Goal: Task Accomplishment & Management: Manage account settings

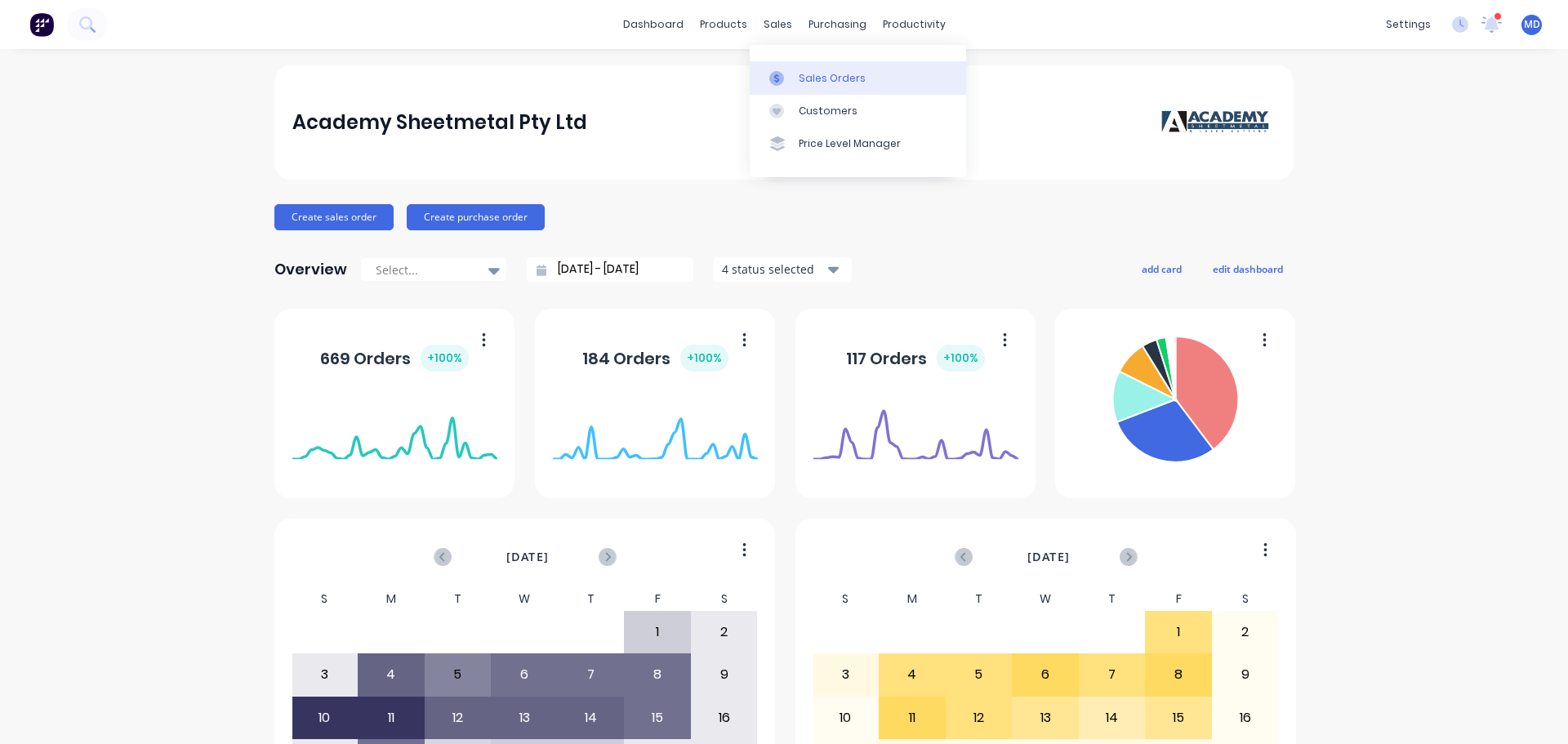
click at [808, 88] on link "Sales Orders" at bounding box center [858, 77] width 217 height 33
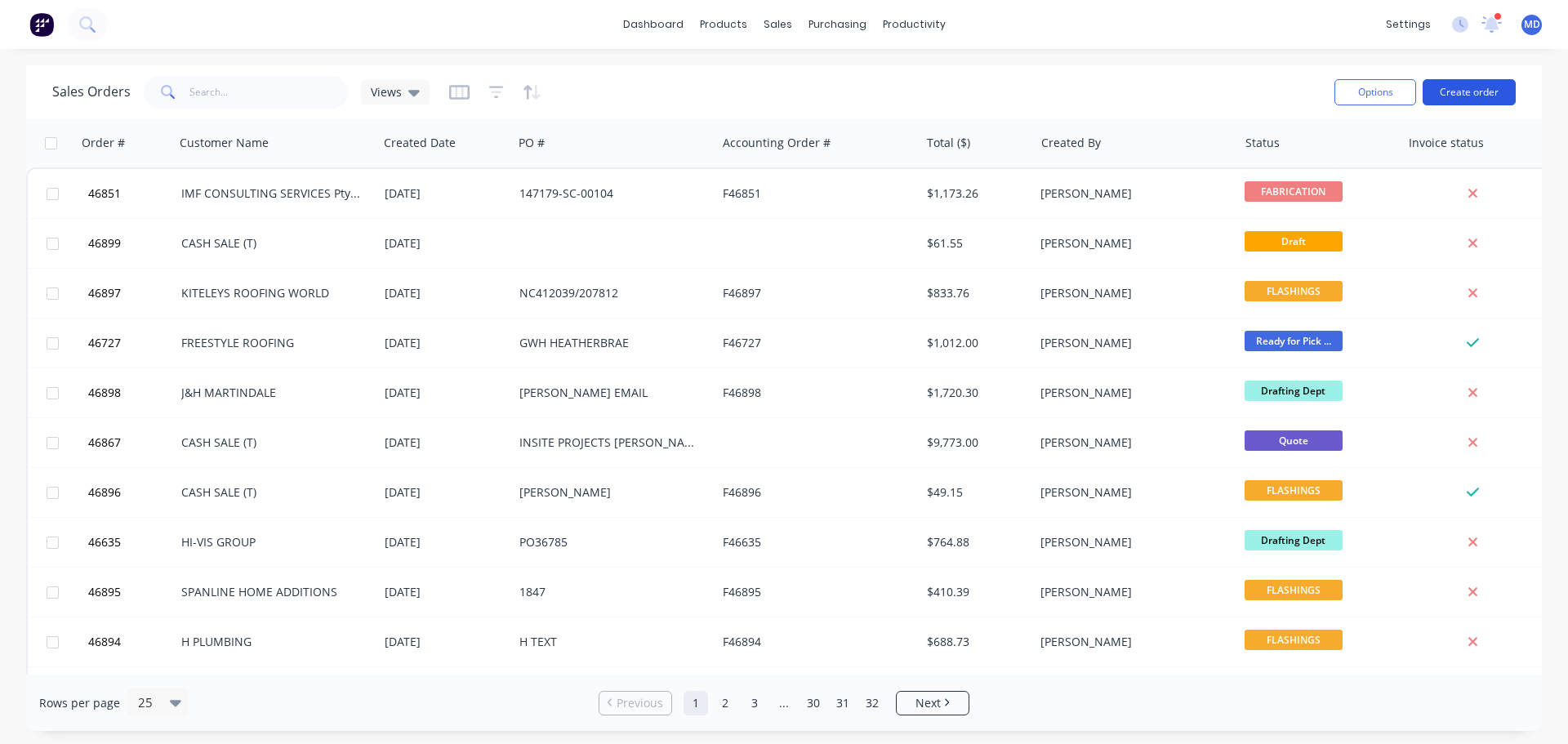
click at [1481, 87] on button "Create order" at bounding box center [1469, 92] width 93 height 26
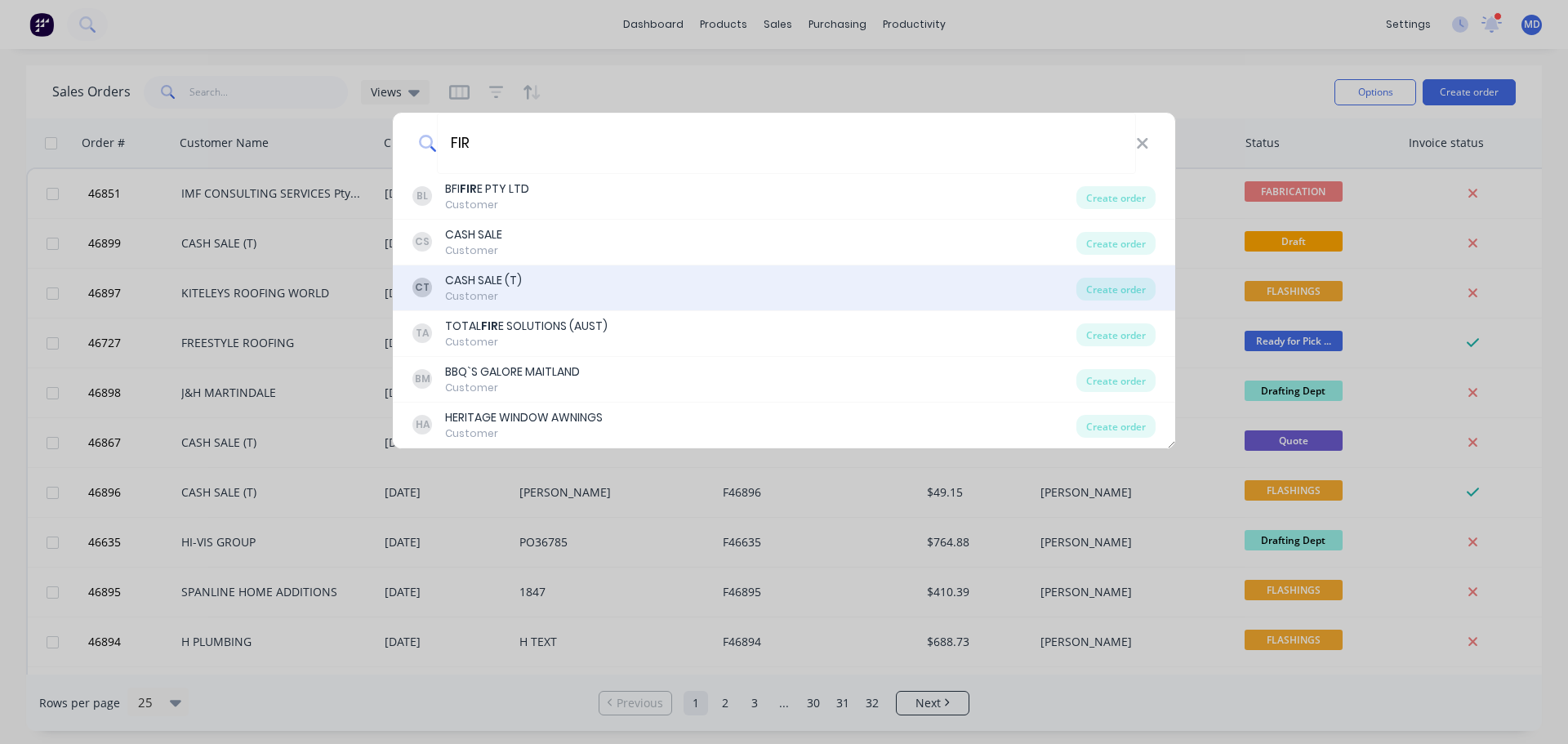
type input "FIR"
click at [481, 292] on div "Customer" at bounding box center [483, 296] width 76 height 14
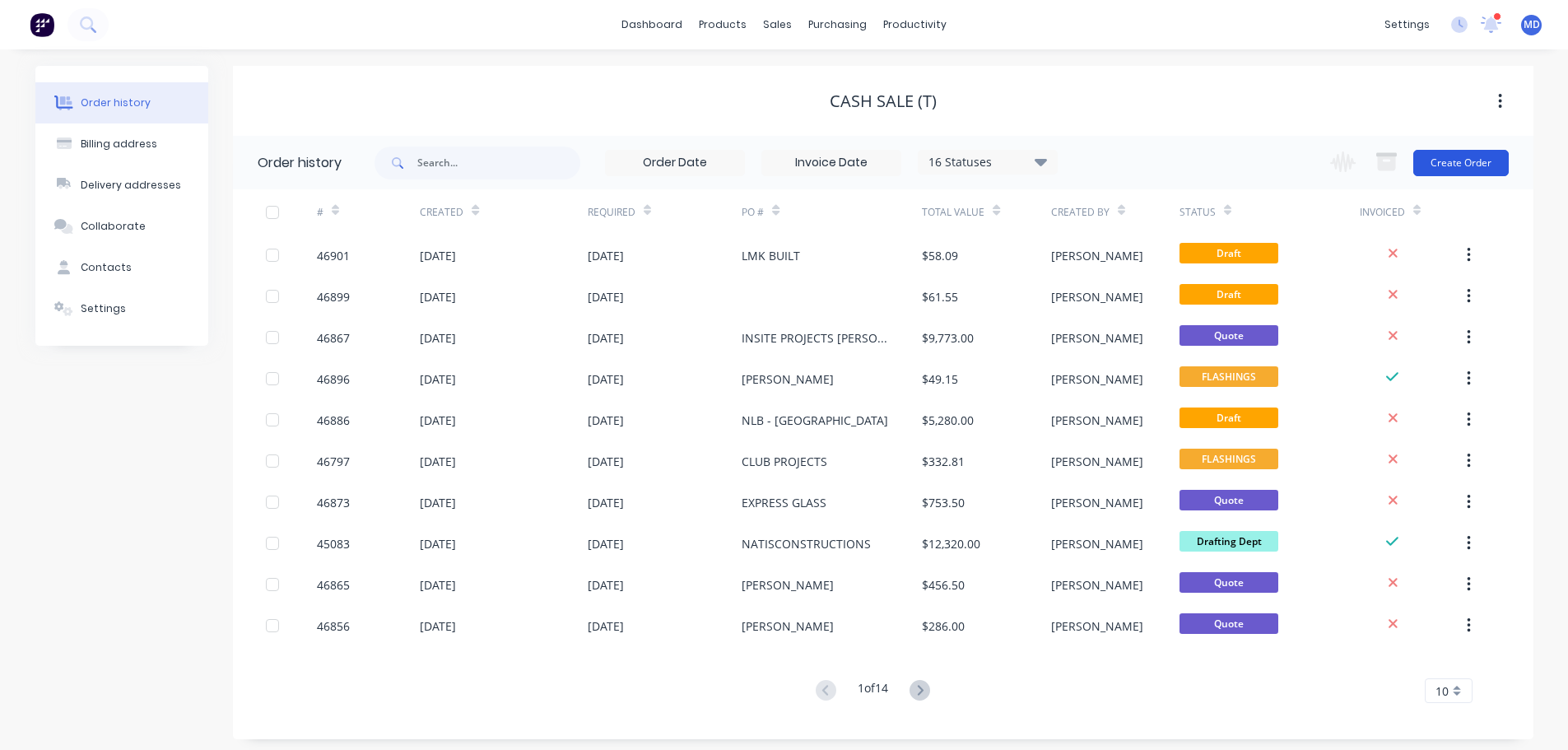
click at [1475, 160] on button "Create Order" at bounding box center [1461, 163] width 96 height 26
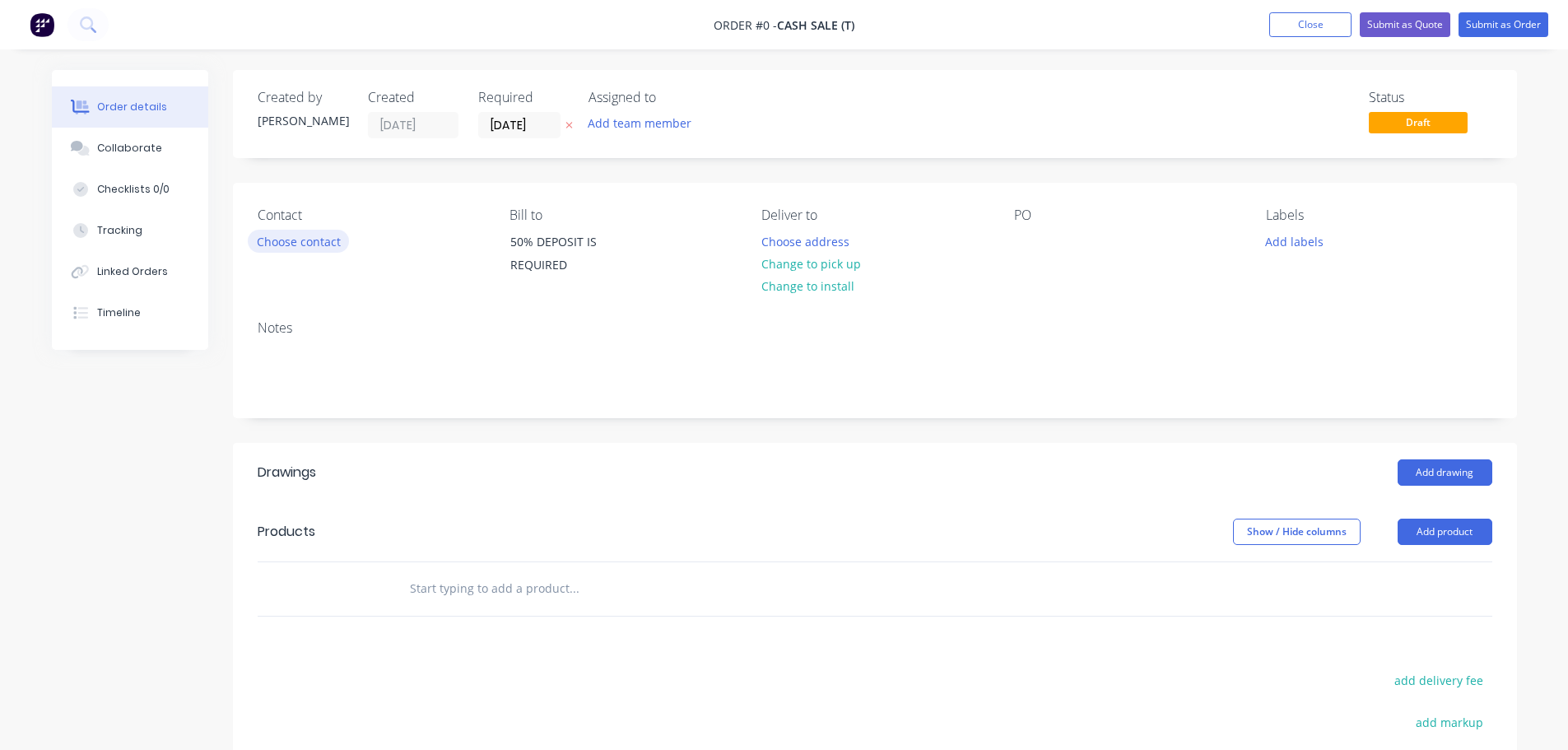
click at [279, 243] on button "Choose contact" at bounding box center [298, 241] width 102 height 22
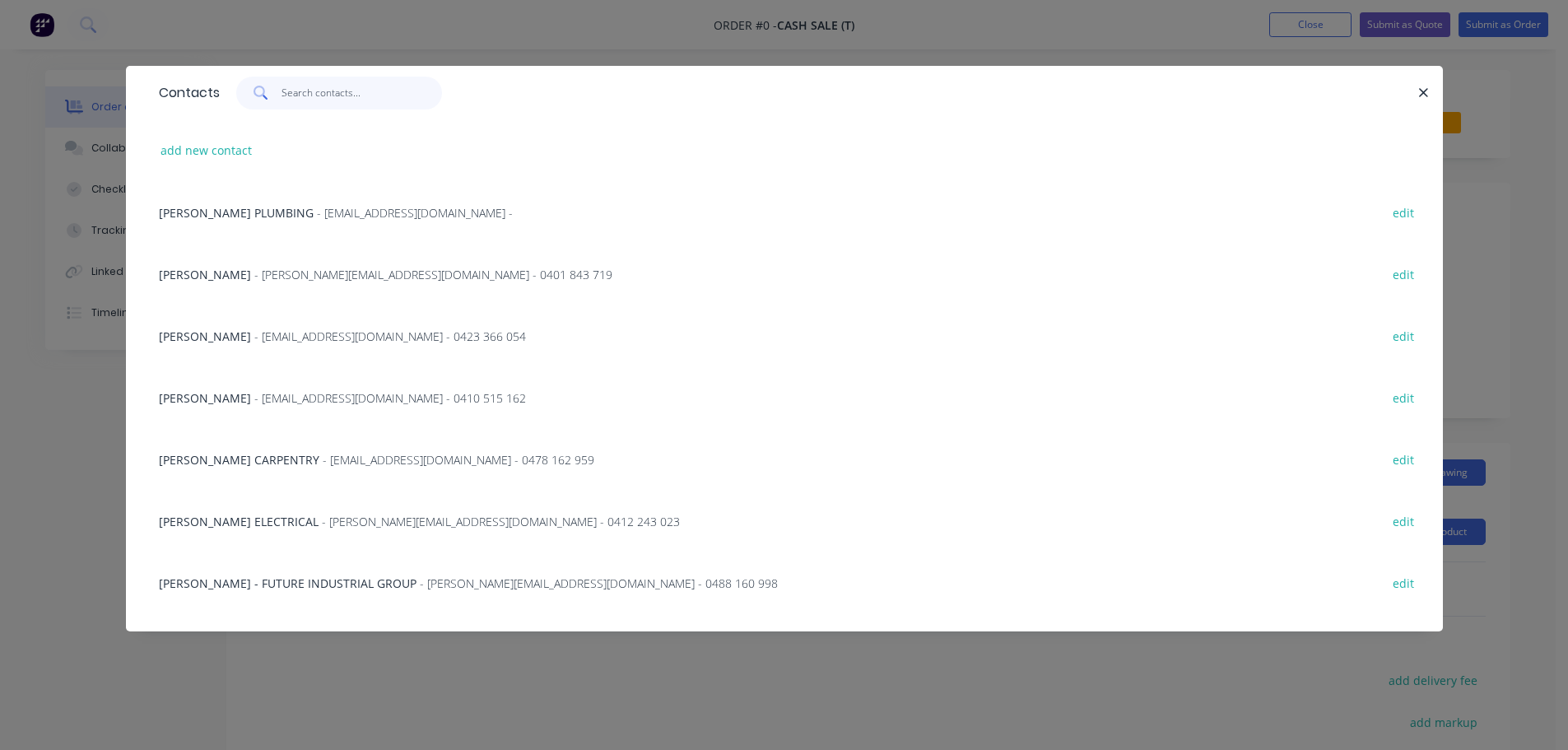
click at [285, 90] on input "text" at bounding box center [361, 92] width 160 height 33
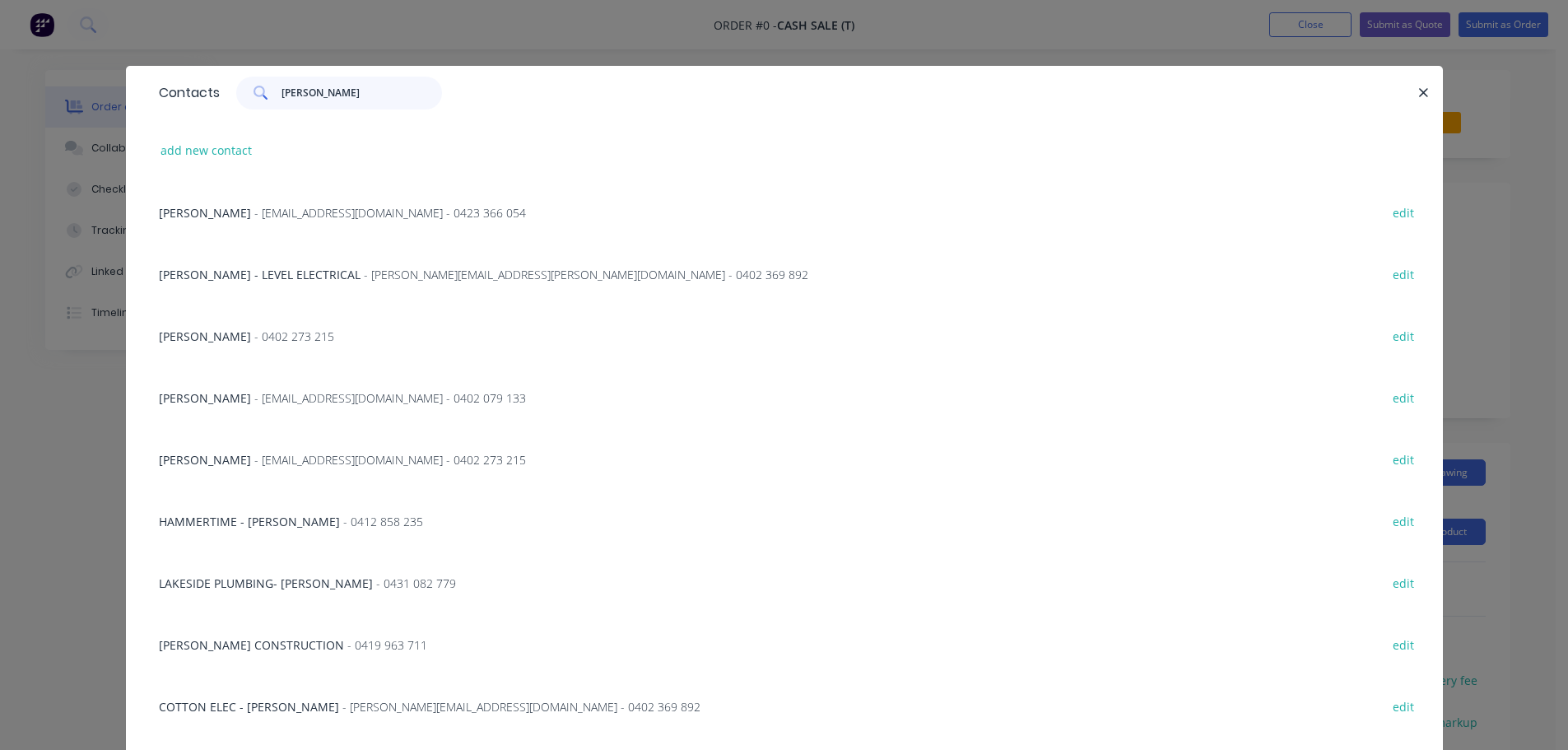
type input "[PERSON_NAME]"
click at [254, 209] on span "- [EMAIL_ADDRESS][DOMAIN_NAME] - 0423 366 054" at bounding box center [390, 213] width 272 height 15
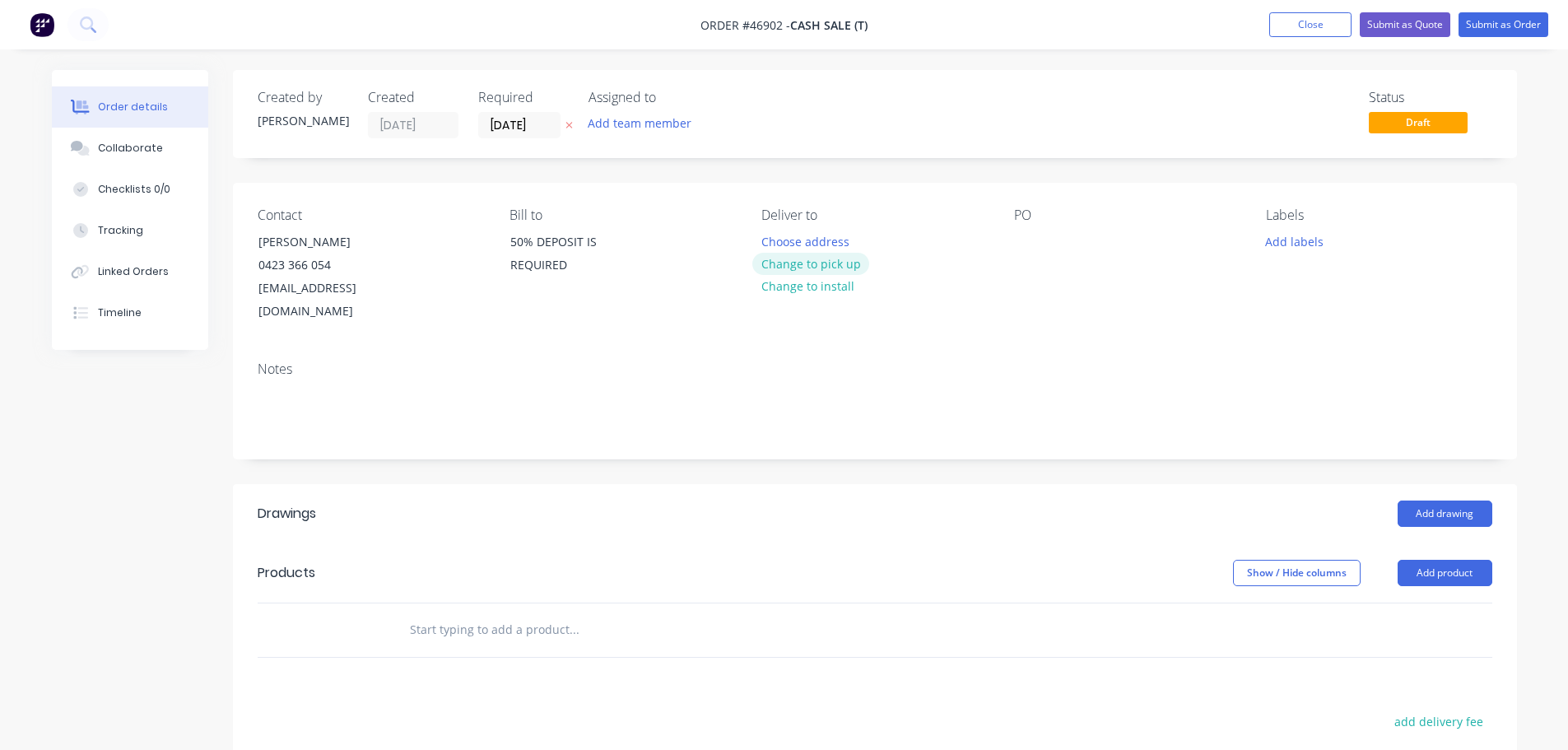
click at [778, 262] on button "Change to pick up" at bounding box center [811, 264] width 117 height 22
click at [1014, 243] on div at bounding box center [1027, 242] width 26 height 24
click at [1429, 501] on button "Add drawing" at bounding box center [1445, 514] width 95 height 26
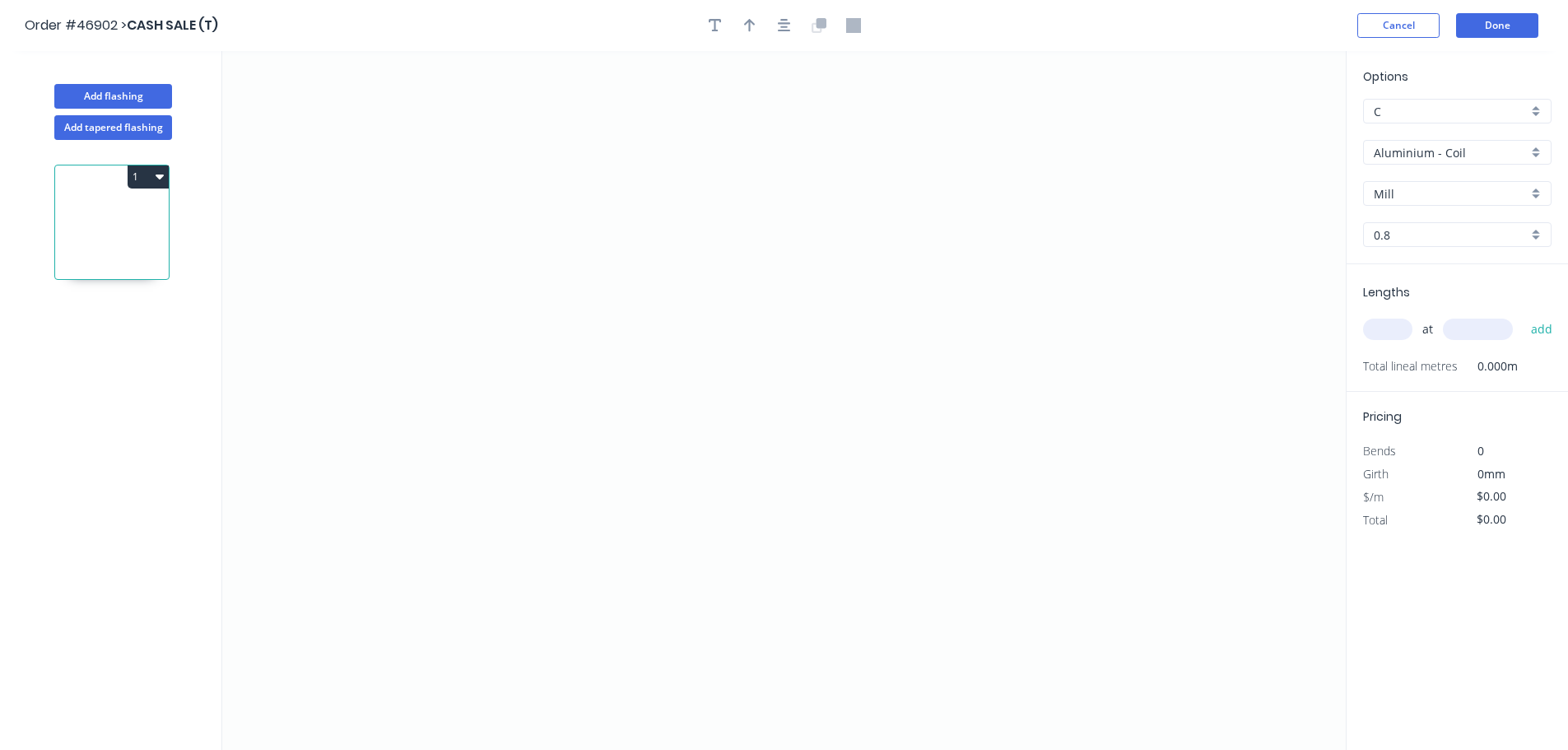
click at [1435, 159] on input "Aluminium - Coil" at bounding box center [1451, 153] width 154 height 17
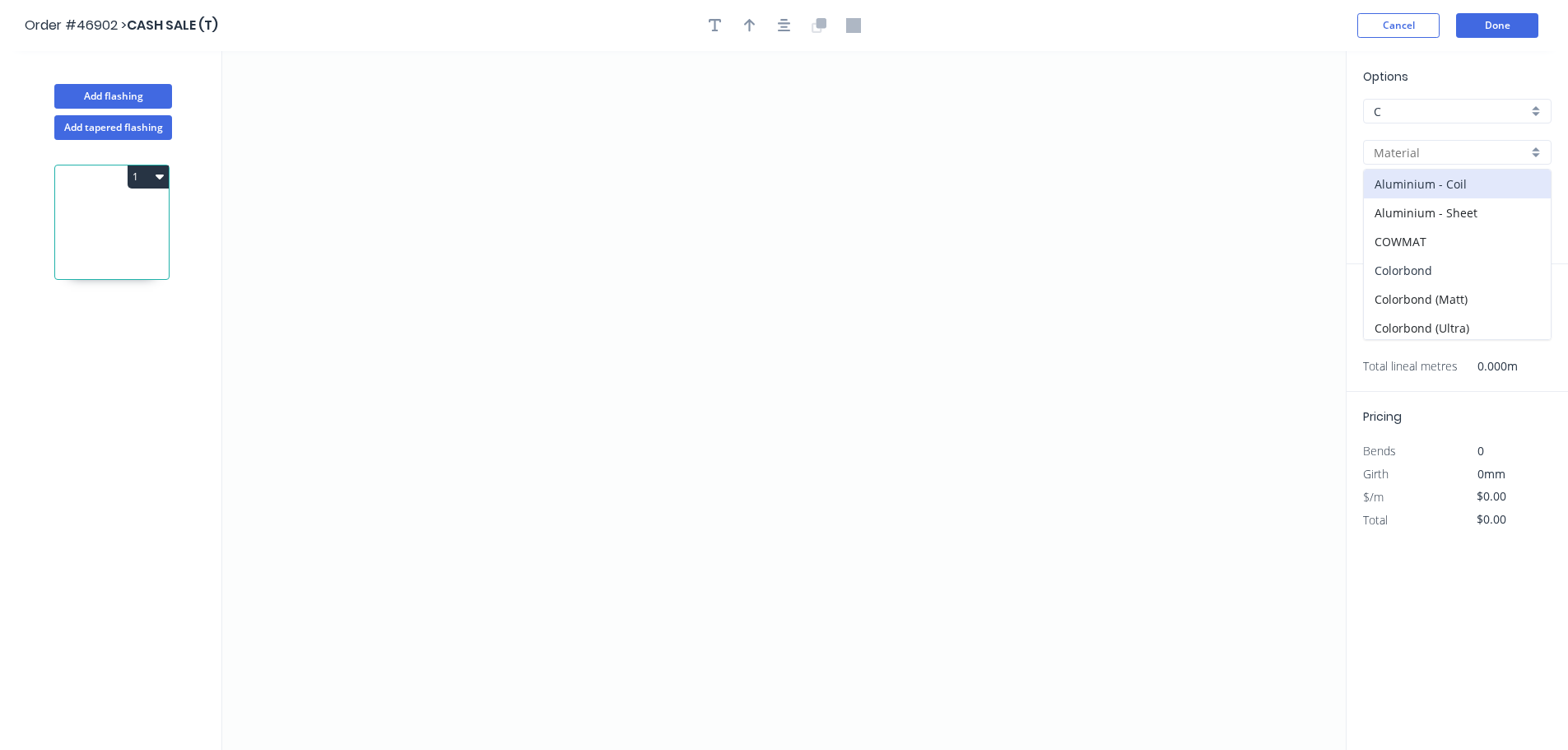
click at [1413, 265] on div "Colorbond" at bounding box center [1457, 270] width 187 height 29
type input "Colorbond"
type input "Basalt"
type input "0.55"
click at [1420, 196] on input "Basalt" at bounding box center [1451, 194] width 154 height 17
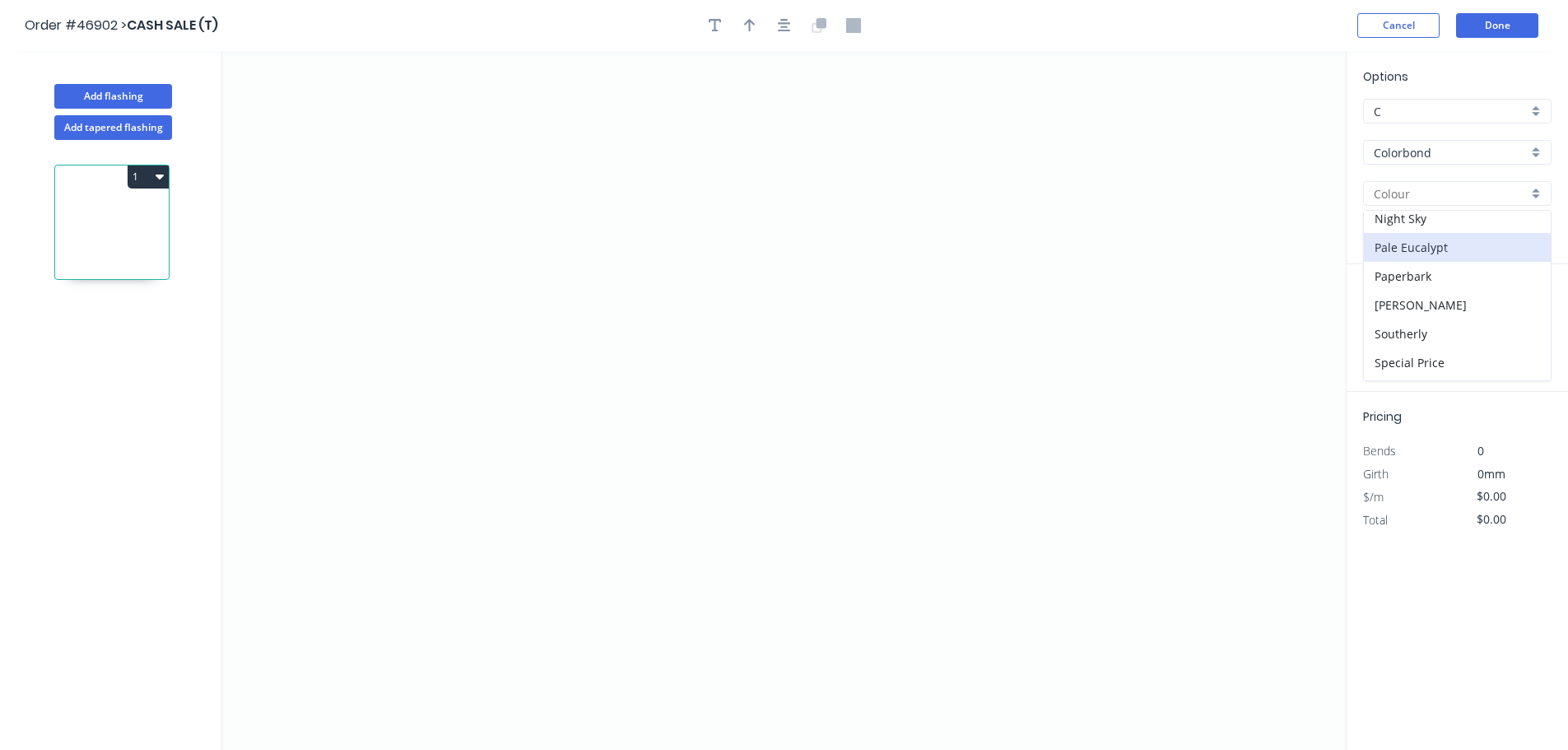
scroll to position [412, 0]
click at [1414, 327] on div "[PERSON_NAME]" at bounding box center [1457, 332] width 187 height 29
type input "[PERSON_NAME]"
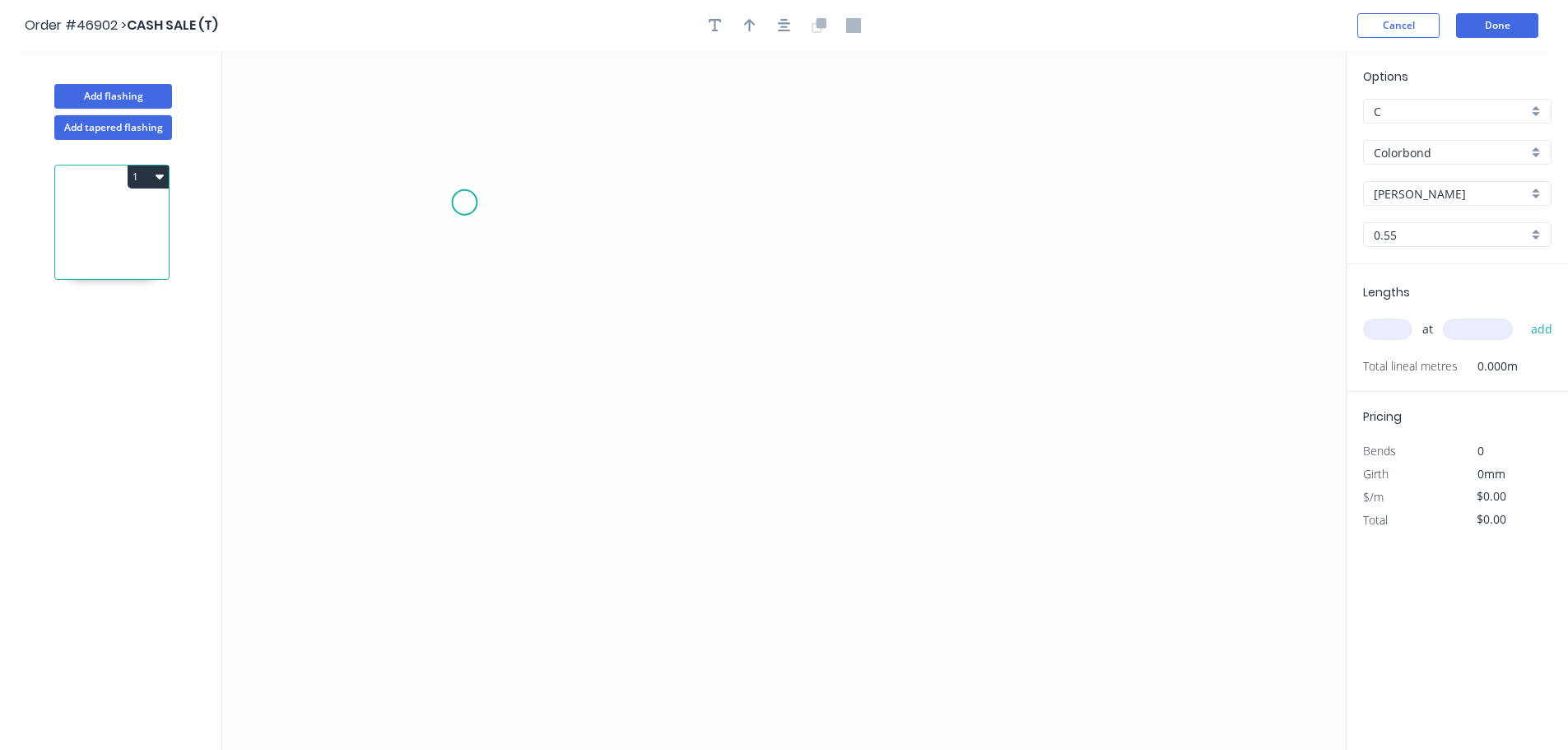
click at [463, 204] on icon "0" at bounding box center [784, 400] width 1123 height 699
click at [439, 485] on icon "0" at bounding box center [784, 400] width 1123 height 699
click at [768, 506] on icon "0 ?" at bounding box center [784, 400] width 1123 height 699
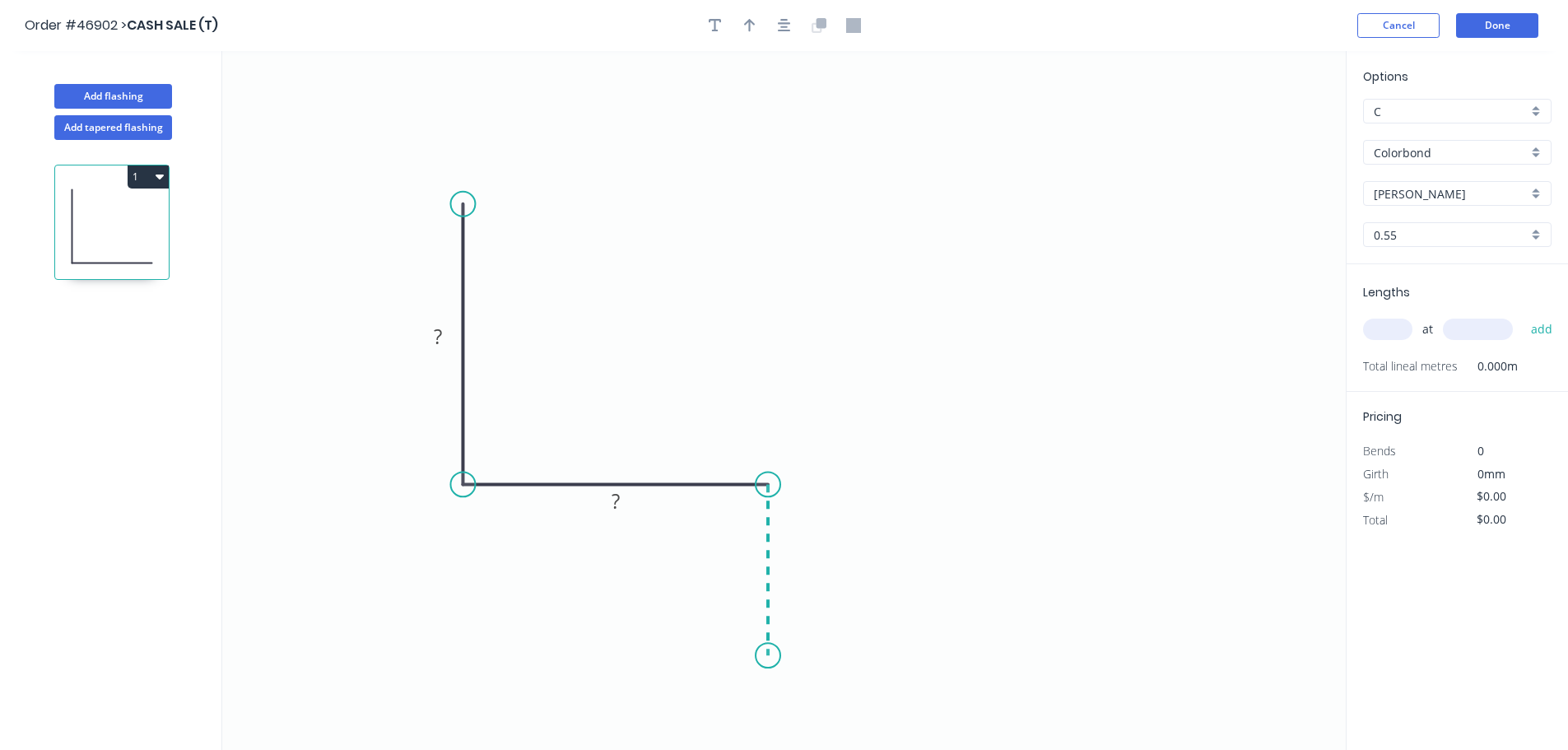
click at [772, 656] on icon "0 ? ?" at bounding box center [784, 400] width 1123 height 699
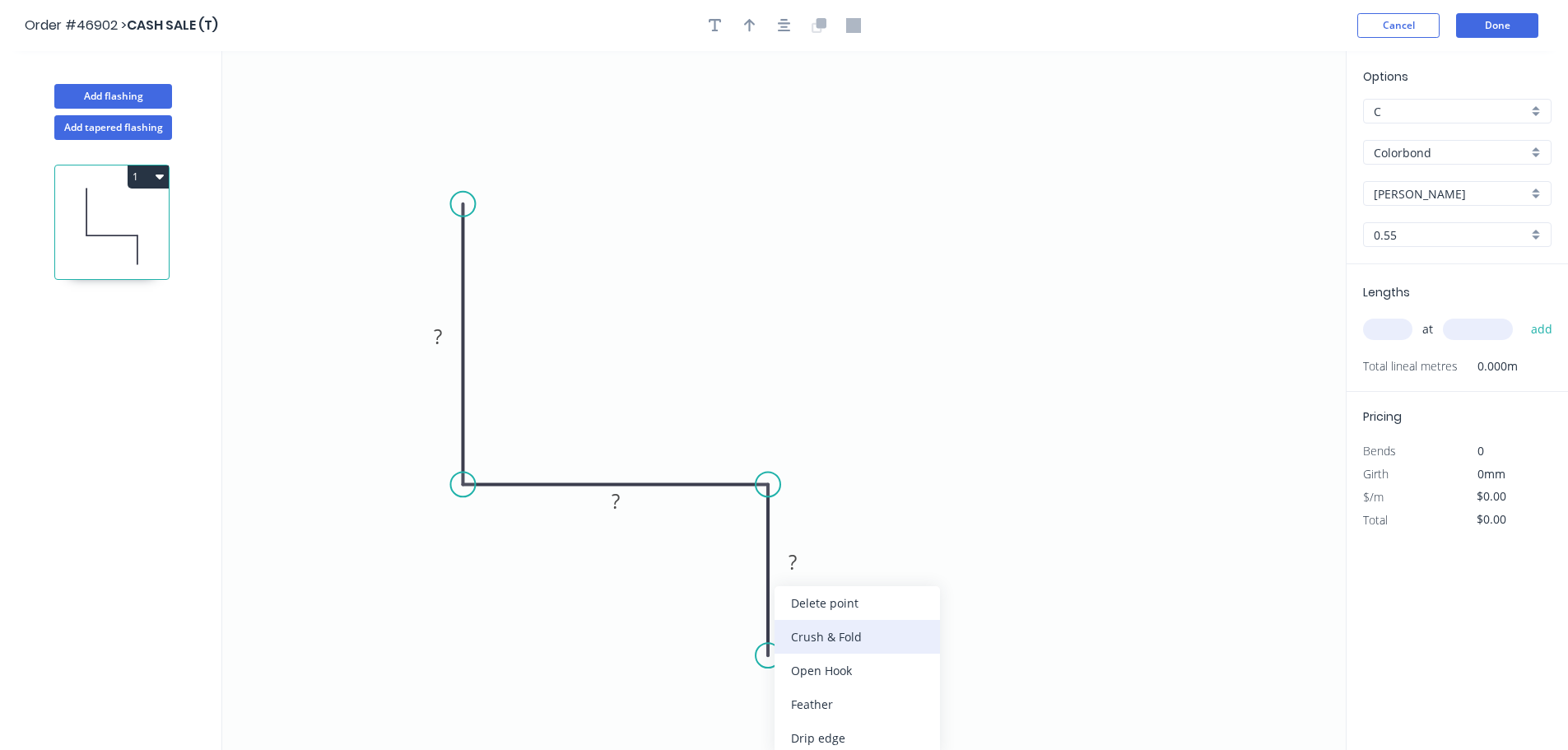
click at [817, 648] on div "Crush & Fold" at bounding box center [856, 637] width 165 height 34
click at [810, 695] on div "Flip bend" at bounding box center [858, 704] width 165 height 34
click at [447, 349] on rect at bounding box center [439, 337] width 33 height 23
type input "$10.02"
click at [758, 37] on header "Order #46902 > CASH SALE (T) Cancel Done" at bounding box center [784, 25] width 1568 height 51
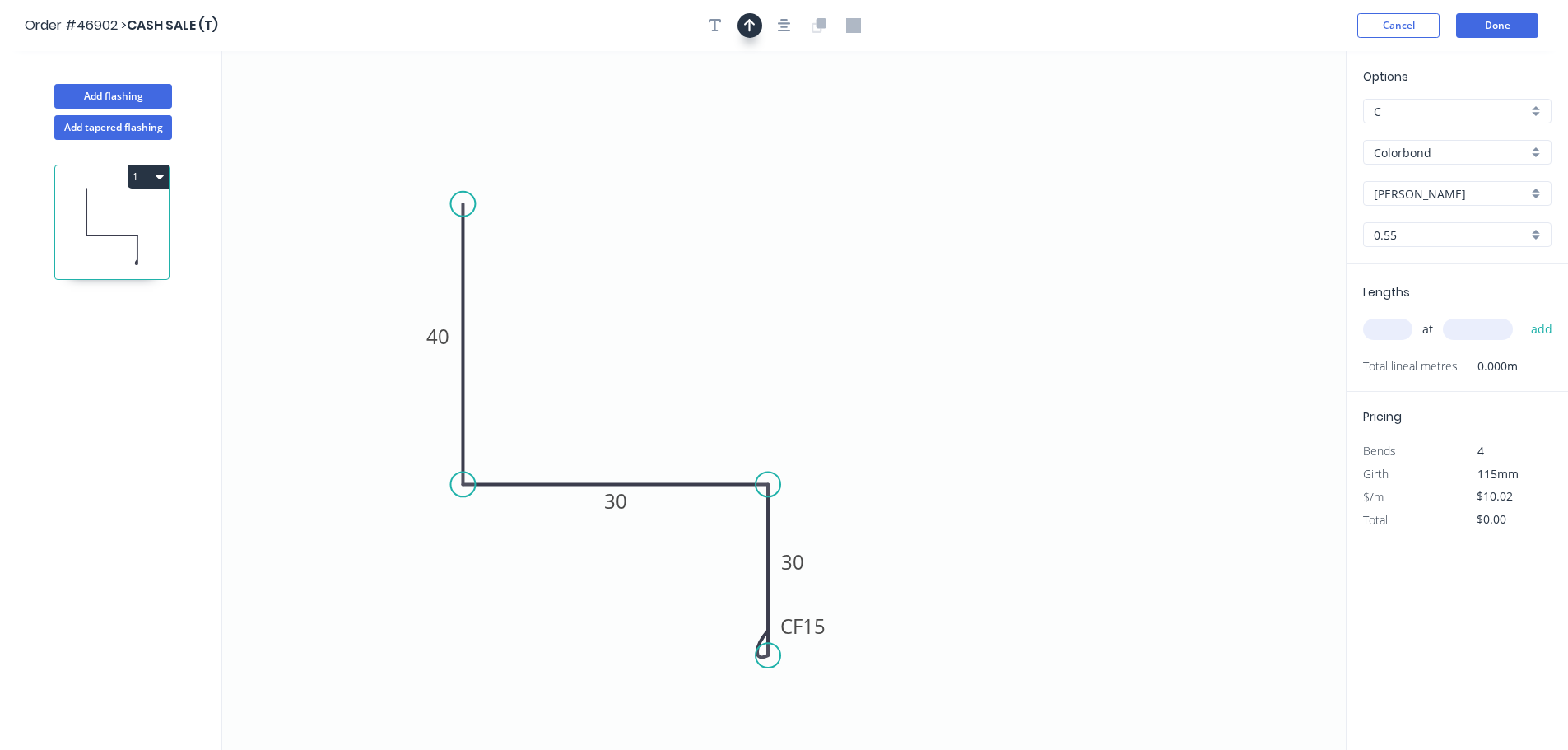
click at [748, 31] on icon "button" at bounding box center [750, 25] width 12 height 14
drag, startPoint x: 1265, startPoint y: 132, endPoint x: 628, endPoint y: 405, distance: 693.0
click at [628, 405] on icon at bounding box center [628, 386] width 14 height 53
click at [1392, 329] on input "text" at bounding box center [1388, 329] width 49 height 21
type input "1"
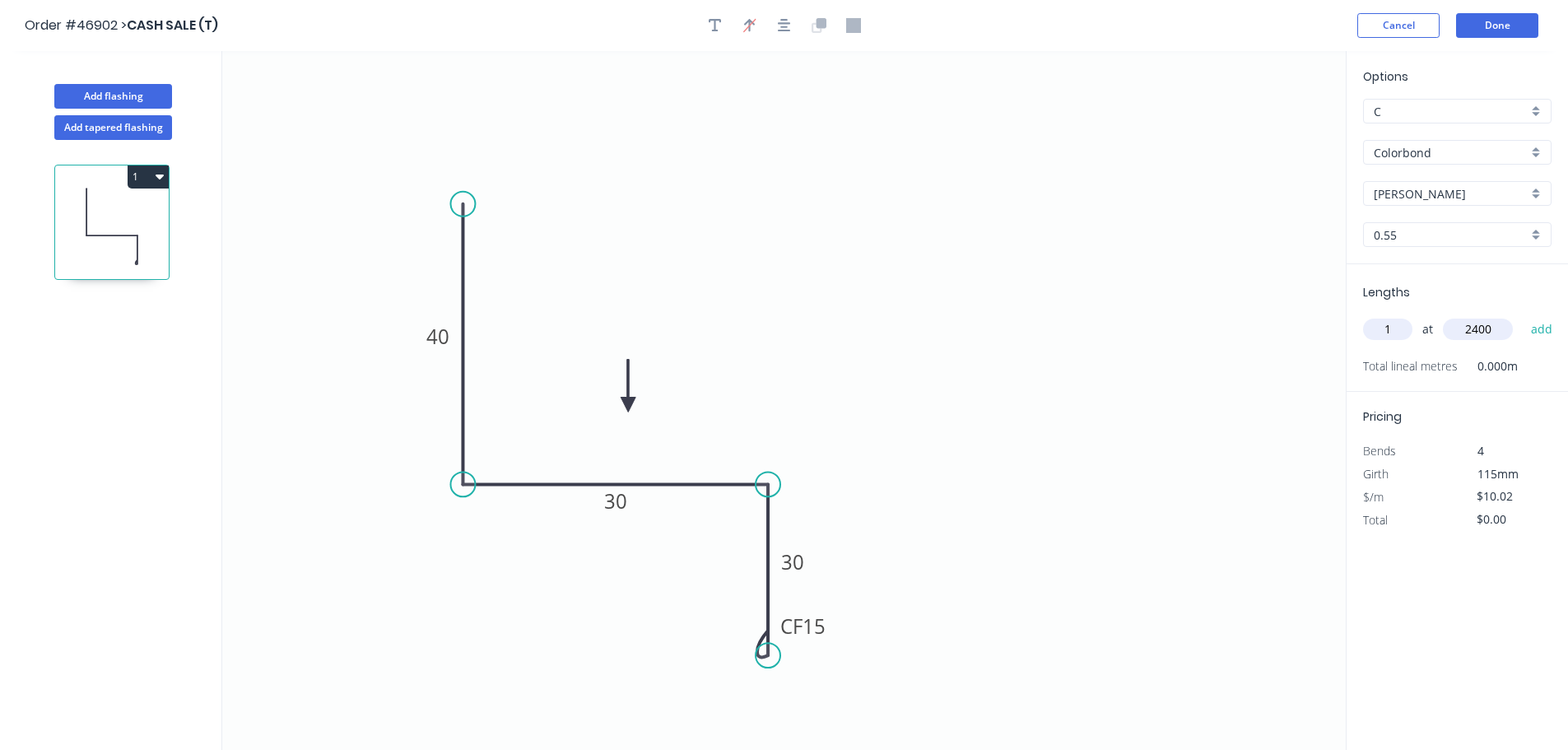
type input "2400"
click at [1523, 315] on button "add" at bounding box center [1543, 329] width 39 height 28
type input "$24.05"
type input "2"
type input "2300"
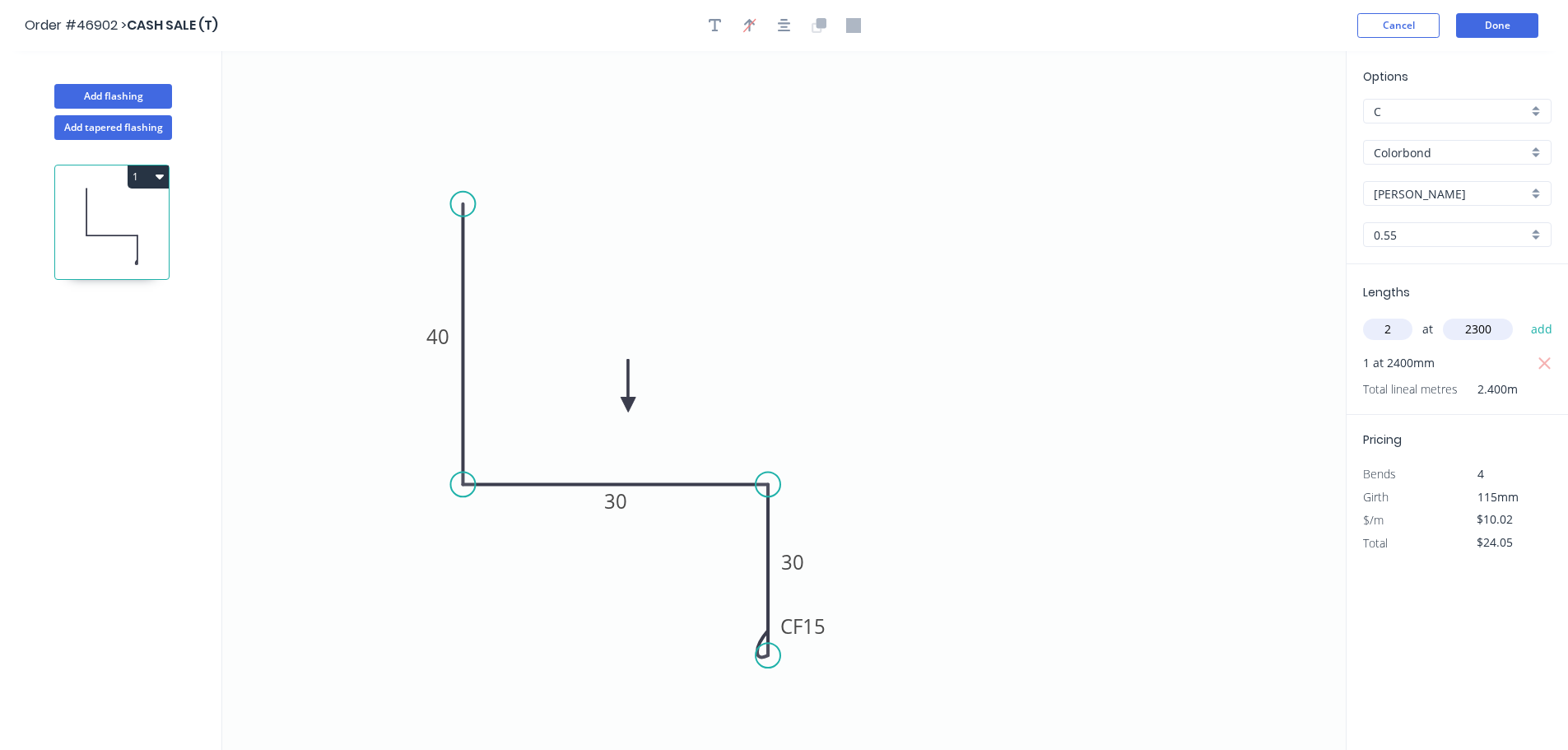
click at [1523, 315] on button "add" at bounding box center [1543, 329] width 39 height 28
type input "$70.14"
click at [123, 97] on button "Add flashing" at bounding box center [113, 96] width 118 height 25
type input "$0.00"
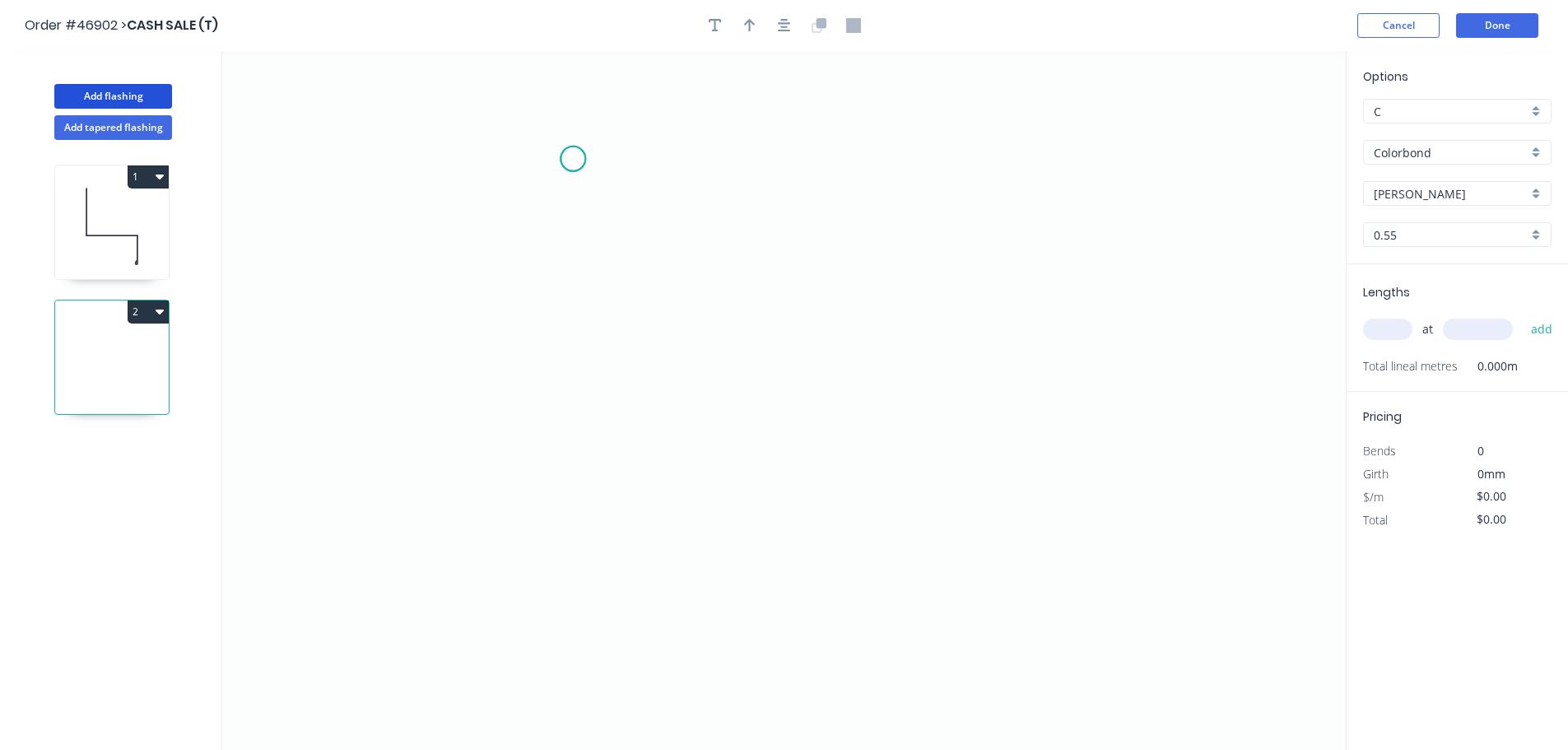
click at [573, 159] on icon "0" at bounding box center [784, 400] width 1123 height 699
click at [579, 514] on icon "0" at bounding box center [784, 400] width 1123 height 699
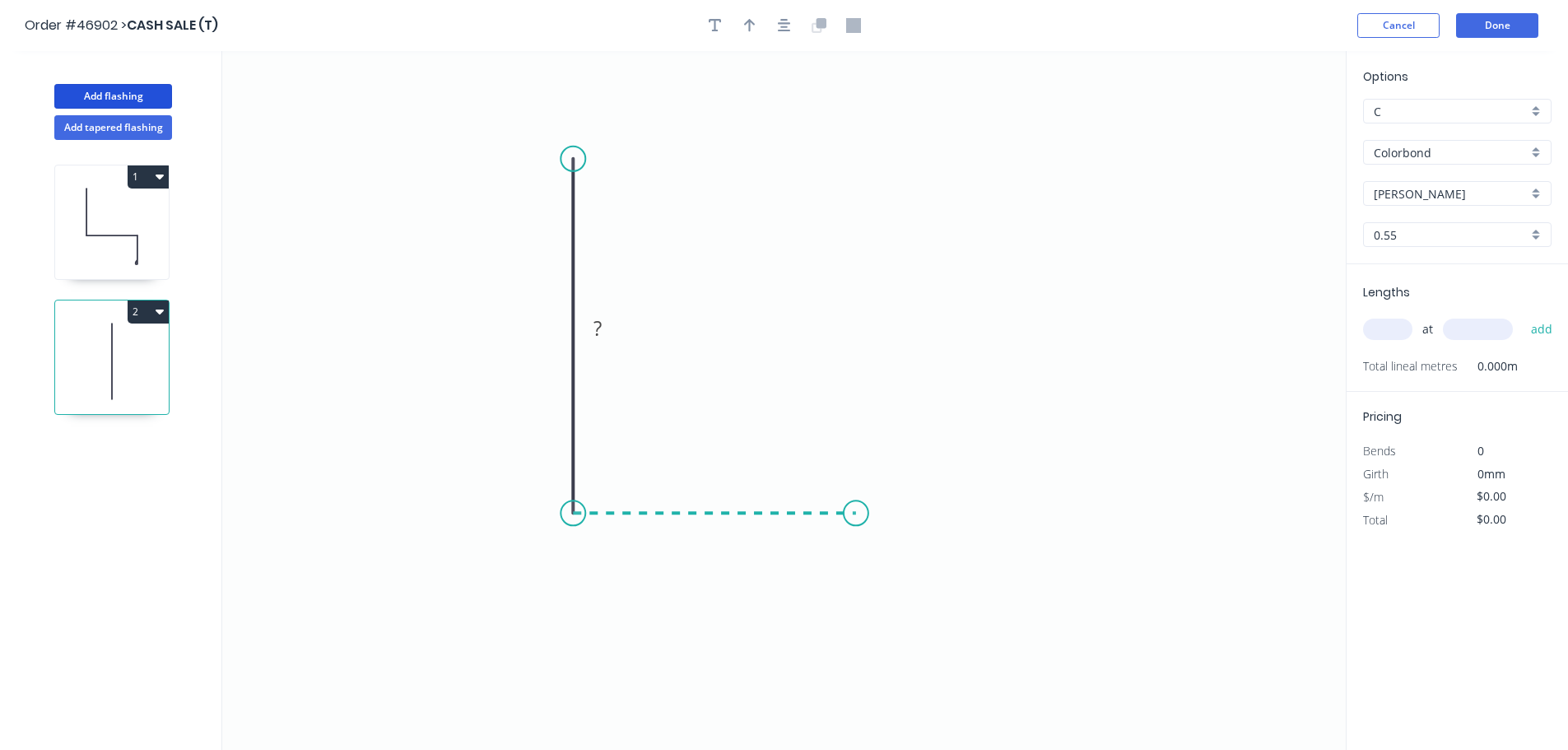
click at [860, 503] on icon "0 ?" at bounding box center [784, 400] width 1123 height 699
click at [863, 342] on icon "0 ? ?" at bounding box center [784, 400] width 1123 height 699
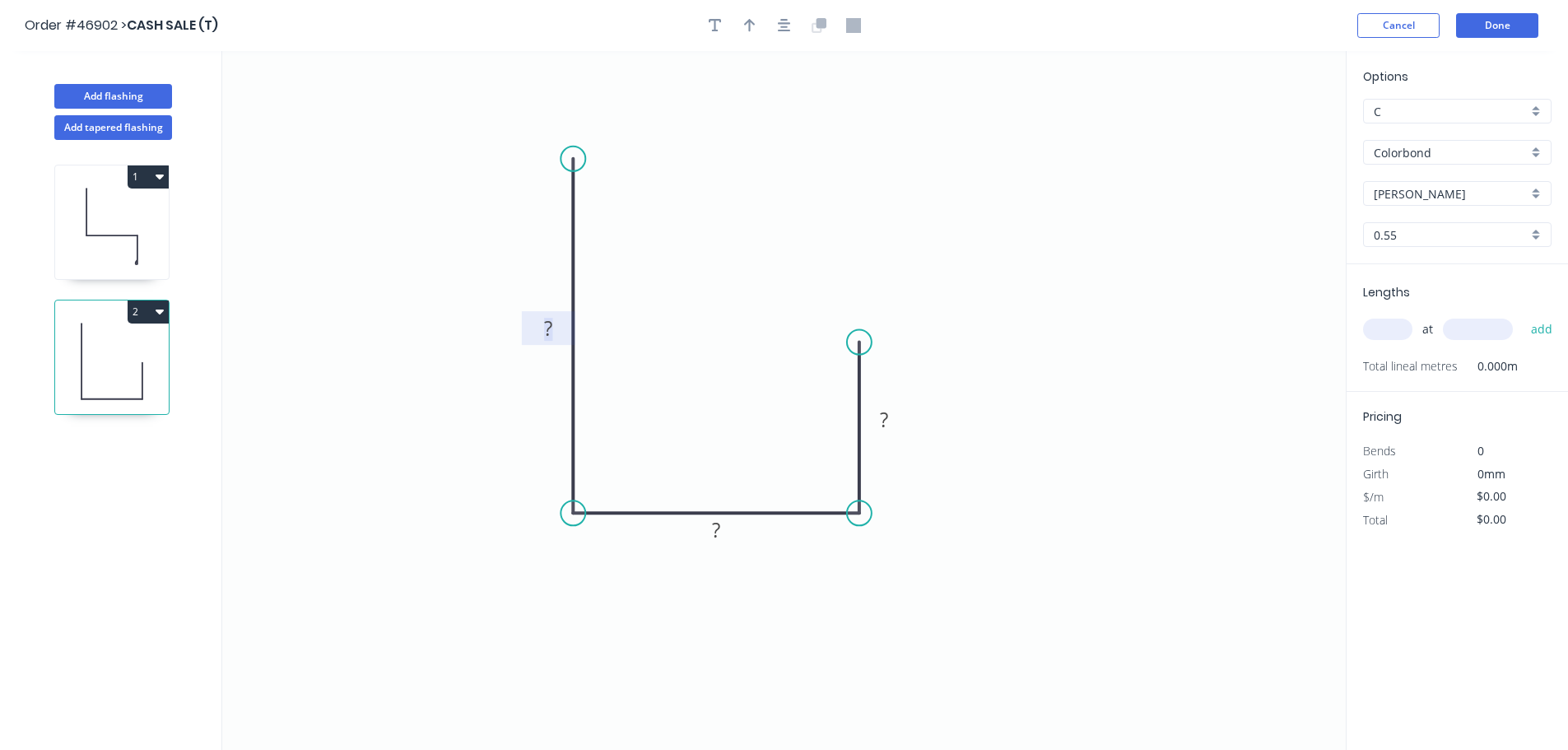
click at [549, 322] on tspan "?" at bounding box center [548, 328] width 8 height 27
click at [756, 30] on button "button" at bounding box center [750, 25] width 25 height 25
type input "$8.35"
drag, startPoint x: 1261, startPoint y: 129, endPoint x: 532, endPoint y: 422, distance: 785.7
click at [532, 422] on icon at bounding box center [531, 403] width 14 height 53
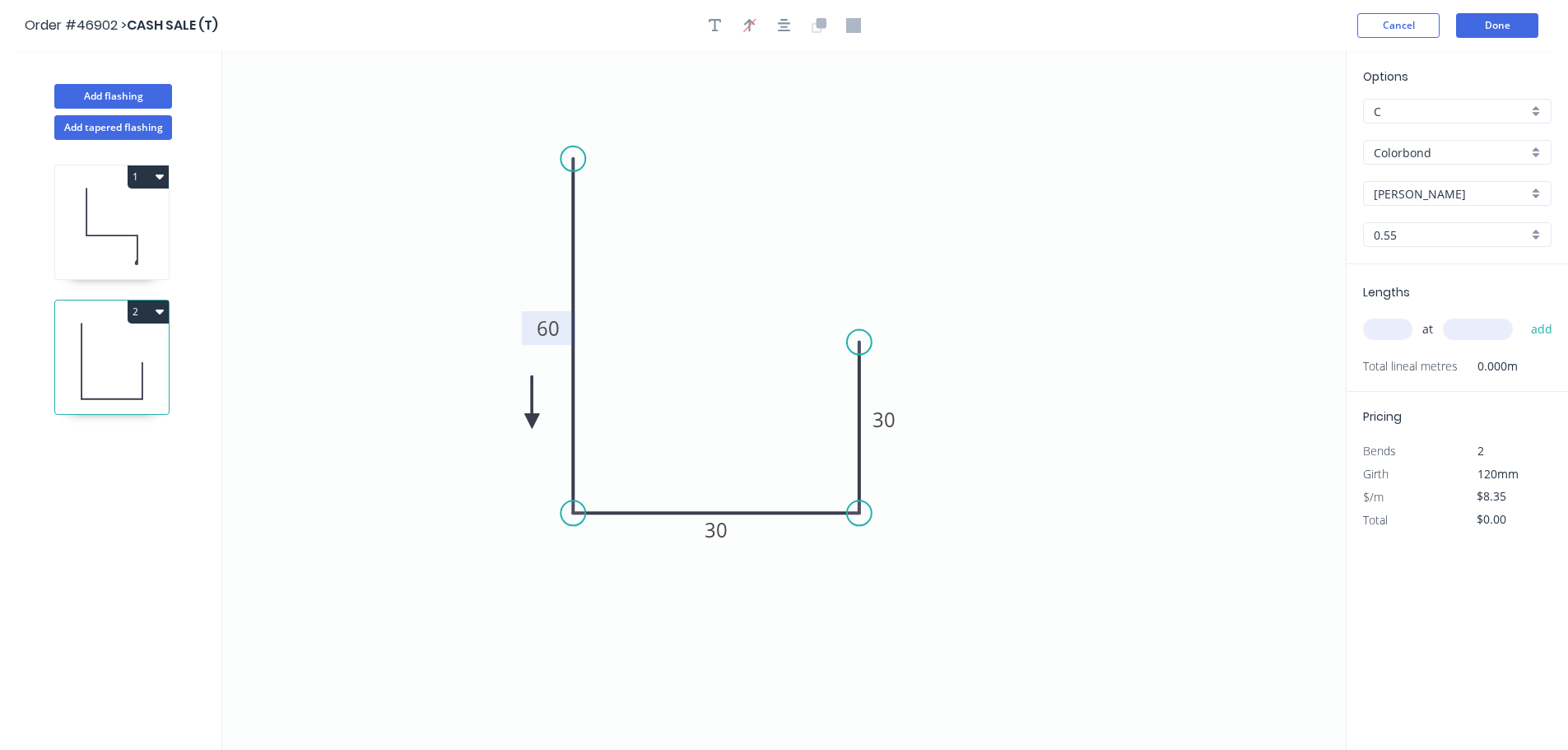
click at [532, 422] on icon at bounding box center [531, 403] width 14 height 53
click at [532, 422] on icon at bounding box center [551, 420] width 53 height 14
click at [532, 422] on icon at bounding box center [531, 440] width 14 height 53
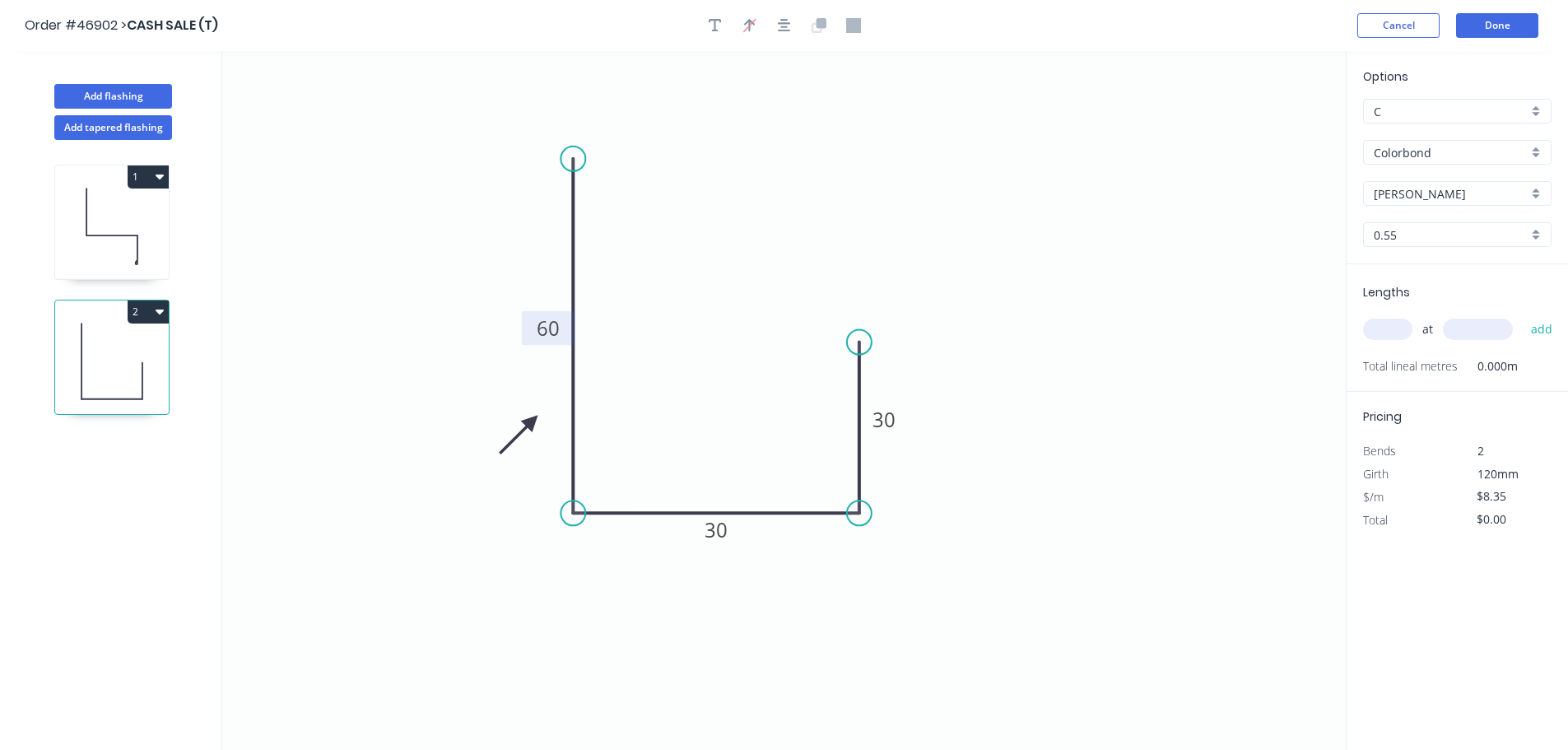
click at [532, 422] on icon at bounding box center [518, 435] width 47 height 47
click at [1388, 331] on input "text" at bounding box center [1388, 329] width 49 height 21
type input "2"
type input "1700"
click at [1523, 315] on button "add" at bounding box center [1543, 329] width 39 height 28
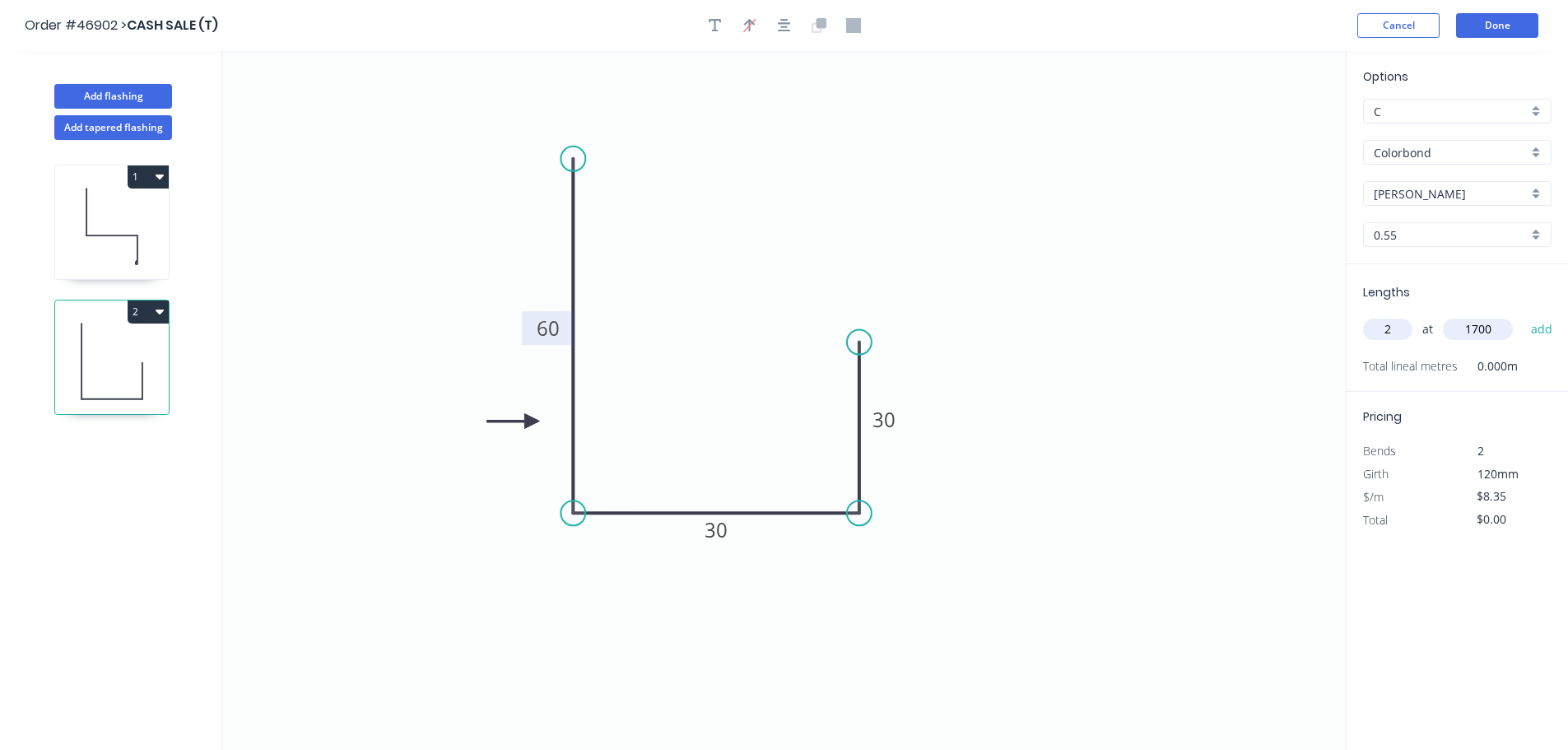
type input "$28.39"
type input "2"
type input "2300"
click at [1523, 315] on button "add" at bounding box center [1543, 329] width 39 height 28
type input "$66.80"
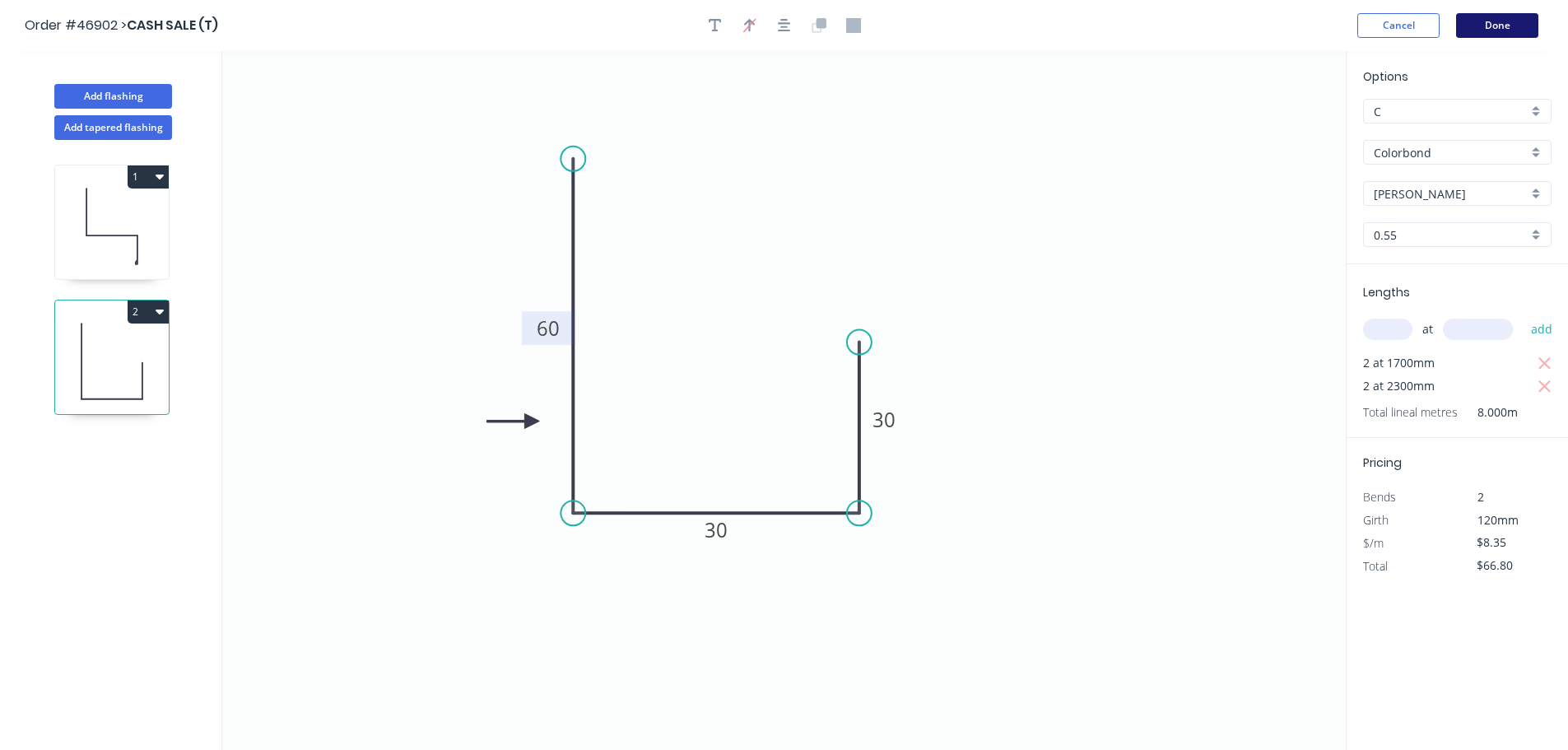
click at [1510, 25] on button "Done" at bounding box center [1497, 25] width 82 height 25
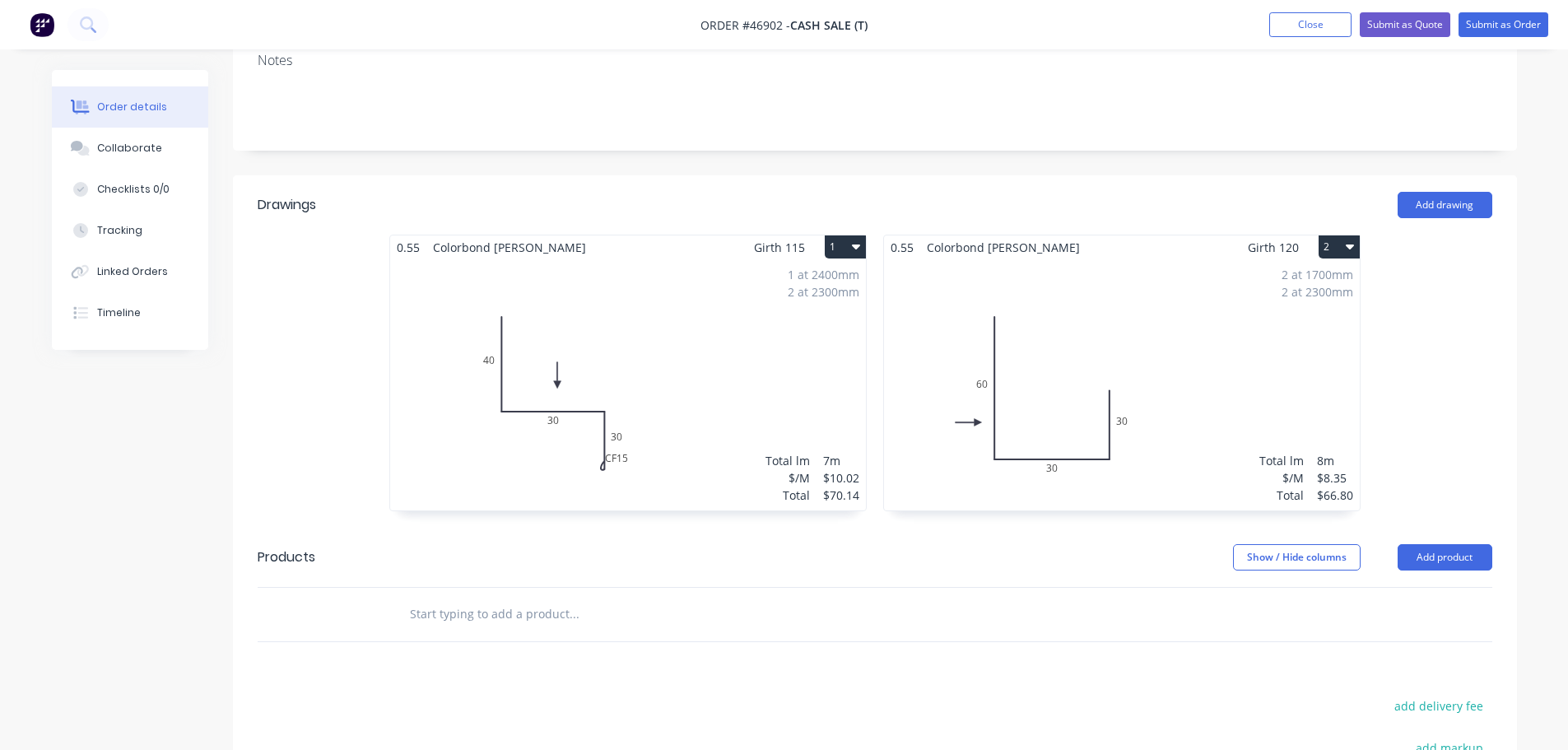
scroll to position [150, 0]
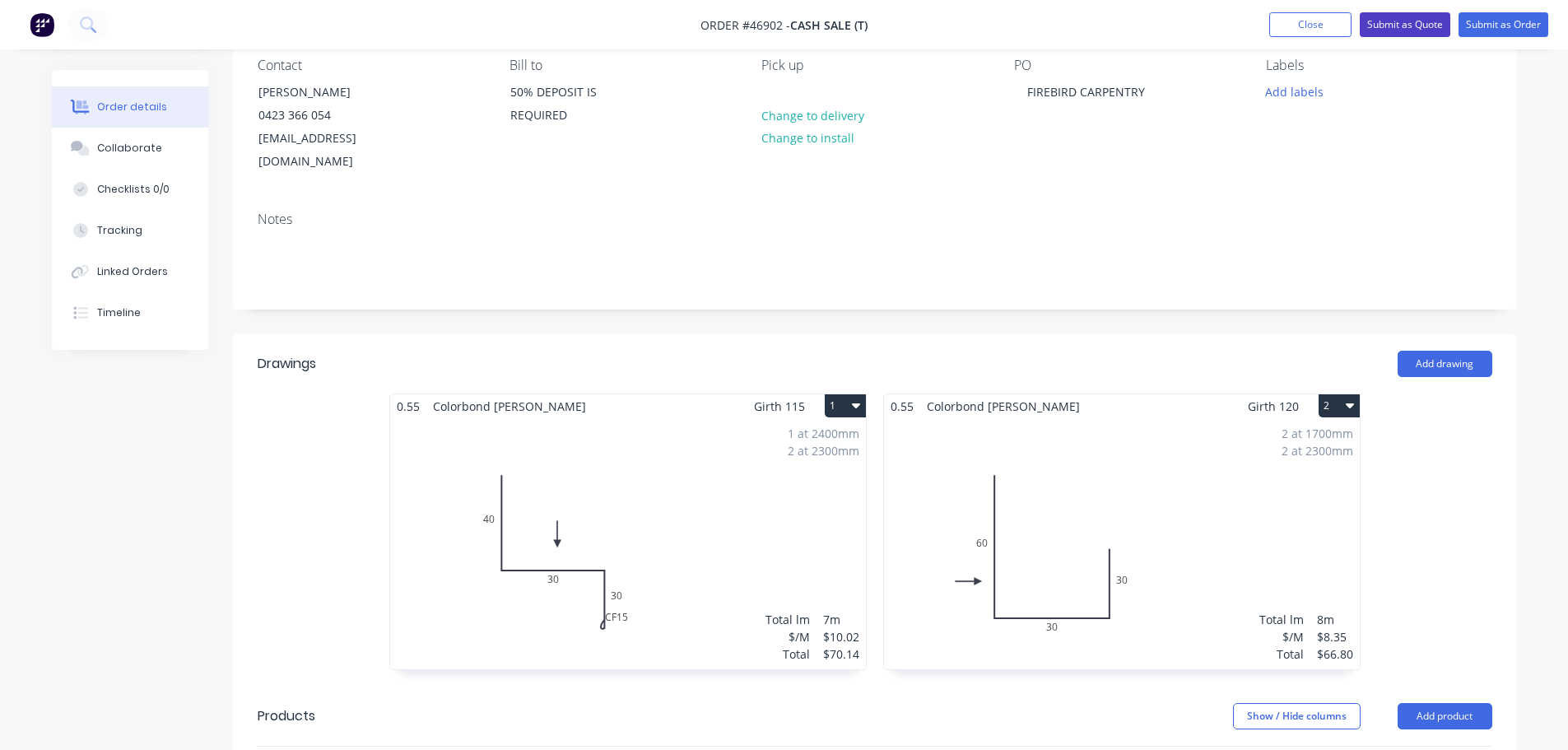
click at [1412, 28] on button "Submit as Quote" at bounding box center [1405, 25] width 91 height 25
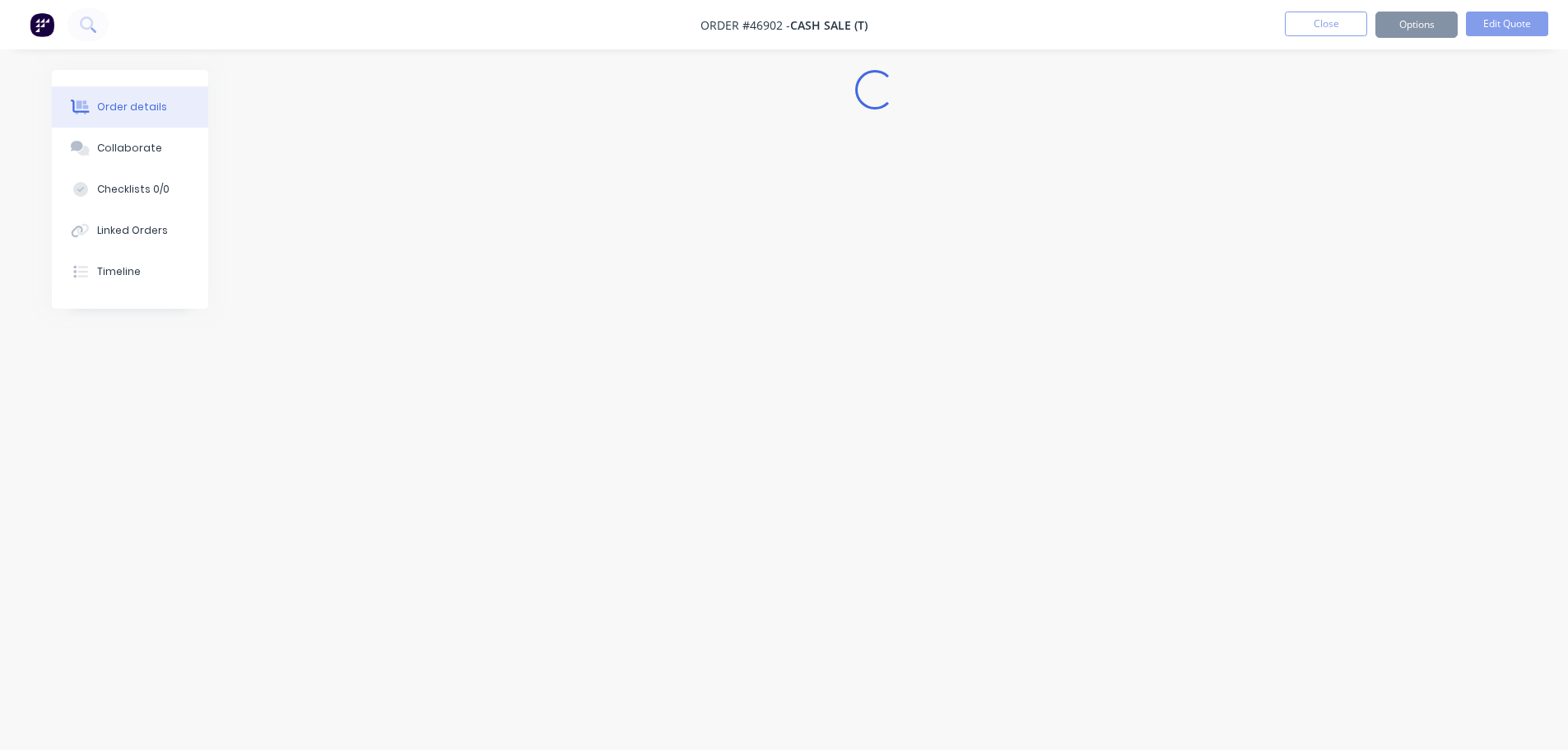
scroll to position [0, 0]
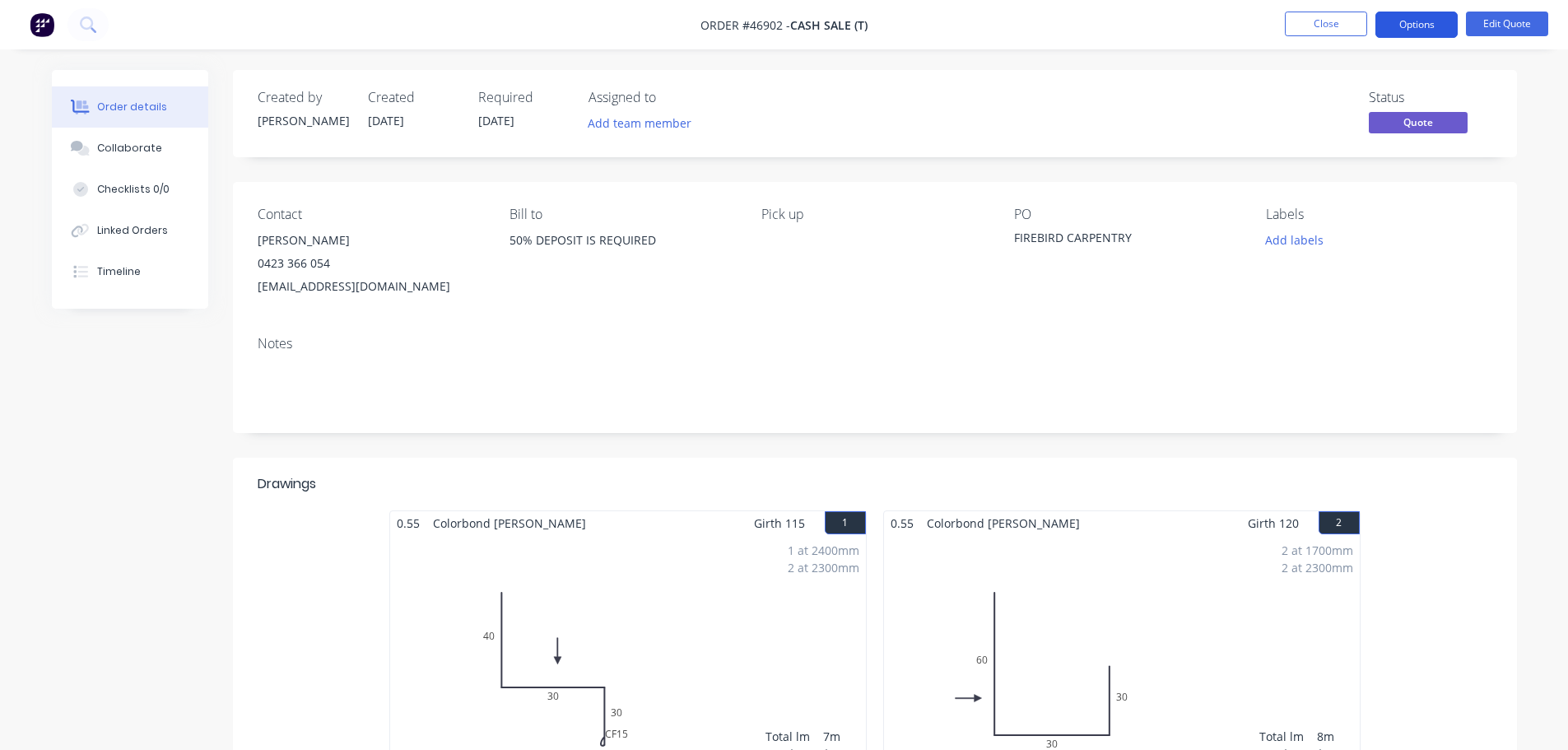
click at [1437, 28] on button "Options" at bounding box center [1416, 25] width 82 height 26
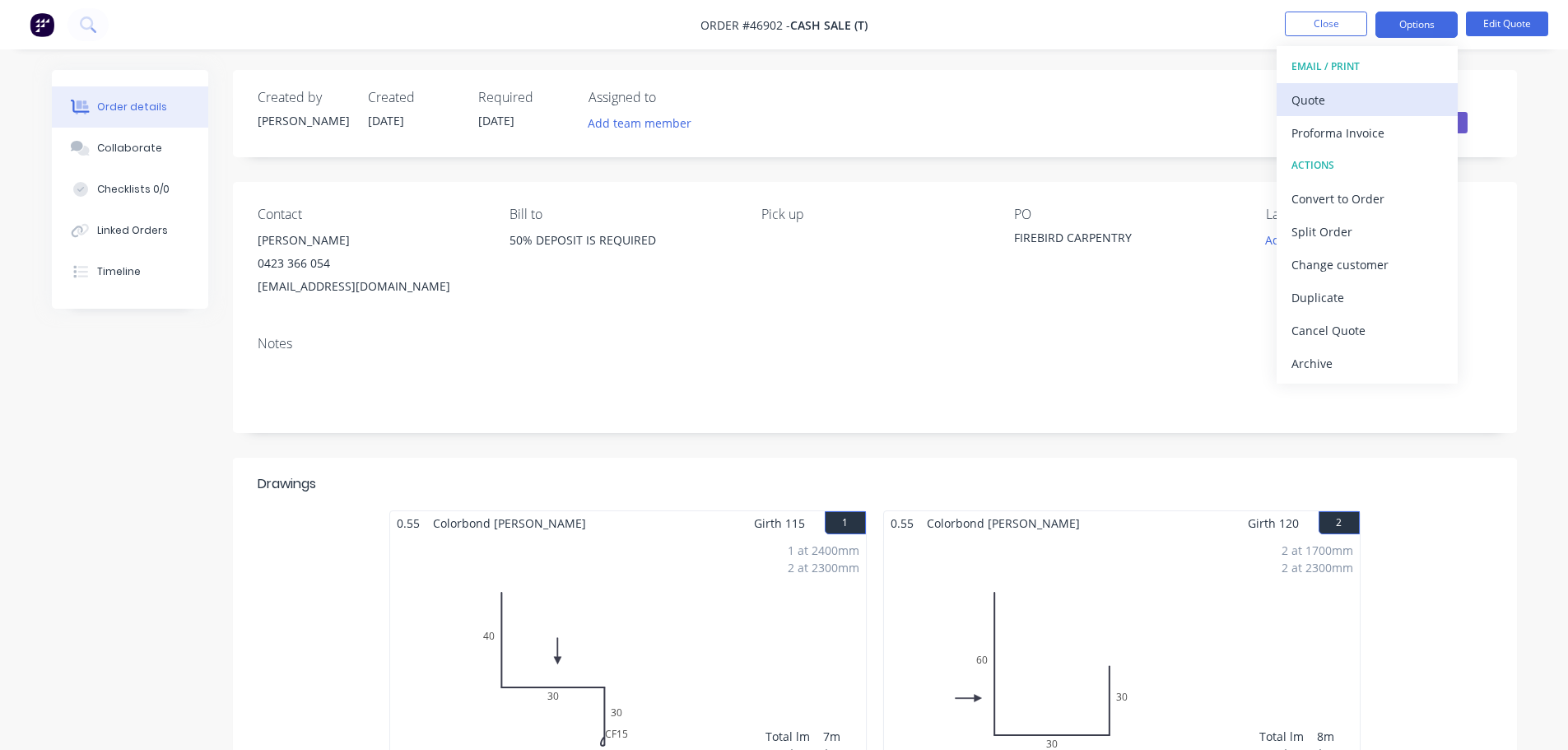
click at [1347, 96] on div "Quote" at bounding box center [1367, 100] width 152 height 24
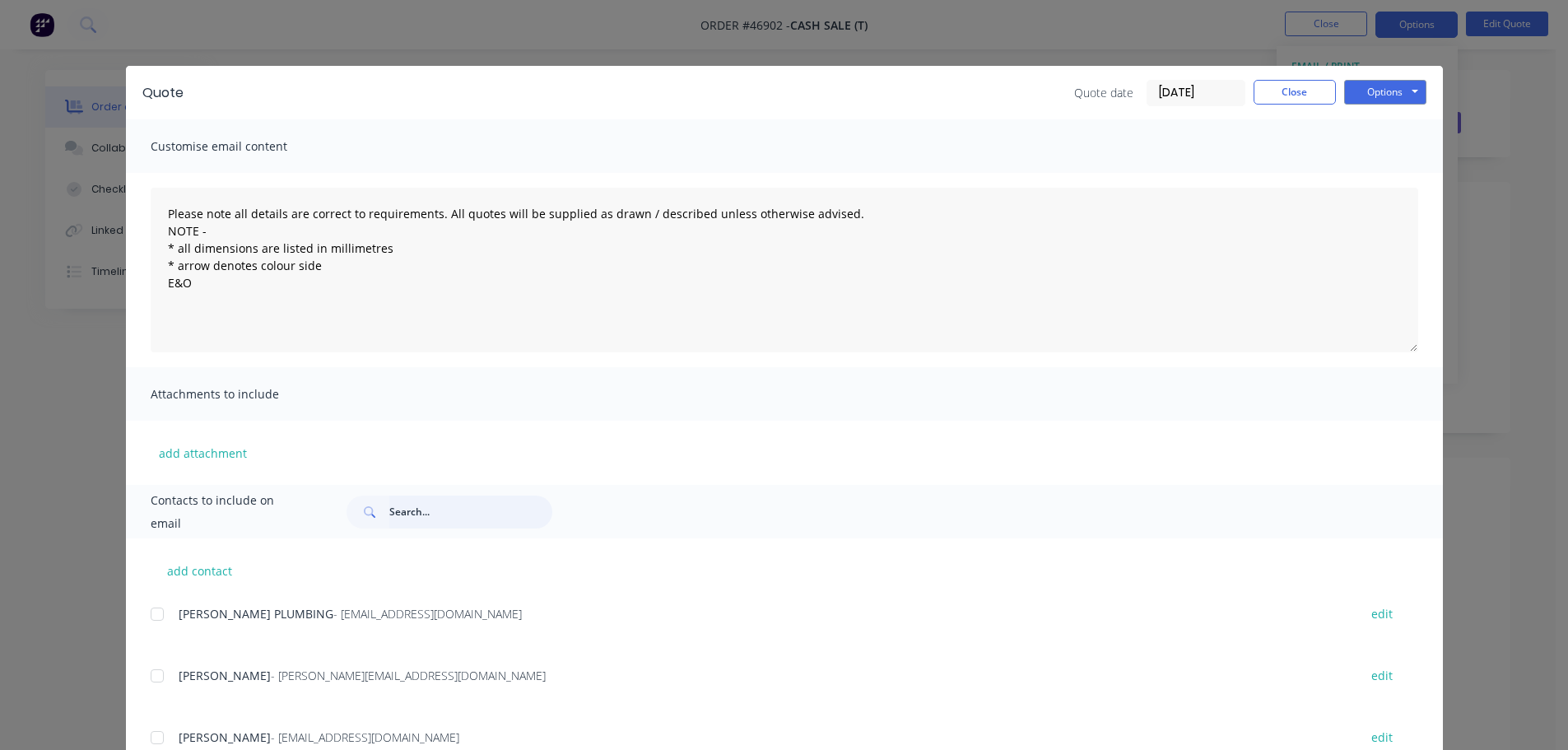
click at [412, 518] on input "text" at bounding box center [471, 512] width 163 height 33
click at [150, 619] on div at bounding box center [157, 614] width 33 height 33
type input "[PERSON_NAME]"
click at [1348, 86] on button "Options" at bounding box center [1385, 92] width 82 height 25
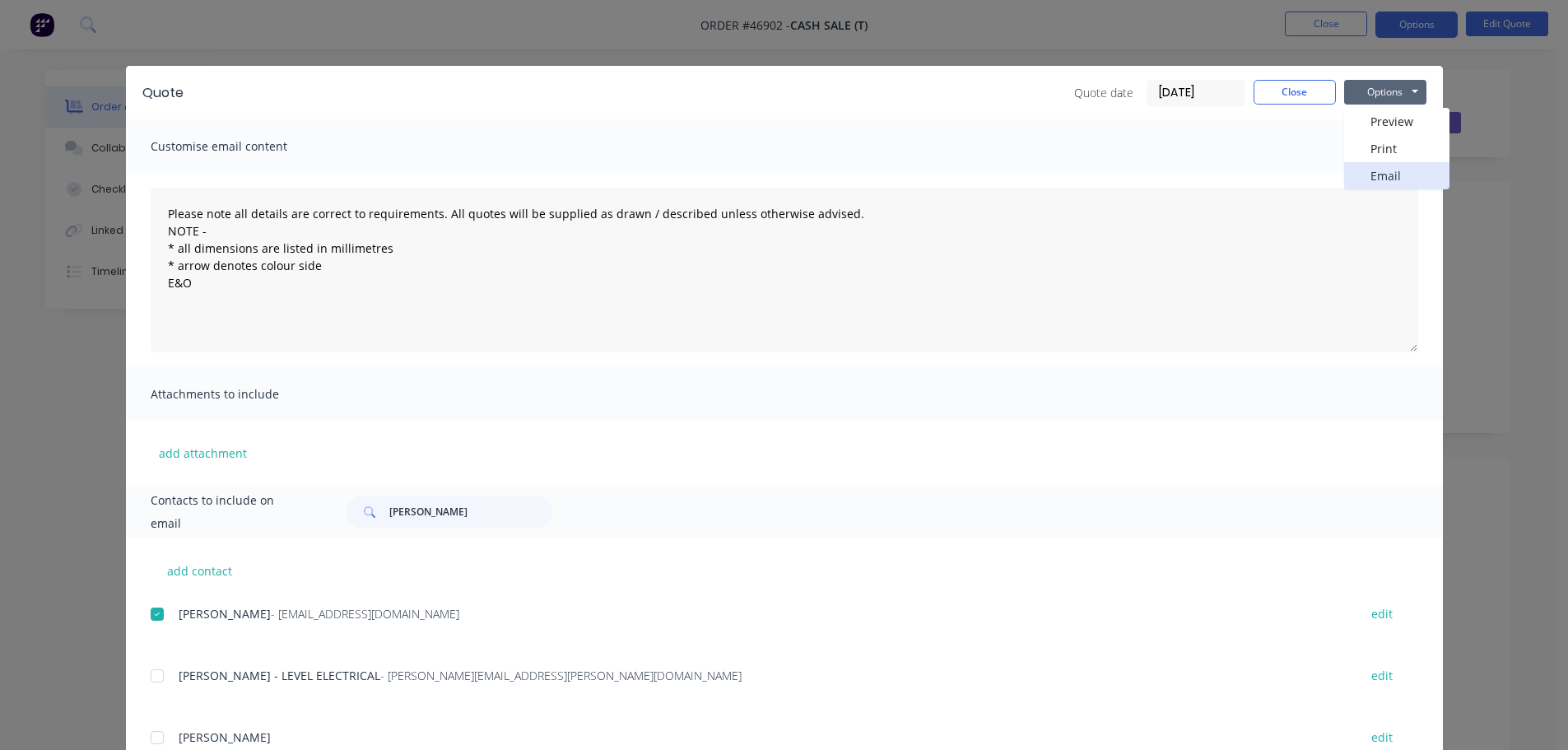
click at [1377, 176] on button "Email" at bounding box center [1397, 175] width 105 height 27
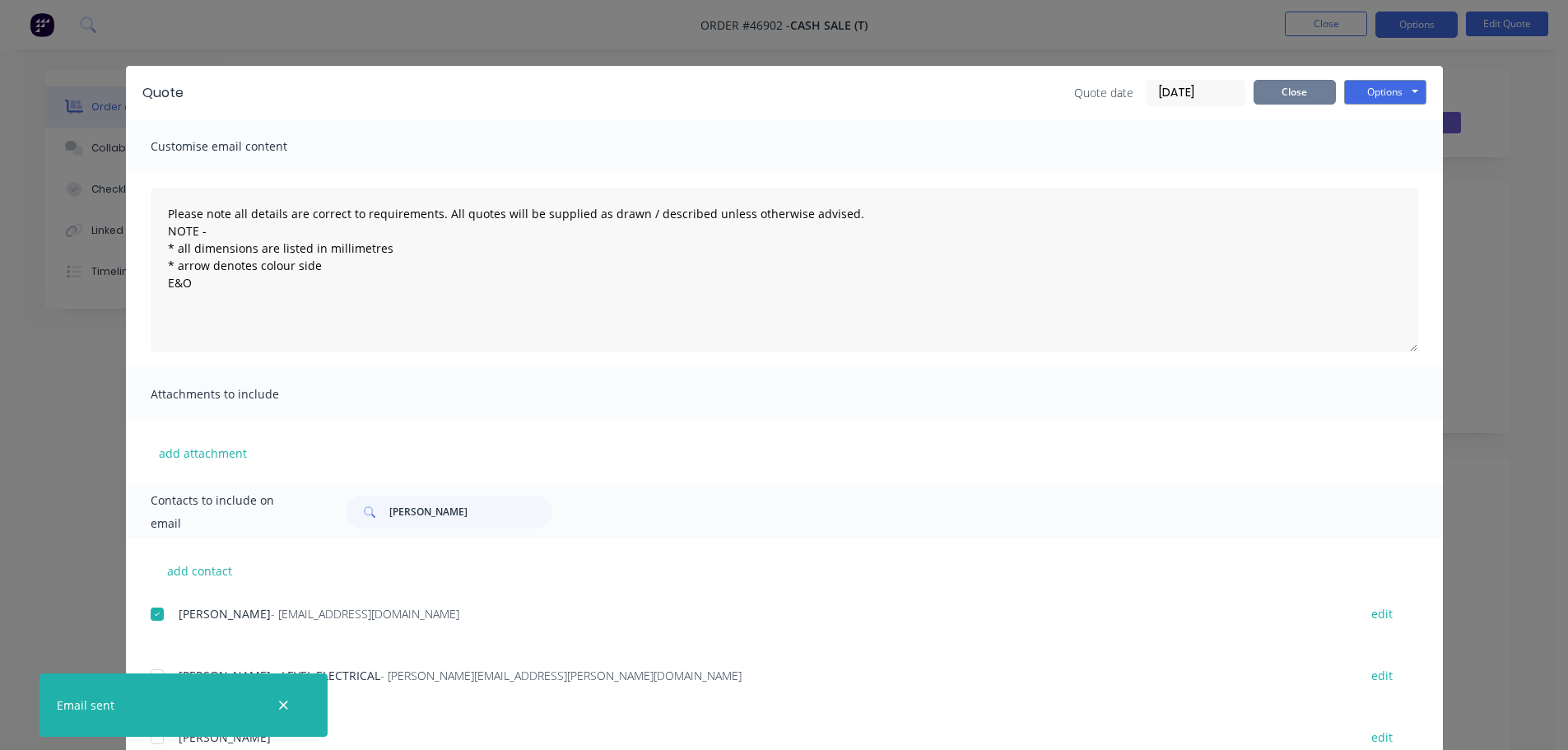
drag, startPoint x: 1262, startPoint y: 96, endPoint x: 1222, endPoint y: 97, distance: 40.0
click at [1262, 96] on button "Close" at bounding box center [1294, 92] width 82 height 25
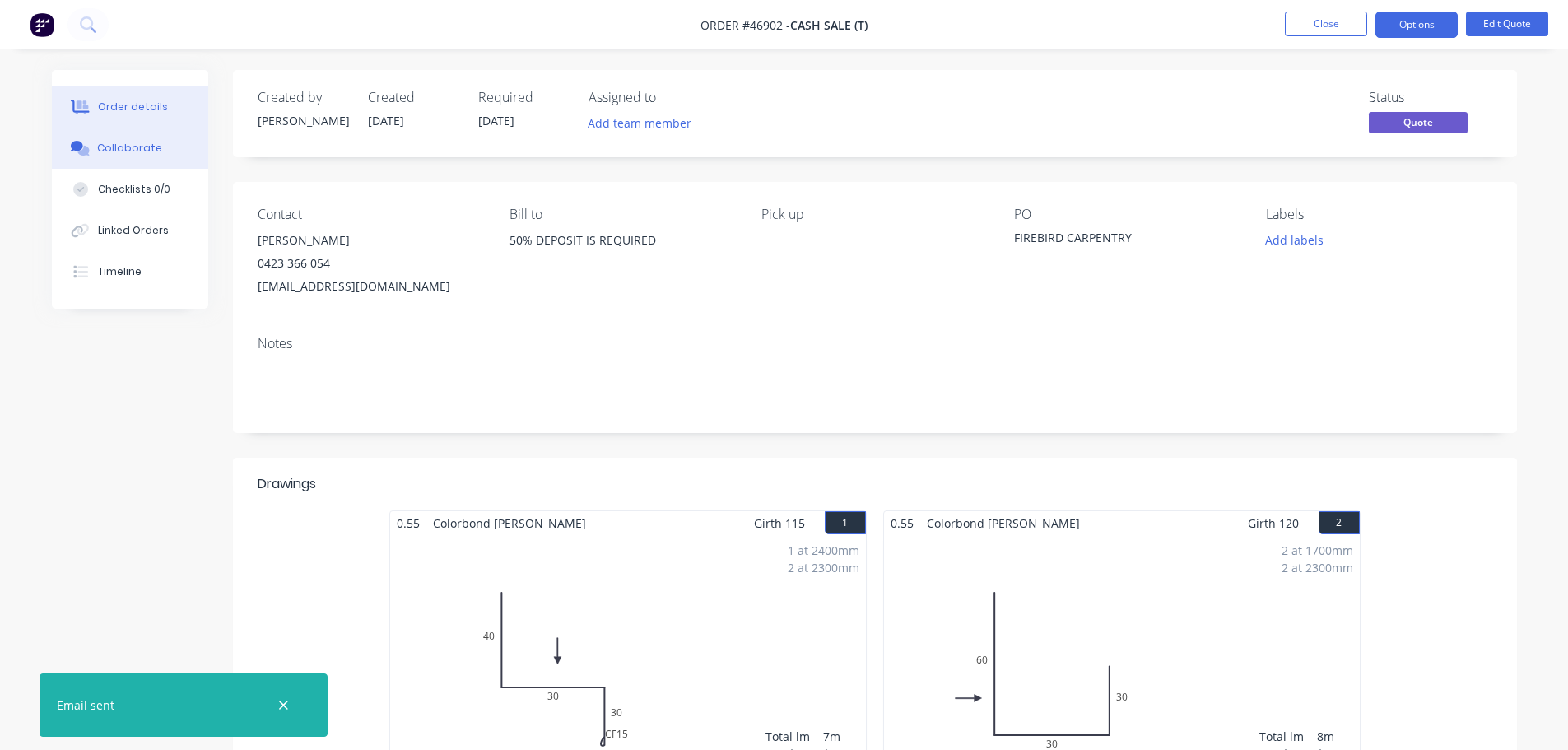
click at [130, 151] on div "Collaborate" at bounding box center [130, 147] width 65 height 14
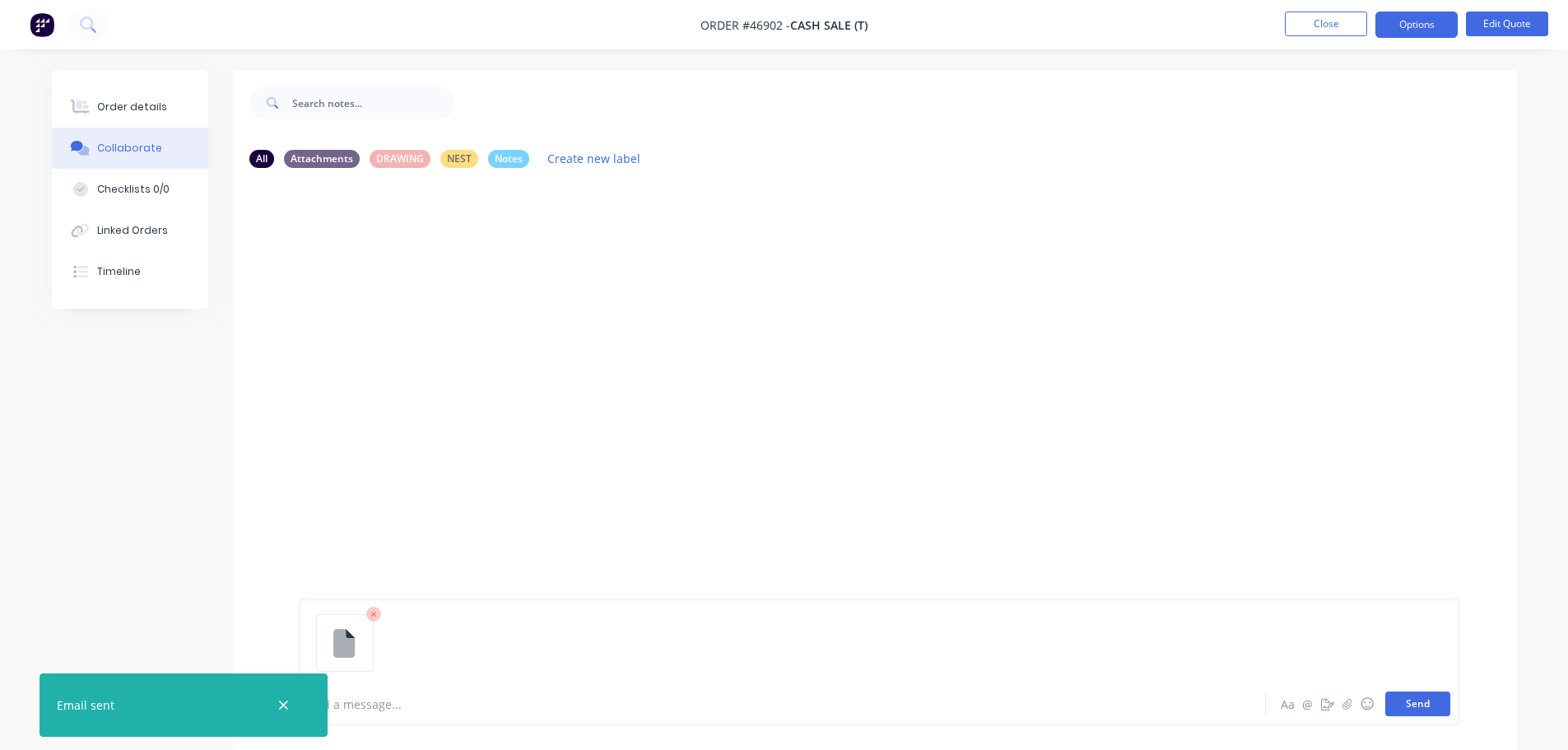
click at [1405, 705] on button "Send" at bounding box center [1417, 703] width 65 height 25
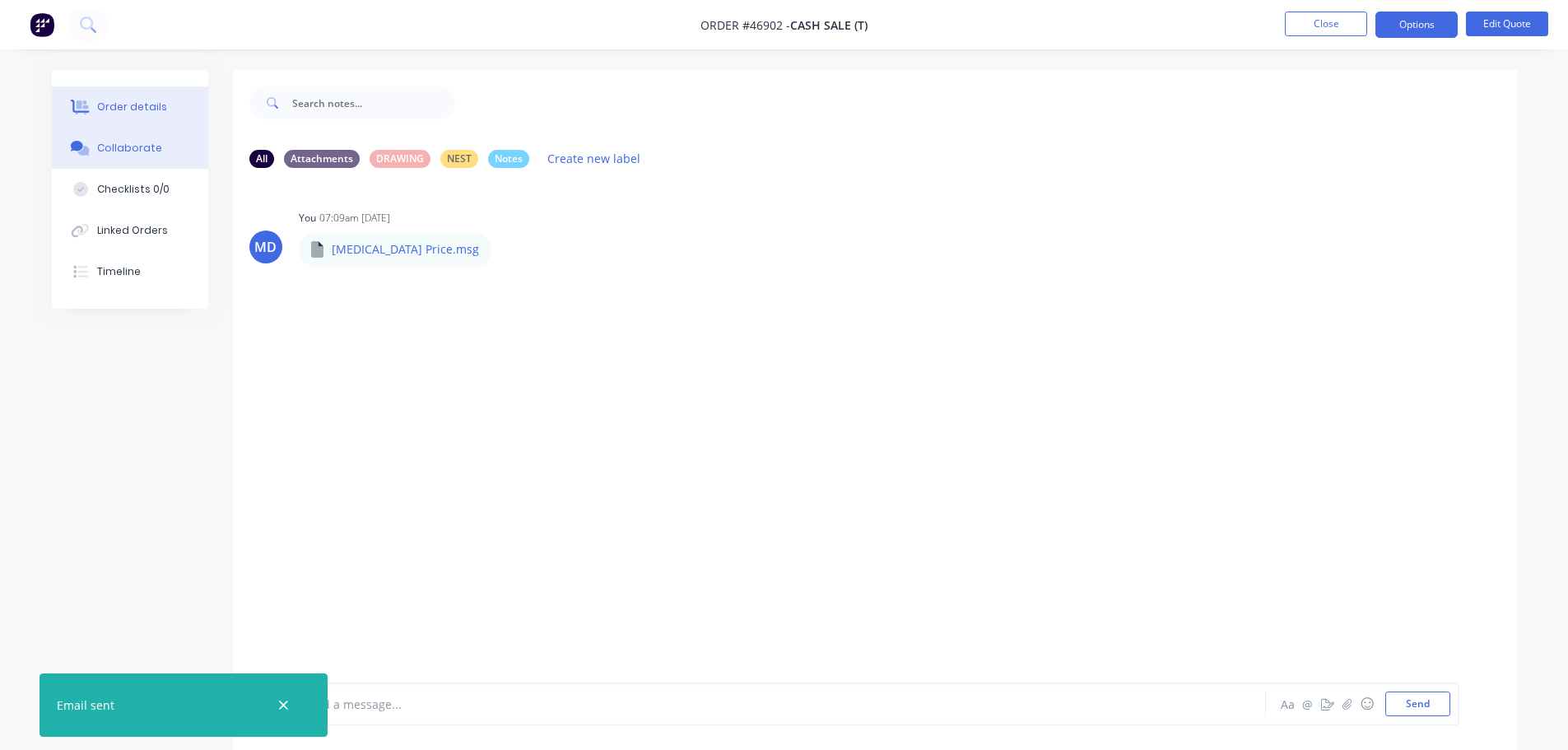
click at [121, 97] on button "Order details" at bounding box center [130, 107] width 157 height 42
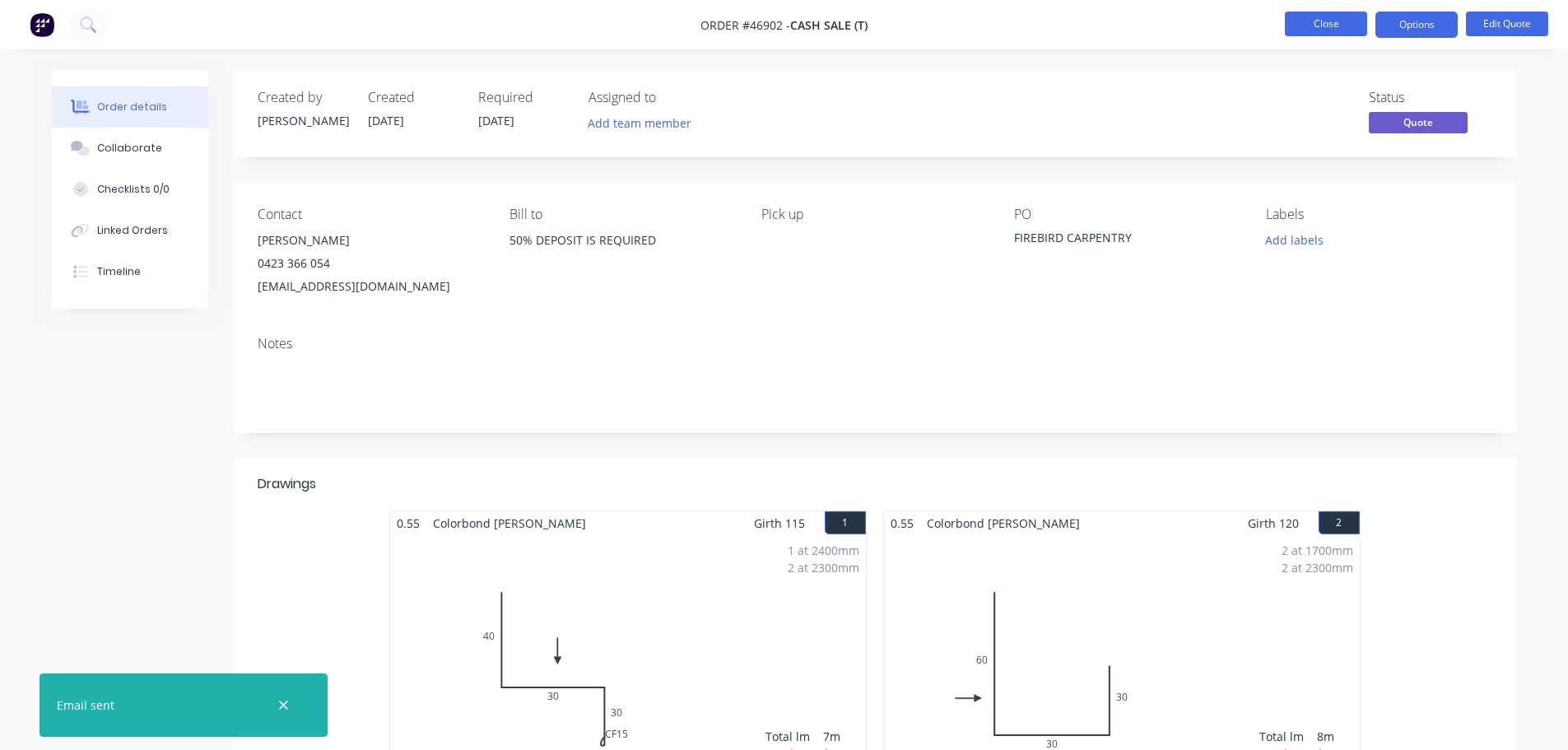
click at [1340, 21] on button "Close" at bounding box center [1326, 24] width 82 height 25
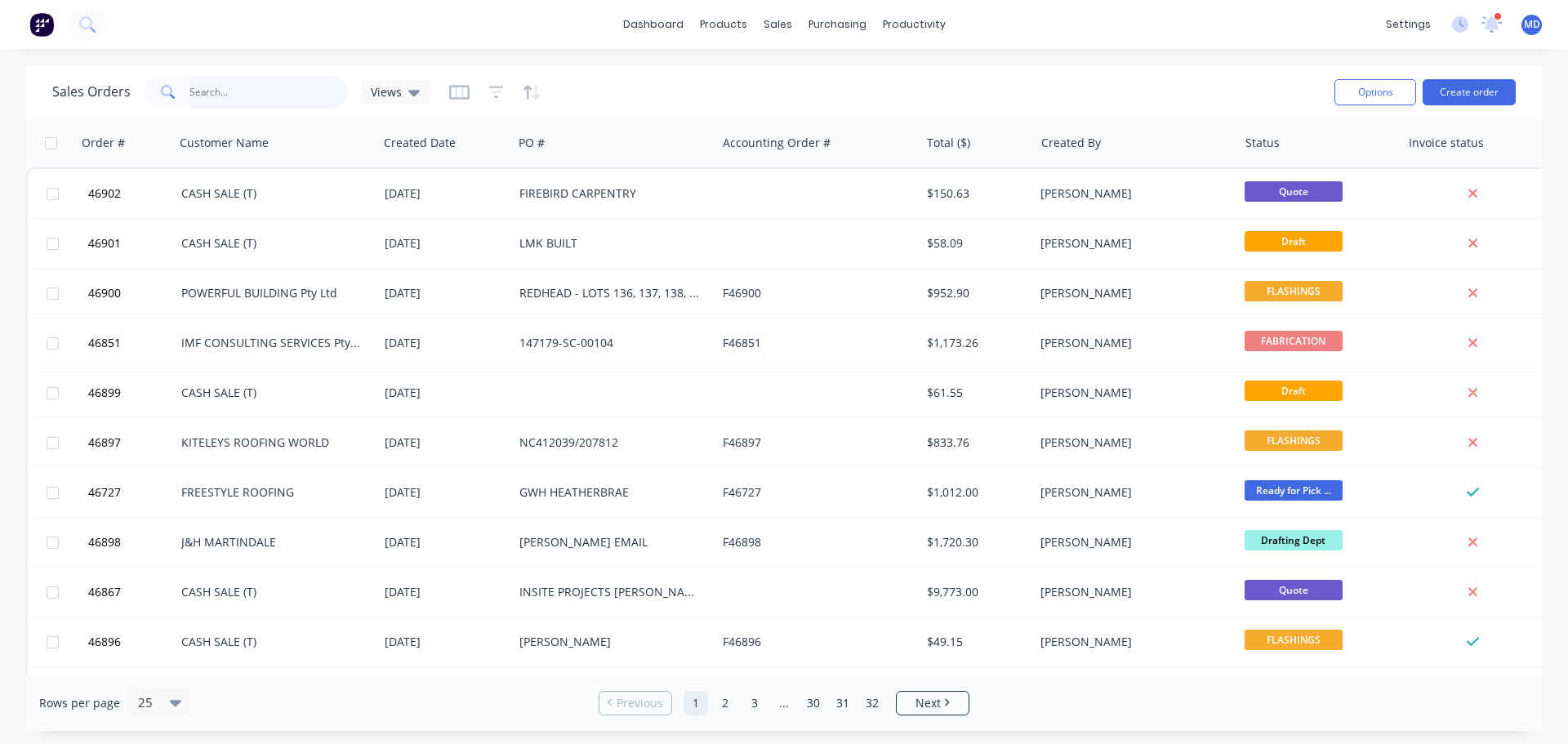
click at [202, 95] on input "text" at bounding box center [268, 92] width 159 height 33
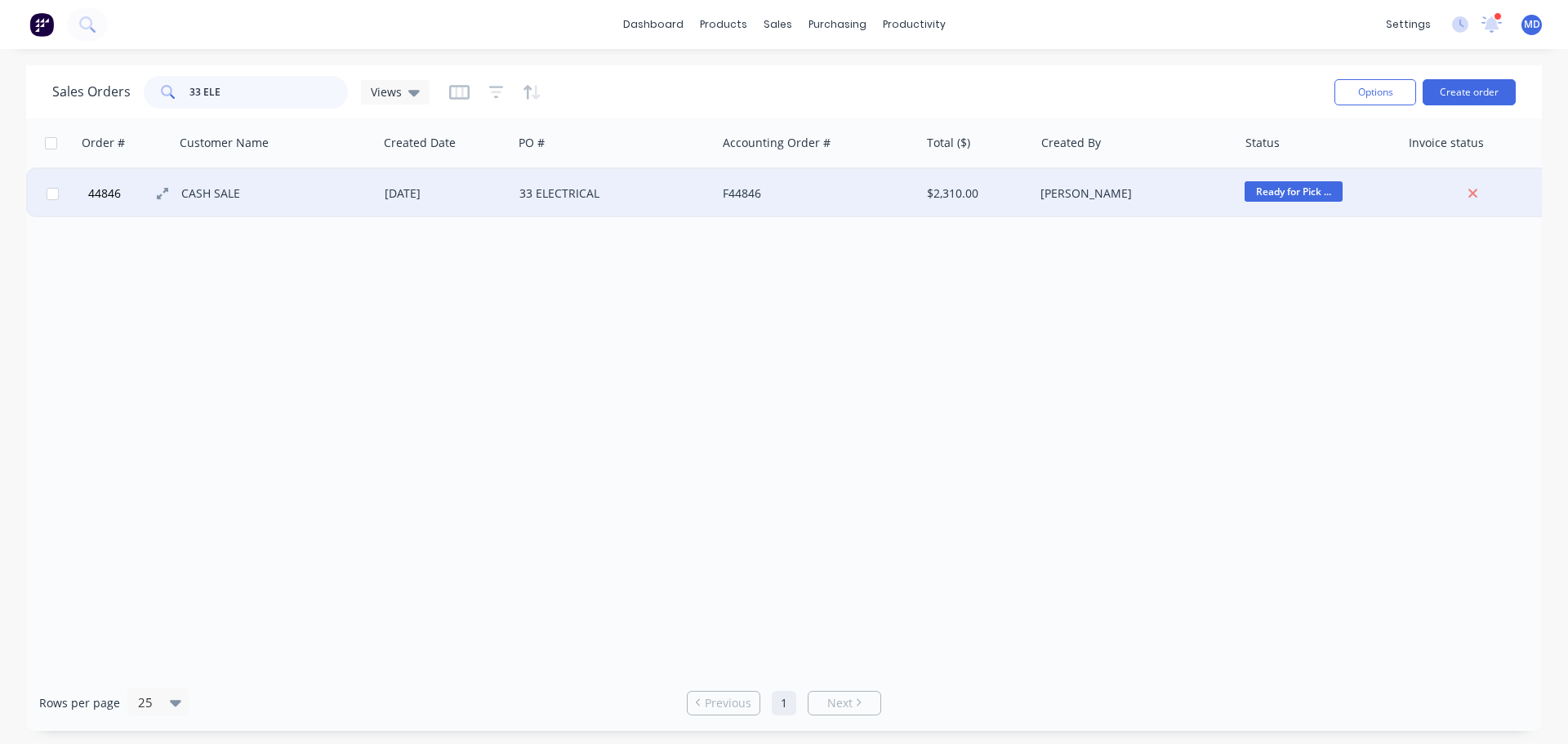
type input "33 ELE"
click at [115, 193] on span "44846" at bounding box center [104, 193] width 33 height 16
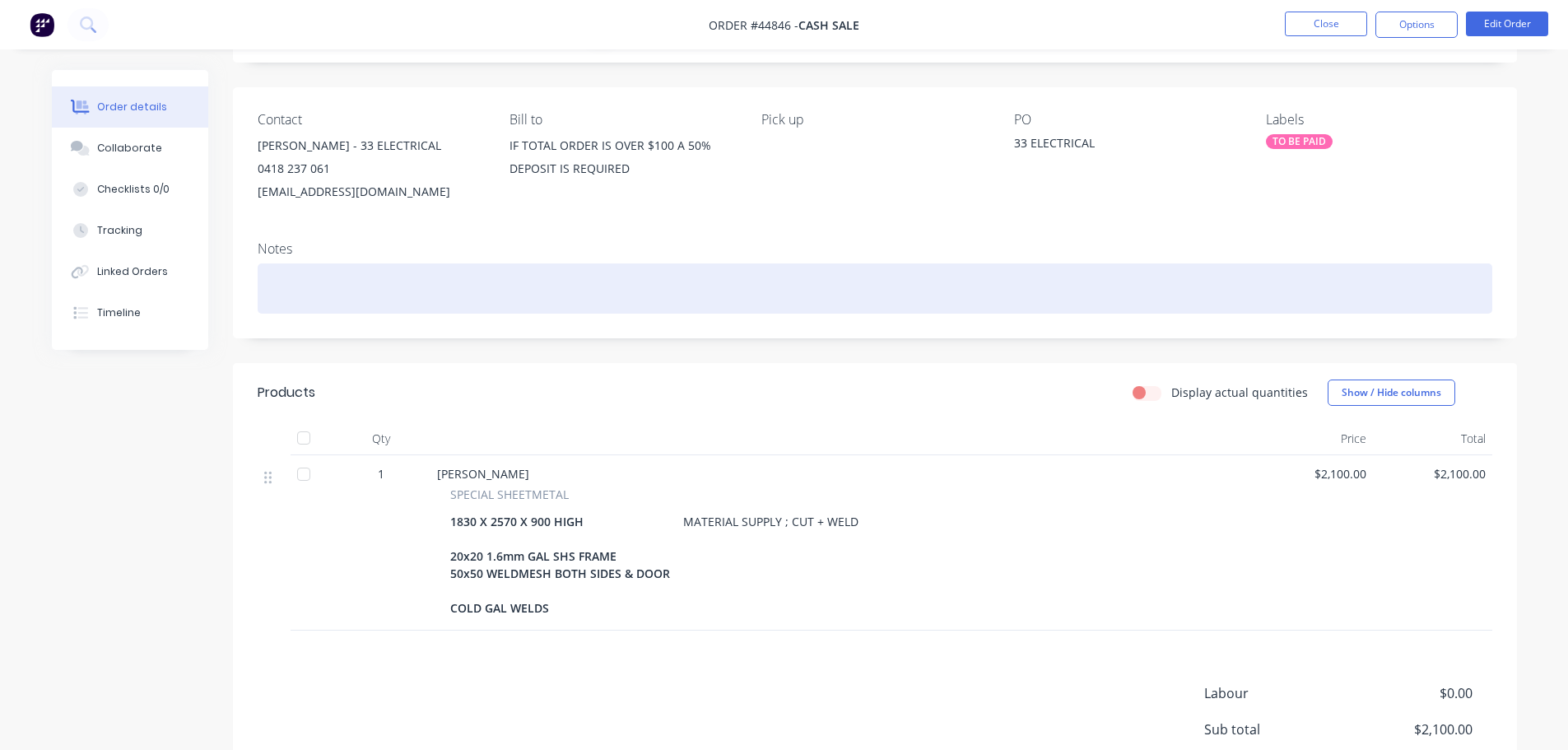
scroll to position [232, 0]
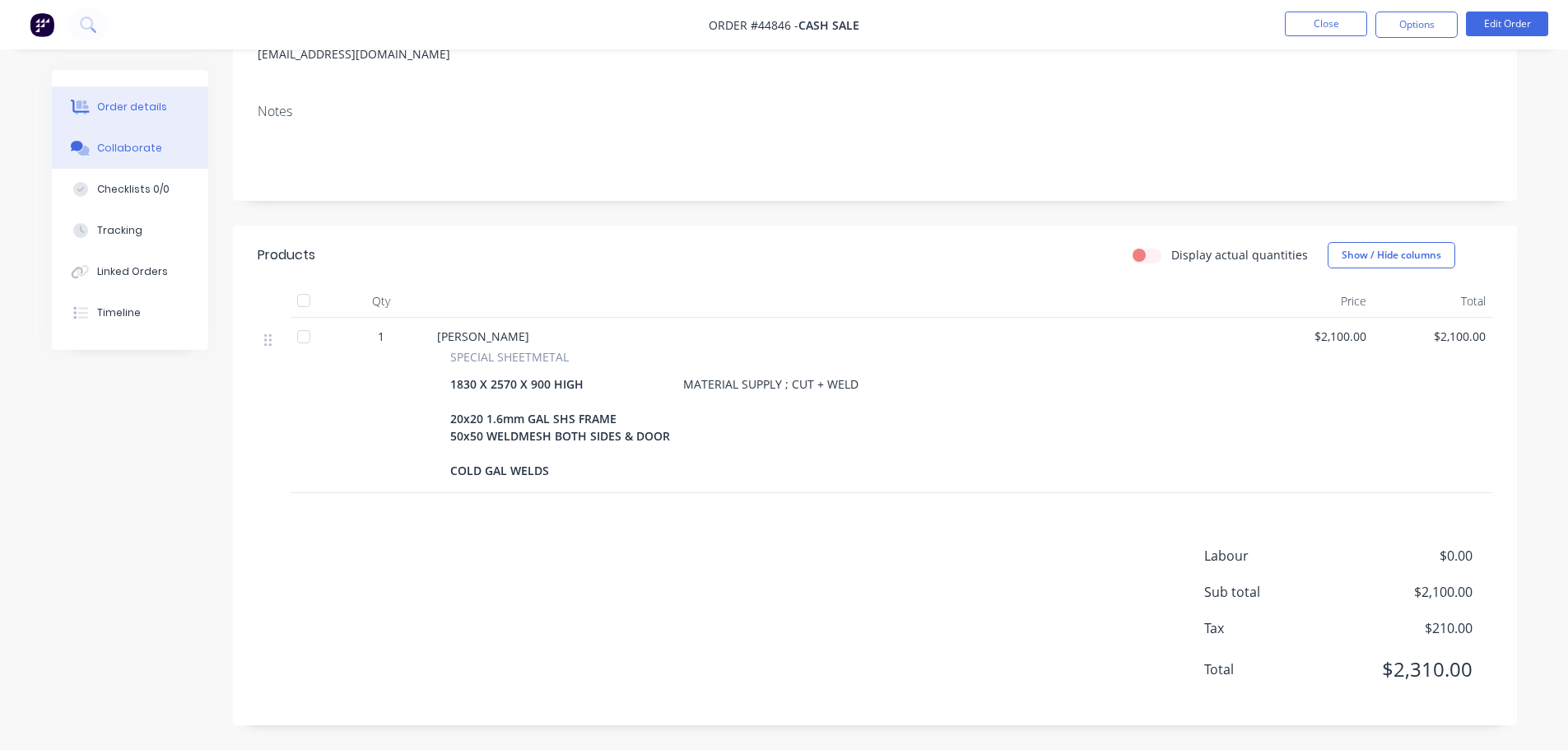
click at [121, 158] on button "Collaborate" at bounding box center [130, 148] width 157 height 42
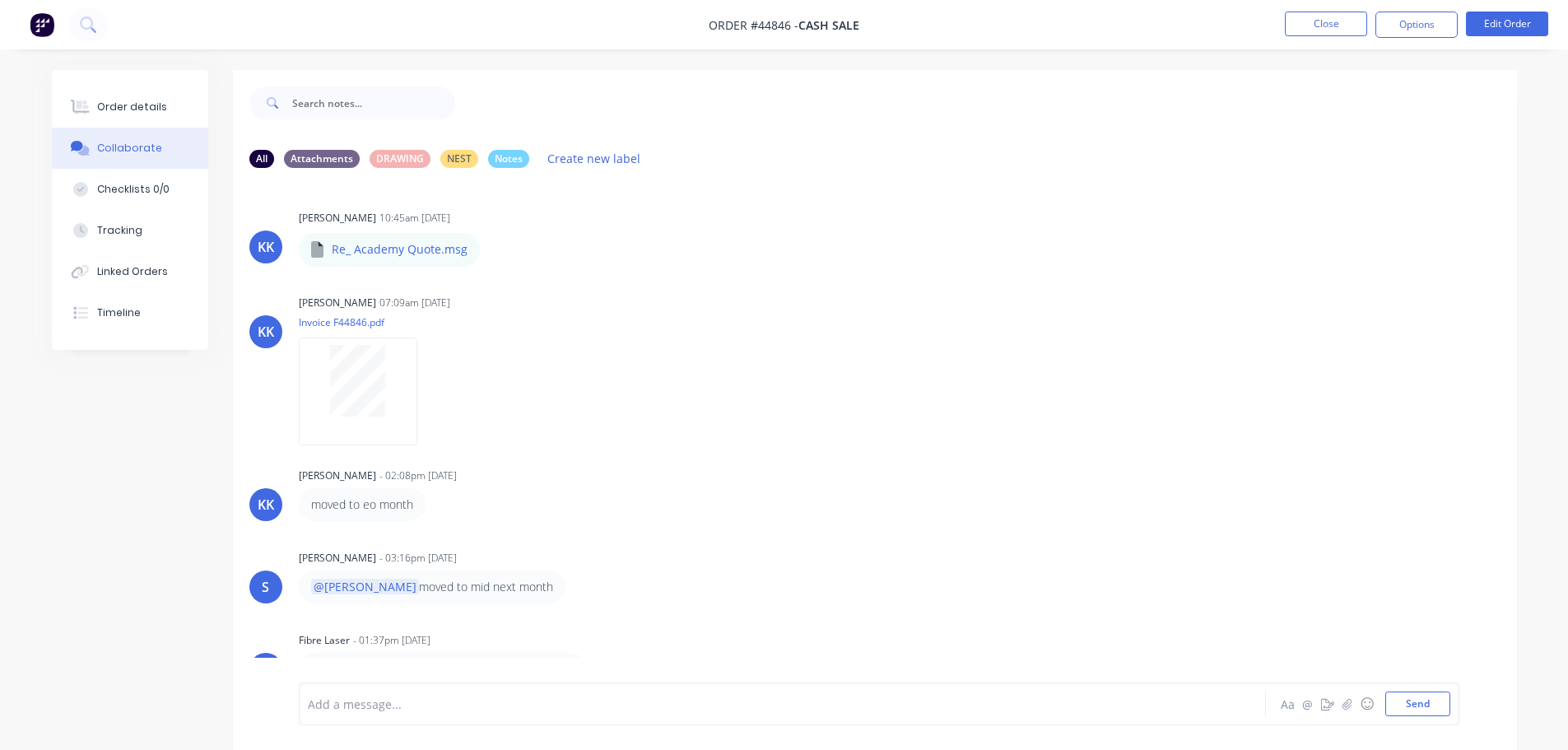
click at [347, 701] on div at bounding box center [736, 704] width 856 height 17
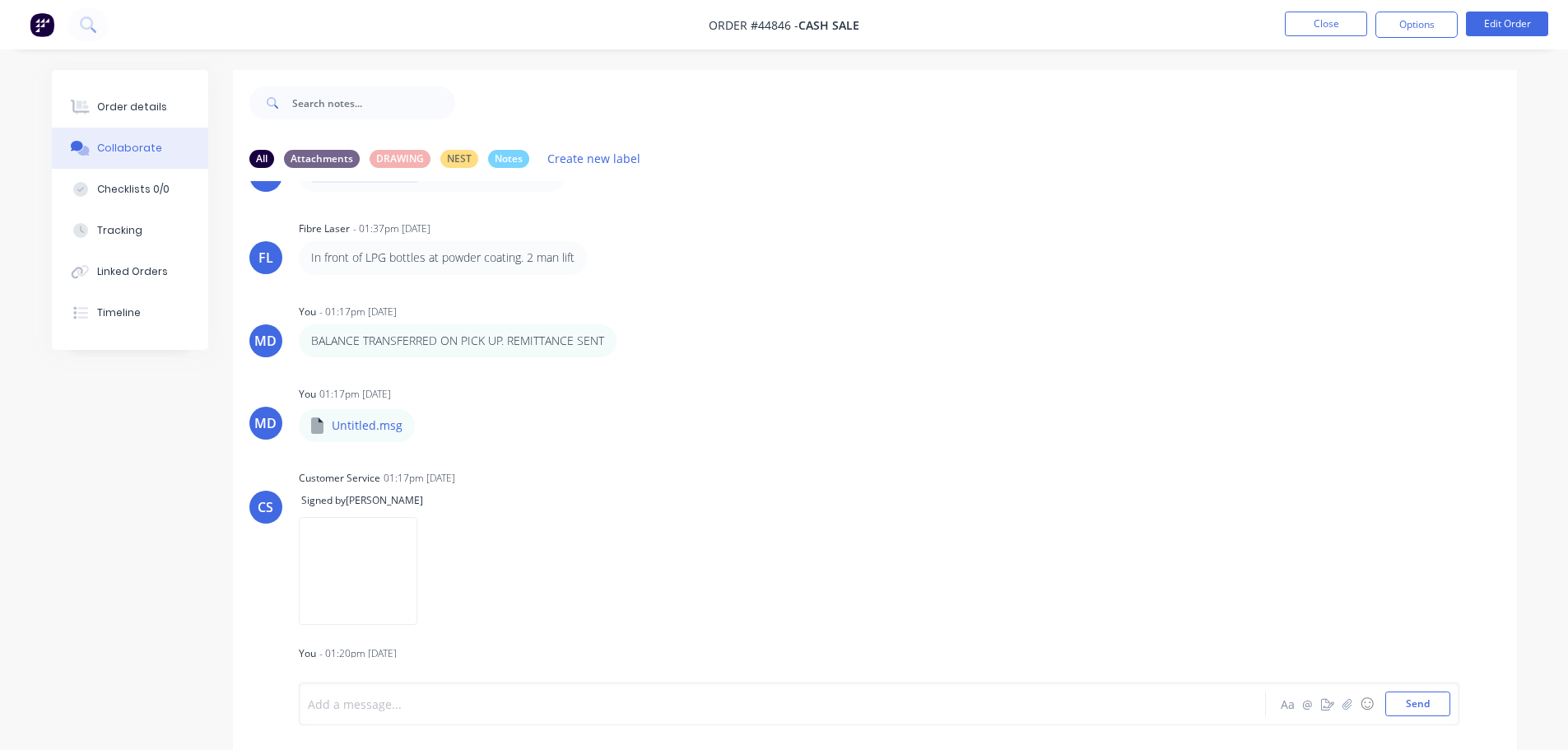
scroll to position [445, 0]
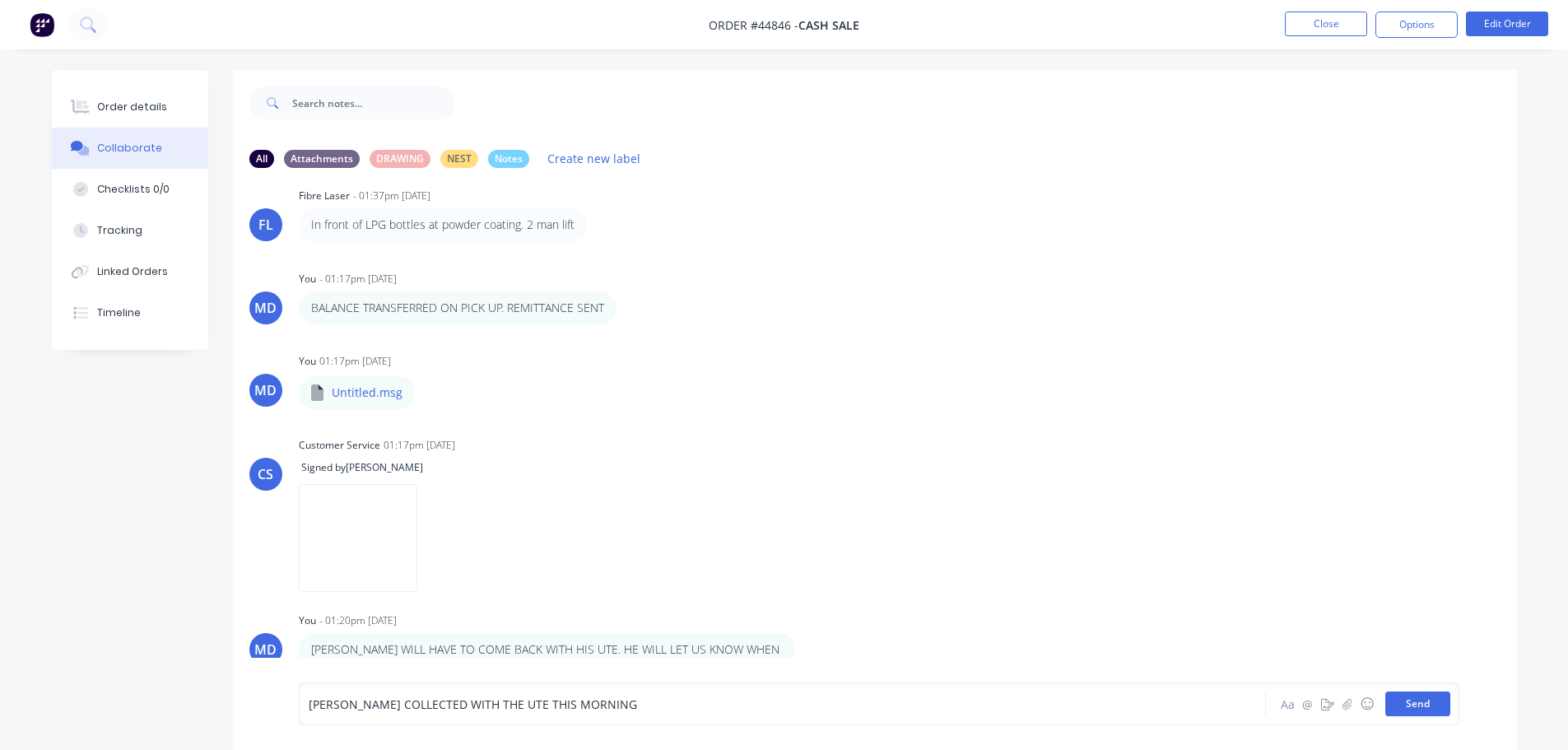
click at [1405, 702] on button "Send" at bounding box center [1417, 703] width 65 height 25
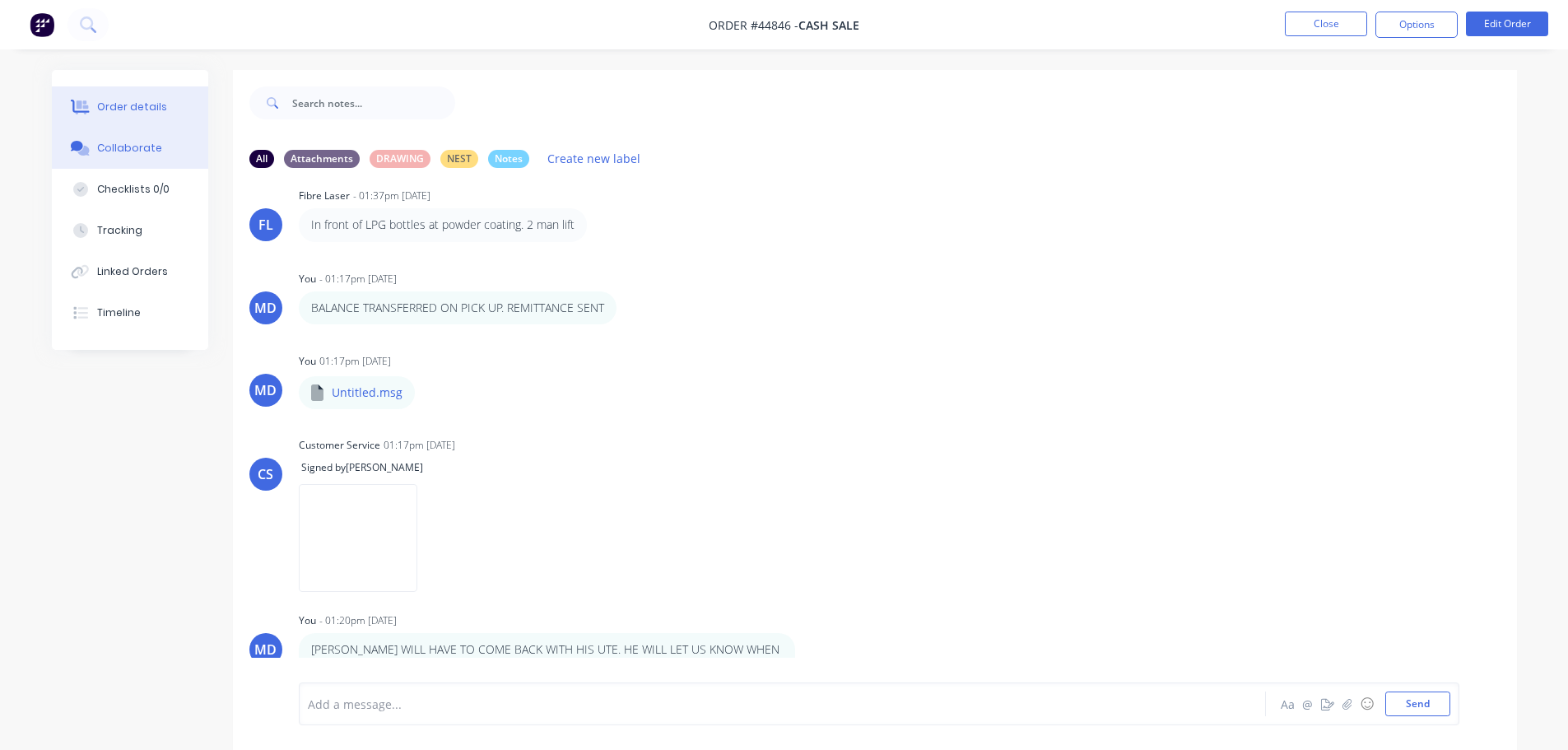
click at [155, 103] on div "Order details" at bounding box center [132, 107] width 70 height 14
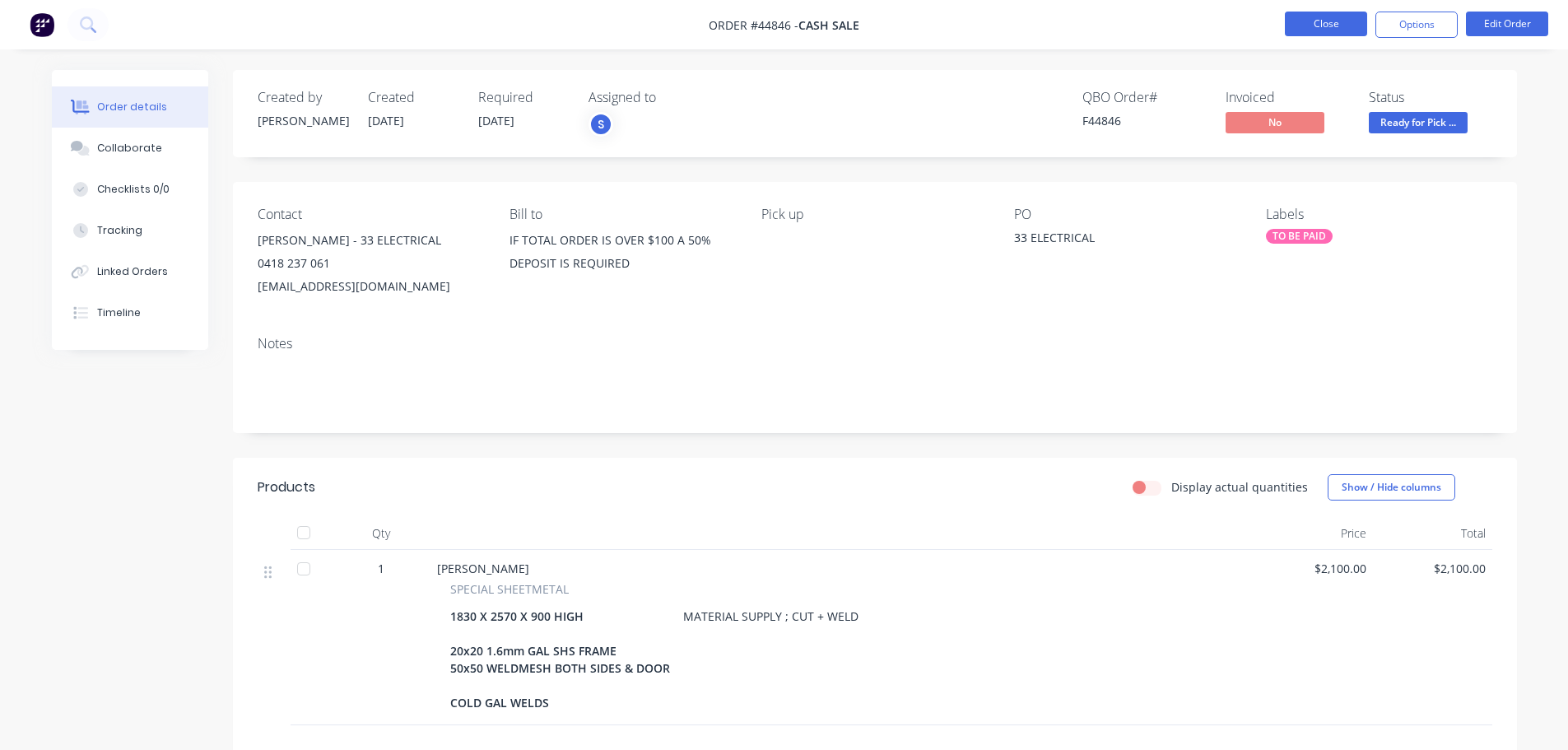
click at [1291, 25] on button "Close" at bounding box center [1326, 24] width 82 height 25
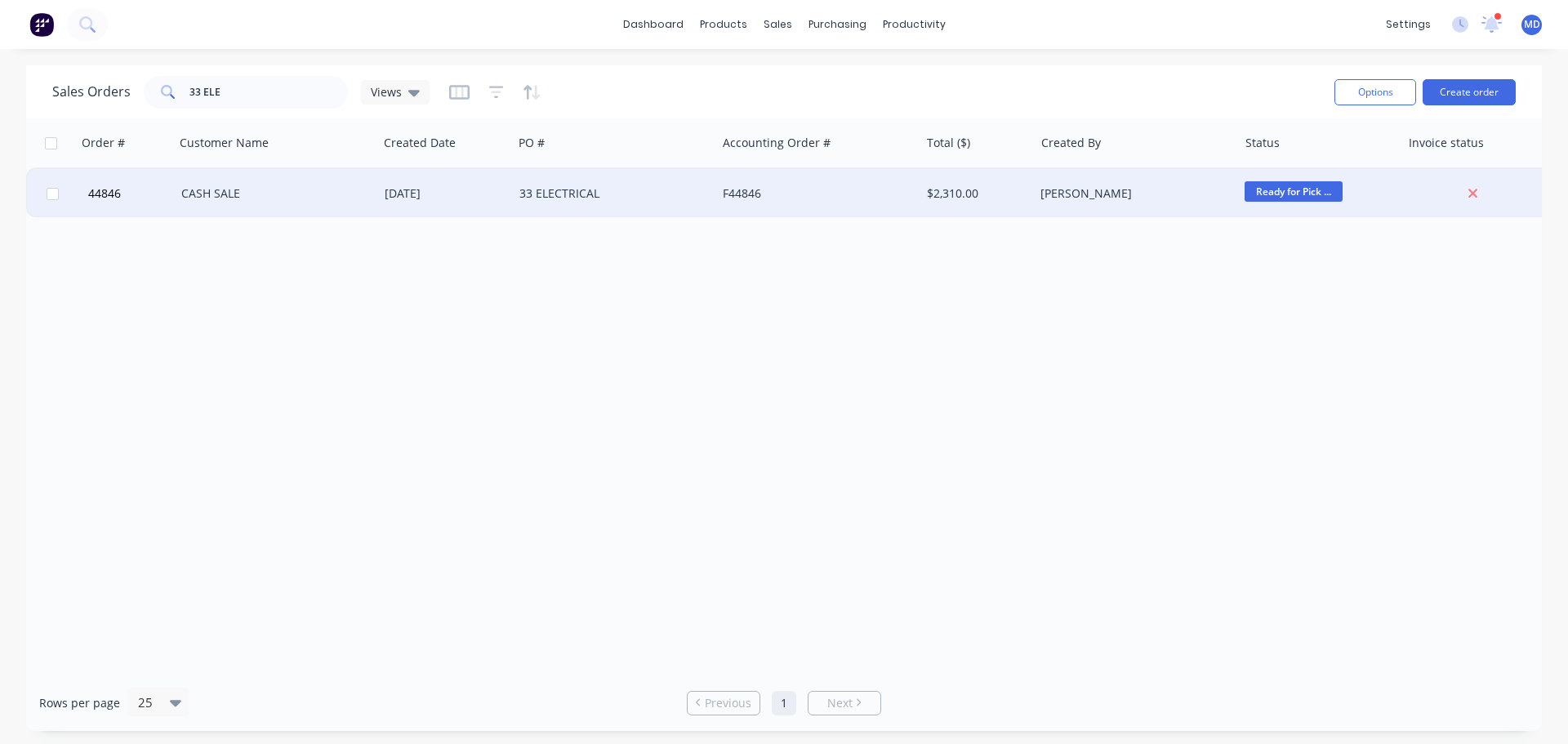
click at [223, 196] on div "CASH SALE" at bounding box center [272, 193] width 182 height 16
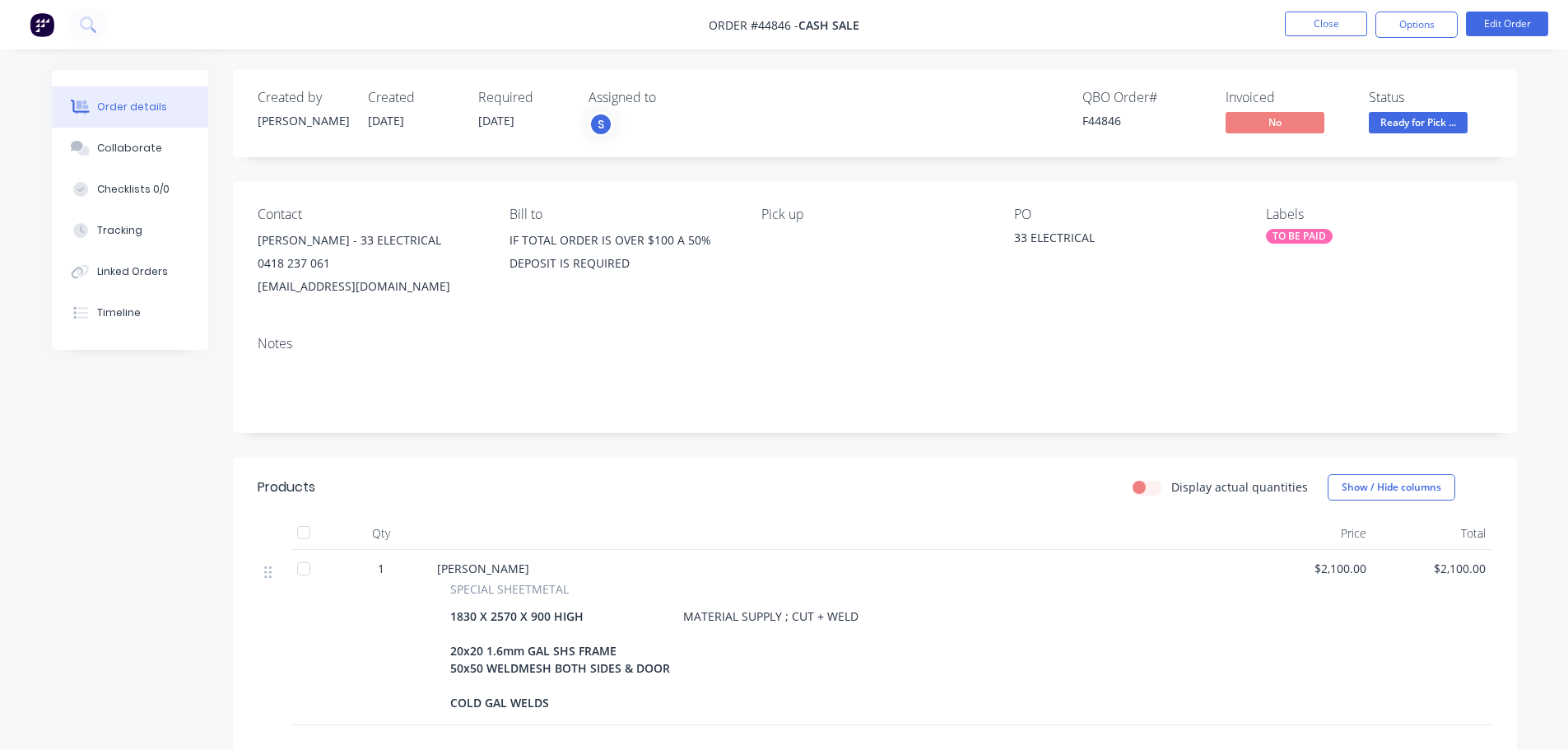
click at [1415, 128] on span "Ready for Pick ..." at bounding box center [1418, 122] width 99 height 20
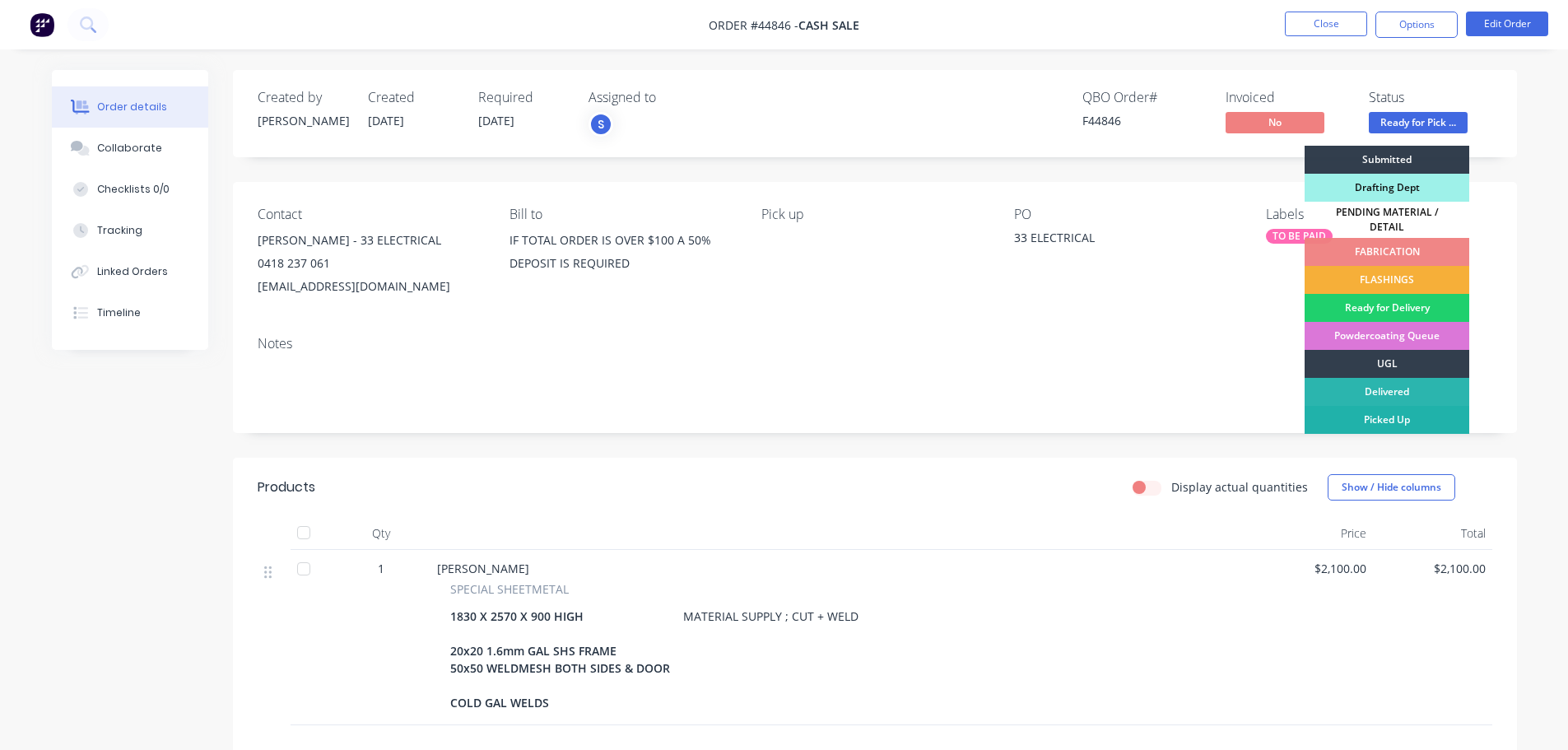
click at [1409, 414] on div "Picked Up" at bounding box center [1387, 419] width 164 height 28
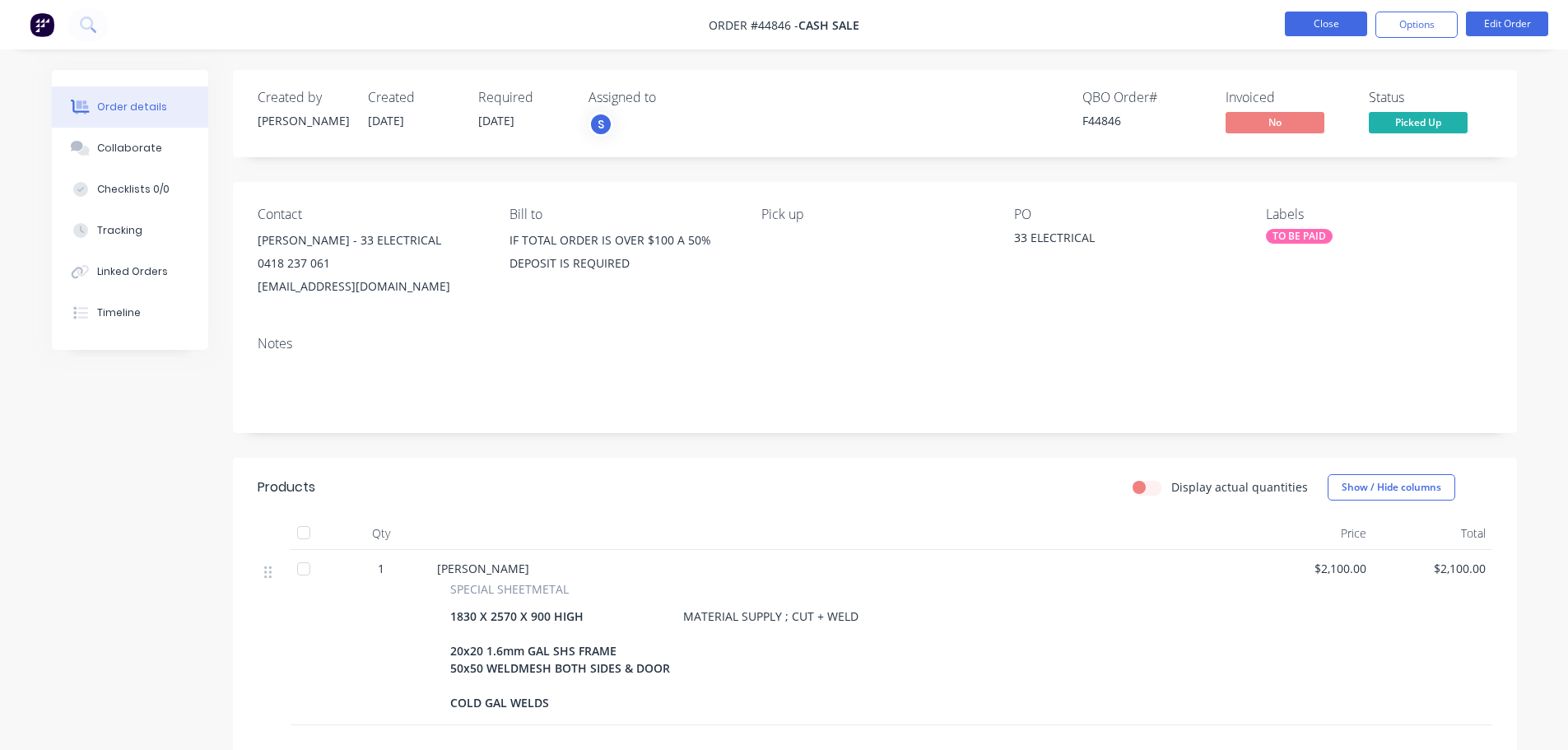
click at [1326, 16] on button "Close" at bounding box center [1326, 24] width 82 height 25
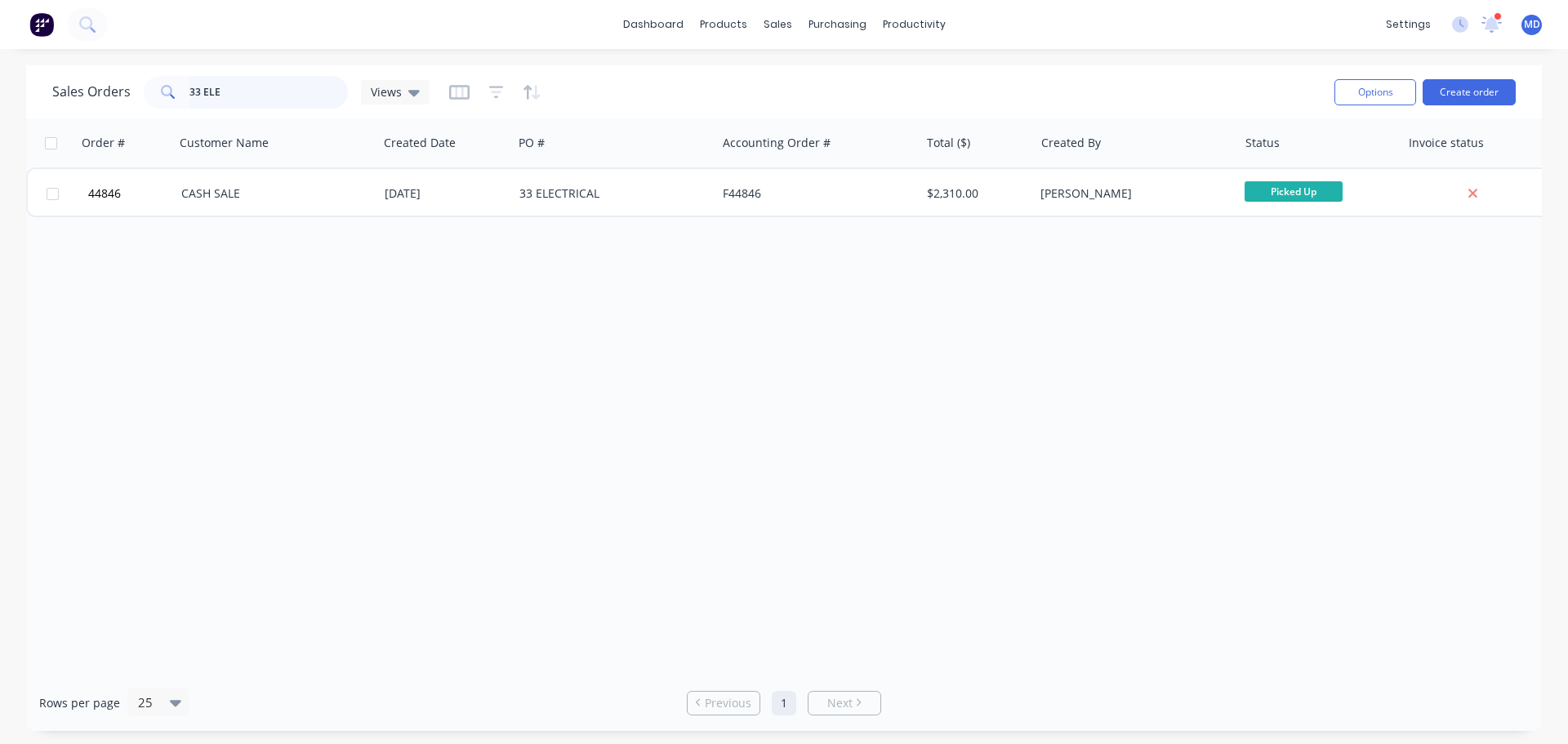
click at [253, 99] on input "33 ELE" at bounding box center [268, 92] width 159 height 33
type input "3"
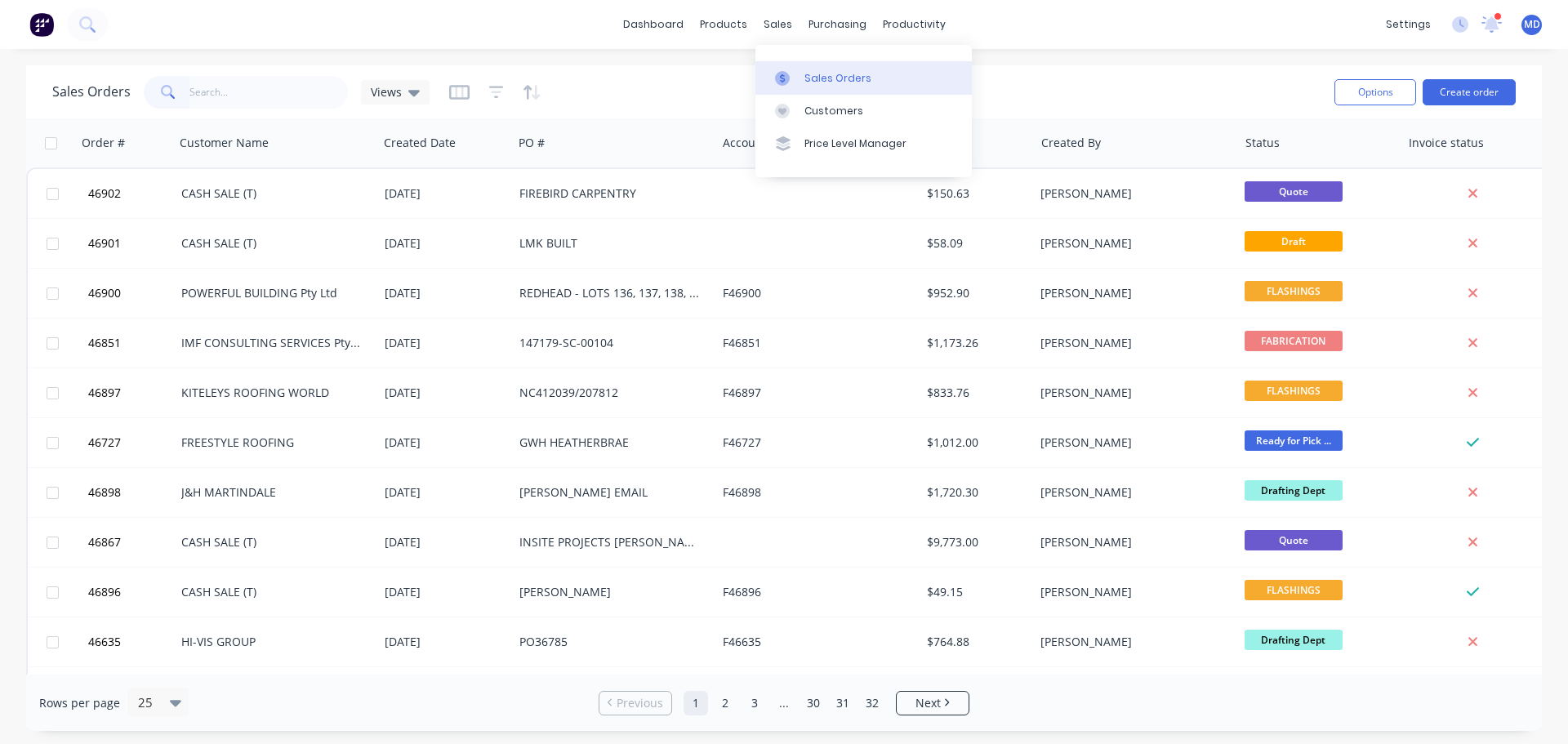
click at [786, 63] on link "Sales Orders" at bounding box center [864, 77] width 217 height 33
click at [209, 94] on input "text" at bounding box center [268, 92] width 159 height 33
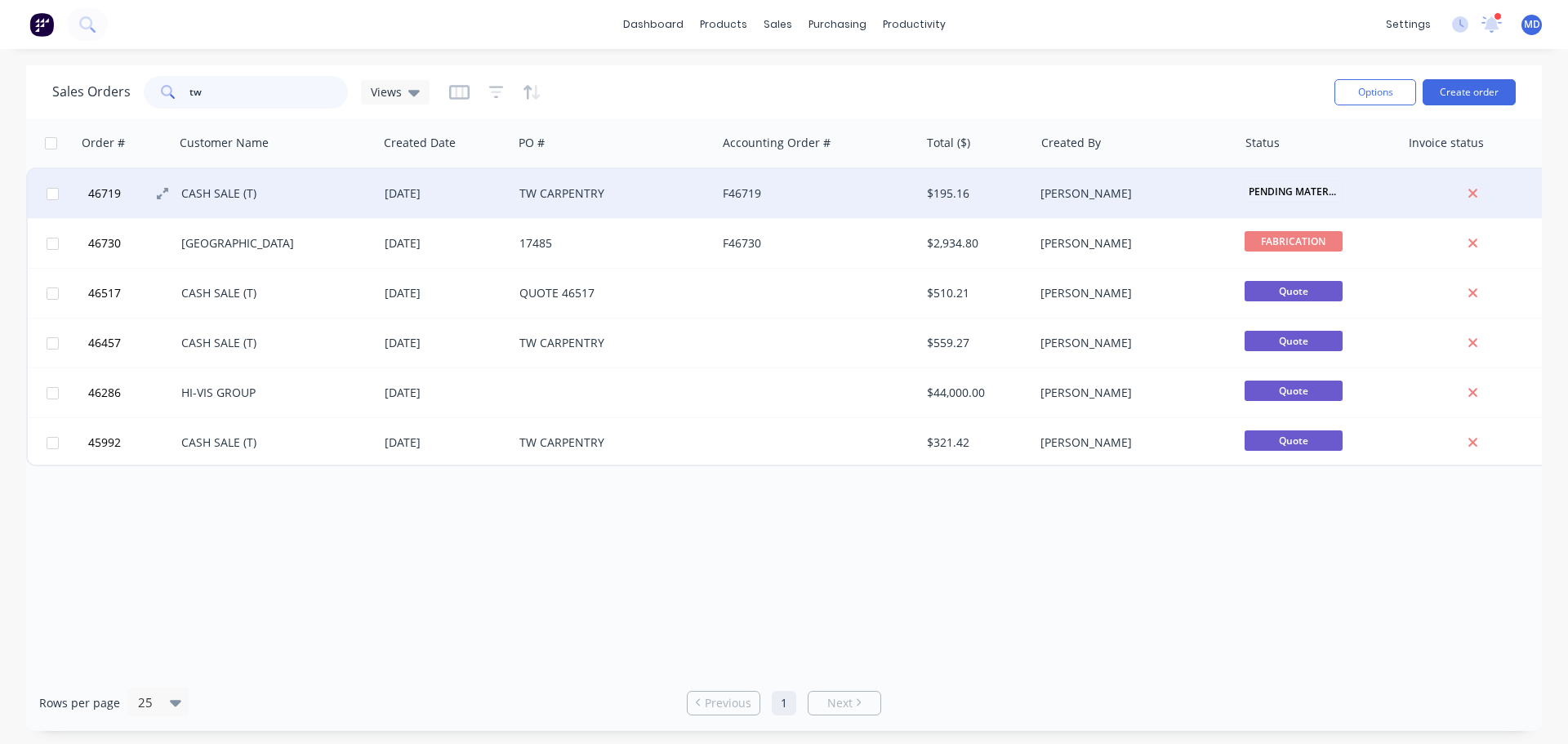
type input "tw"
click at [98, 193] on span "46719" at bounding box center [104, 193] width 33 height 16
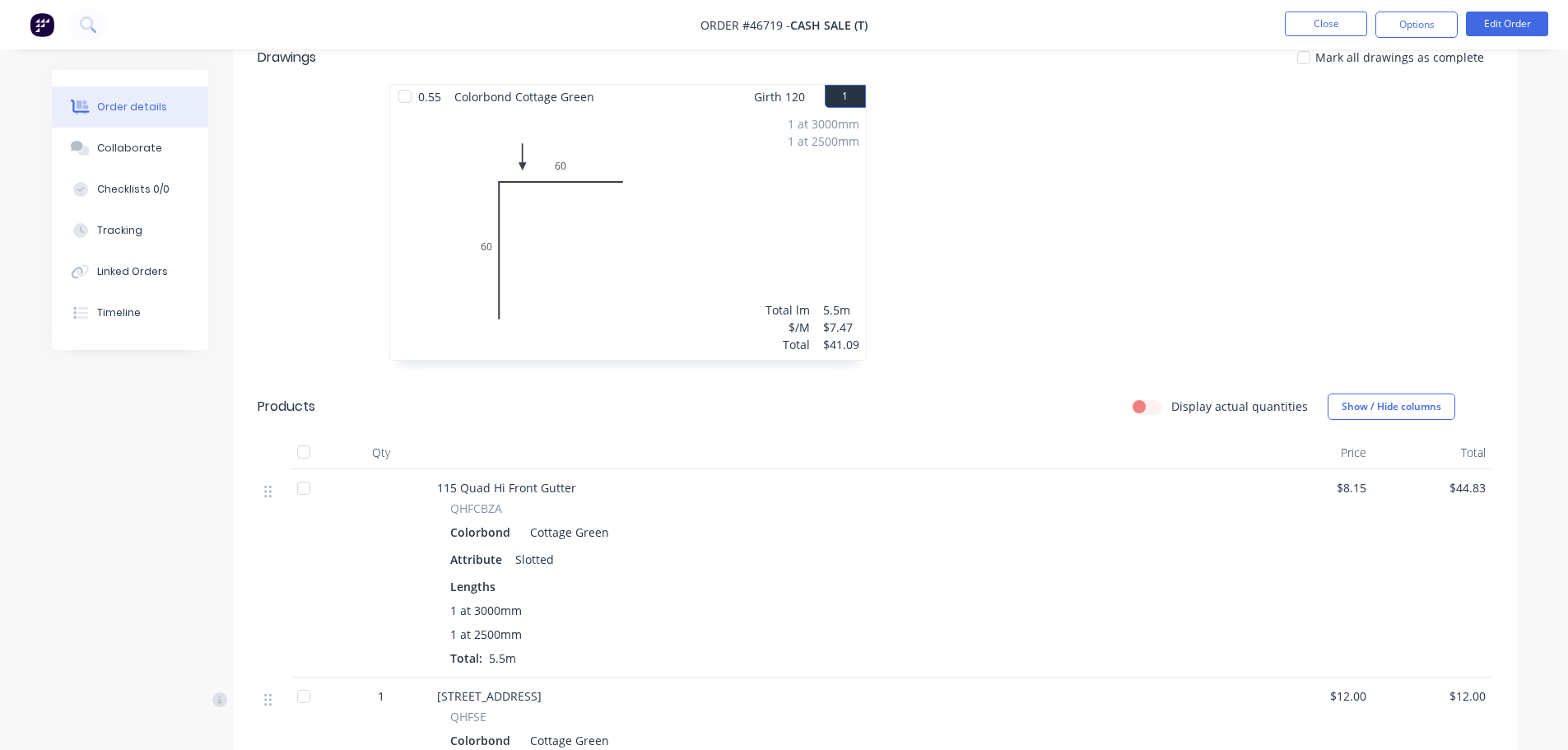
scroll to position [247, 0]
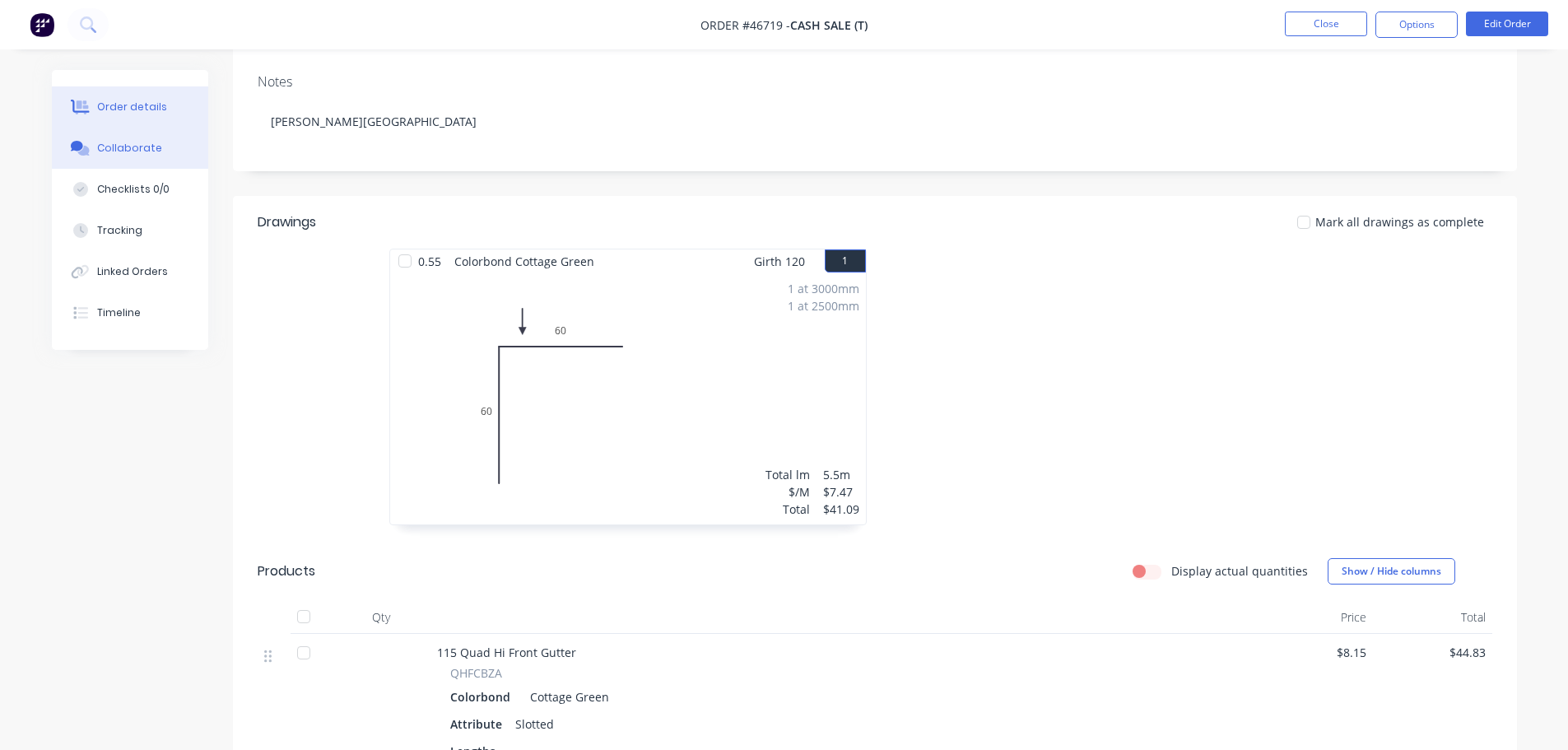
click at [134, 139] on button "Collaborate" at bounding box center [130, 148] width 157 height 42
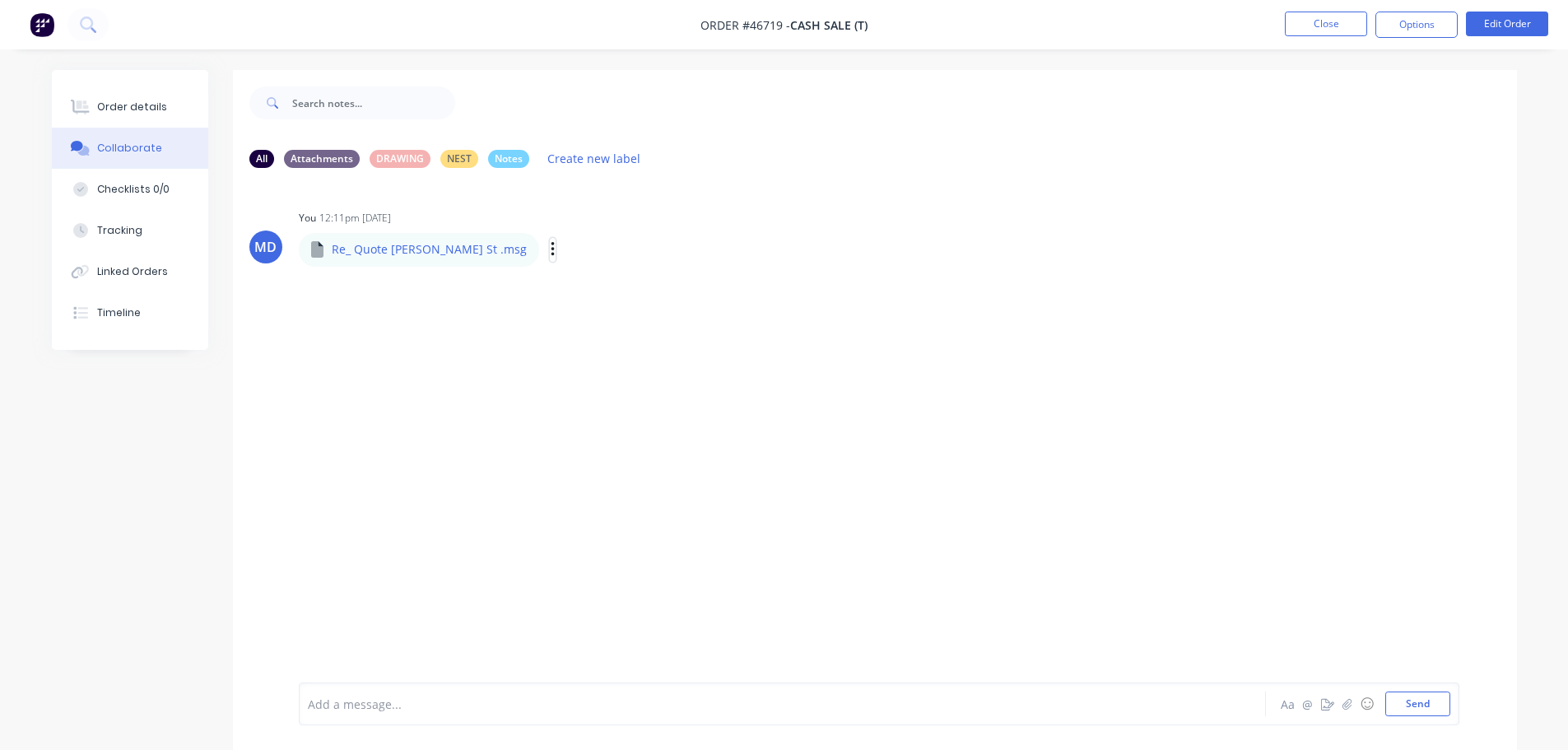
click at [551, 248] on icon "button" at bounding box center [552, 249] width 3 height 14
click at [568, 291] on button "Download" at bounding box center [661, 294] width 186 height 37
click at [91, 114] on button "Order details" at bounding box center [130, 107] width 157 height 42
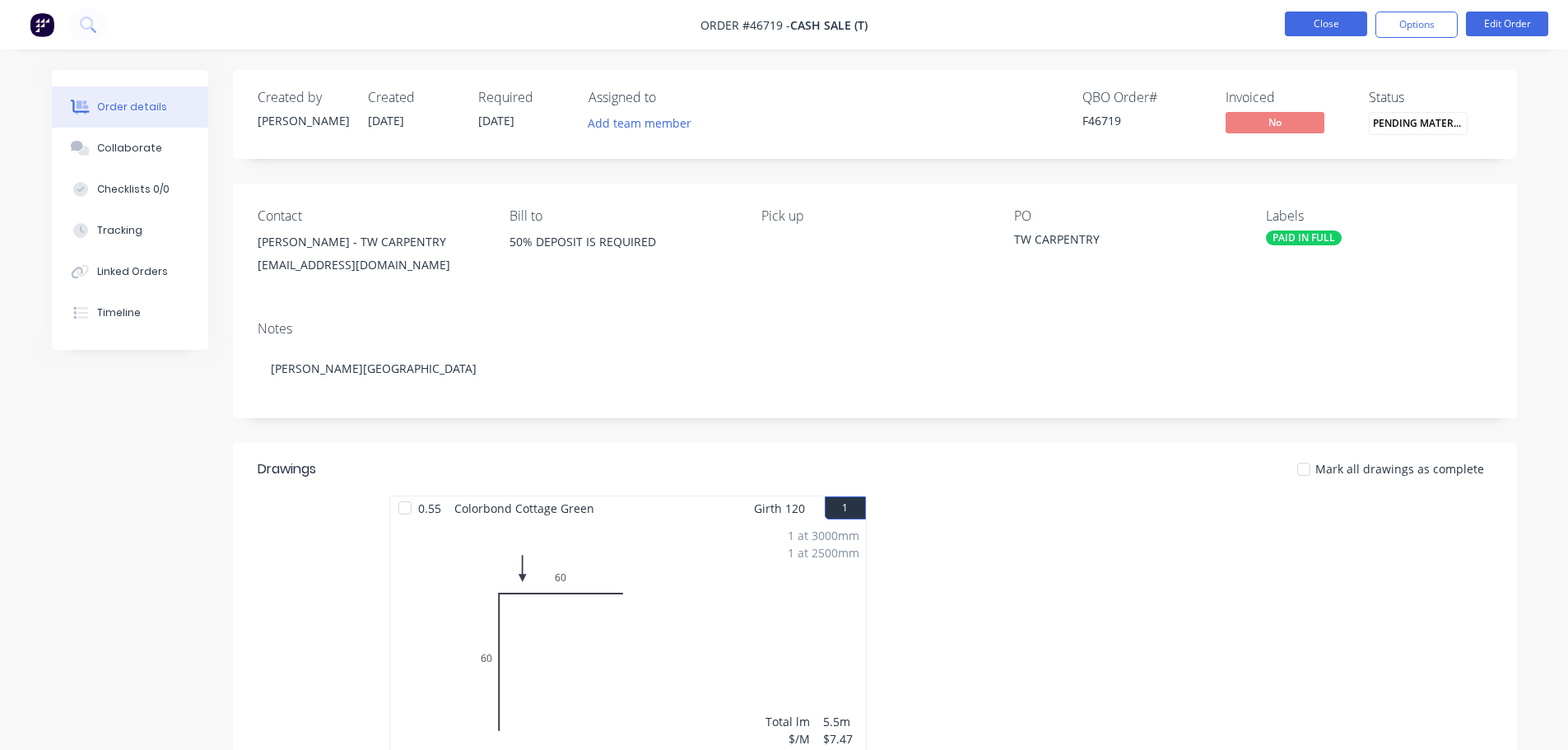
click at [1338, 29] on button "Close" at bounding box center [1326, 24] width 82 height 25
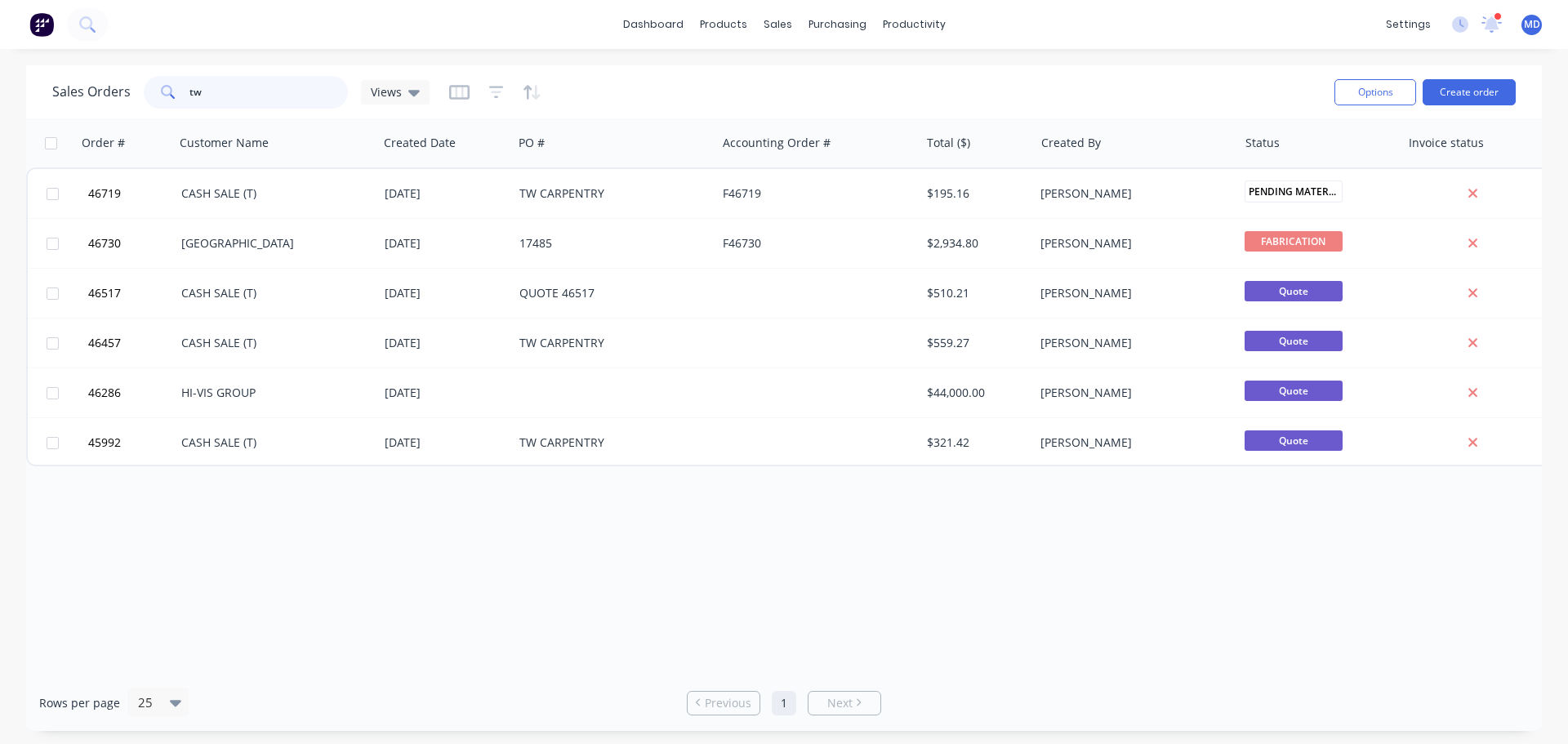
click at [258, 94] on input "tw" at bounding box center [268, 92] width 159 height 33
type input "t"
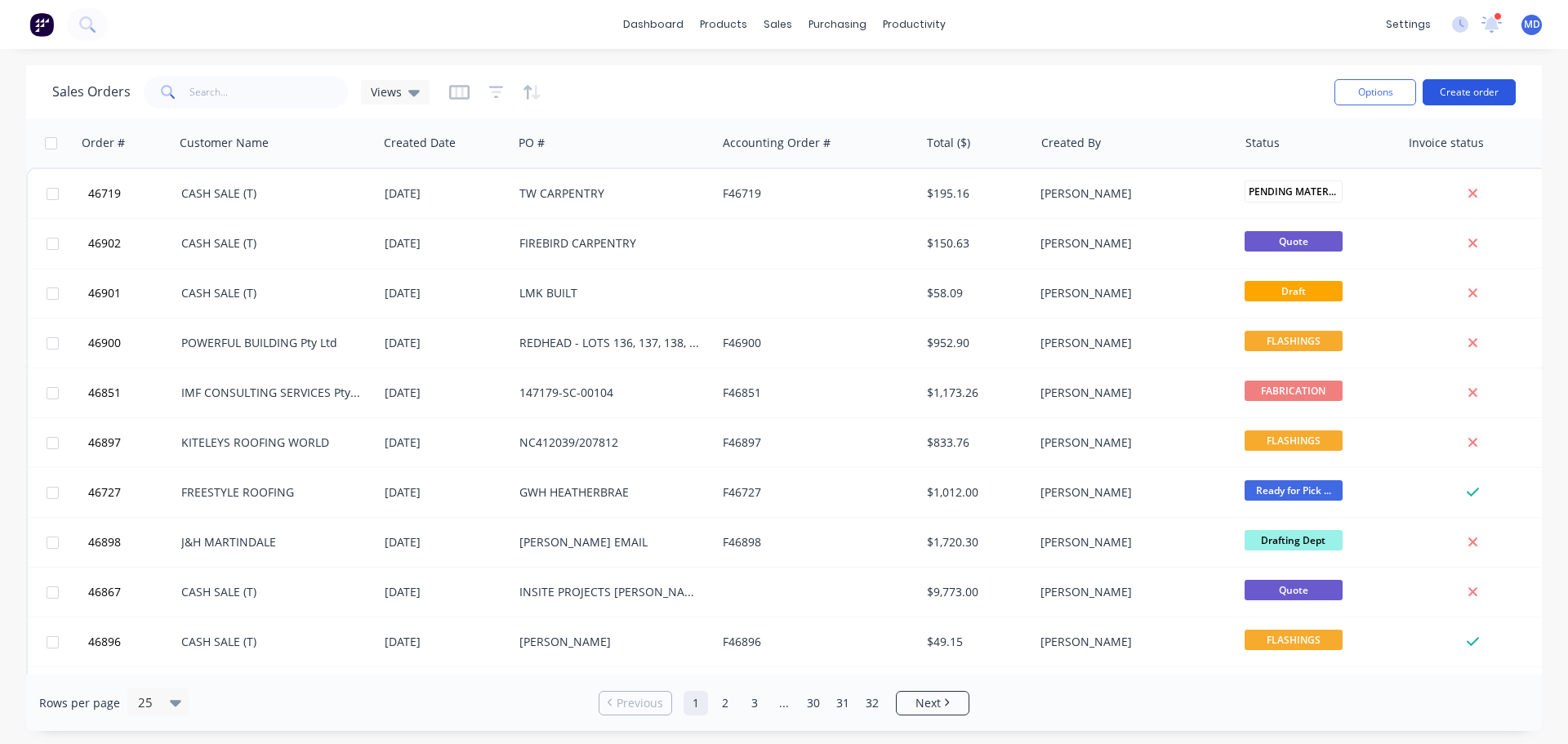
click at [1486, 100] on button "Create order" at bounding box center [1469, 92] width 93 height 26
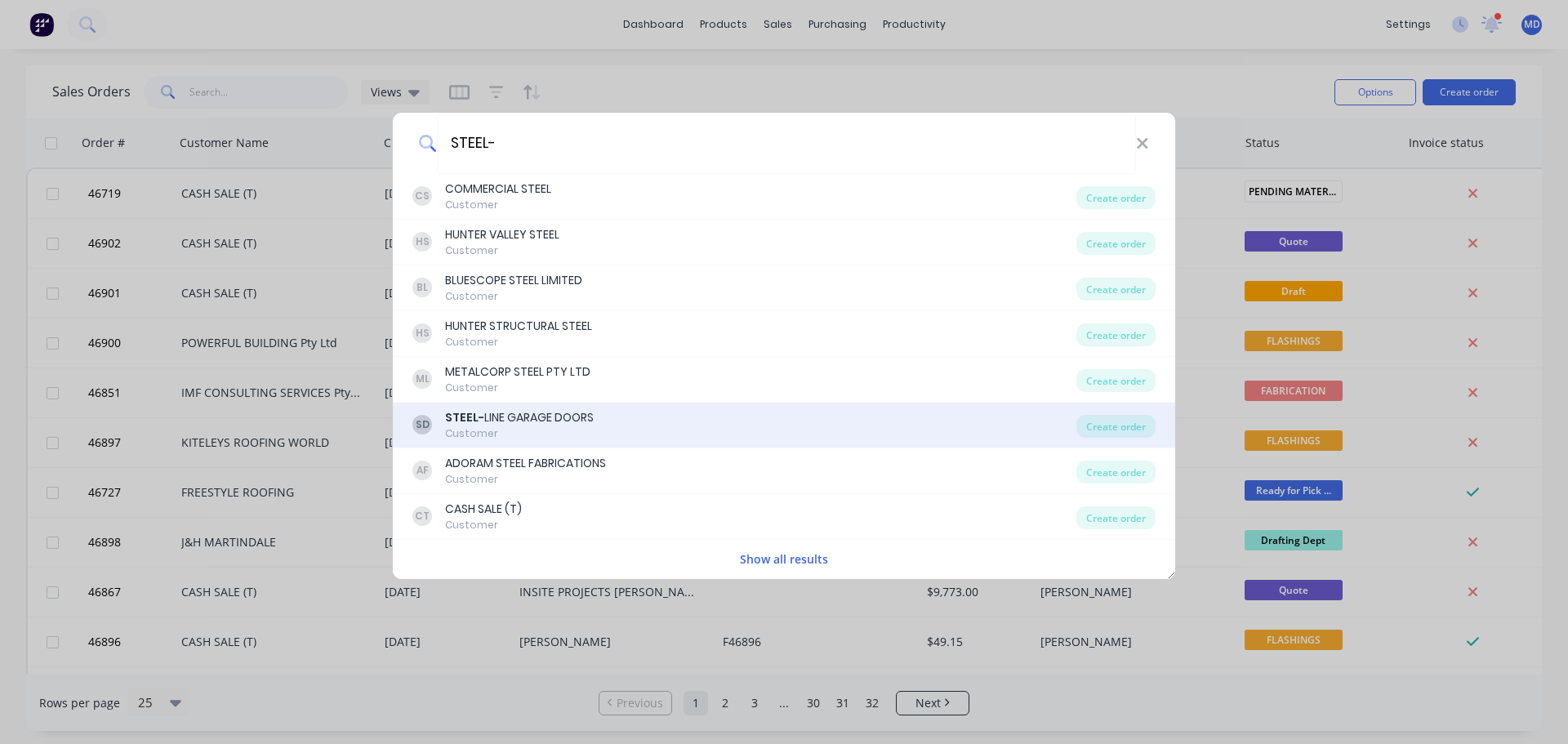
type input "STEEL-"
click at [506, 416] on div "STEEL- LINE GARAGE DOORS" at bounding box center [519, 418] width 149 height 17
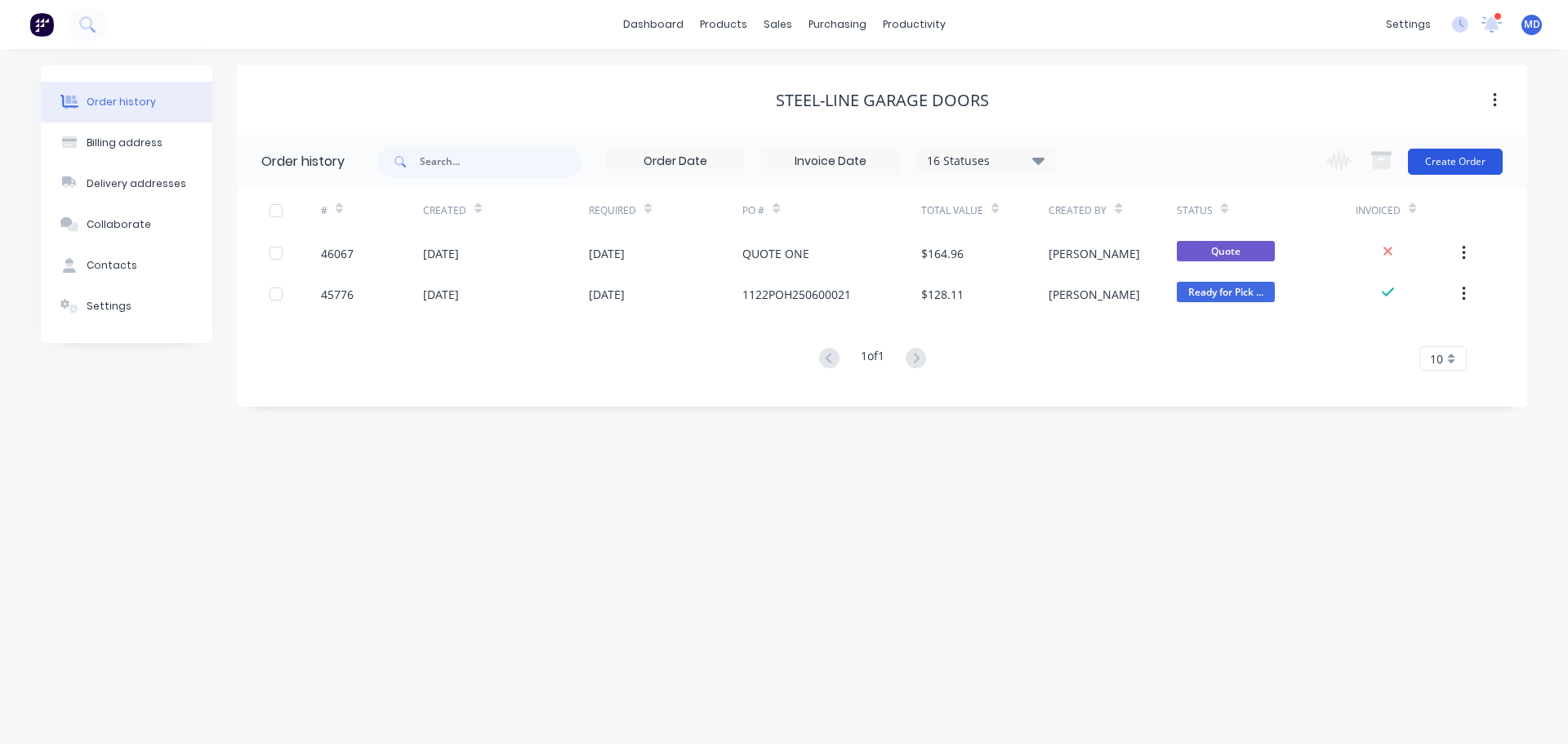
click at [1442, 174] on button "Create Order" at bounding box center [1455, 161] width 95 height 26
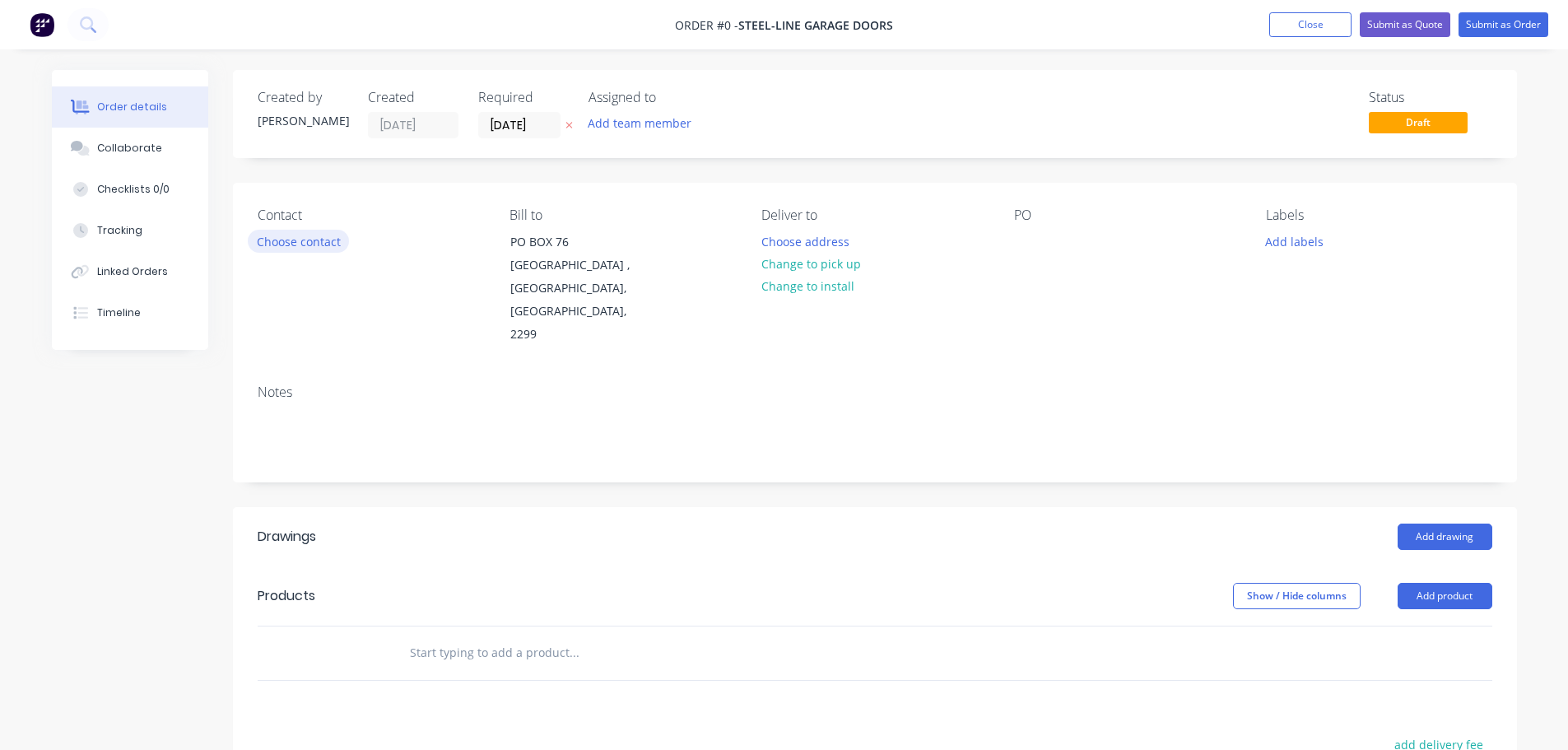
click at [322, 241] on button "Choose contact" at bounding box center [298, 241] width 102 height 22
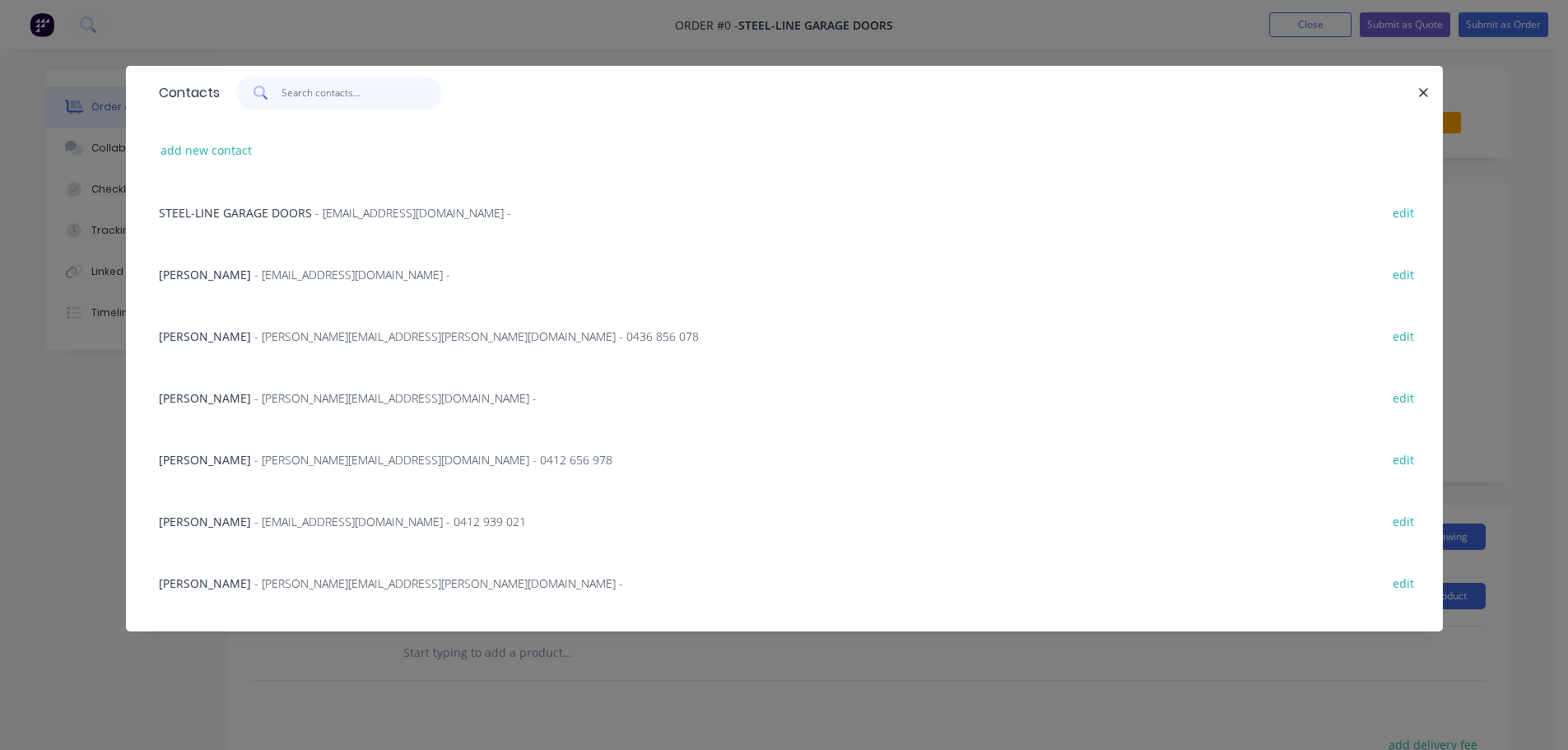
click at [298, 94] on input "text" at bounding box center [361, 92] width 160 height 33
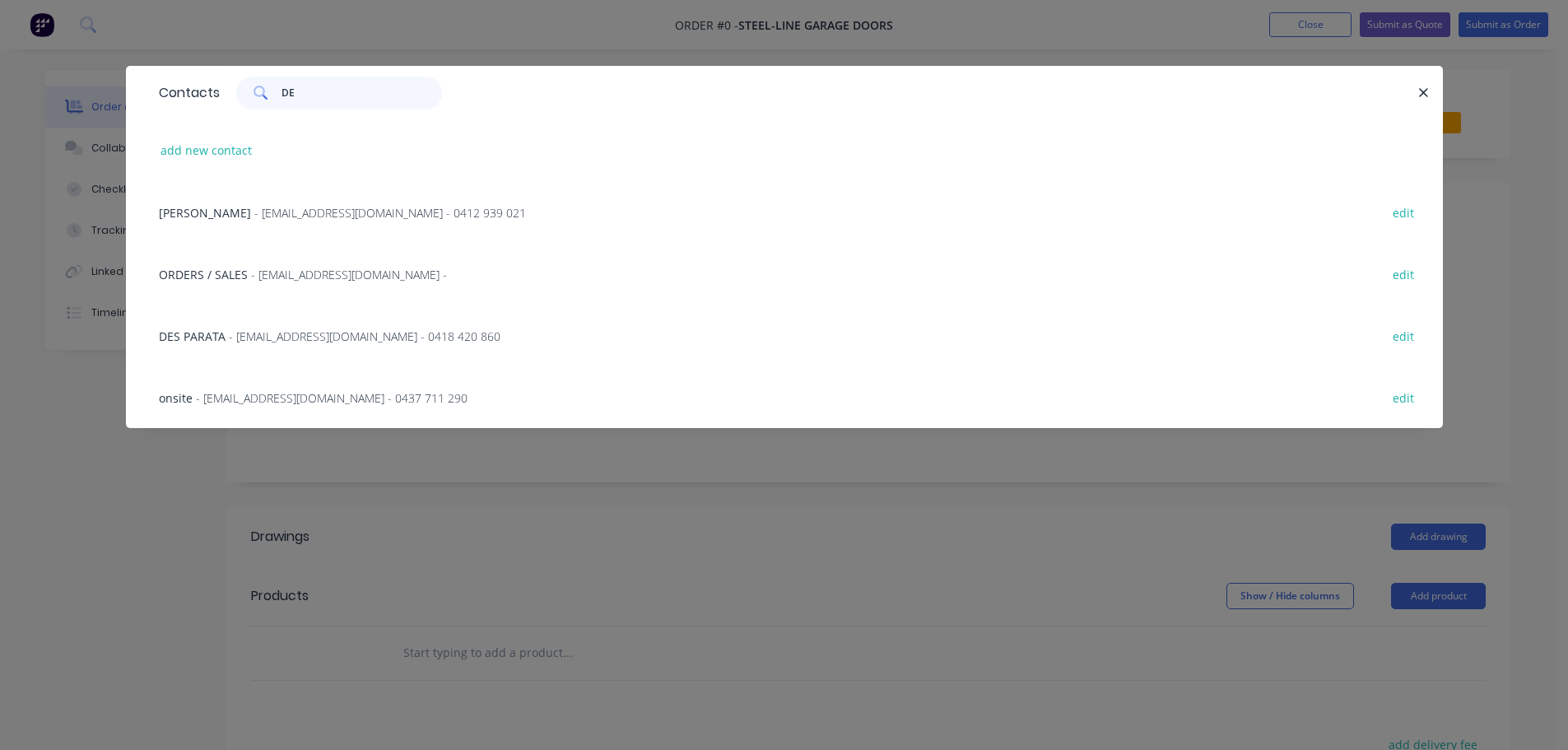
type input "DE"
click at [212, 332] on span "DES PARATA" at bounding box center [192, 336] width 67 height 15
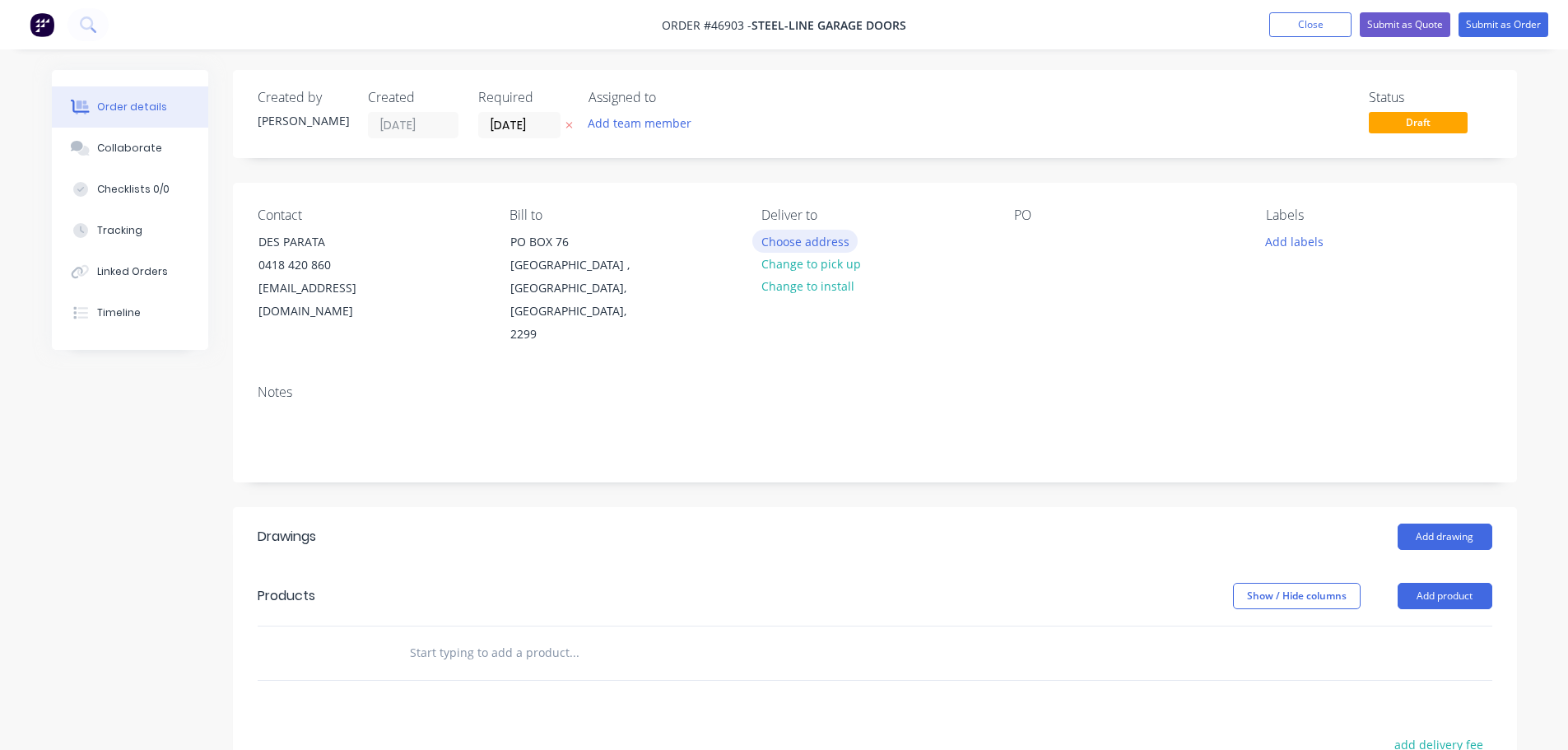
click at [795, 245] on button "Choose address" at bounding box center [805, 241] width 105 height 22
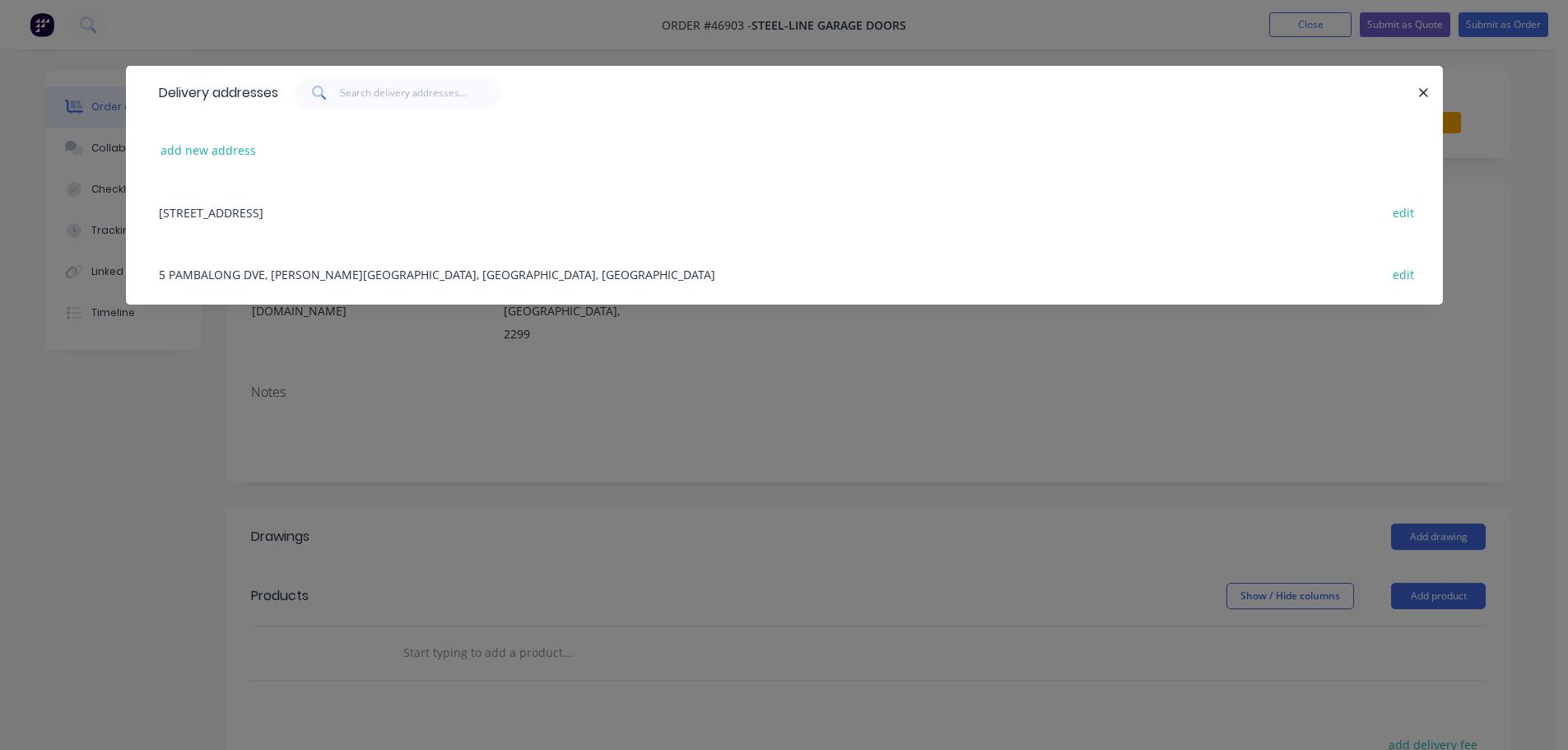
click at [218, 284] on div "5 PAMBALONG DVE, [PERSON_NAME][GEOGRAPHIC_DATA], [GEOGRAPHIC_DATA], [GEOGRAPHIC…" at bounding box center [784, 274] width 1268 height 62
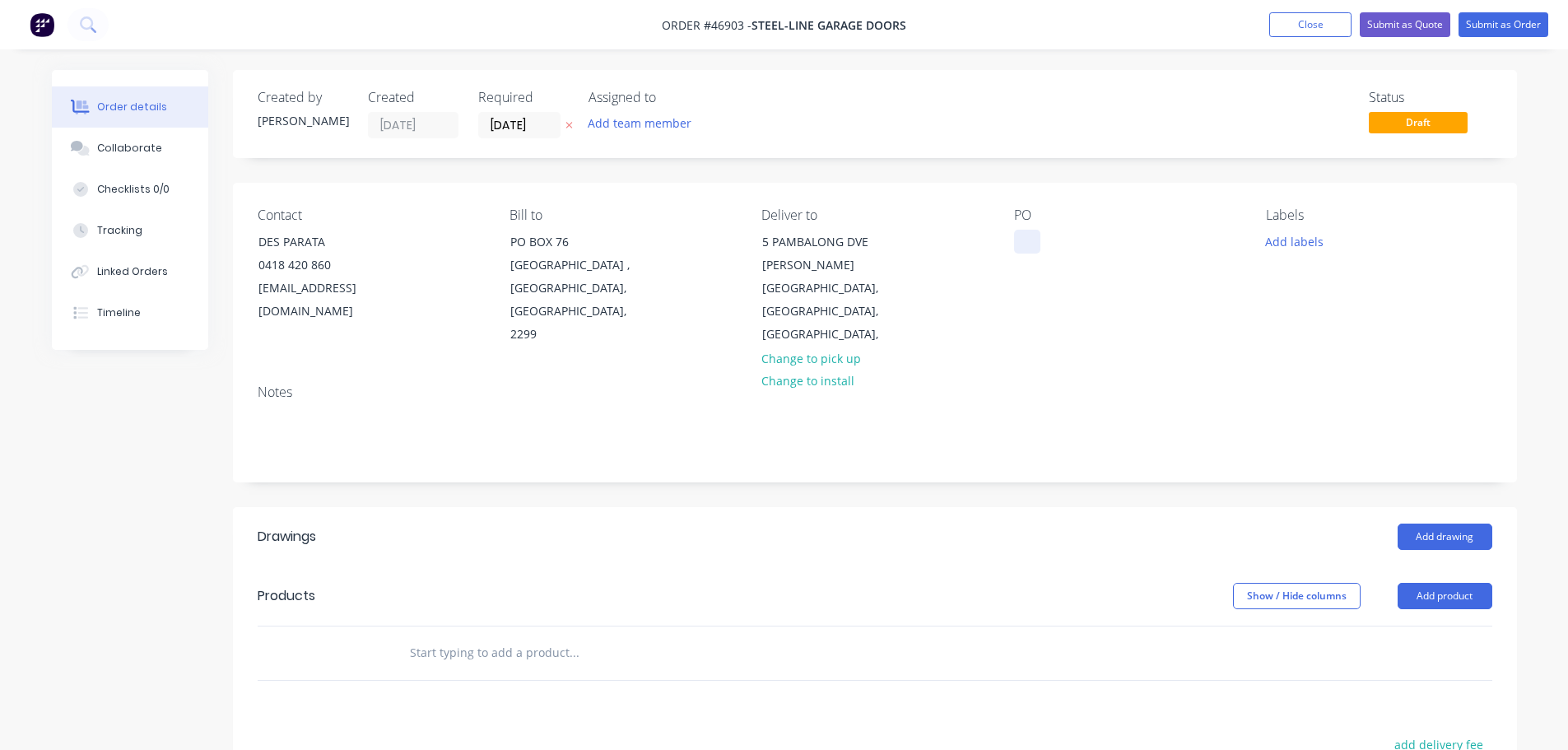
click at [1032, 240] on div at bounding box center [1027, 242] width 26 height 24
click at [1443, 524] on button "Add drawing" at bounding box center [1445, 536] width 95 height 26
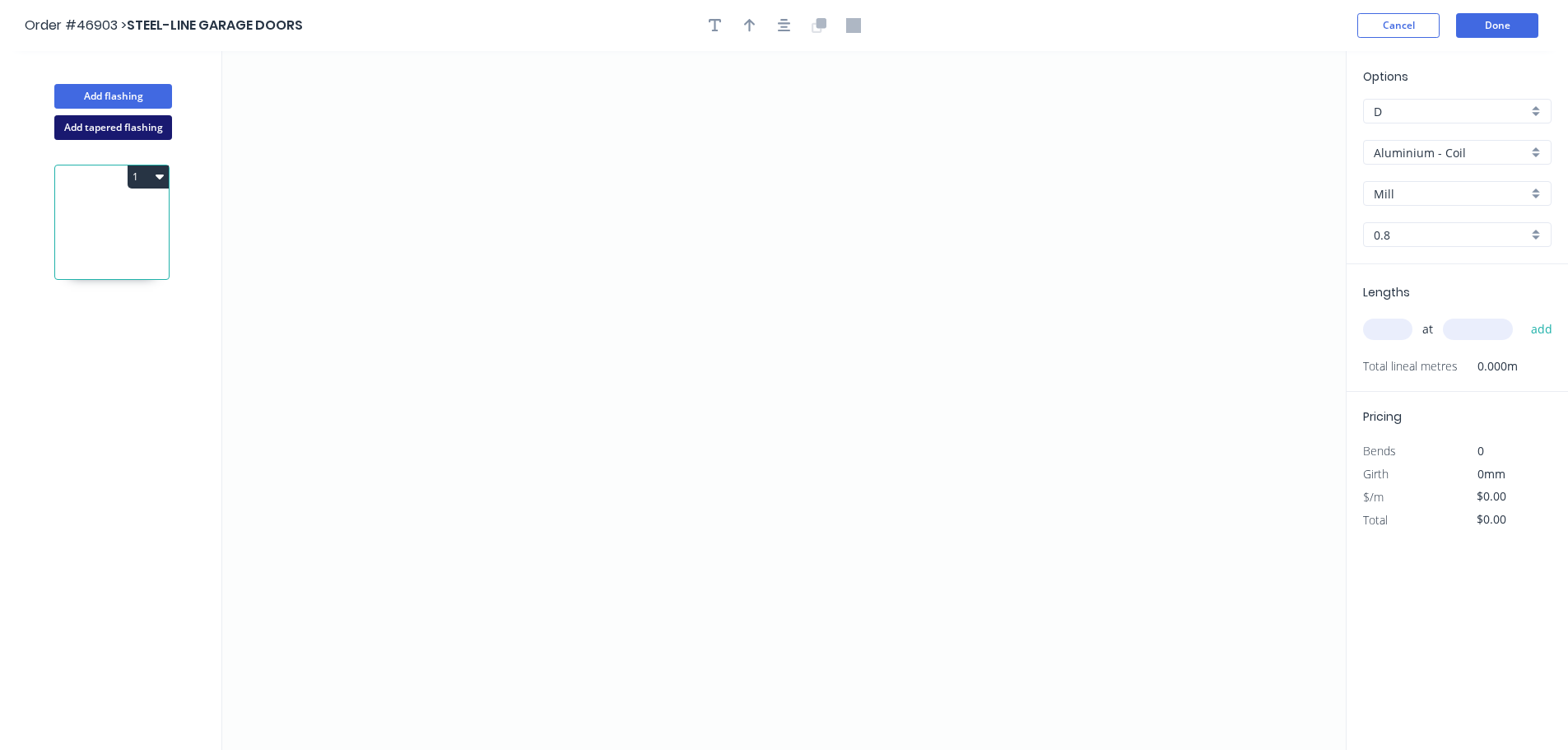
click at [118, 137] on button "Add tapered flashing" at bounding box center [113, 127] width 118 height 25
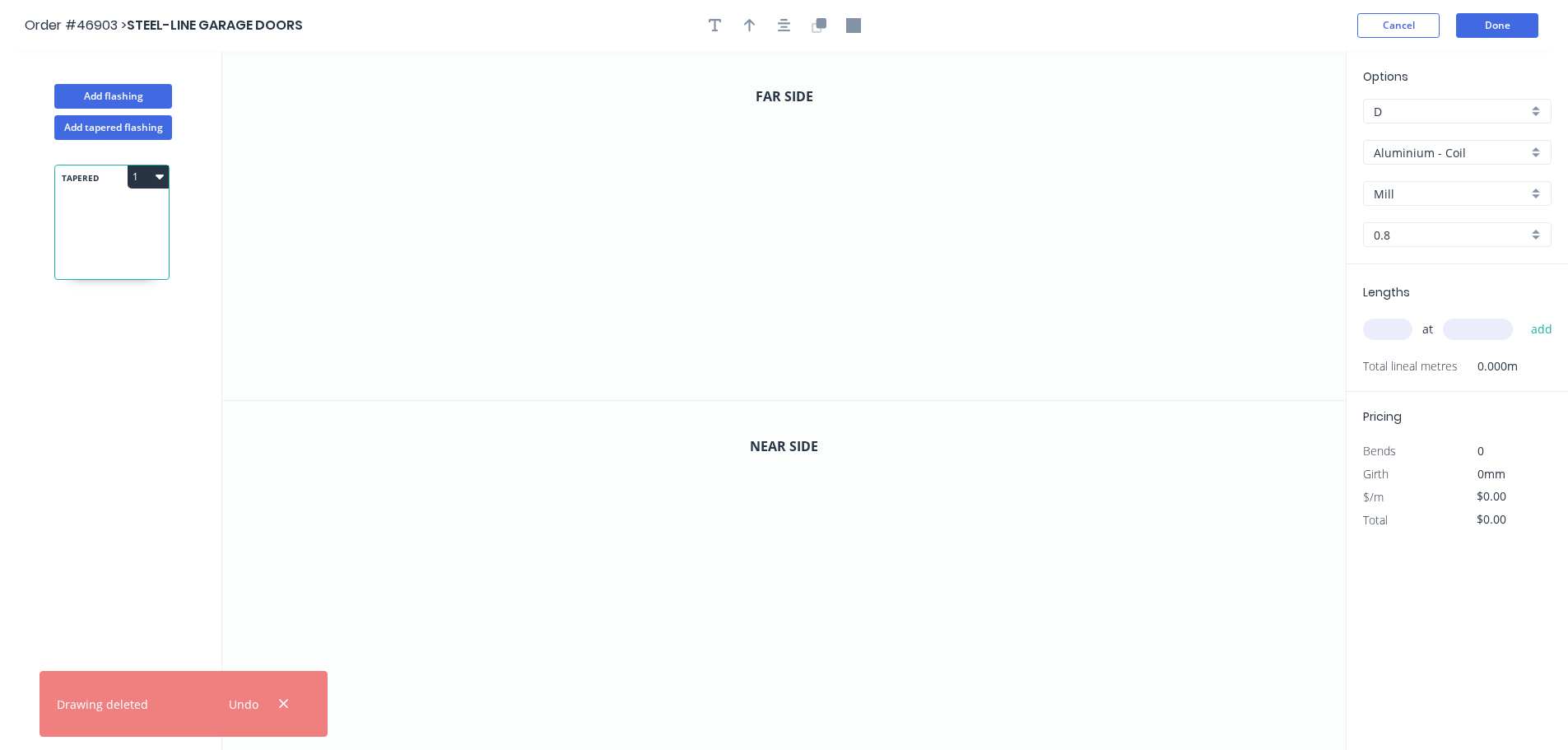
click at [1399, 153] on input "Aluminium - Coil" at bounding box center [1451, 153] width 154 height 17
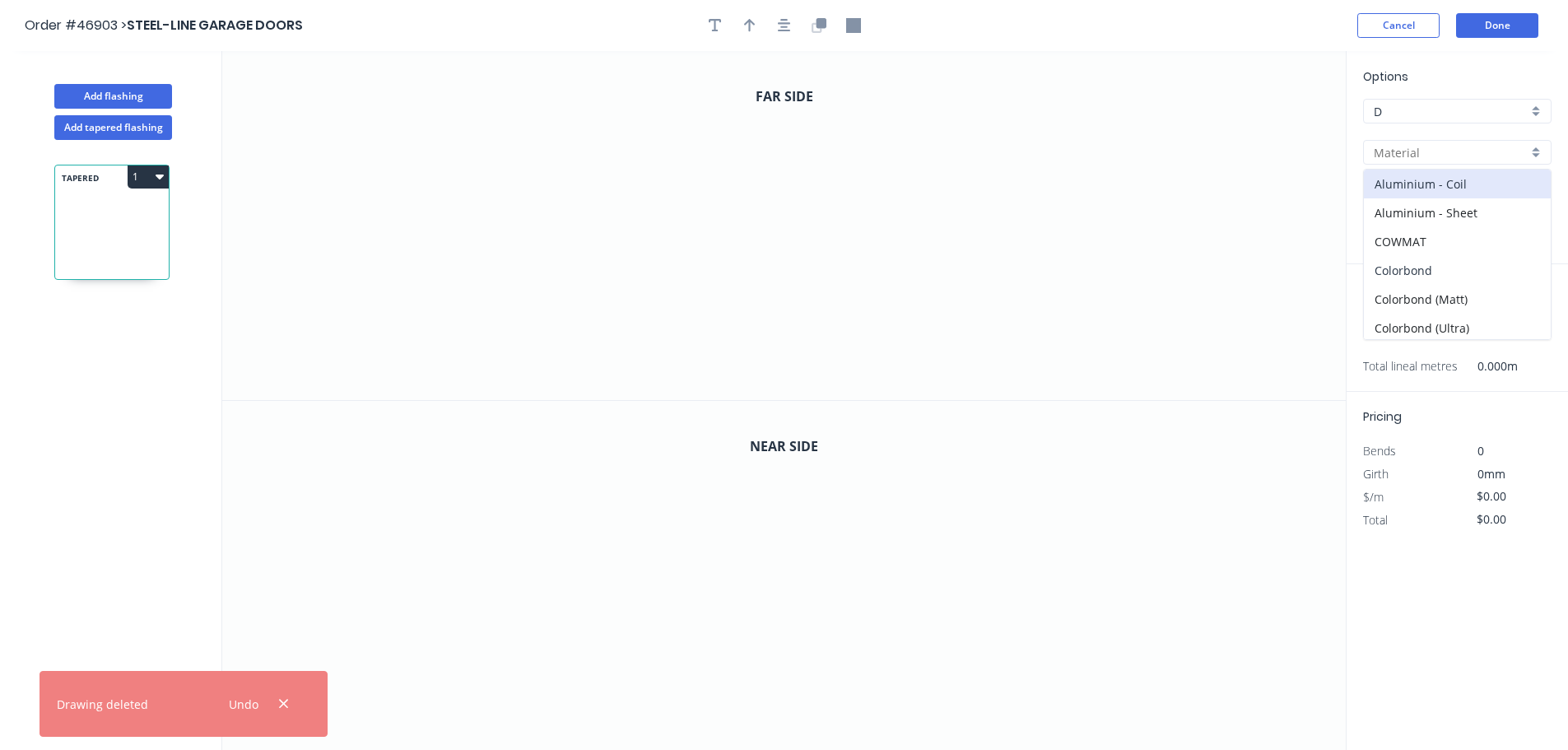
click at [1423, 267] on div "Colorbond" at bounding box center [1457, 270] width 187 height 29
type input "Colorbond"
type input "Basalt"
type input "0.55"
click at [1425, 194] on input "Basalt" at bounding box center [1451, 194] width 154 height 17
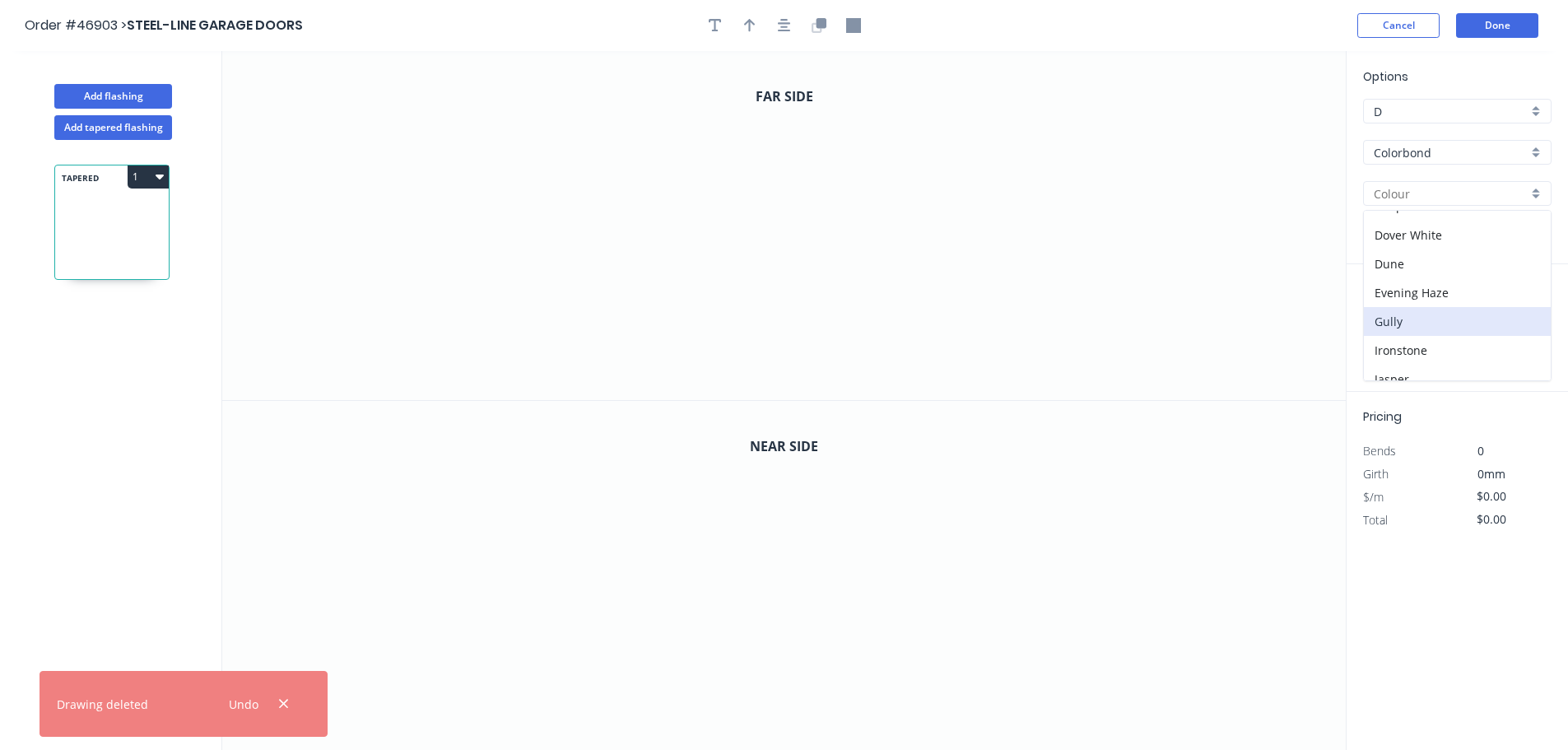
scroll to position [164, 0]
click at [1409, 237] on div "Dover White" at bounding box center [1457, 233] width 187 height 29
type input "Dover White"
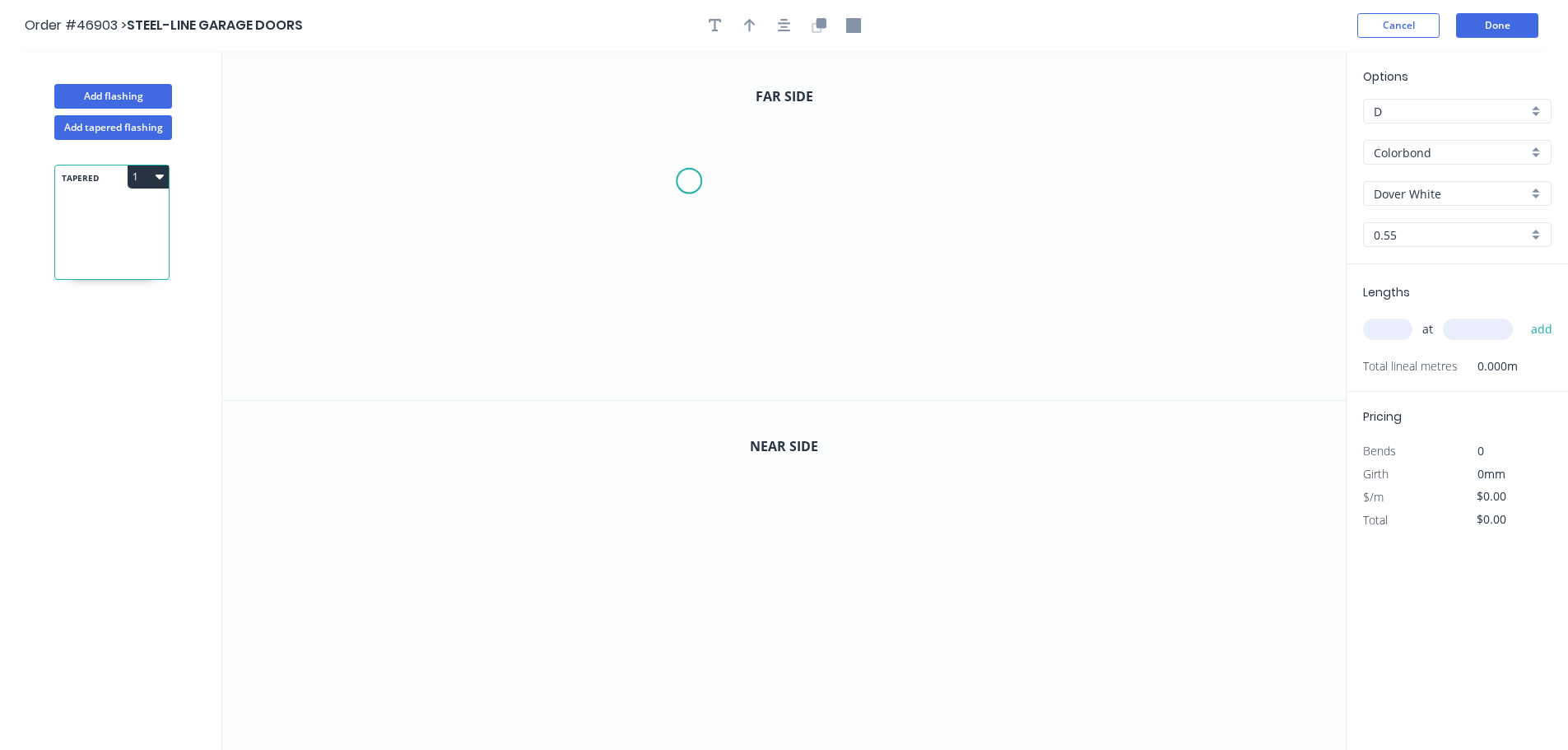
click at [689, 181] on icon "0" at bounding box center [784, 225] width 1123 height 349
click at [693, 134] on icon "0" at bounding box center [784, 225] width 1123 height 349
click at [839, 139] on icon "0 ?" at bounding box center [784, 225] width 1123 height 349
click at [839, 351] on icon "0 ? ? ? º" at bounding box center [784, 225] width 1123 height 349
click at [686, 354] on icon "0 ? ? ? ? º" at bounding box center [784, 225] width 1123 height 349
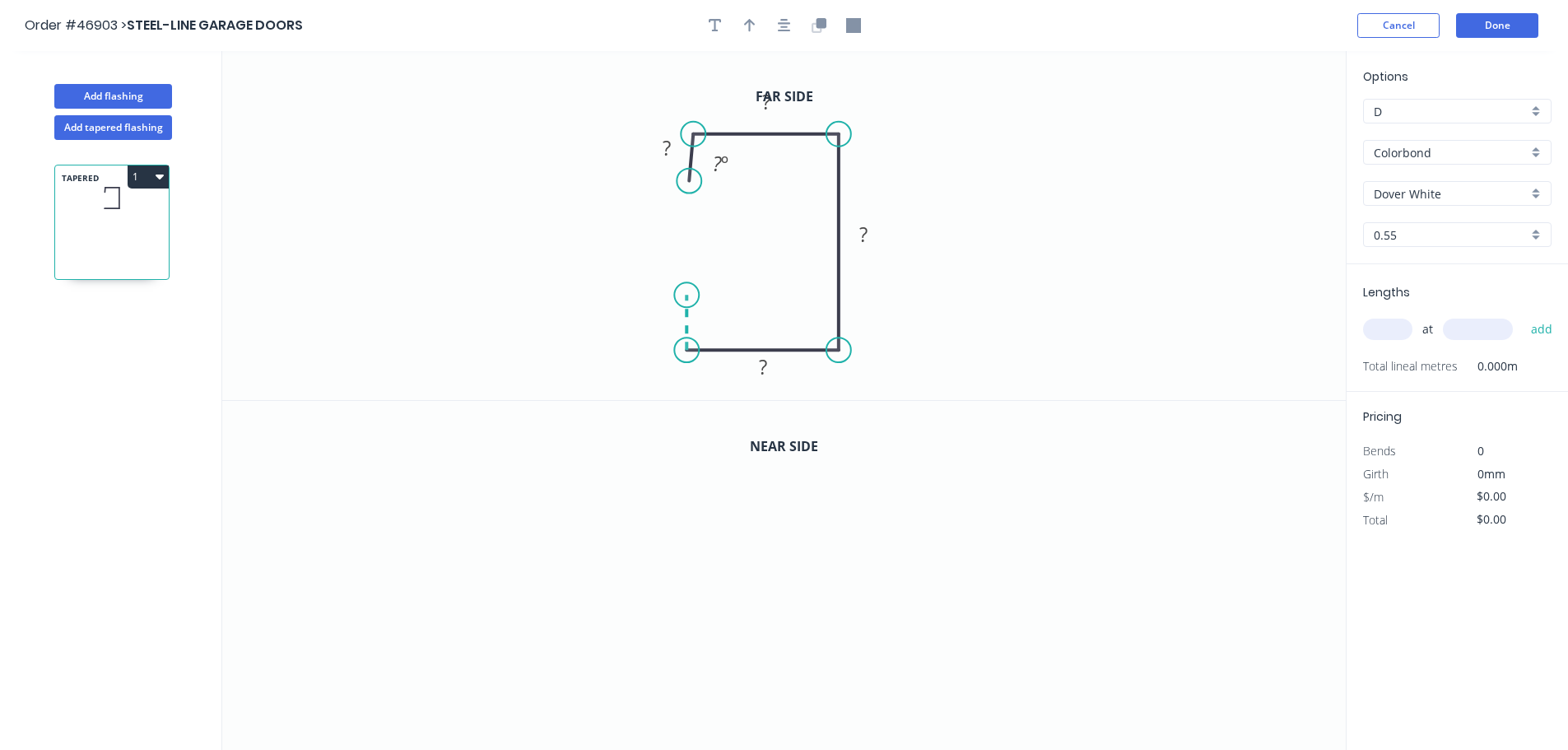
click at [686, 296] on icon at bounding box center [686, 322] width 0 height 55
click at [698, 179] on circle at bounding box center [693, 178] width 25 height 25
click at [691, 180] on circle at bounding box center [693, 179] width 25 height 25
drag, startPoint x: 683, startPoint y: 345, endPoint x: 695, endPoint y: 346, distance: 12.0
click at [695, 346] on circle at bounding box center [695, 349] width 25 height 25
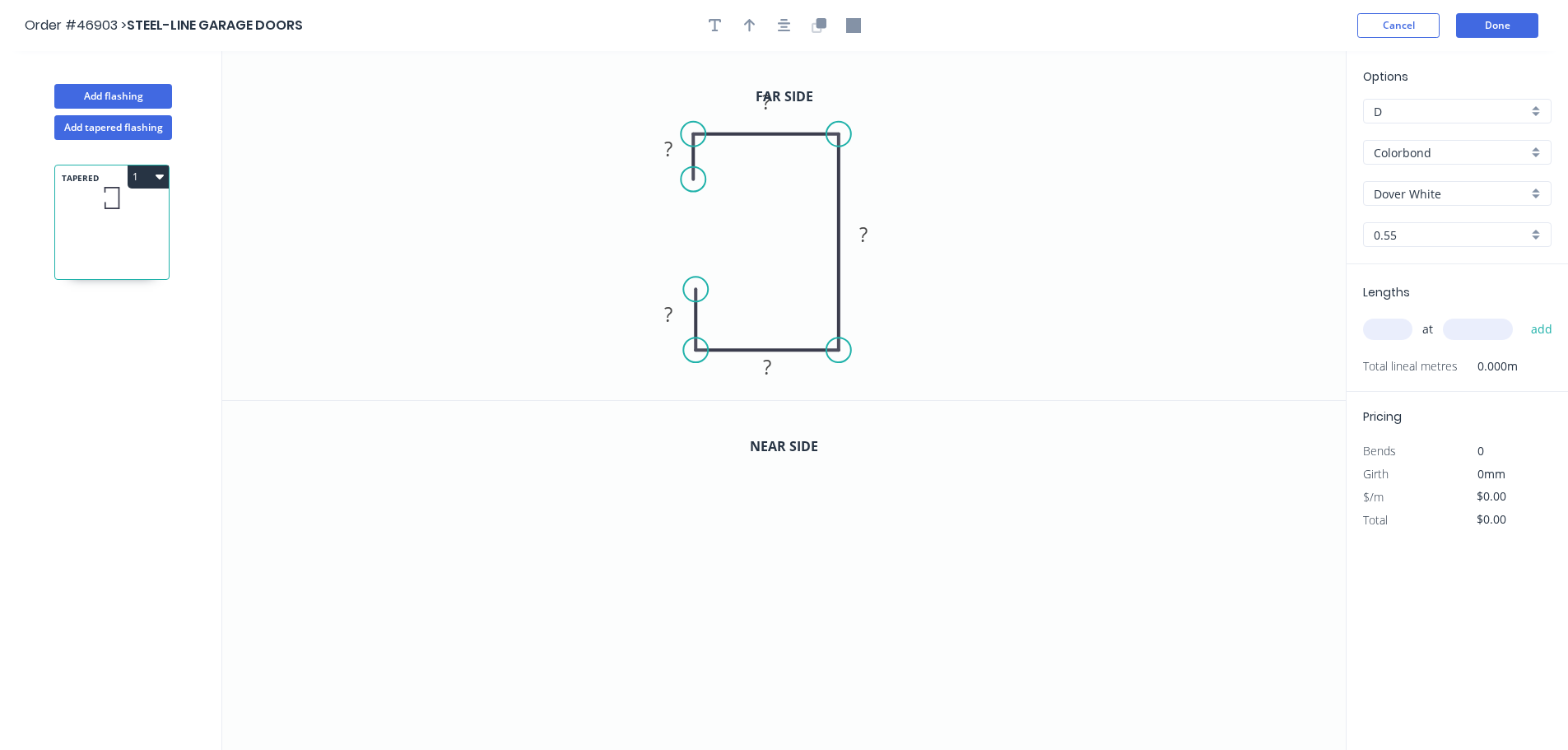
drag, startPoint x: 688, startPoint y: 293, endPoint x: 696, endPoint y: 290, distance: 8.5
click at [696, 290] on circle at bounding box center [695, 289] width 25 height 25
click at [668, 158] on tspan "?" at bounding box center [668, 148] width 8 height 27
click at [756, 25] on button "button" at bounding box center [750, 25] width 25 height 25
drag, startPoint x: 1260, startPoint y: 132, endPoint x: 906, endPoint y: 286, distance: 386.0
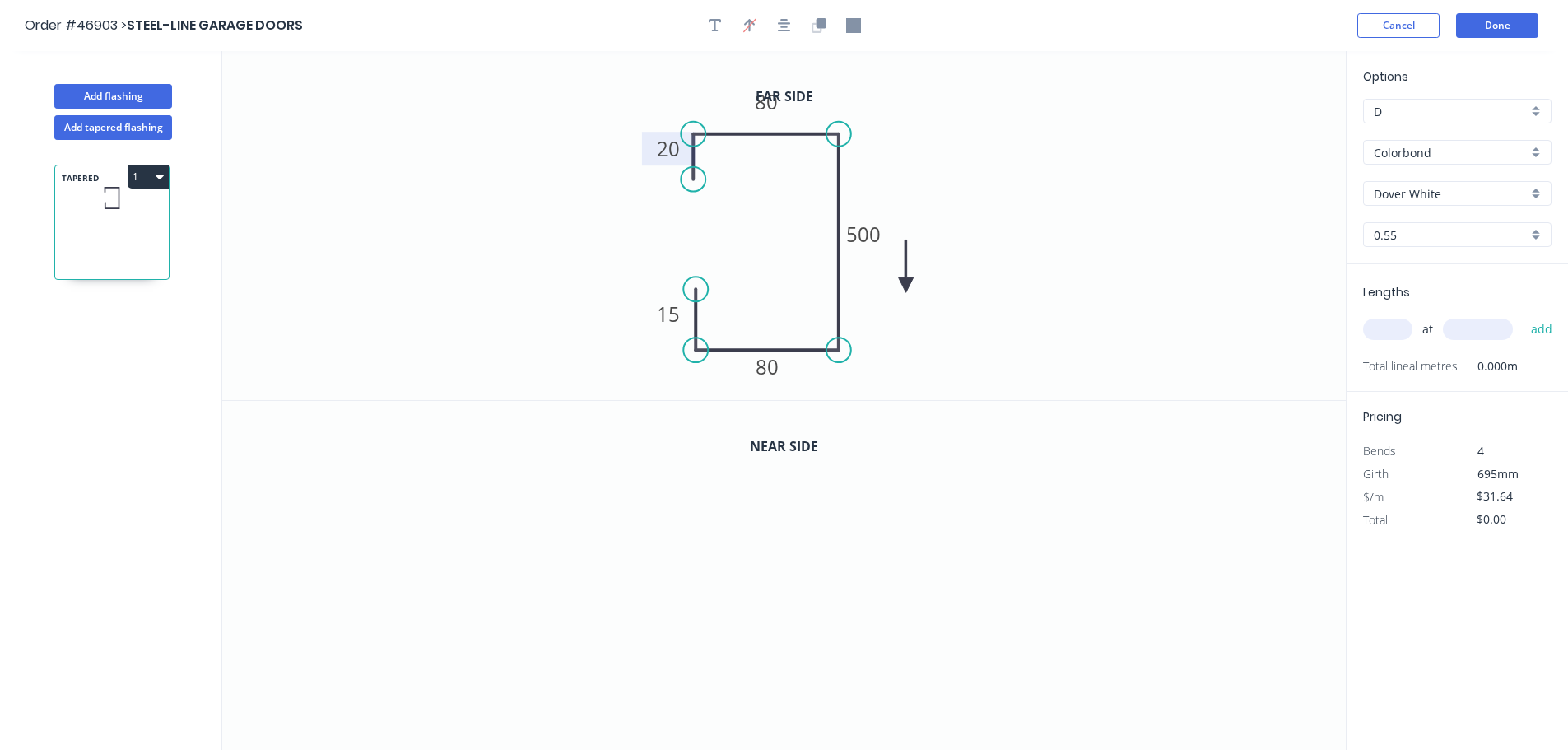
click at [906, 286] on icon at bounding box center [906, 266] width 14 height 53
click at [906, 286] on icon at bounding box center [919, 271] width 47 height 47
click at [821, 32] on icon "button" at bounding box center [817, 27] width 10 height 10
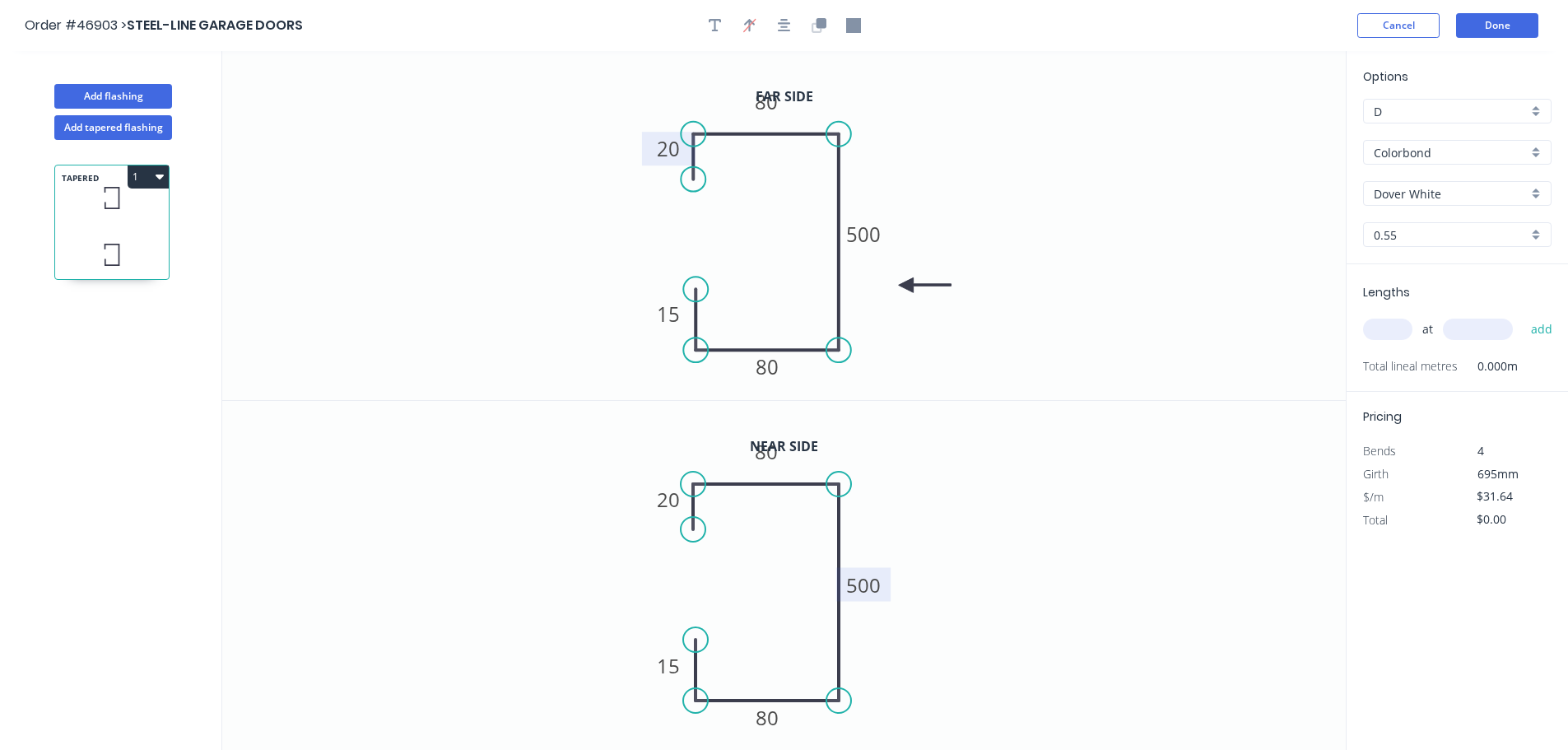
click at [861, 579] on tspan "500" at bounding box center [863, 585] width 35 height 27
click at [1380, 325] on input "text" at bounding box center [1388, 329] width 49 height 21
type input "$35.36"
type input "1"
type input "2520"
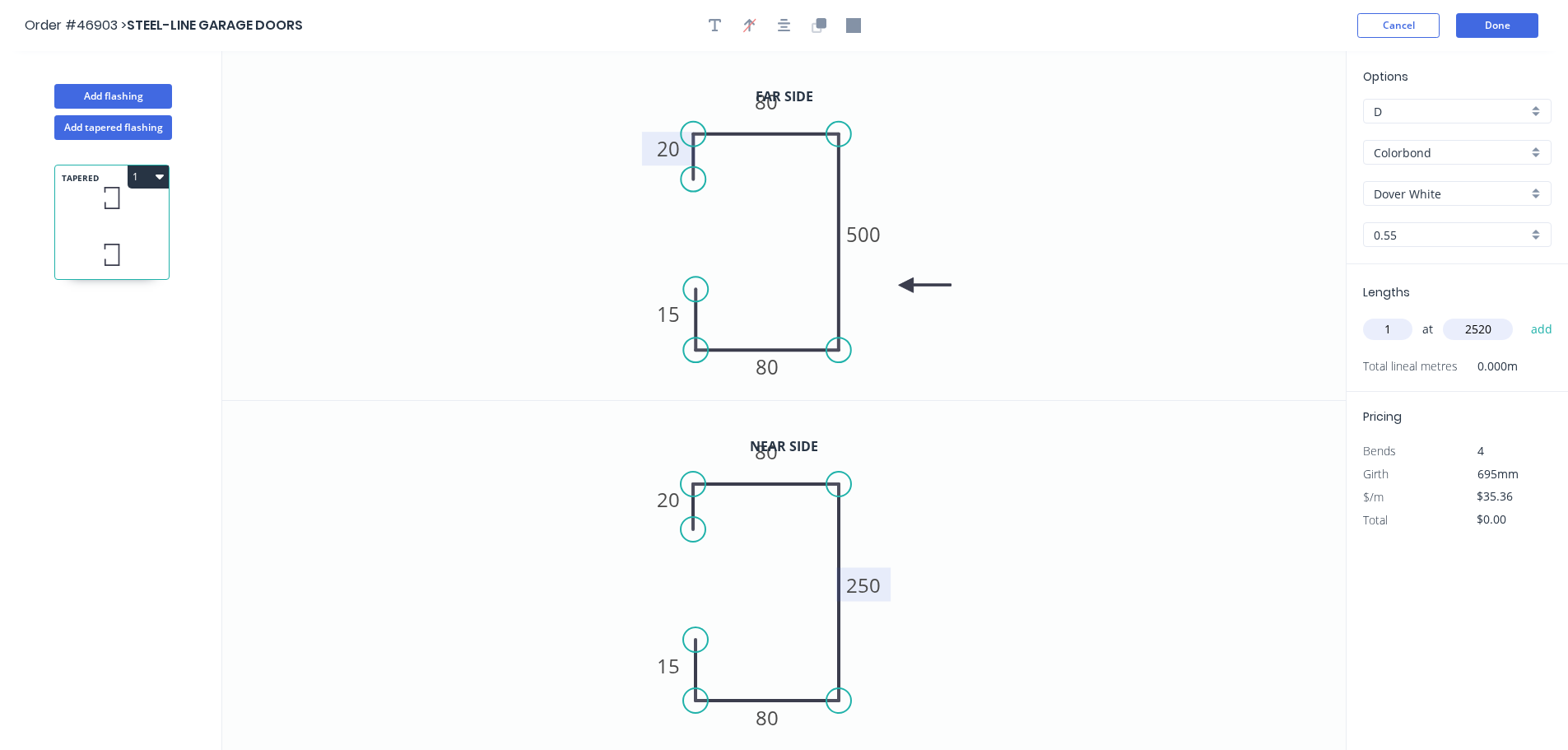
click at [1523, 315] on button "add" at bounding box center [1543, 329] width 39 height 28
type input "$89.11"
click at [144, 91] on button "Add flashing" at bounding box center [113, 96] width 118 height 25
type input "$0.00"
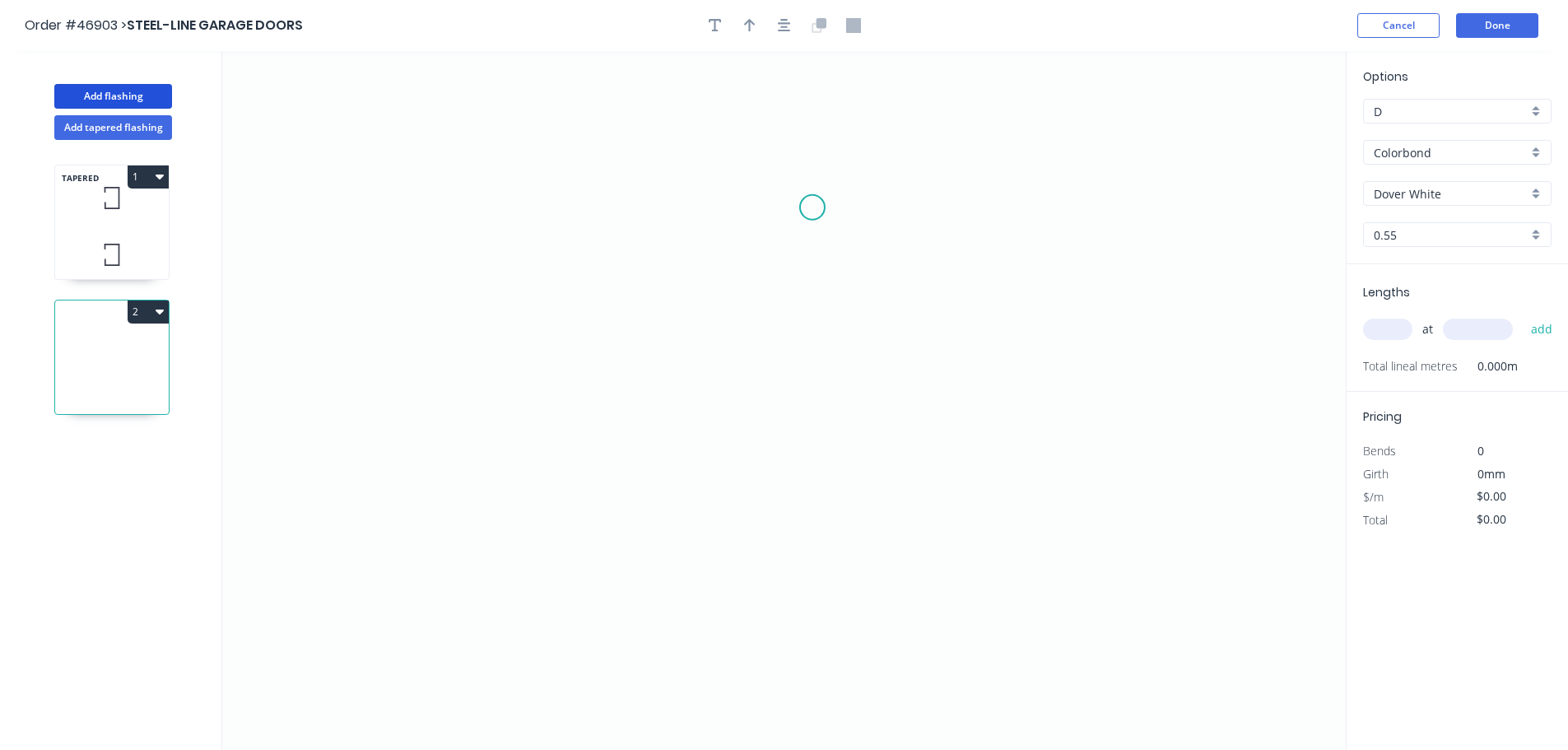
click at [812, 208] on icon "0" at bounding box center [784, 400] width 1123 height 699
click at [630, 214] on icon "0" at bounding box center [784, 400] width 1123 height 699
click at [615, 412] on icon "0 ?" at bounding box center [784, 400] width 1123 height 699
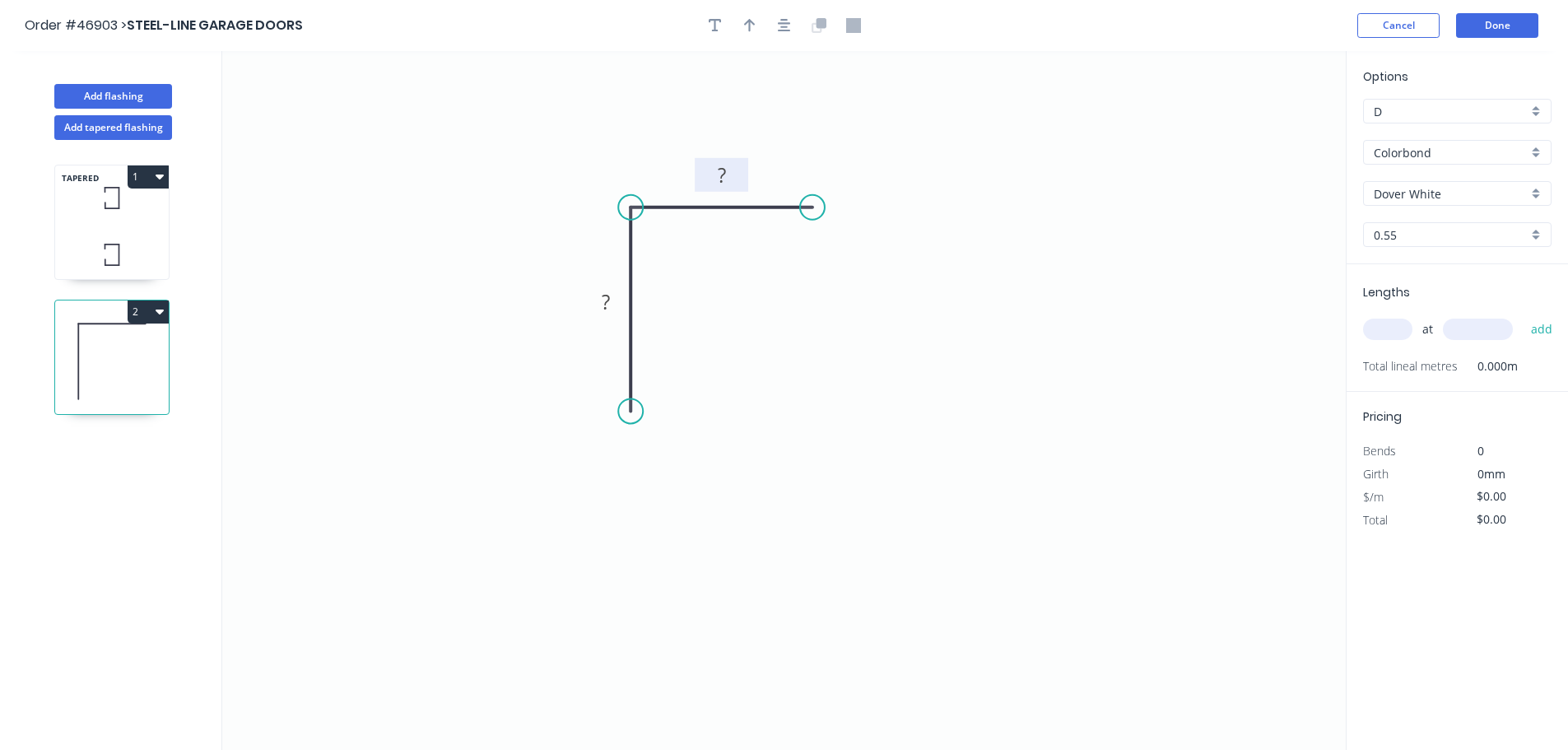
click at [719, 175] on tspan "?" at bounding box center [722, 175] width 8 height 27
click at [601, 297] on rect at bounding box center [606, 303] width 33 height 23
click at [750, 29] on icon "button" at bounding box center [750, 25] width 12 height 14
drag, startPoint x: 1259, startPoint y: 128, endPoint x: 654, endPoint y: 164, distance: 606.1
click at [654, 164] on icon at bounding box center [653, 146] width 14 height 53
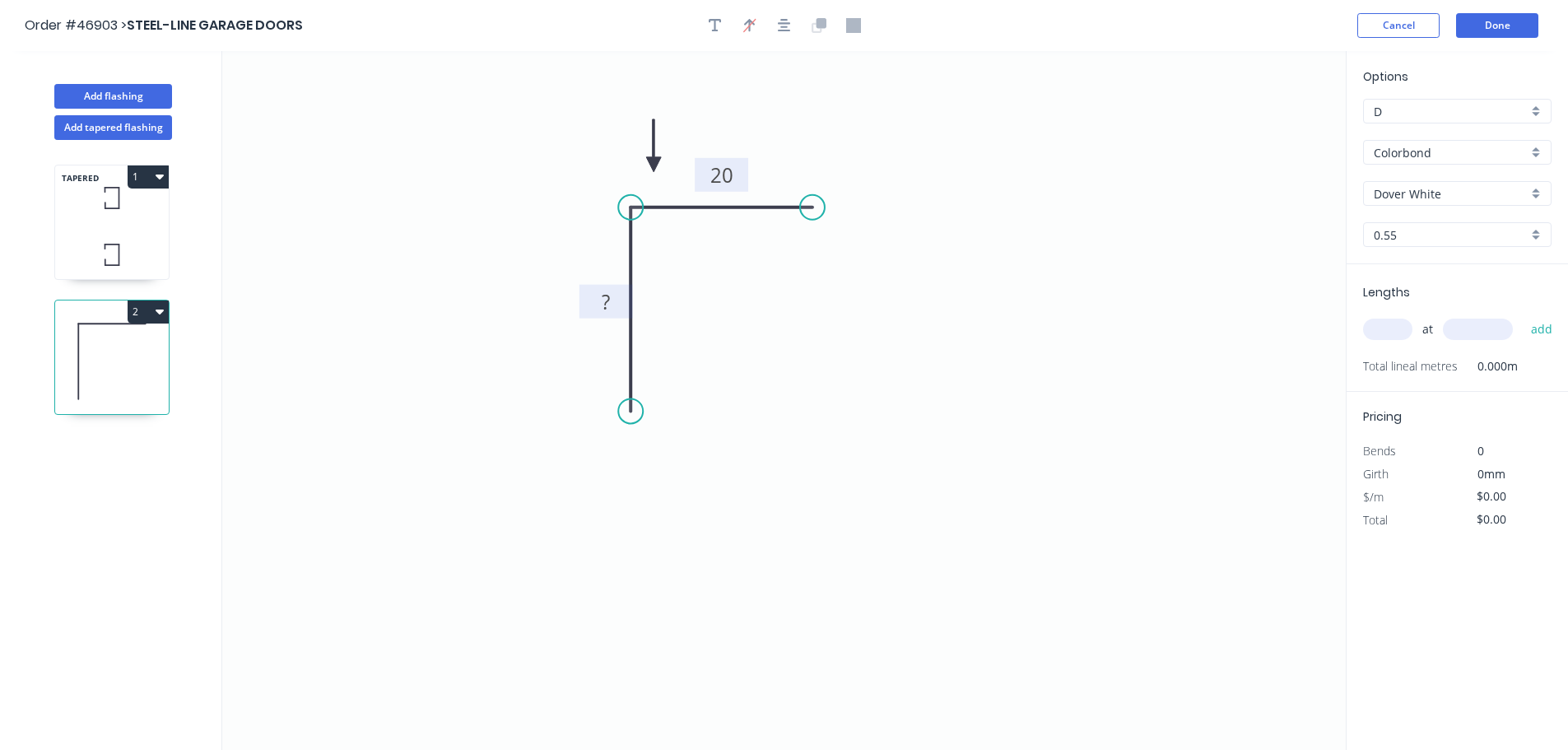
click at [609, 298] on tspan "?" at bounding box center [606, 302] width 8 height 27
click at [1384, 332] on input "text" at bounding box center [1388, 329] width 49 height 21
type input "$5.18"
type input "1"
type input "1000"
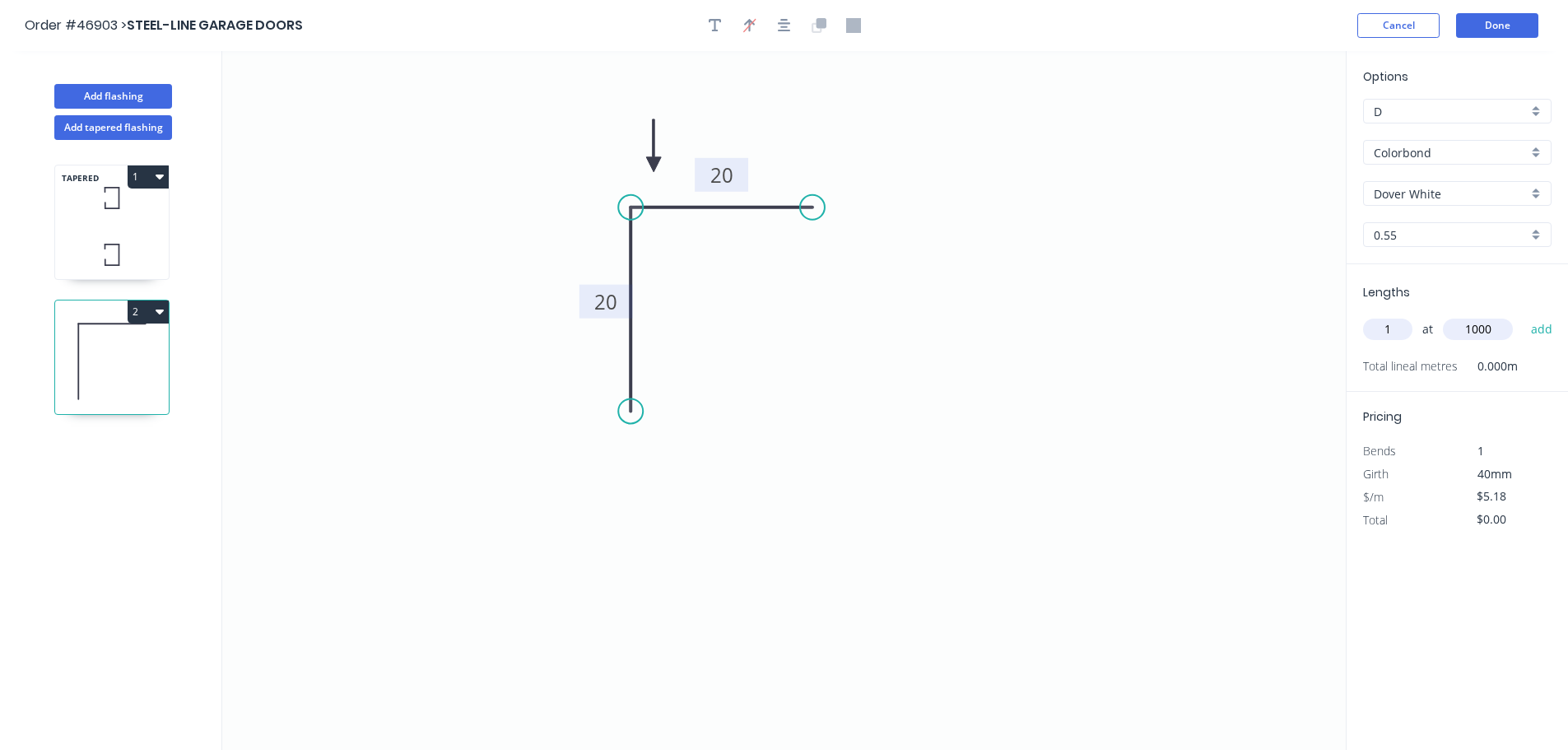
click at [1523, 315] on button "add" at bounding box center [1543, 329] width 39 height 28
type input "$5.18"
click at [138, 96] on button "Add flashing" at bounding box center [113, 96] width 118 height 25
type input "$0.00"
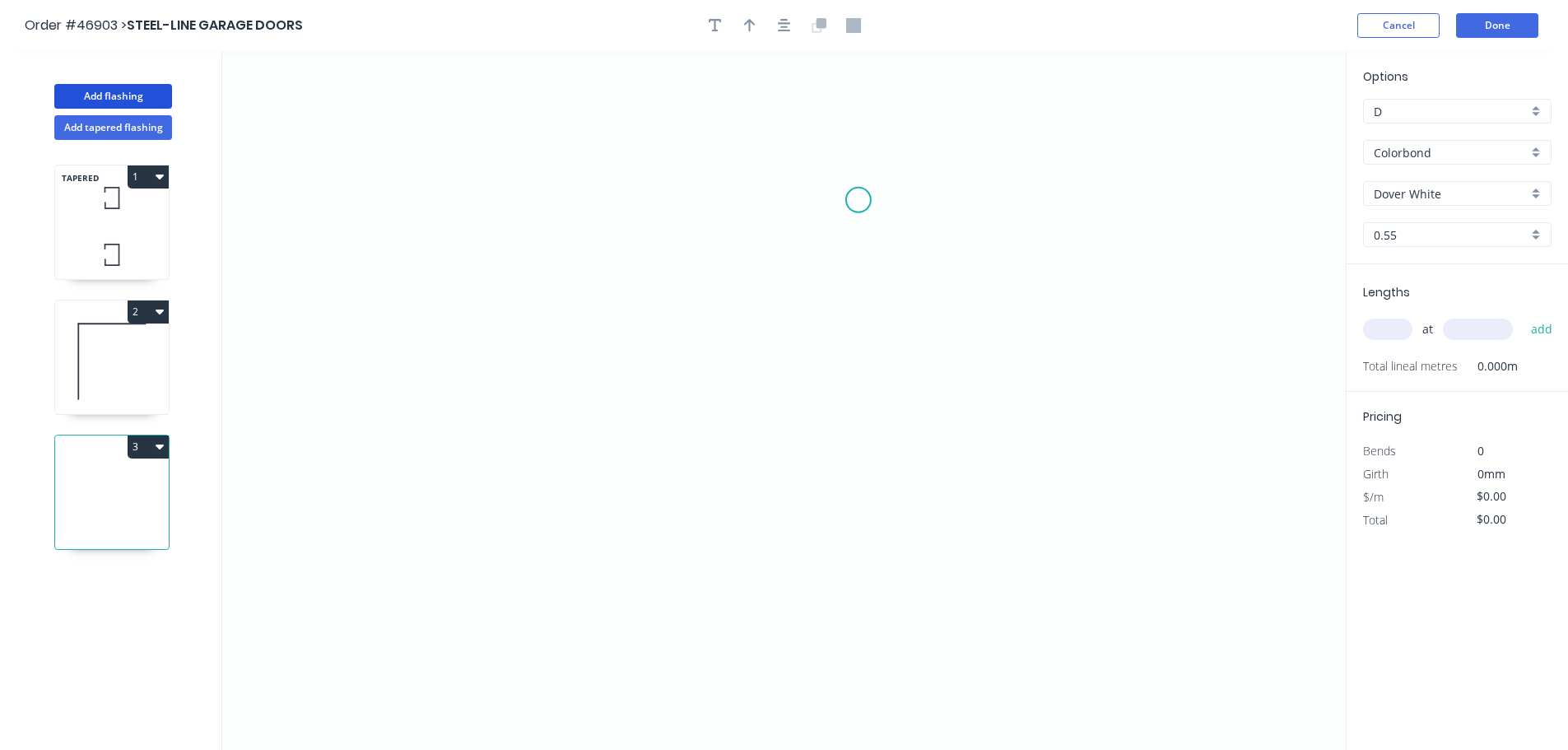
click at [859, 200] on icon "0" at bounding box center [784, 400] width 1123 height 699
click at [817, 176] on icon "0" at bounding box center [784, 400] width 1123 height 699
click at [508, 176] on icon "0 ?" at bounding box center [784, 400] width 1123 height 699
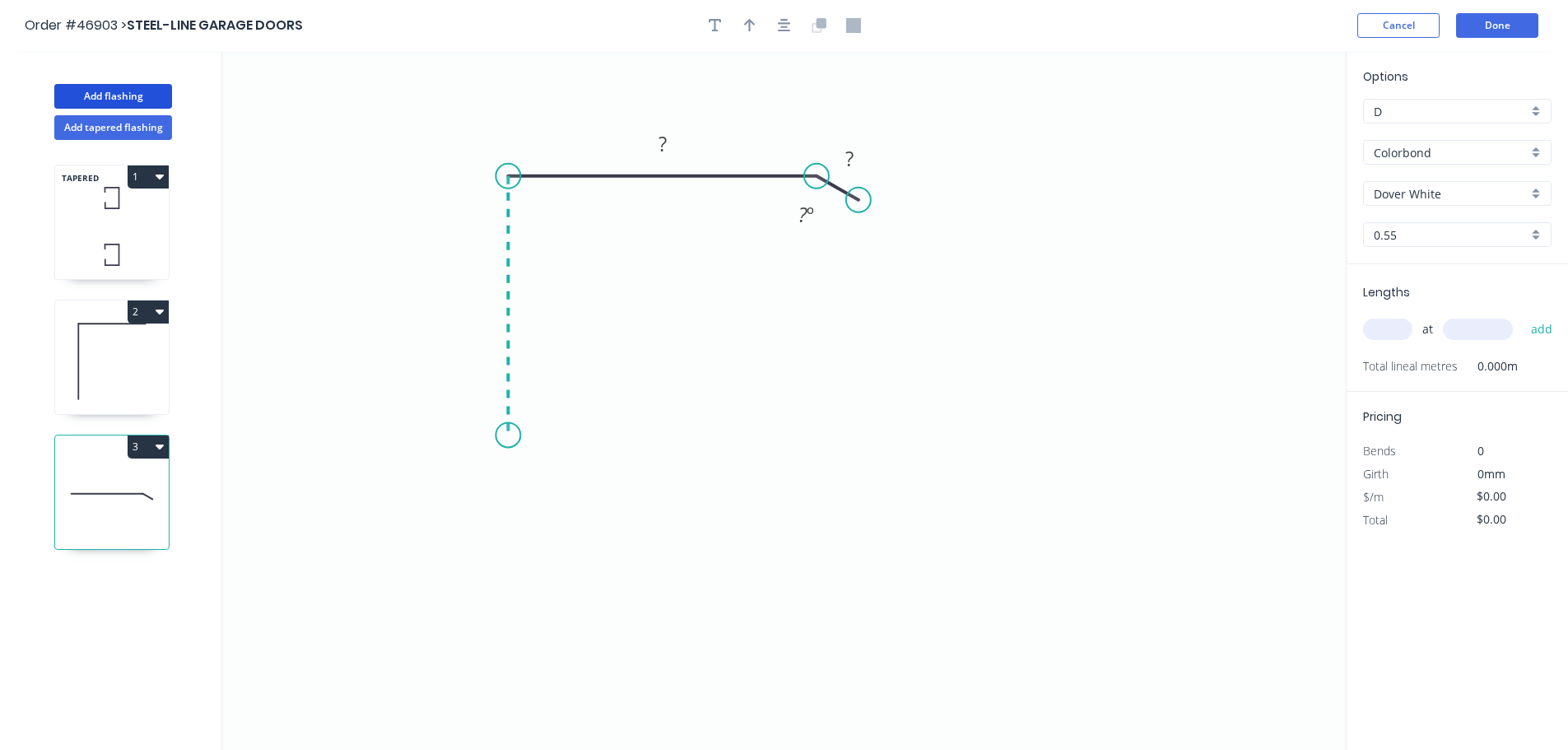
click at [515, 436] on icon "0 ? ? ? º" at bounding box center [784, 400] width 1123 height 699
click at [529, 493] on icon "0 ? ? ? ? º" at bounding box center [784, 400] width 1123 height 699
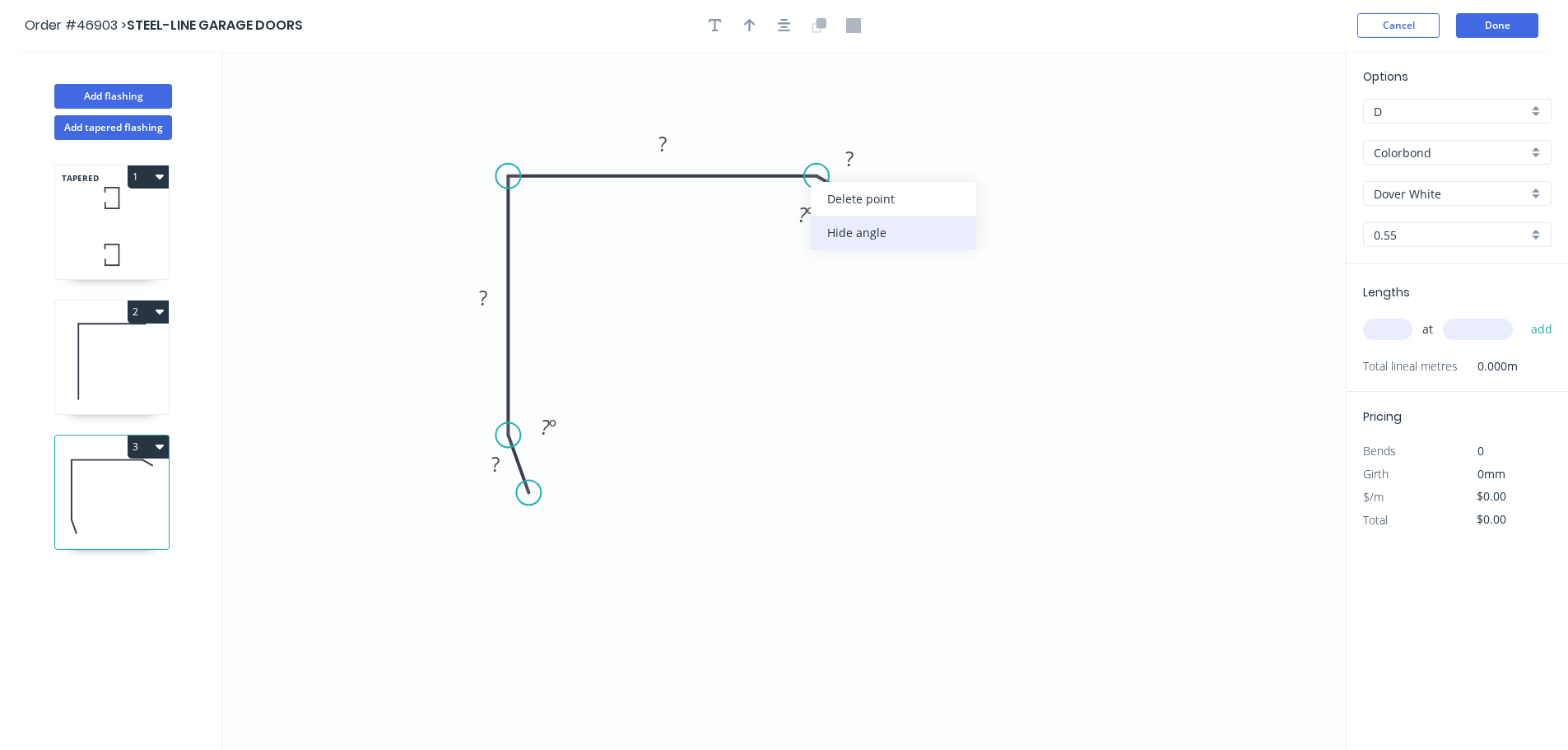
click at [822, 231] on div "Hide angle" at bounding box center [893, 233] width 165 height 34
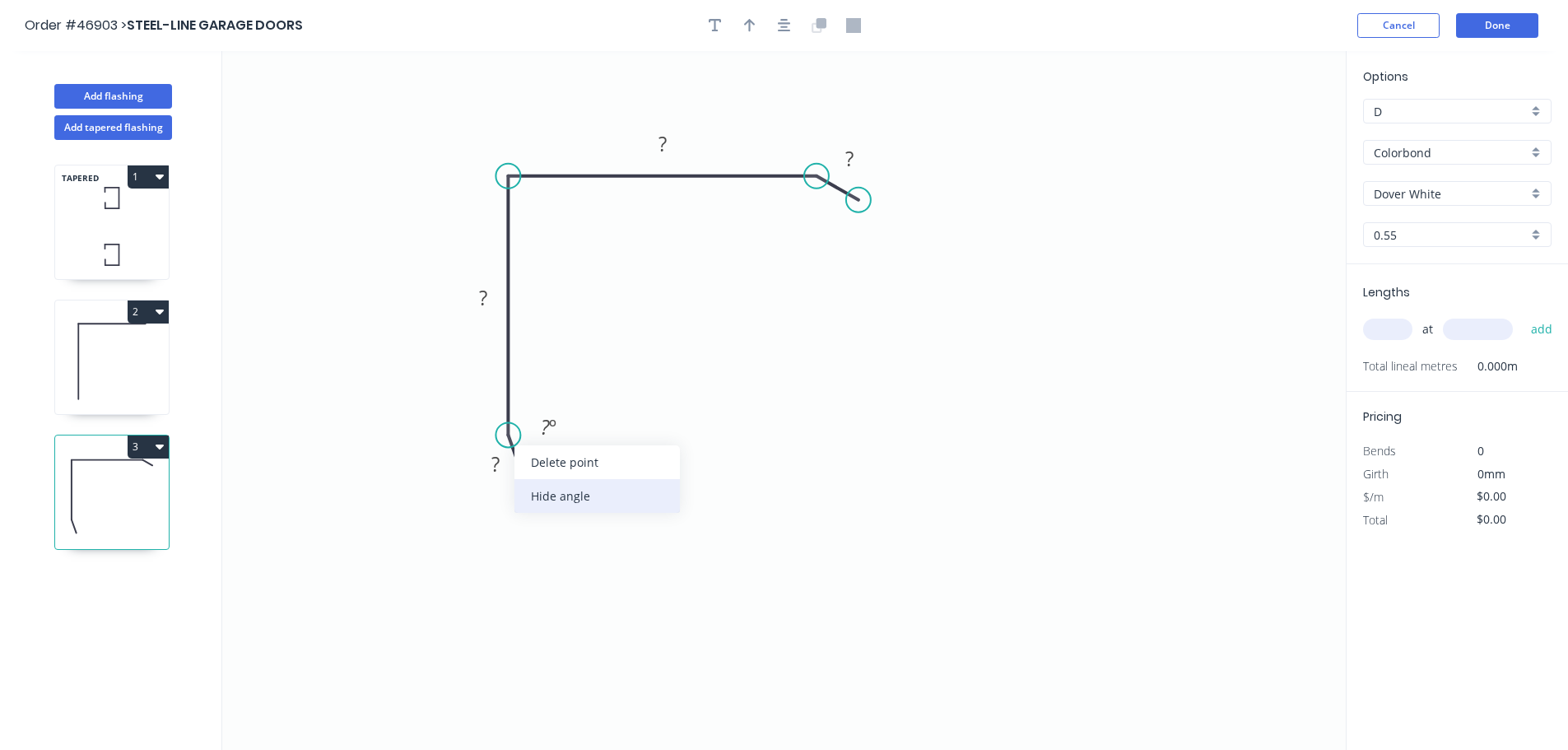
click at [570, 494] on div "Hide angle" at bounding box center [596, 497] width 165 height 34
click at [723, 26] on button "button" at bounding box center [715, 25] width 25 height 25
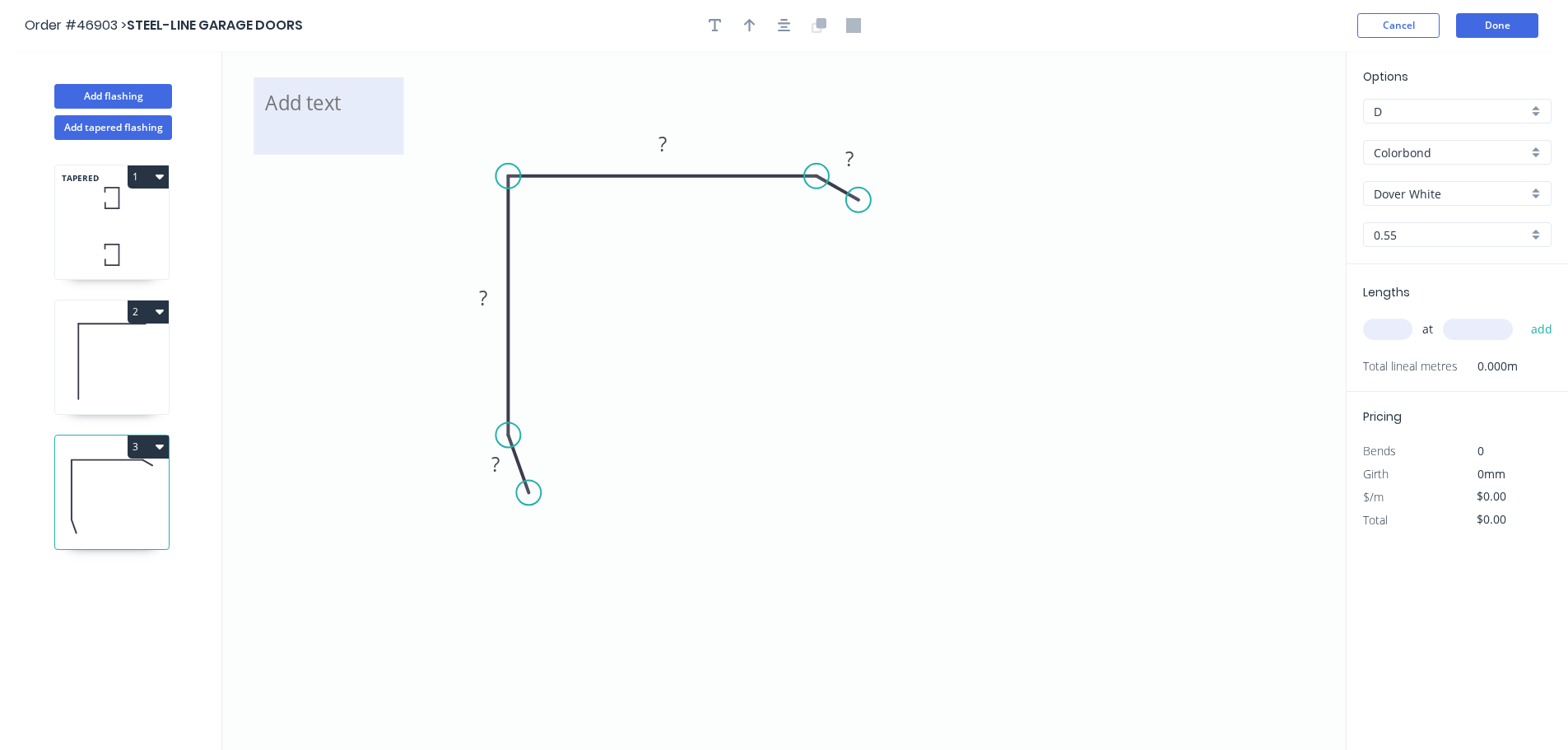
click at [308, 112] on textarea at bounding box center [328, 116] width 133 height 61
drag, startPoint x: 517, startPoint y: 93, endPoint x: 532, endPoint y: 46, distance: 49.3
click at [516, 93] on icon "SLIGHT KICK ? ? ? ?" at bounding box center [784, 400] width 1123 height 699
type textarea "SLIGHT KICK"
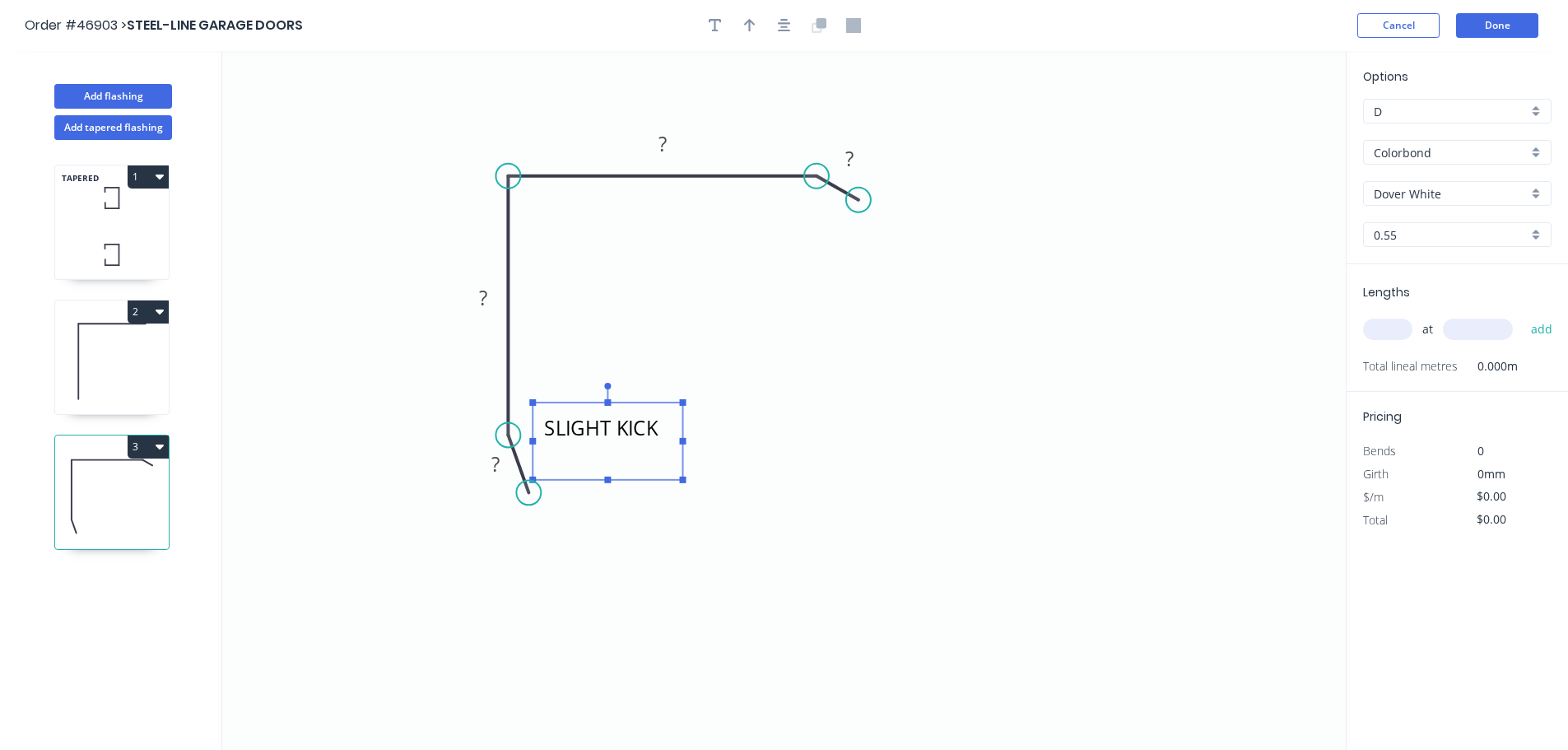
drag, startPoint x: 383, startPoint y: 112, endPoint x: 662, endPoint y: 437, distance: 428.3
click at [662, 437] on textarea "SLIGHT KICK" at bounding box center [607, 442] width 133 height 61
click at [489, 469] on rect at bounding box center [496, 465] width 33 height 23
click at [745, 25] on icon "button" at bounding box center [750, 25] width 12 height 14
type input "$14.05"
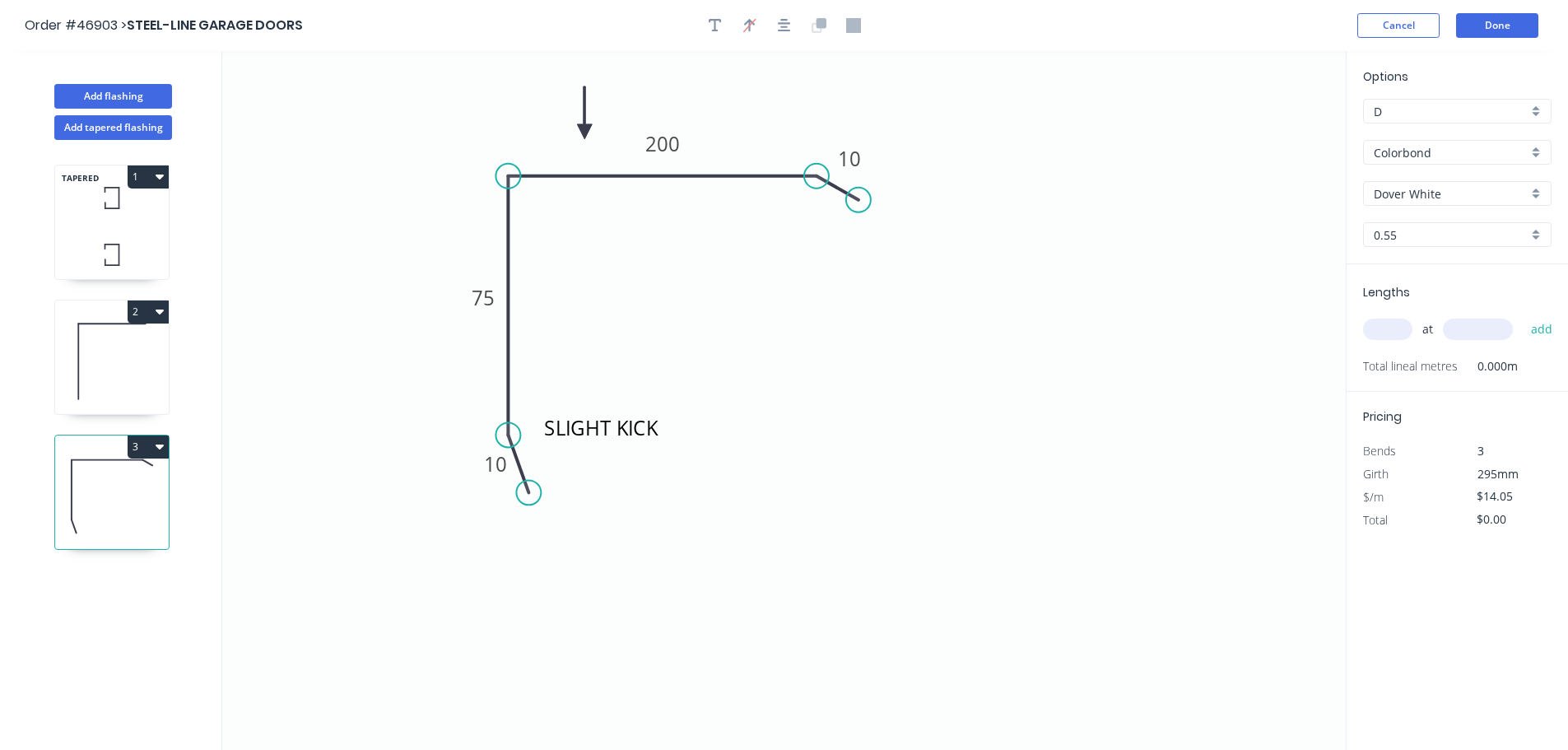
drag, startPoint x: 1261, startPoint y: 130, endPoint x: 585, endPoint y: 131, distance: 676.0
click at [585, 131] on icon at bounding box center [584, 113] width 14 height 53
click at [1388, 331] on input "text" at bounding box center [1388, 329] width 49 height 21
type input "1"
type input "2800"
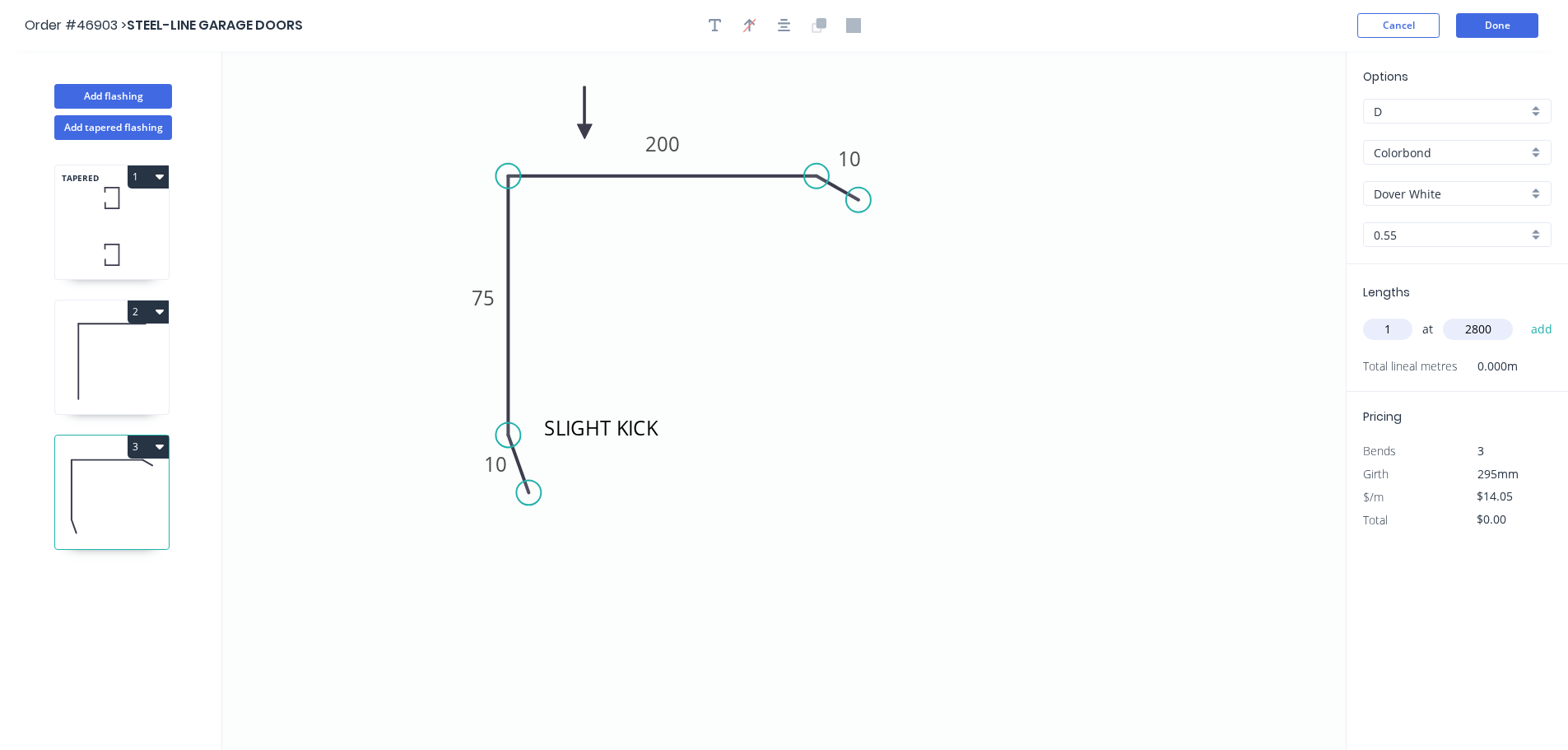
click at [1523, 315] on button "add" at bounding box center [1543, 329] width 39 height 28
type input "$39.34"
type input "1"
type input "3000"
click at [1523, 315] on button "add" at bounding box center [1543, 329] width 39 height 28
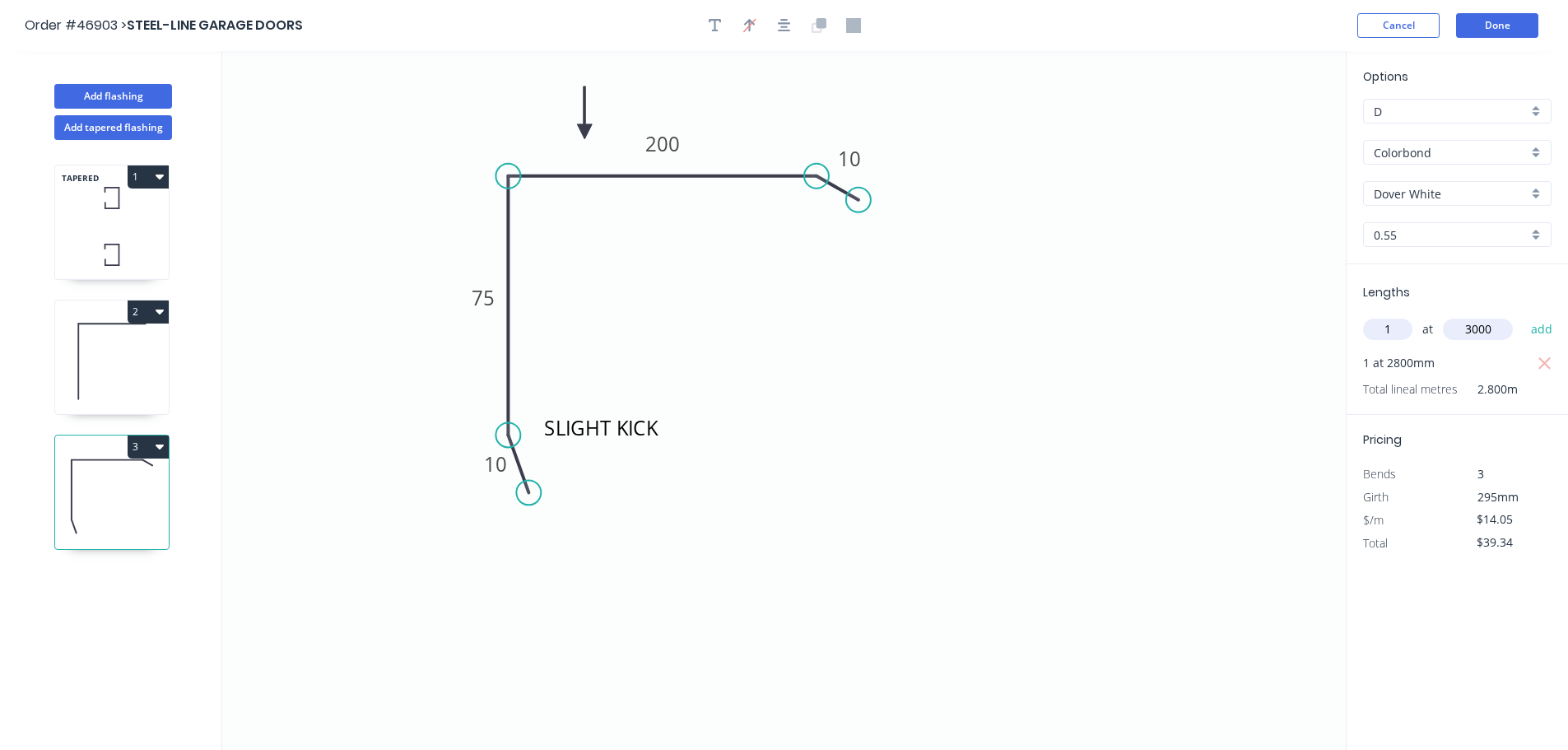
type input "$81.49"
click at [141, 452] on button "3" at bounding box center [148, 447] width 42 height 23
click at [64, 512] on div "Delete" at bounding box center [91, 521] width 127 height 24
type input "$5.18"
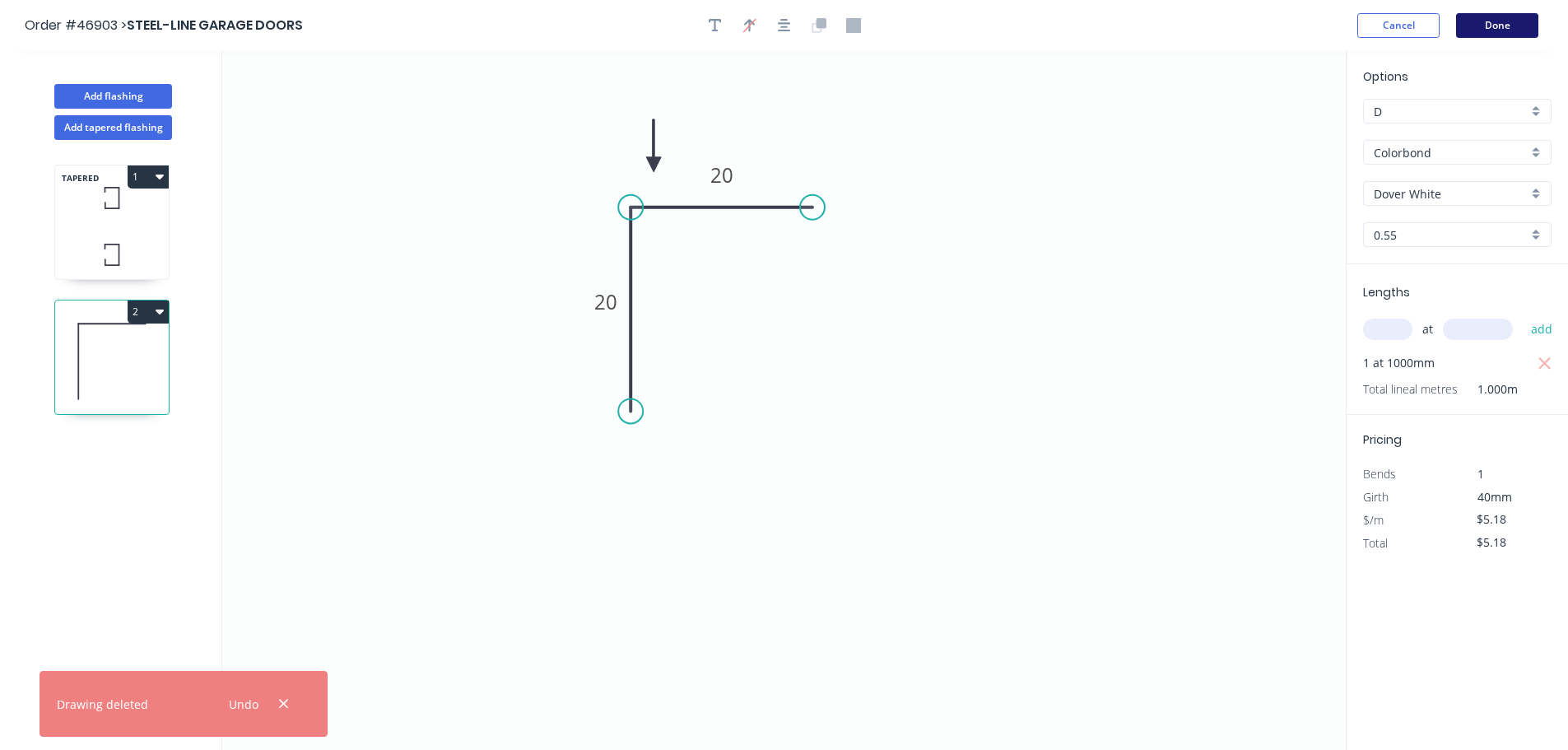
click at [1507, 28] on button "Done" at bounding box center [1497, 25] width 82 height 25
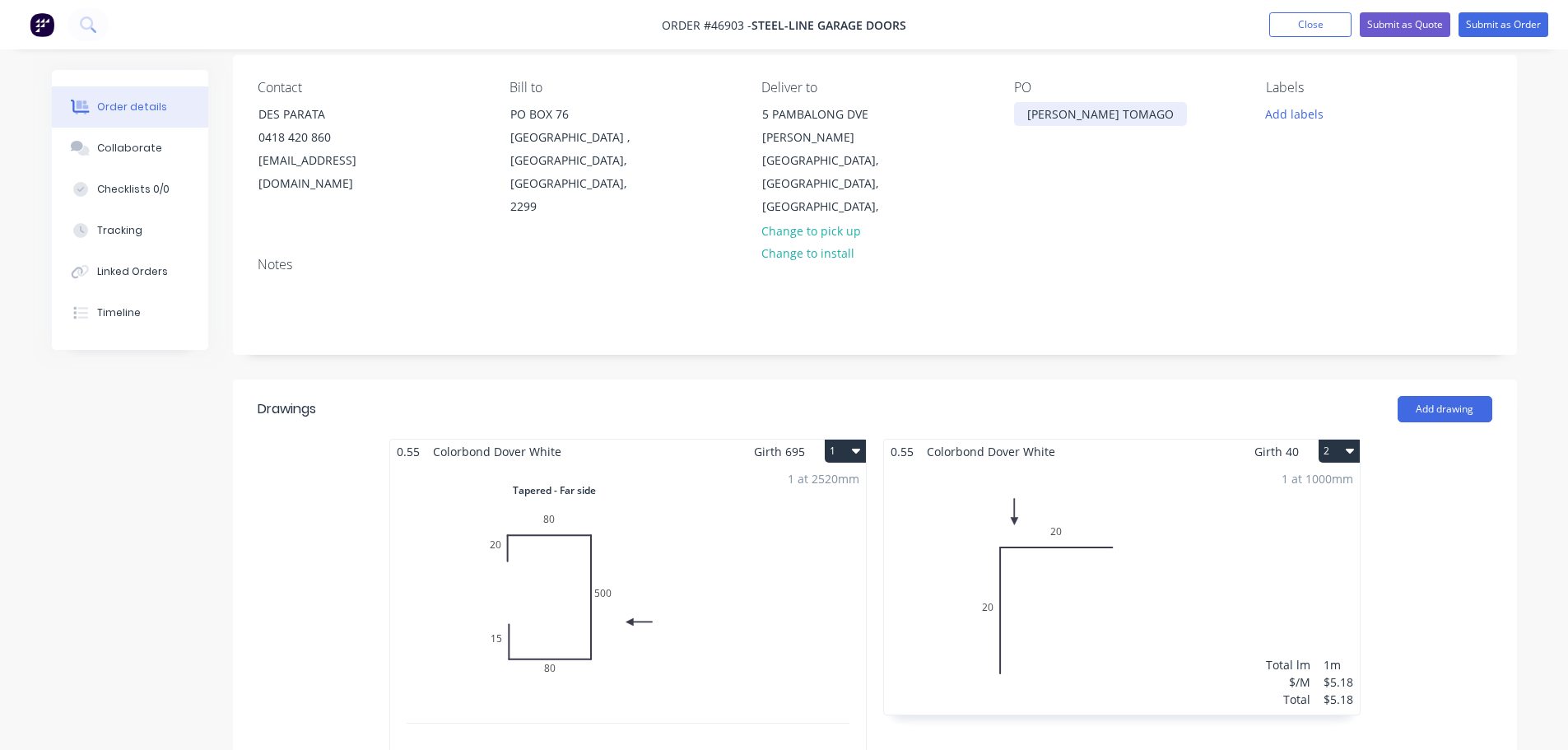
scroll to position [82, 0]
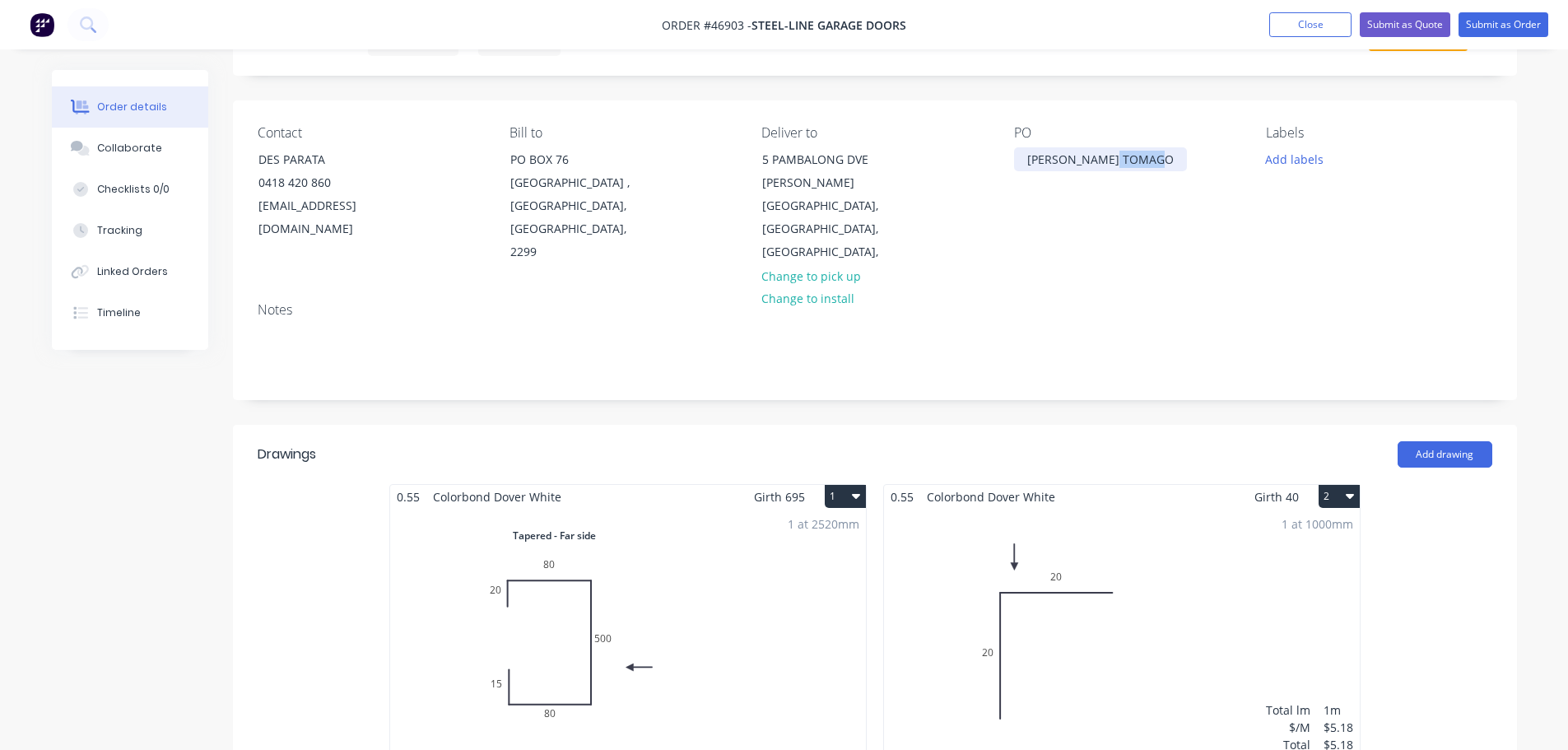
drag, startPoint x: 1162, startPoint y: 159, endPoint x: 1111, endPoint y: 158, distance: 51.0
click at [1111, 158] on div "[PERSON_NAME] TOMAGO" at bounding box center [1100, 159] width 173 height 24
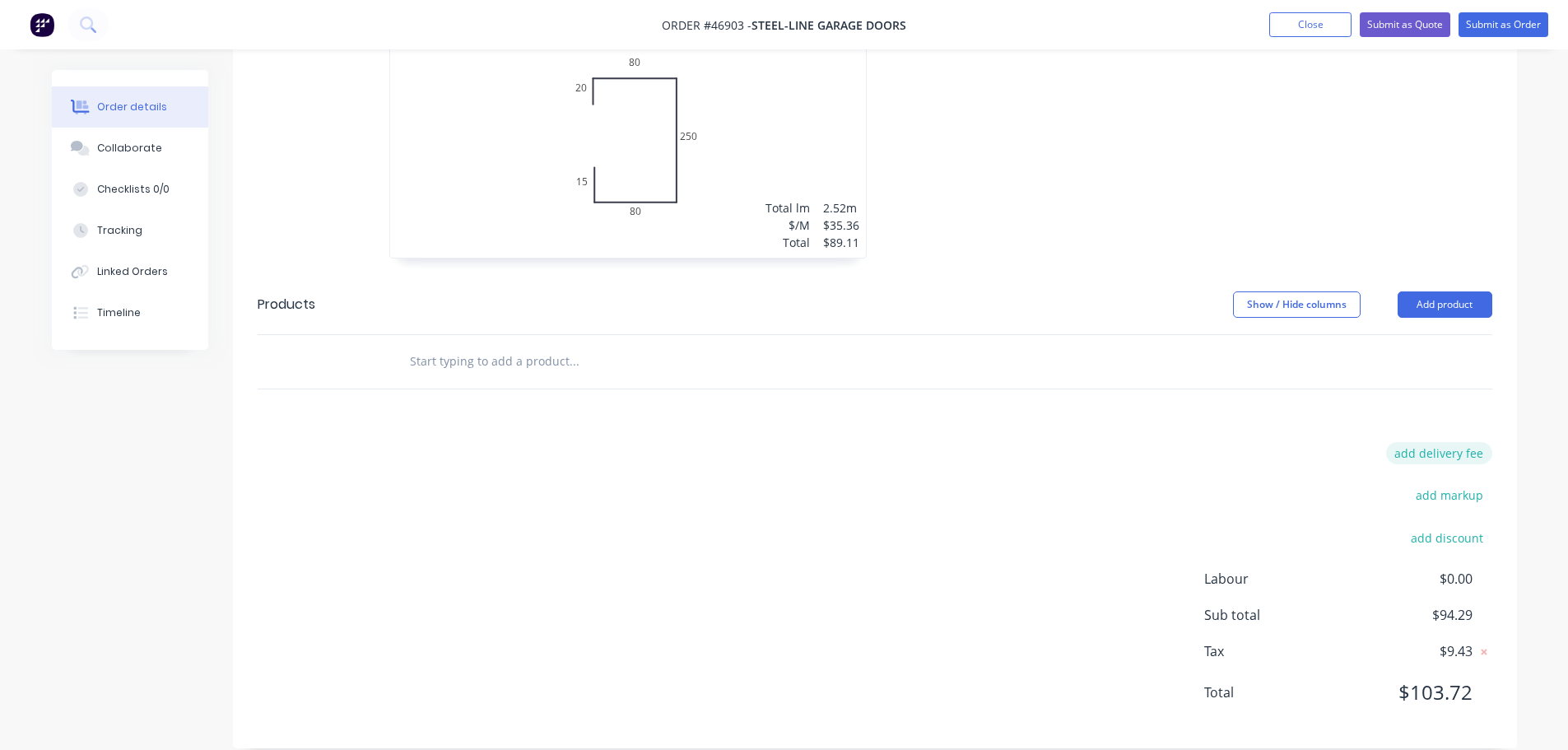
click at [1445, 442] on button "add delivery fee" at bounding box center [1438, 453] width 106 height 22
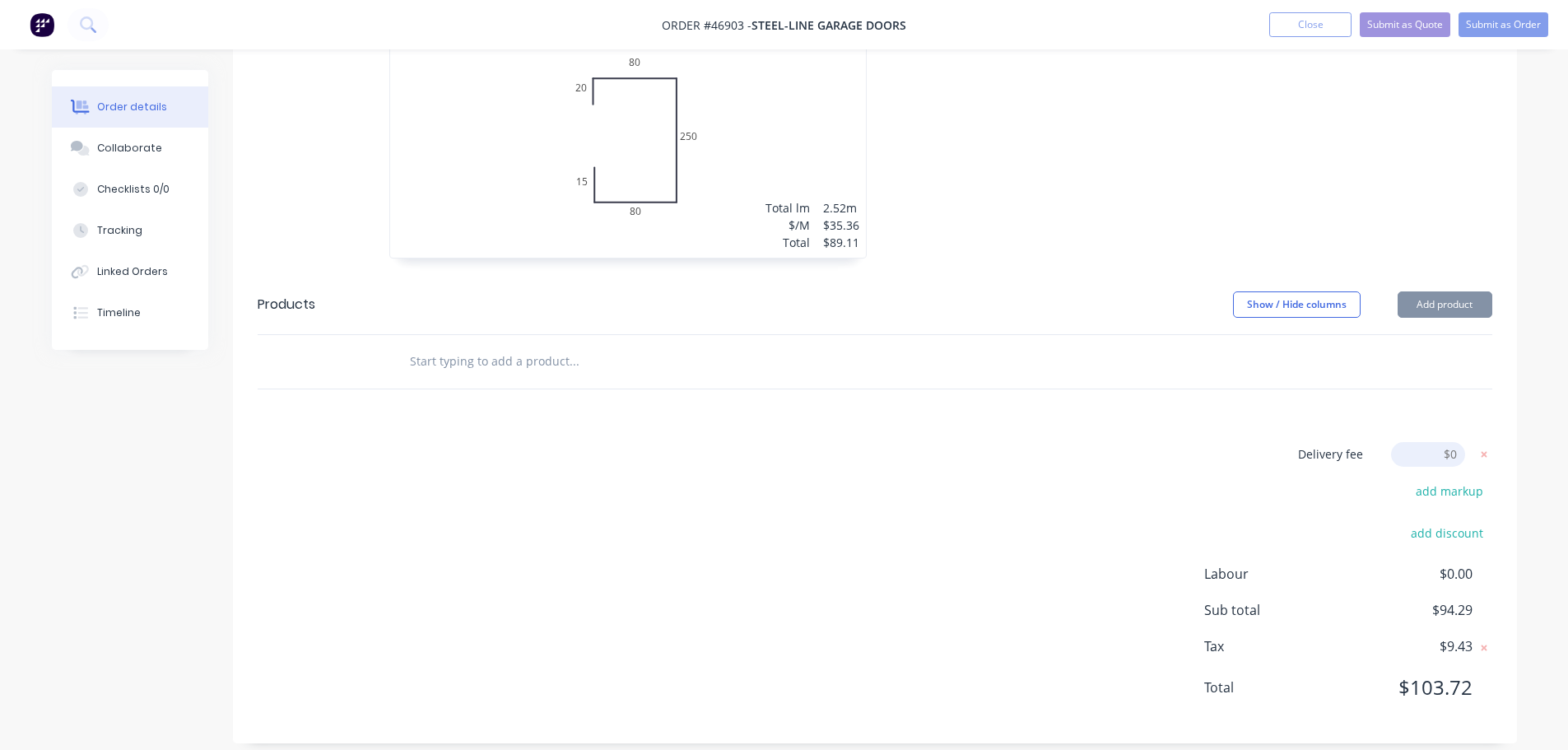
scroll to position [871, 0]
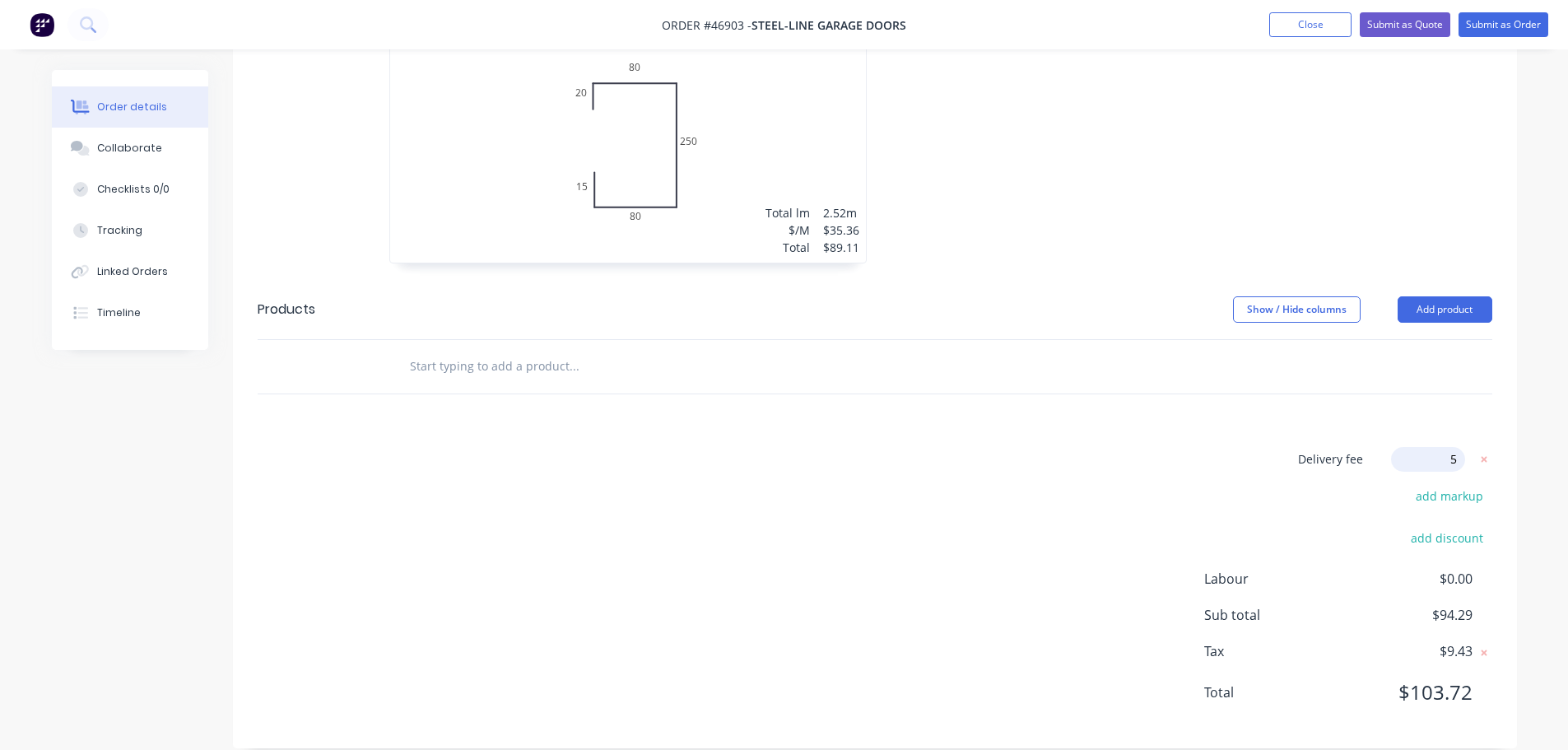
type input "50"
click input "submit" at bounding box center [0, 0] width 0 height 0
click at [1399, 29] on button "Submit as Quote" at bounding box center [1405, 25] width 91 height 25
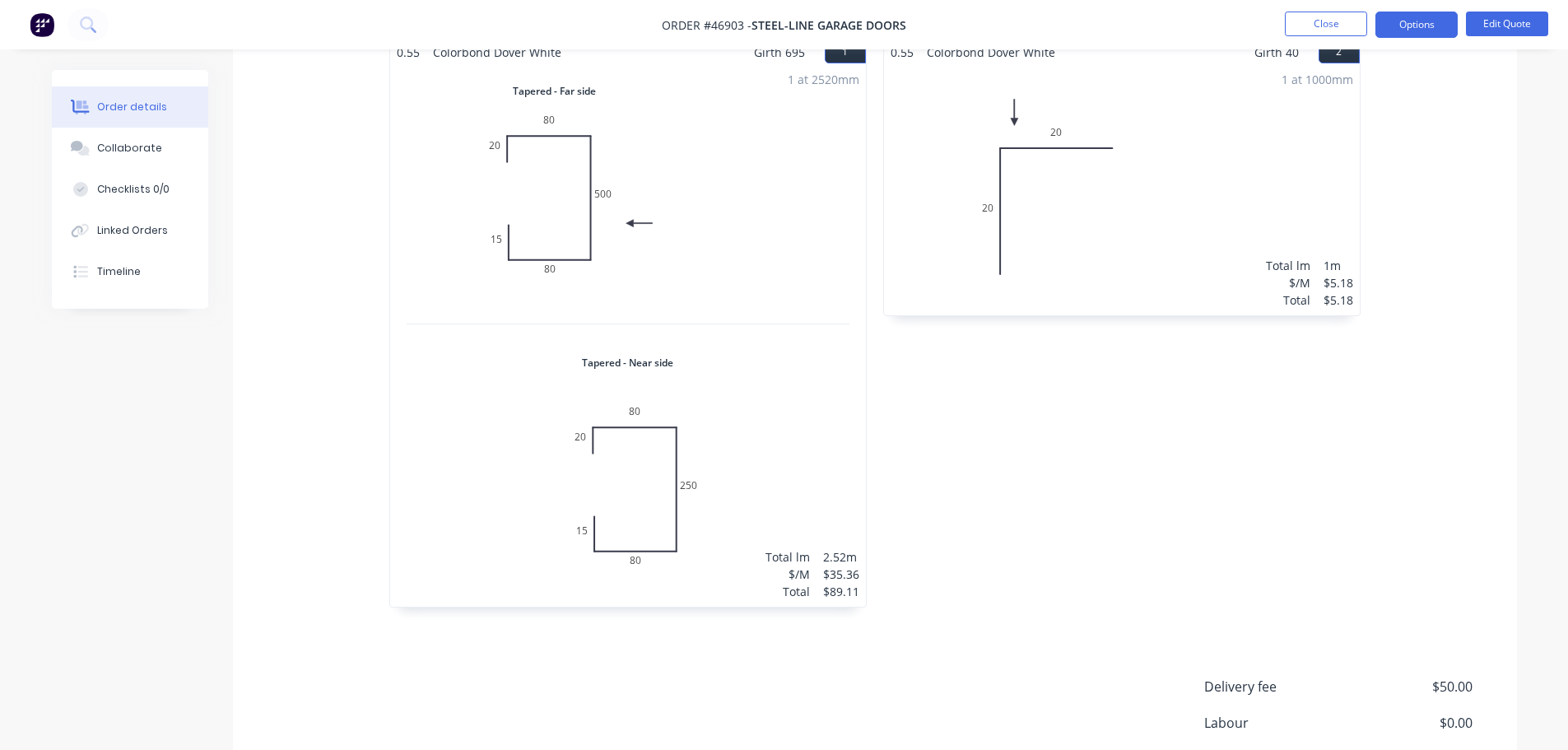
scroll to position [0, 0]
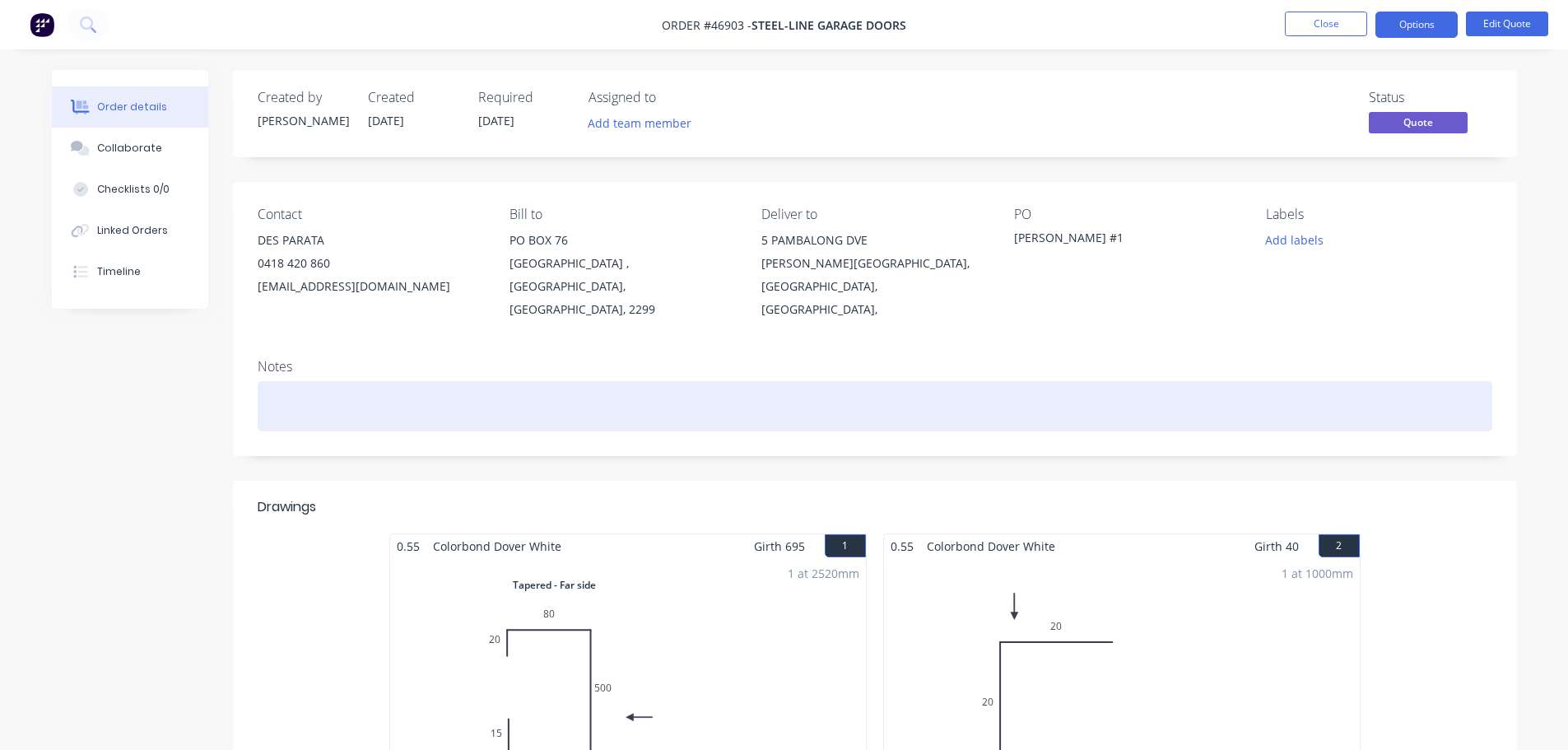
click at [294, 381] on div at bounding box center [875, 406] width 1235 height 50
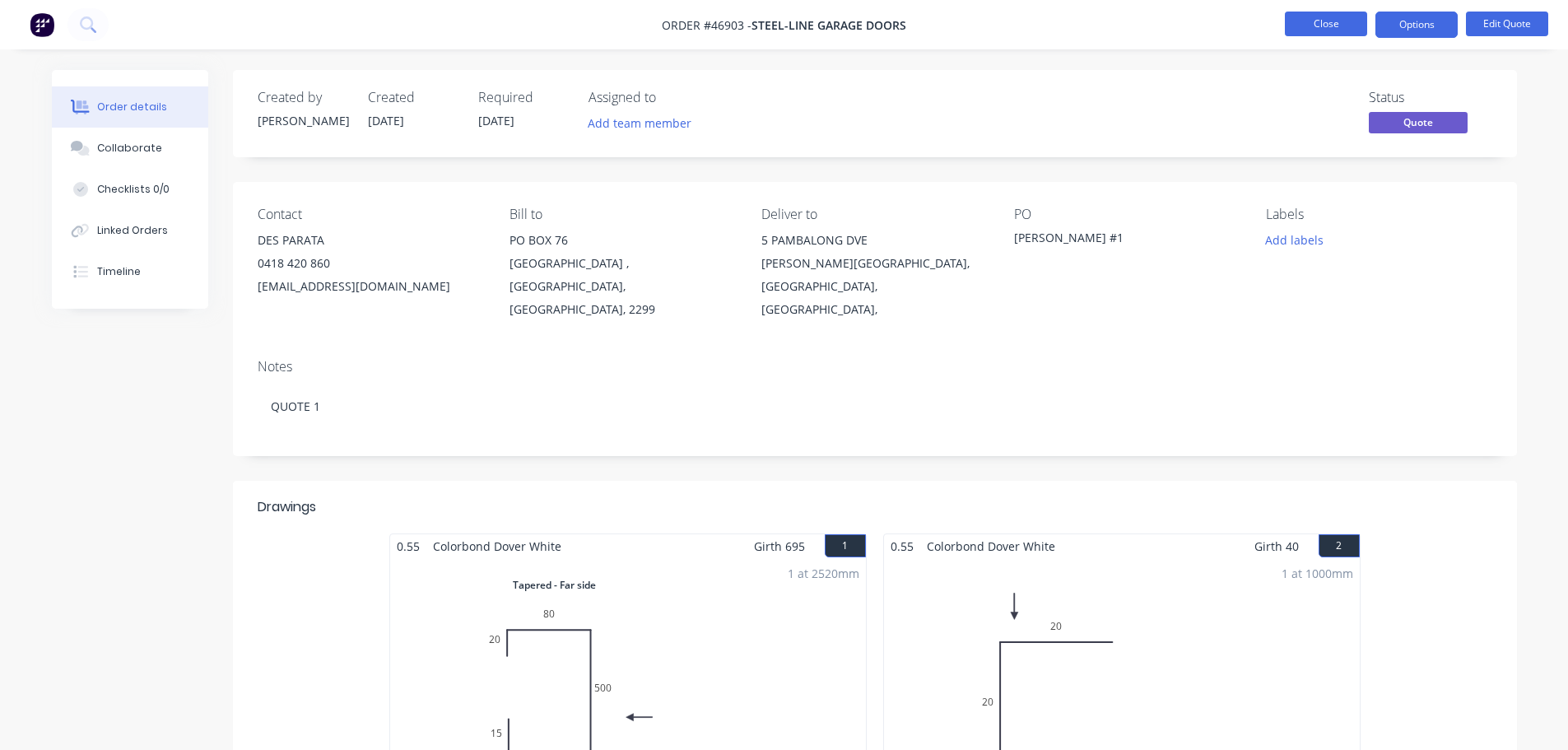
click at [1344, 25] on button "Close" at bounding box center [1326, 24] width 82 height 25
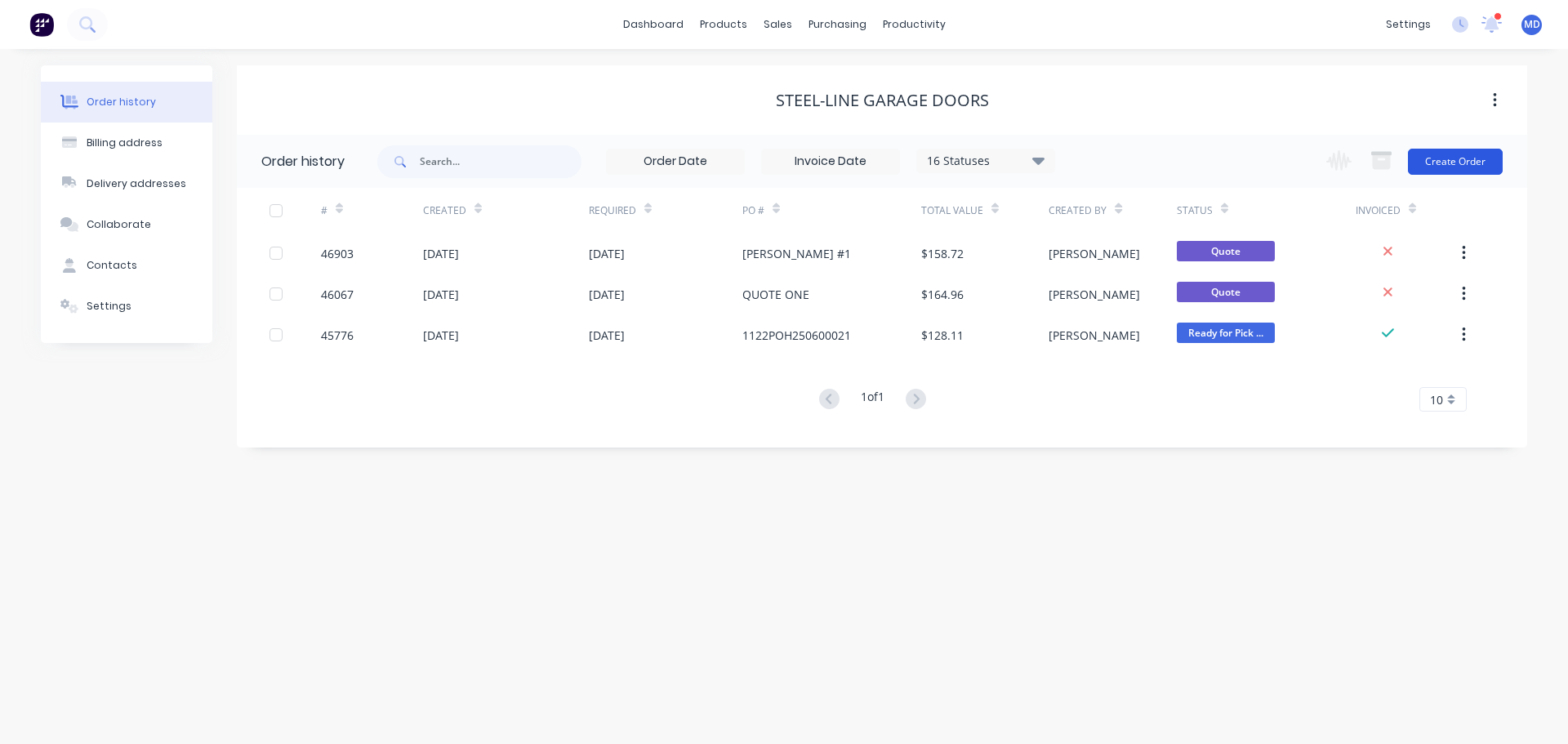
click at [1460, 155] on button "Create Order" at bounding box center [1455, 161] width 95 height 26
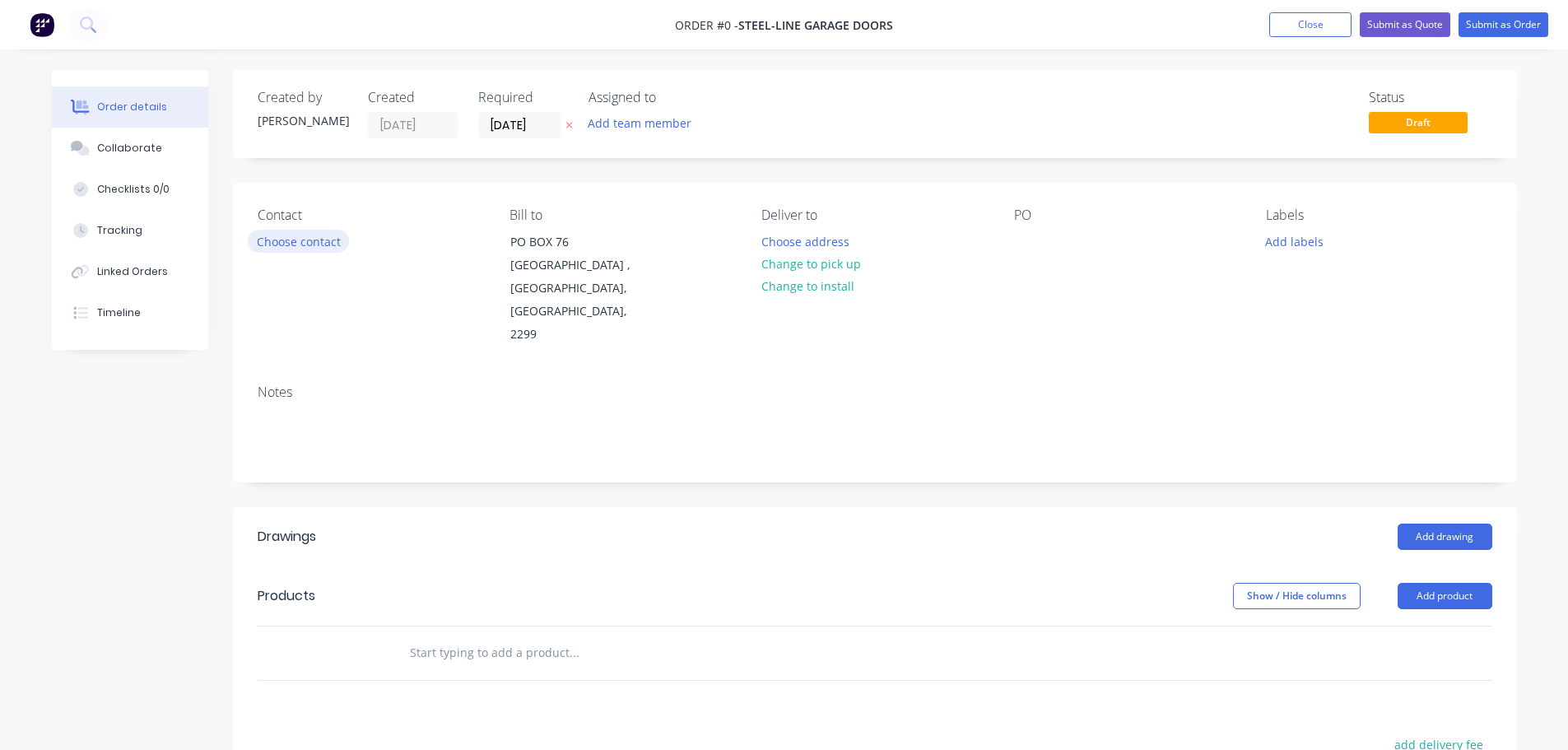
click at [318, 246] on button "Choose contact" at bounding box center [298, 241] width 102 height 22
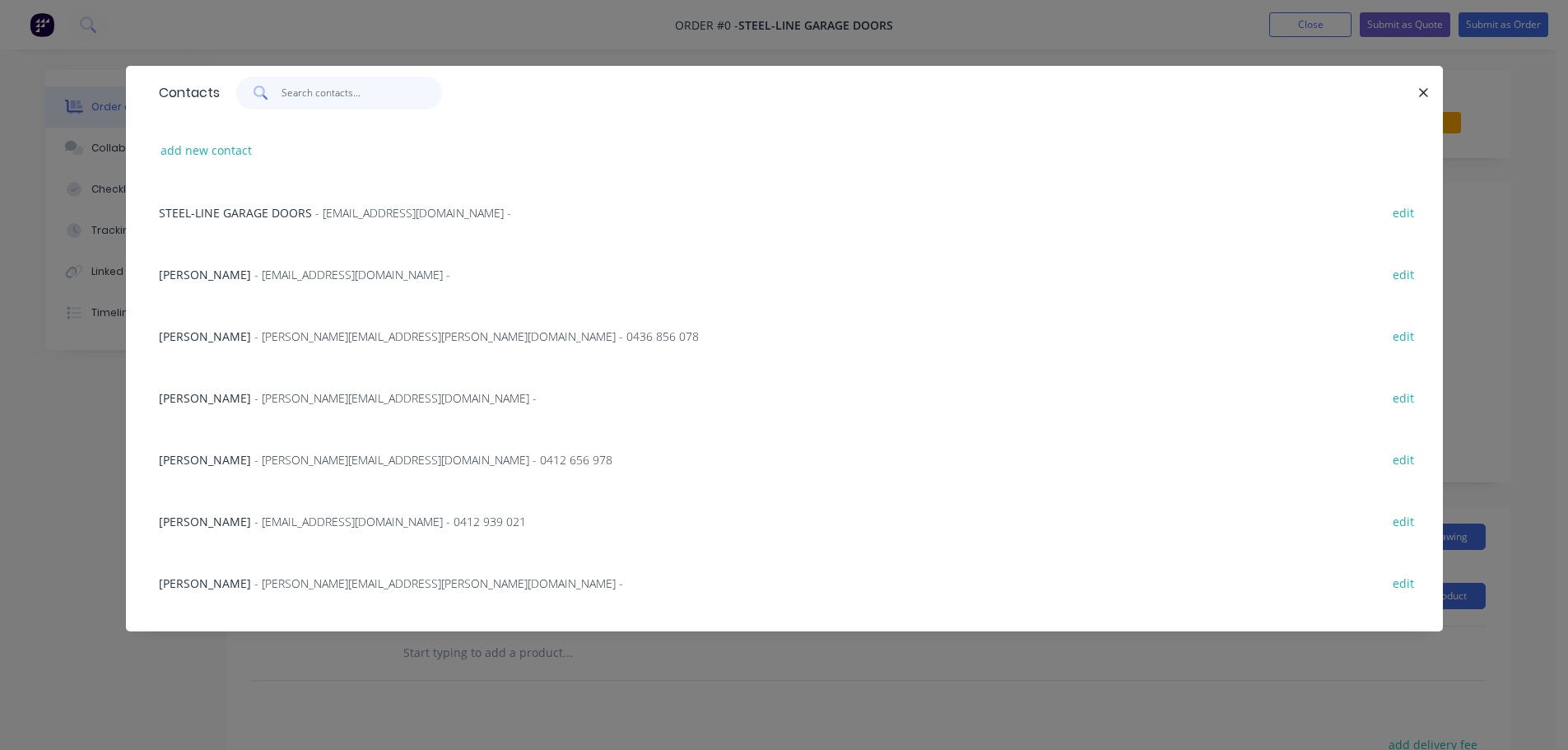
click at [312, 87] on input "text" at bounding box center [361, 92] width 160 height 33
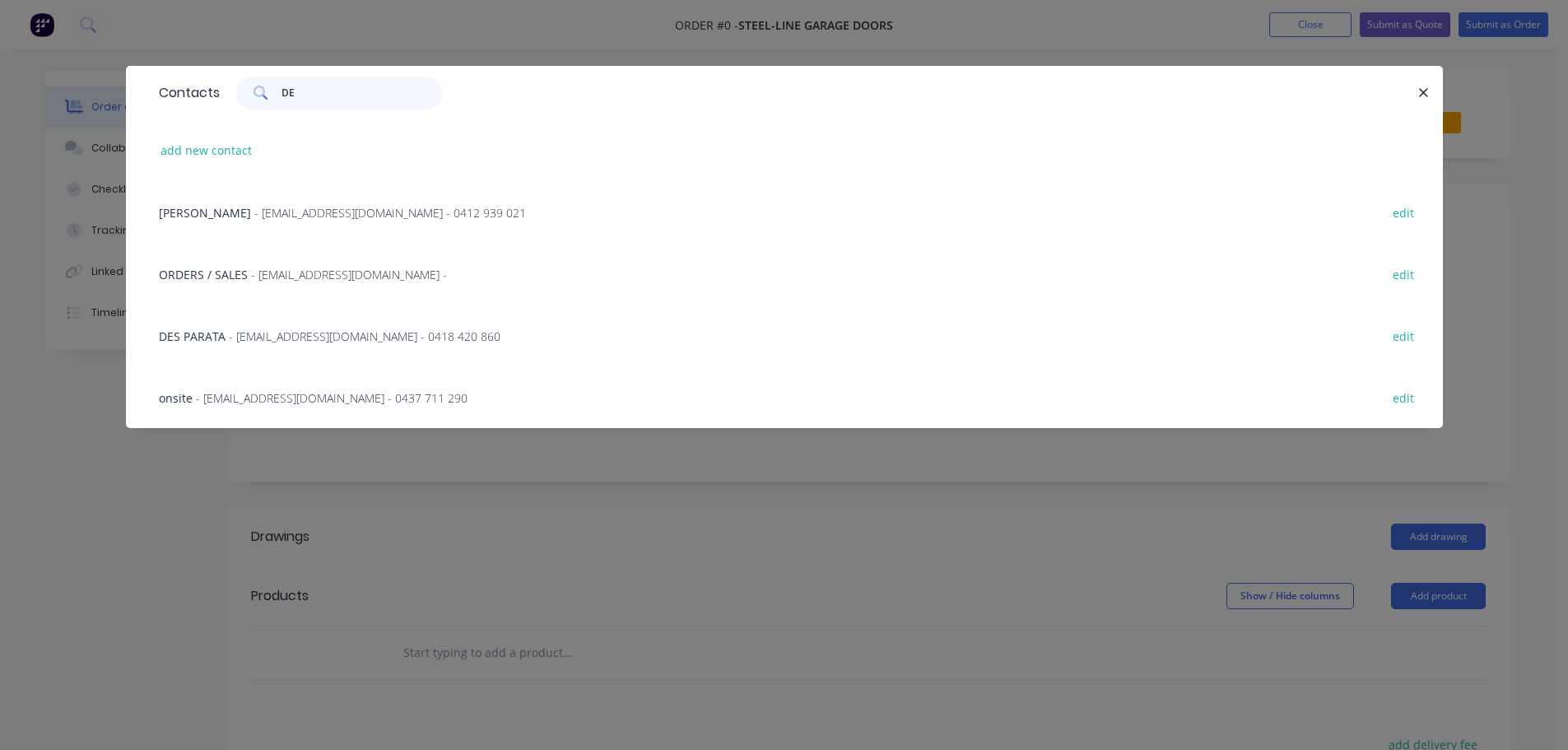
type input "DE"
click at [224, 340] on div "DES PARATA - [EMAIL_ADDRESS][DOMAIN_NAME] - 0418 420 860" at bounding box center [330, 336] width 341 height 17
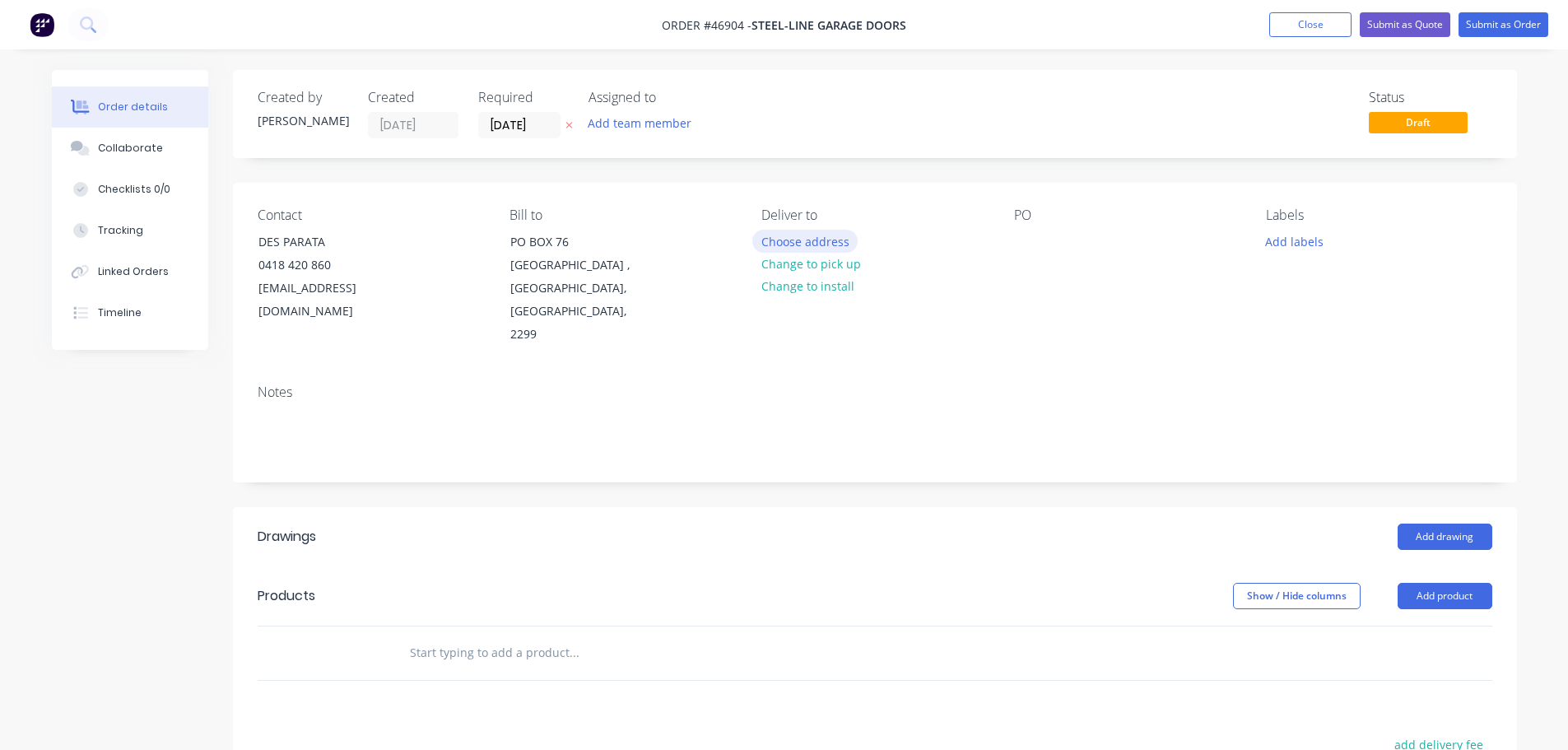
click at [815, 249] on button "Choose address" at bounding box center [805, 241] width 105 height 22
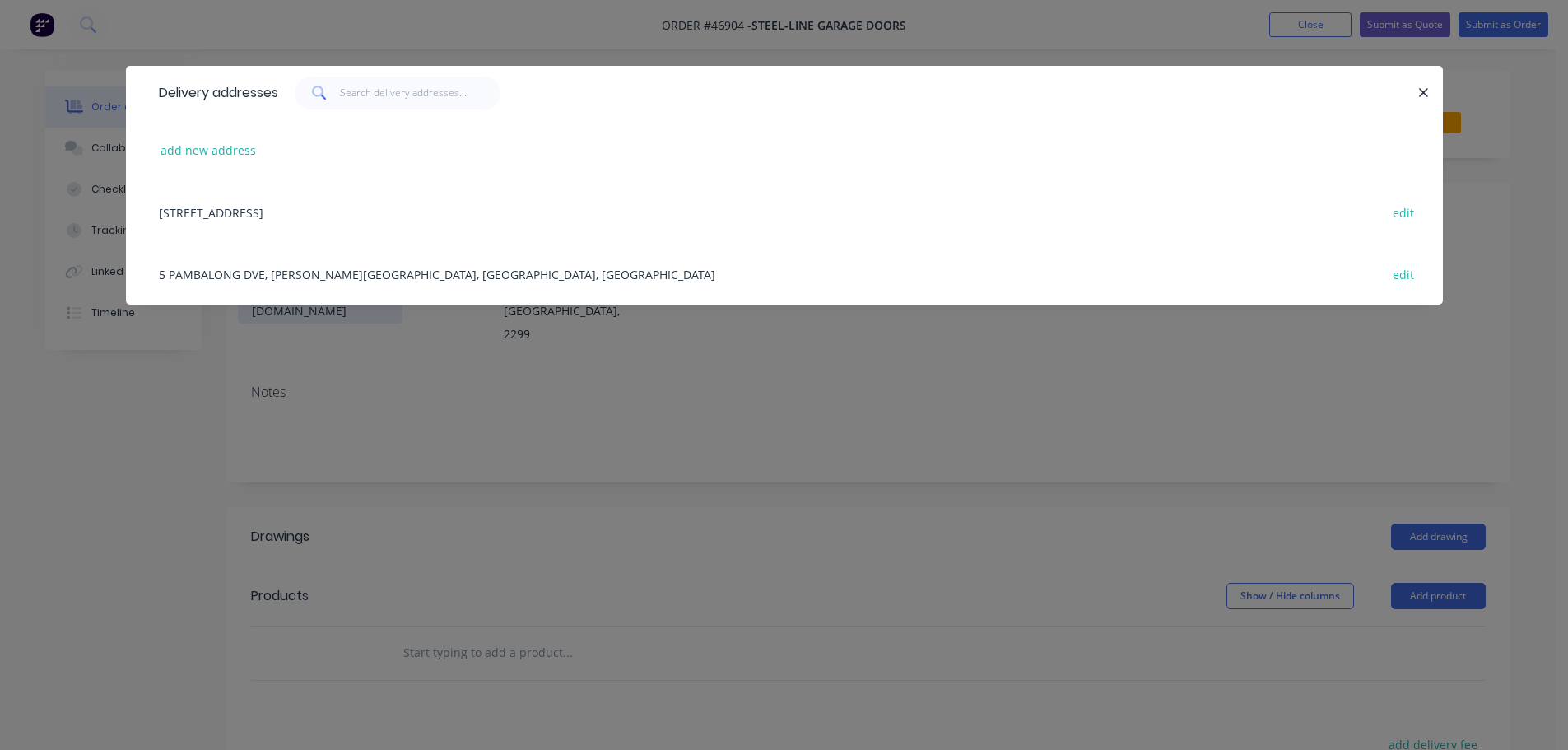
click at [227, 266] on div "5 PAMBALONG DVE, [PERSON_NAME][GEOGRAPHIC_DATA], [GEOGRAPHIC_DATA], [GEOGRAPHIC…" at bounding box center [784, 274] width 1268 height 62
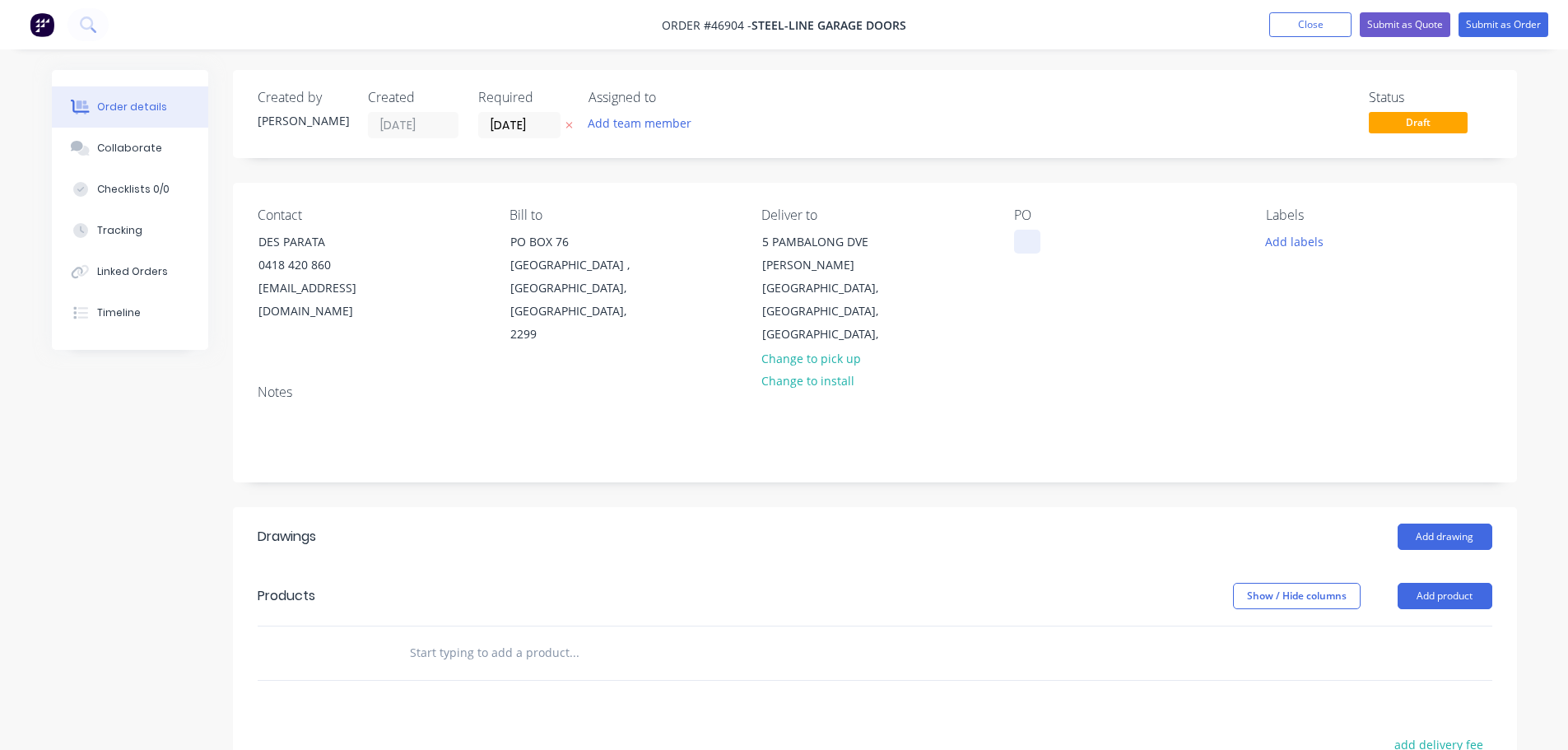
click at [1017, 241] on div at bounding box center [1027, 242] width 26 height 24
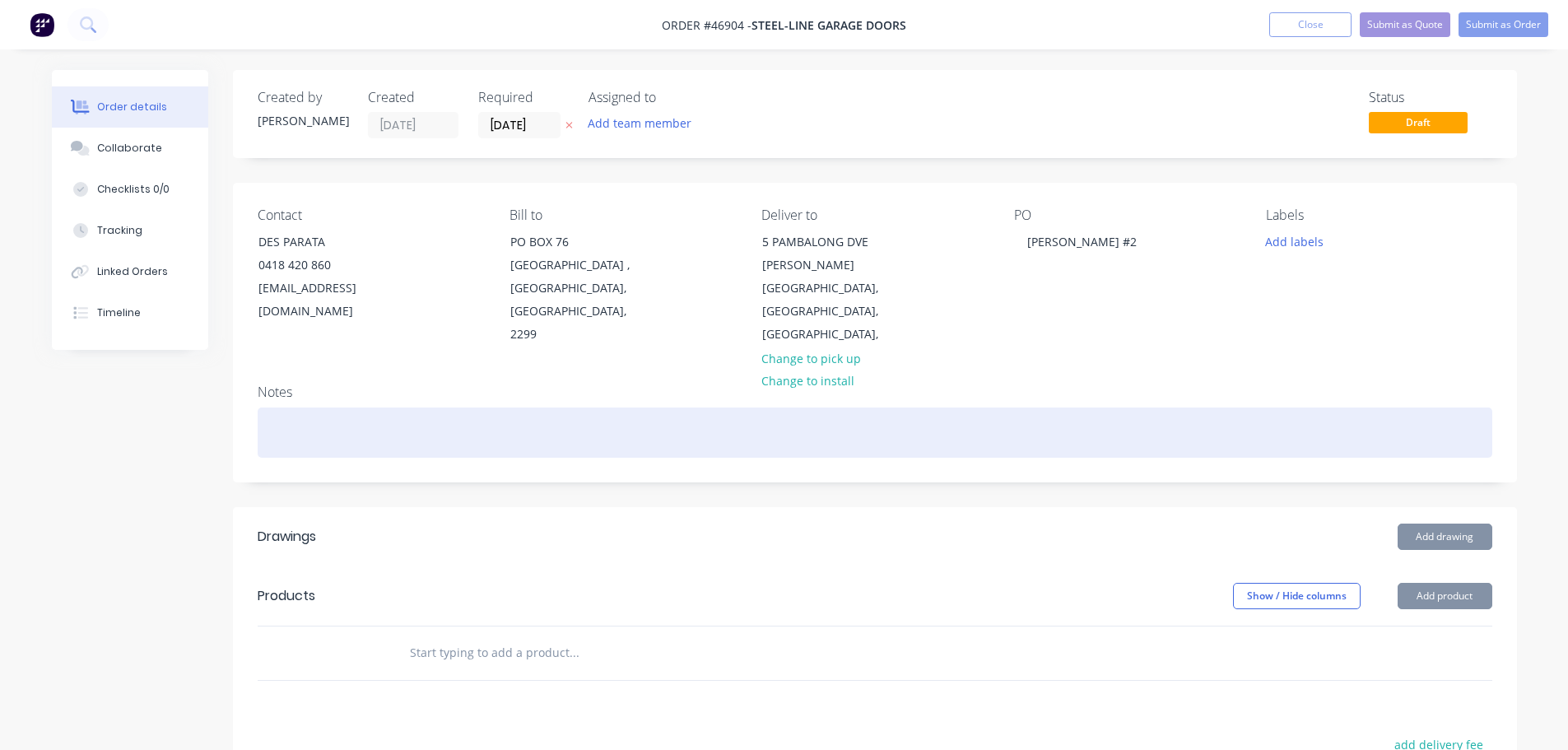
click at [365, 408] on div at bounding box center [875, 432] width 1235 height 50
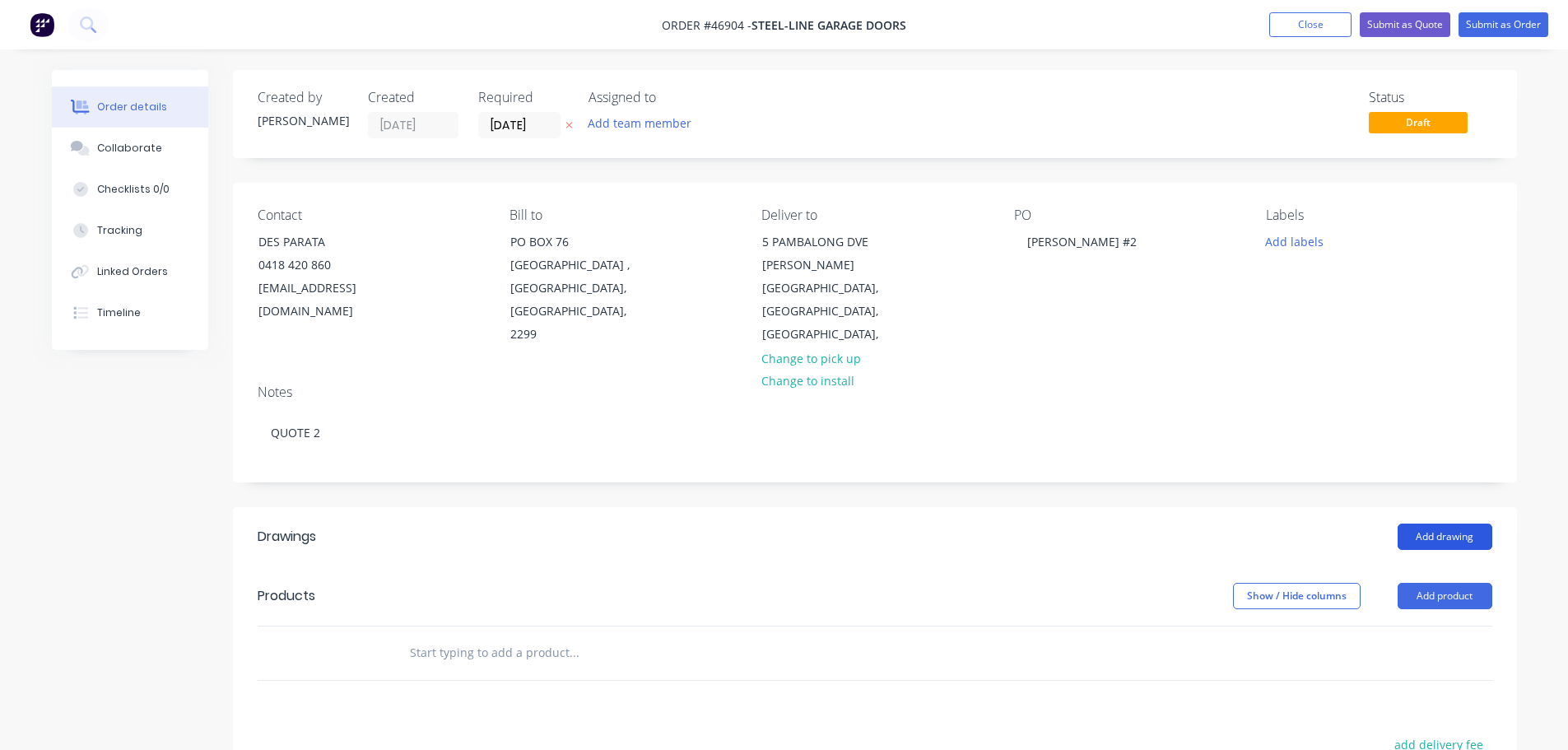
click at [1444, 524] on button "Add drawing" at bounding box center [1445, 536] width 95 height 26
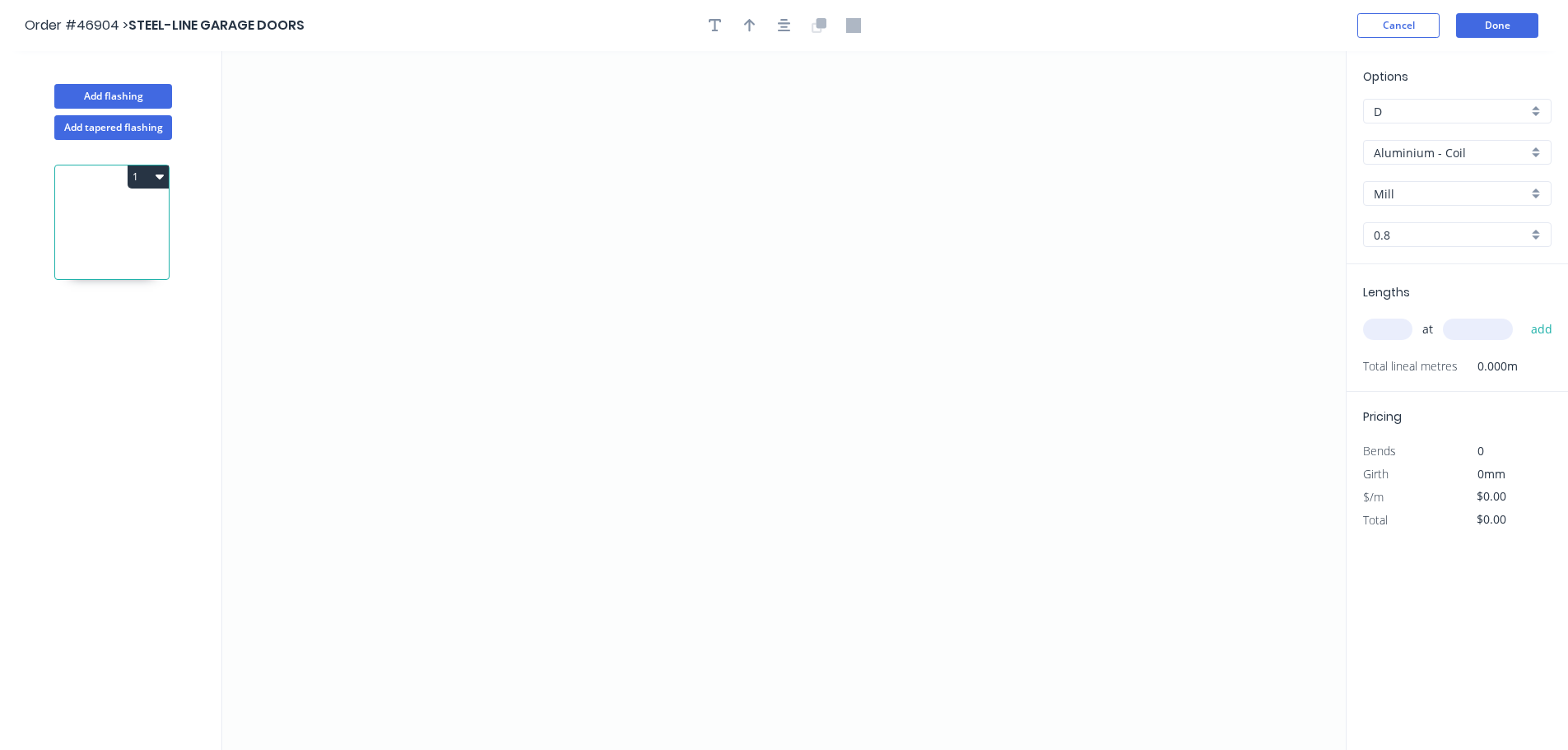
click at [1438, 153] on input "Aluminium - Coil" at bounding box center [1451, 153] width 154 height 17
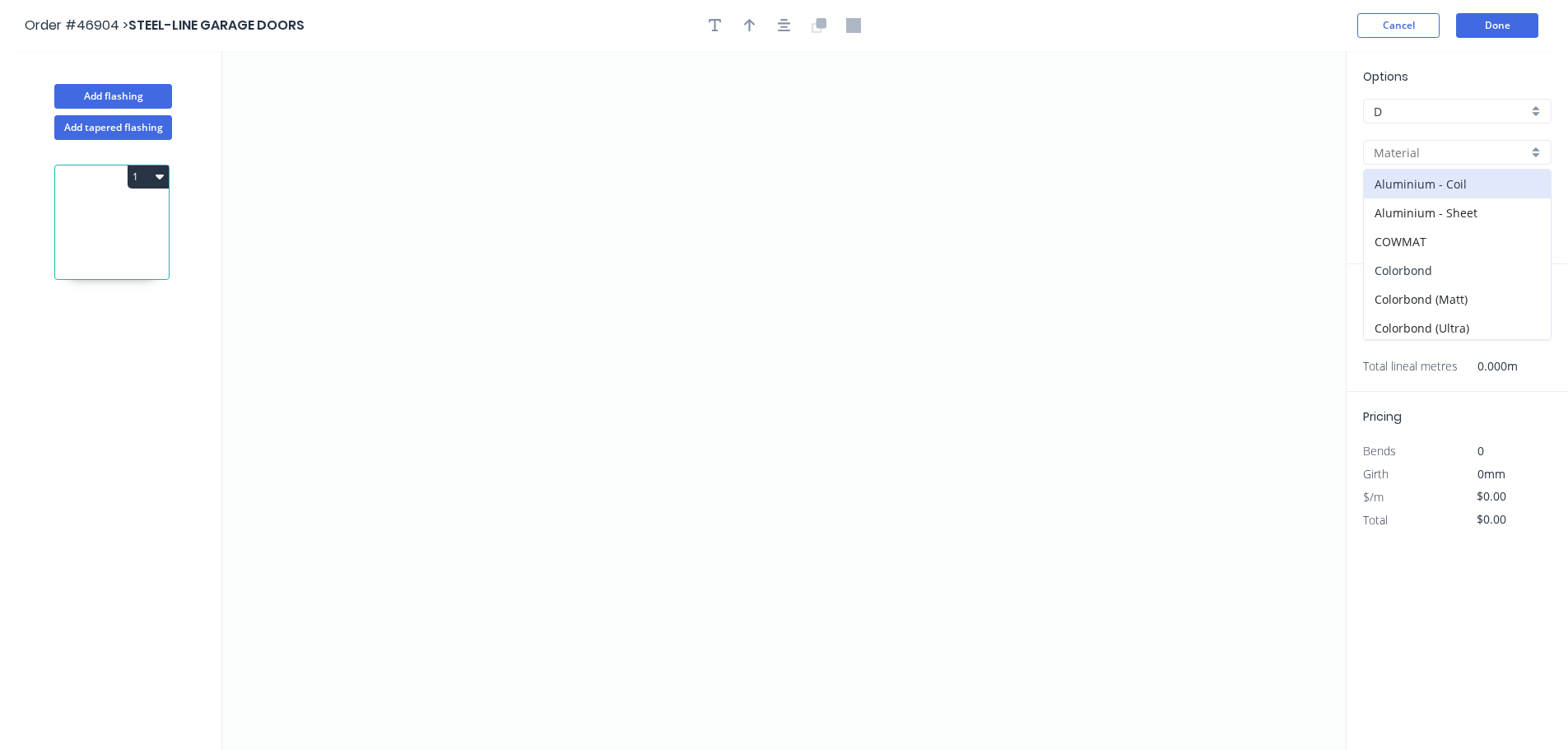
drag, startPoint x: 1427, startPoint y: 267, endPoint x: 1429, endPoint y: 199, distance: 68.0
click at [1427, 264] on div "Colorbond" at bounding box center [1457, 270] width 187 height 29
type input "Colorbond"
type input "Basalt"
type input "0.55"
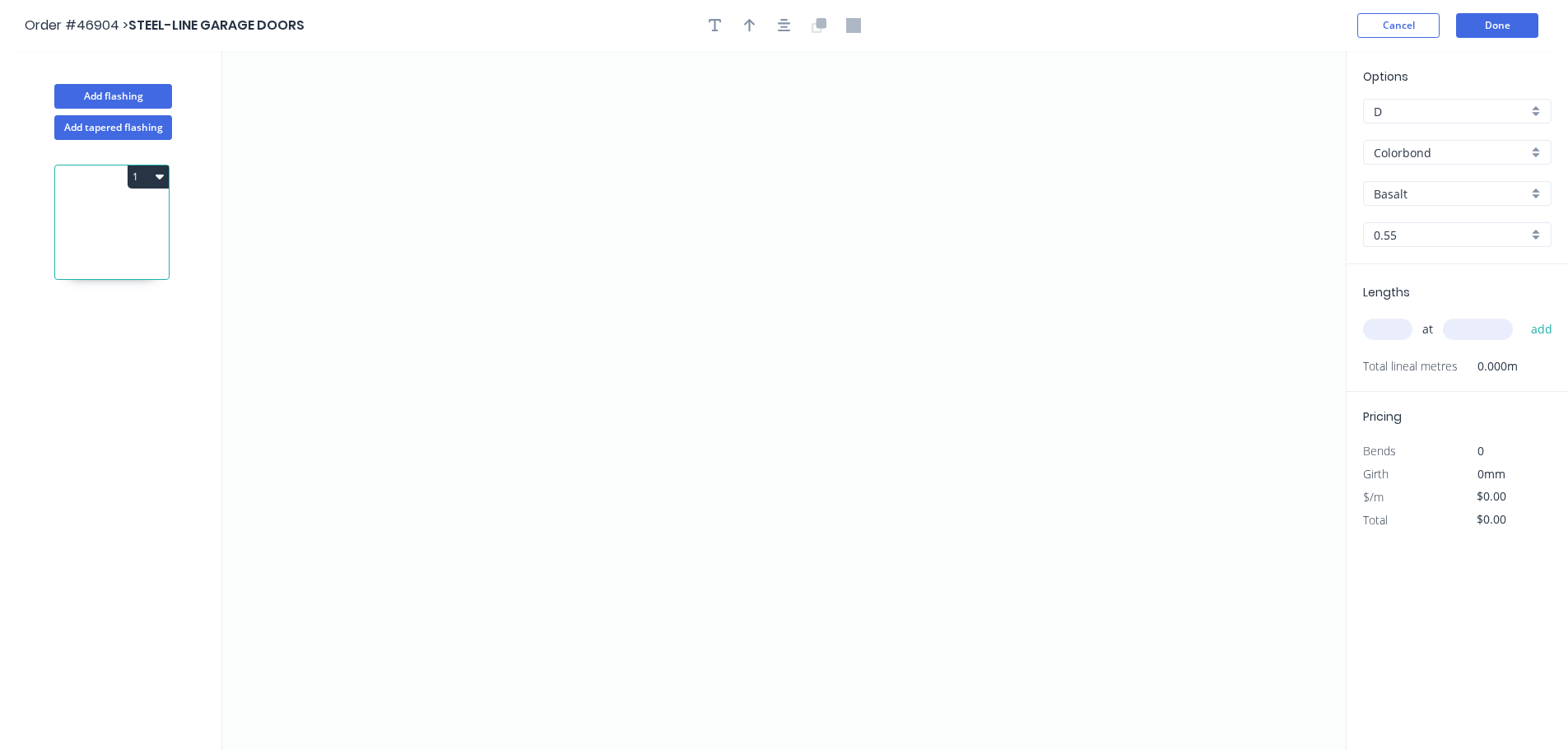
click at [1429, 196] on input "Basalt" at bounding box center [1451, 194] width 154 height 17
click at [1438, 244] on div "Dover White" at bounding box center [1457, 233] width 187 height 29
type input "Dover White"
click at [891, 253] on icon "0" at bounding box center [784, 400] width 1123 height 699
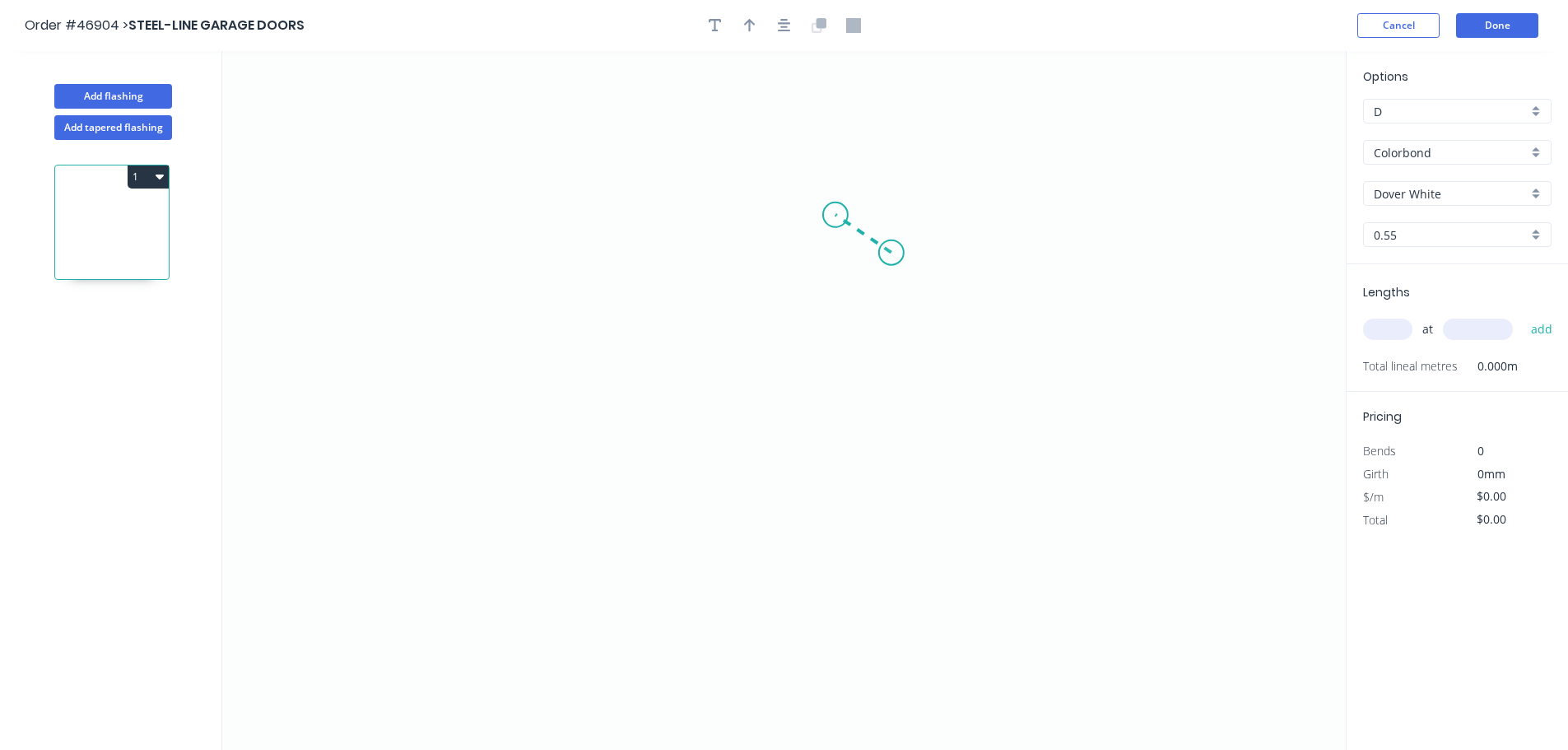
click at [835, 215] on icon at bounding box center [863, 234] width 56 height 38
click at [516, 225] on icon "0 ?" at bounding box center [784, 400] width 1123 height 699
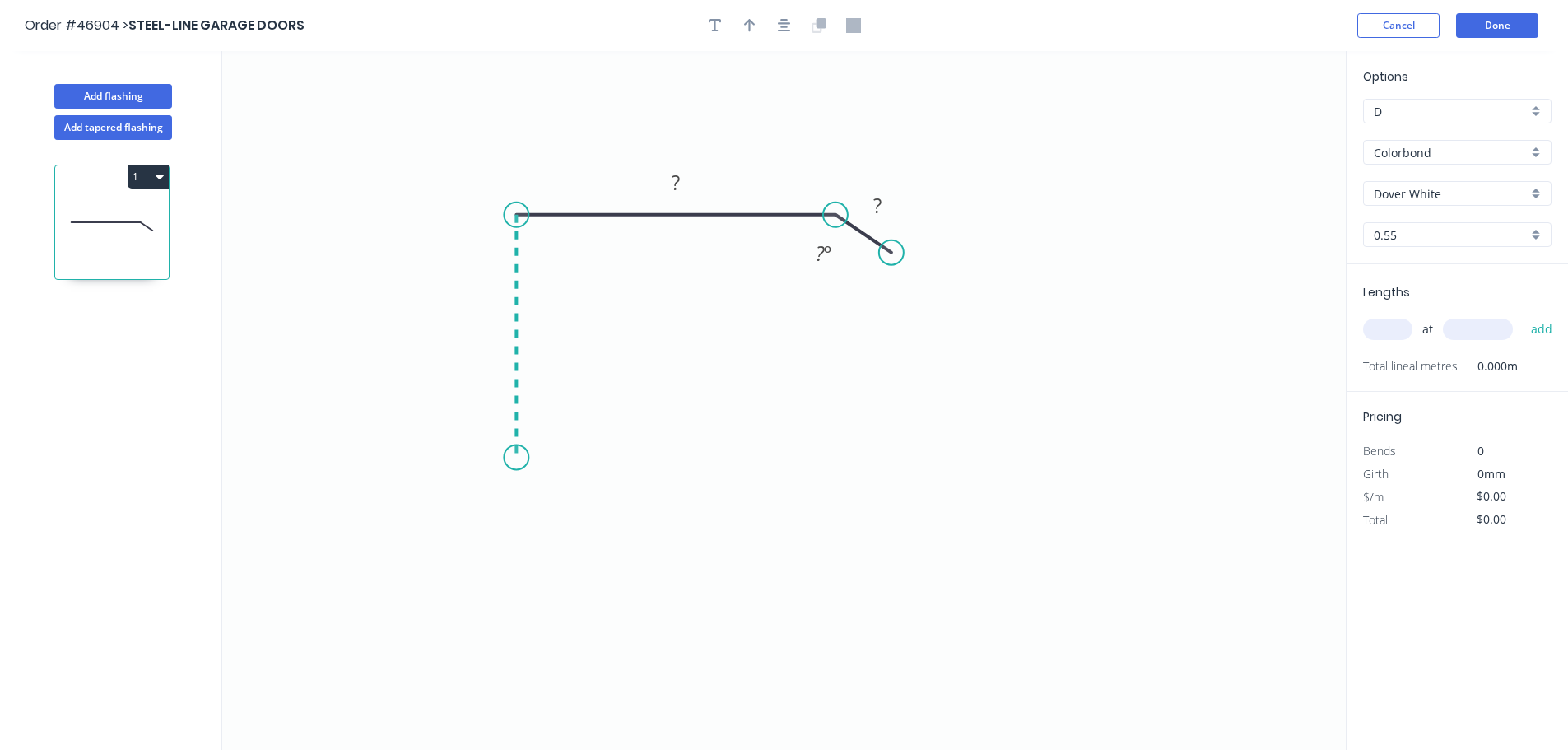
click at [529, 458] on icon "0 ? ? ? º" at bounding box center [784, 400] width 1123 height 699
click at [548, 512] on icon "0 ? ? ? ? º" at bounding box center [784, 400] width 1123 height 699
click at [564, 510] on div "Hide angle" at bounding box center [601, 518] width 165 height 34
drag, startPoint x: 839, startPoint y: 220, endPoint x: 831, endPoint y: 200, distance: 21.5
click at [874, 271] on div "Hide angle" at bounding box center [917, 275] width 165 height 34
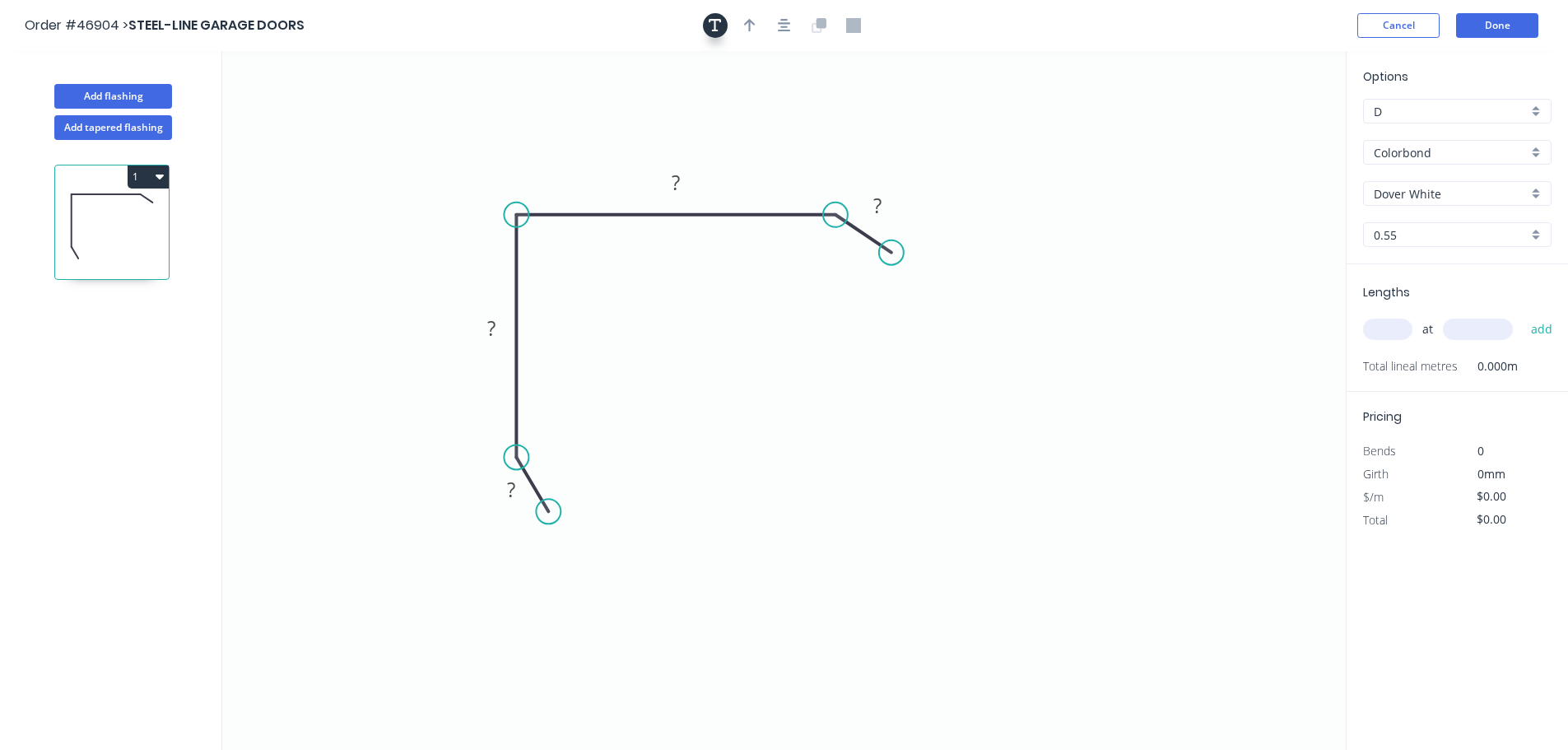
drag, startPoint x: 721, startPoint y: 22, endPoint x: 446, endPoint y: 113, distance: 289.7
click at [720, 22] on icon "button" at bounding box center [716, 25] width 14 height 14
click at [343, 109] on textarea at bounding box center [328, 116] width 133 height 61
click at [549, 111] on icon "SLIGHT KICK ? ? ? ?" at bounding box center [784, 400] width 1123 height 699
type textarea "SLIGHT KICK"
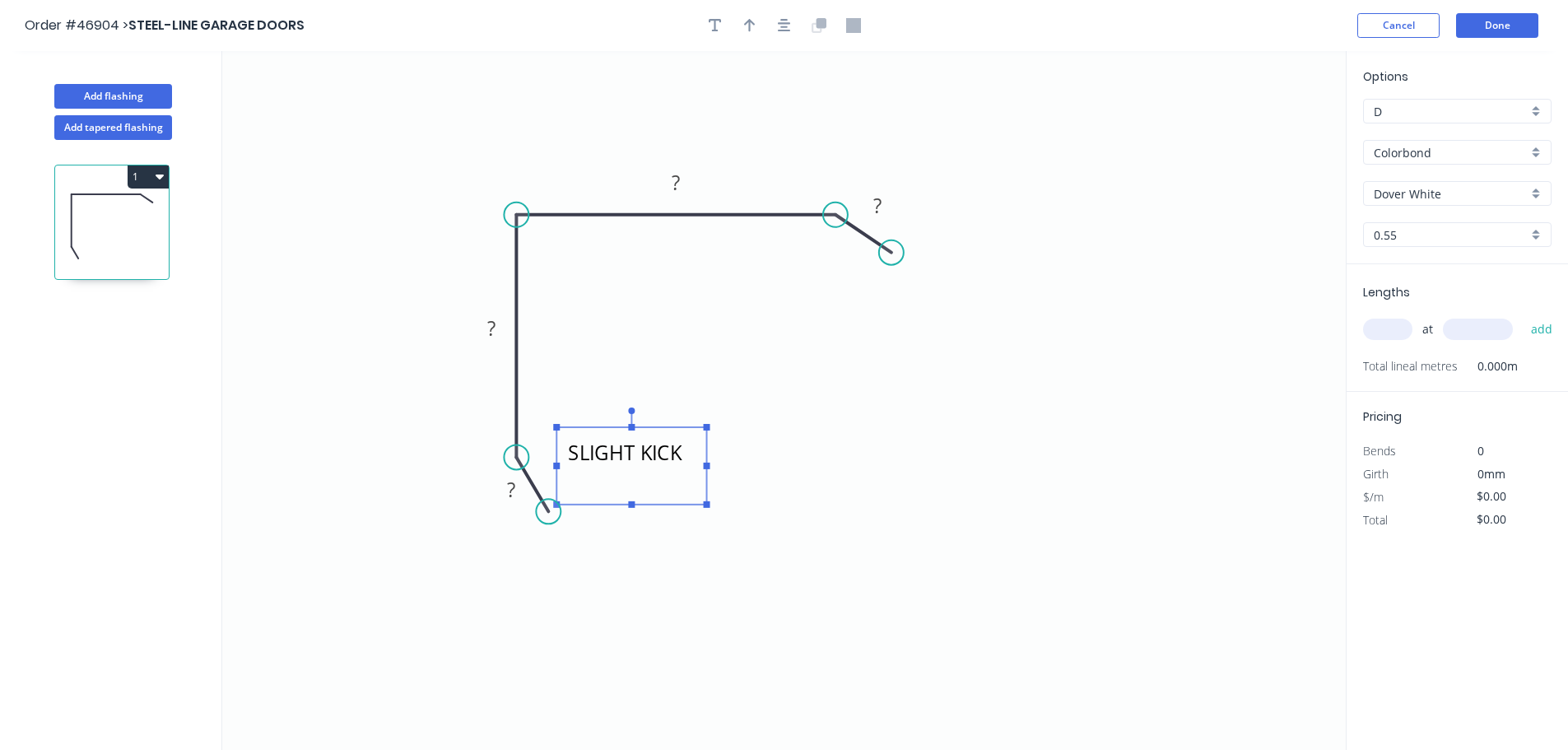
drag, startPoint x: 367, startPoint y: 99, endPoint x: 601, endPoint y: 452, distance: 423.5
click at [671, 447] on textarea "SLIGHT KICK" at bounding box center [631, 466] width 133 height 61
click at [517, 485] on rect at bounding box center [511, 491] width 33 height 23
click at [758, 23] on button "button" at bounding box center [750, 25] width 25 height 25
type input "$14.05"
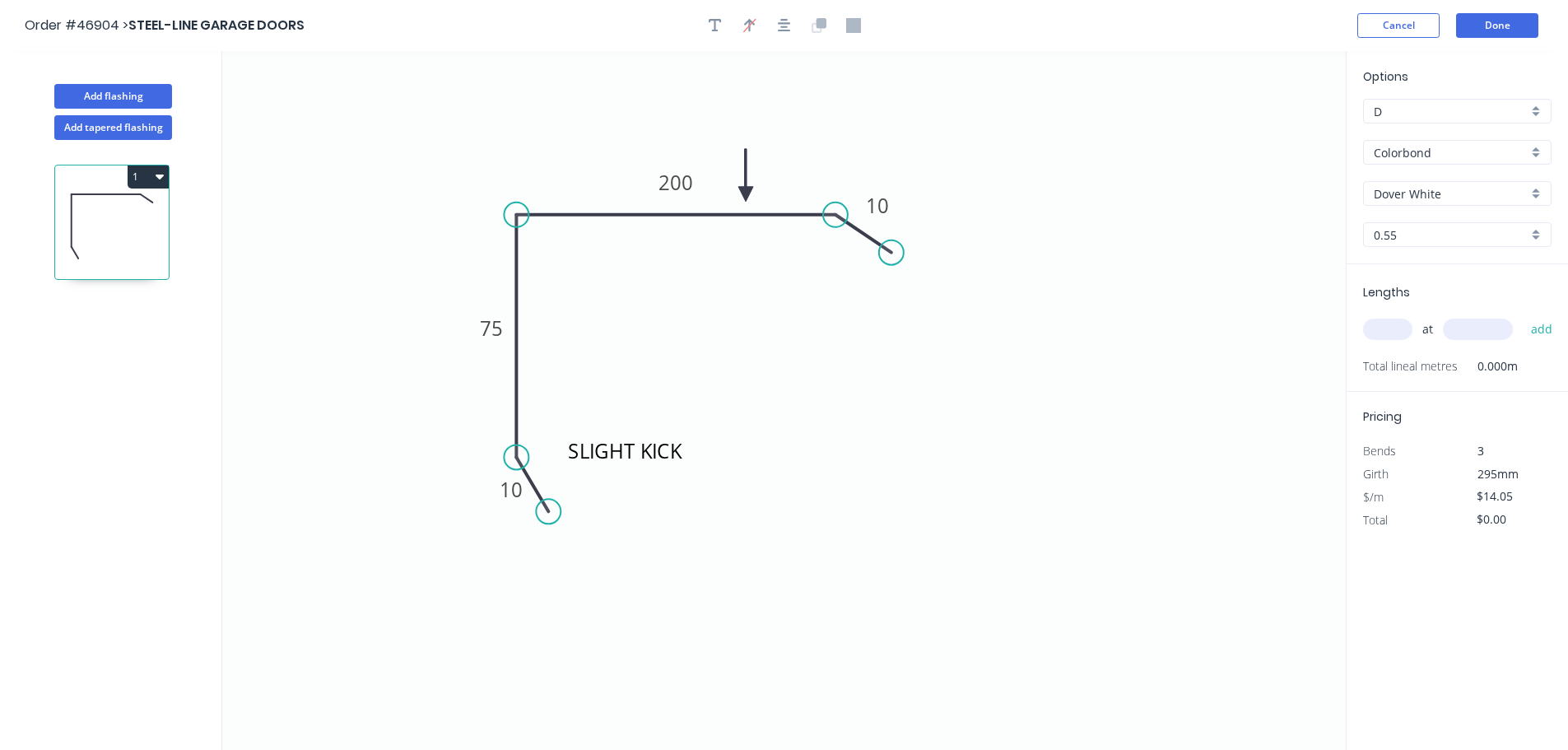
drag, startPoint x: 1265, startPoint y: 131, endPoint x: 745, endPoint y: 194, distance: 523.8
click at [745, 194] on icon at bounding box center [745, 175] width 14 height 53
click at [1382, 326] on input "text" at bounding box center [1388, 329] width 49 height 21
type input "1"
type input "2800"
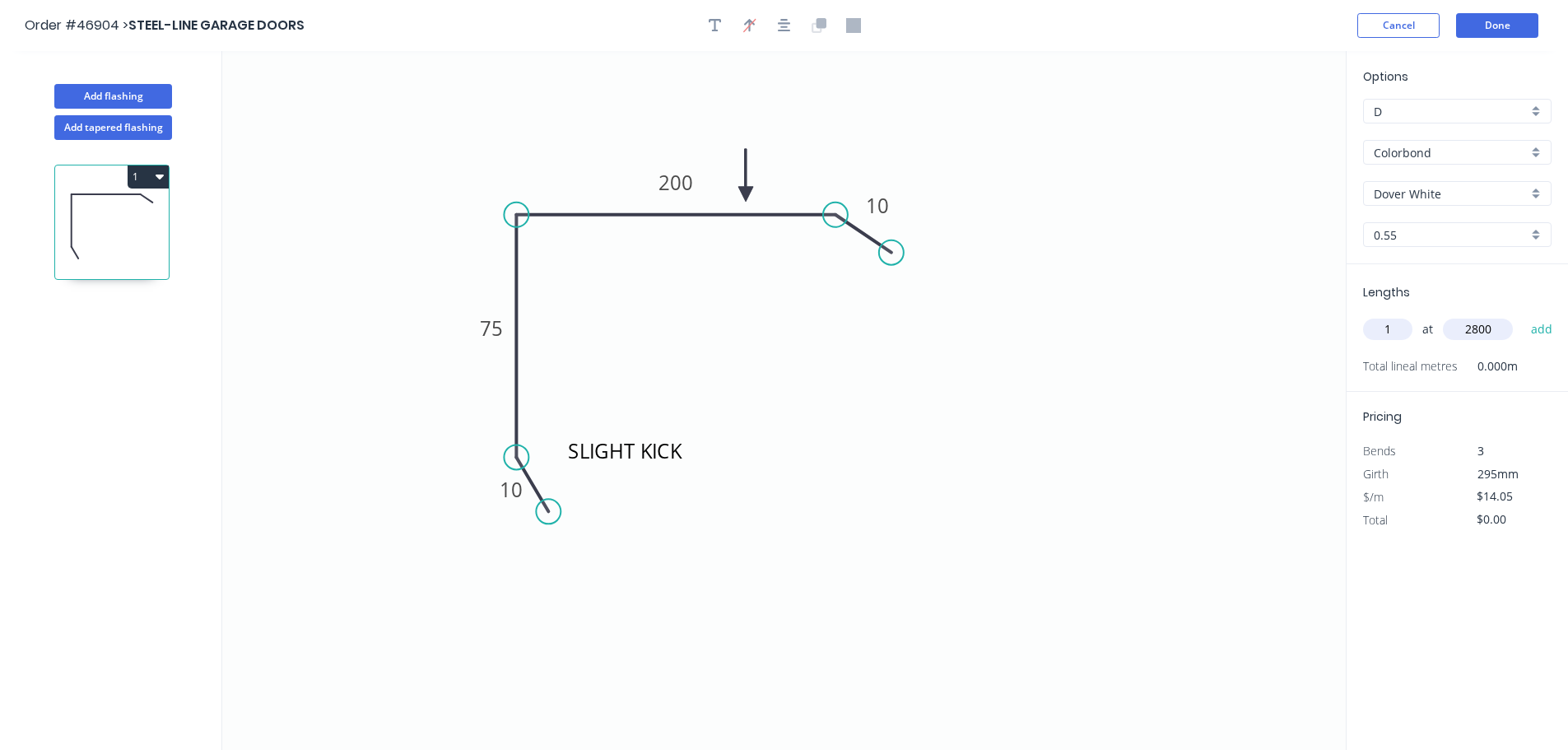
click at [1523, 315] on button "add" at bounding box center [1543, 329] width 39 height 28
type input "$39.34"
type input "1"
type input "3000"
click at [1523, 315] on button "add" at bounding box center [1543, 329] width 39 height 28
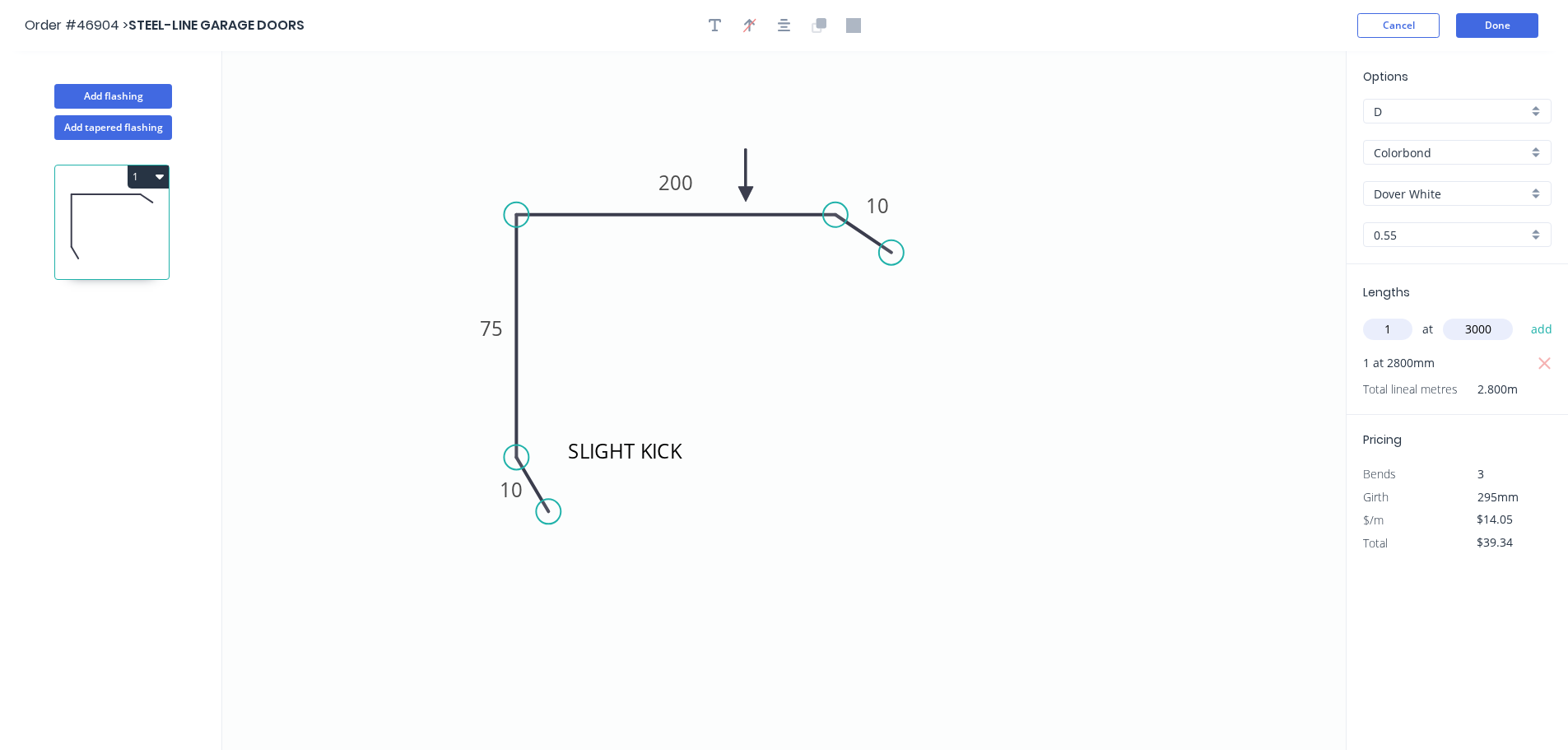
type input "$81.49"
click at [1492, 20] on button "Done" at bounding box center [1497, 25] width 82 height 25
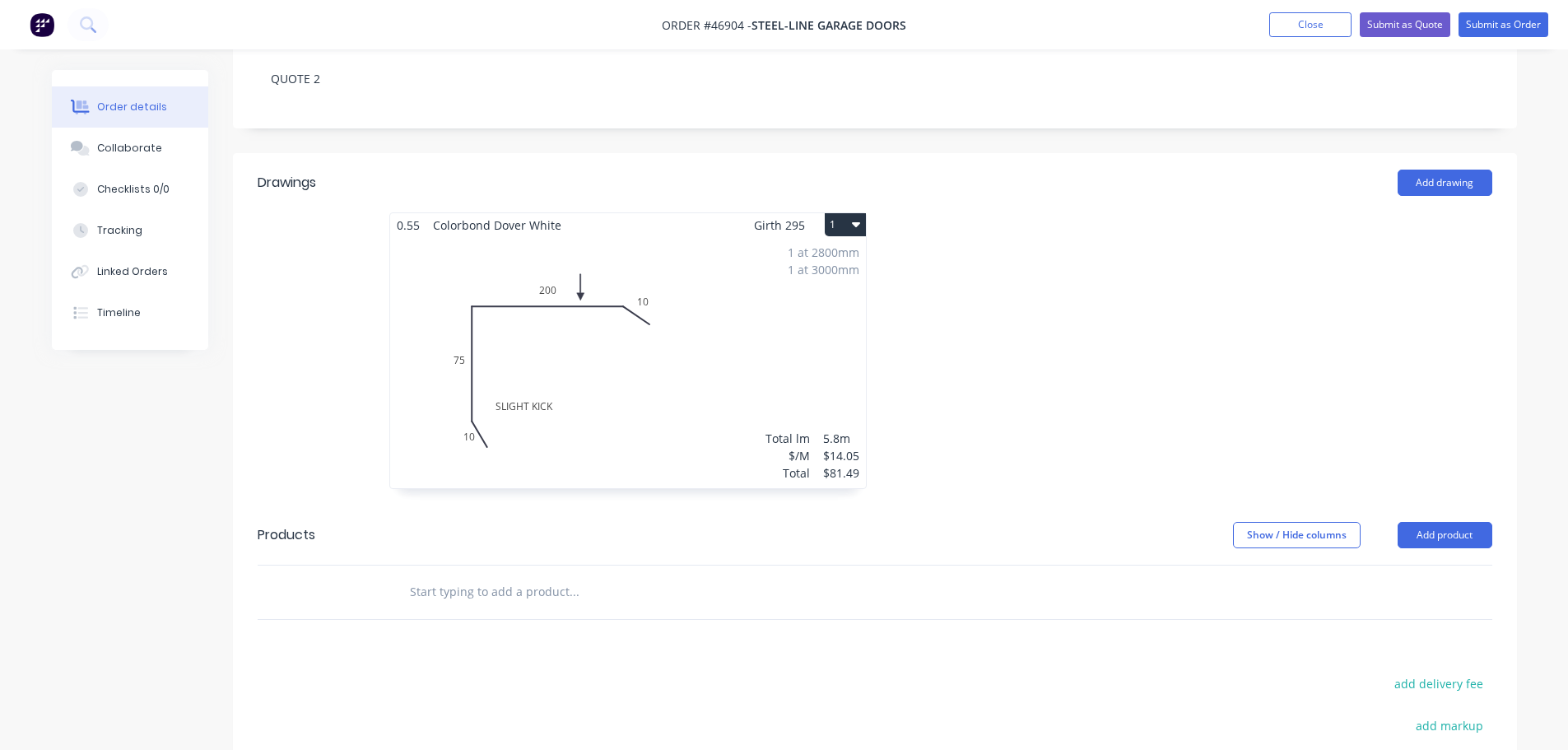
scroll to position [412, 0]
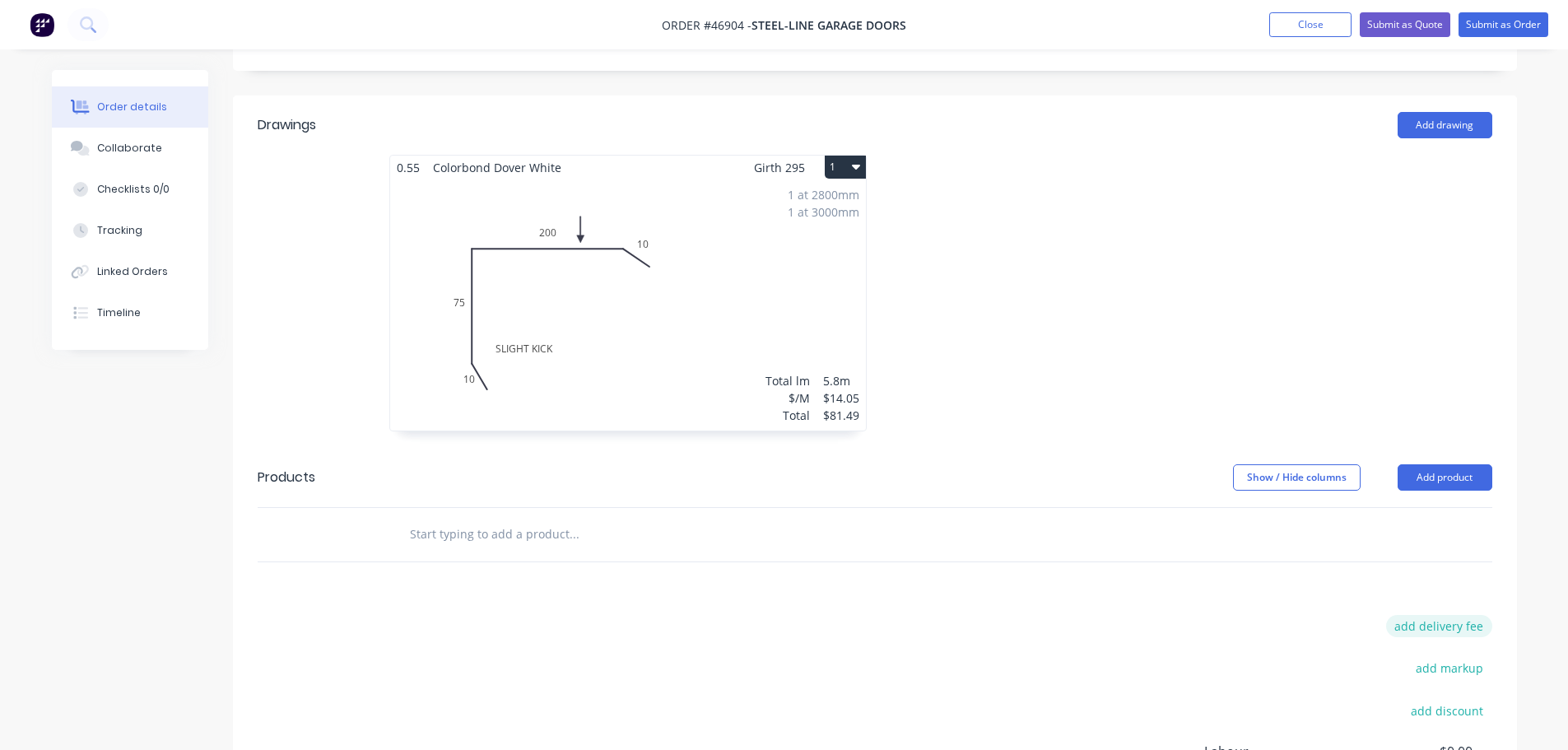
click at [1447, 615] on button "add delivery fee" at bounding box center [1438, 626] width 106 height 22
type input "50"
click input "submit" at bounding box center [0, 0] width 0 height 0
click at [1446, 464] on button "Add product" at bounding box center [1445, 477] width 95 height 26
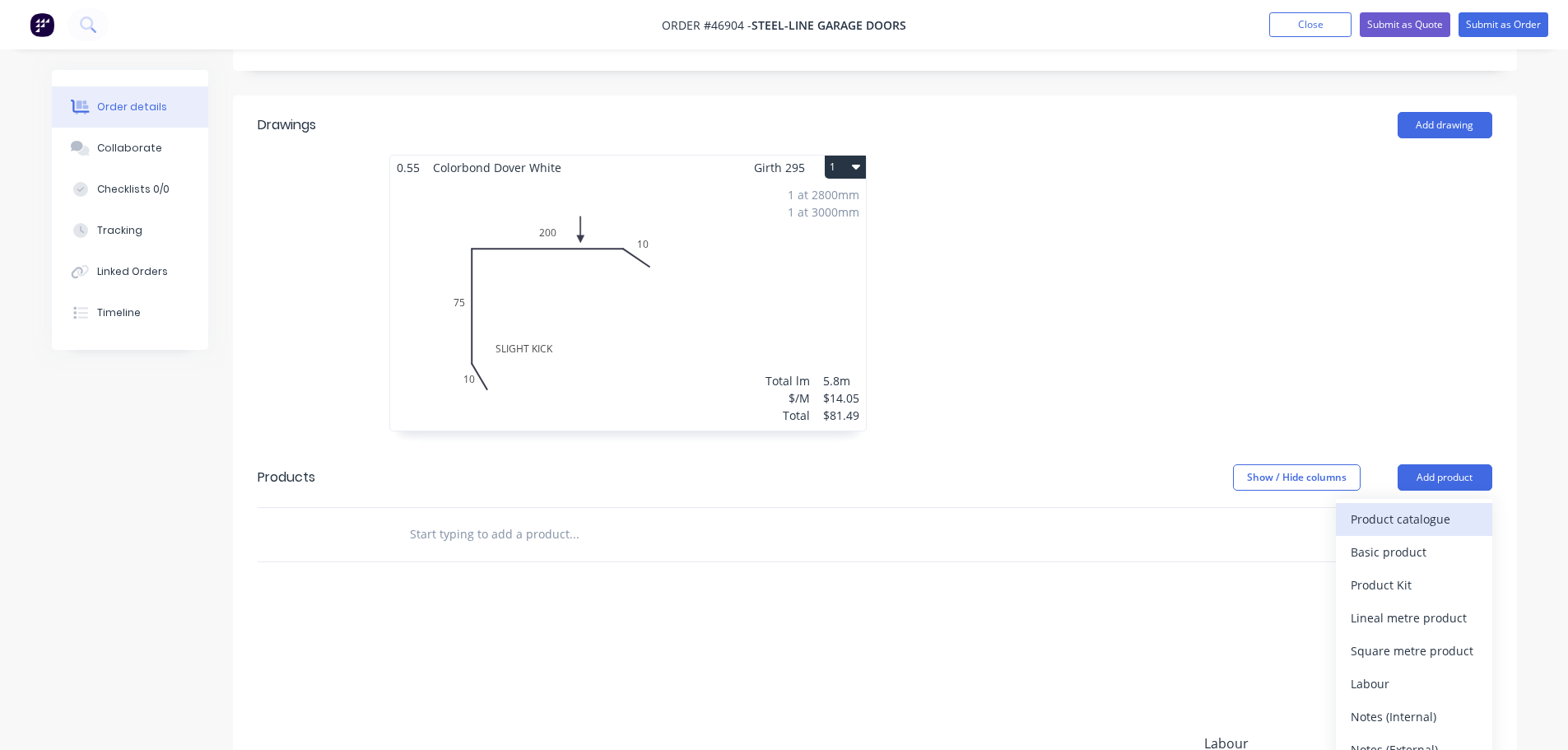
click at [1360, 508] on div "Product catalogue" at bounding box center [1415, 519] width 127 height 24
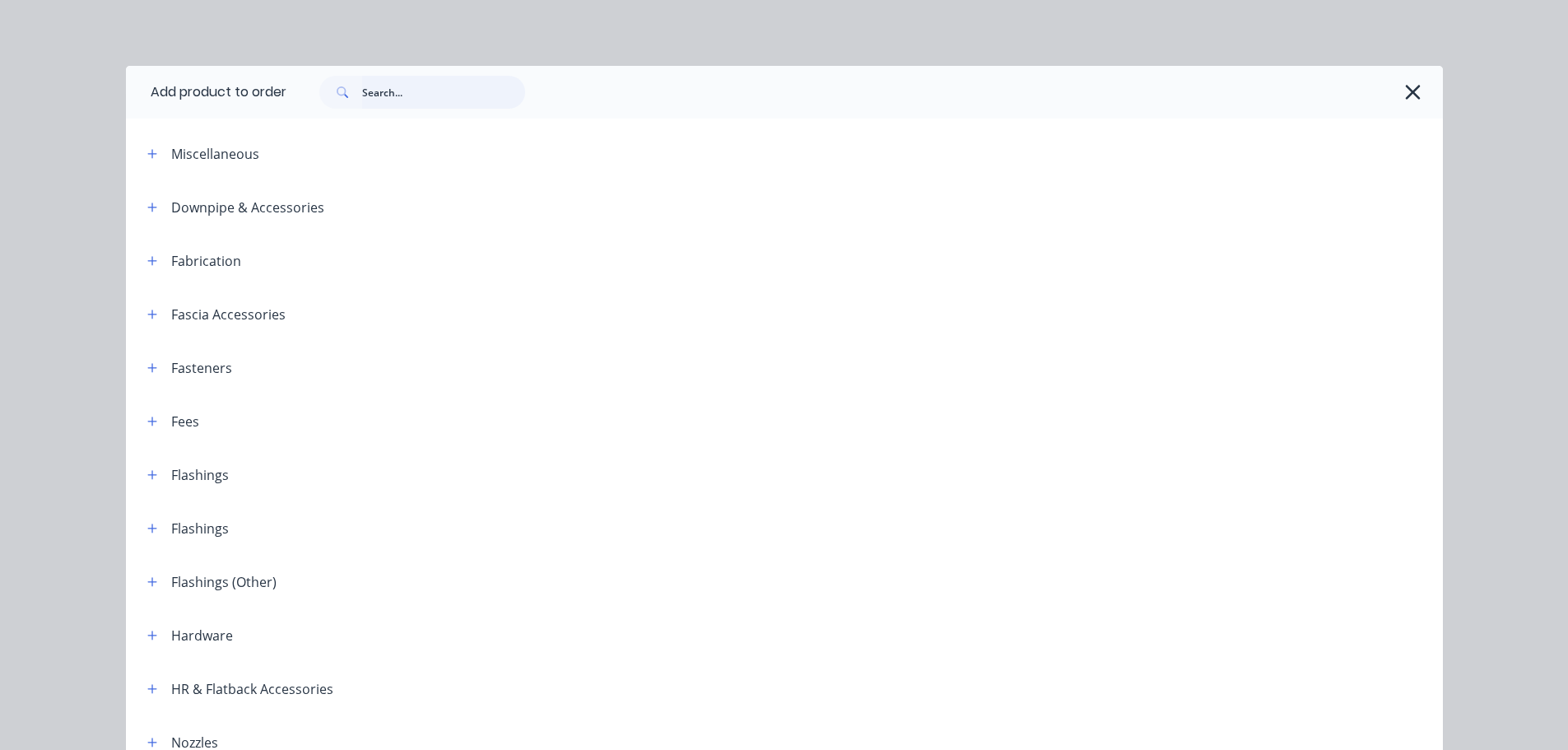
click at [376, 88] on input "text" at bounding box center [444, 92] width 163 height 33
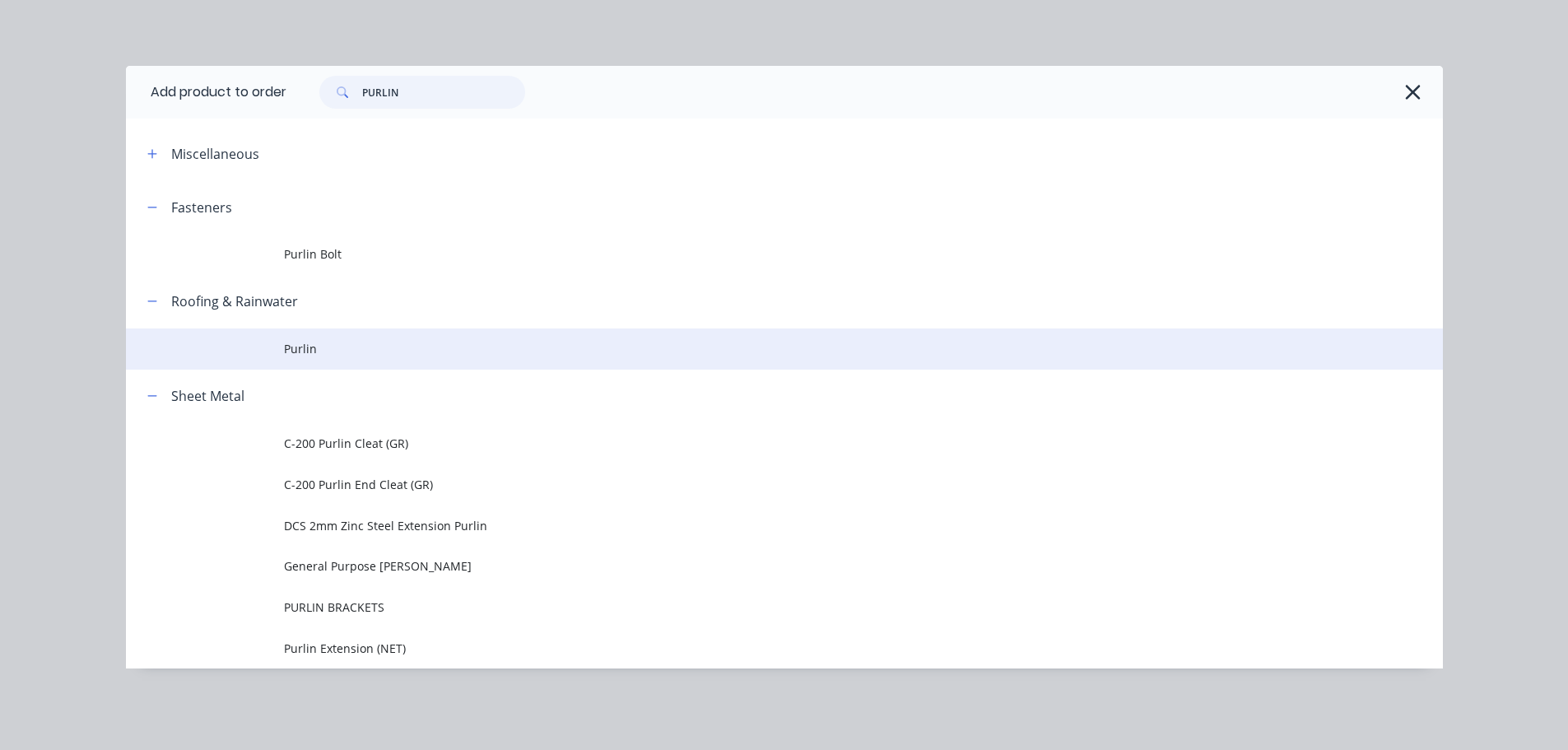
type input "PURLIN"
click at [306, 337] on td "Purlin" at bounding box center [863, 349] width 1159 height 42
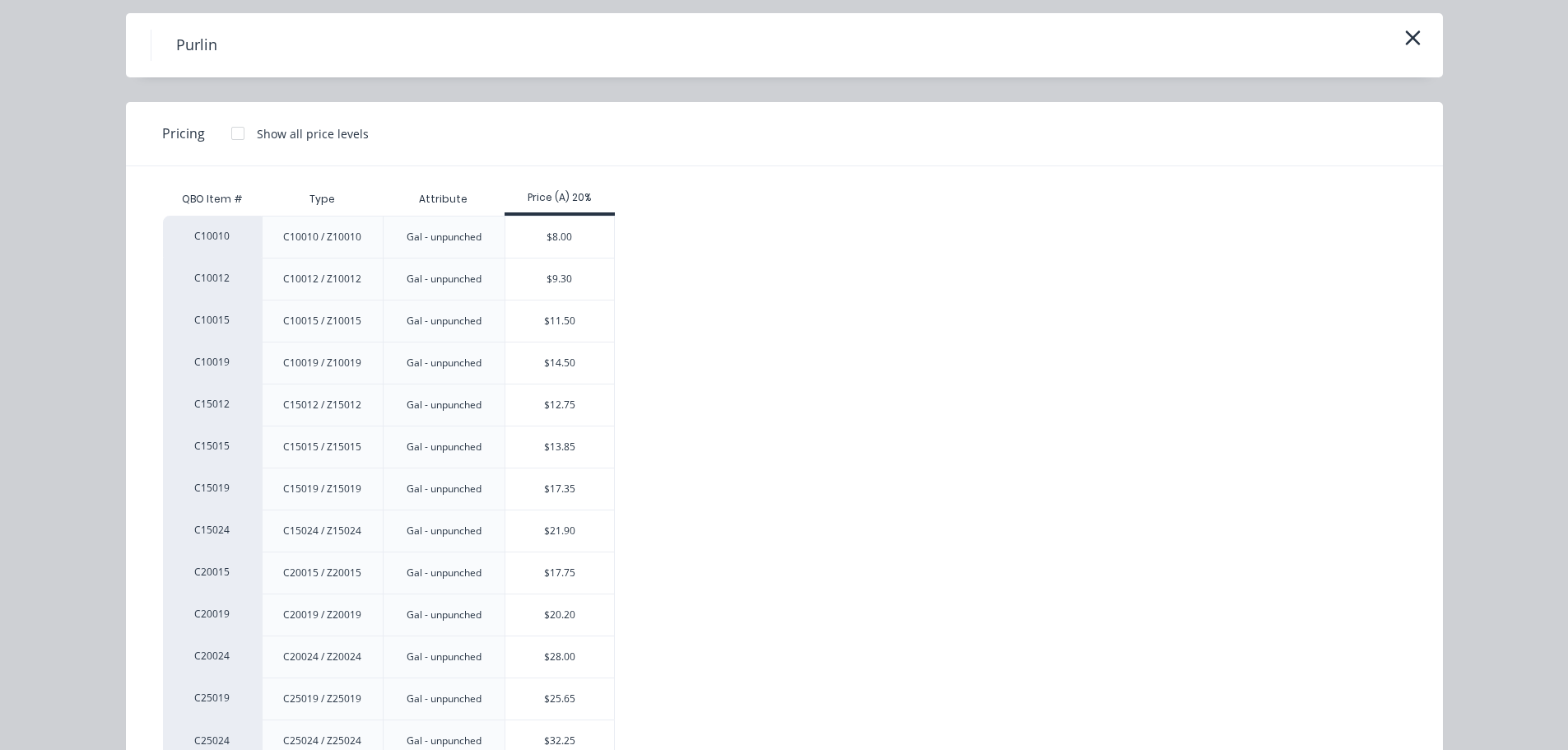
scroll to position [82, 0]
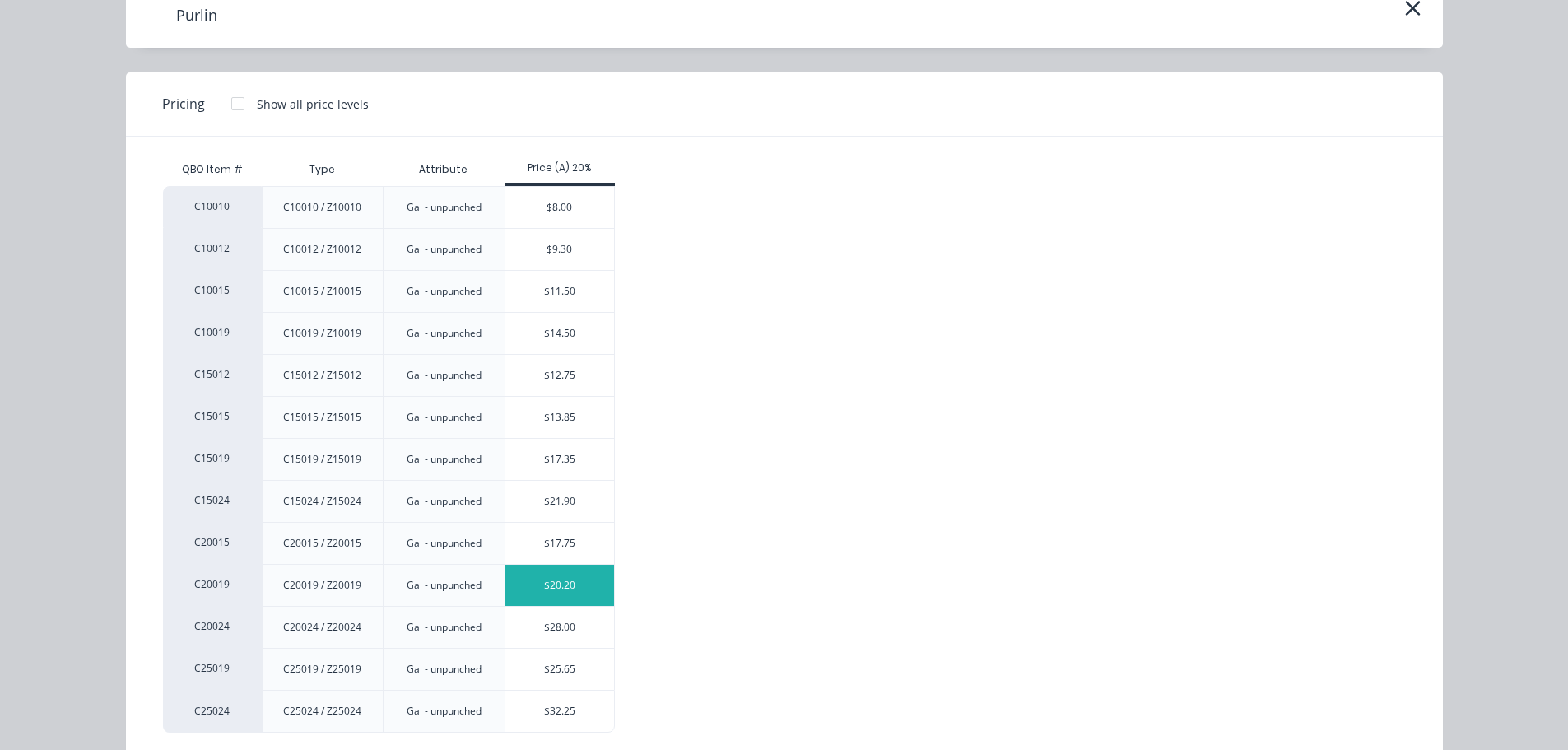
click at [573, 579] on div "$20.20" at bounding box center [560, 586] width 109 height 42
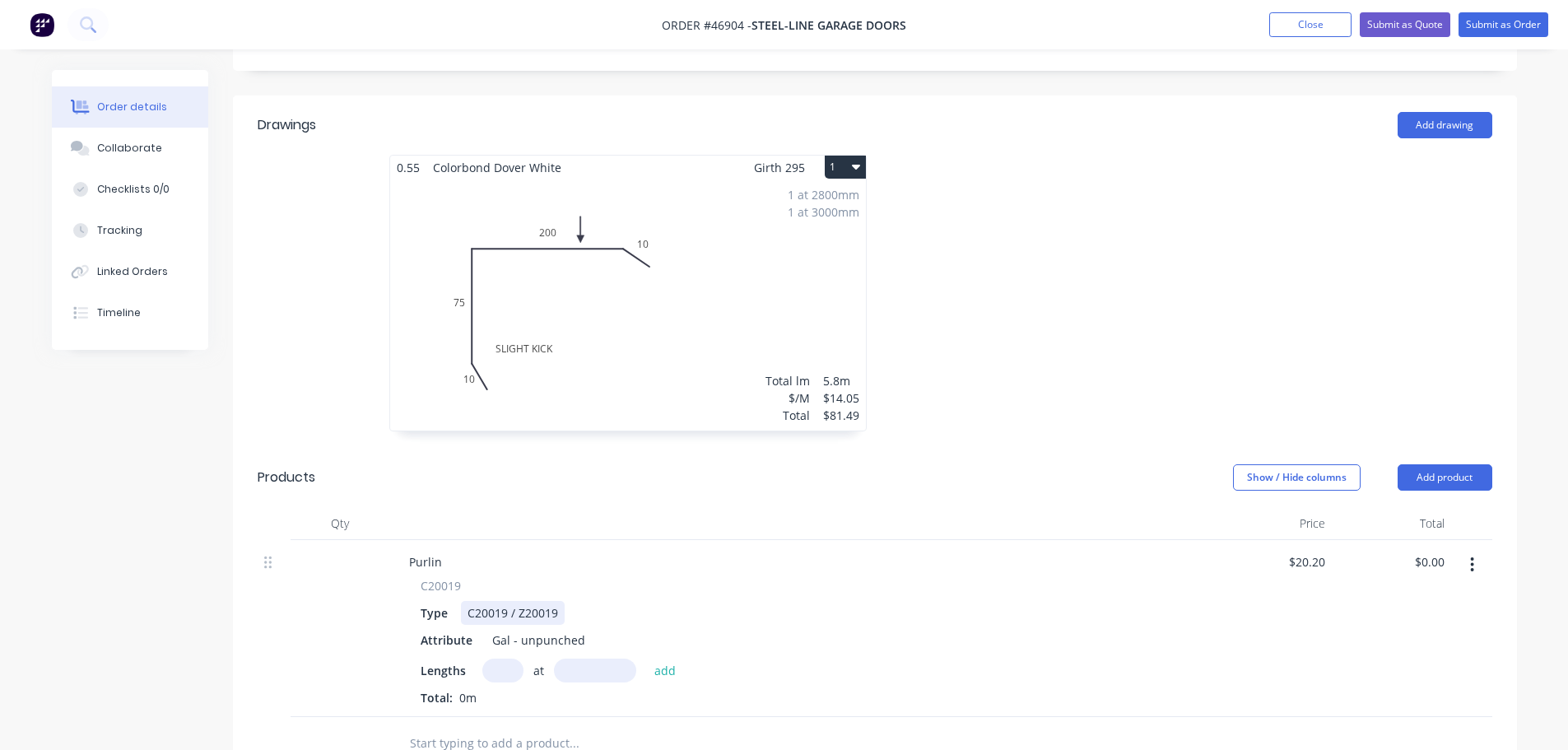
click at [551, 601] on div "C20019 / Z20019" at bounding box center [513, 613] width 103 height 24
click at [510, 658] on input "text" at bounding box center [502, 670] width 42 height 24
type input "1"
type input "2560"
click at [646, 658] on button "add" at bounding box center [666, 669] width 39 height 22
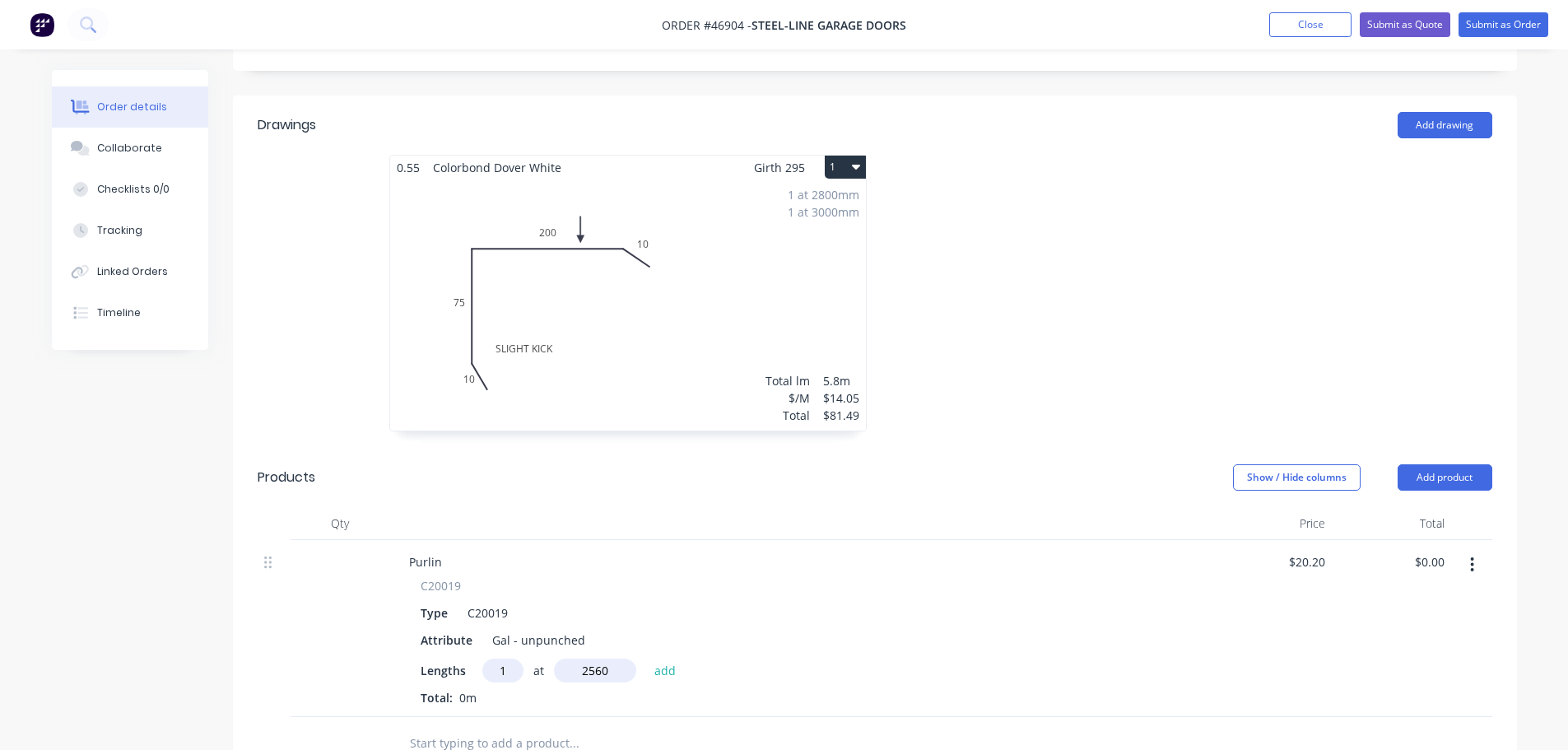
type input "$51.71"
type input "1"
type input "2830"
click at [646, 658] on button "add" at bounding box center [666, 669] width 39 height 22
type input "$108.88"
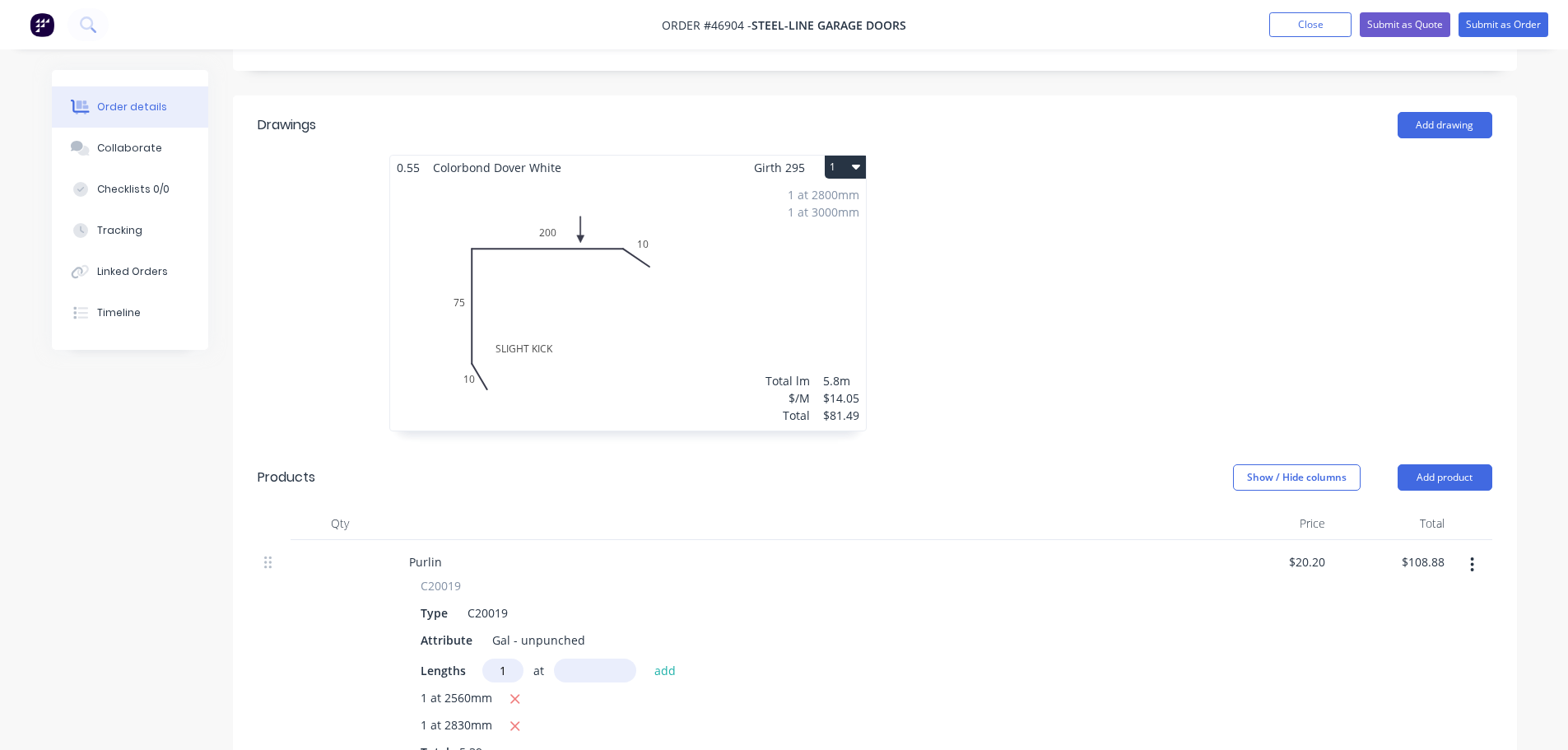
type input "1"
type input "2520"
click at [646, 658] on button "add" at bounding box center [666, 669] width 39 height 22
type input "$159.78"
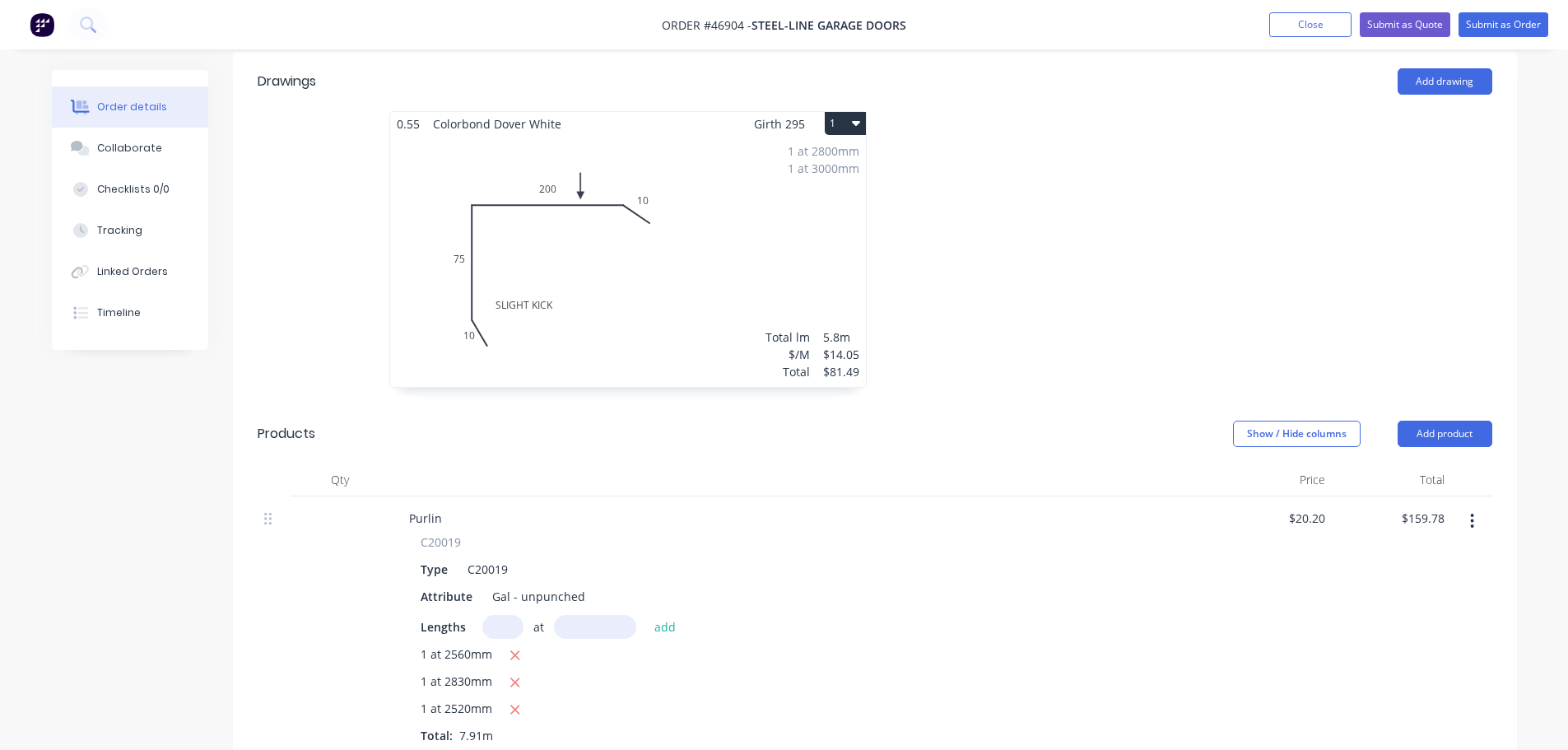
scroll to position [494, 0]
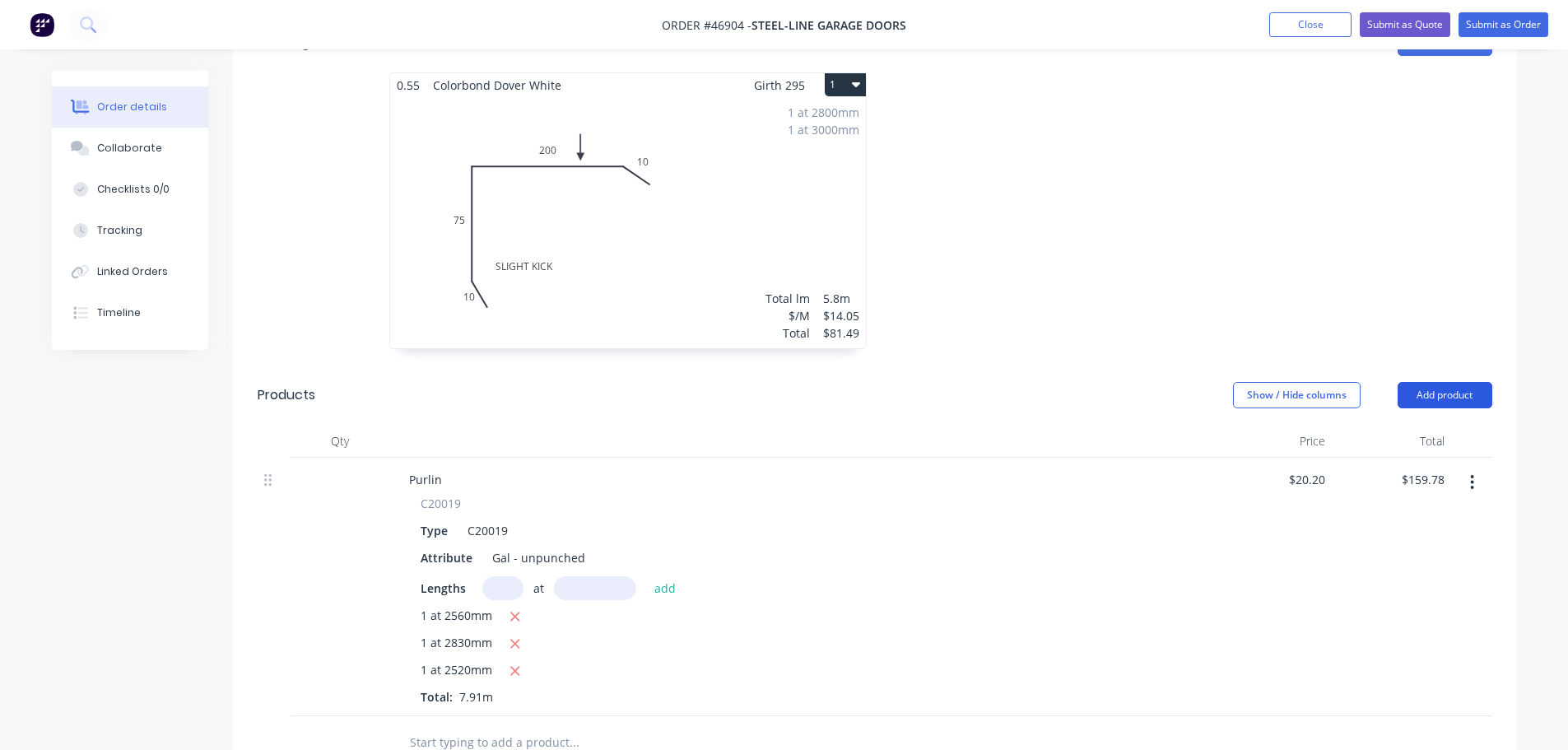
click at [1430, 382] on button "Add product" at bounding box center [1445, 395] width 95 height 26
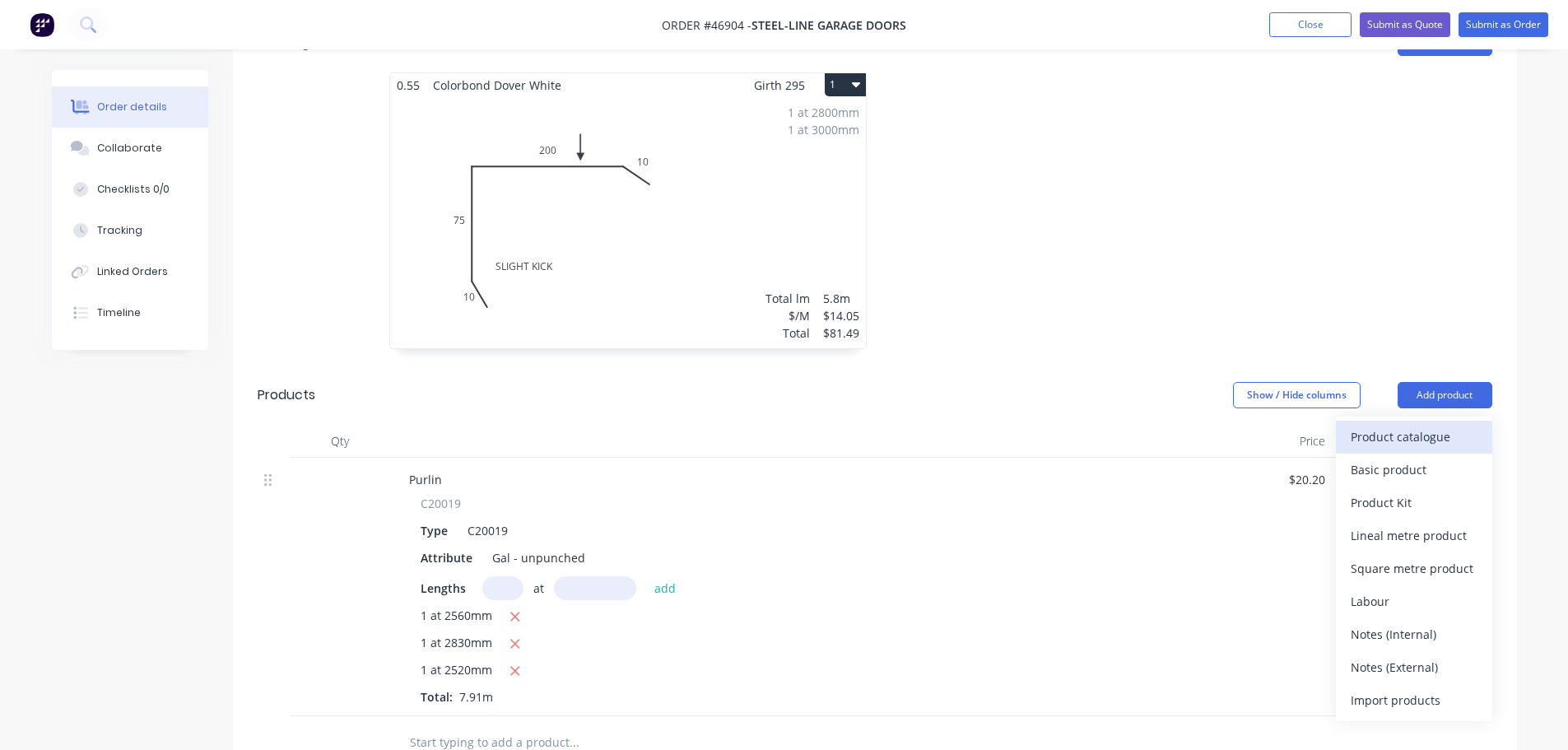
click at [1422, 425] on div "Product catalogue" at bounding box center [1415, 436] width 127 height 24
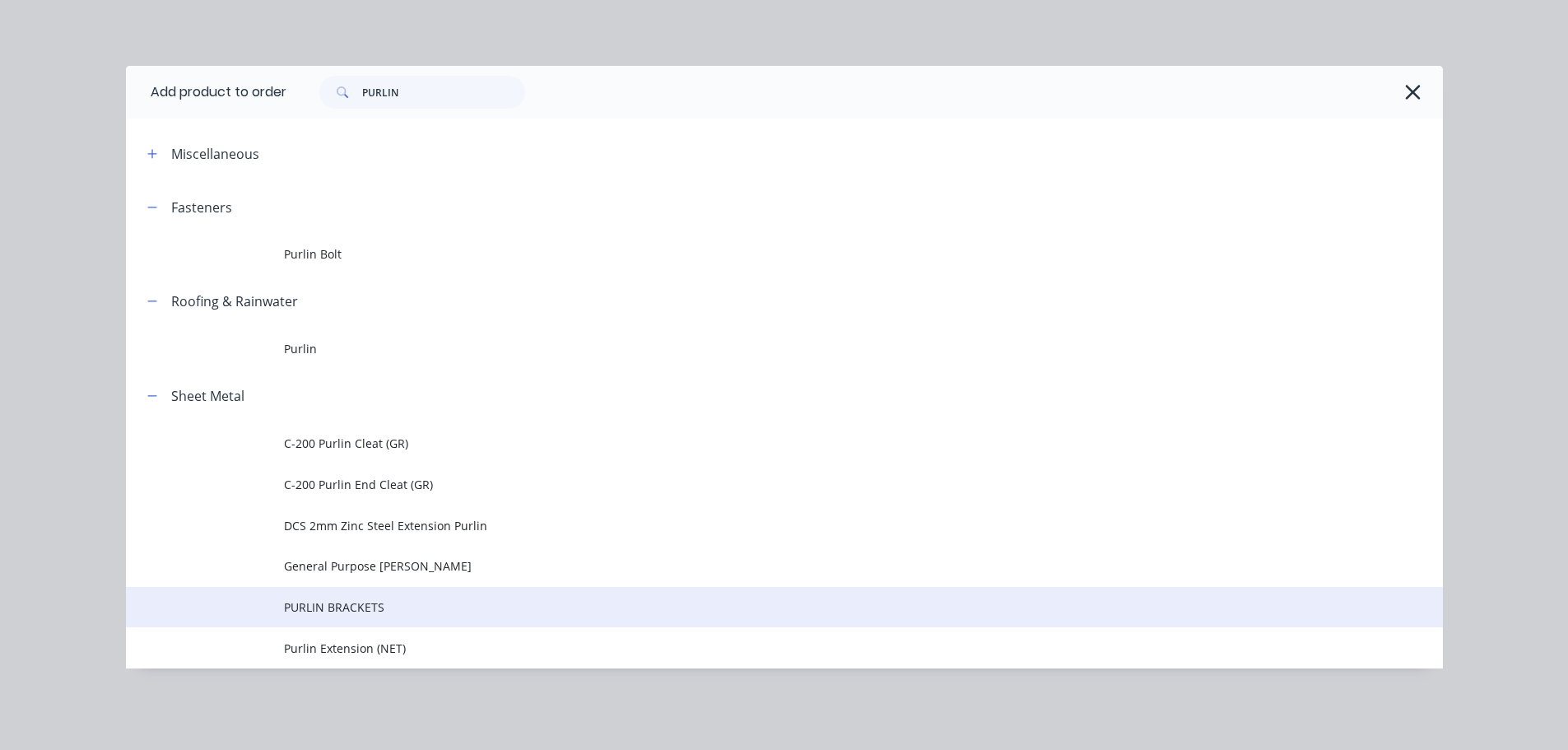
click at [328, 614] on span "PURLIN BRACKETS" at bounding box center [747, 607] width 927 height 17
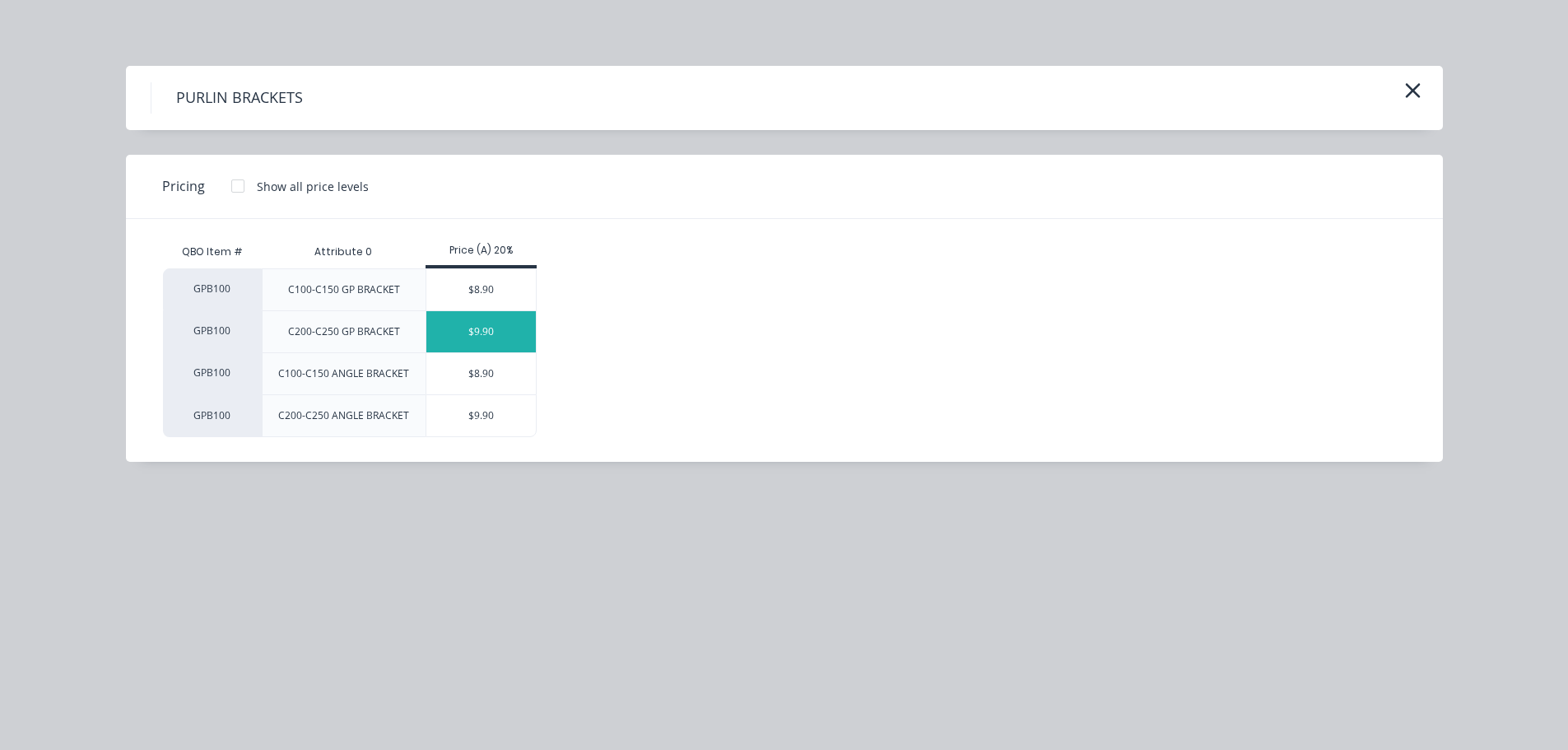
click at [474, 333] on div "$9.90" at bounding box center [480, 331] width 109 height 42
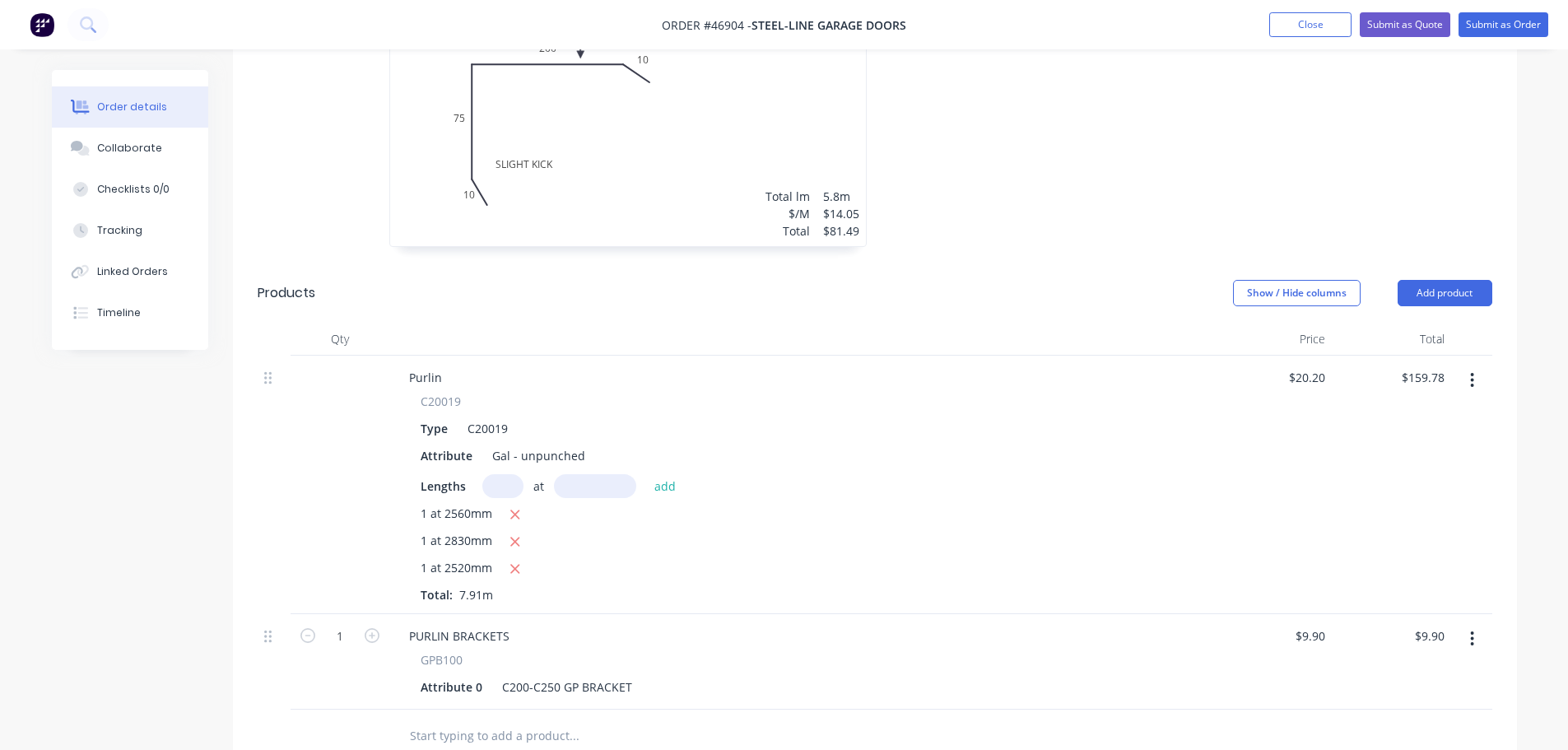
scroll to position [742, 0]
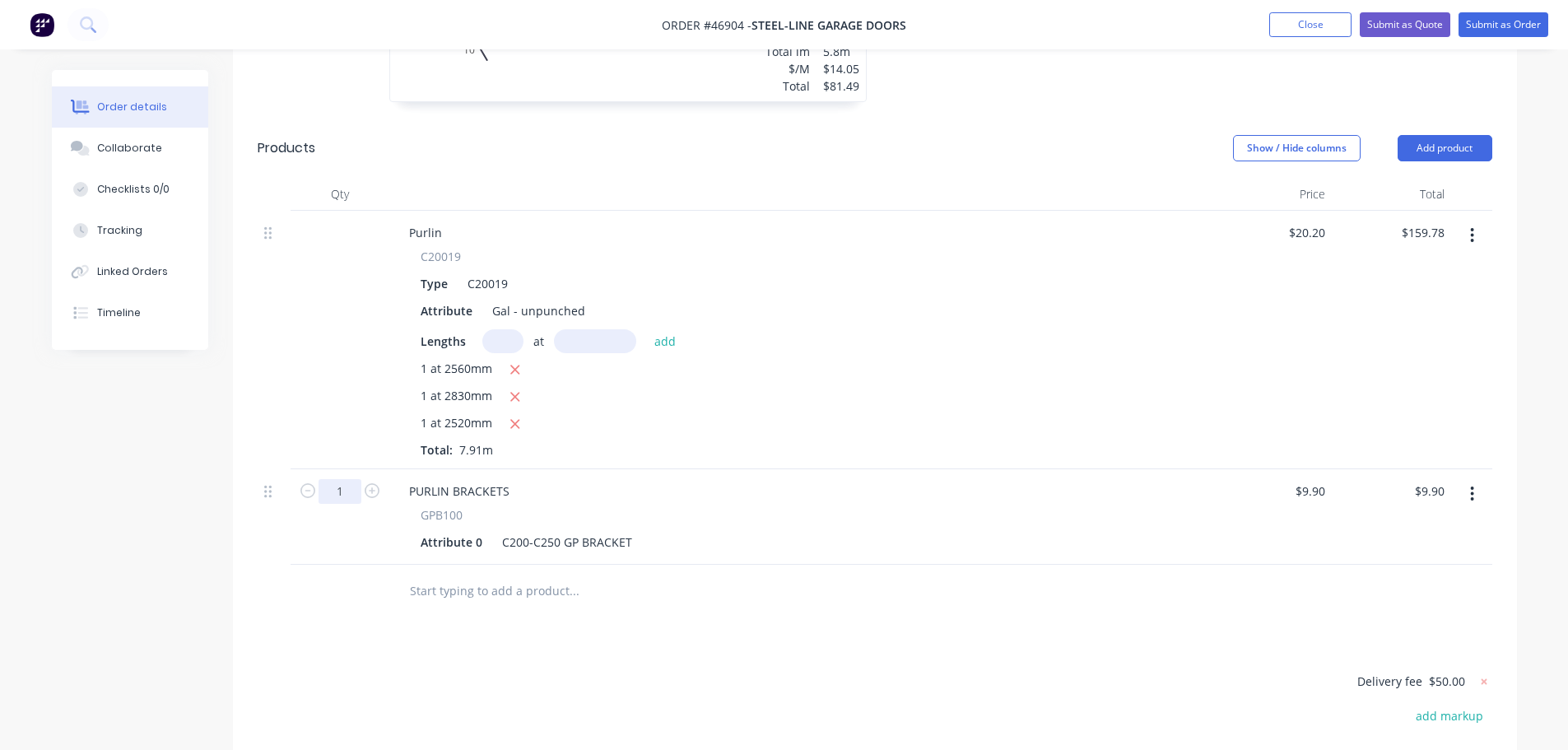
click at [335, 480] on input "1" at bounding box center [340, 492] width 43 height 25
type input "6"
type input "$59.40"
click at [666, 426] on div "1 at 2560mm 1 at 2830mm 1 at 2520mm Total: 7.91m" at bounding box center [801, 409] width 761 height 99
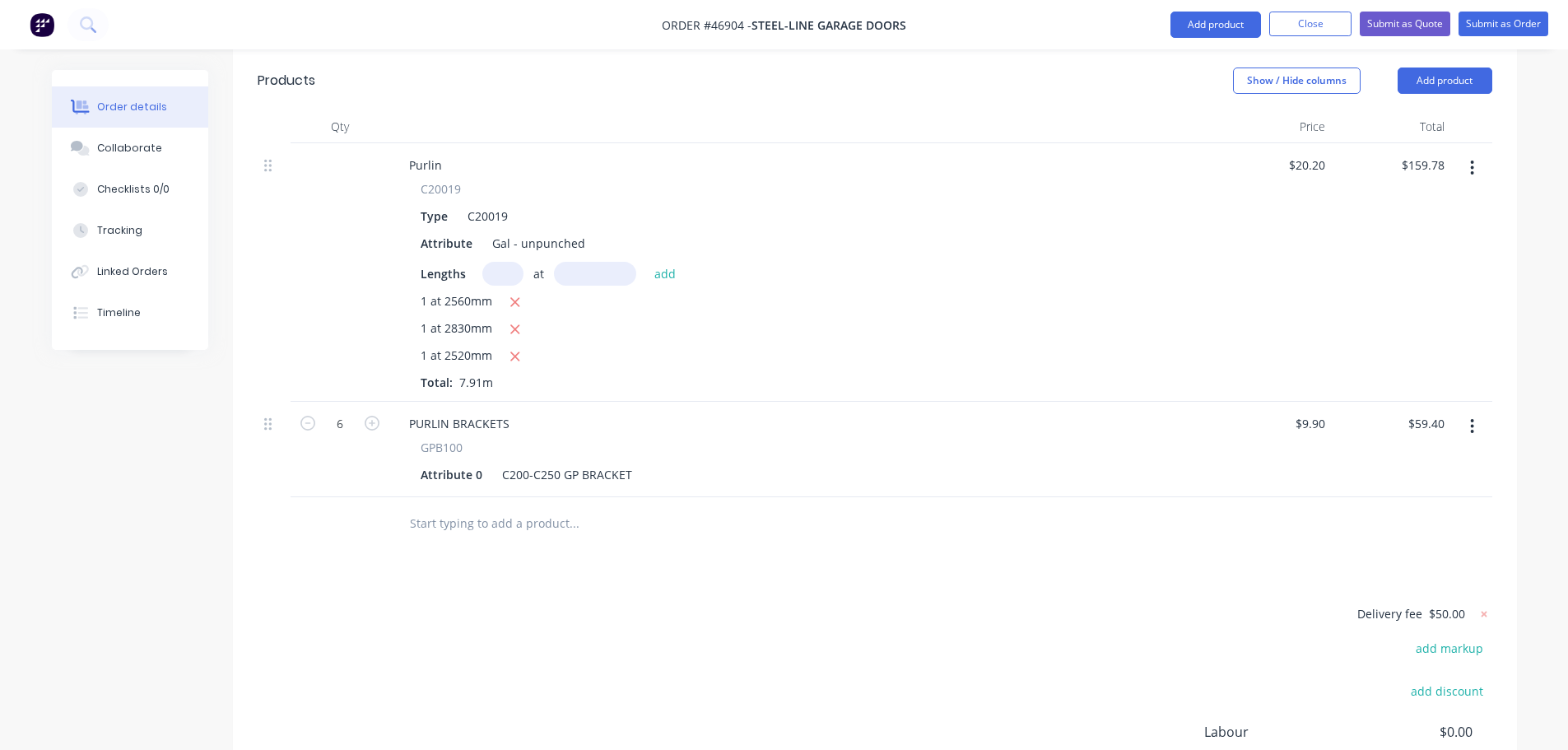
scroll to position [632, 0]
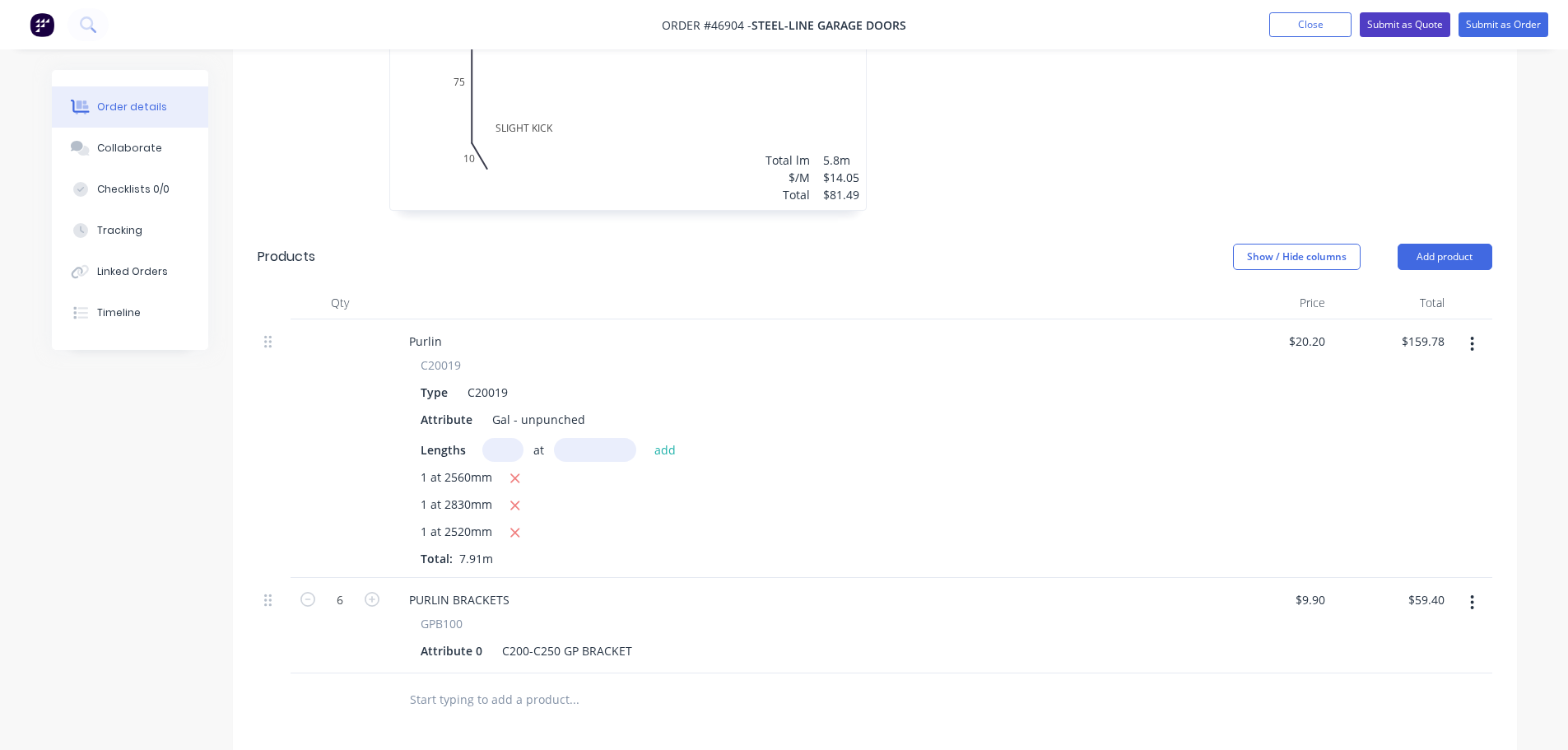
click at [1432, 24] on button "Submit as Quote" at bounding box center [1405, 25] width 91 height 25
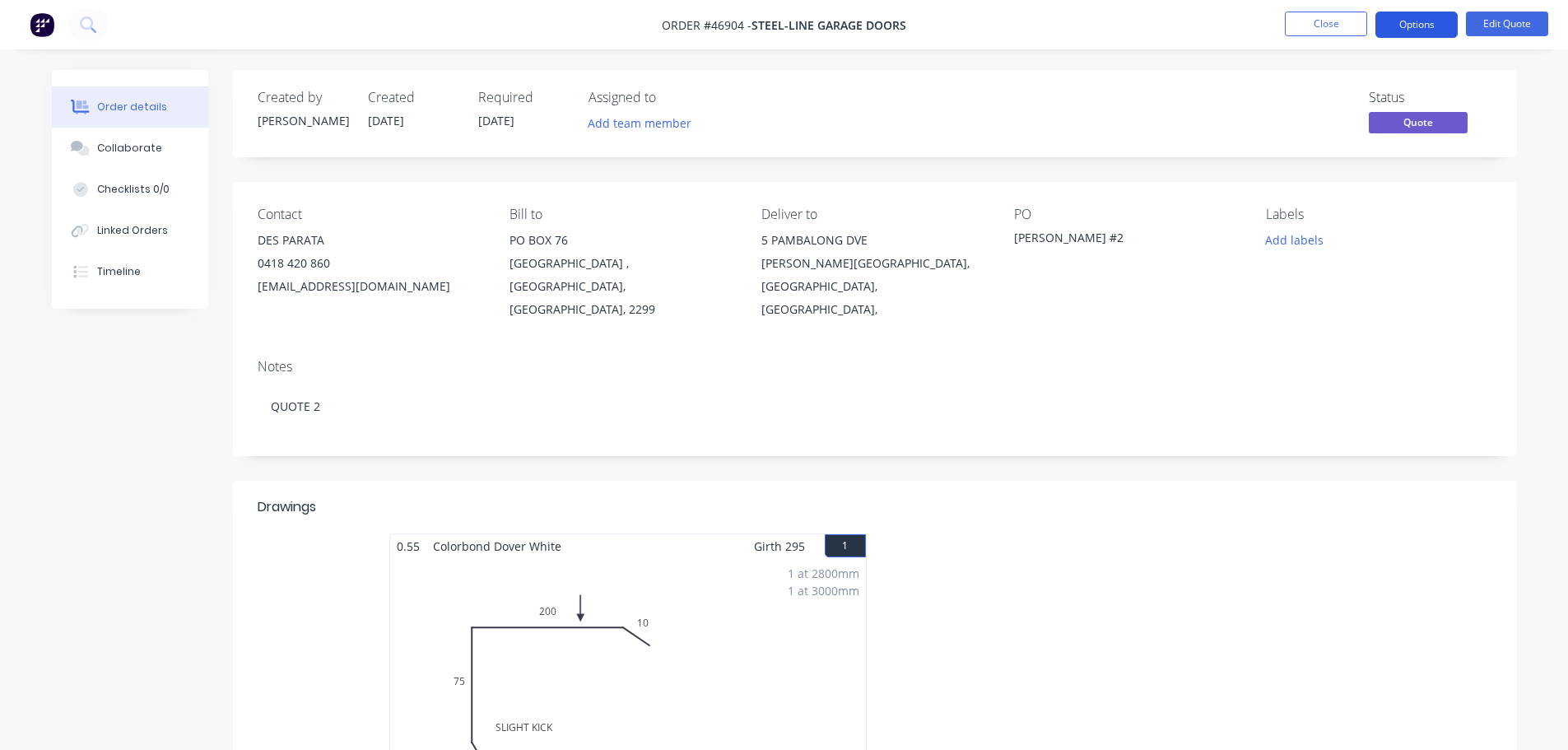
click at [1415, 28] on button "Options" at bounding box center [1416, 25] width 82 height 26
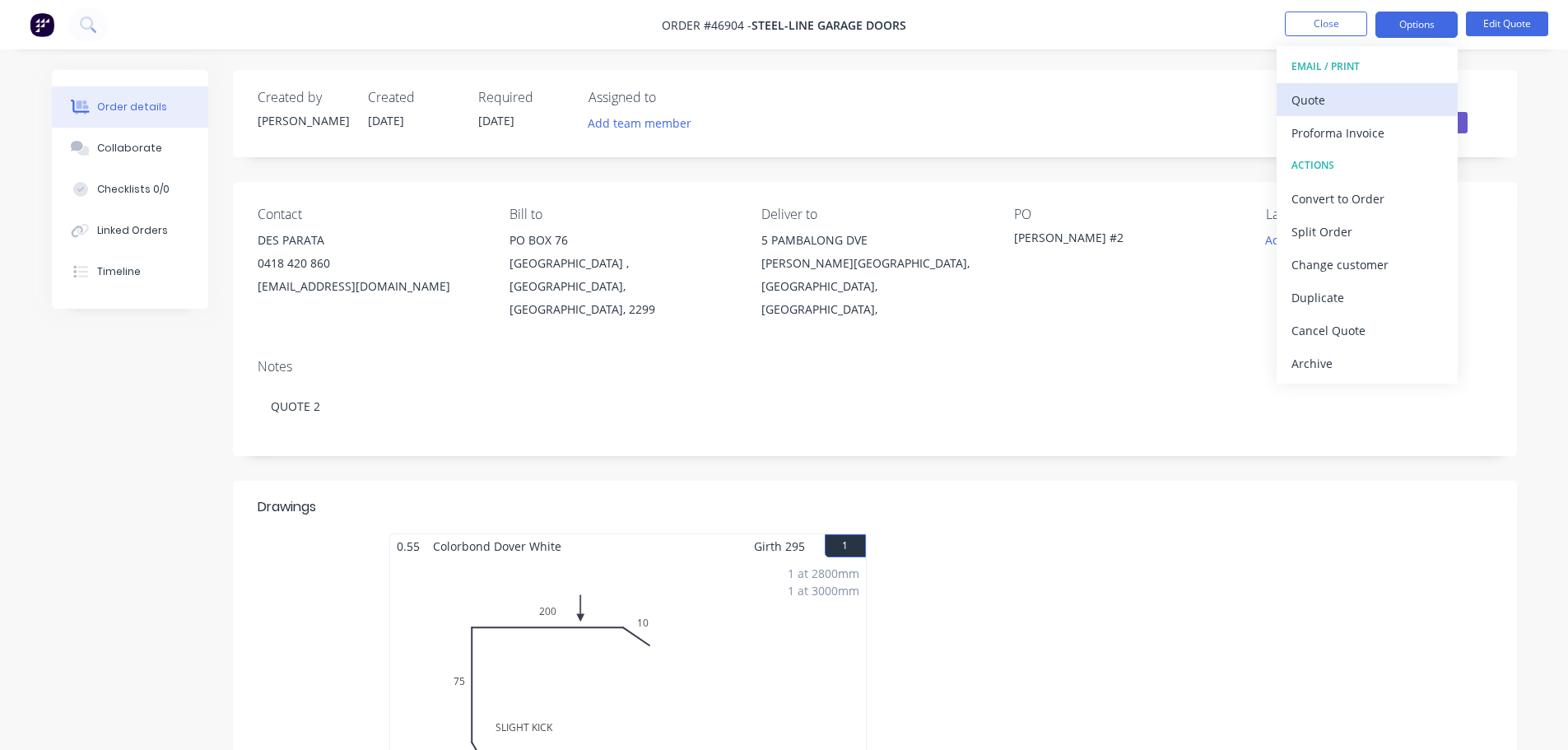
click at [1340, 95] on div "Quote" at bounding box center [1367, 100] width 152 height 24
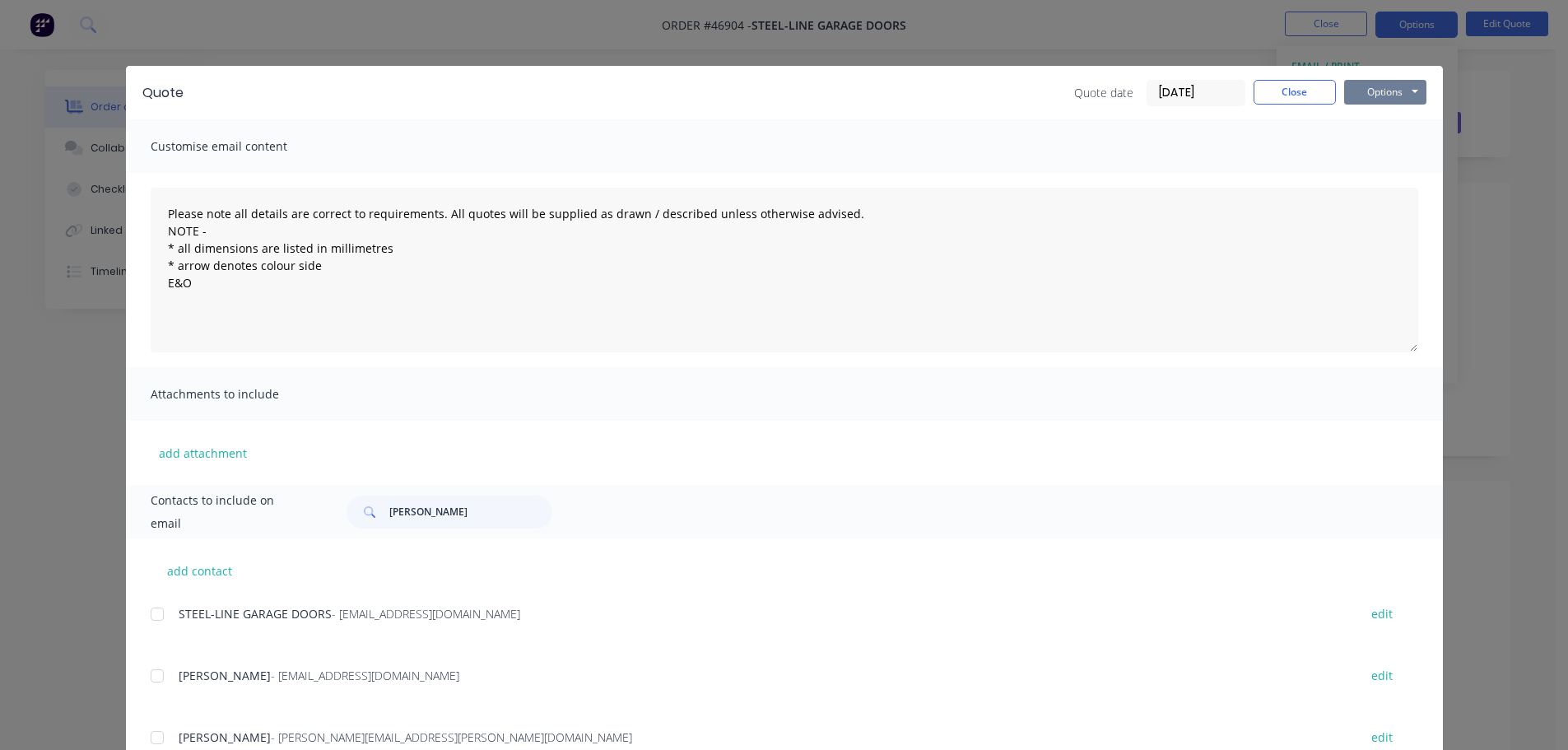
click at [1381, 96] on button "Options" at bounding box center [1385, 92] width 82 height 25
click at [1371, 143] on button "Print" at bounding box center [1397, 148] width 105 height 27
click at [1261, 88] on button "Close" at bounding box center [1294, 92] width 82 height 25
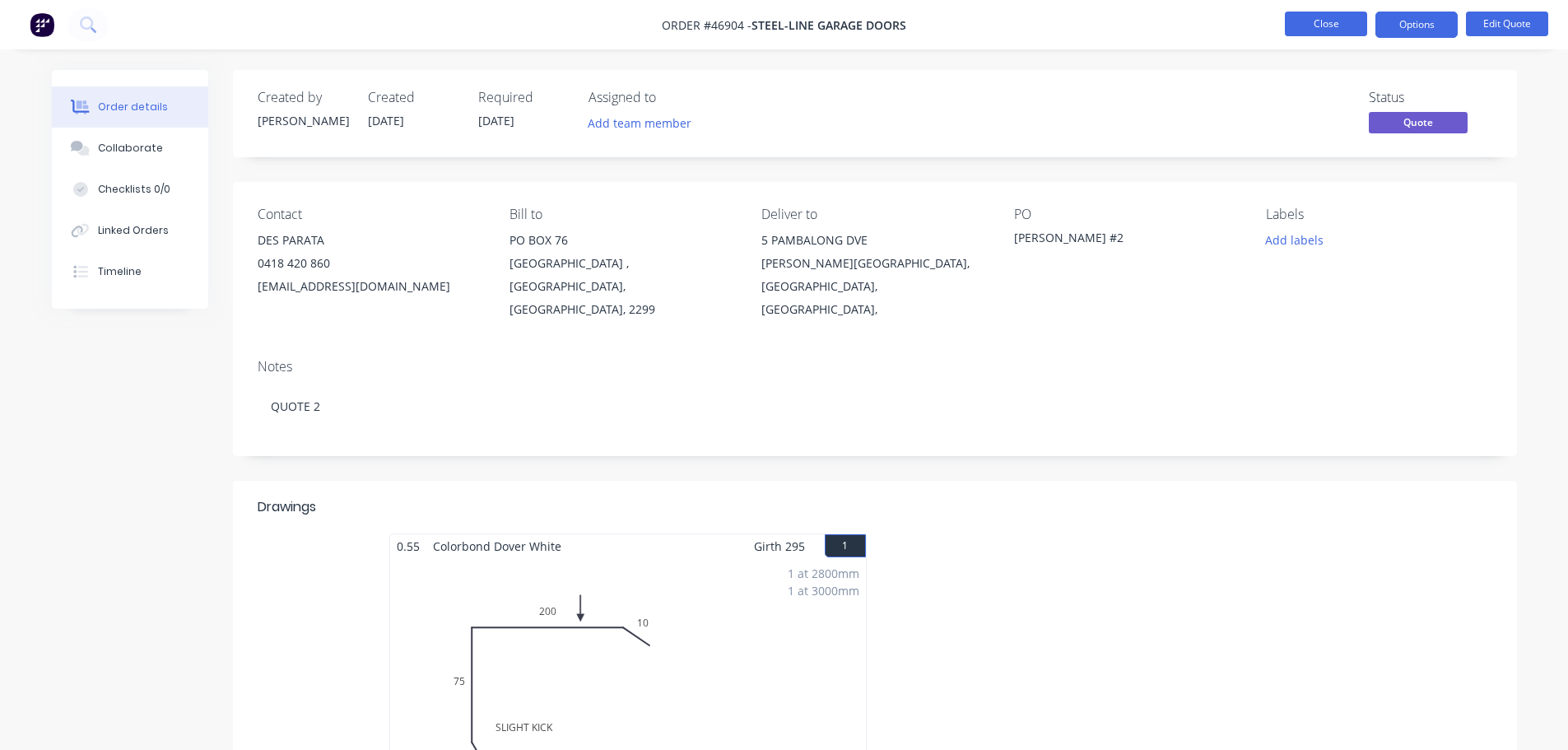
click at [1332, 19] on button "Close" at bounding box center [1326, 24] width 82 height 25
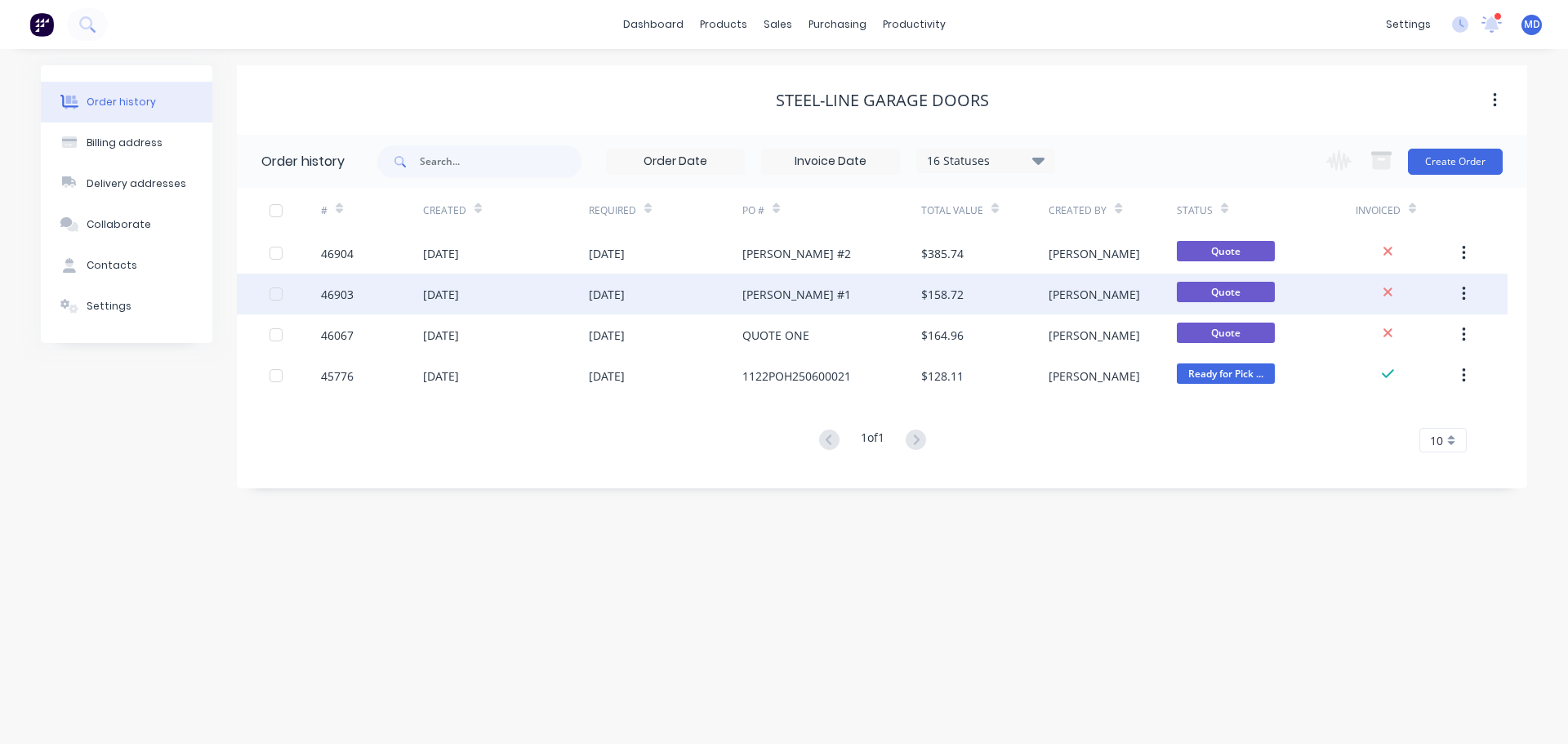
click at [345, 301] on div "46903" at bounding box center [337, 294] width 33 height 17
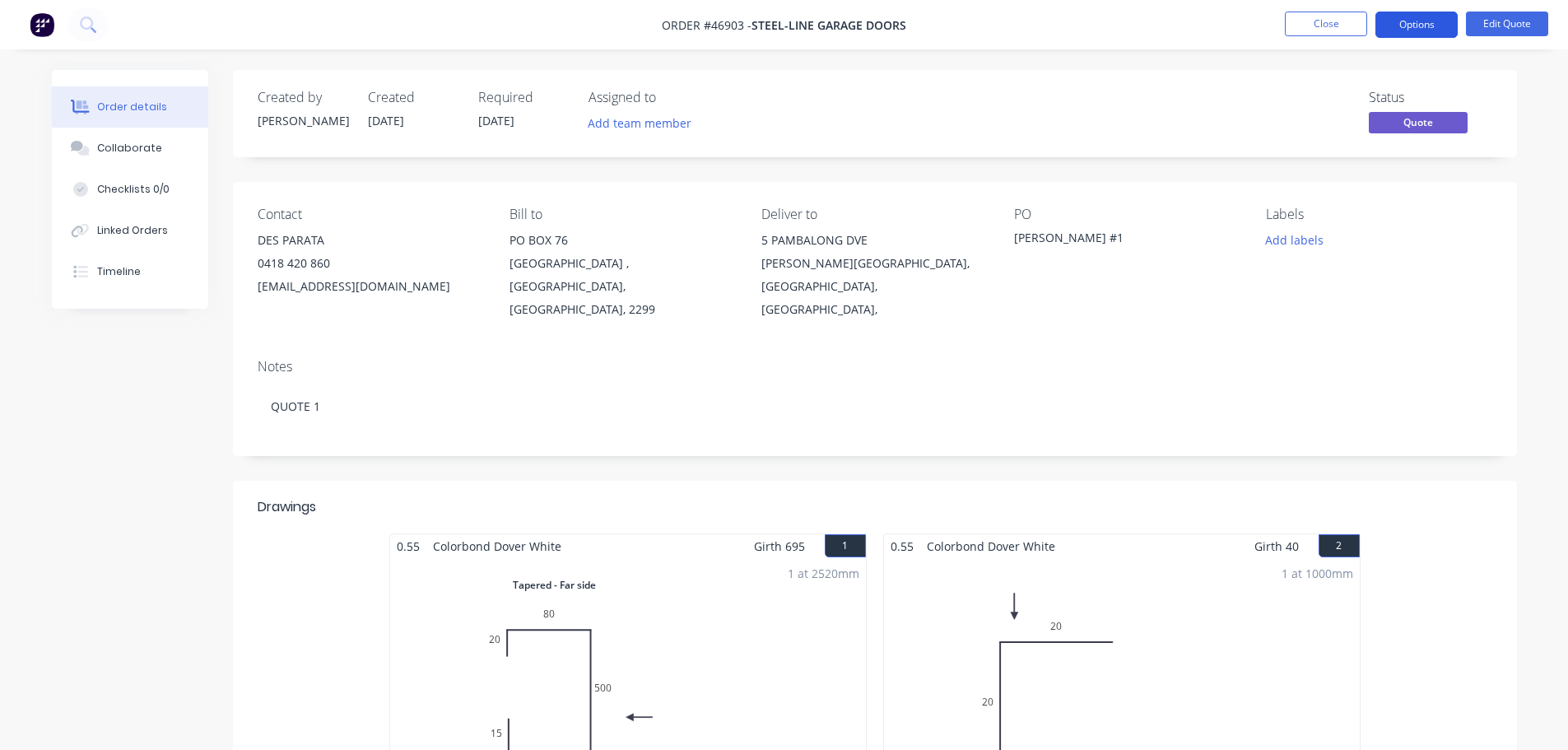
click at [1431, 19] on button "Options" at bounding box center [1416, 25] width 82 height 26
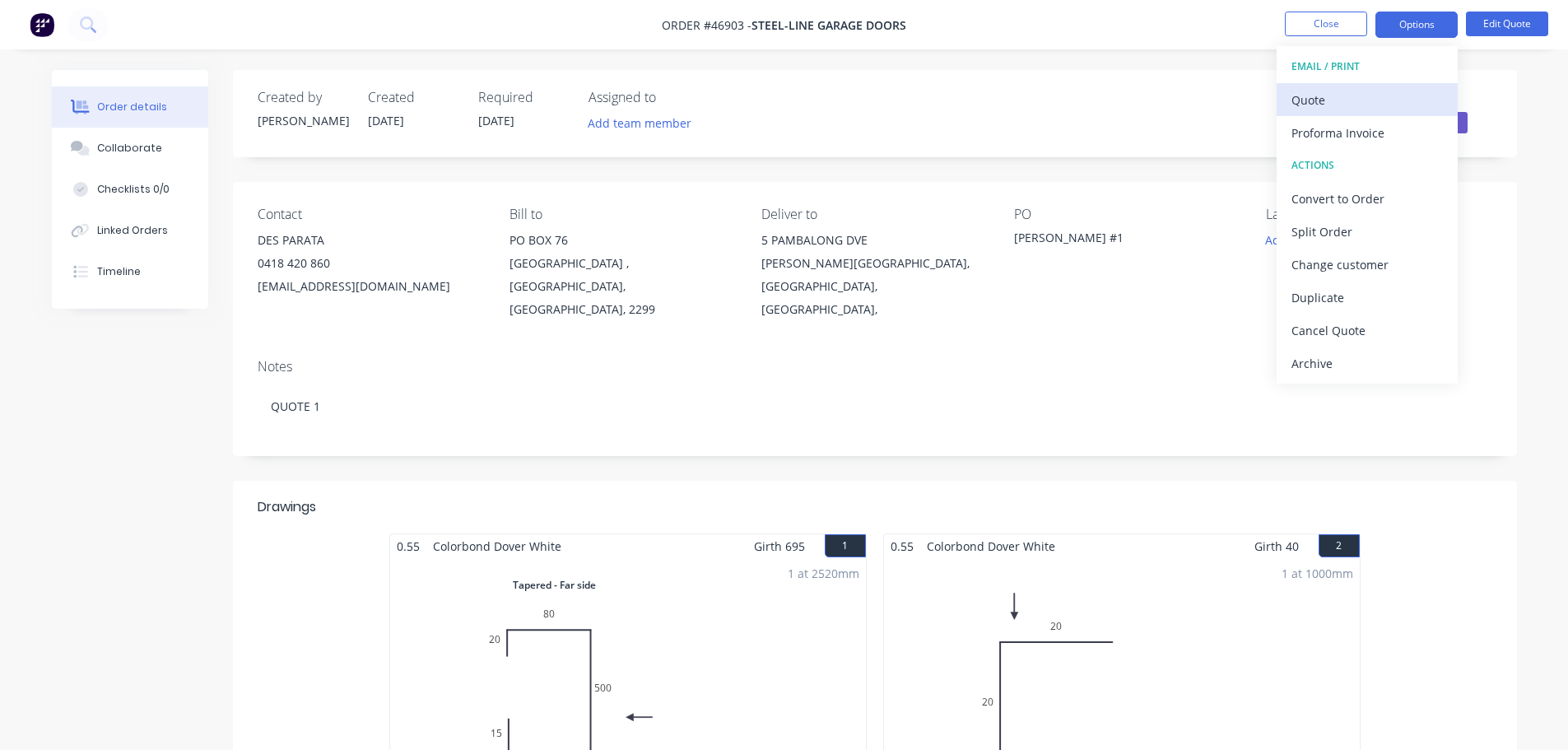
click at [1356, 94] on div "Quote" at bounding box center [1367, 100] width 152 height 24
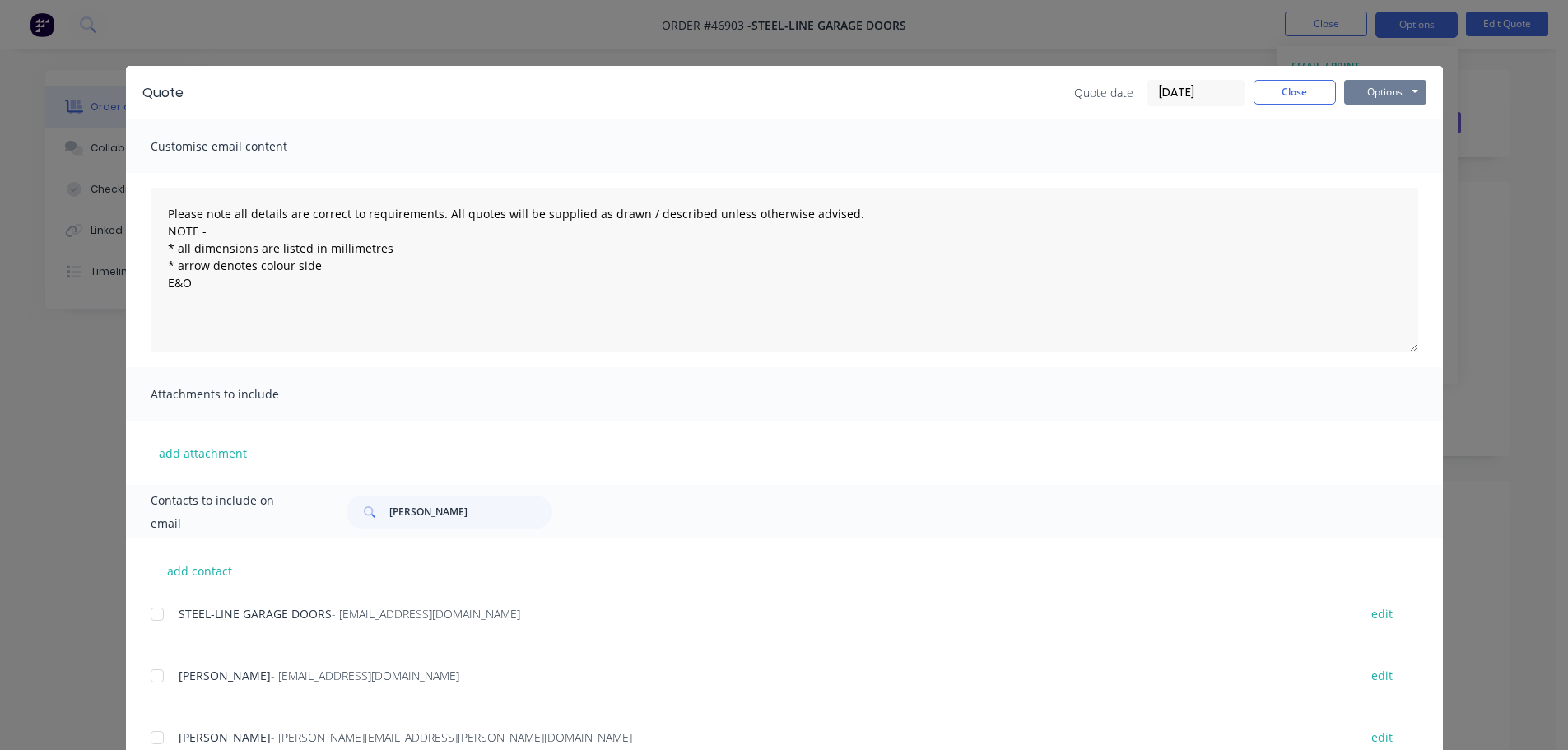
click at [1408, 86] on button "Options" at bounding box center [1385, 92] width 82 height 25
click at [1366, 145] on button "Print" at bounding box center [1397, 148] width 105 height 27
click at [1288, 93] on button "Close" at bounding box center [1294, 92] width 82 height 25
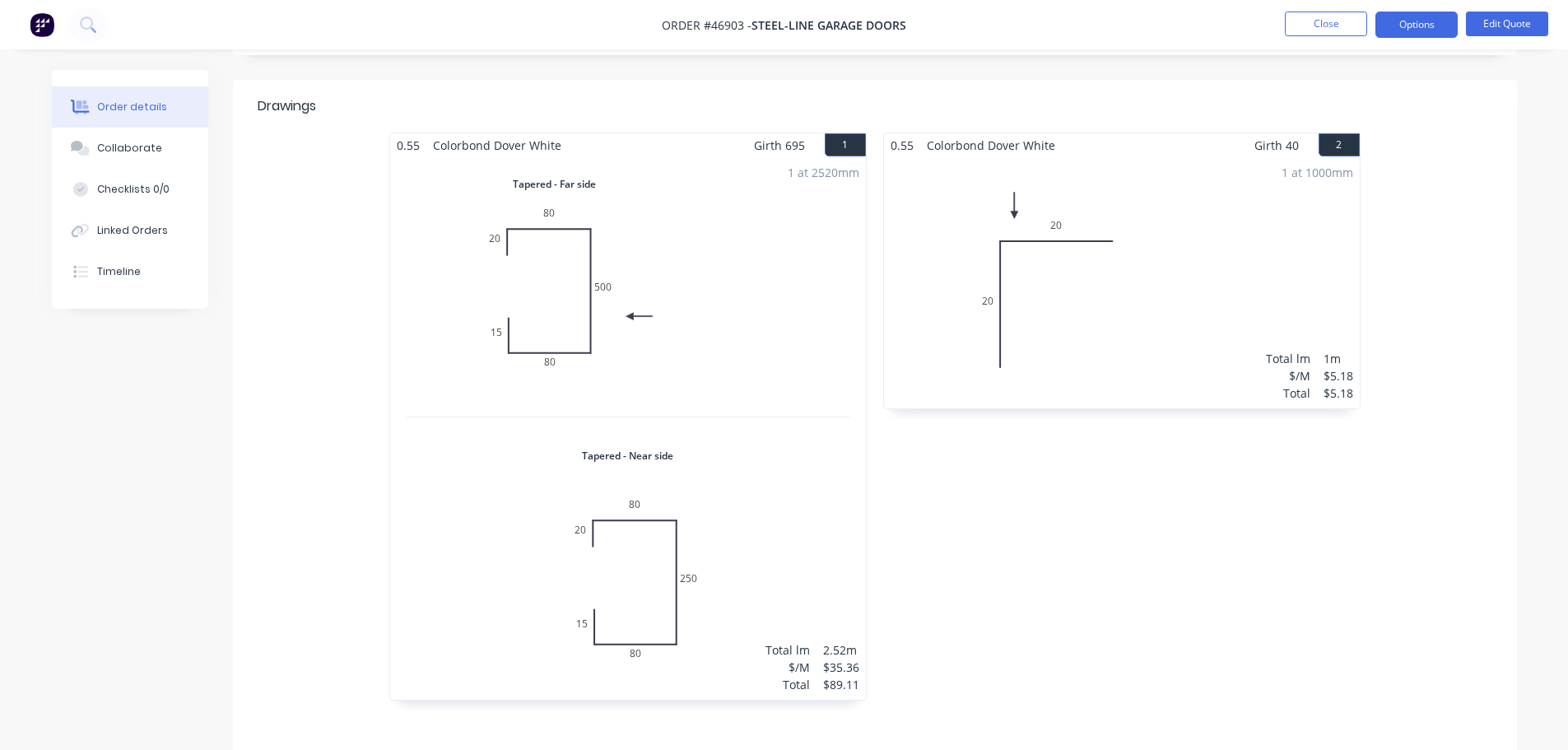
scroll to position [412, 0]
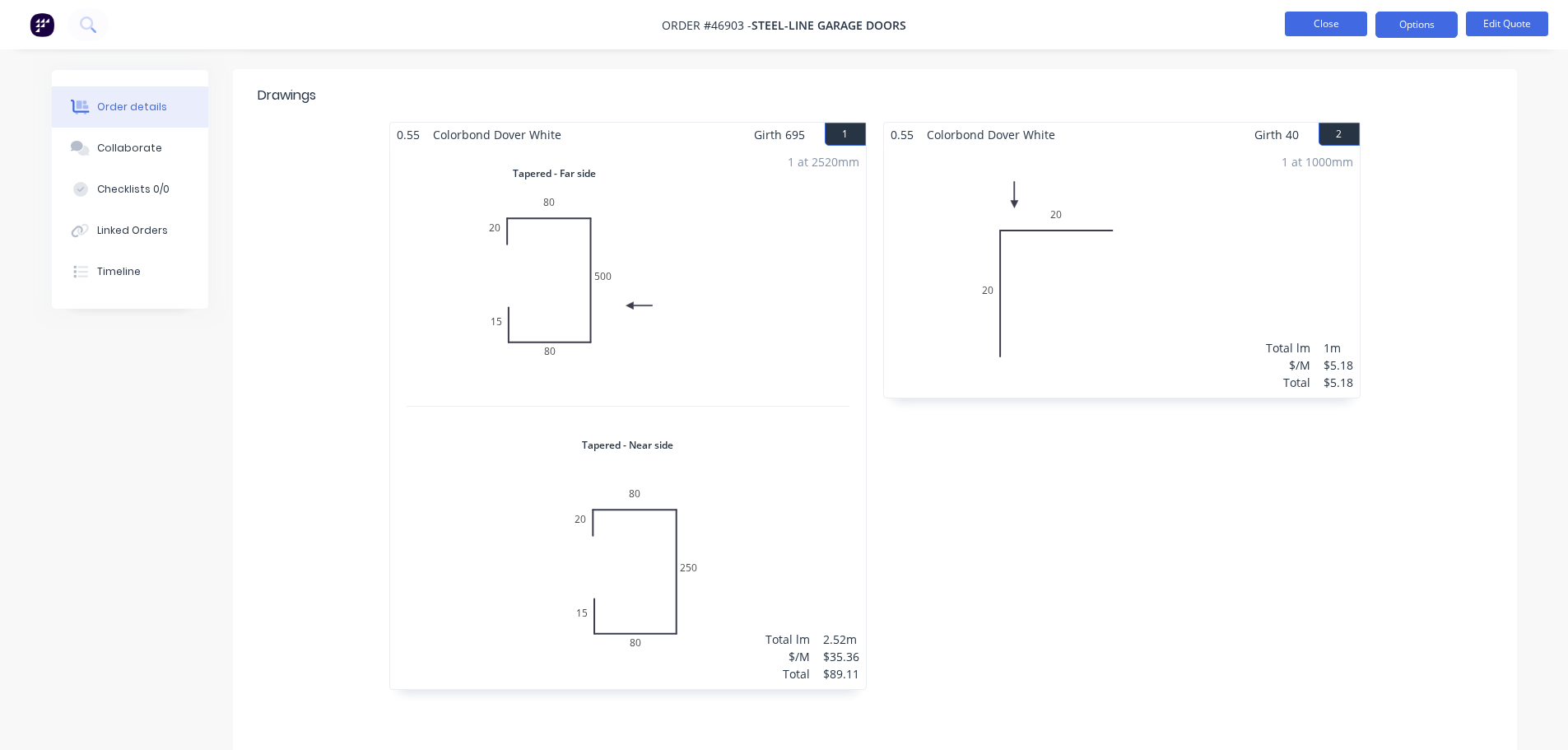
click at [1330, 29] on button "Close" at bounding box center [1326, 24] width 82 height 25
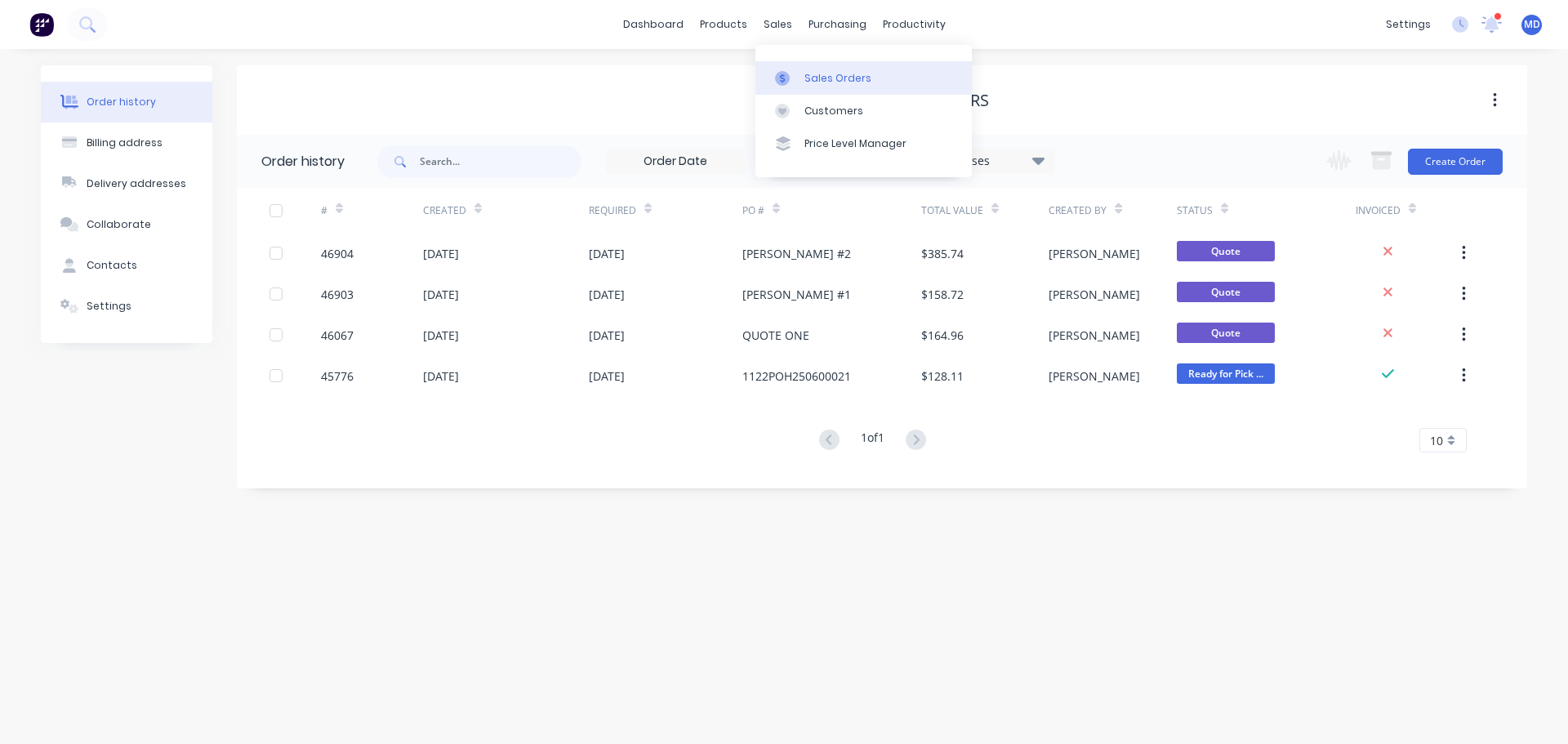
click at [787, 67] on link "Sales Orders" at bounding box center [864, 77] width 217 height 33
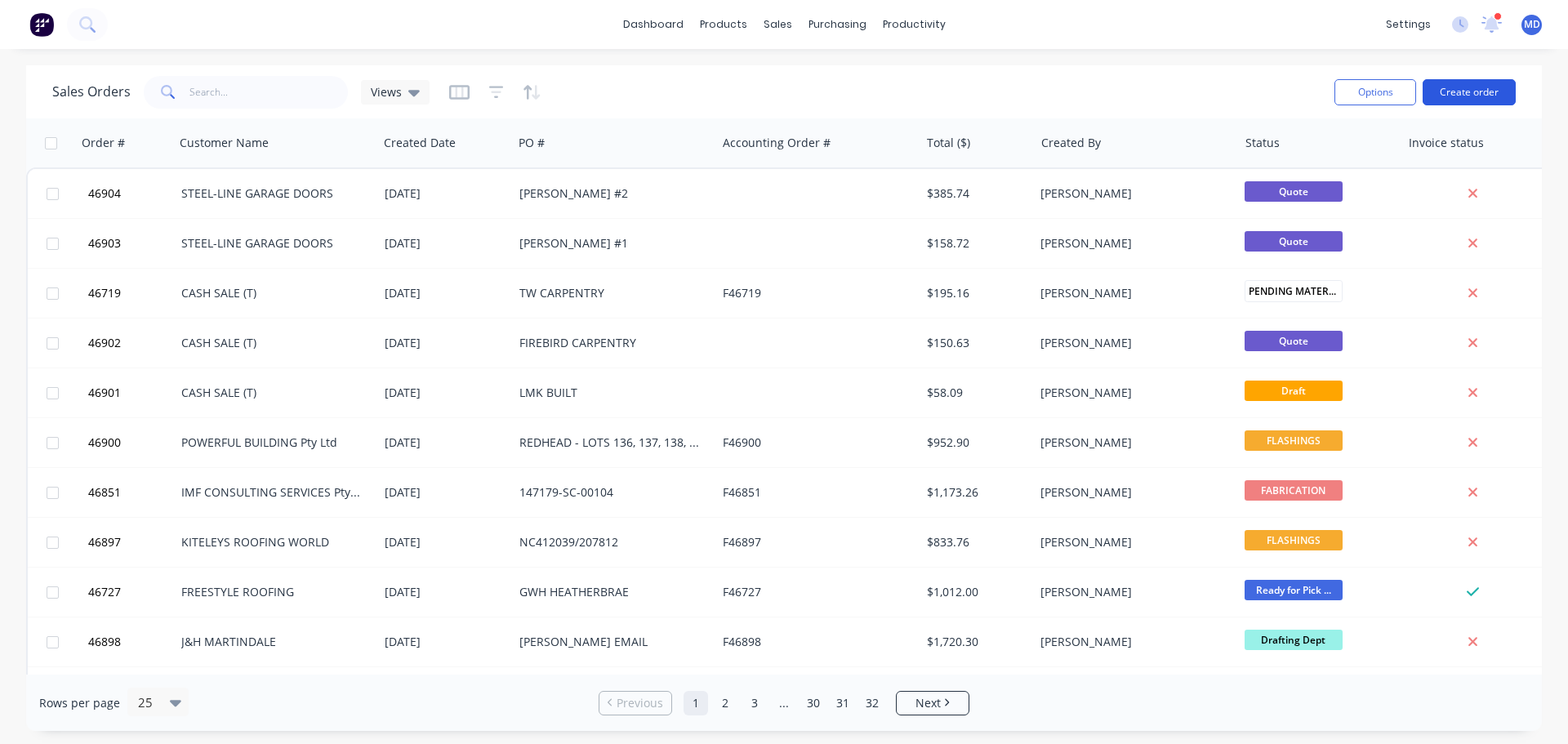
click at [1484, 88] on button "Create order" at bounding box center [1469, 92] width 93 height 26
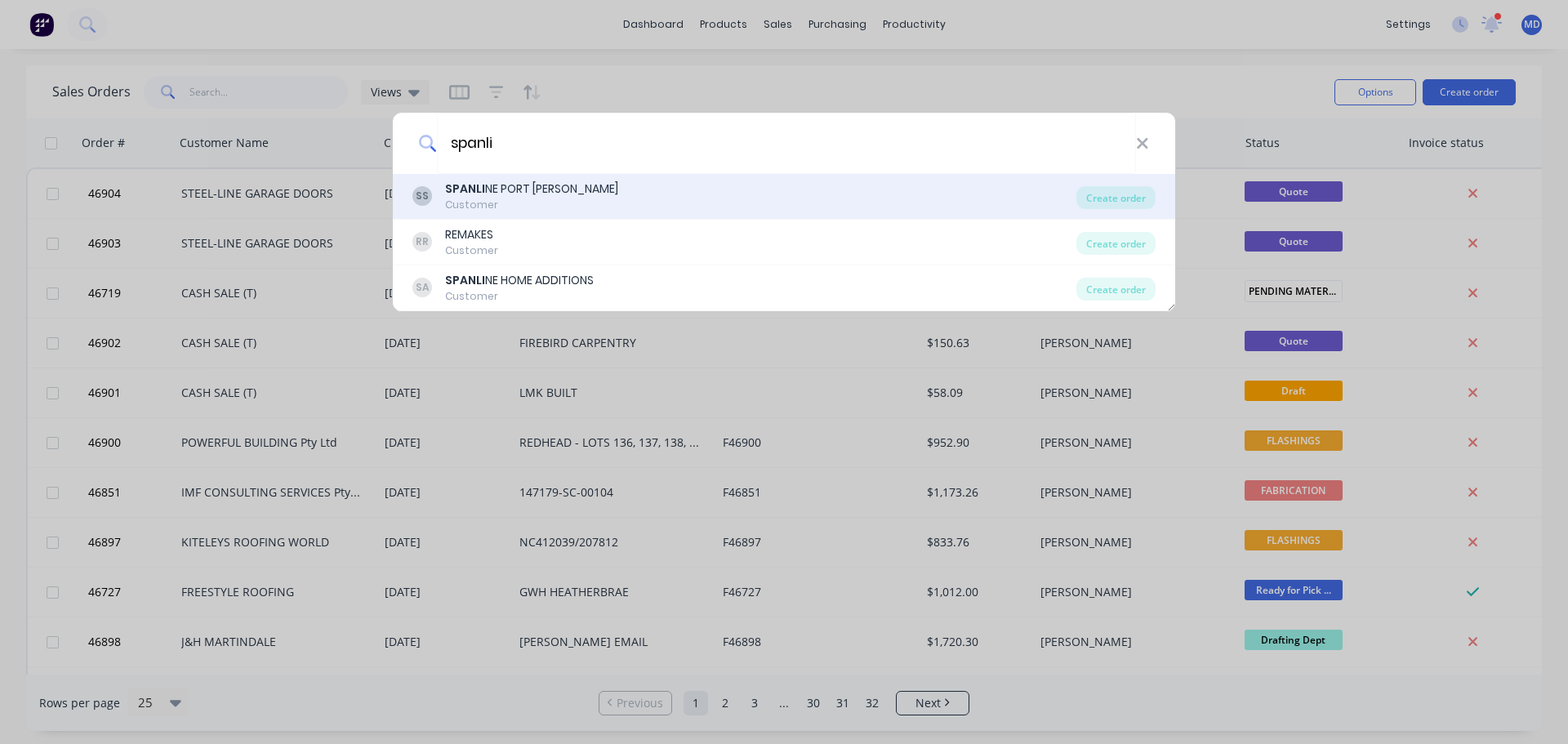
type input "spanli"
click at [527, 179] on div "SS SPANLI NE PORT [PERSON_NAME] Customer Create order" at bounding box center [783, 197] width 782 height 45
click at [518, 181] on div "SPANLI NE PORT [PERSON_NAME]" at bounding box center [532, 189] width 173 height 17
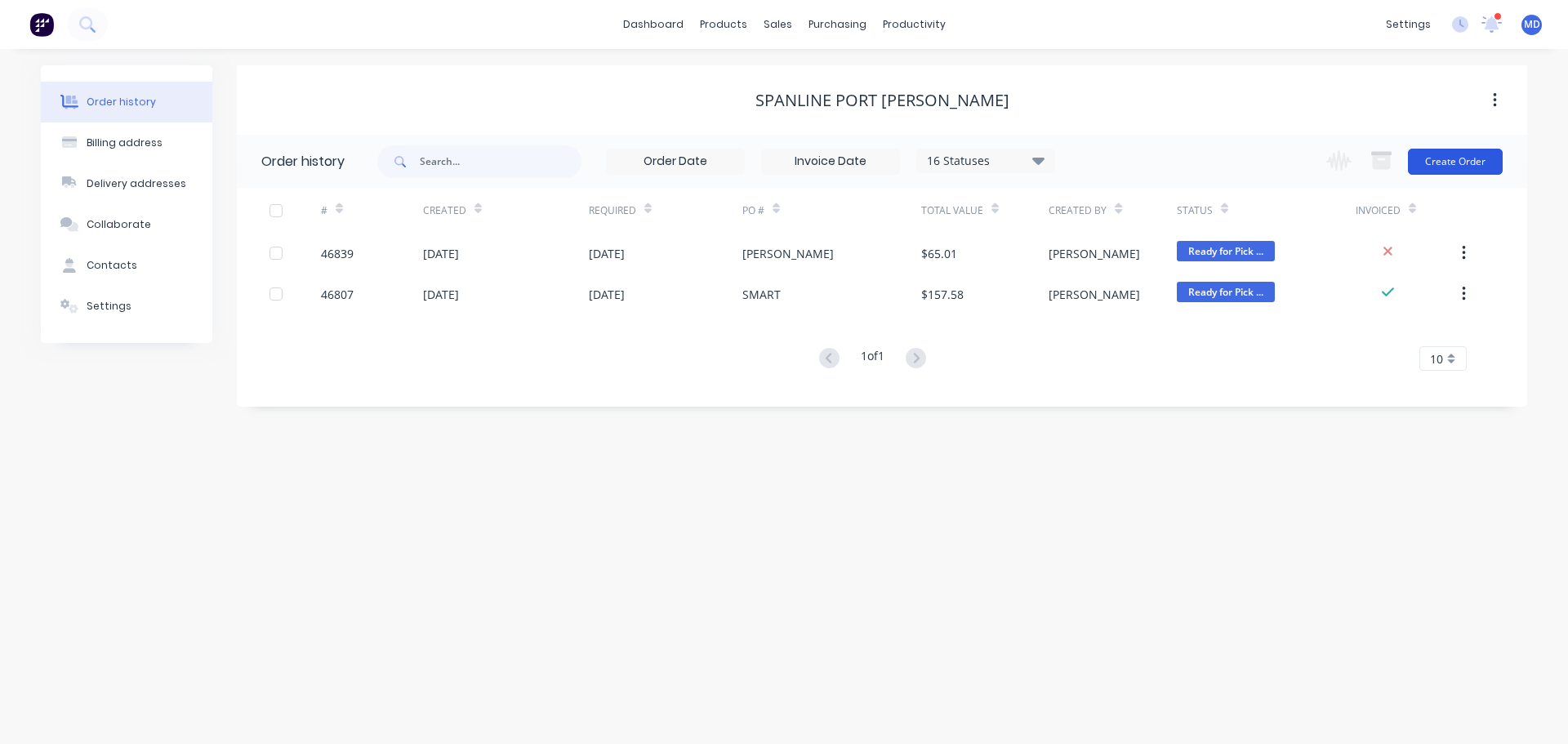
click at [1438, 159] on button "Create Order" at bounding box center [1455, 161] width 95 height 26
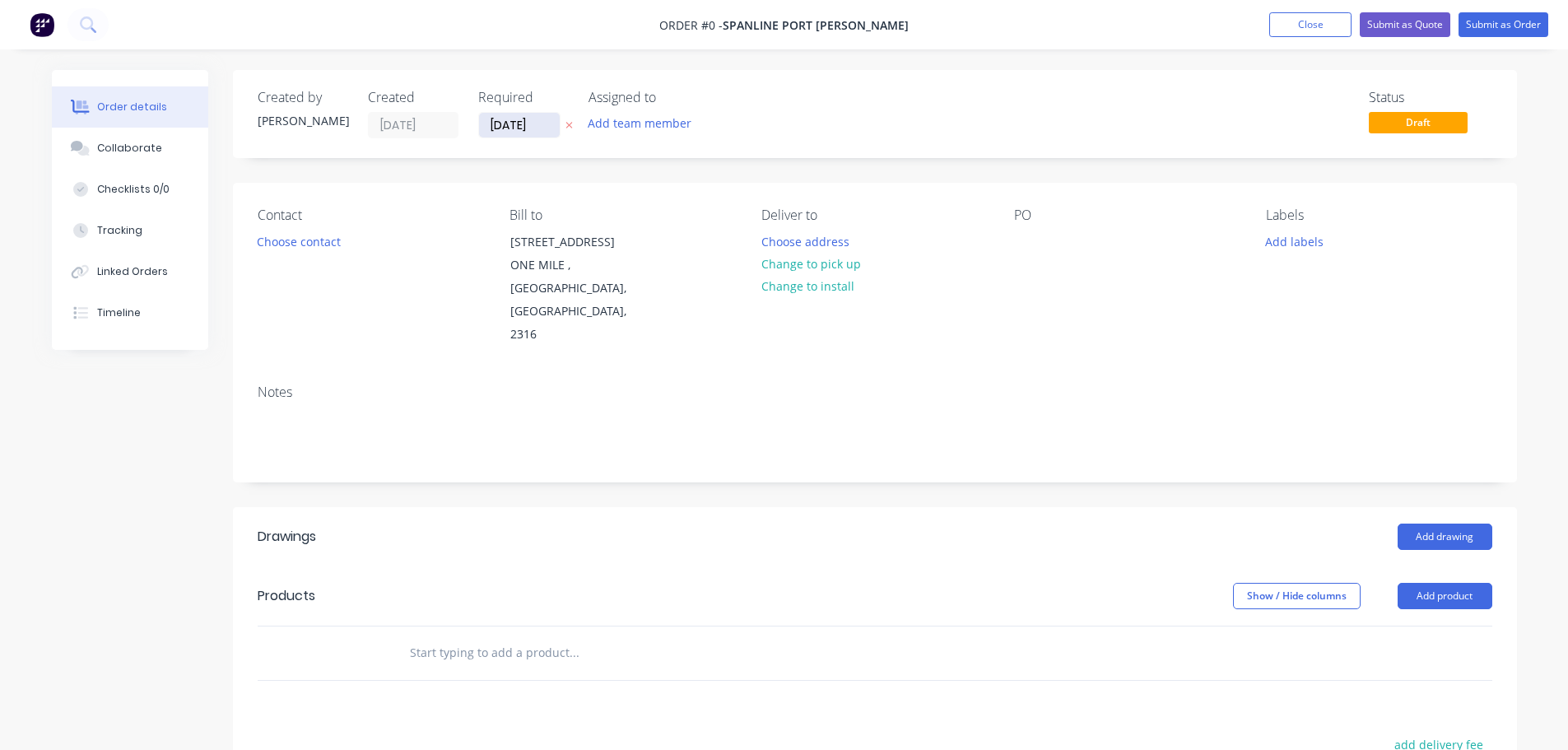
click at [505, 126] on input "[DATE]" at bounding box center [519, 125] width 80 height 25
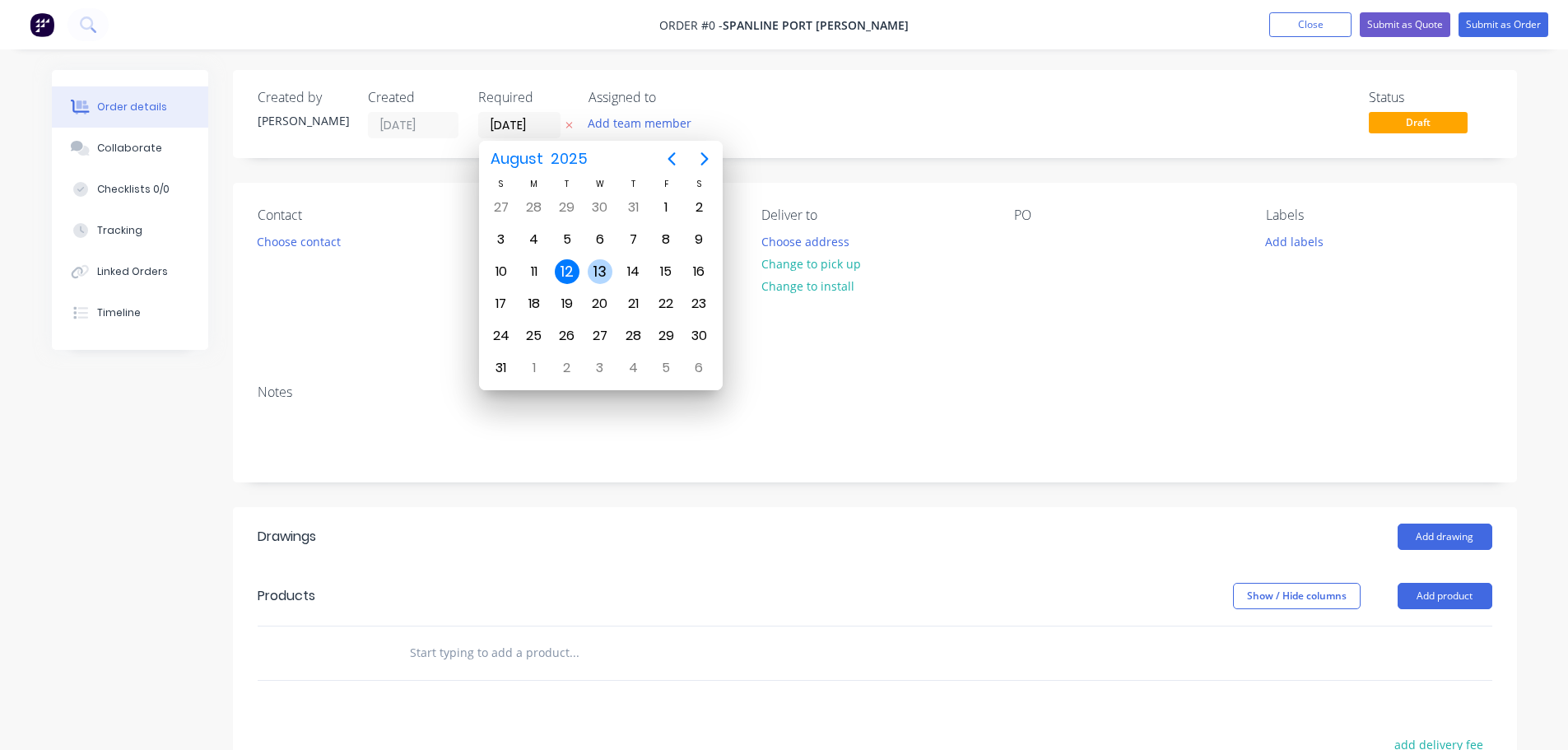
click at [607, 270] on div "13" at bounding box center [600, 271] width 25 height 25
type input "[DATE]"
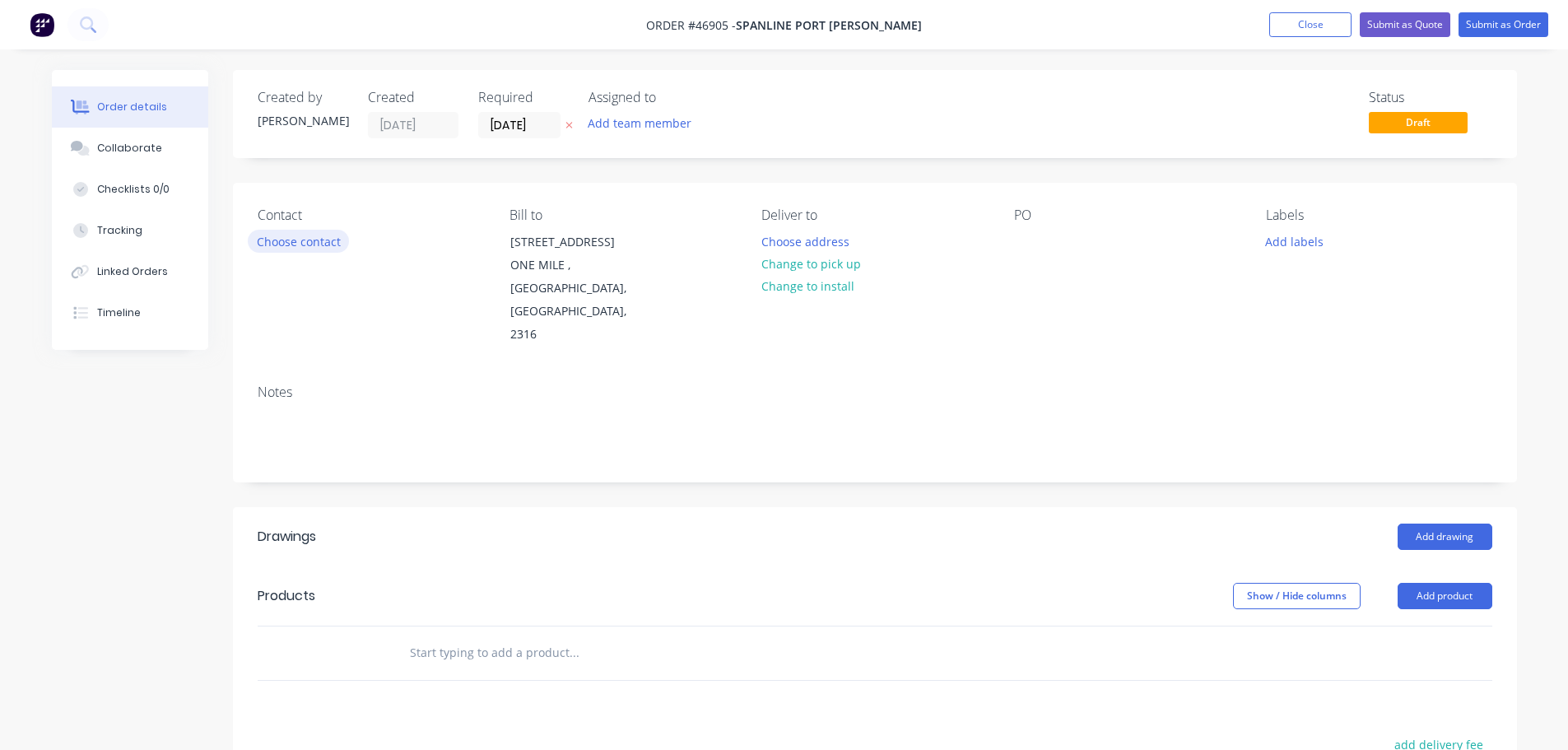
click at [302, 246] on button "Choose contact" at bounding box center [298, 241] width 102 height 22
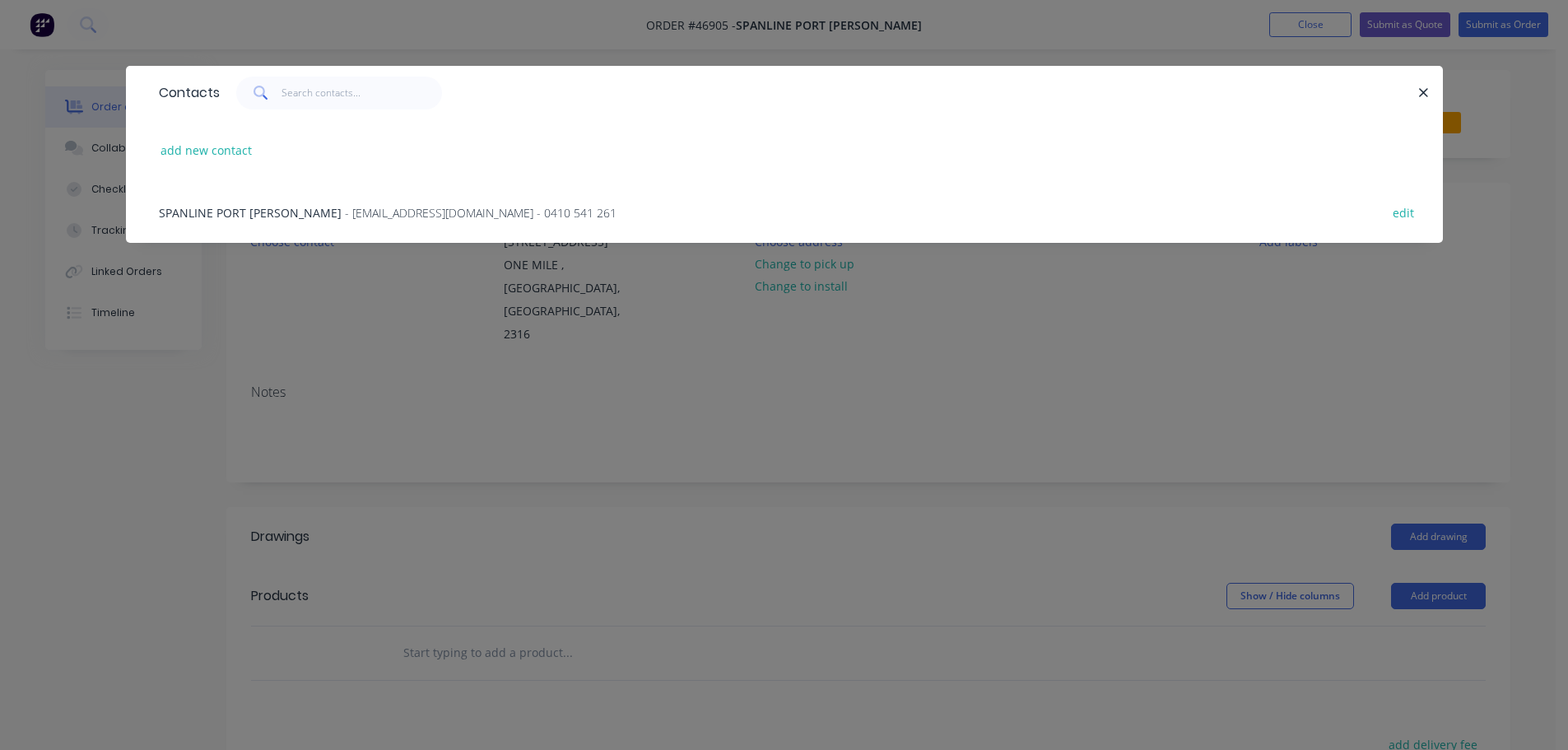
click at [250, 207] on span "SPANLINE PORT [PERSON_NAME]" at bounding box center [251, 213] width 183 height 15
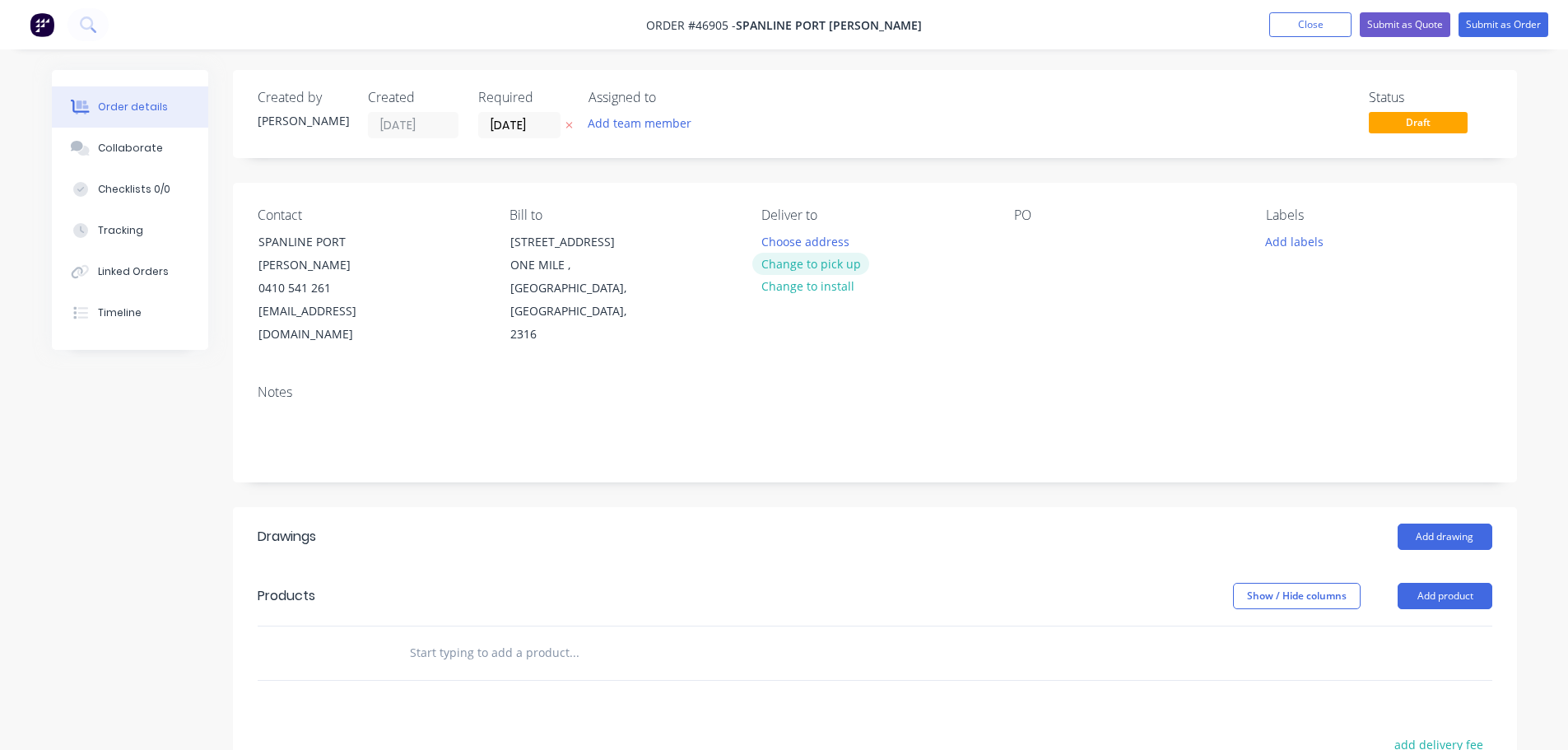
click at [793, 265] on button "Change to pick up" at bounding box center [811, 264] width 117 height 22
click at [1028, 242] on div at bounding box center [1027, 242] width 26 height 24
click at [1462, 524] on button "Add drawing" at bounding box center [1445, 536] width 95 height 26
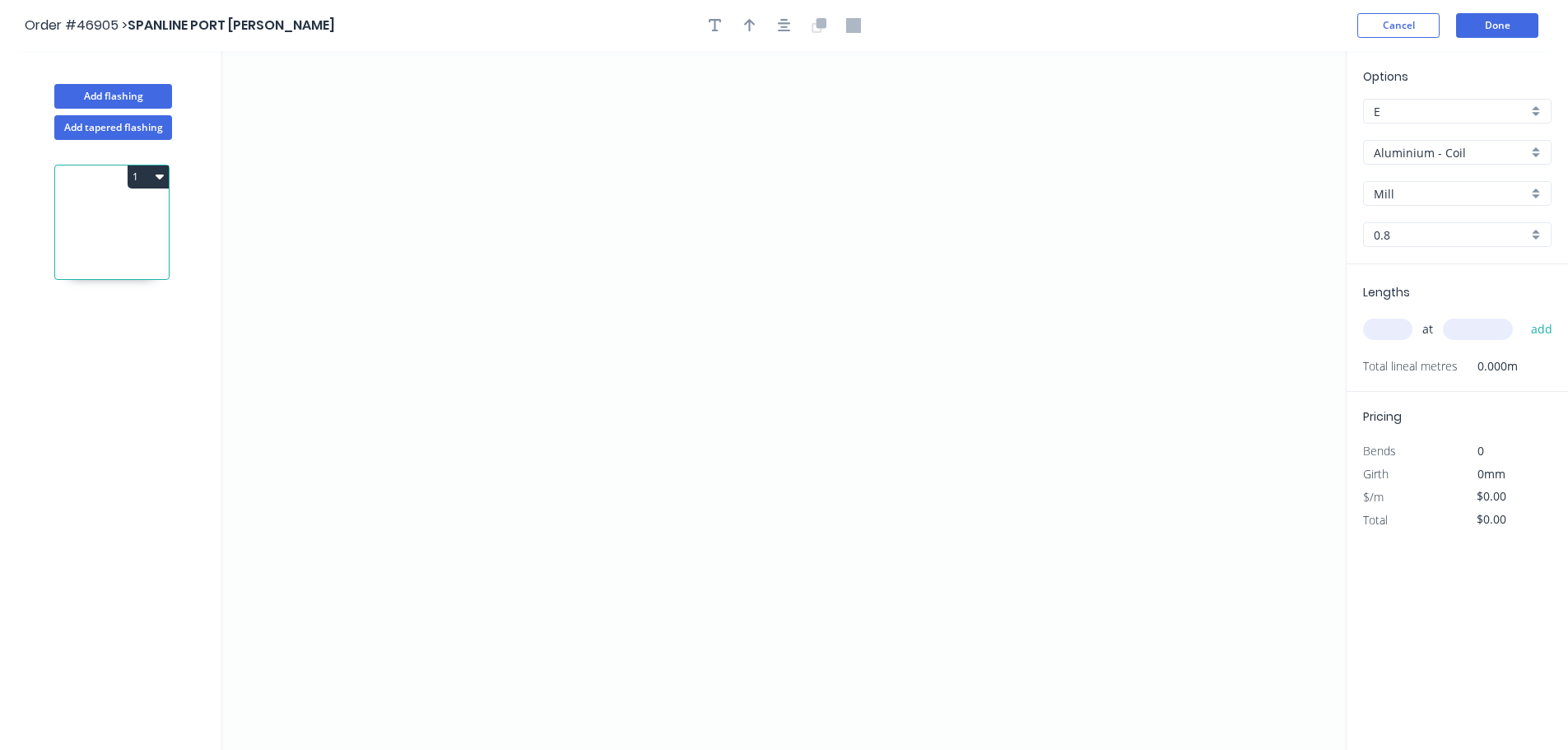
click at [1431, 158] on input "Aluminium - Coil" at bounding box center [1451, 153] width 154 height 17
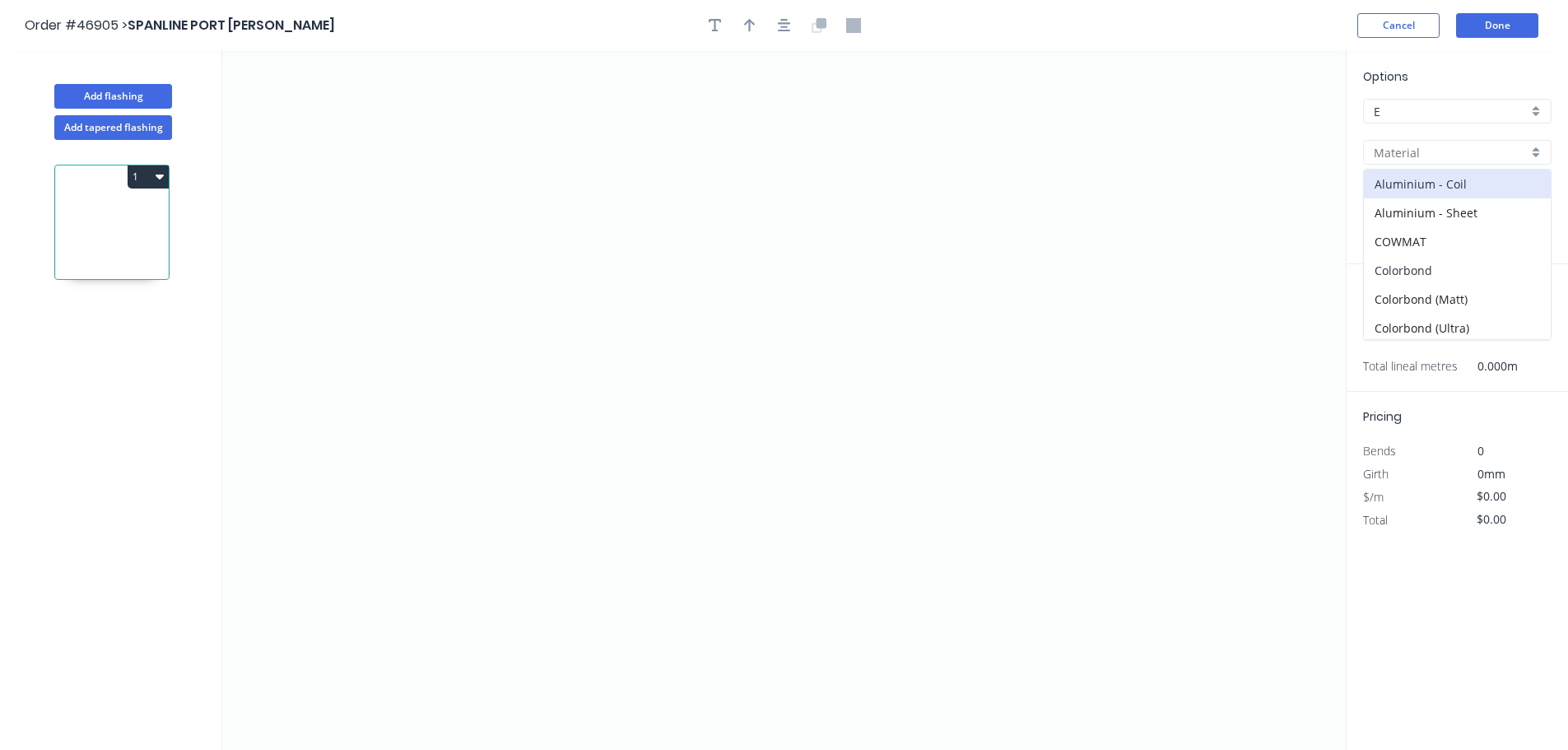
click at [1406, 277] on div "Colorbond" at bounding box center [1457, 270] width 187 height 29
type input "Colorbond"
type input "Basalt"
type input "0.55"
click at [1405, 192] on input "Basalt" at bounding box center [1451, 194] width 154 height 17
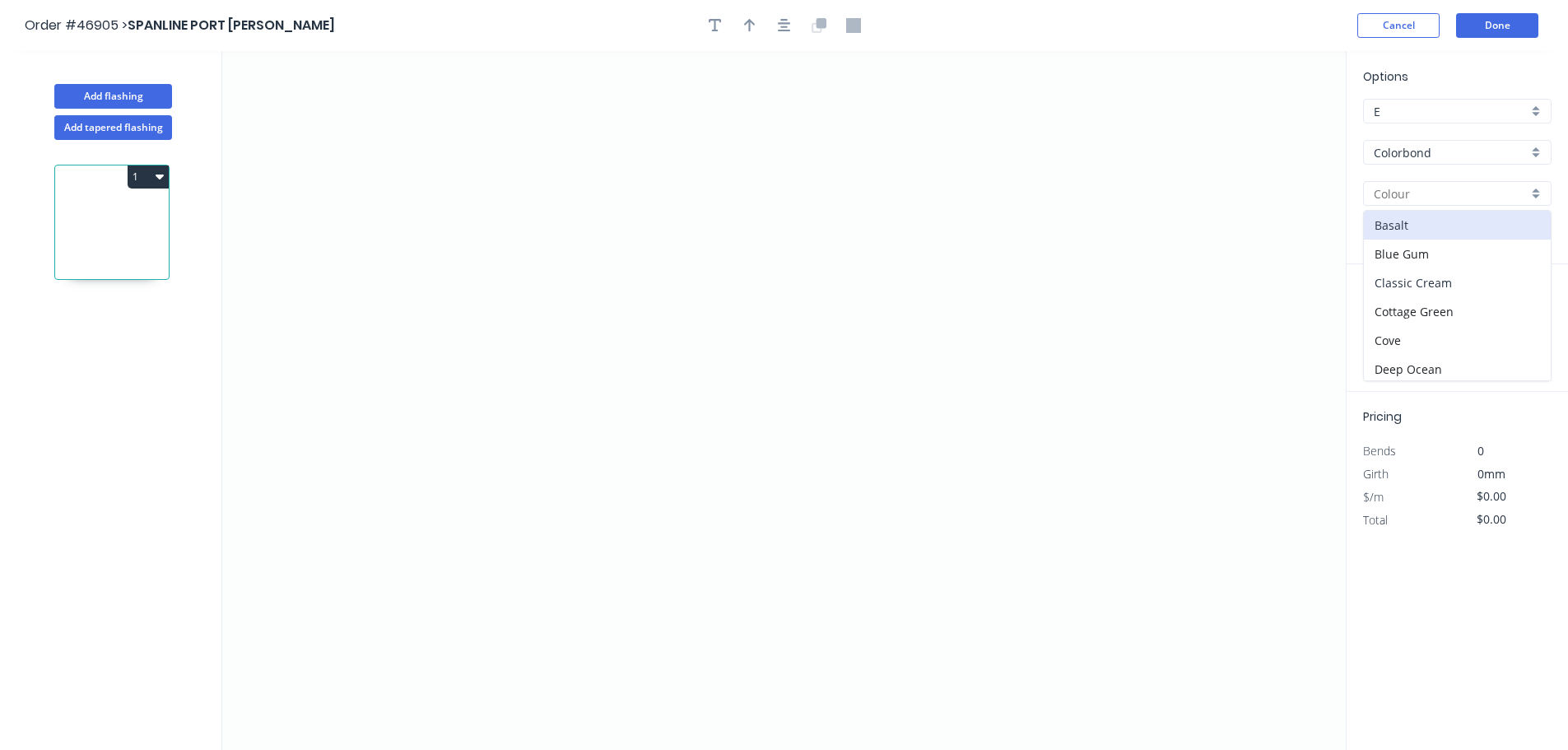
click at [1427, 290] on div "Classic Cream" at bounding box center [1457, 283] width 187 height 29
type input "Classic Cream"
click at [706, 171] on icon "0" at bounding box center [784, 400] width 1123 height 699
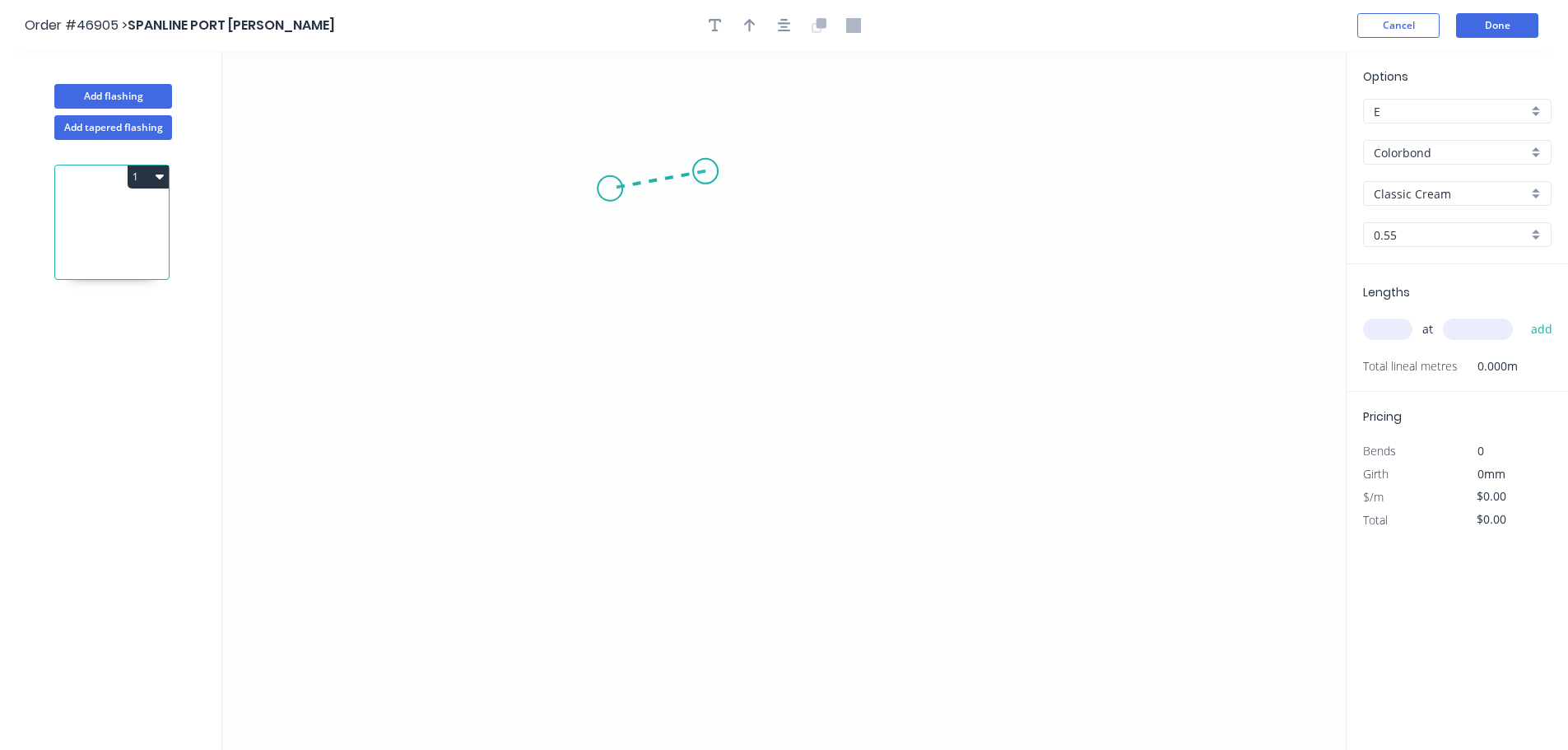
click at [610, 189] on icon "0" at bounding box center [784, 400] width 1123 height 699
click at [601, 557] on icon "0 ?" at bounding box center [784, 400] width 1123 height 699
click at [800, 631] on icon "0 ? ? ? º" at bounding box center [784, 400] width 1123 height 699
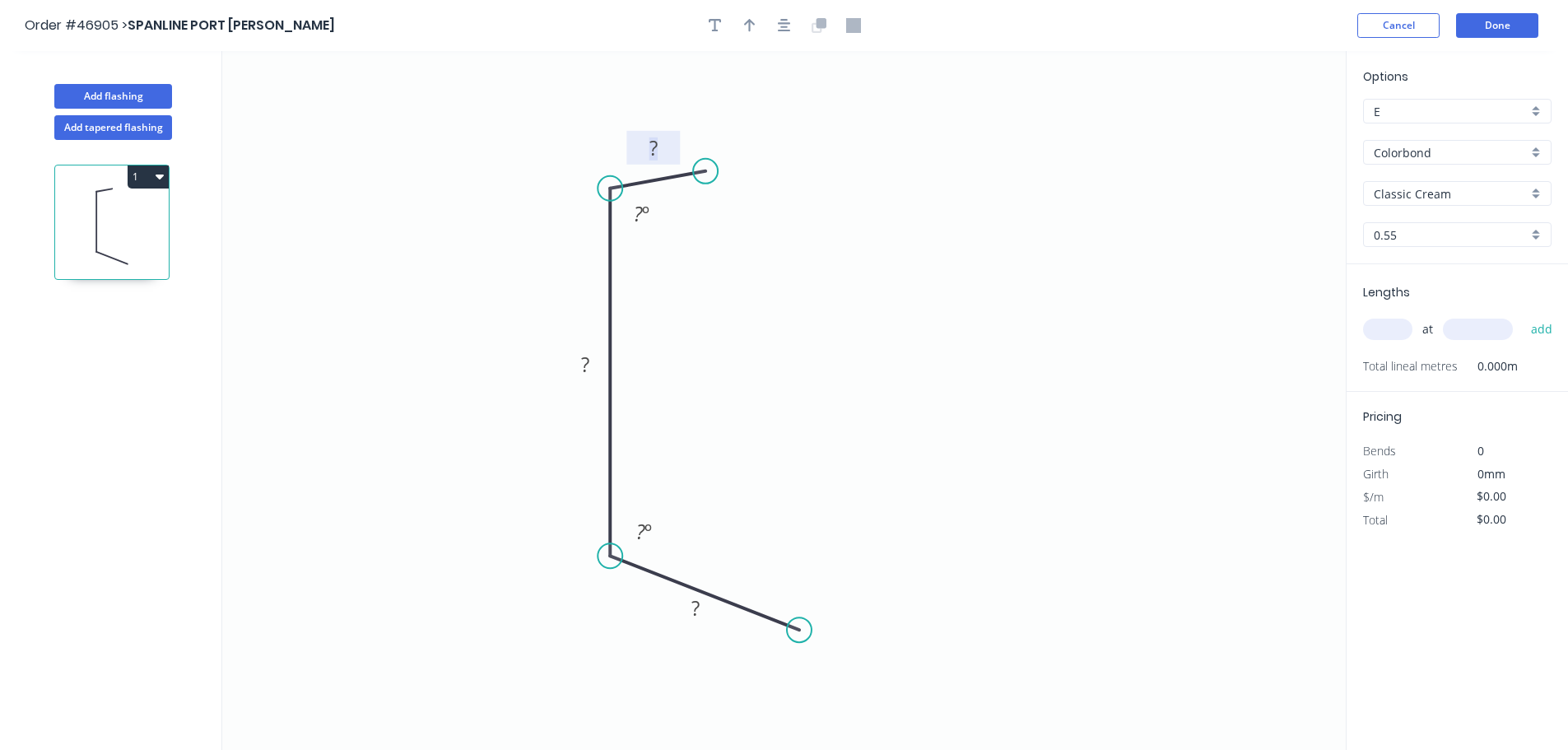
click at [657, 153] on rect at bounding box center [653, 148] width 33 height 23
click at [641, 526] on tspan "?" at bounding box center [640, 531] width 9 height 27
click at [690, 605] on rect at bounding box center [695, 608] width 33 height 23
click at [747, 23] on icon "button" at bounding box center [750, 25] width 12 height 14
type input "$9.67"
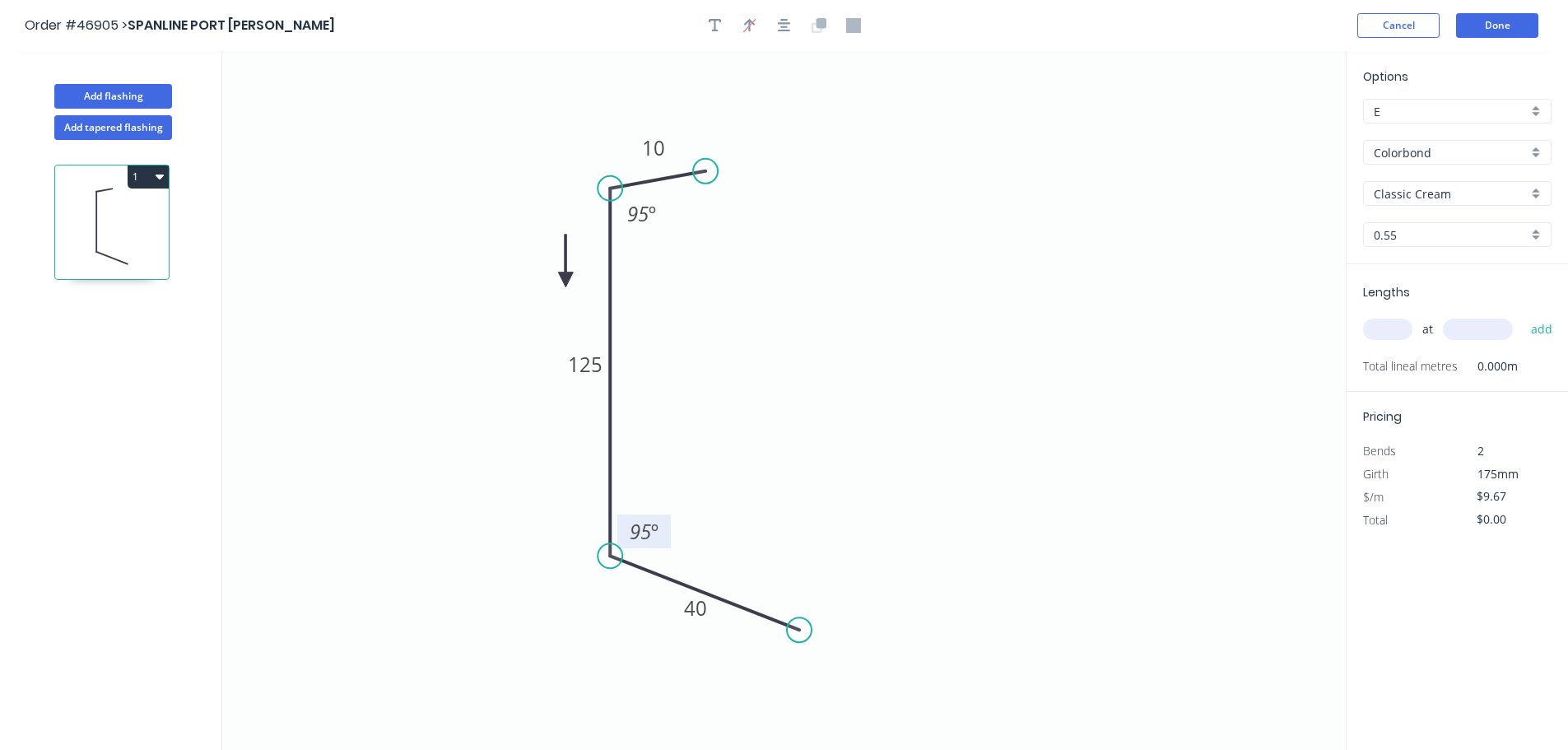
drag, startPoint x: 1262, startPoint y: 126, endPoint x: 546, endPoint y: 280, distance: 732.4
click at [558, 280] on icon at bounding box center [565, 261] width 14 height 53
click at [550, 277] on icon at bounding box center [546, 261] width 14 height 53
click at [550, 277] on icon at bounding box center [560, 266] width 47 height 47
click at [550, 277] on icon at bounding box center [565, 280] width 53 height 14
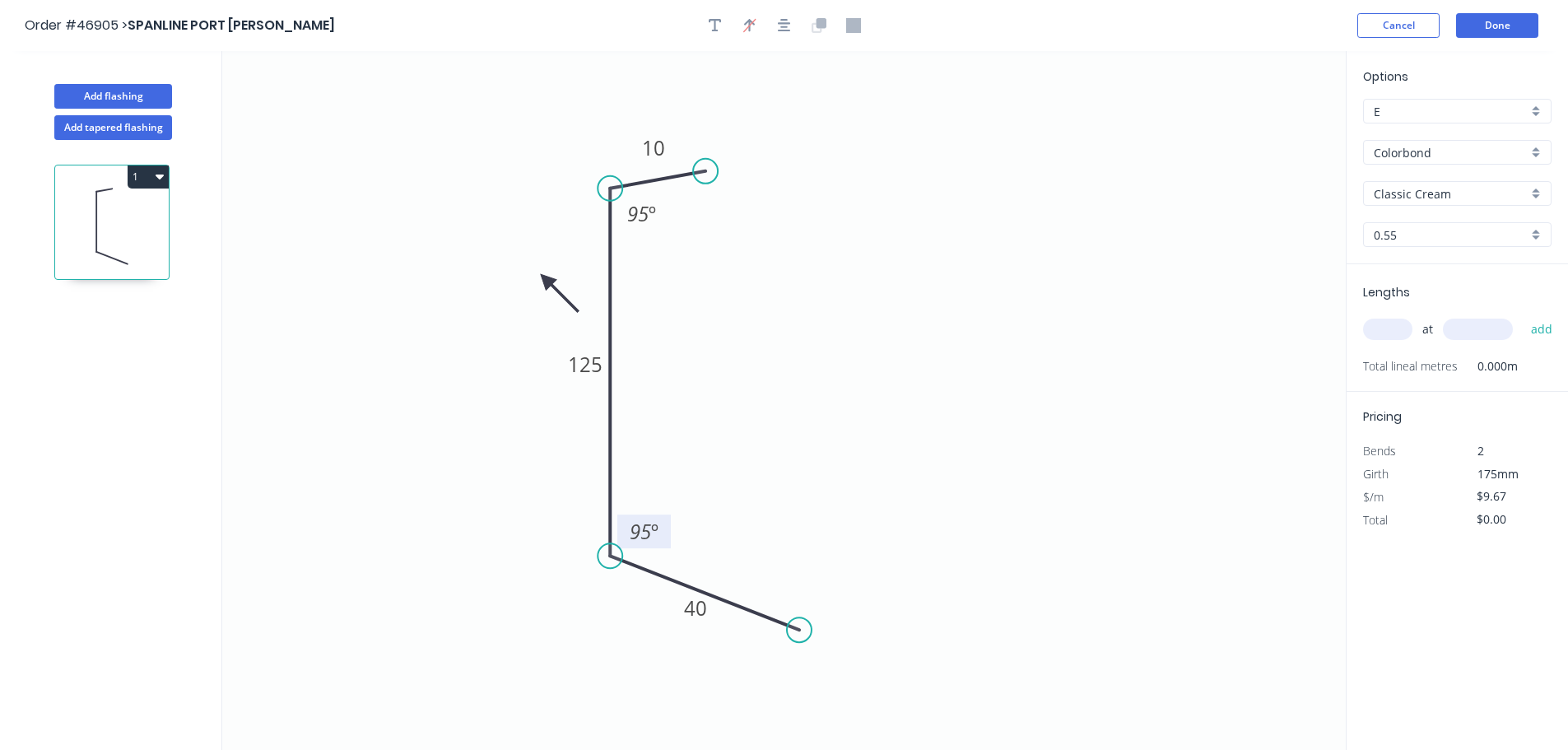
click at [550, 277] on icon "0 10 125 40 95 º 95 º" at bounding box center [784, 400] width 1123 height 699
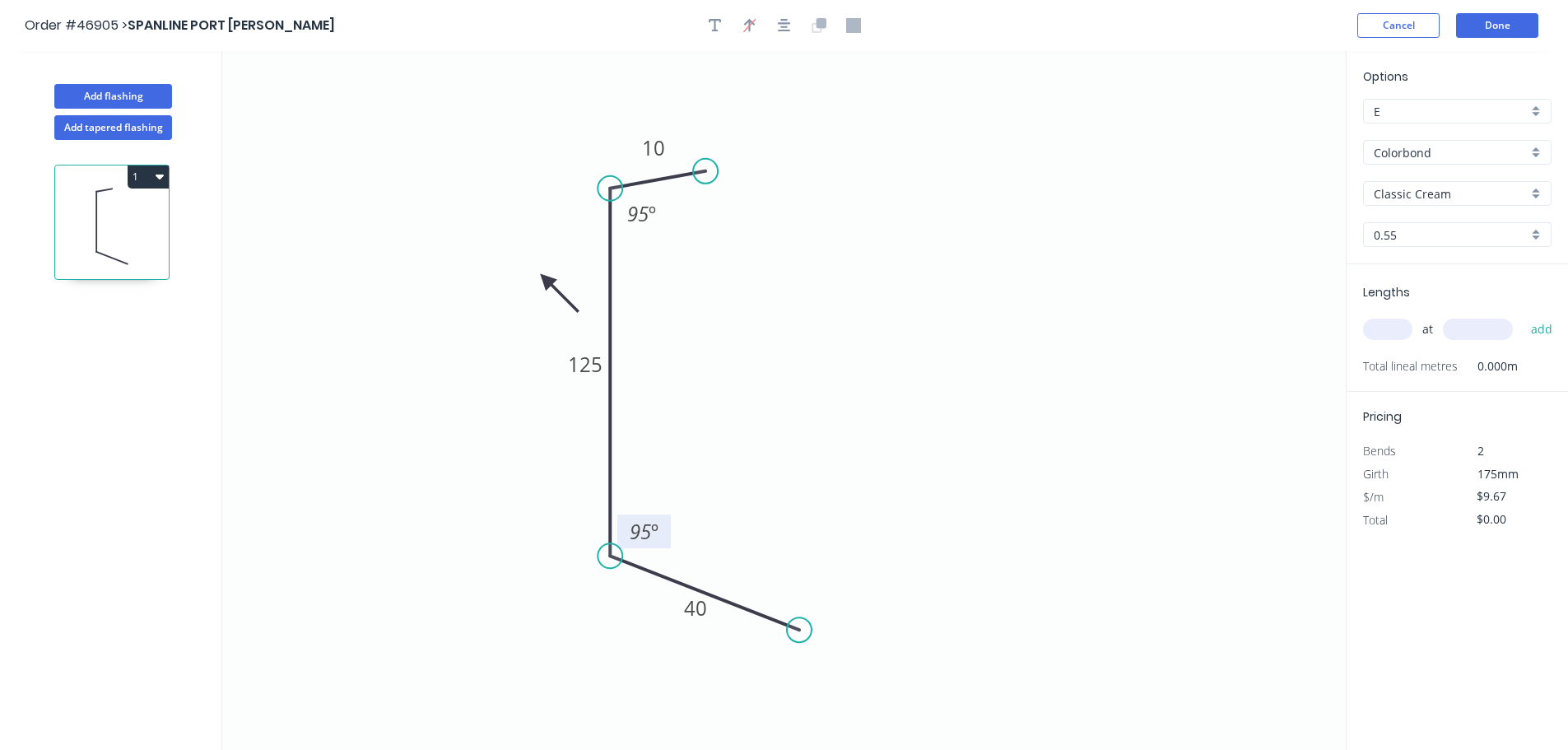
click at [546, 283] on icon at bounding box center [560, 293] width 47 height 47
click at [547, 281] on icon at bounding box center [546, 299] width 14 height 53
click at [547, 280] on icon at bounding box center [533, 293] width 47 height 47
click at [1371, 331] on input "text" at bounding box center [1388, 329] width 49 height 21
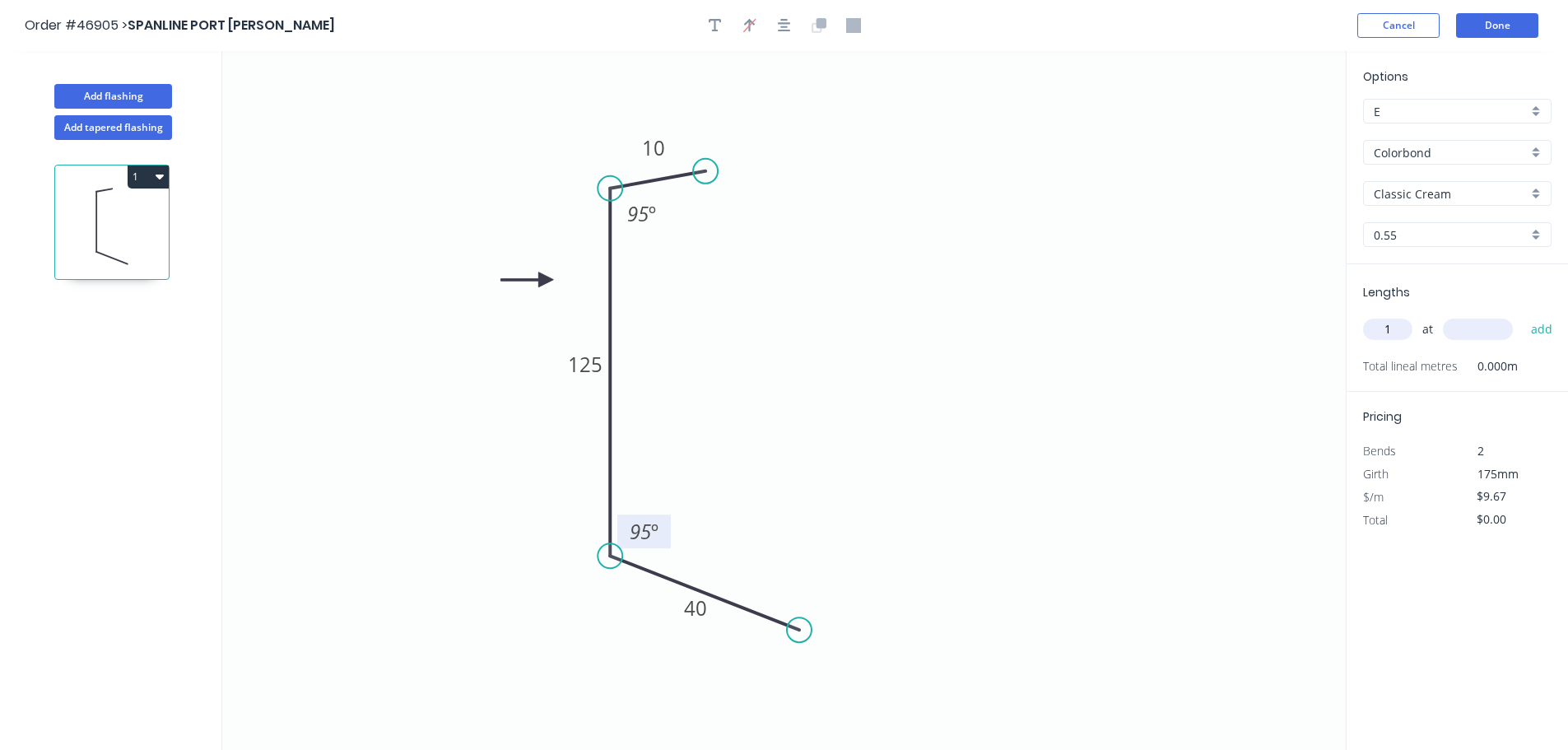
type input "1"
type input "4000"
click at [1523, 315] on button "add" at bounding box center [1543, 329] width 39 height 28
type input "$38.68"
click at [1499, 31] on button "Done" at bounding box center [1497, 25] width 82 height 25
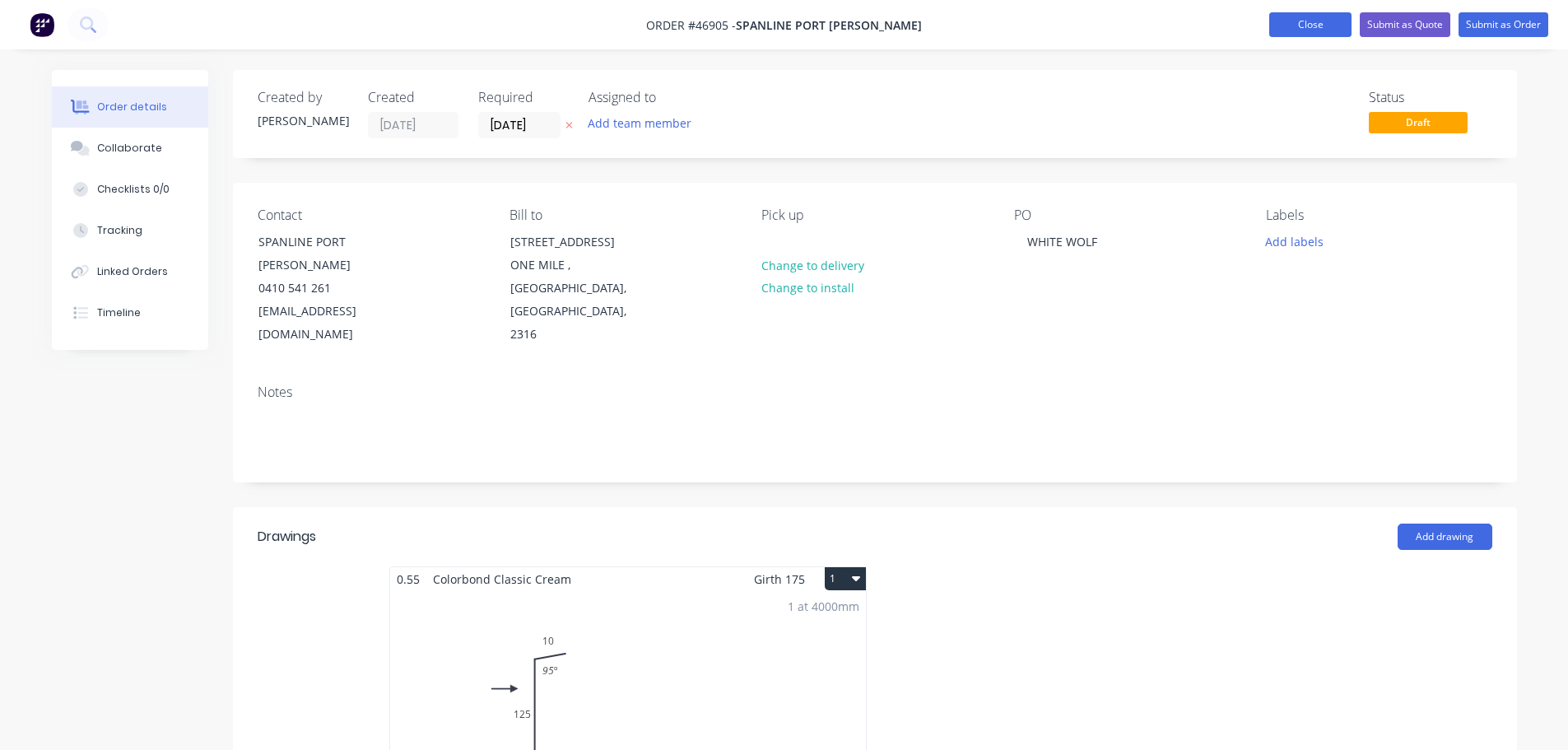
click at [1299, 19] on button "Close" at bounding box center [1310, 25] width 82 height 25
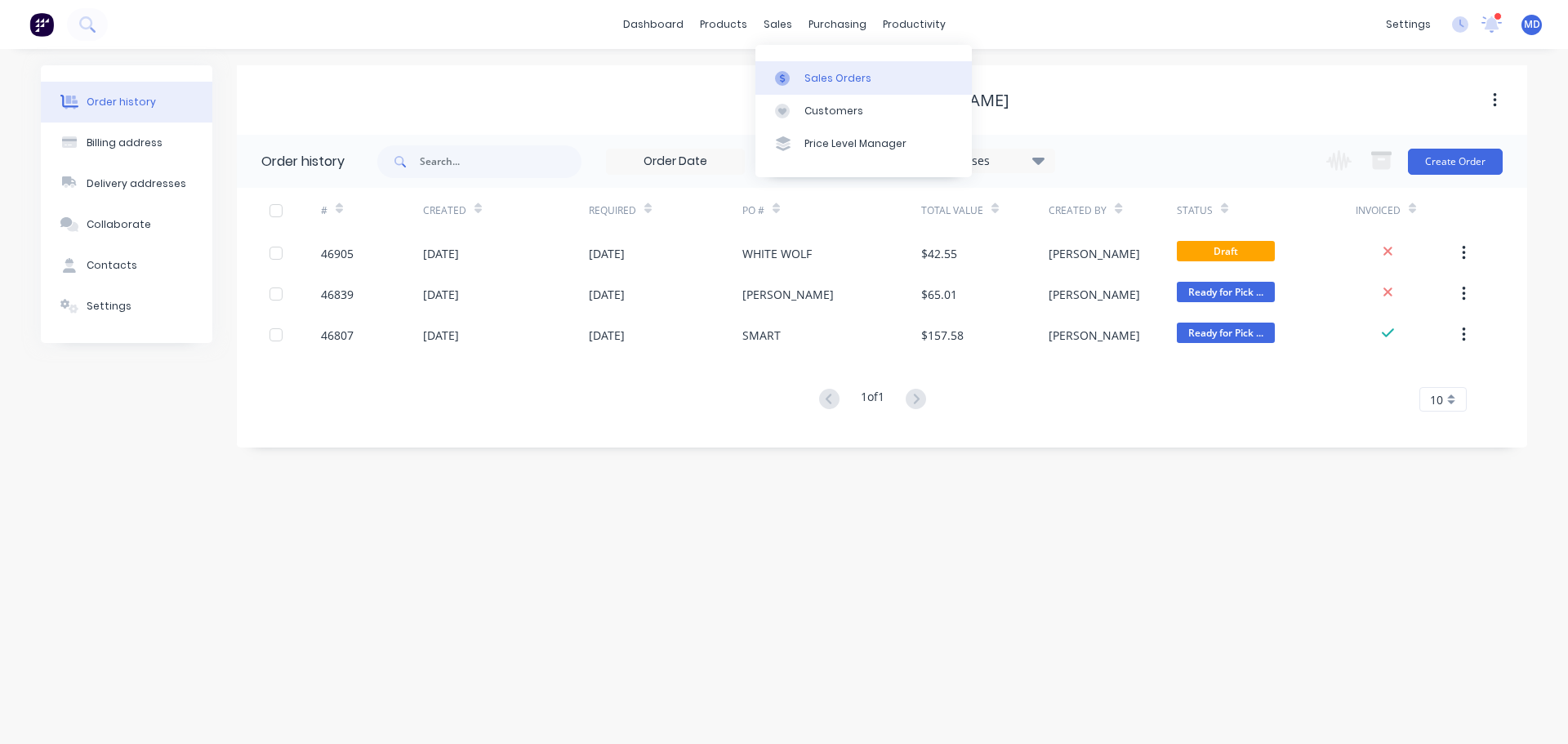
click at [788, 79] on icon at bounding box center [781, 78] width 14 height 14
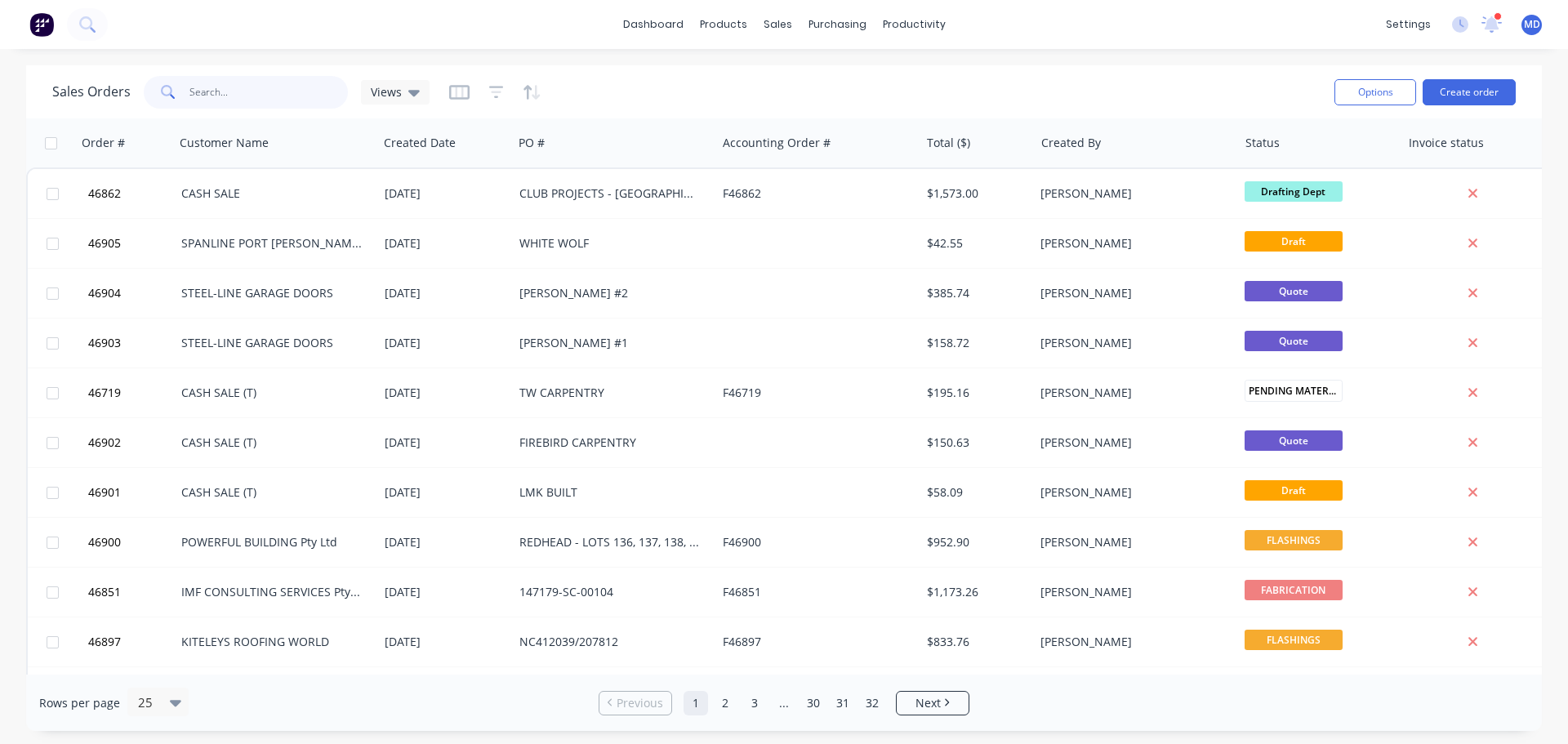
click at [255, 86] on input "text" at bounding box center [268, 92] width 159 height 33
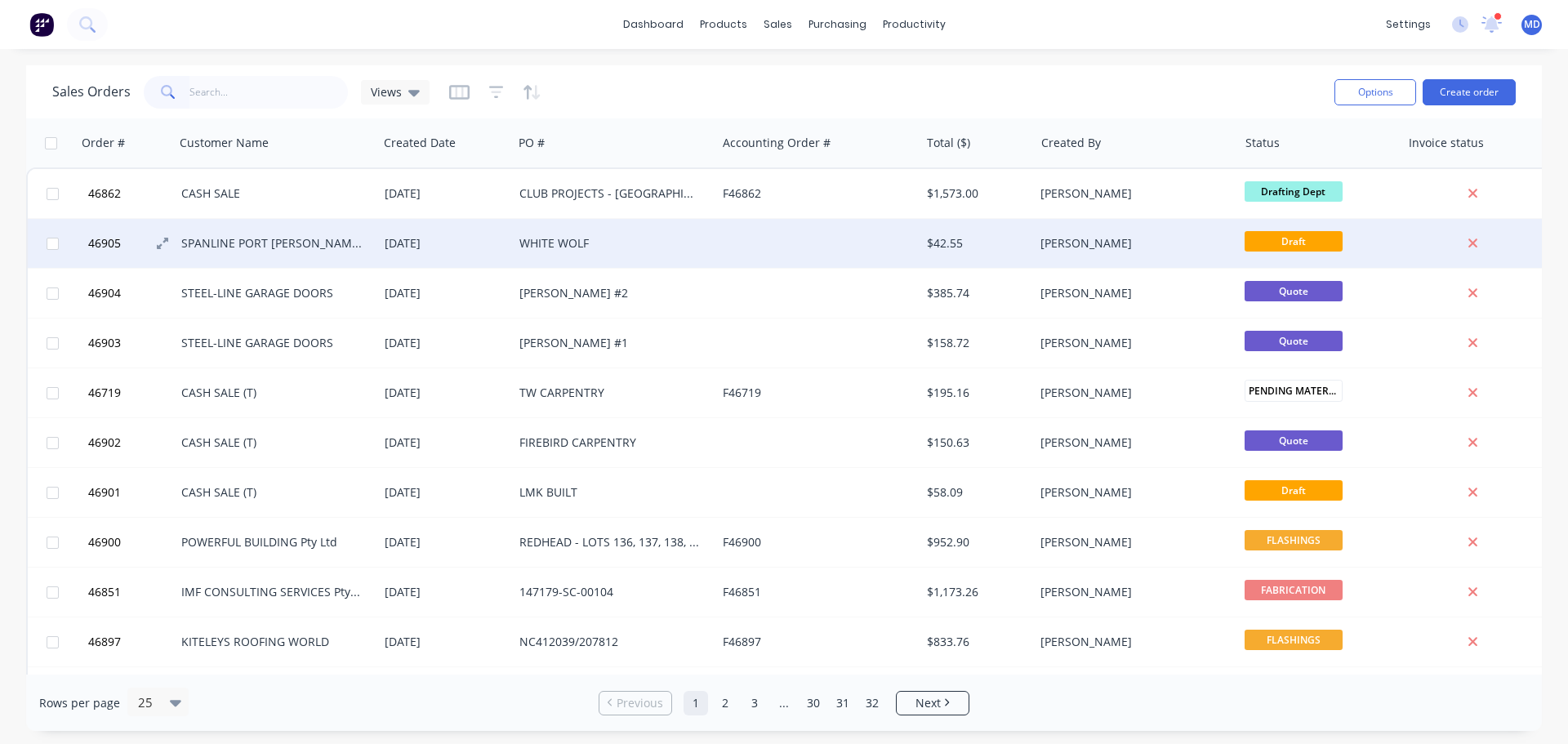
click at [90, 251] on span "46905" at bounding box center [104, 243] width 33 height 16
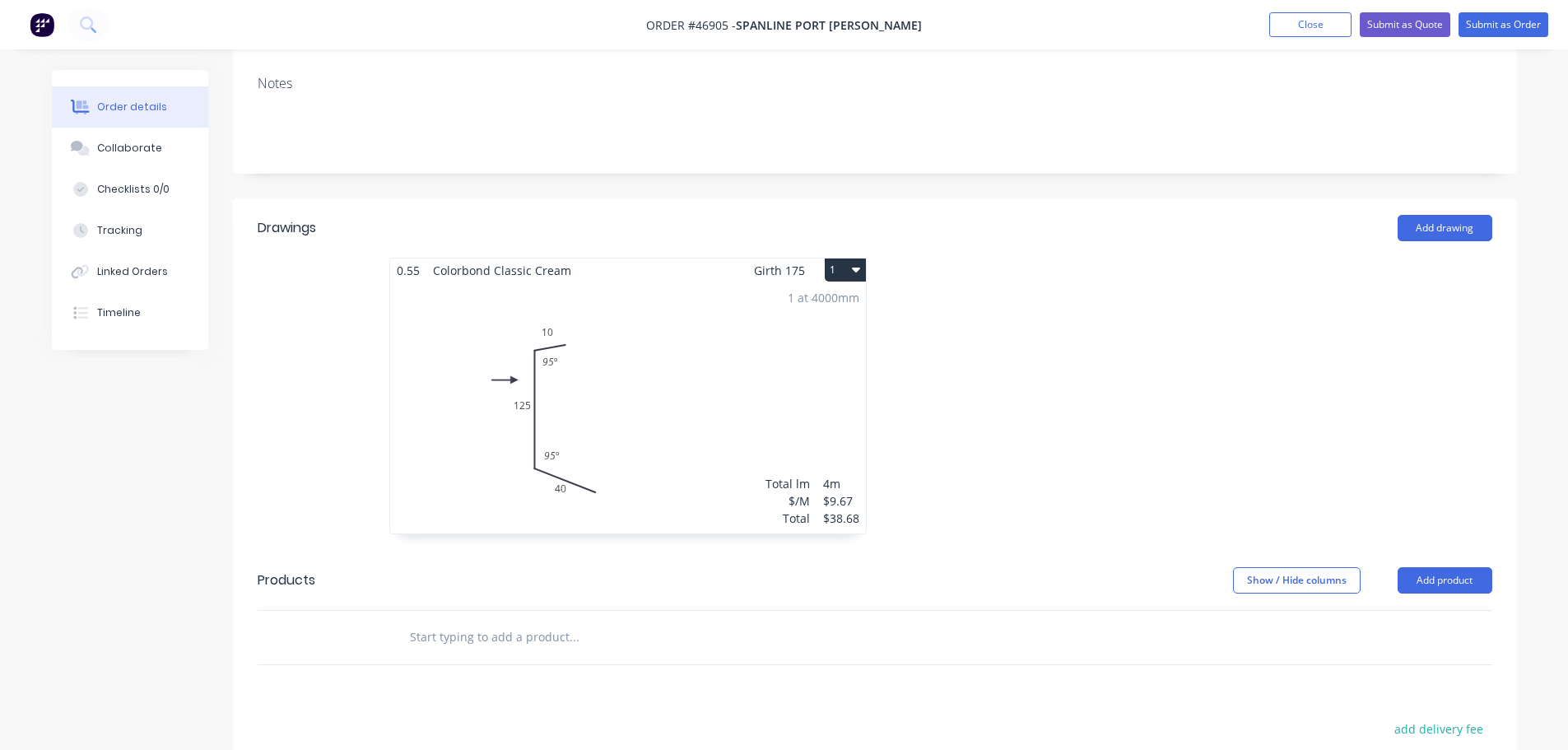
scroll to position [412, 0]
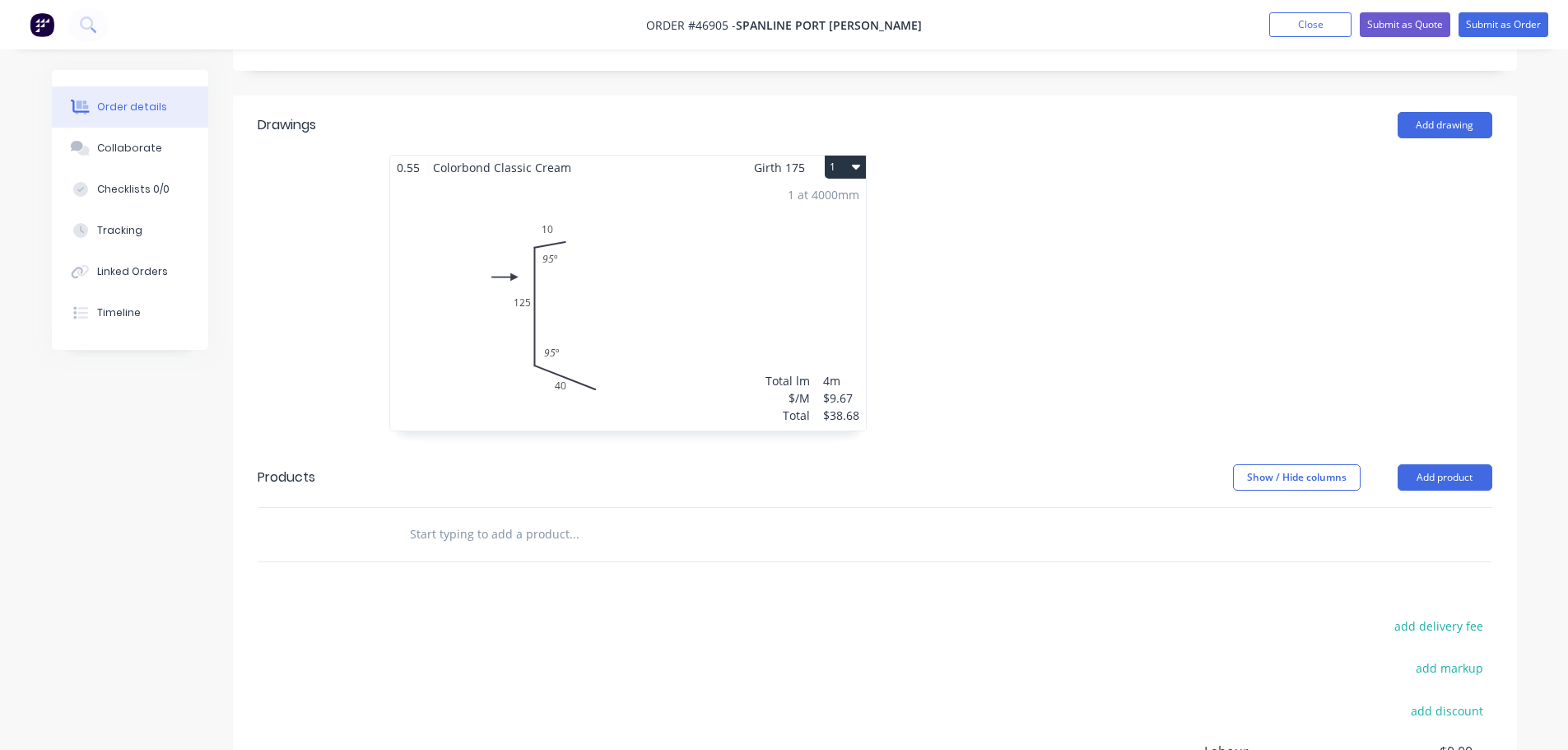
click at [645, 297] on div "1 at 4000mm Total lm $/M Total 4m $9.67 $38.68" at bounding box center [629, 305] width 476 height 251
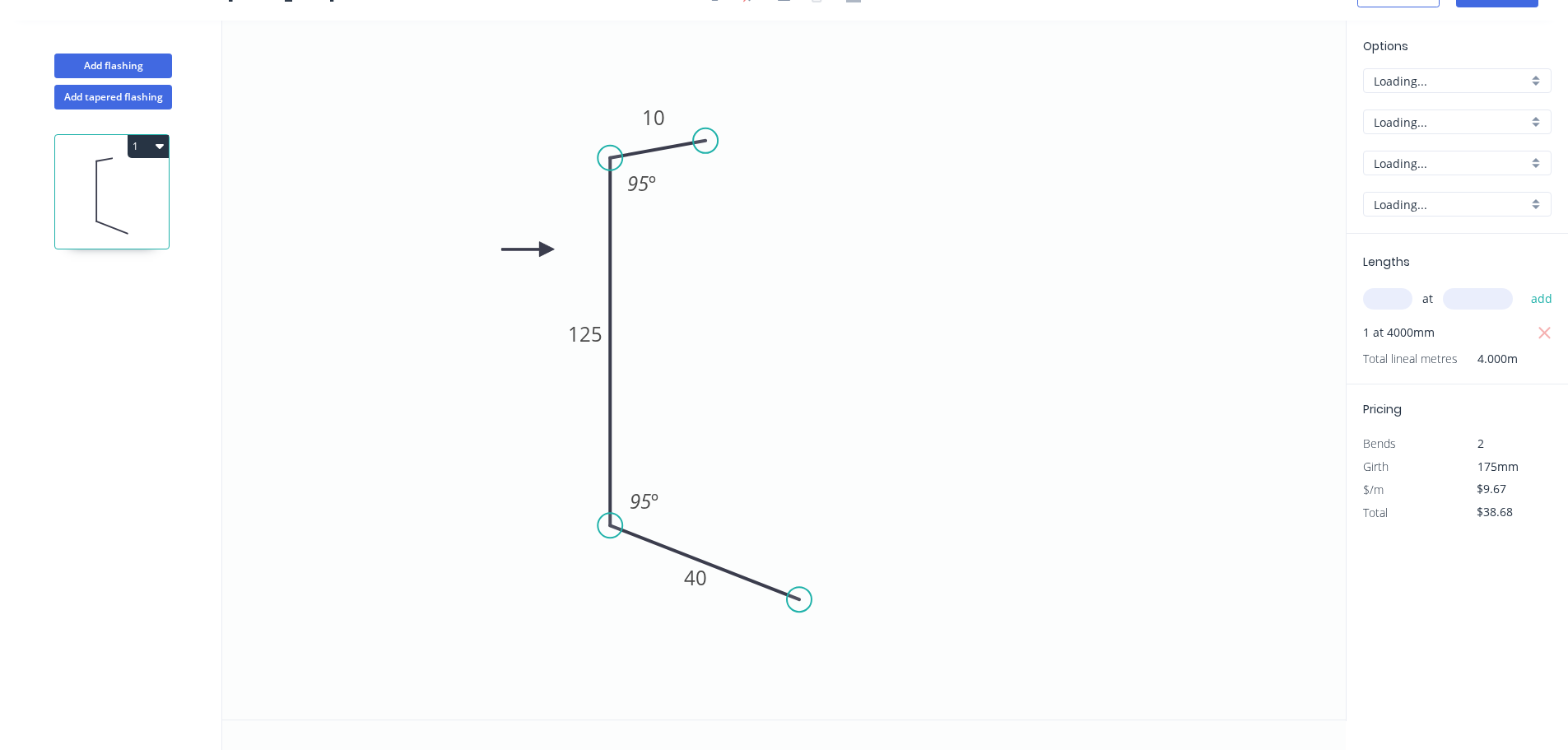
scroll to position [31, 0]
click at [1553, 335] on button "button" at bounding box center [1544, 332] width 20 height 23
type input "$0.00"
click at [1380, 301] on input "text" at bounding box center [1388, 298] width 49 height 21
type input "2"
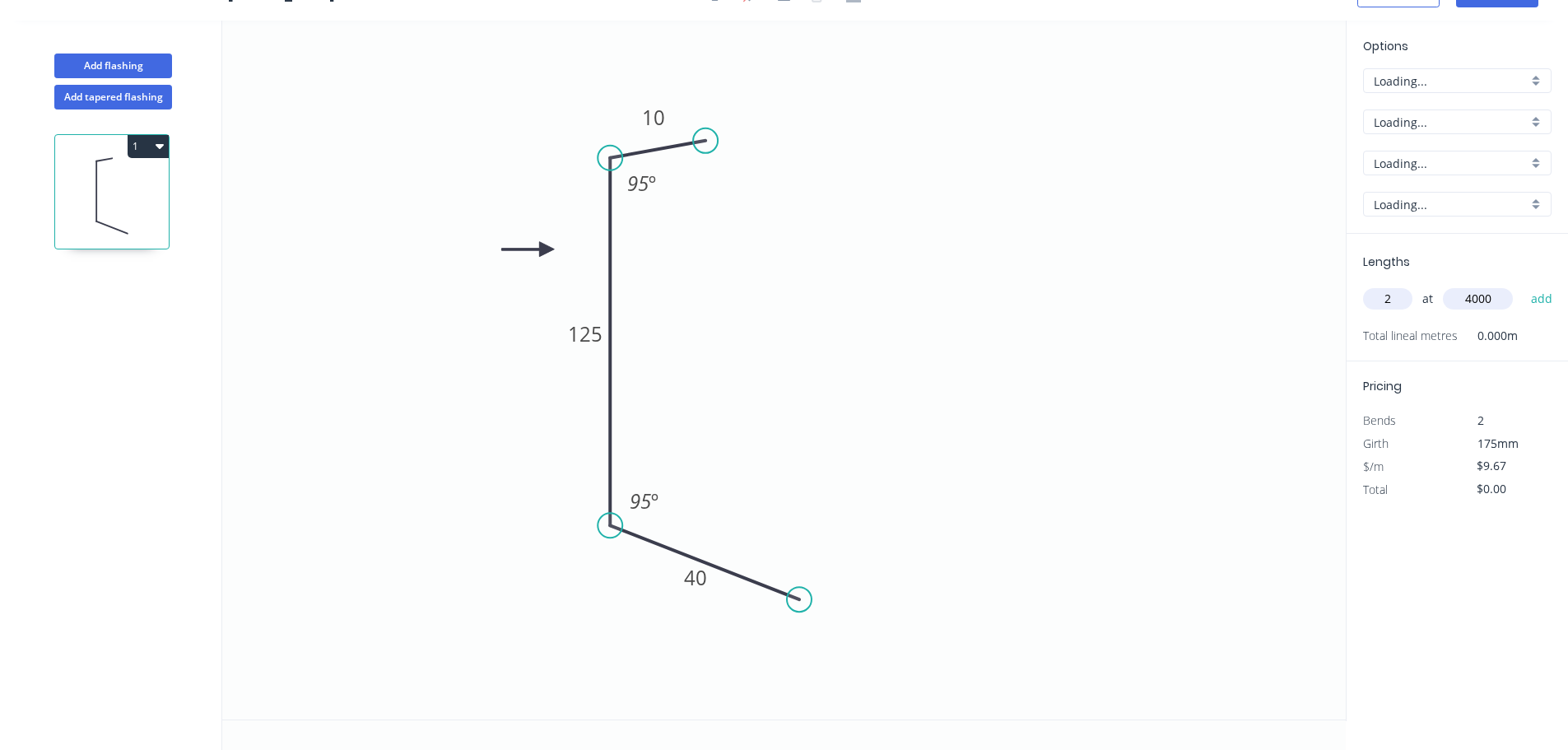
type input "4000"
click at [1523, 285] on button "add" at bounding box center [1543, 298] width 39 height 28
type input "$77.36"
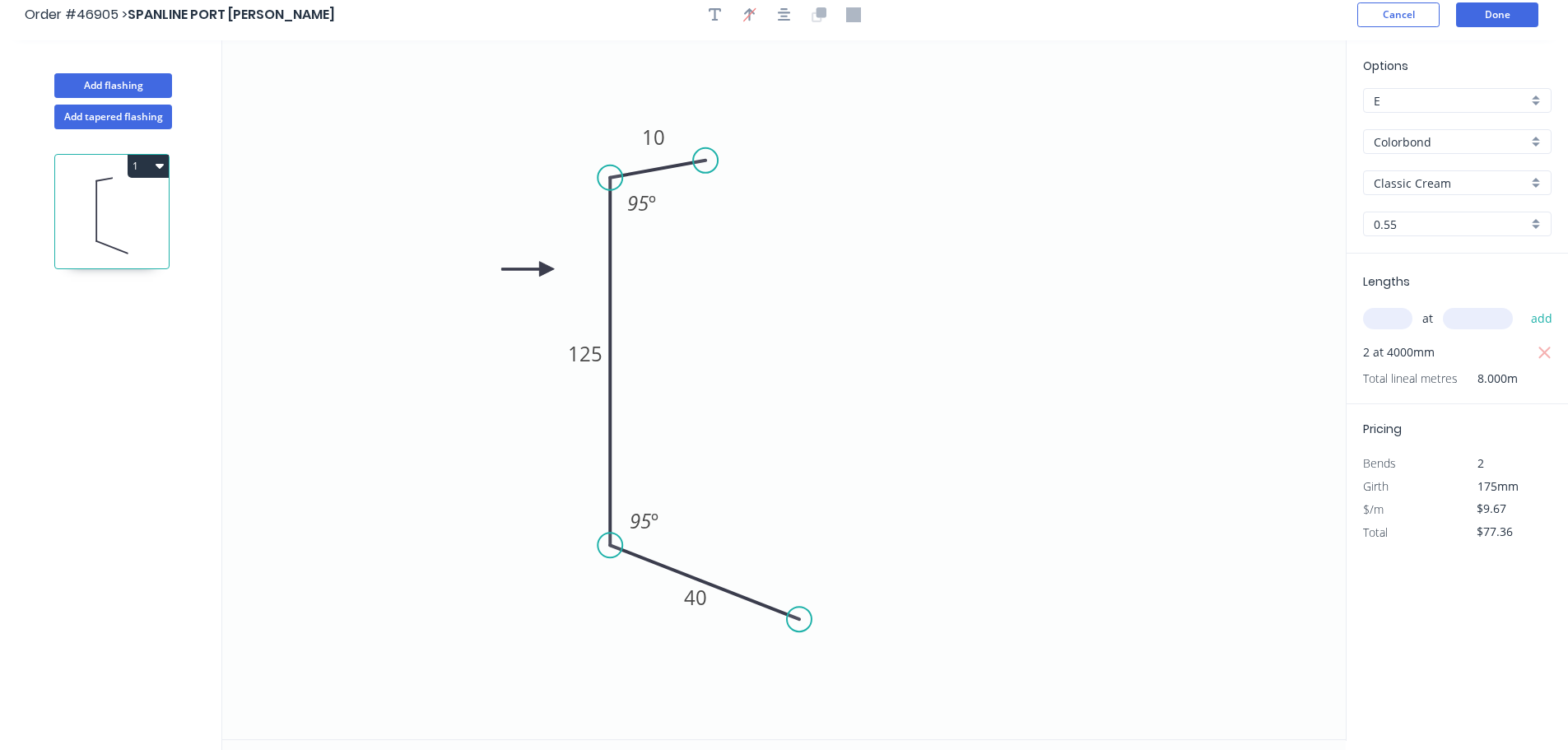
scroll to position [0, 0]
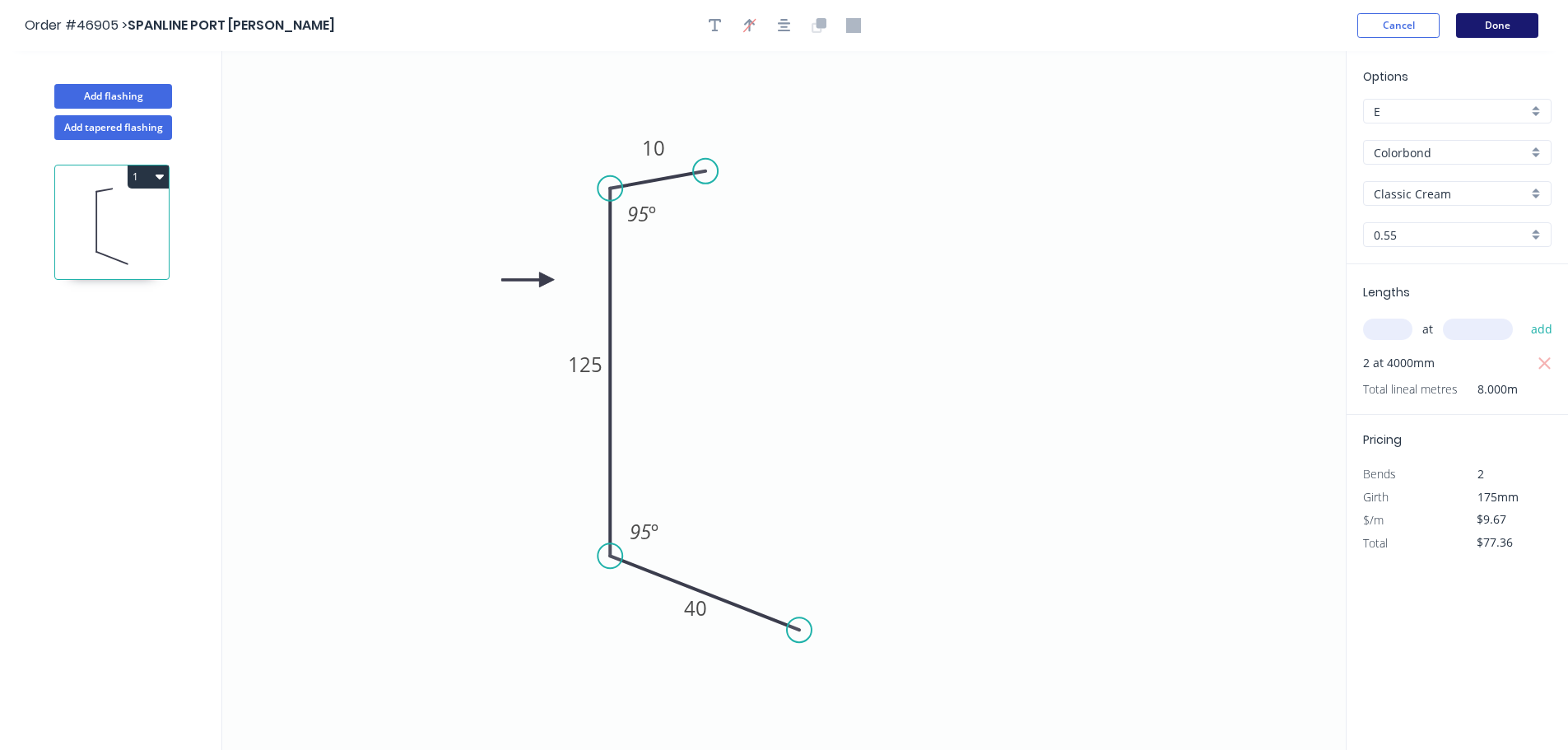
click at [1496, 25] on button "Done" at bounding box center [1497, 25] width 82 height 25
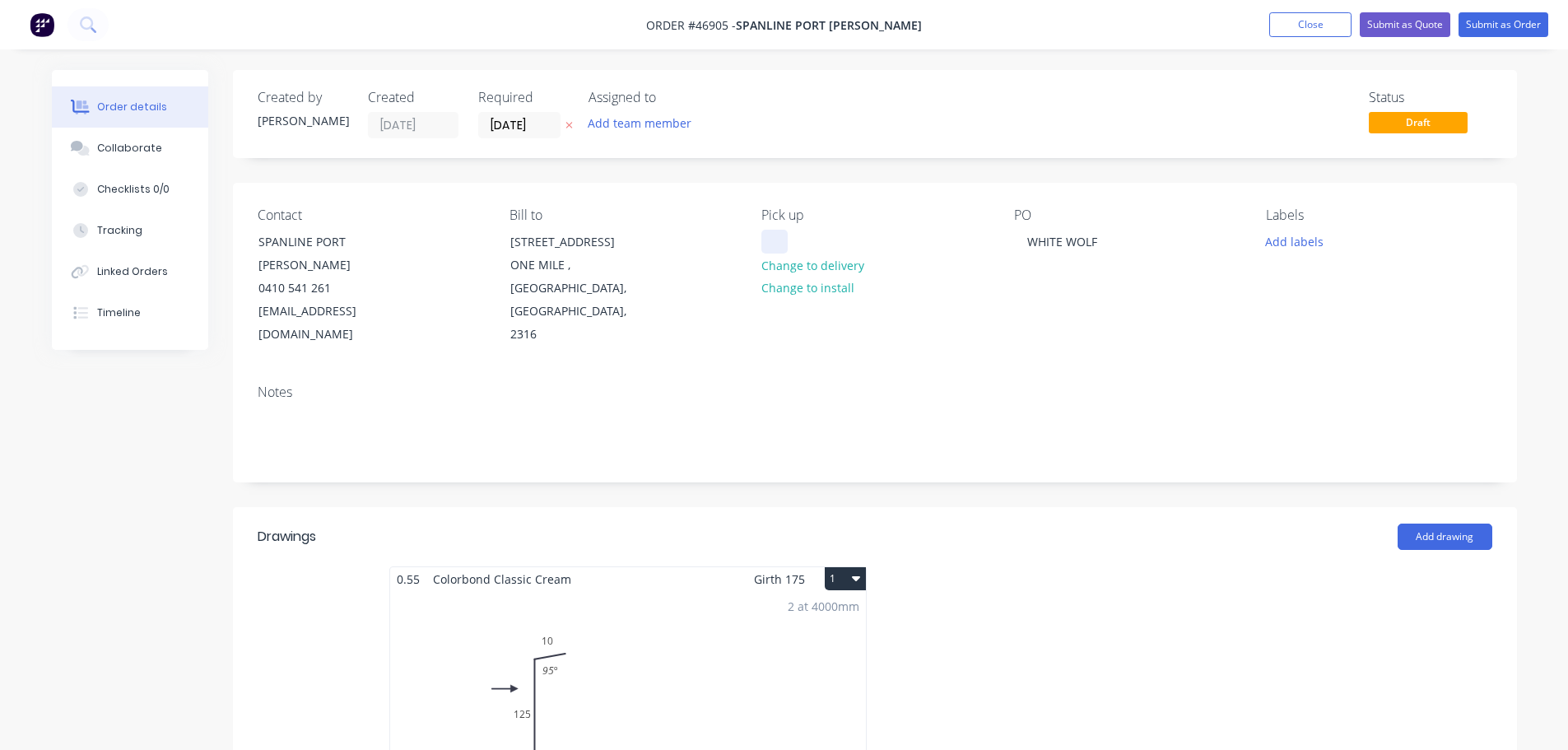
click at [781, 241] on div at bounding box center [774, 242] width 26 height 24
click at [1504, 26] on button "Submit as Order" at bounding box center [1504, 25] width 90 height 25
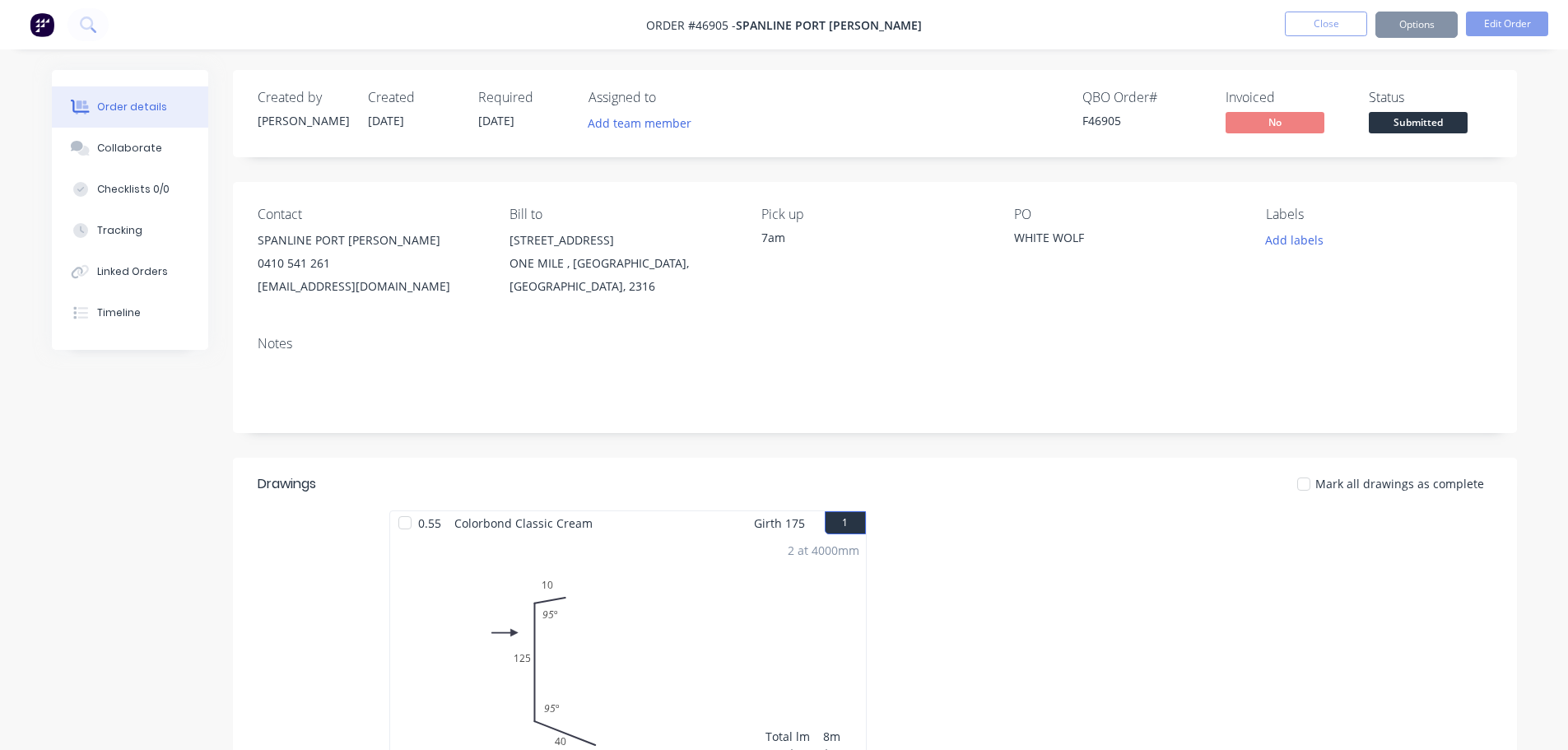
click at [1515, 111] on div "Created by [PERSON_NAME] Created [DATE] Required [DATE] Assigned to Add team me…" at bounding box center [875, 114] width 1284 height 87
click at [918, 318] on div "Contact SPANLINE PORT [PERSON_NAME] 0410 541 261 [EMAIL_ADDRESS][DOMAIN_NAME] B…" at bounding box center [875, 253] width 1284 height 141
click at [1405, 26] on button "Options" at bounding box center [1416, 25] width 82 height 26
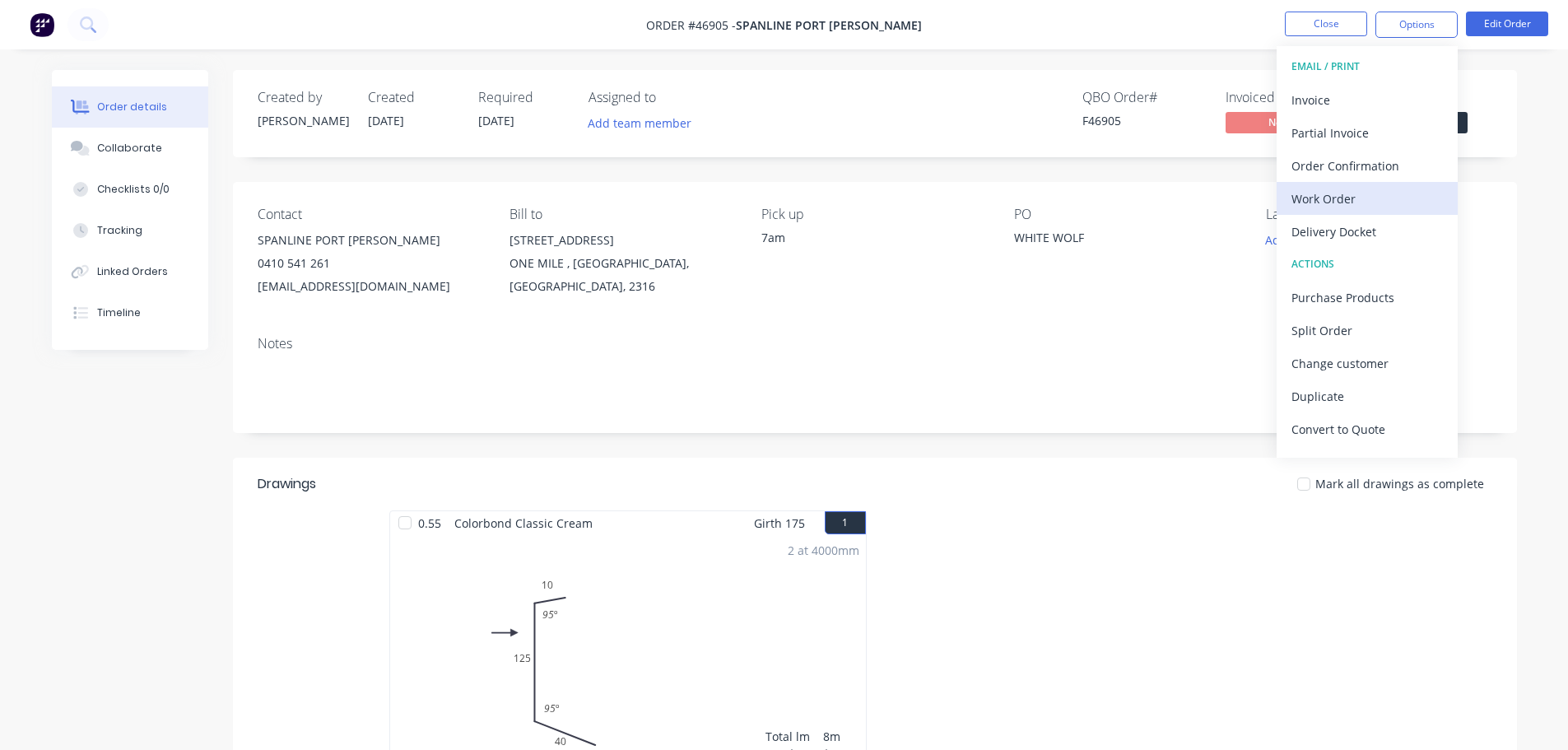
click at [1351, 197] on div "Work Order" at bounding box center [1367, 199] width 152 height 24
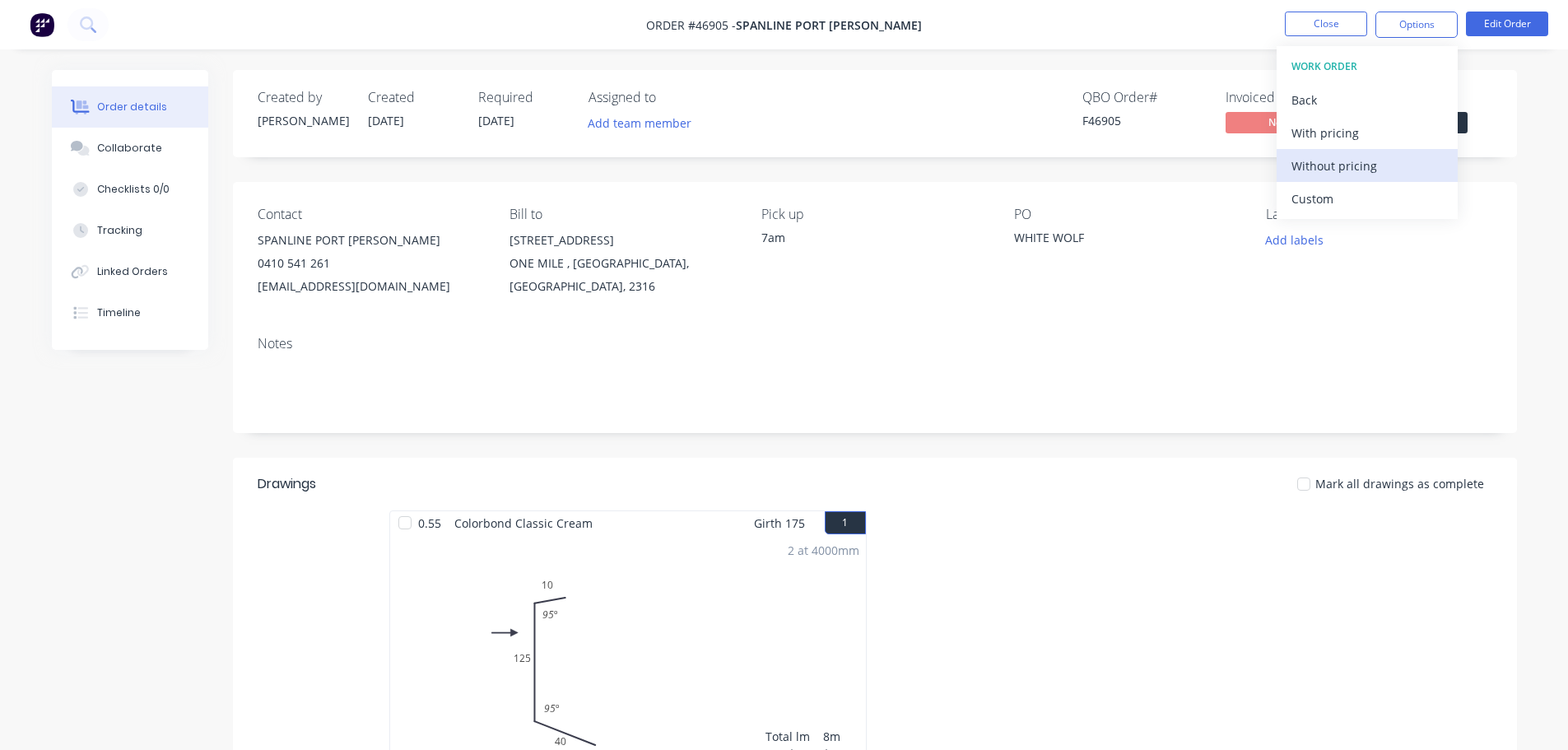
click at [1361, 178] on button "Without pricing" at bounding box center [1367, 165] width 181 height 33
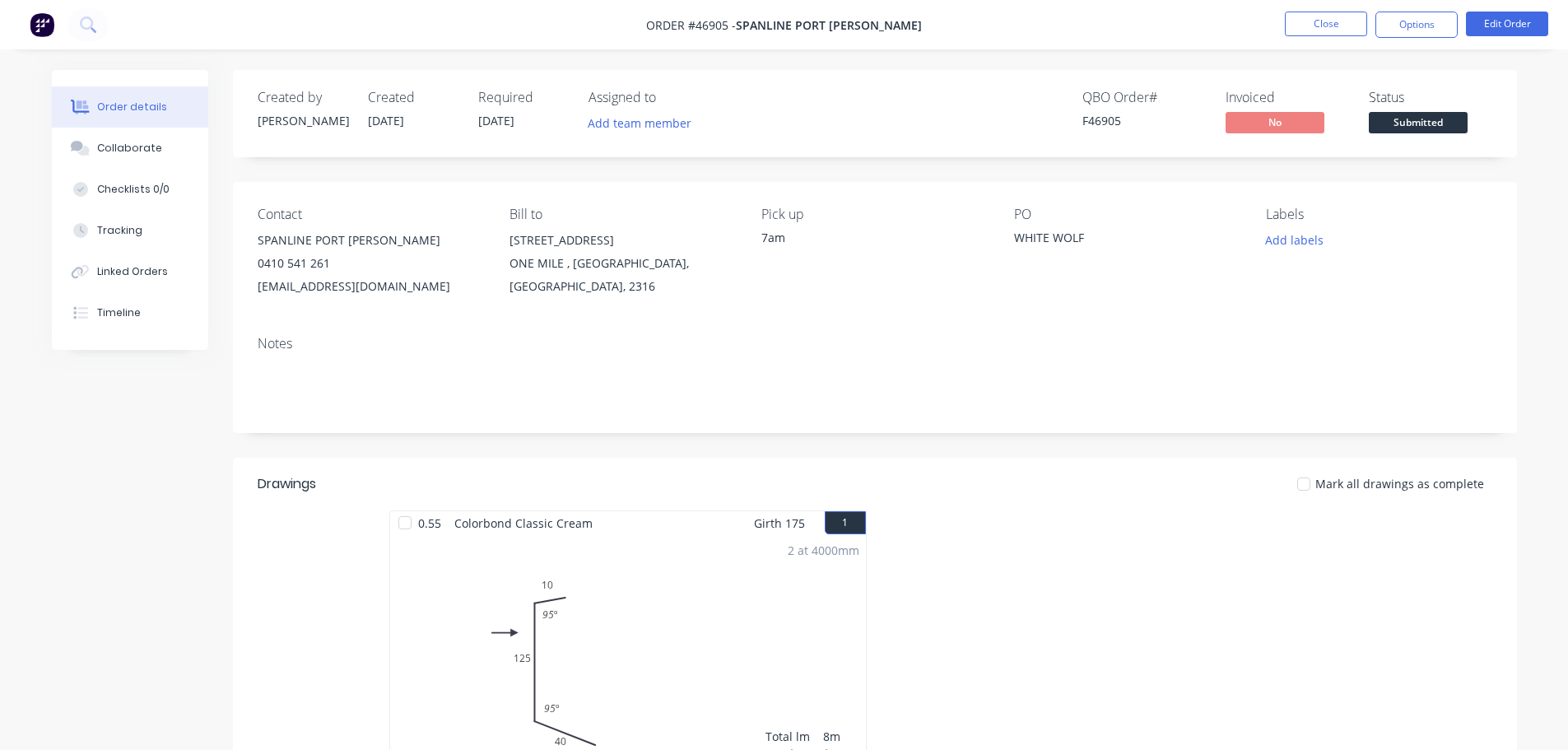
click at [1491, 221] on div "Labels" at bounding box center [1379, 214] width 225 height 15
click at [1415, 131] on span "Submitted" at bounding box center [1418, 122] width 99 height 20
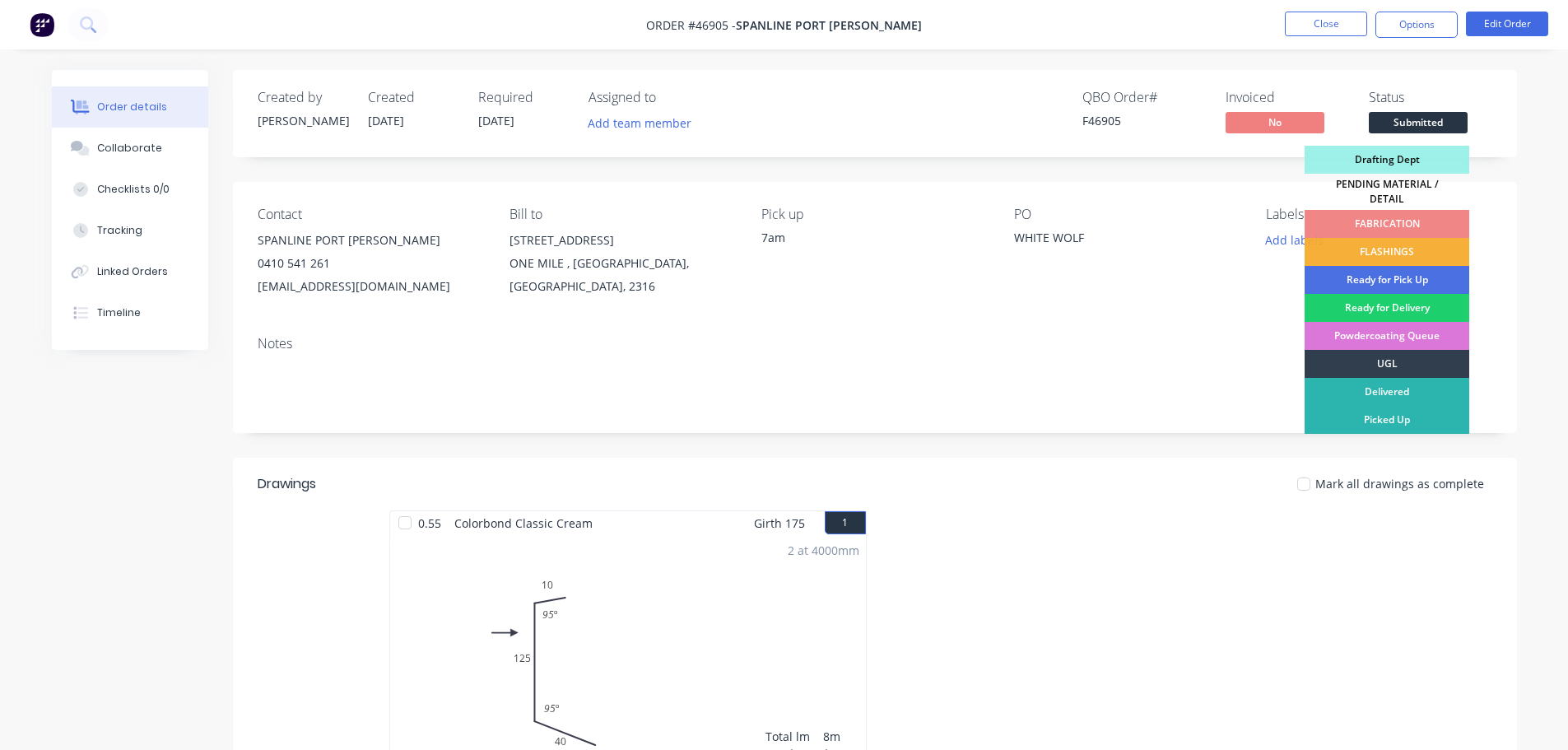
click at [1408, 243] on div "FLASHINGS" at bounding box center [1387, 252] width 164 height 28
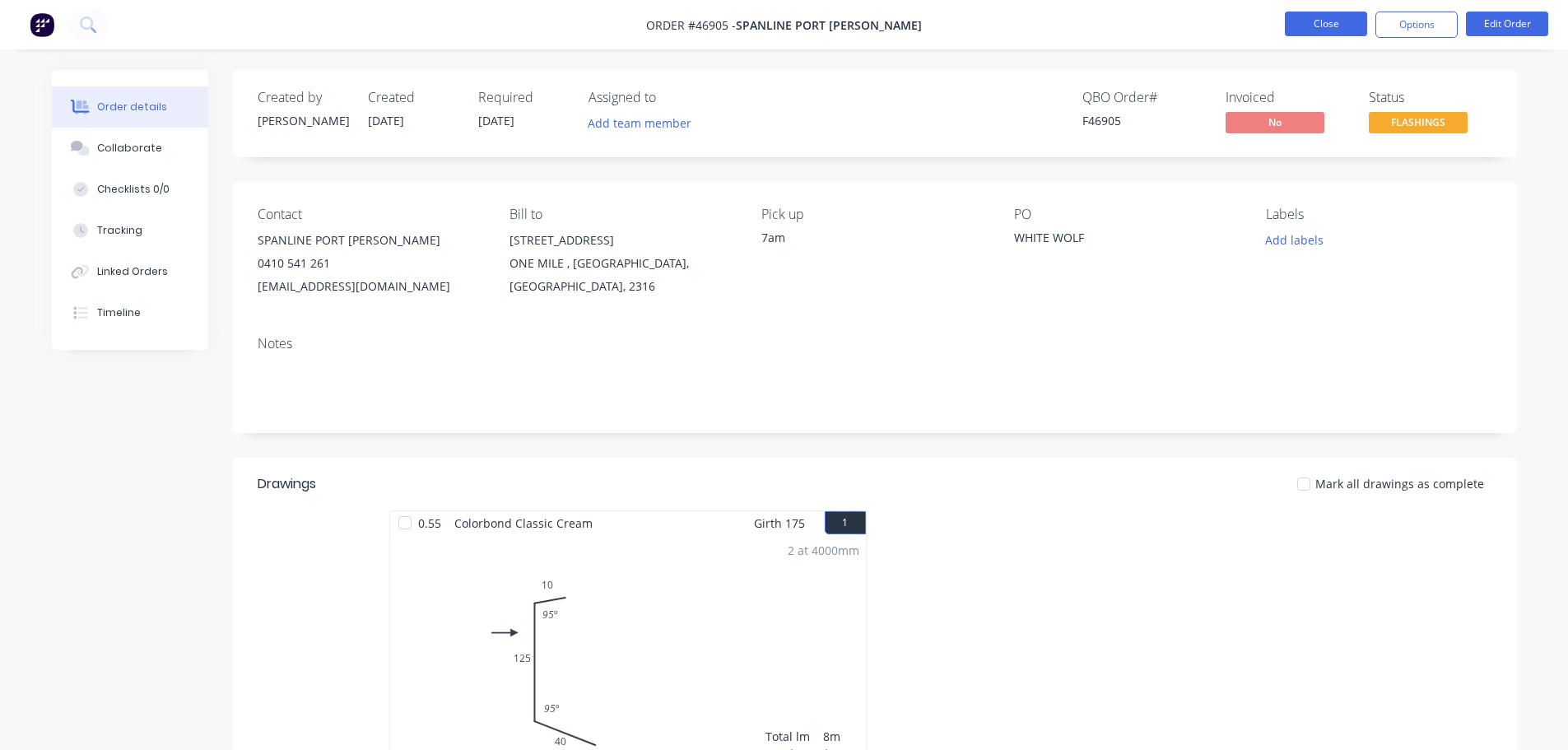
click at [1315, 25] on button "Close" at bounding box center [1326, 24] width 82 height 25
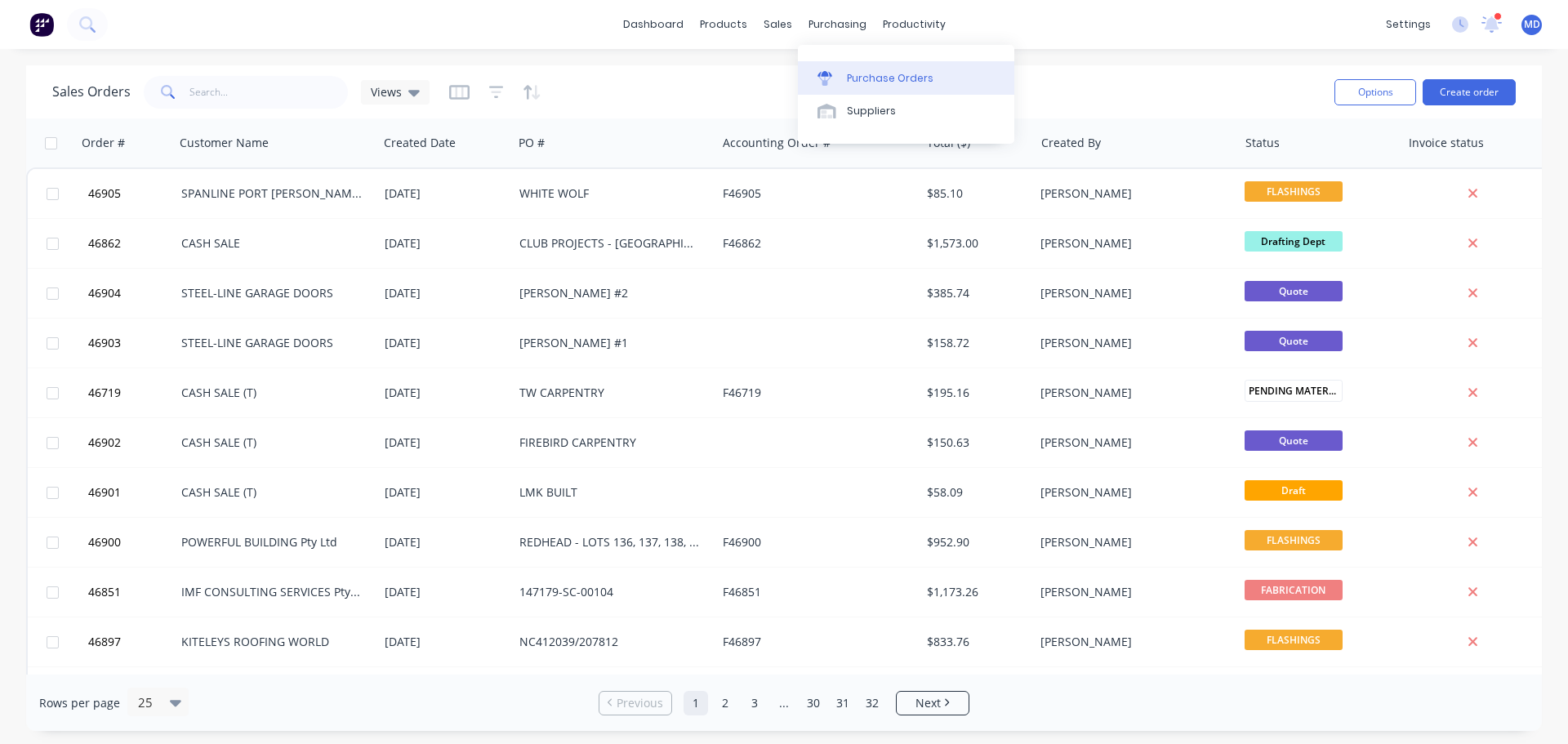
click at [850, 72] on div "Purchase Orders" at bounding box center [890, 78] width 87 height 14
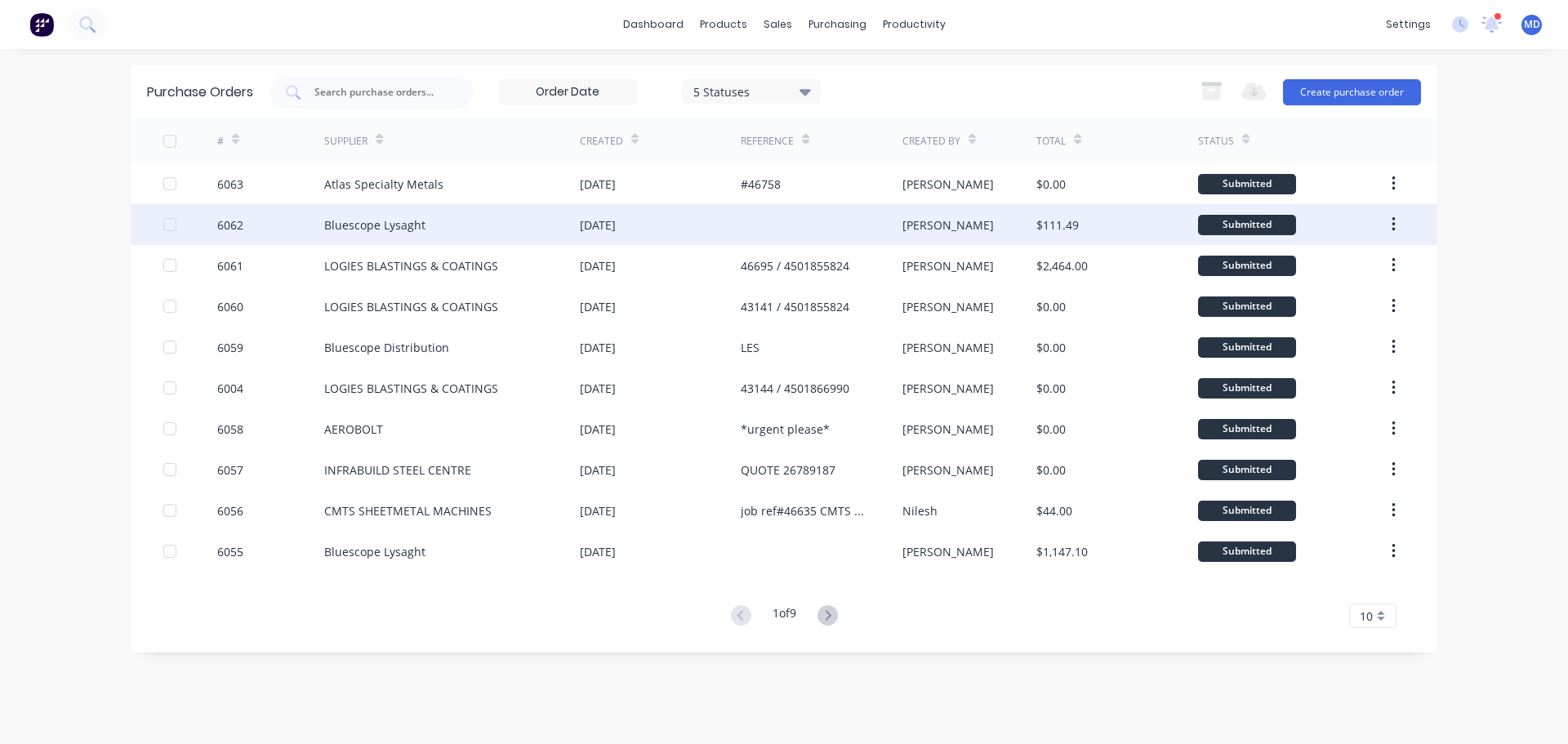
click at [234, 219] on div "6062" at bounding box center [229, 225] width 26 height 17
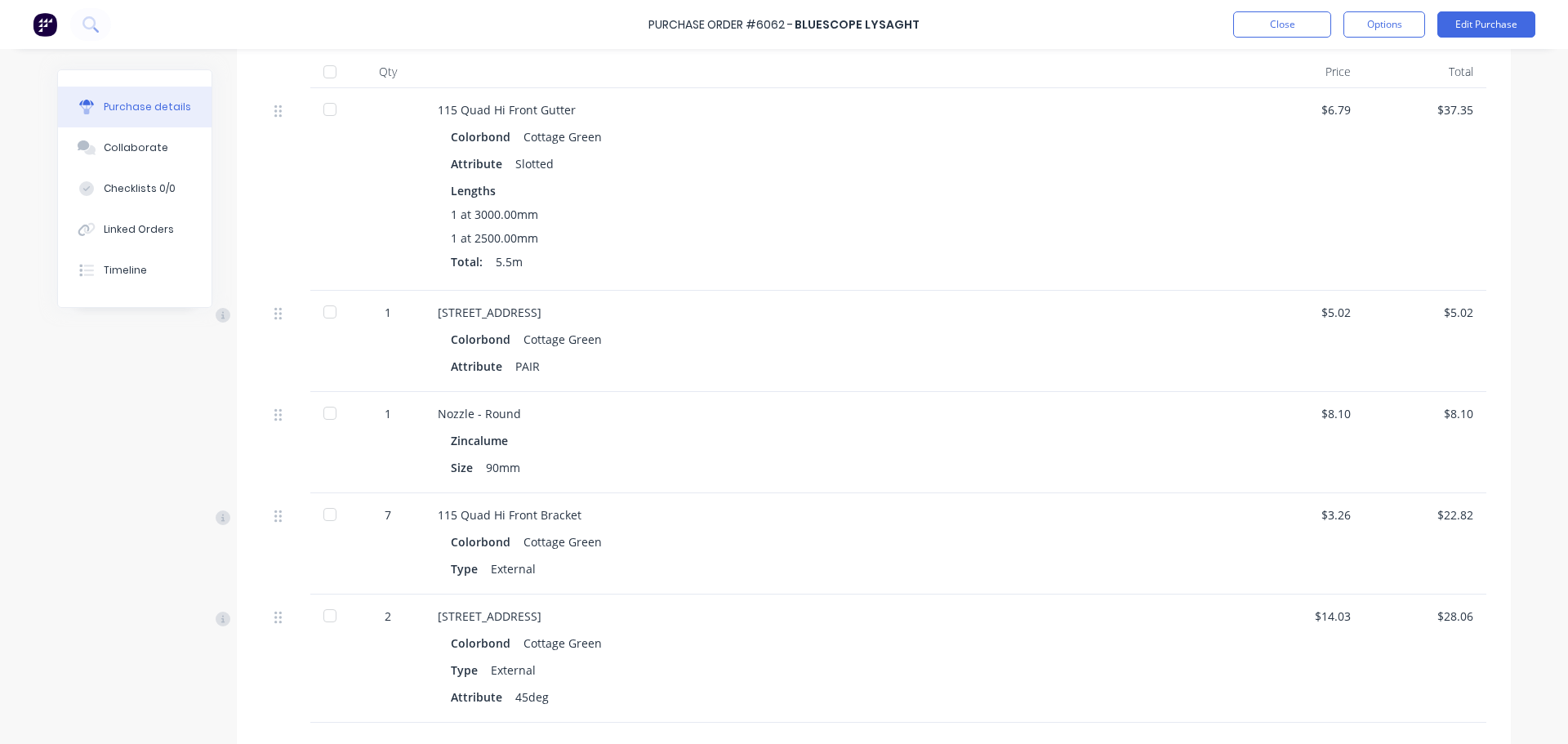
scroll to position [572, 0]
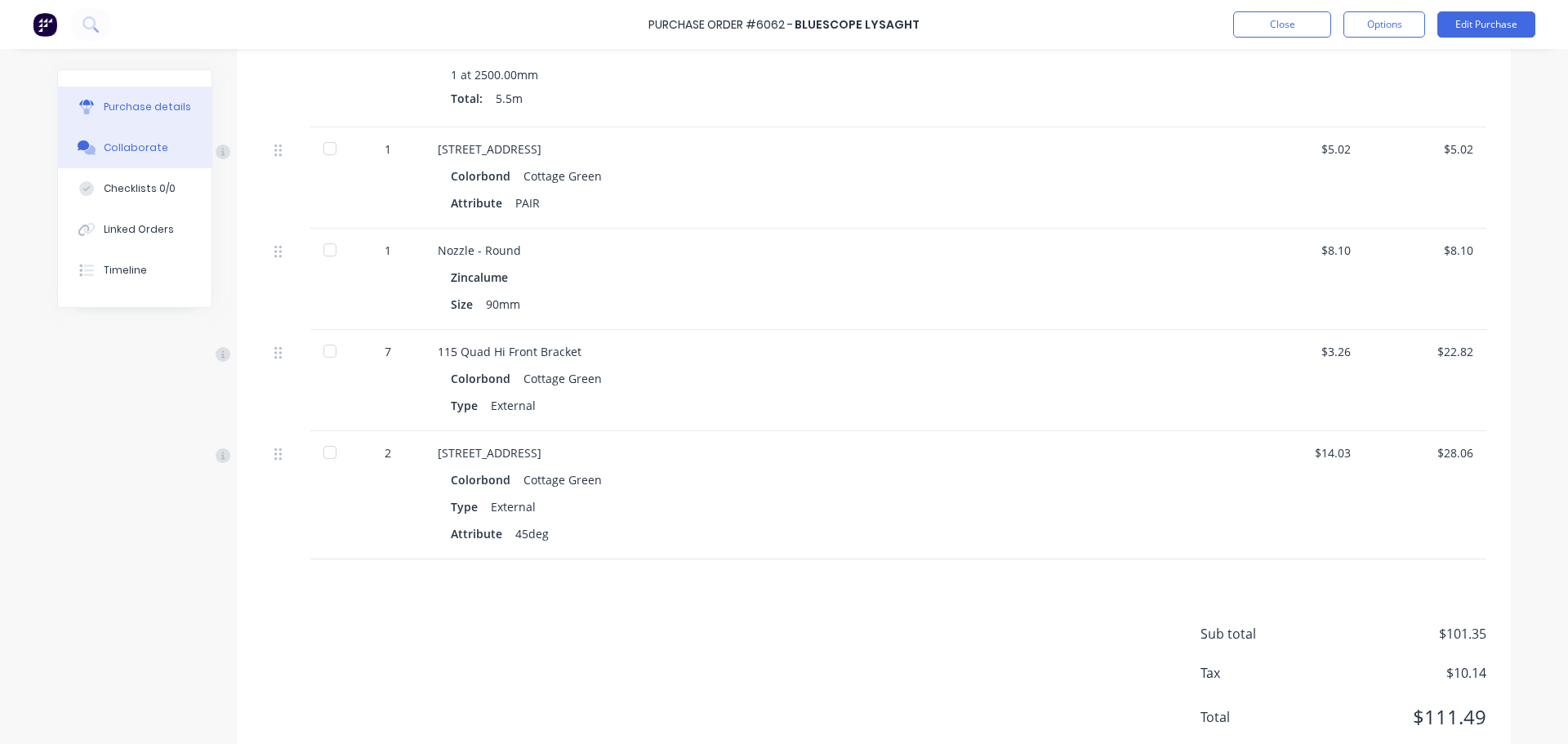
click at [113, 153] on div "Collaborate" at bounding box center [135, 147] width 65 height 14
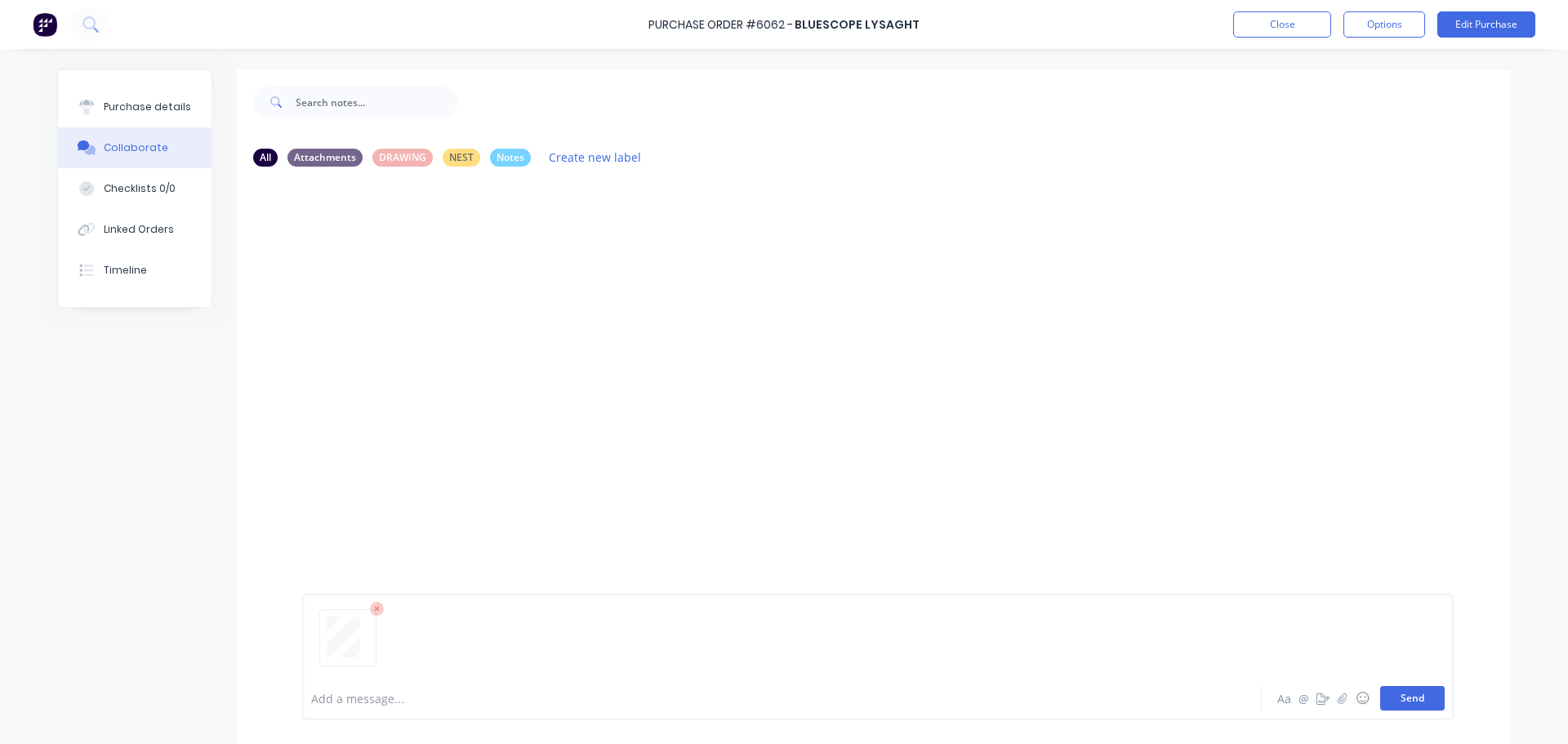
click at [1413, 704] on button "Send" at bounding box center [1412, 698] width 65 height 24
drag, startPoint x: 155, startPoint y: 112, endPoint x: 158, endPoint y: 136, distance: 24.2
click at [155, 111] on div "Purchase details" at bounding box center [147, 107] width 87 height 14
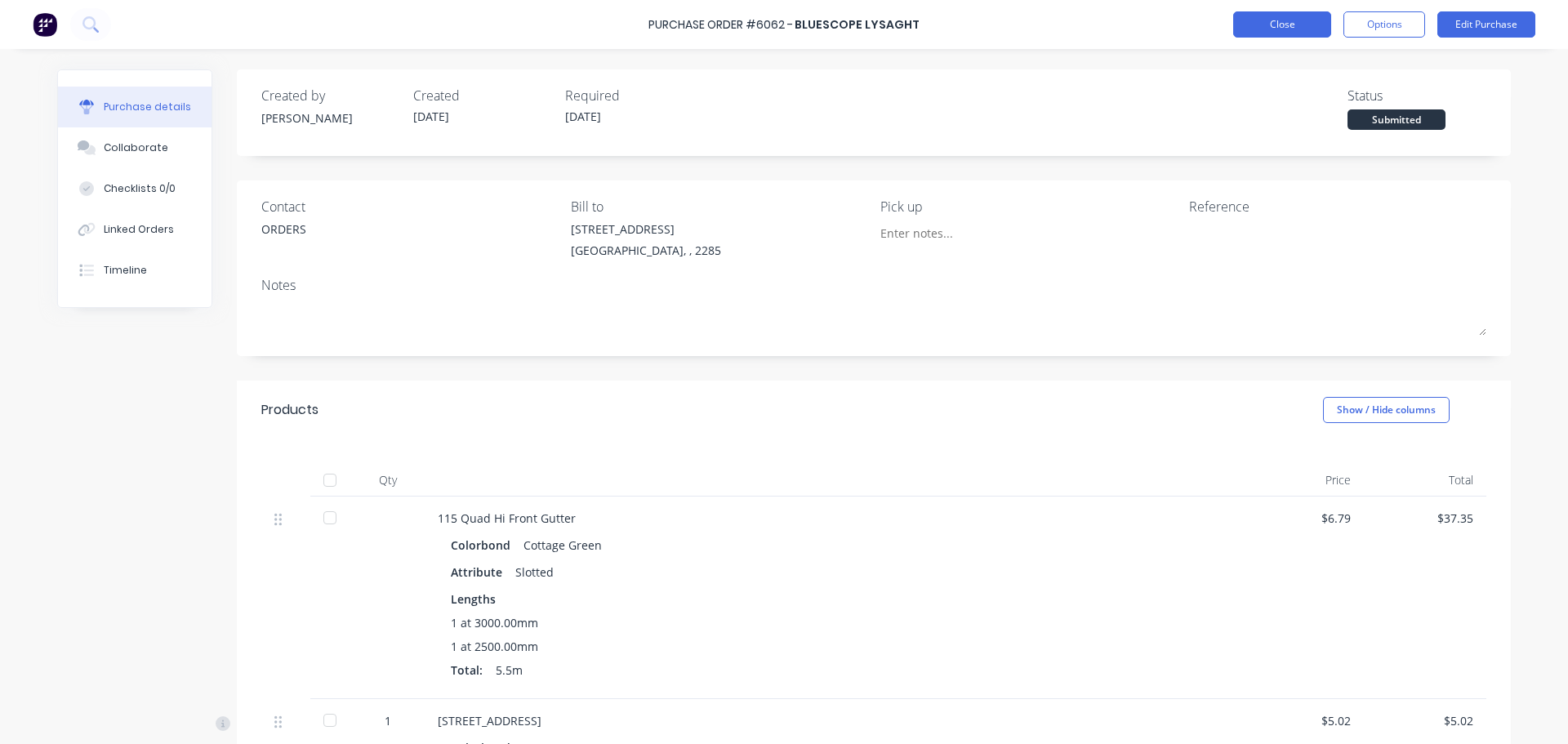
click at [1279, 24] on button "Close" at bounding box center [1281, 24] width 98 height 26
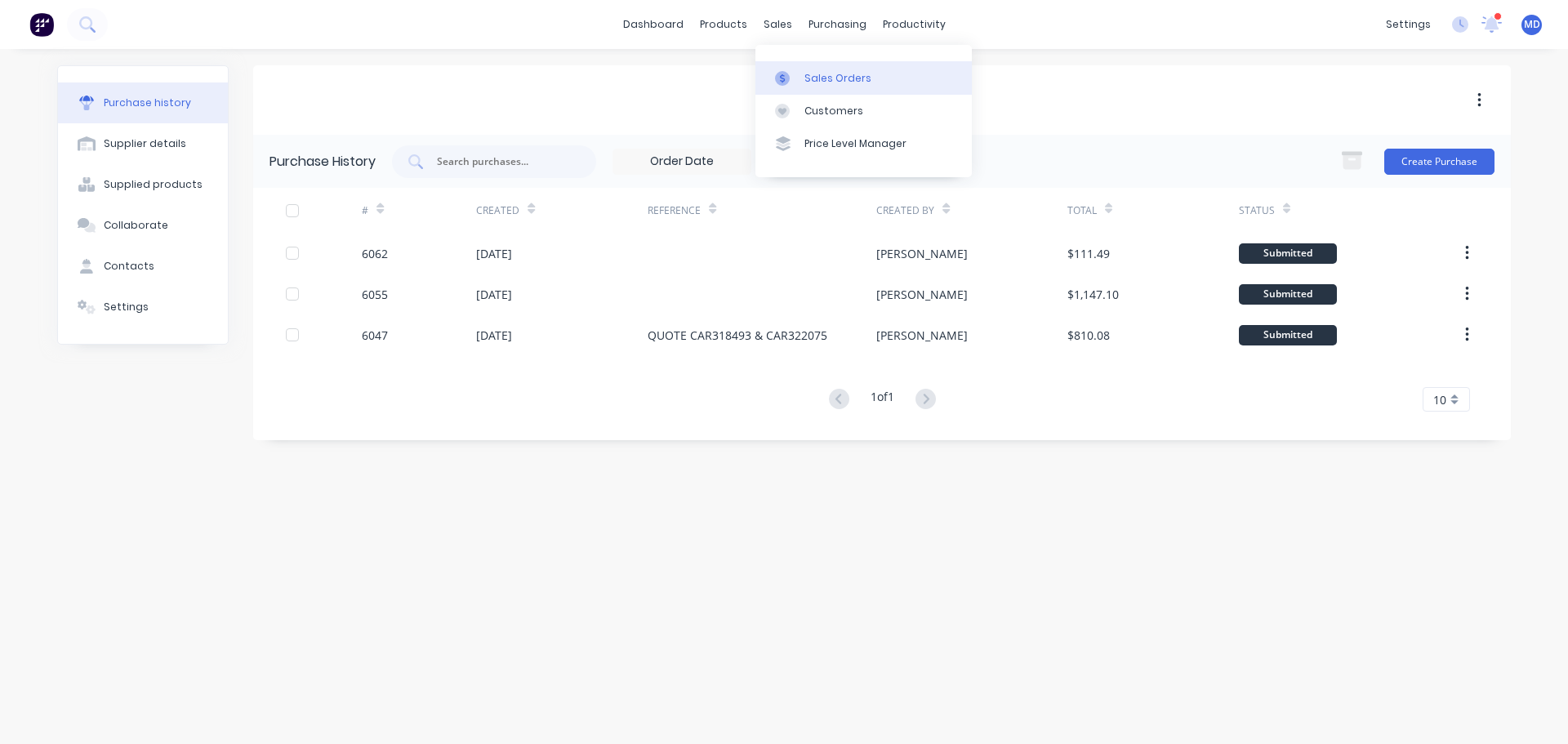
click at [805, 77] on div "Sales Orders" at bounding box center [838, 78] width 67 height 14
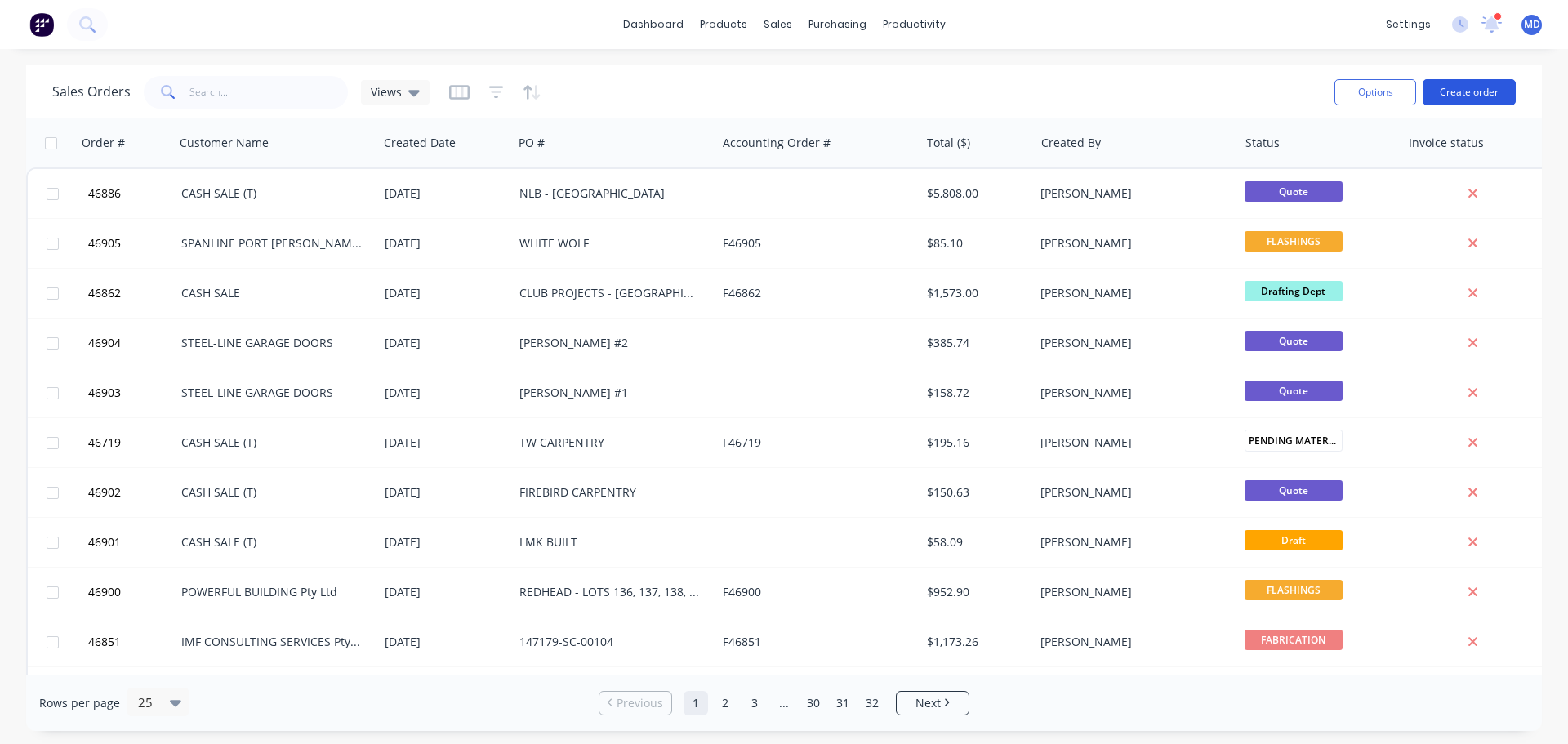
click at [1485, 94] on button "Create order" at bounding box center [1469, 92] width 93 height 26
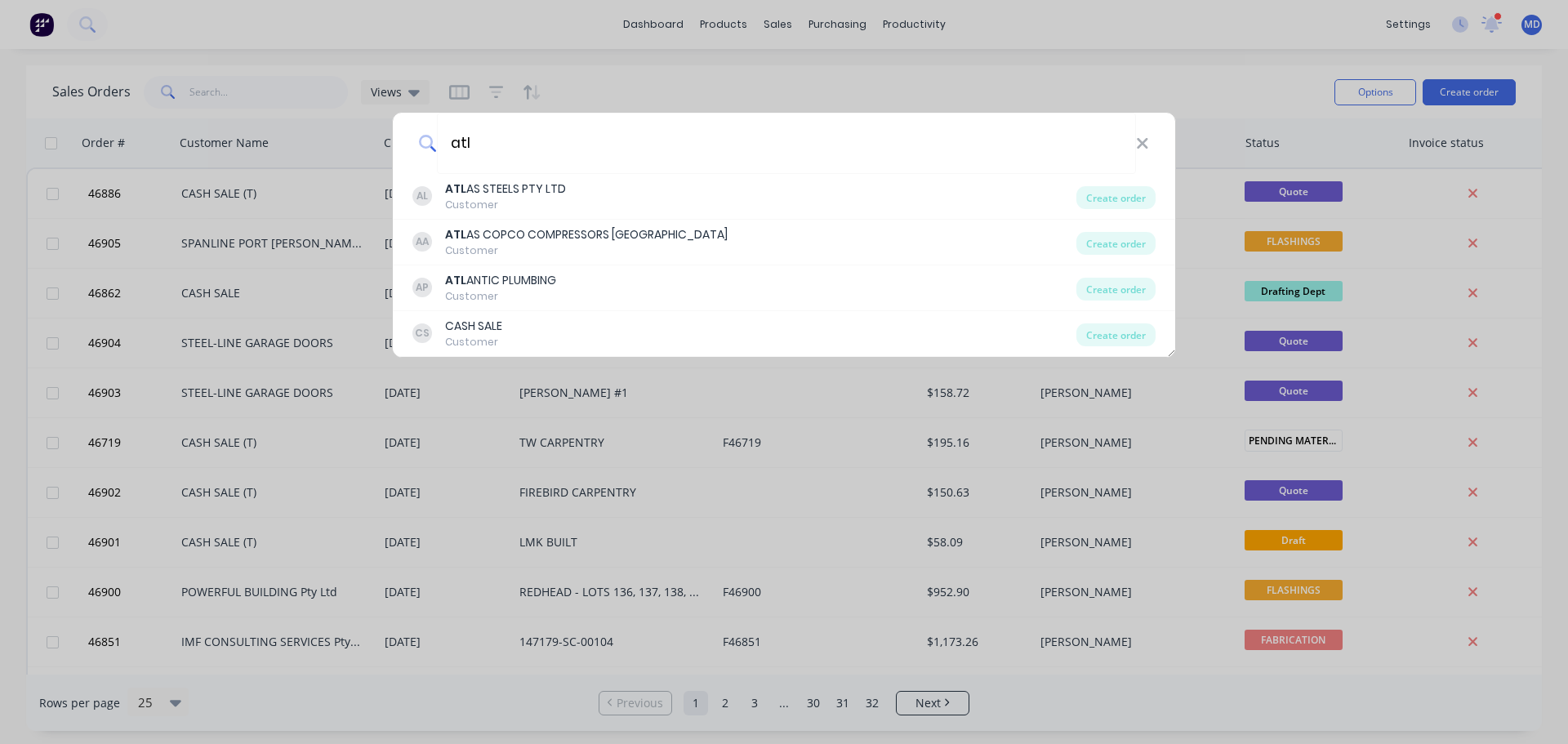
type input "atl"
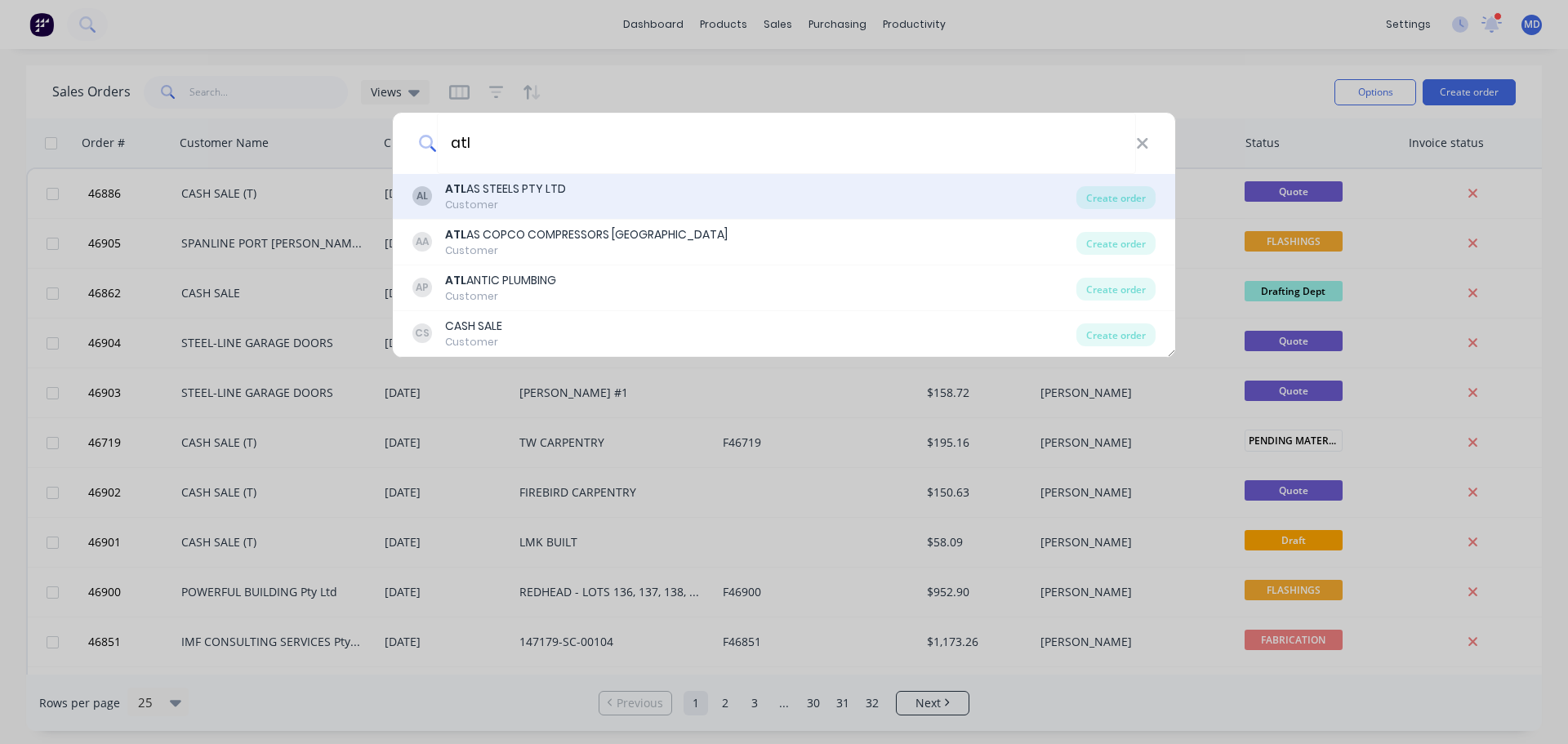
click at [489, 181] on div "ATL AS STEELS PTY LTD" at bounding box center [506, 189] width 121 height 17
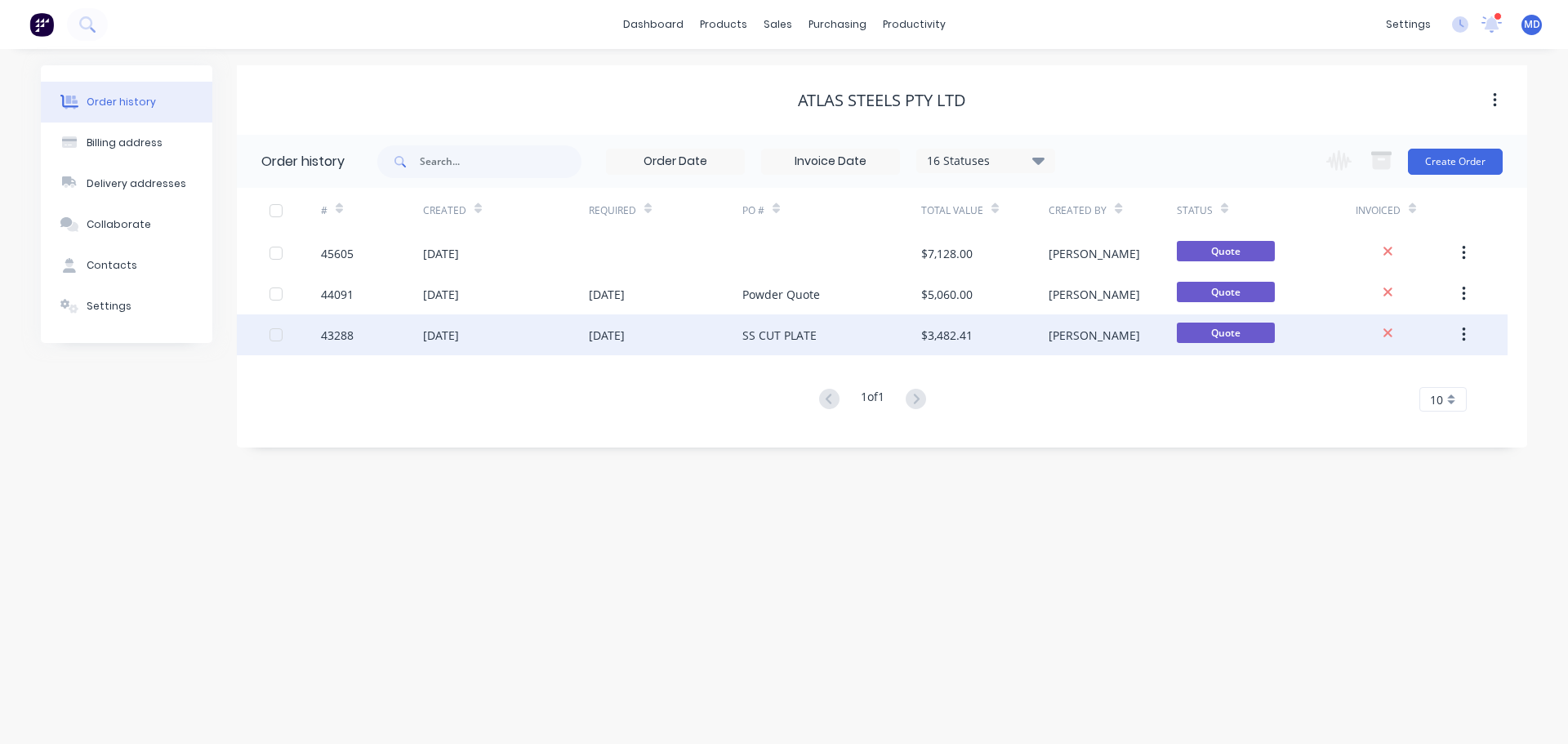
click at [351, 335] on div "43288" at bounding box center [337, 335] width 33 height 17
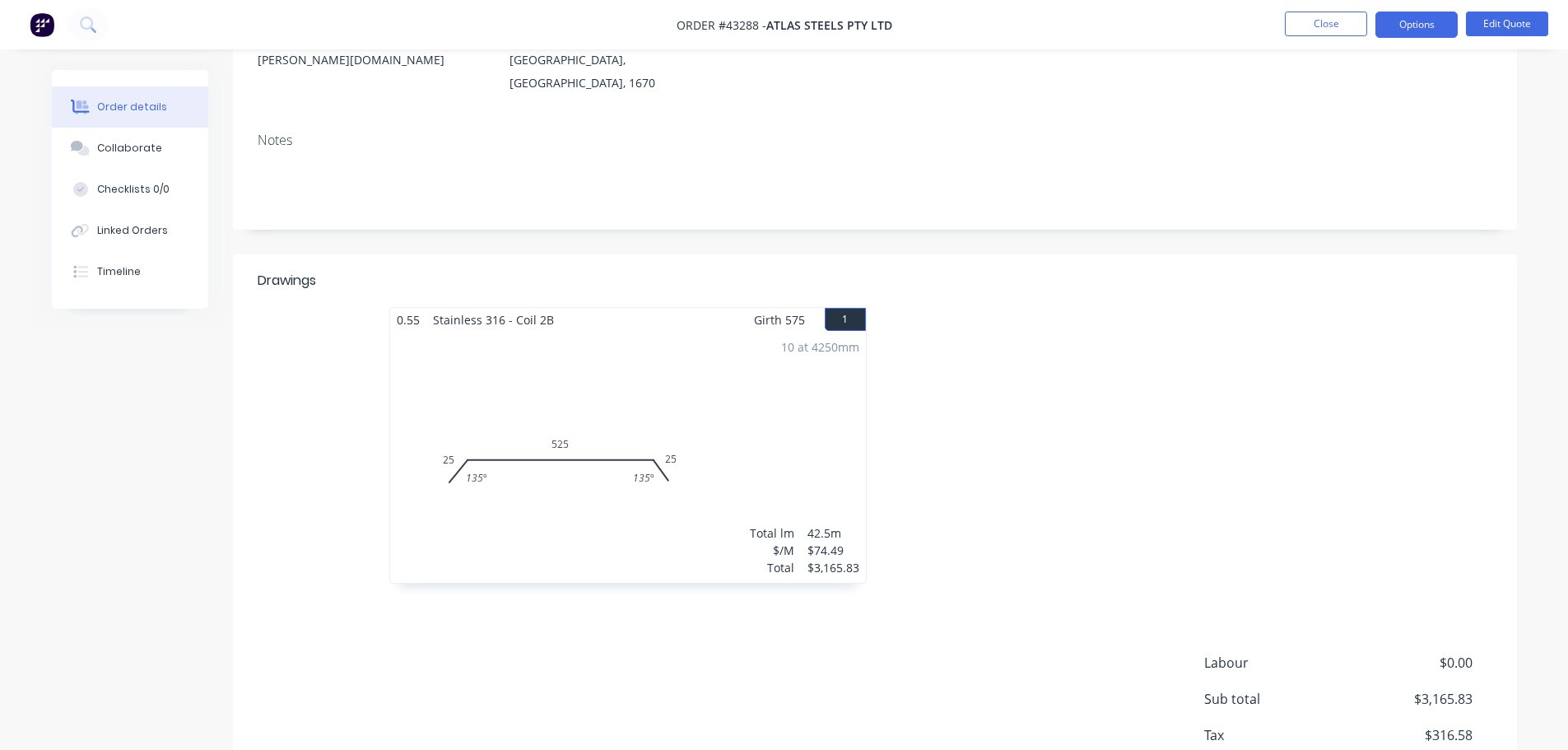
scroll to position [146, 0]
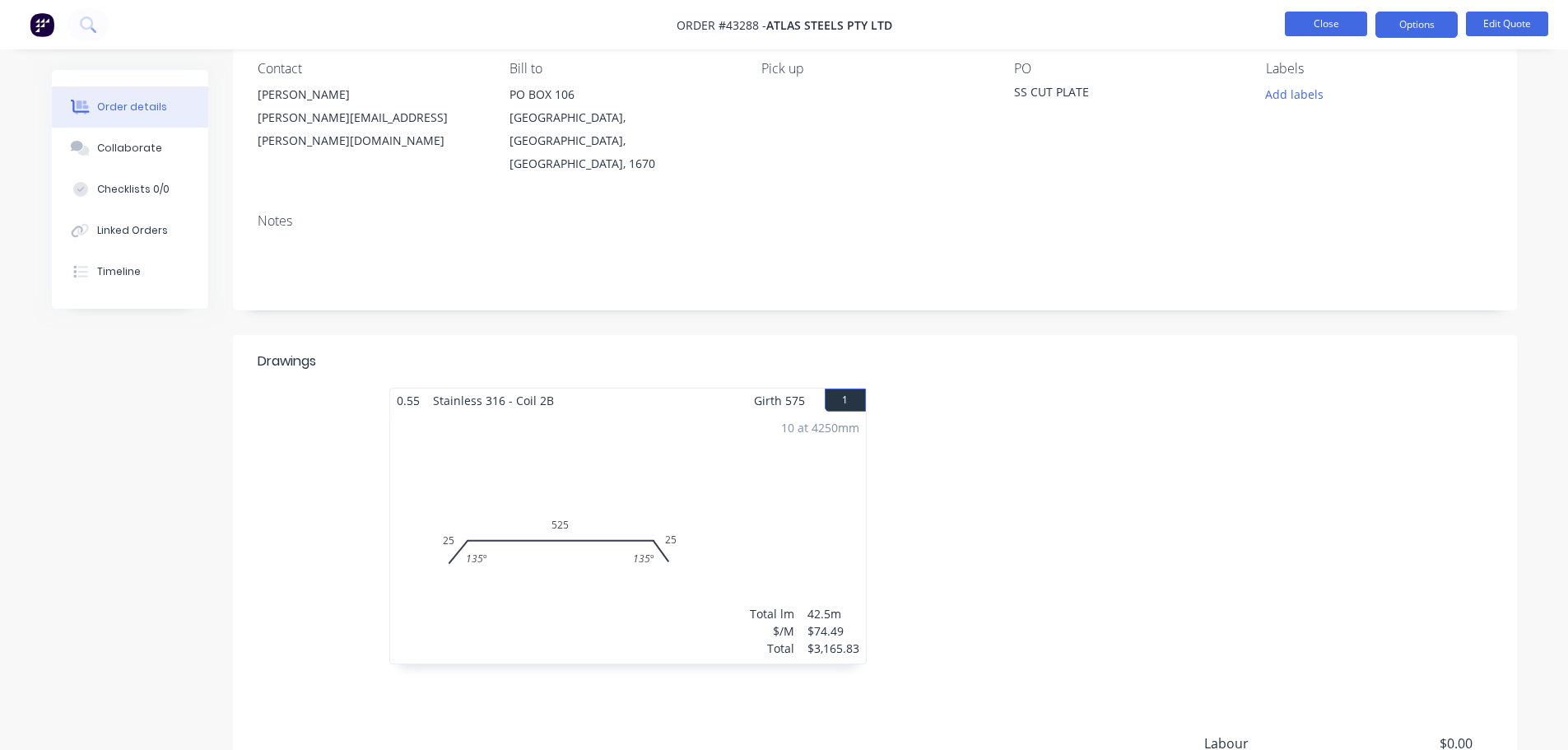
click at [1298, 31] on button "Close" at bounding box center [1326, 24] width 82 height 25
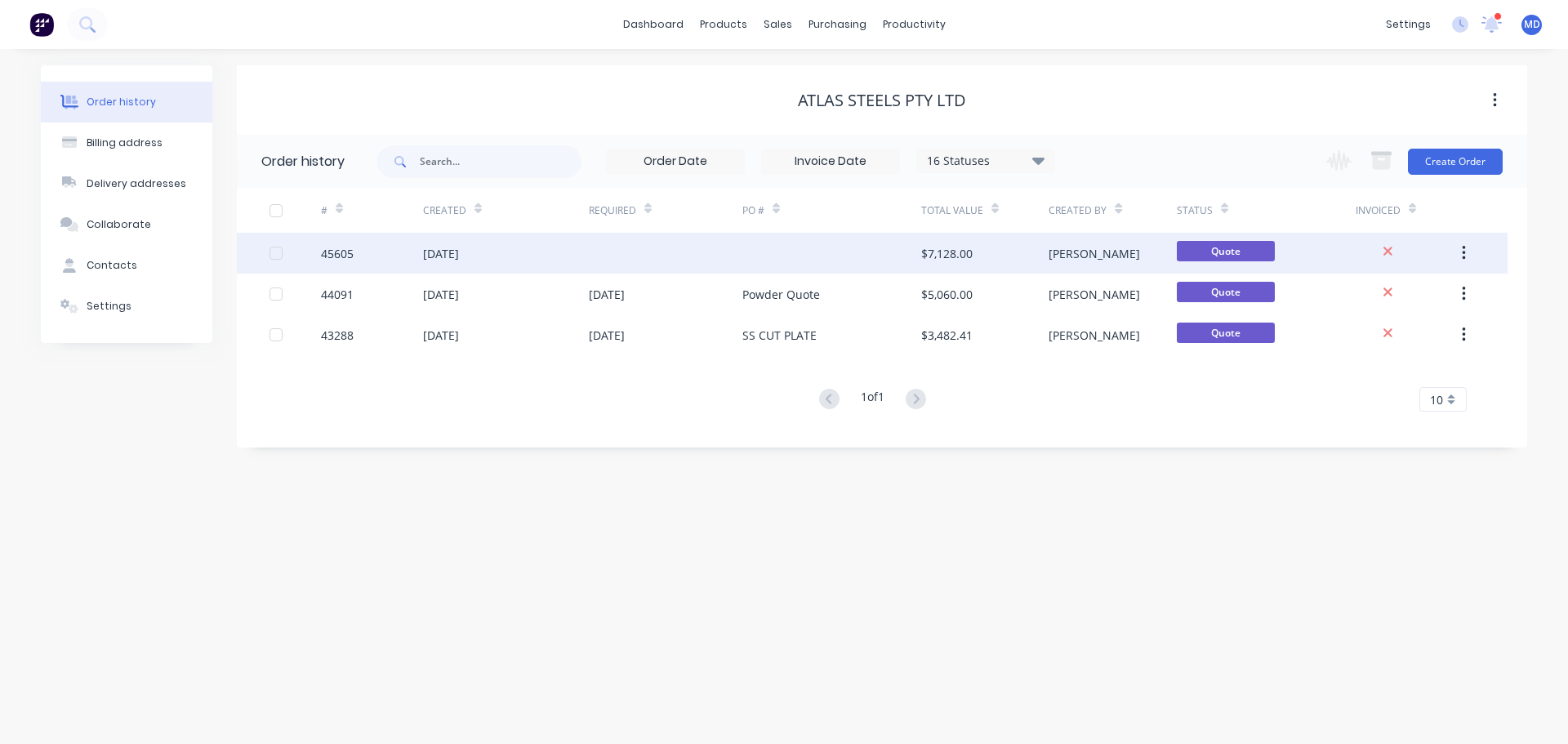
click at [324, 251] on div "45605" at bounding box center [337, 254] width 33 height 17
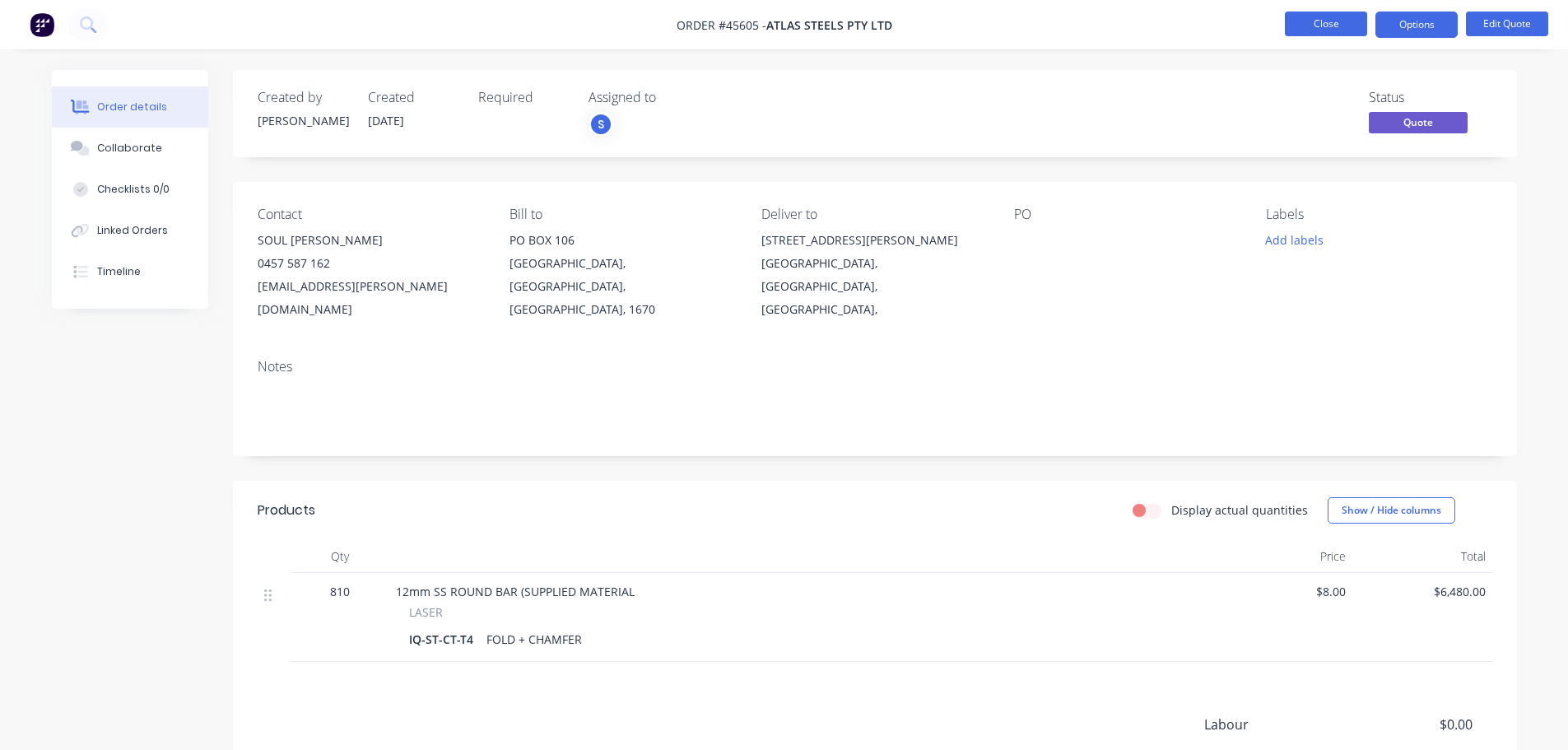
click at [1299, 25] on button "Close" at bounding box center [1326, 24] width 82 height 25
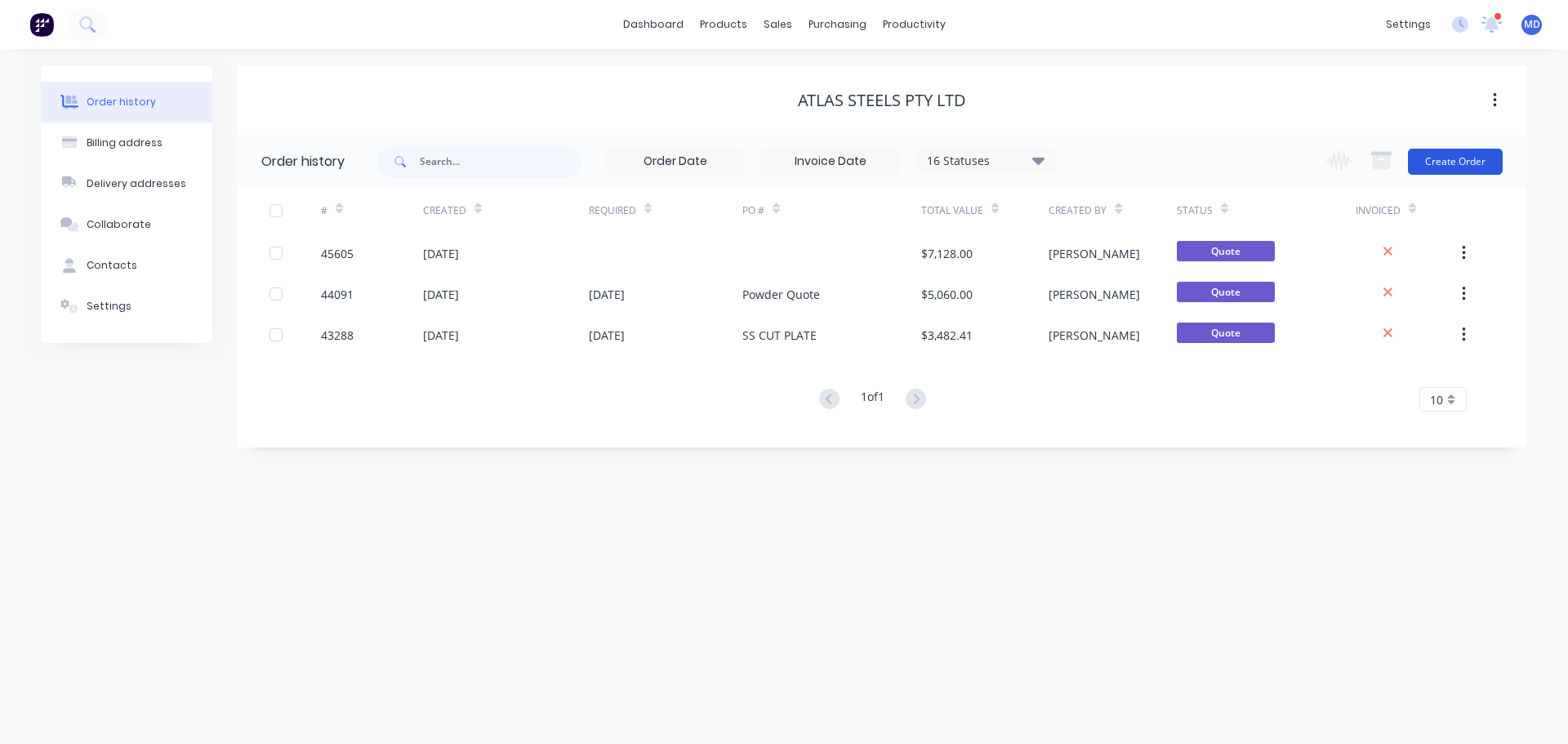
click at [1457, 156] on button "Create Order" at bounding box center [1455, 161] width 95 height 26
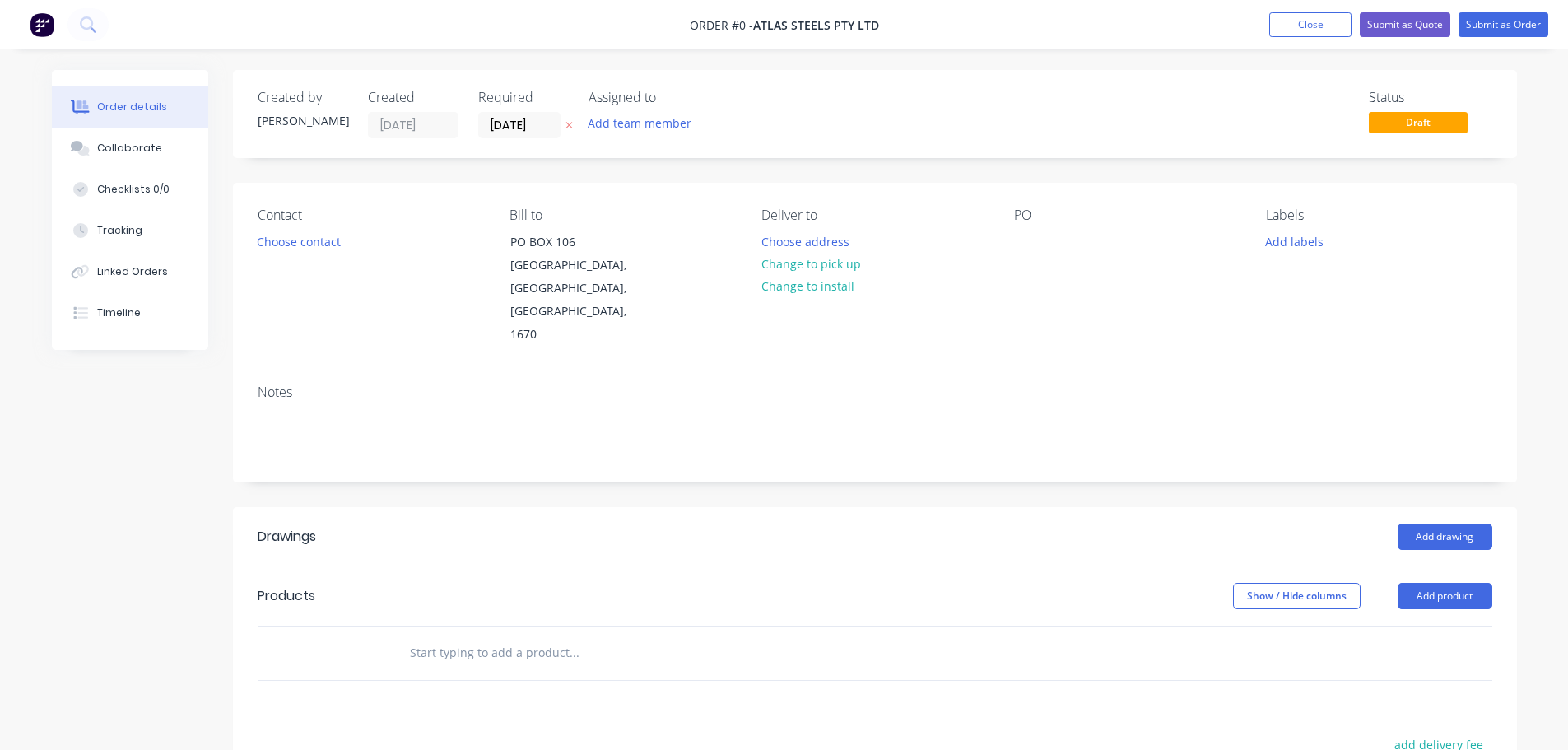
click at [426, 309] on div "Contact Choose contact [PERSON_NAME] to [STREET_ADDRESS], 1670 Deliver to Choos…" at bounding box center [875, 277] width 1284 height 189
click at [301, 242] on button "Choose contact" at bounding box center [298, 241] width 102 height 22
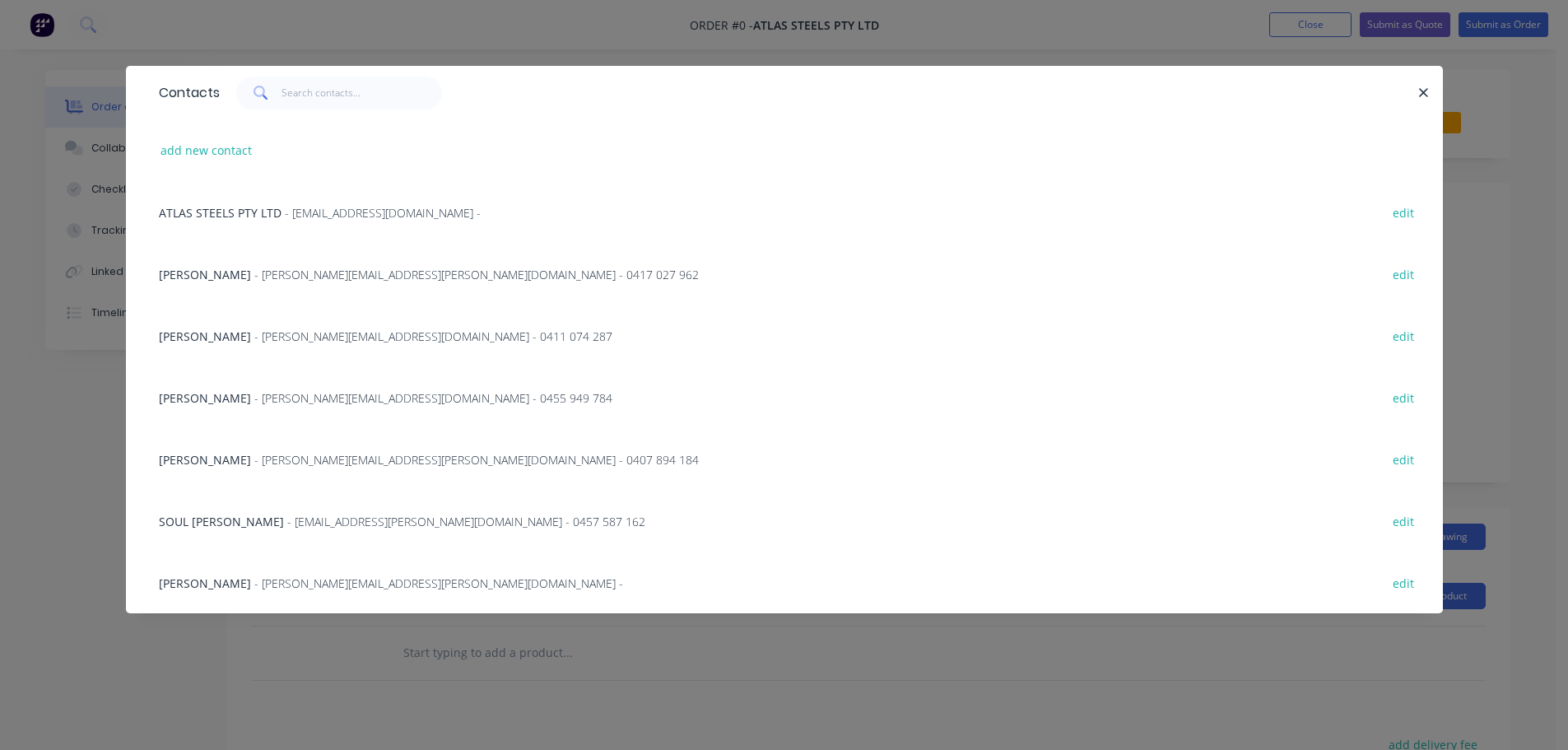
click at [223, 470] on div "DARIO RENDINA - [EMAIL_ADDRESS][PERSON_NAME][DOMAIN_NAME] - 0407 894 184 edit" at bounding box center [784, 458] width 1268 height 62
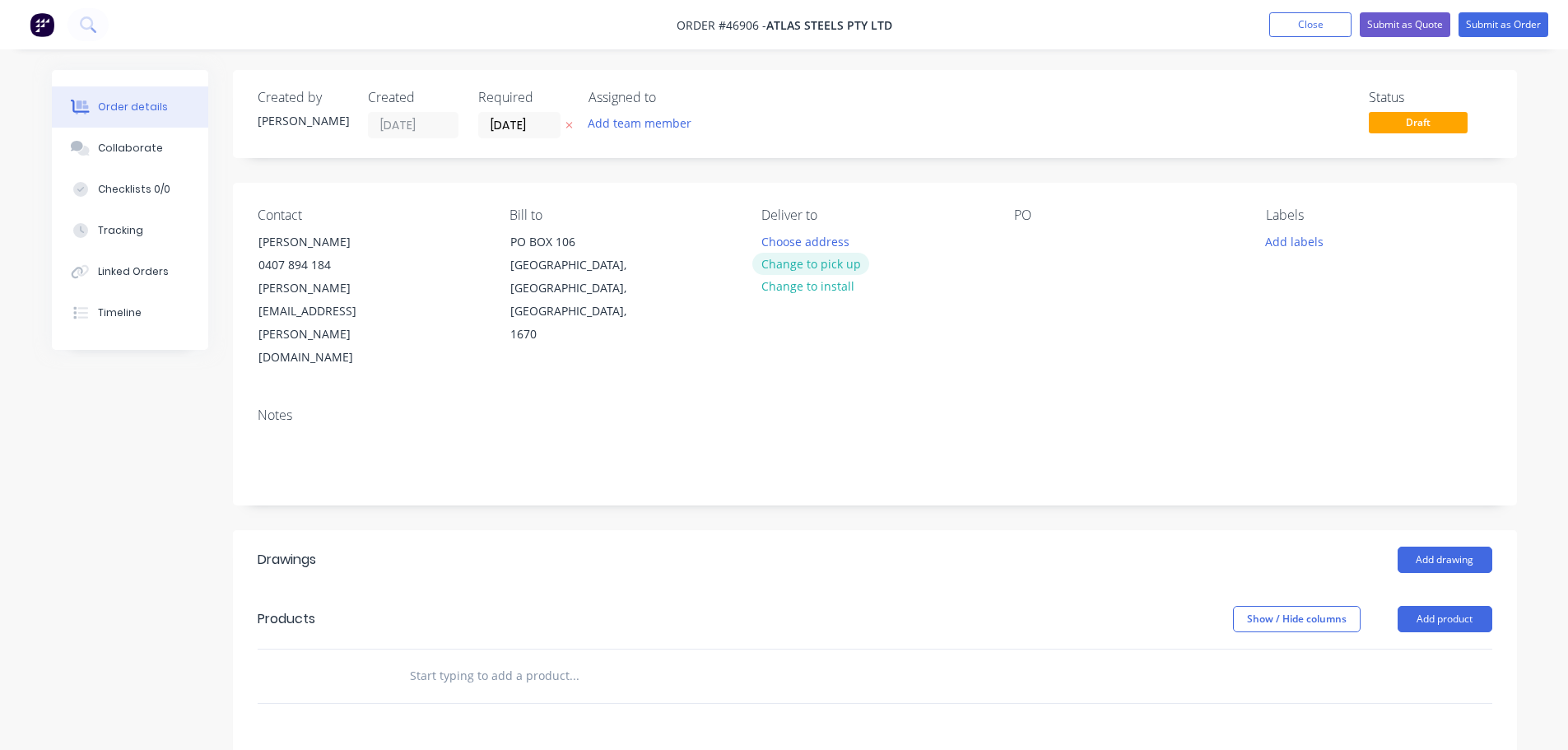
click at [833, 266] on button "Change to pick up" at bounding box center [811, 264] width 117 height 22
click at [1022, 234] on div at bounding box center [1027, 242] width 26 height 24
click at [1435, 547] on button "Add drawing" at bounding box center [1445, 559] width 95 height 26
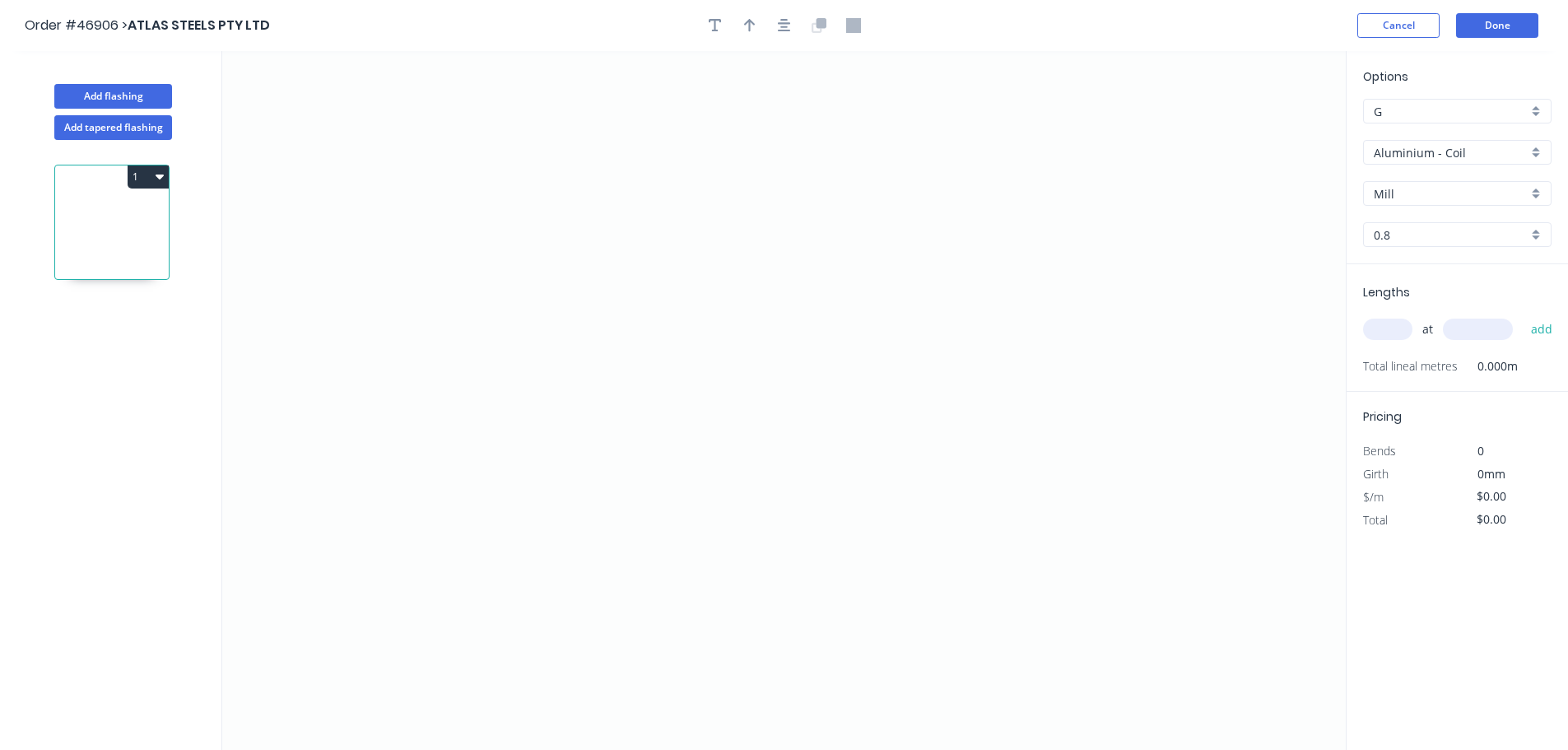
click at [1435, 160] on input "Aluminium - Coil" at bounding box center [1451, 153] width 154 height 17
click at [1407, 242] on div "Stainless 316 - Sheet" at bounding box center [1457, 238] width 187 height 29
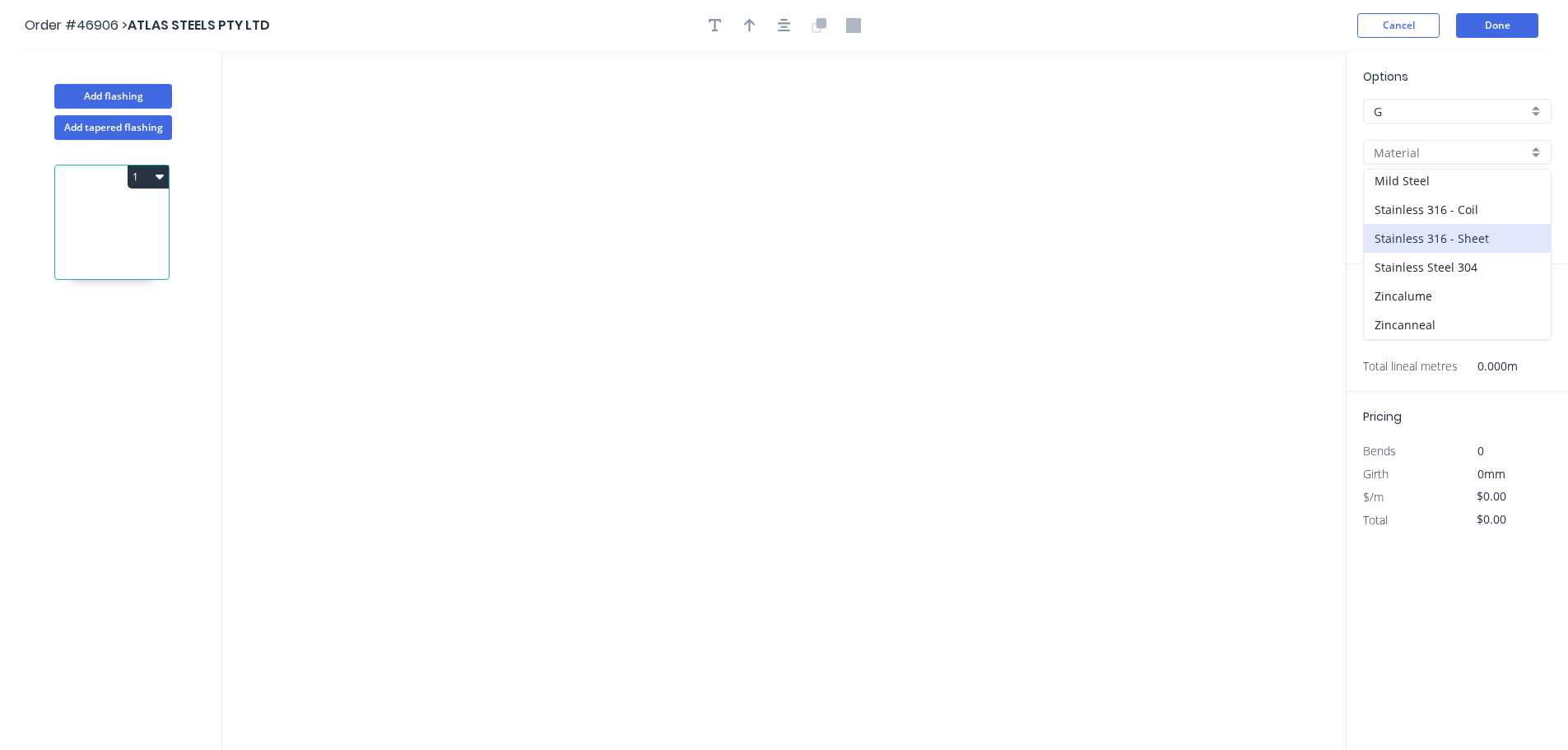
type input "Stainless 316 - Sheet"
type input "2B"
type input "0.7"
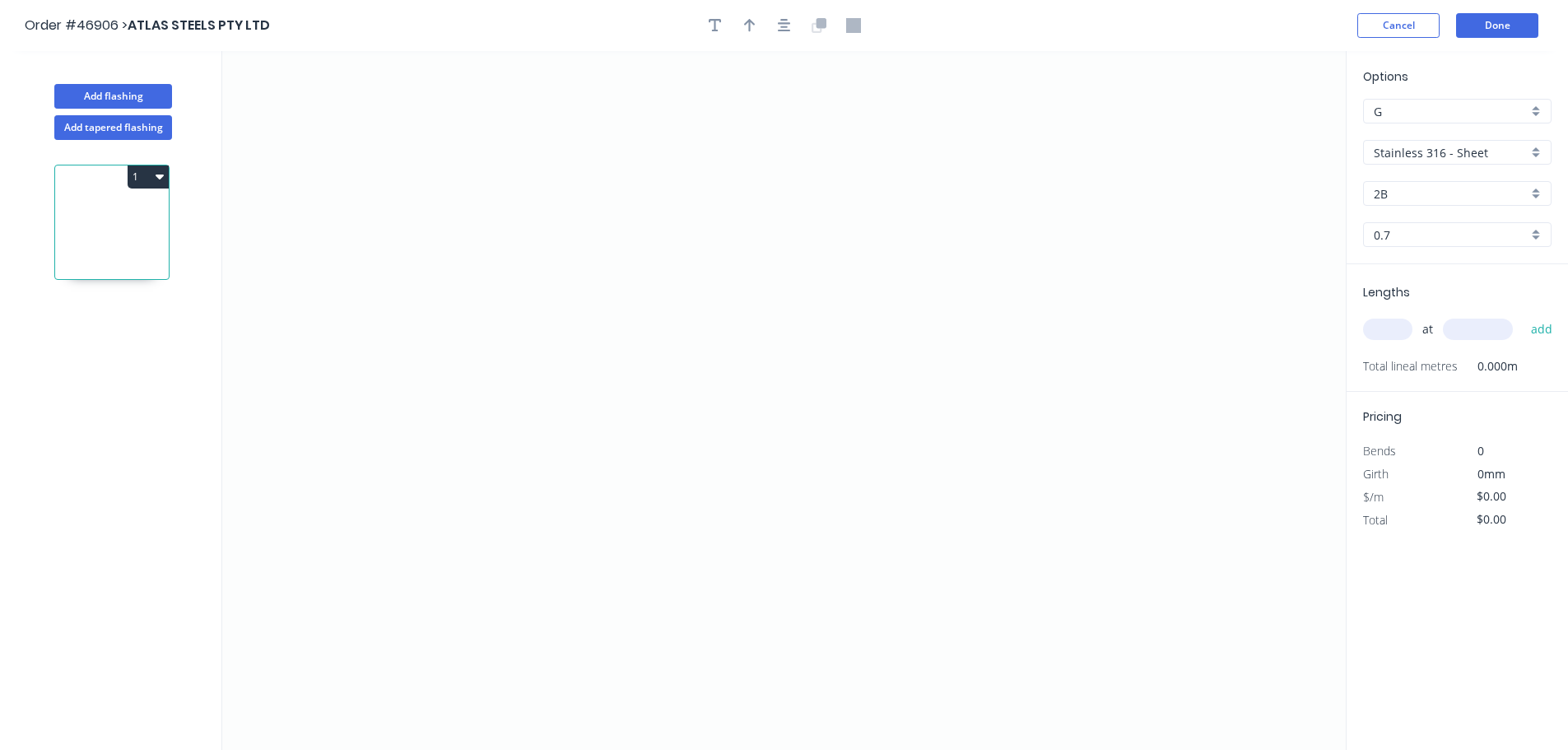
click at [1399, 244] on div "0.7" at bounding box center [1457, 234] width 189 height 25
click at [1384, 401] on div "3.0" at bounding box center [1457, 408] width 187 height 29
type input "3.0"
click at [551, 361] on icon "0" at bounding box center [784, 400] width 1123 height 699
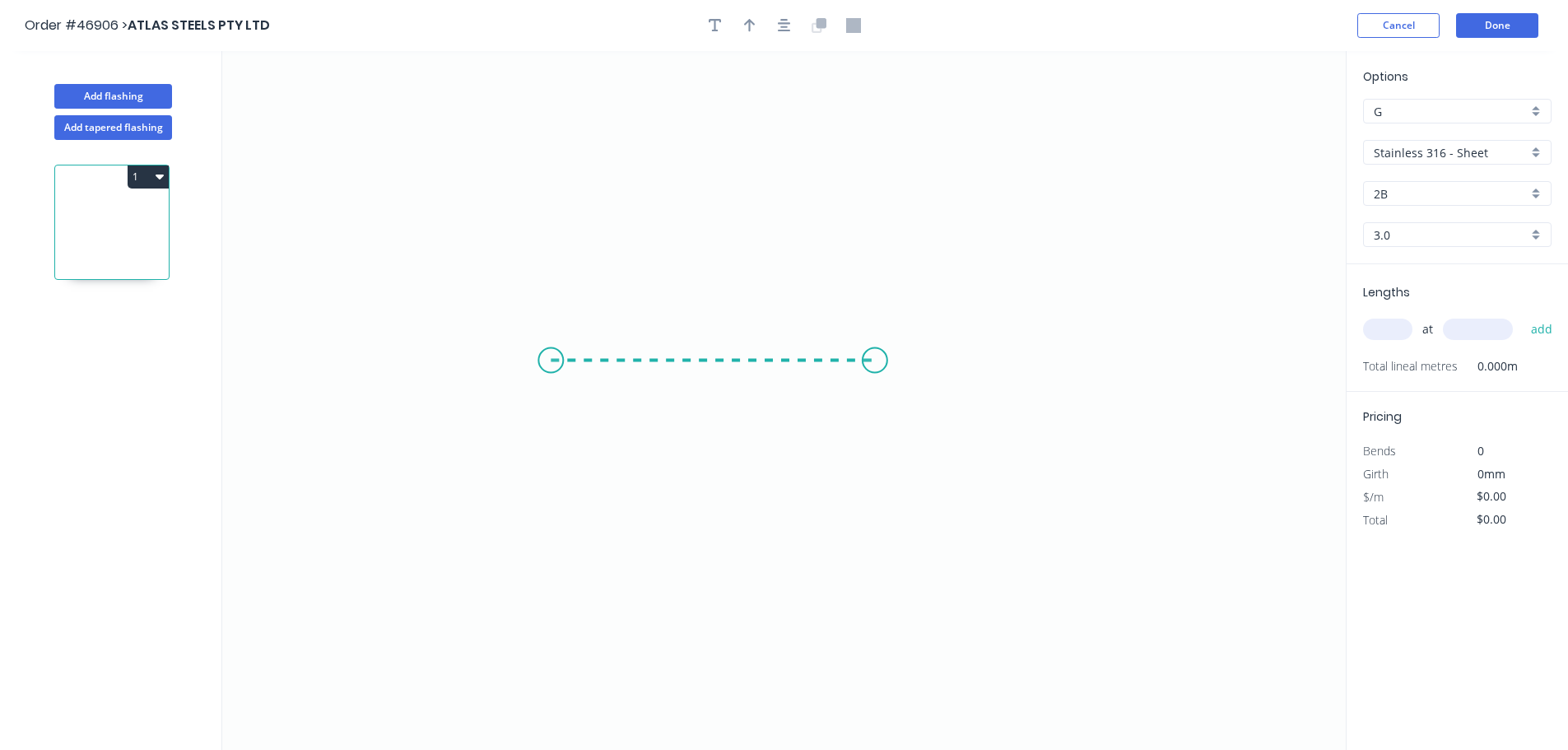
click at [900, 363] on icon "0" at bounding box center [784, 400] width 1123 height 699
click at [733, 375] on rect at bounding box center [725, 378] width 33 height 23
click at [753, 26] on icon "button" at bounding box center [750, 25] width 12 height 14
type input "$1.00"
drag, startPoint x: 1260, startPoint y: 130, endPoint x: 717, endPoint y: 314, distance: 573.3
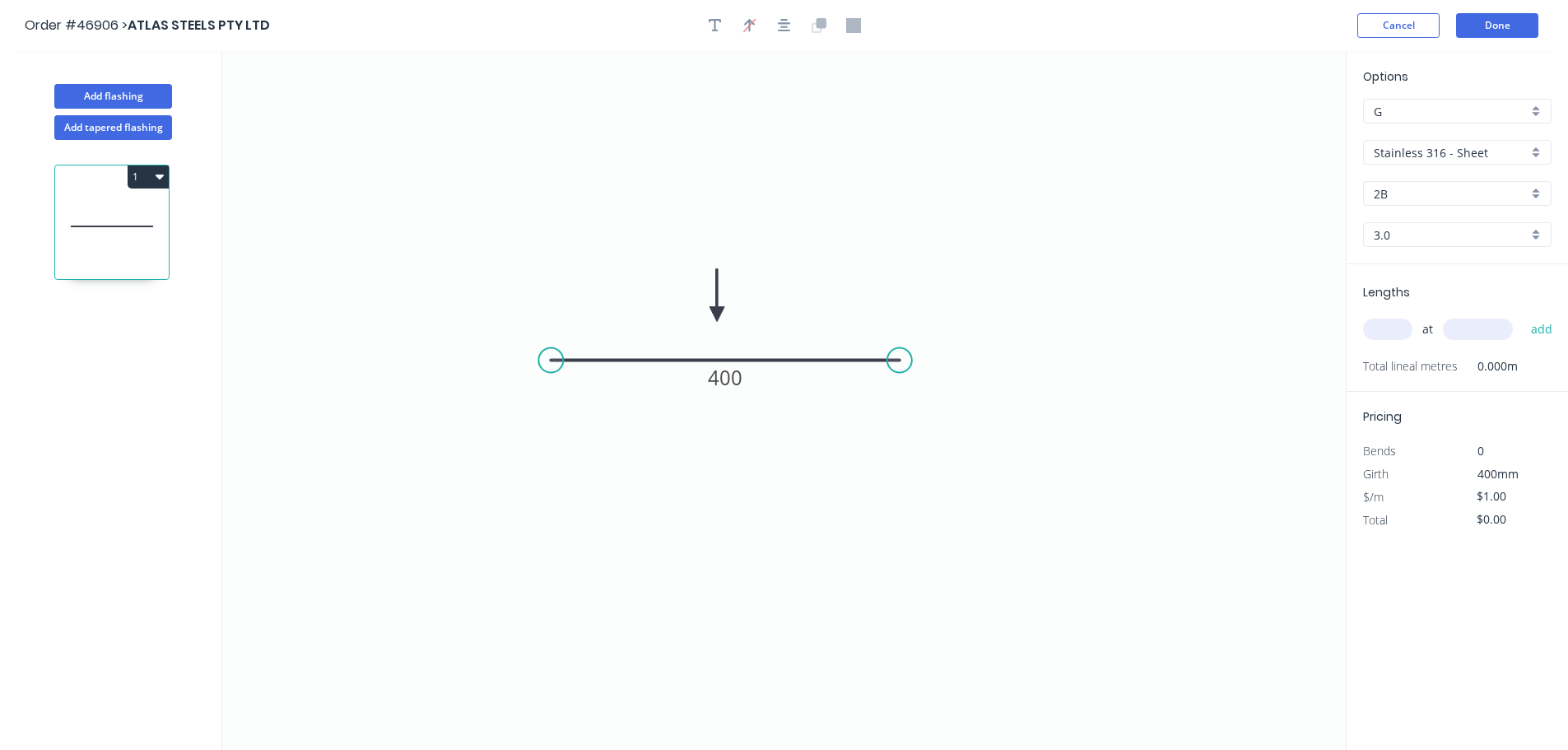
click at [717, 314] on icon at bounding box center [717, 296] width 14 height 53
click at [1381, 325] on input "text" at bounding box center [1388, 329] width 49 height 21
type input "4"
type input "400"
click at [1523, 315] on button "add" at bounding box center [1543, 329] width 39 height 28
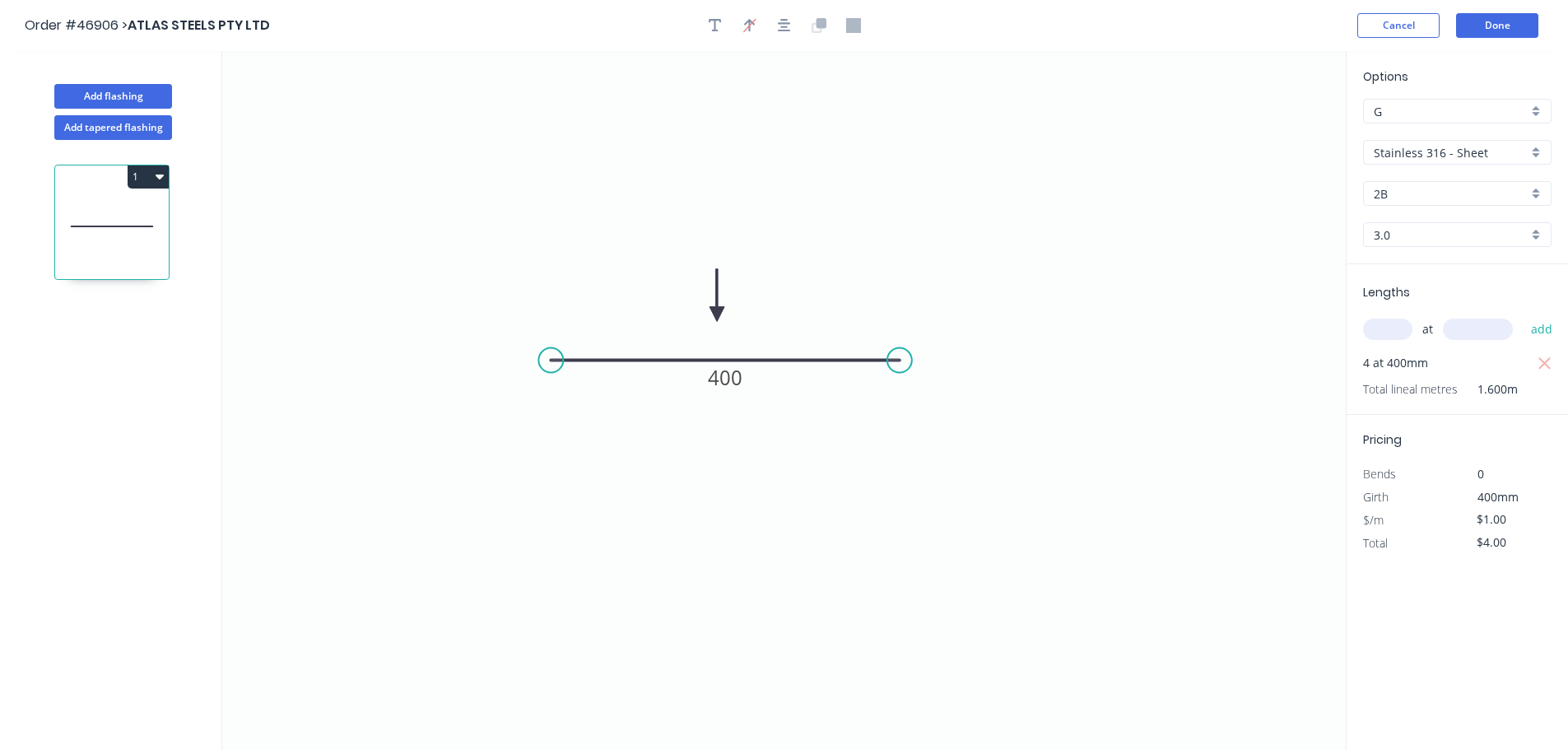
drag, startPoint x: 1511, startPoint y: 546, endPoint x: 1433, endPoint y: 555, distance: 78.5
click at [1434, 559] on div "Options G G Stainless 316 - Sheet Stainless 316 - Sheet 2B 2B 3.0 3.0 Lengths a…" at bounding box center [1457, 401] width 222 height 701
type input "$0.00"
click at [1412, 586] on div "Options G G Stainless 316 - Sheet Stainless 316 - Sheet 2B 2B 3.0 3.0 Lengths a…" at bounding box center [1457, 401] width 222 height 701
click at [134, 175] on button "1" at bounding box center [148, 176] width 42 height 23
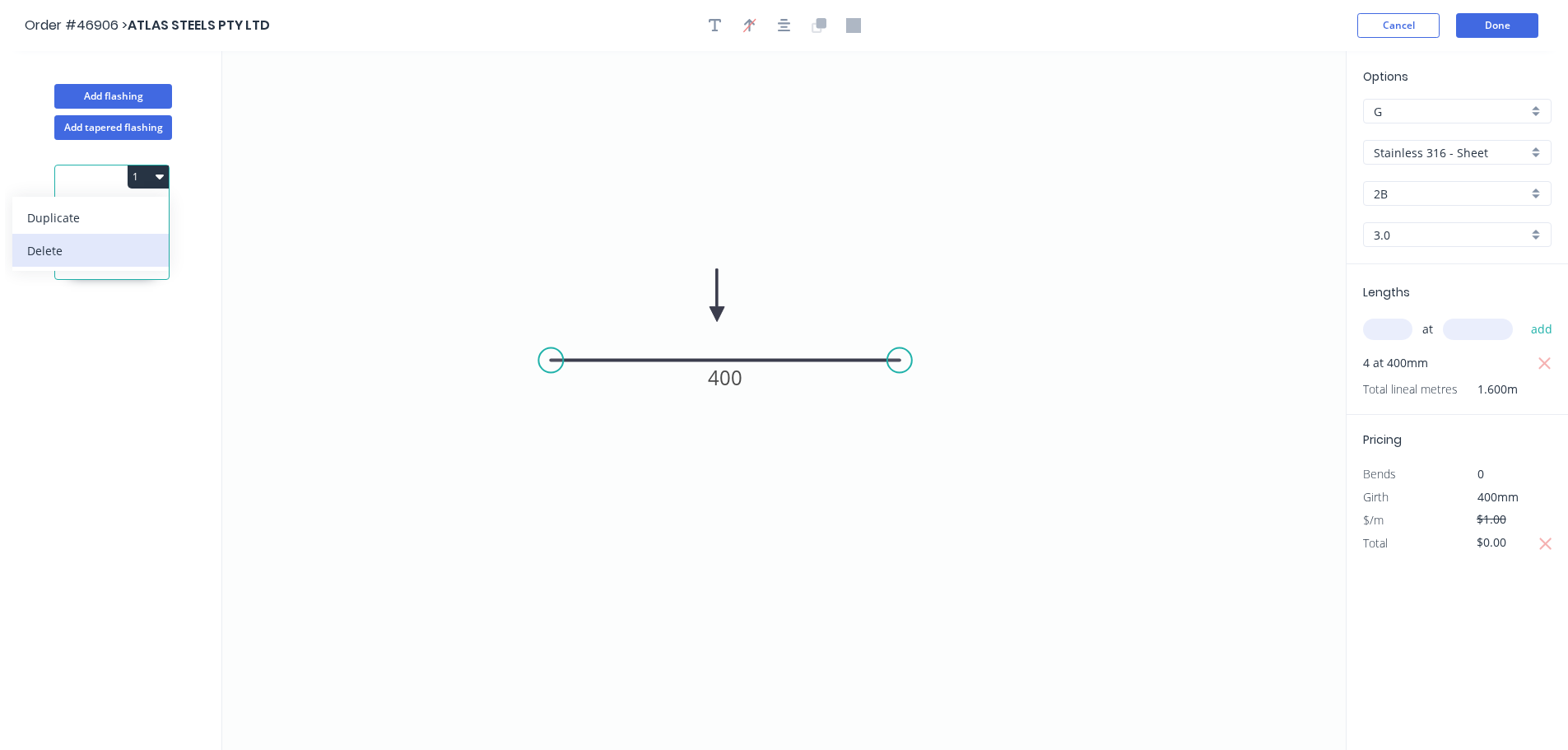
click at [103, 236] on button "Delete" at bounding box center [91, 250] width 157 height 33
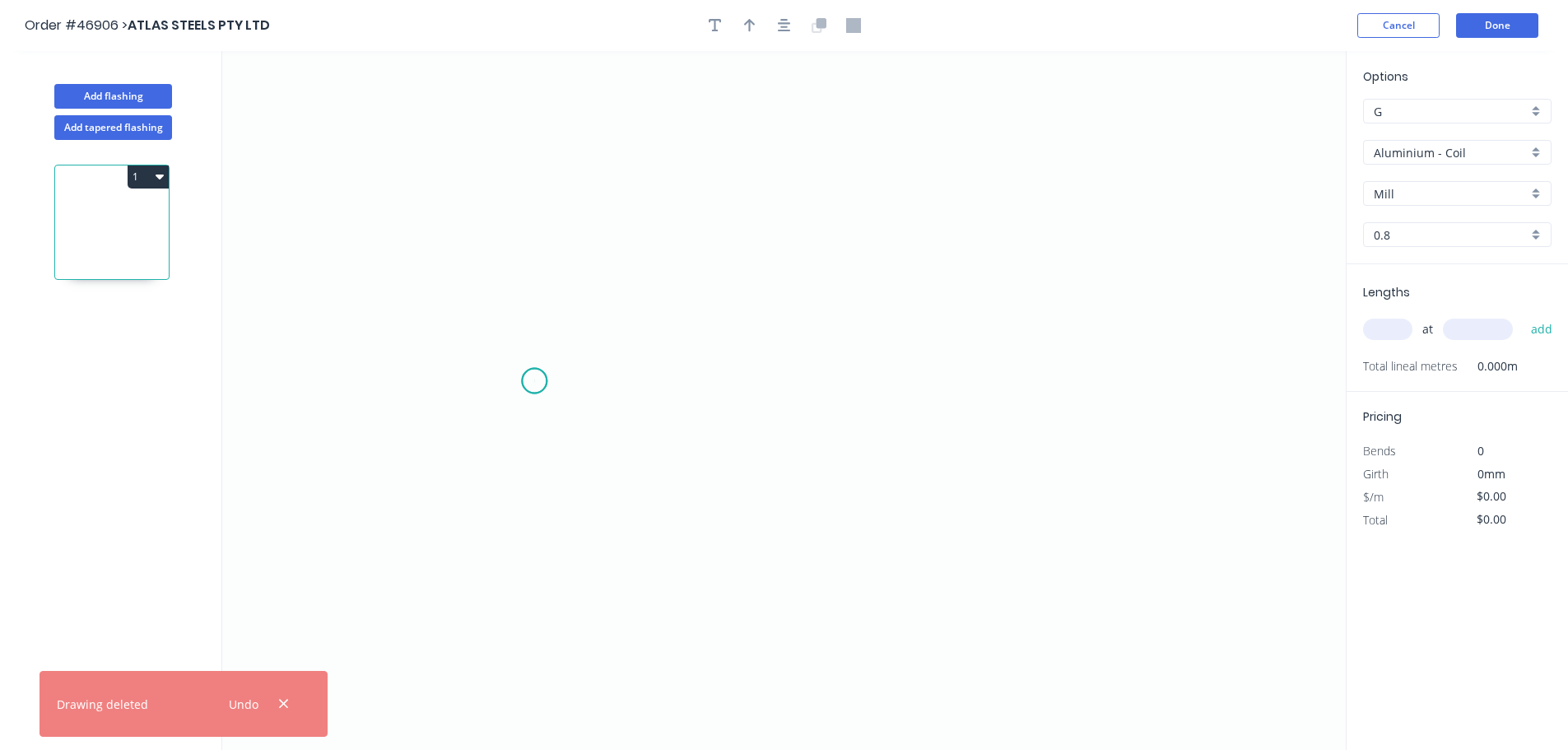
click at [535, 381] on icon "0" at bounding box center [784, 400] width 1123 height 699
click at [917, 381] on icon "0" at bounding box center [784, 400] width 1123 height 699
click at [729, 409] on tspan "?" at bounding box center [725, 397] width 8 height 27
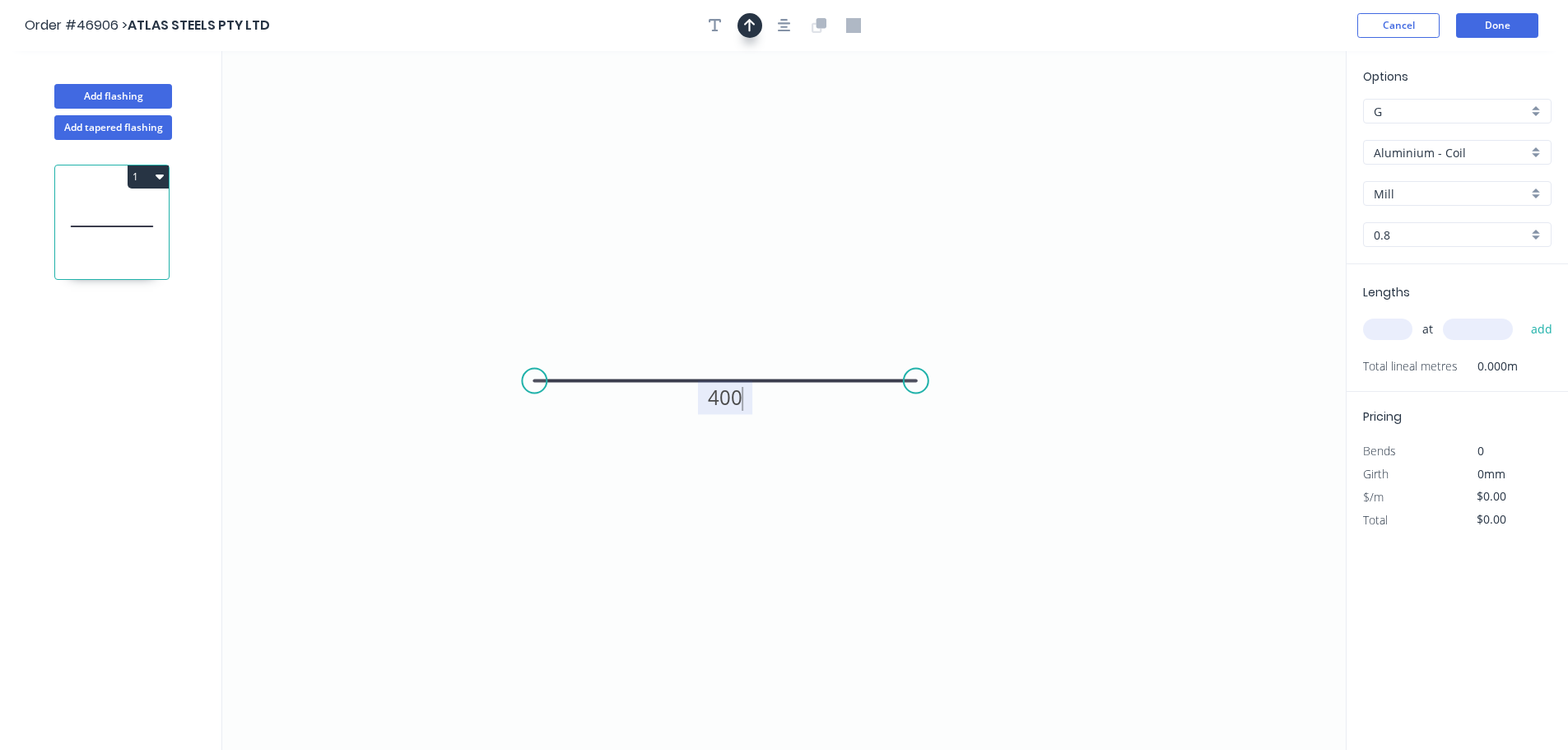
click at [758, 26] on button "button" at bounding box center [750, 25] width 25 height 25
type input "$22.00"
drag, startPoint x: 1263, startPoint y: 132, endPoint x: 719, endPoint y: 322, distance: 576.2
click at [719, 322] on icon at bounding box center [719, 303] width 14 height 53
click at [1415, 150] on input "Aluminium - Coil" at bounding box center [1451, 153] width 154 height 17
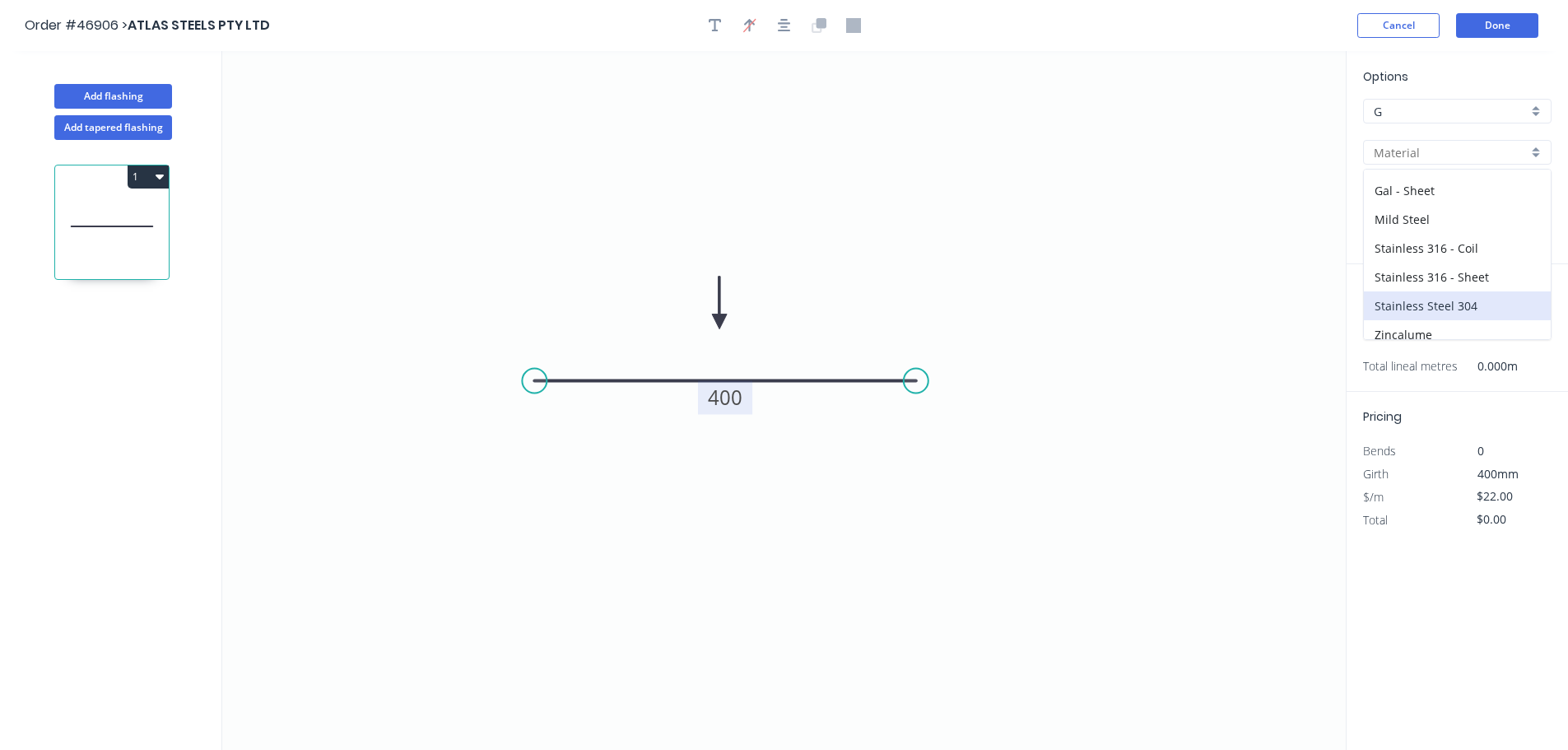
scroll to position [234, 0]
click at [1435, 242] on div "Stainless 316 - Sheet" at bounding box center [1457, 238] width 187 height 29
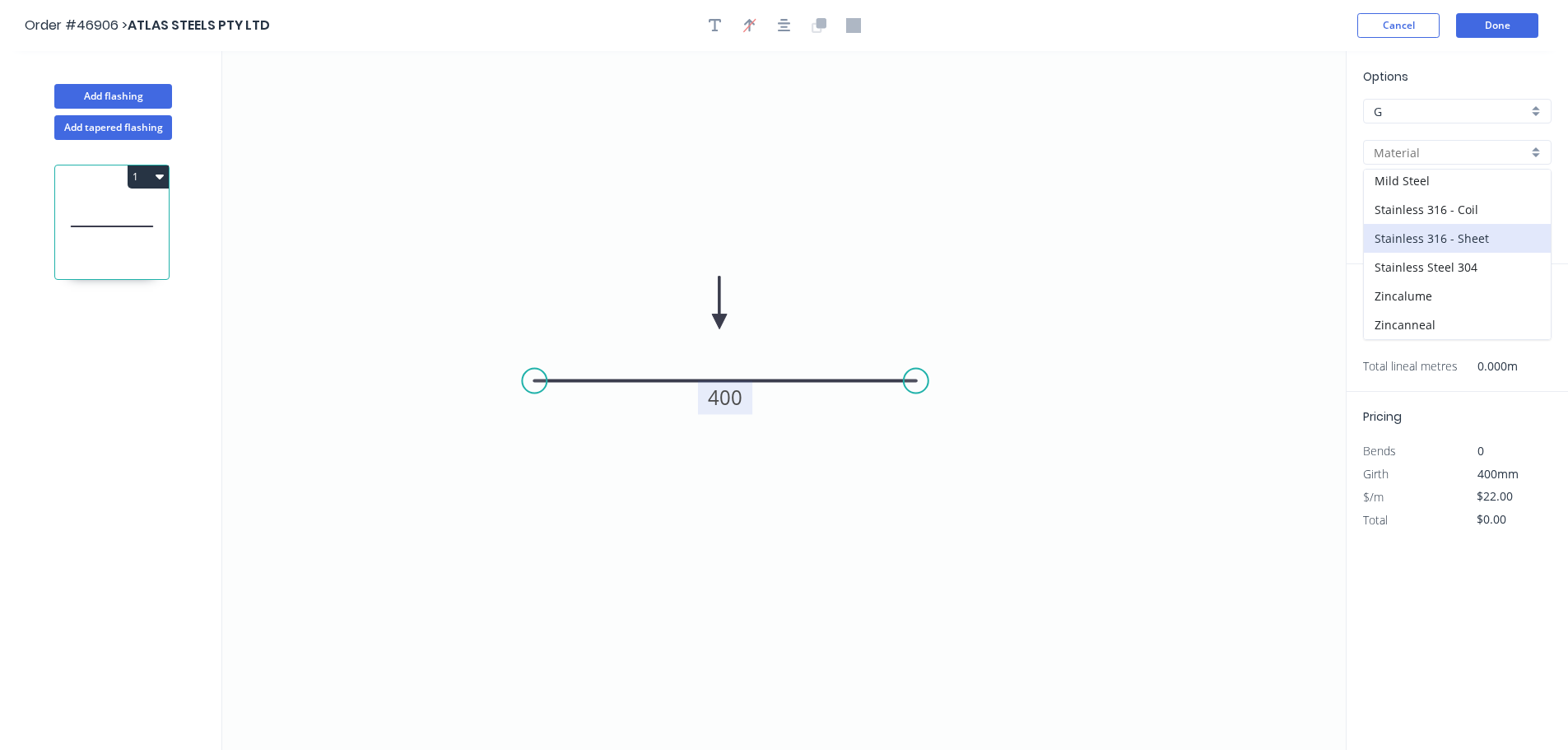
type input "Stainless 316 - Sheet"
type input "2B"
type input "0.7"
type input "$1.00"
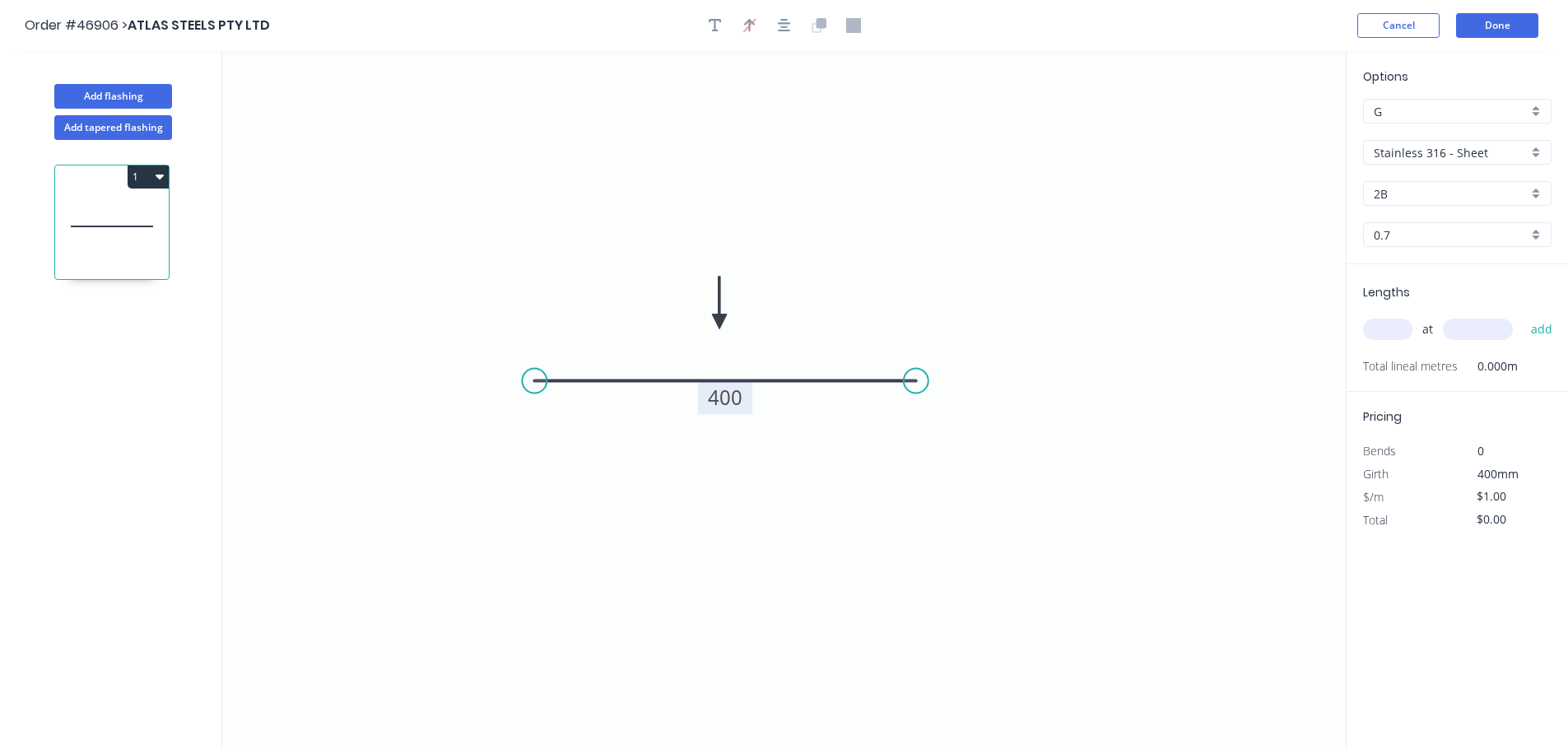
click at [1429, 239] on input "0.7" at bounding box center [1451, 235] width 154 height 17
click at [1399, 414] on div "3.0" at bounding box center [1457, 408] width 187 height 29
type input "3.0"
click at [1380, 324] on input "text" at bounding box center [1388, 329] width 49 height 21
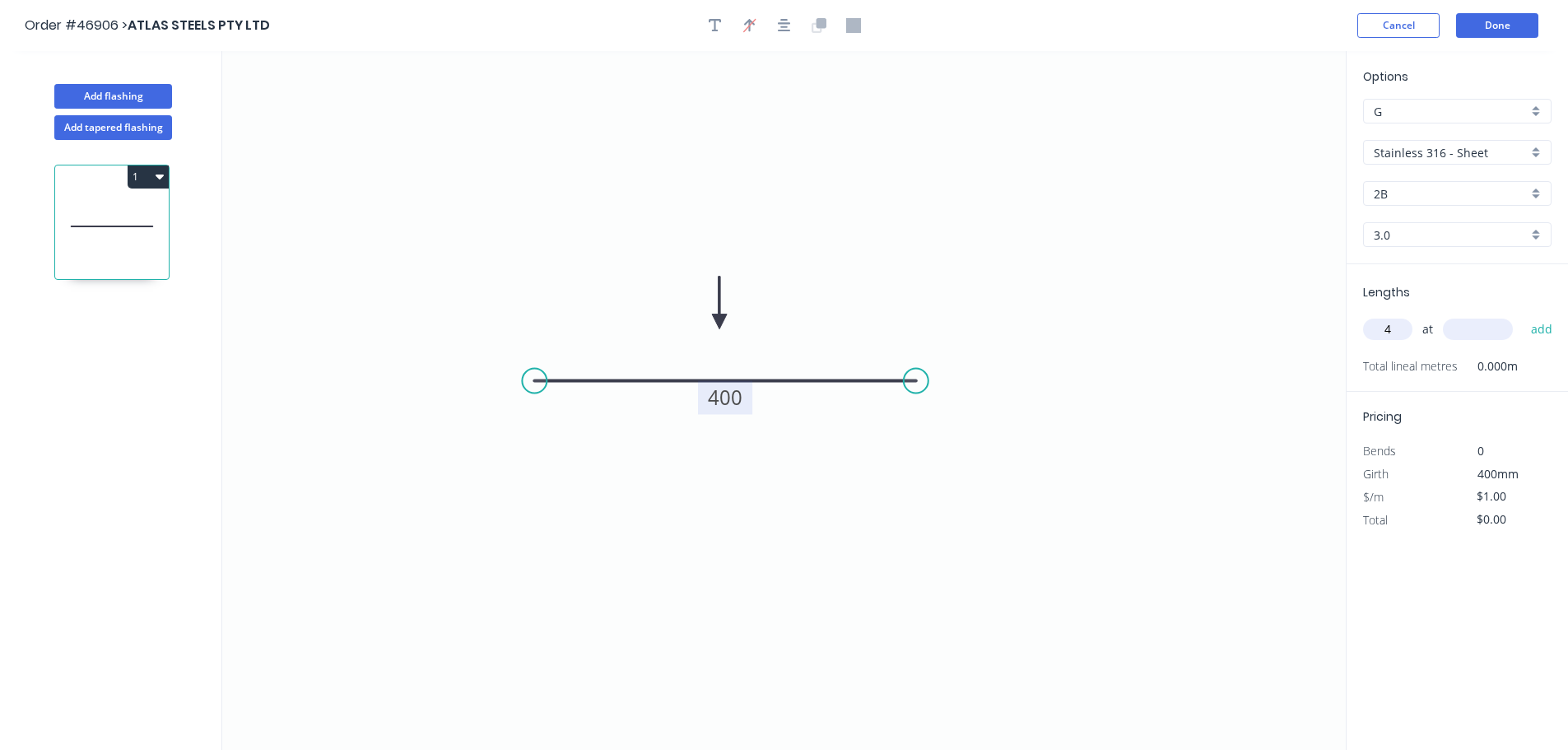
type input "4"
type input "400"
click at [1523, 315] on button "add" at bounding box center [1543, 329] width 39 height 28
drag, startPoint x: 1505, startPoint y: 545, endPoint x: 1484, endPoint y: 547, distance: 21.1
click at [1484, 547] on input "$4.00" at bounding box center [1504, 542] width 56 height 23
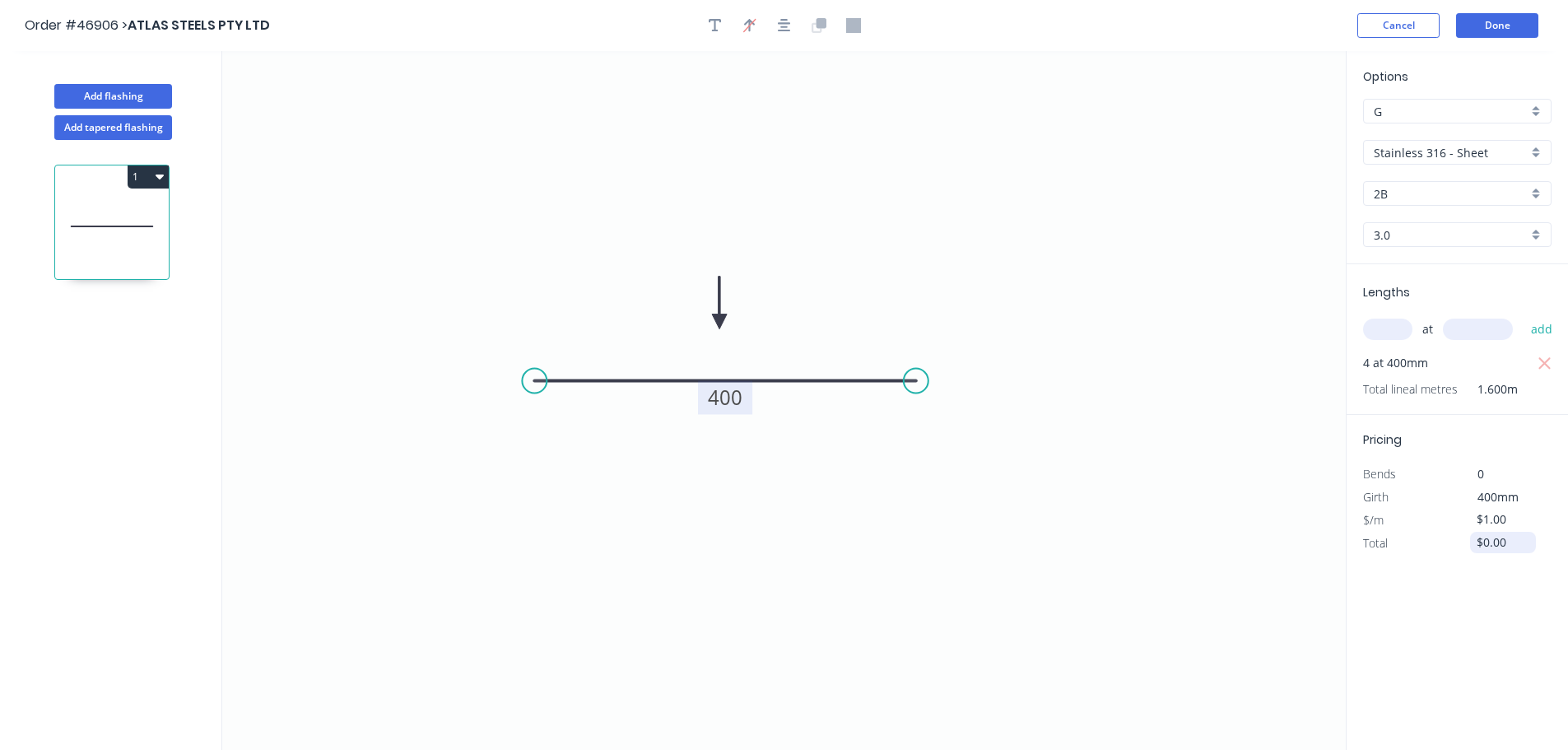
type input "$0.00"
drag, startPoint x: 135, startPoint y: 182, endPoint x: 131, endPoint y: 166, distance: 16.5
click at [134, 182] on button "1" at bounding box center [148, 176] width 42 height 23
click at [69, 214] on div "Duplicate" at bounding box center [91, 218] width 127 height 24
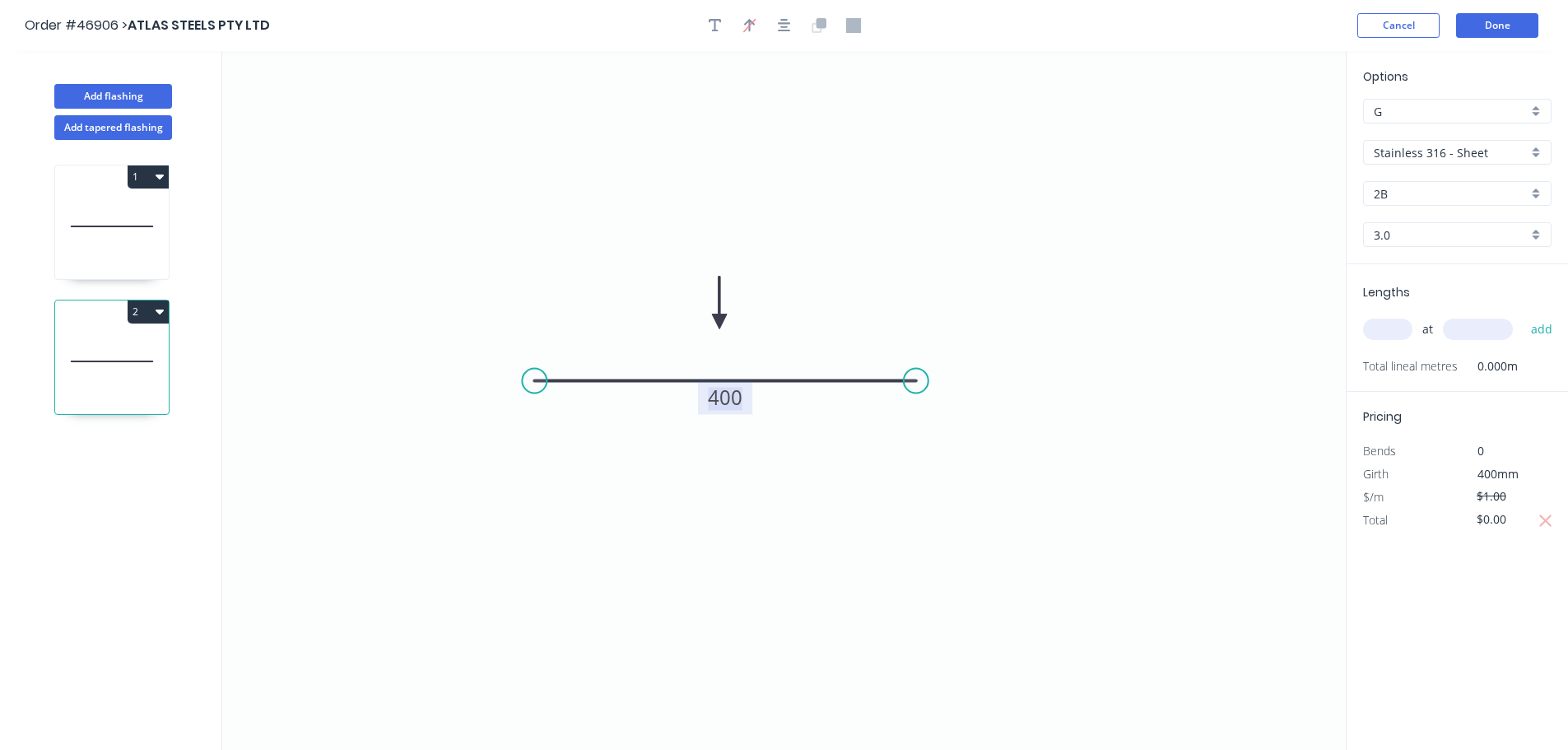
click at [729, 393] on tspan "400" at bounding box center [725, 397] width 35 height 27
click at [1376, 322] on input "text" at bounding box center [1388, 329] width 49 height 21
type input "4"
type input "400"
click at [1523, 315] on button "add" at bounding box center [1543, 329] width 39 height 28
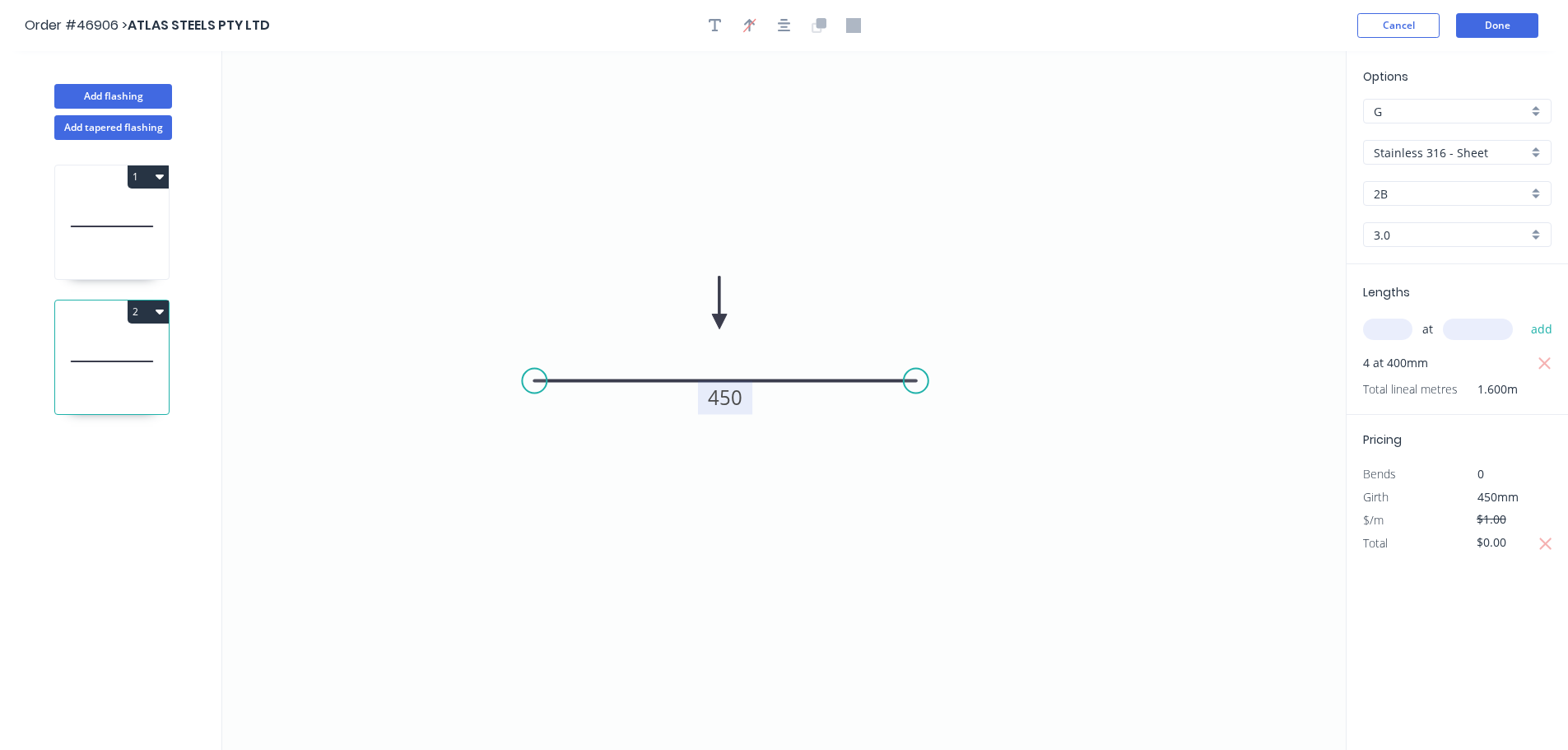
click at [141, 315] on button "2" at bounding box center [148, 312] width 42 height 23
click at [64, 351] on div "Duplicate" at bounding box center [91, 353] width 127 height 24
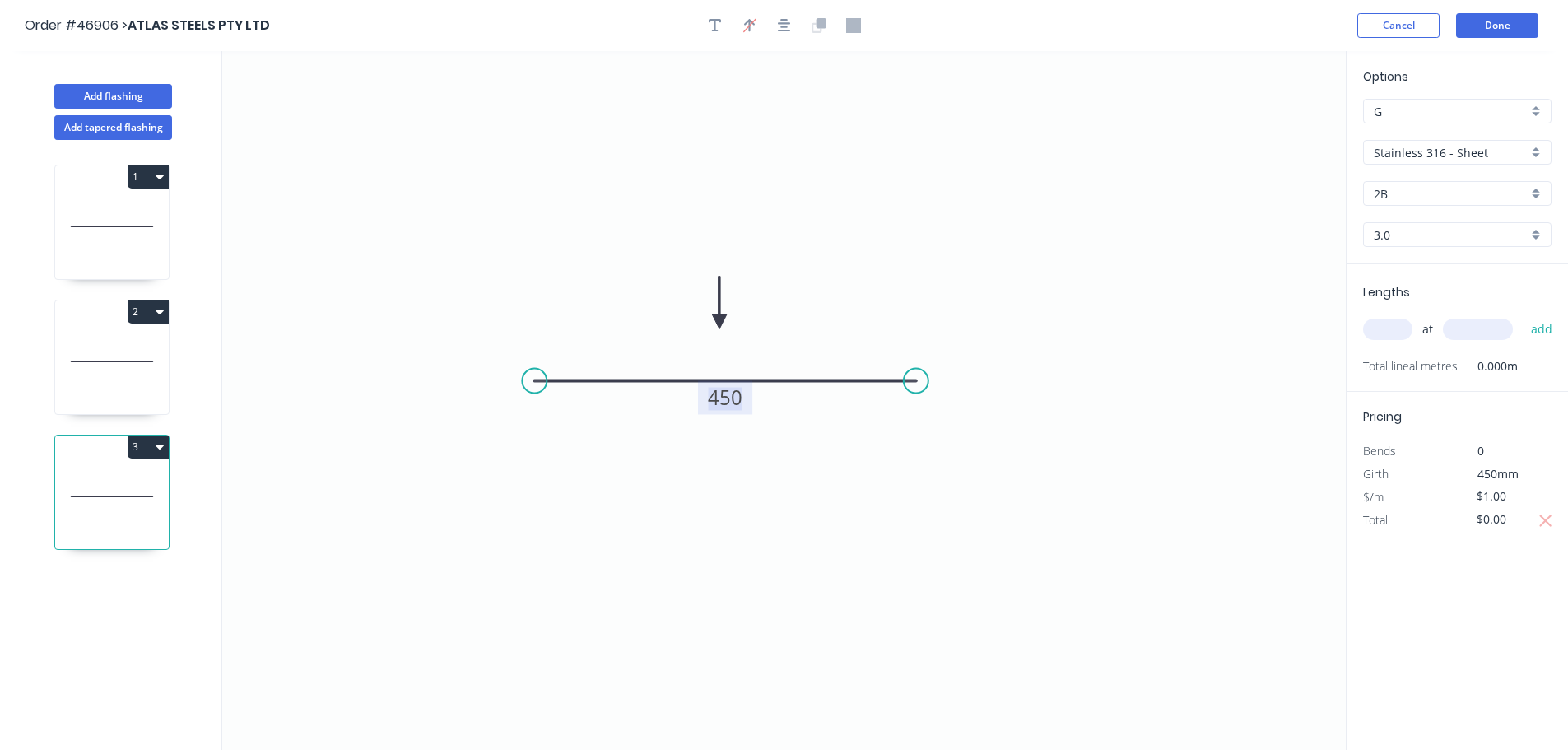
click at [737, 402] on tspan "450" at bounding box center [725, 397] width 35 height 27
click at [1380, 325] on input "text" at bounding box center [1388, 329] width 49 height 21
type input "8"
type input "65"
click at [1523, 315] on button "add" at bounding box center [1543, 329] width 39 height 28
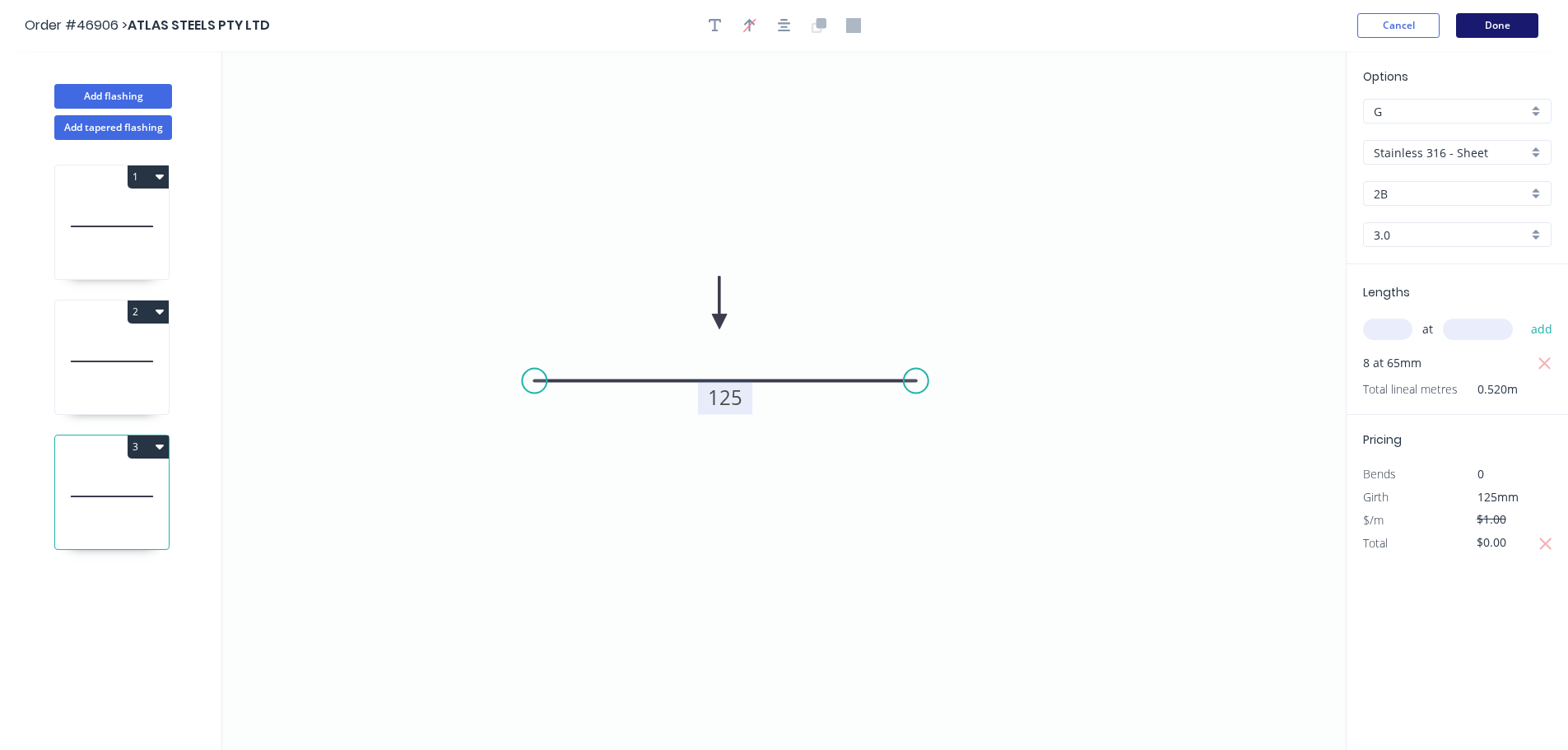
click at [1473, 18] on button "Done" at bounding box center [1497, 25] width 82 height 25
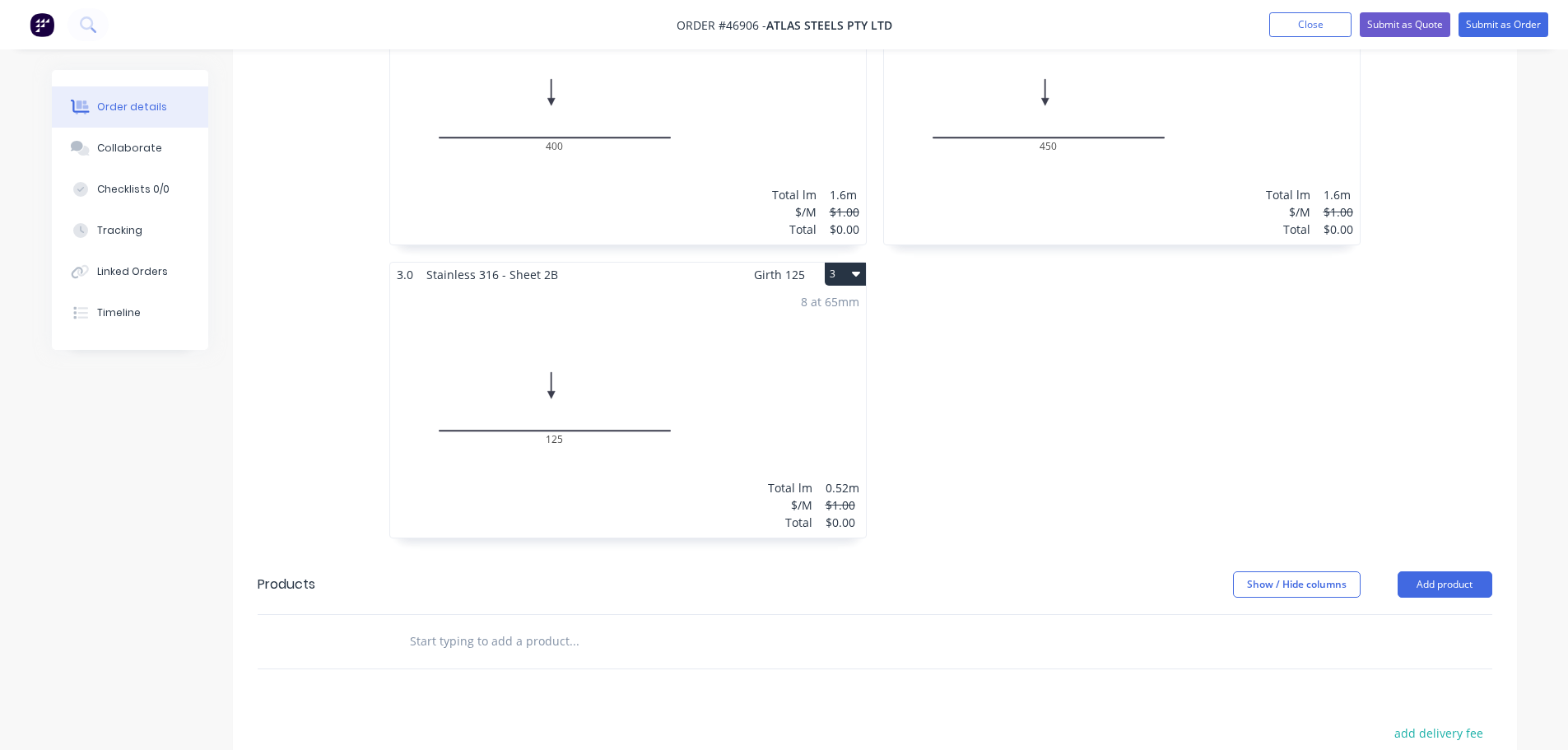
scroll to position [742, 0]
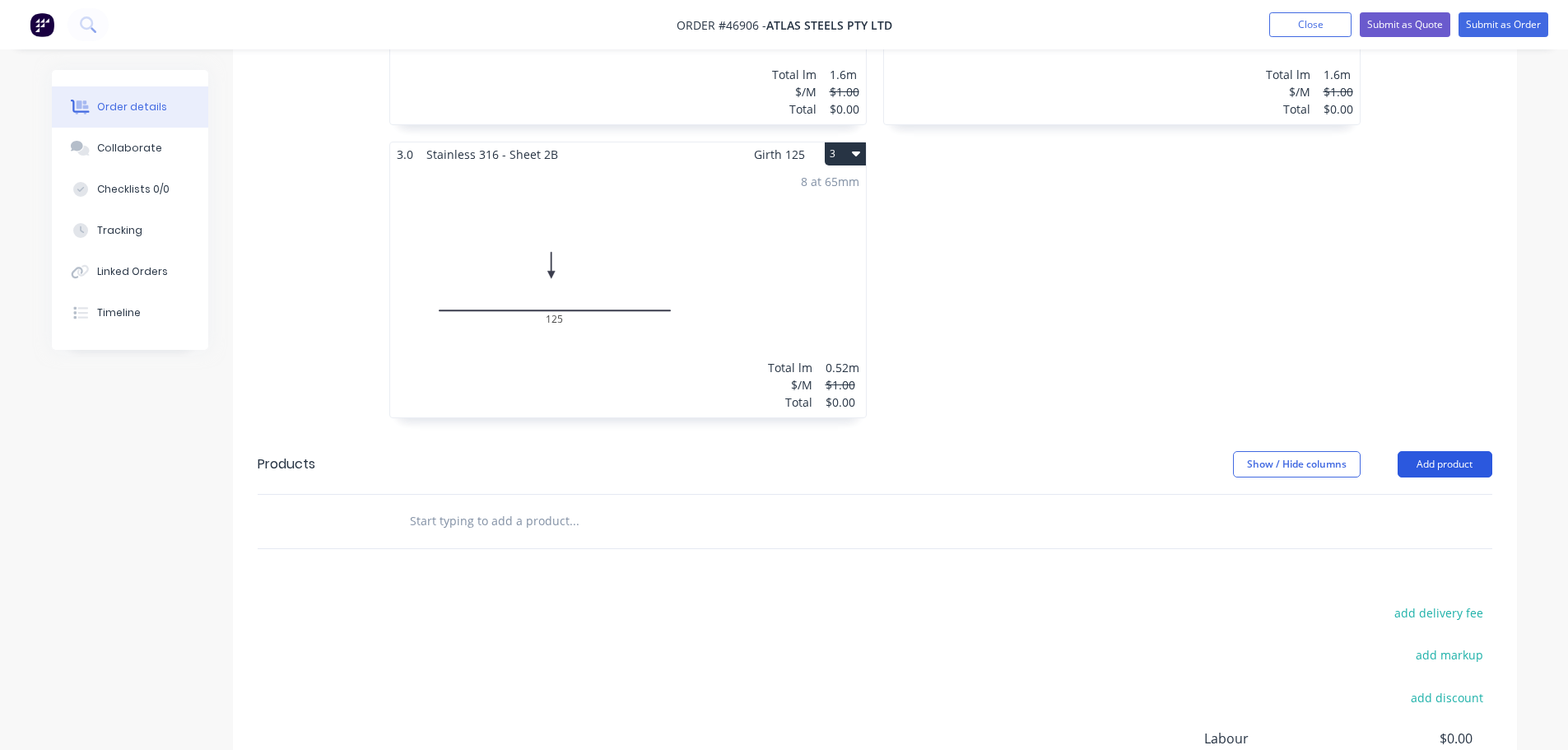
click at [1422, 452] on button "Add product" at bounding box center [1445, 464] width 95 height 26
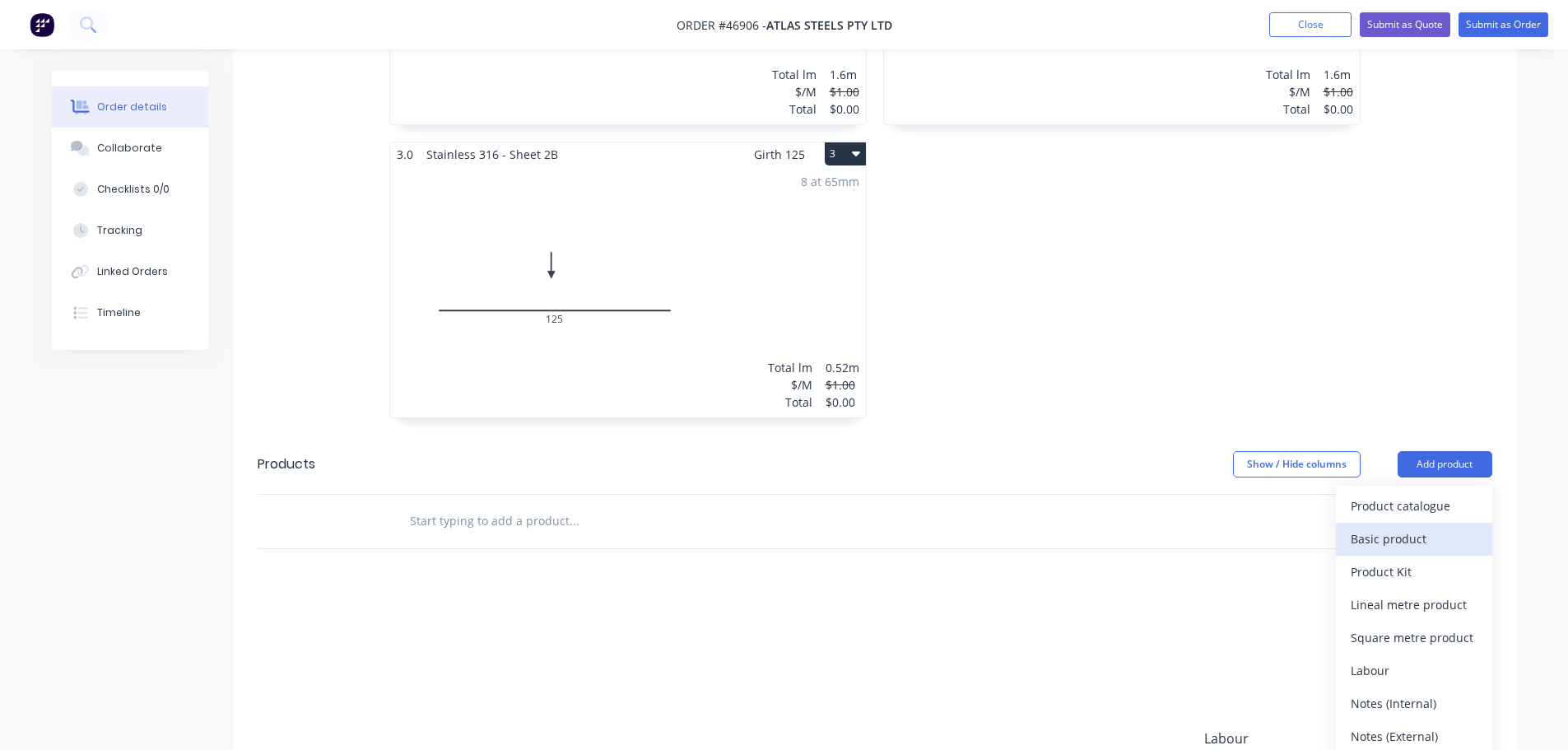
click at [1421, 527] on div "Basic product" at bounding box center [1415, 539] width 127 height 24
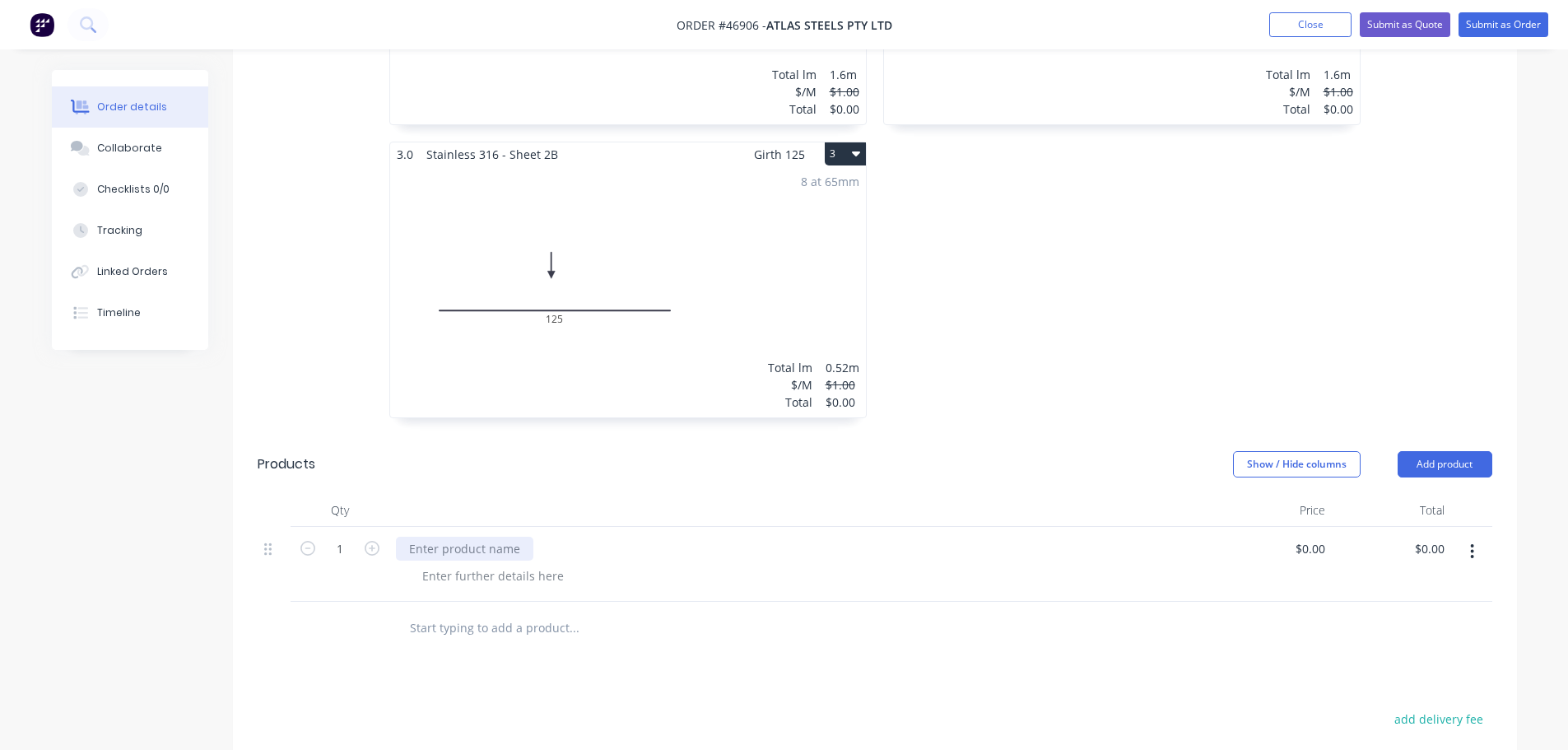
click at [466, 537] on div at bounding box center [464, 549] width 137 height 24
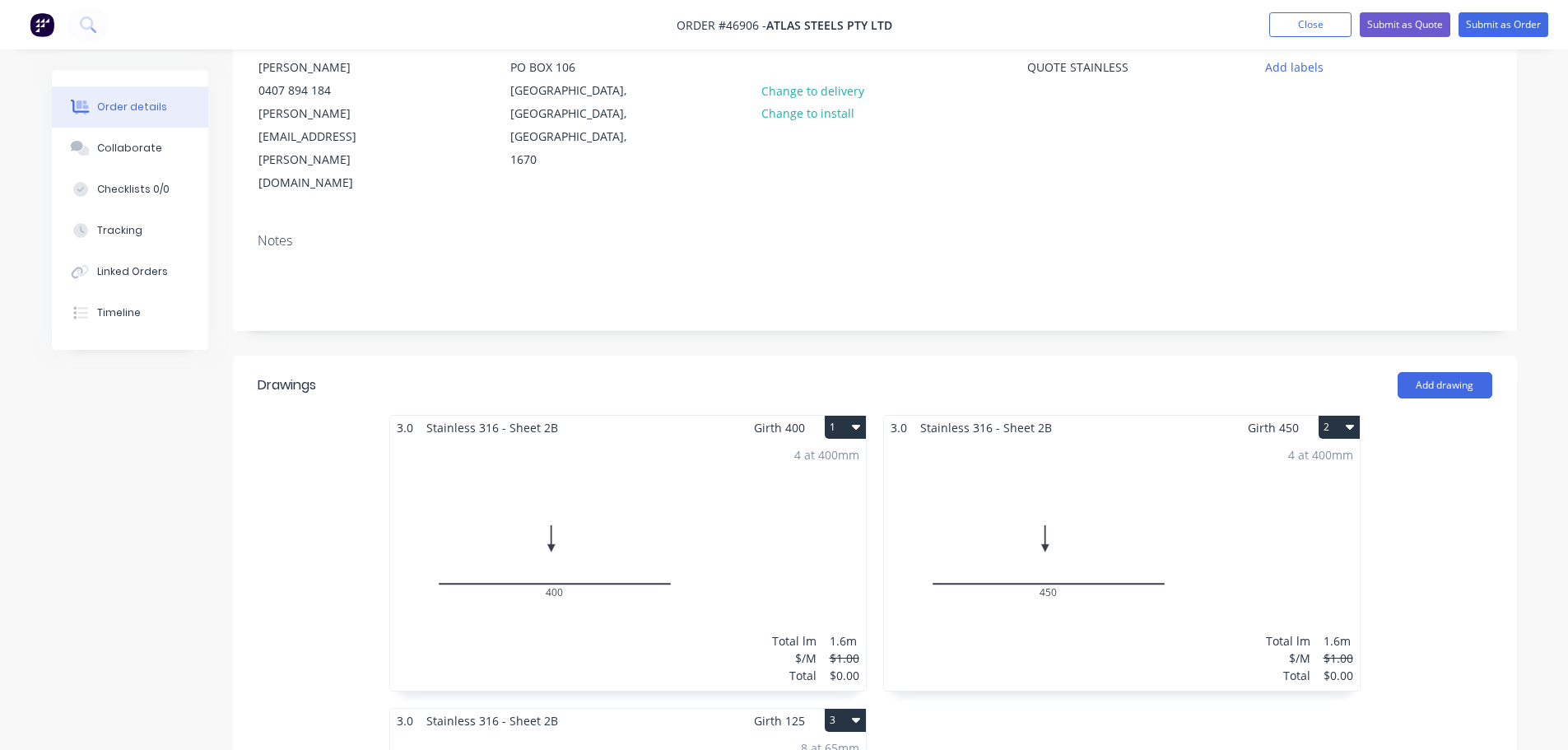
scroll to position [164, 0]
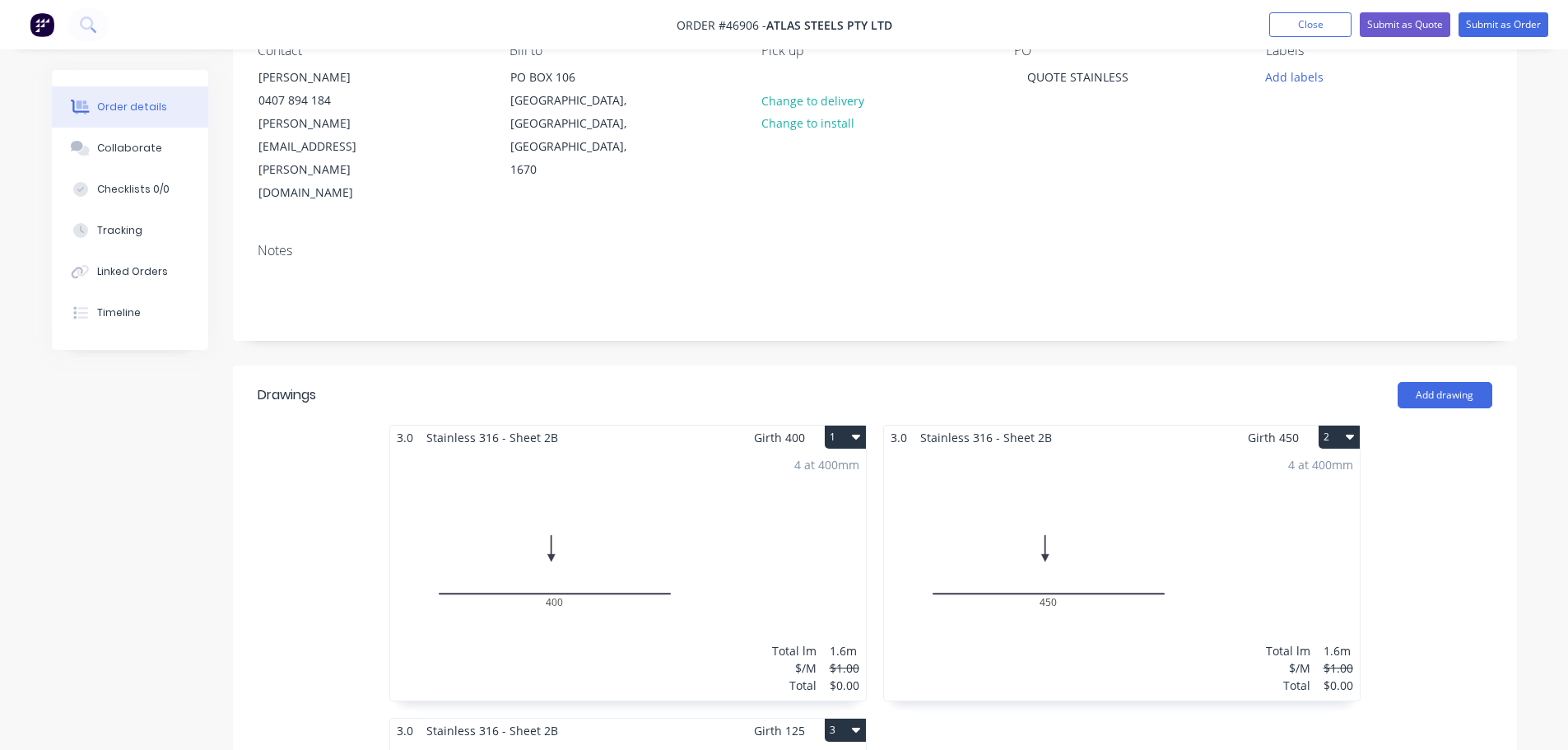
click at [141, 219] on button "Tracking" at bounding box center [130, 231] width 157 height 42
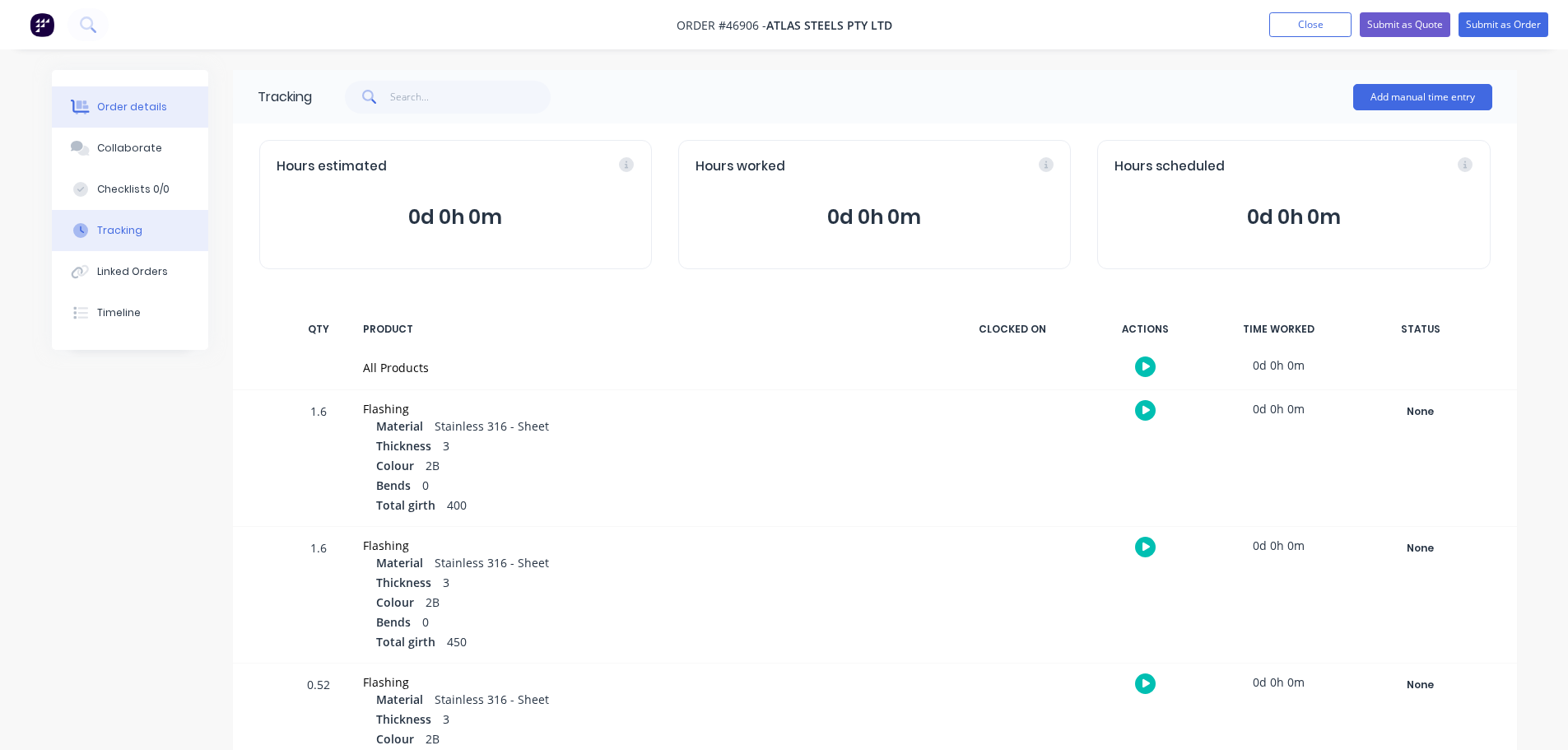
click at [135, 115] on button "Order details" at bounding box center [130, 107] width 157 height 42
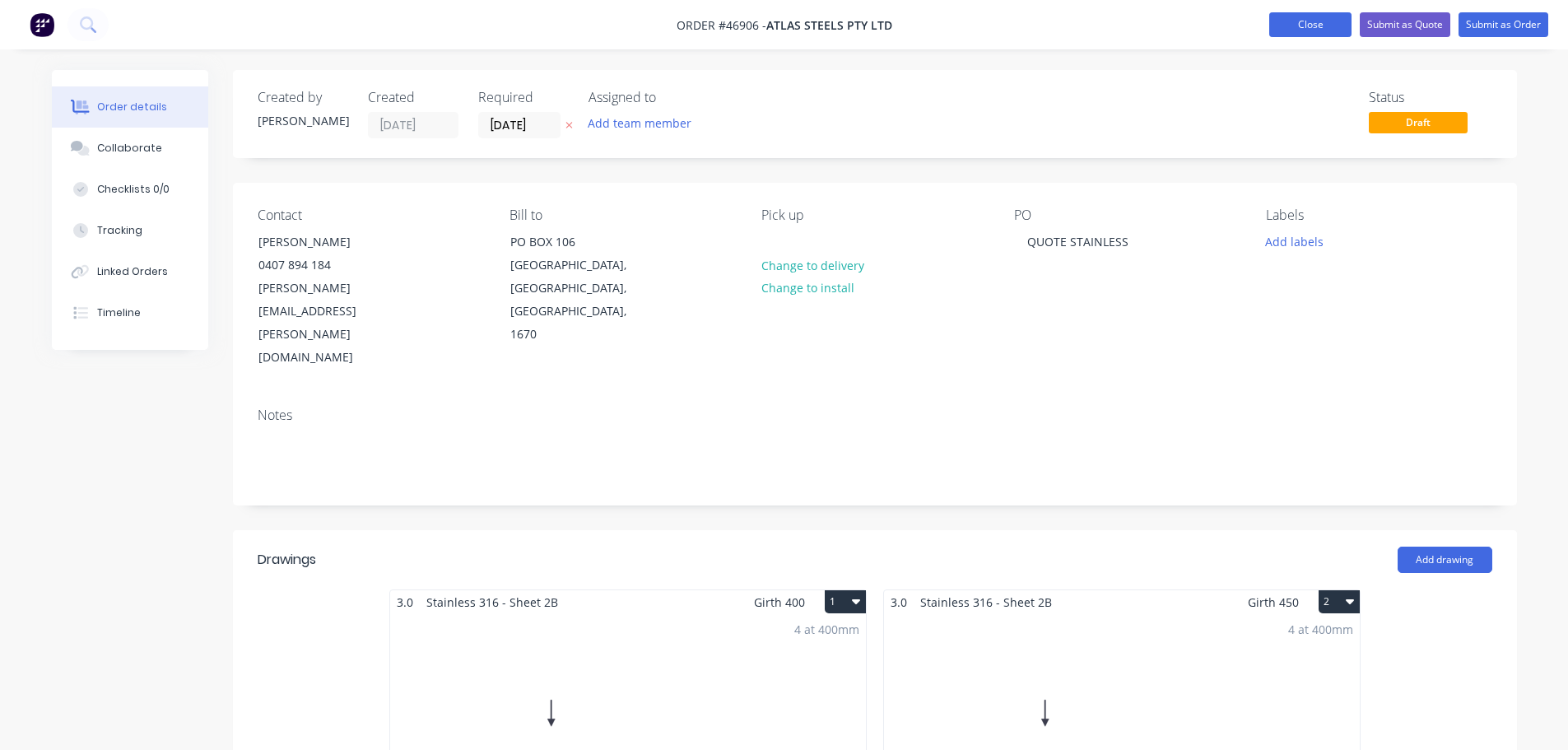
click at [1296, 23] on button "Close" at bounding box center [1310, 25] width 82 height 25
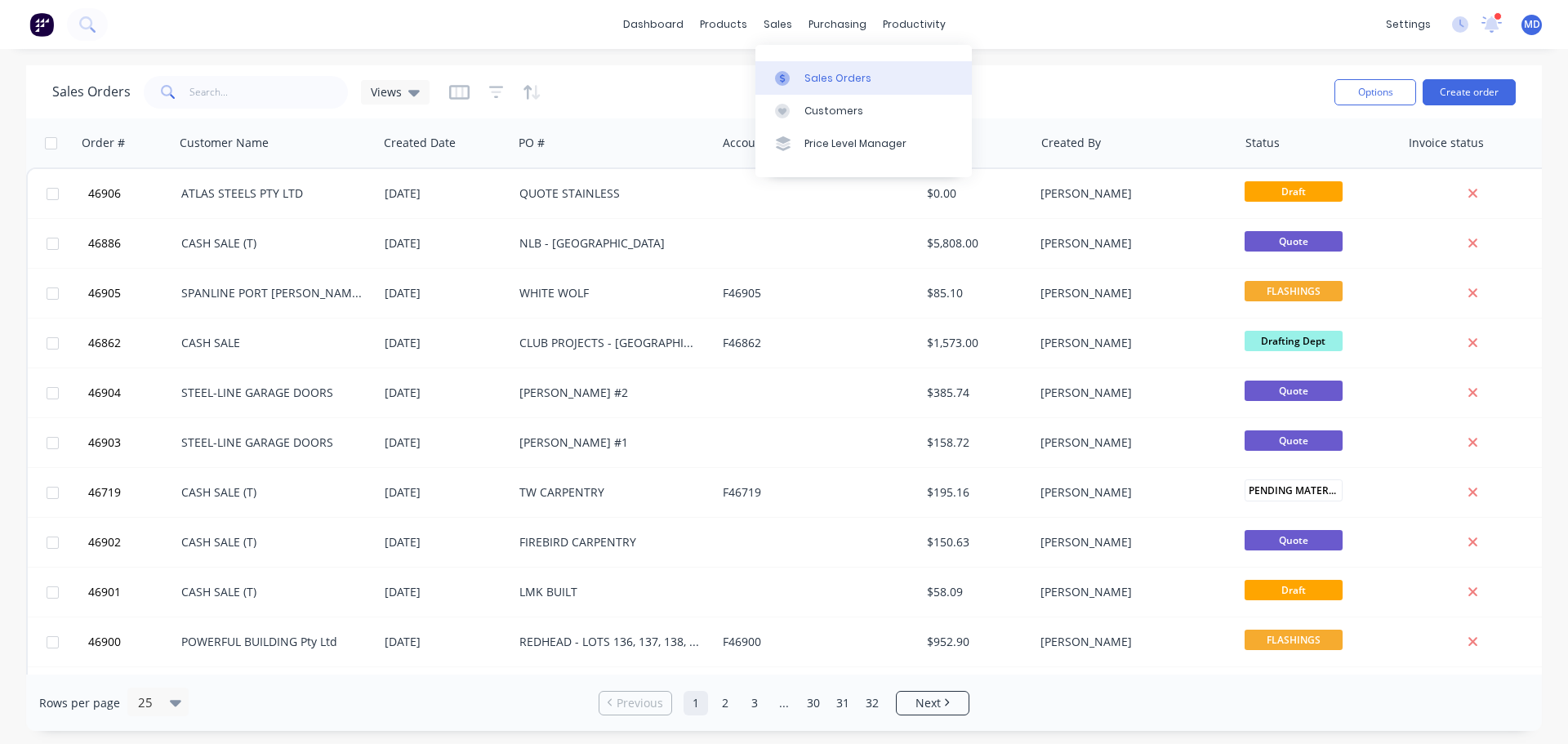
click at [795, 73] on div at bounding box center [787, 78] width 24 height 14
click at [792, 68] on link "Sales Orders" at bounding box center [864, 77] width 217 height 33
click at [274, 95] on input "text" at bounding box center [268, 92] width 159 height 33
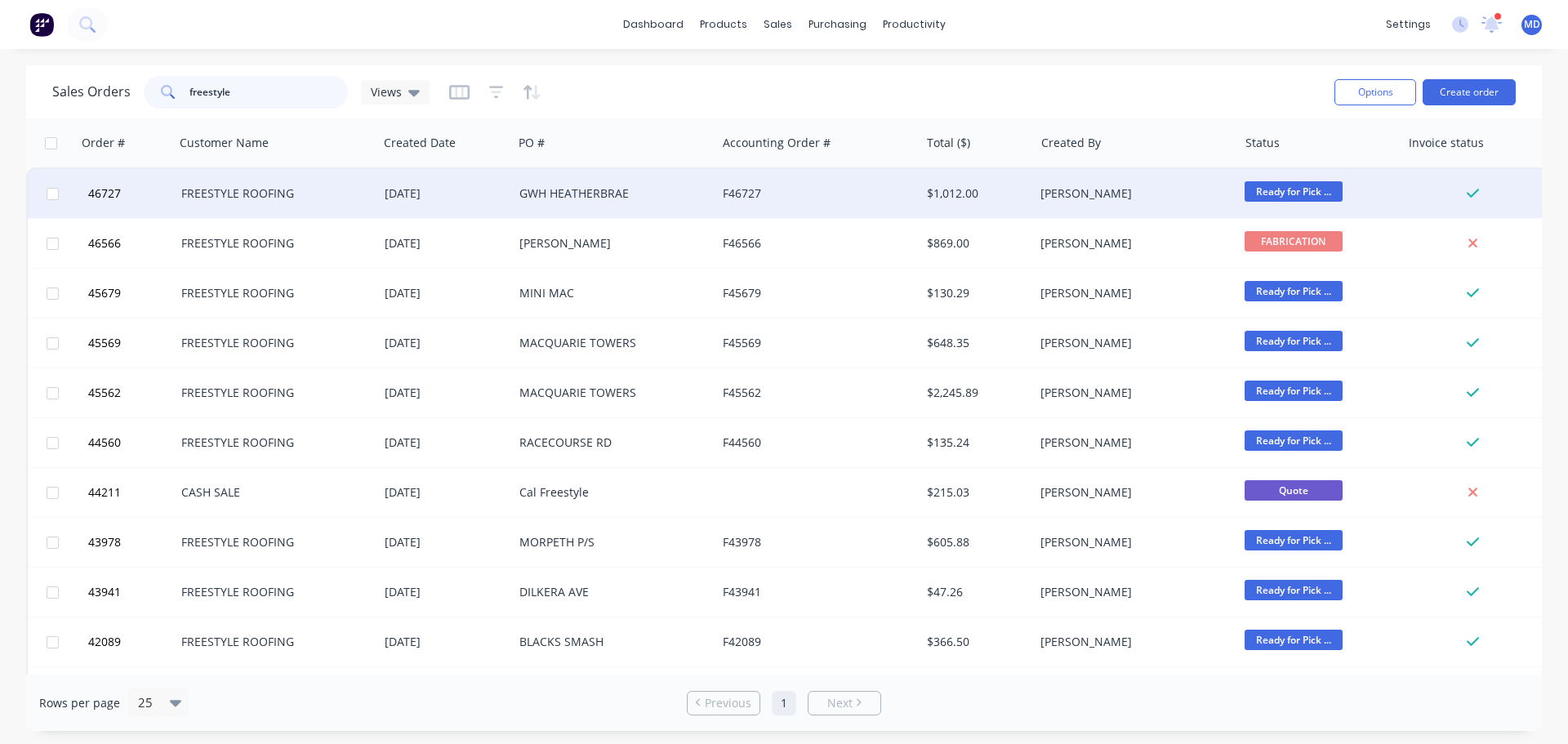
type input "freestyle"
click at [81, 194] on div at bounding box center [125, 193] width 98 height 49
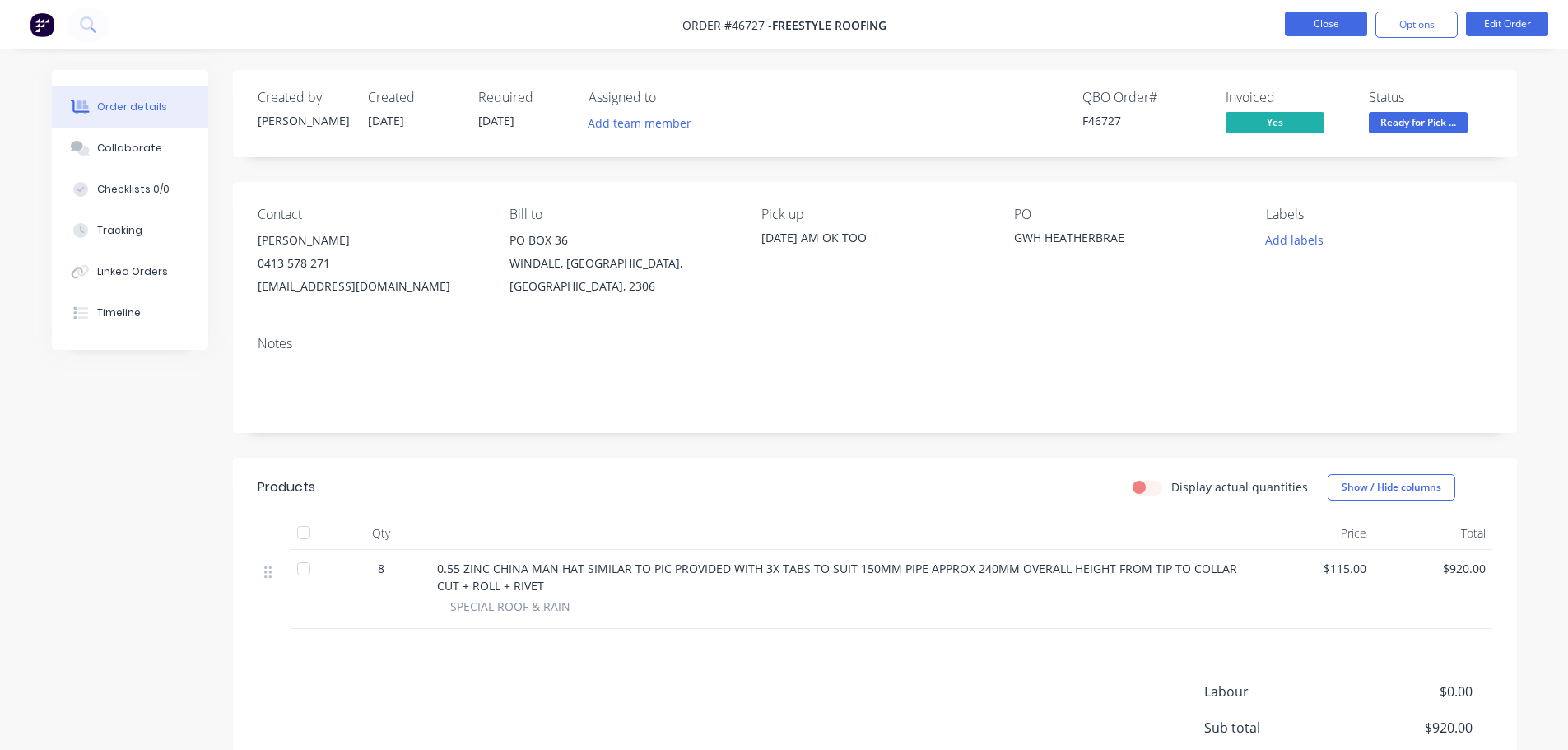
click at [1304, 25] on button "Close" at bounding box center [1326, 24] width 82 height 25
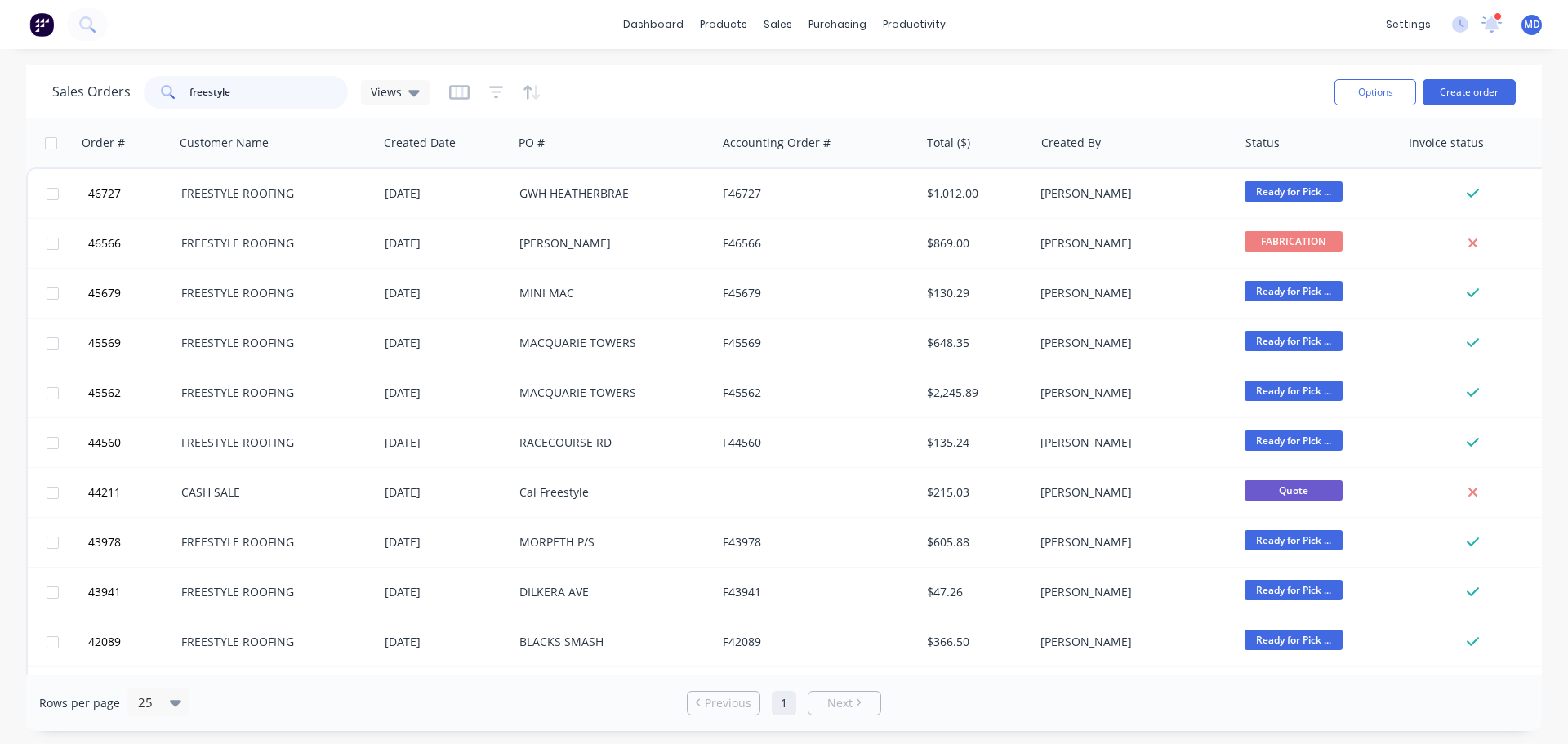
drag, startPoint x: 245, startPoint y: 81, endPoint x: 137, endPoint y: 88, distance: 108.2
click at [137, 95] on div "Sales Orders freestyle Views" at bounding box center [240, 92] width 377 height 33
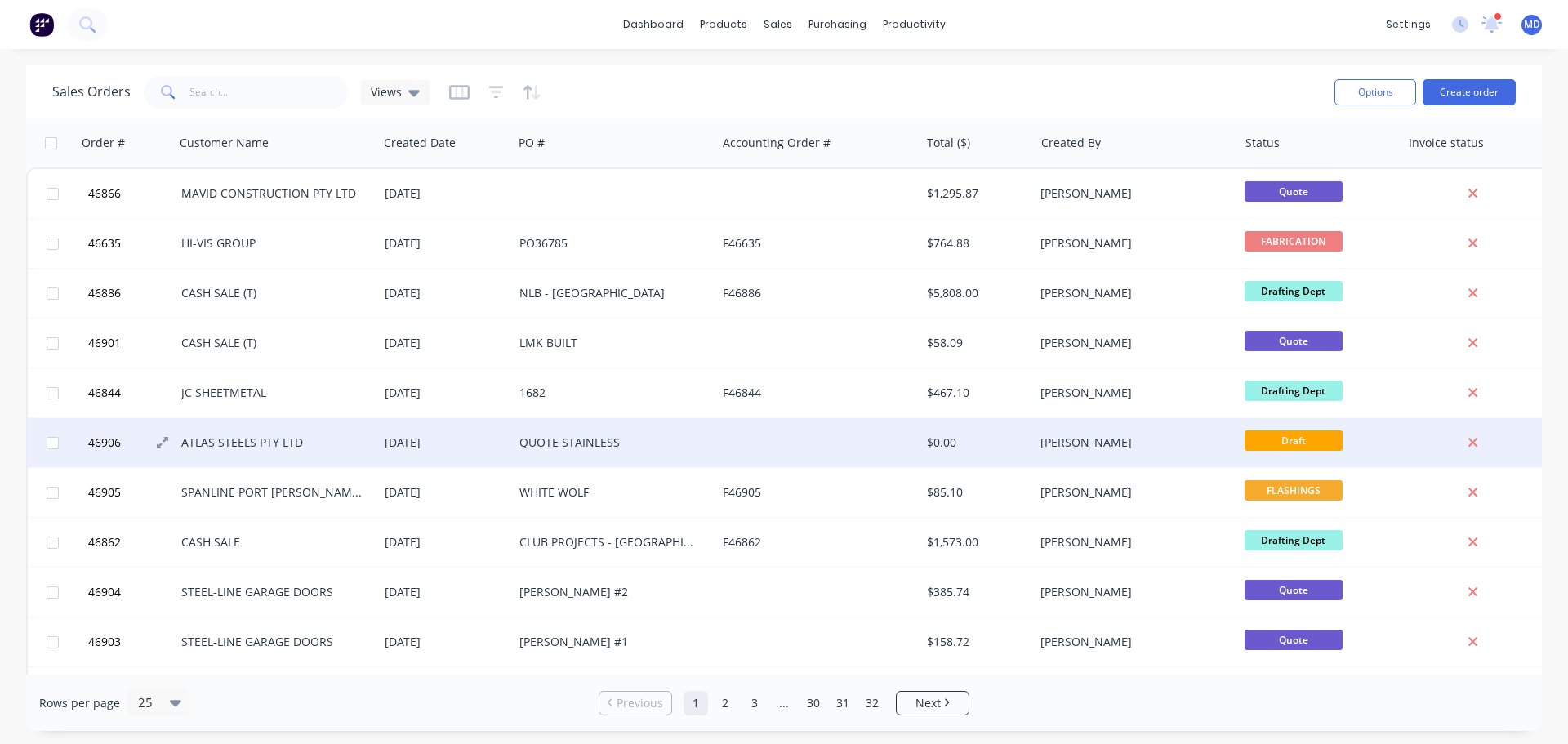
click at [127, 431] on button "46906" at bounding box center [132, 443] width 98 height 49
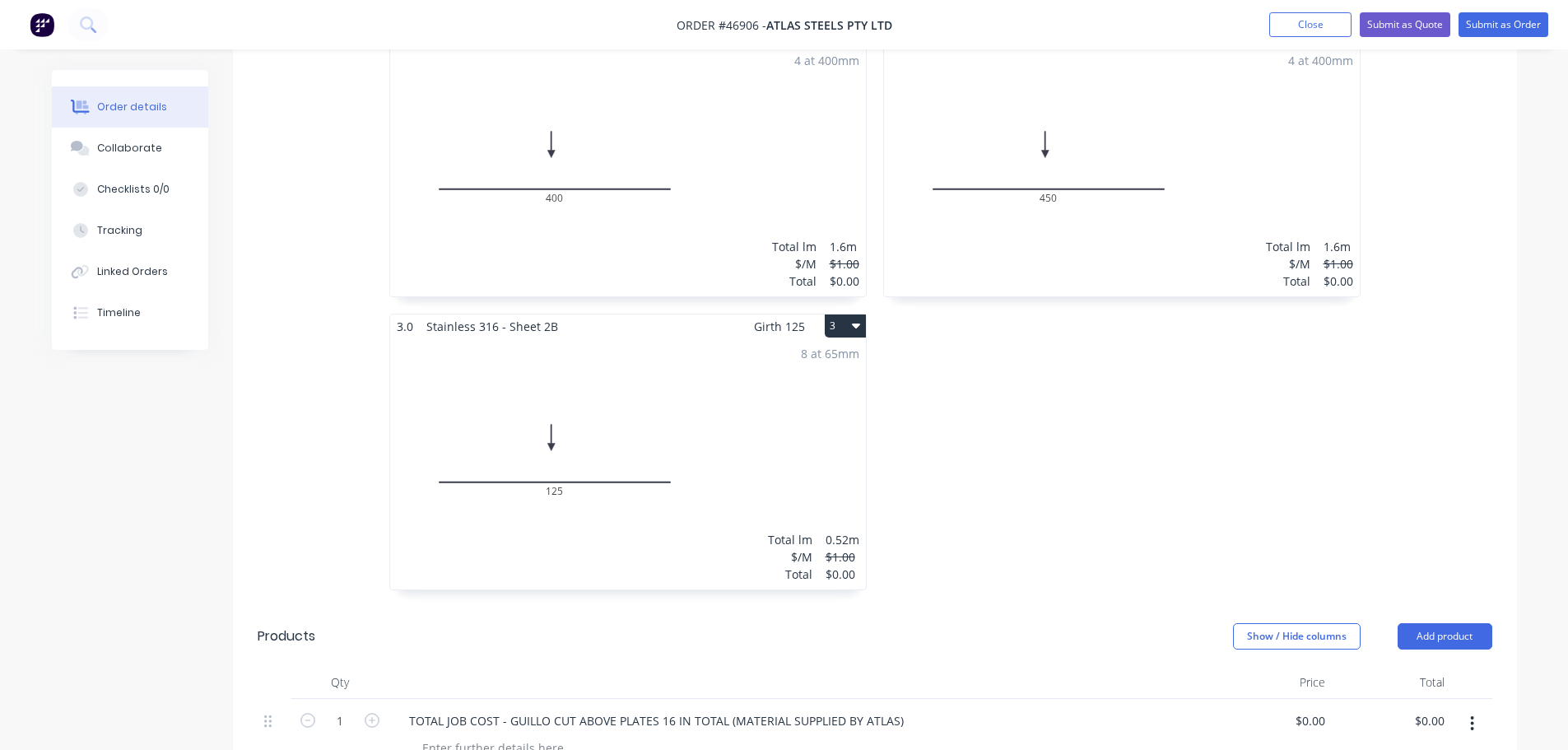
scroll to position [742, 0]
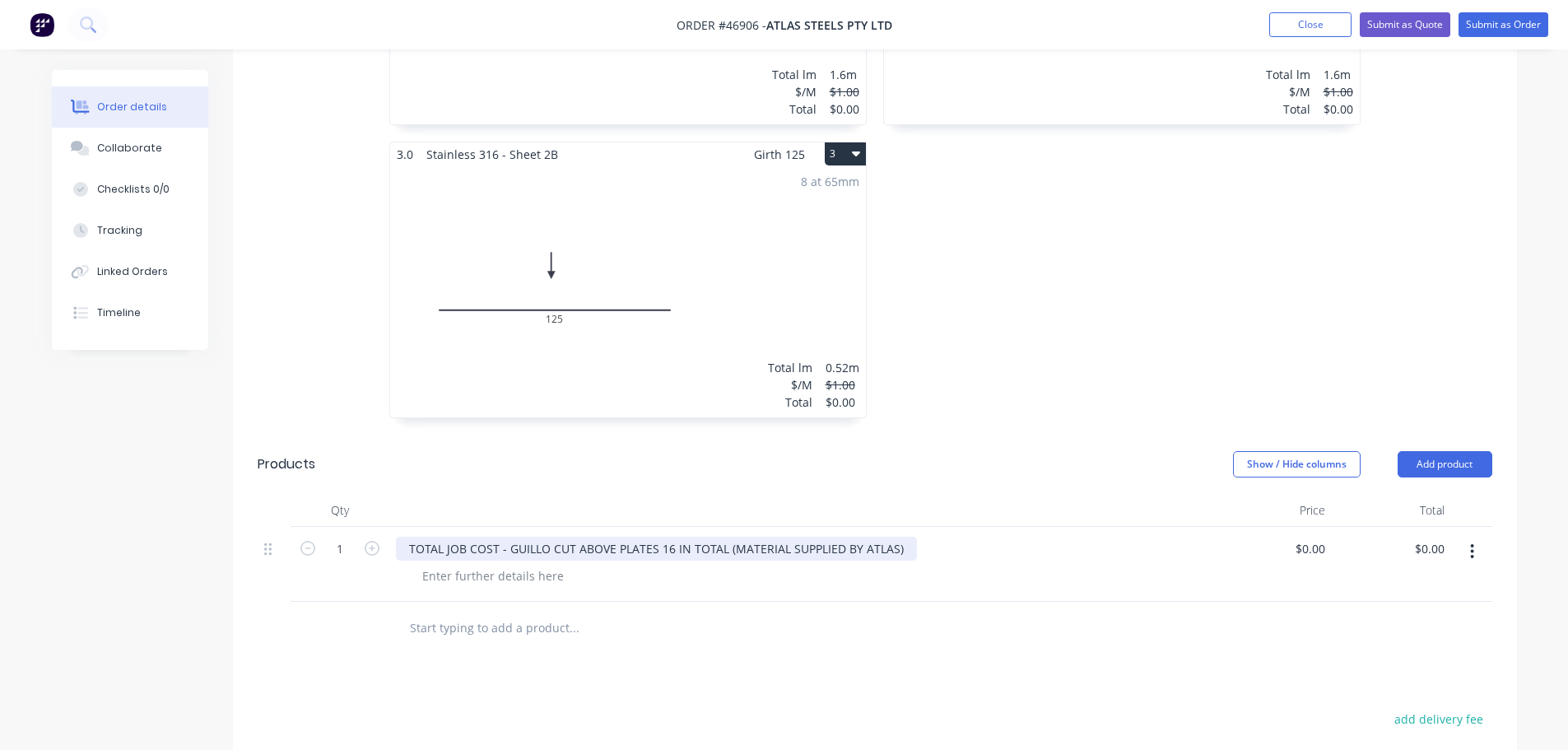
click at [889, 537] on div "TOTAL JOB COST - GUILLO CUT ABOVE PLATES 16 IN TOTAL (MATERIAL SUPPLIED BY ATLA…" at bounding box center [656, 549] width 521 height 24
click at [889, 537] on div "TOTAL JOB COST - GUILLO CUT ABOVE PLATES 16 IN TOTAL (MATERIAL SUPPLIED BY ATLA…" at bounding box center [659, 549] width 527 height 24
click at [1048, 537] on div "TOTAL JOB COST - GUILLO CUT ABOVE PLATES 16 IN TOTAL (MATERIAL SUPPLIED BY ATLA…" at bounding box center [738, 549] width 685 height 24
click at [659, 537] on div "TOTAL JOB COST - GUILLO CUT ABOVE PLATES 16 IN TOTAL (MATERIAL SUPPLIED BY ATLA…" at bounding box center [735, 549] width 680 height 24
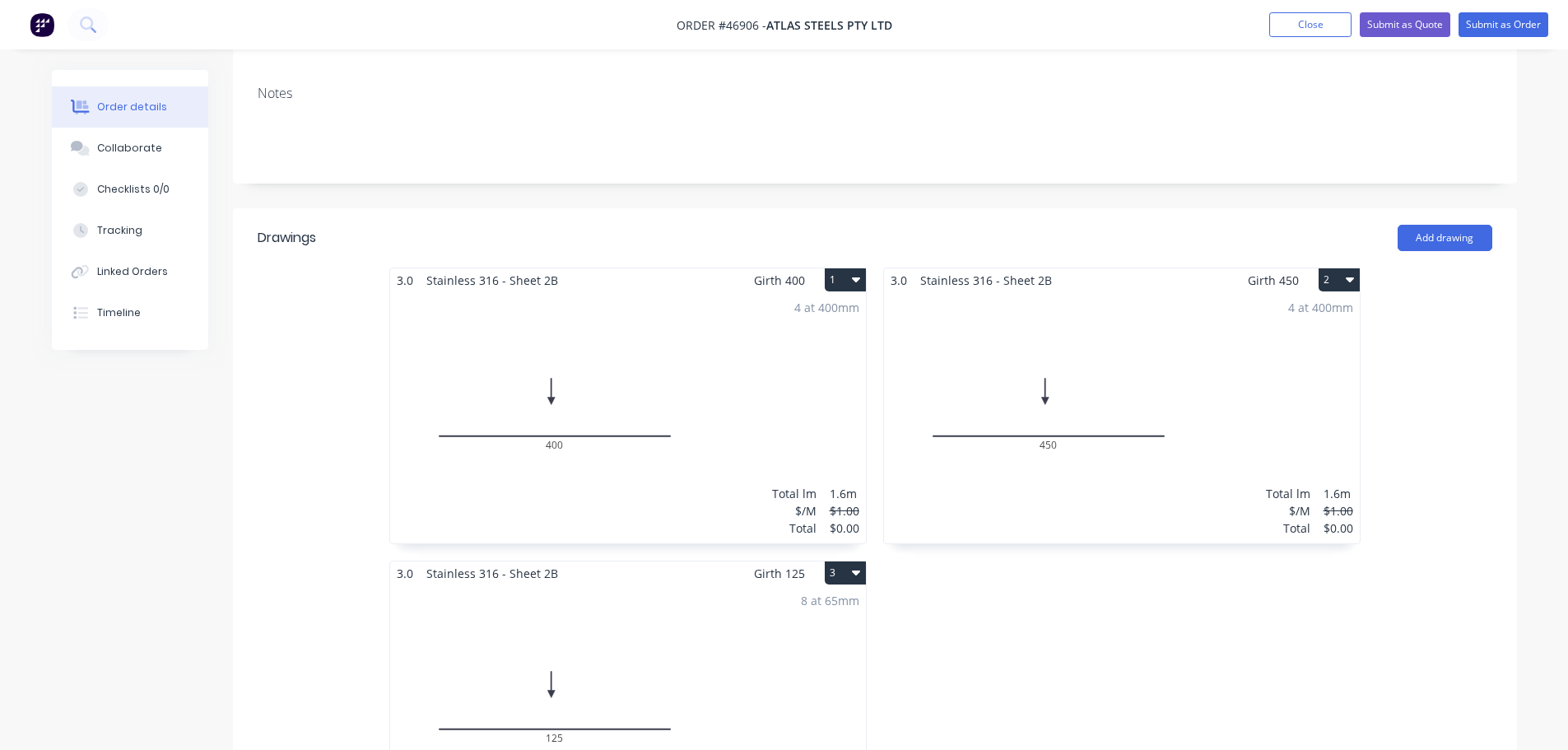
scroll to position [576, 0]
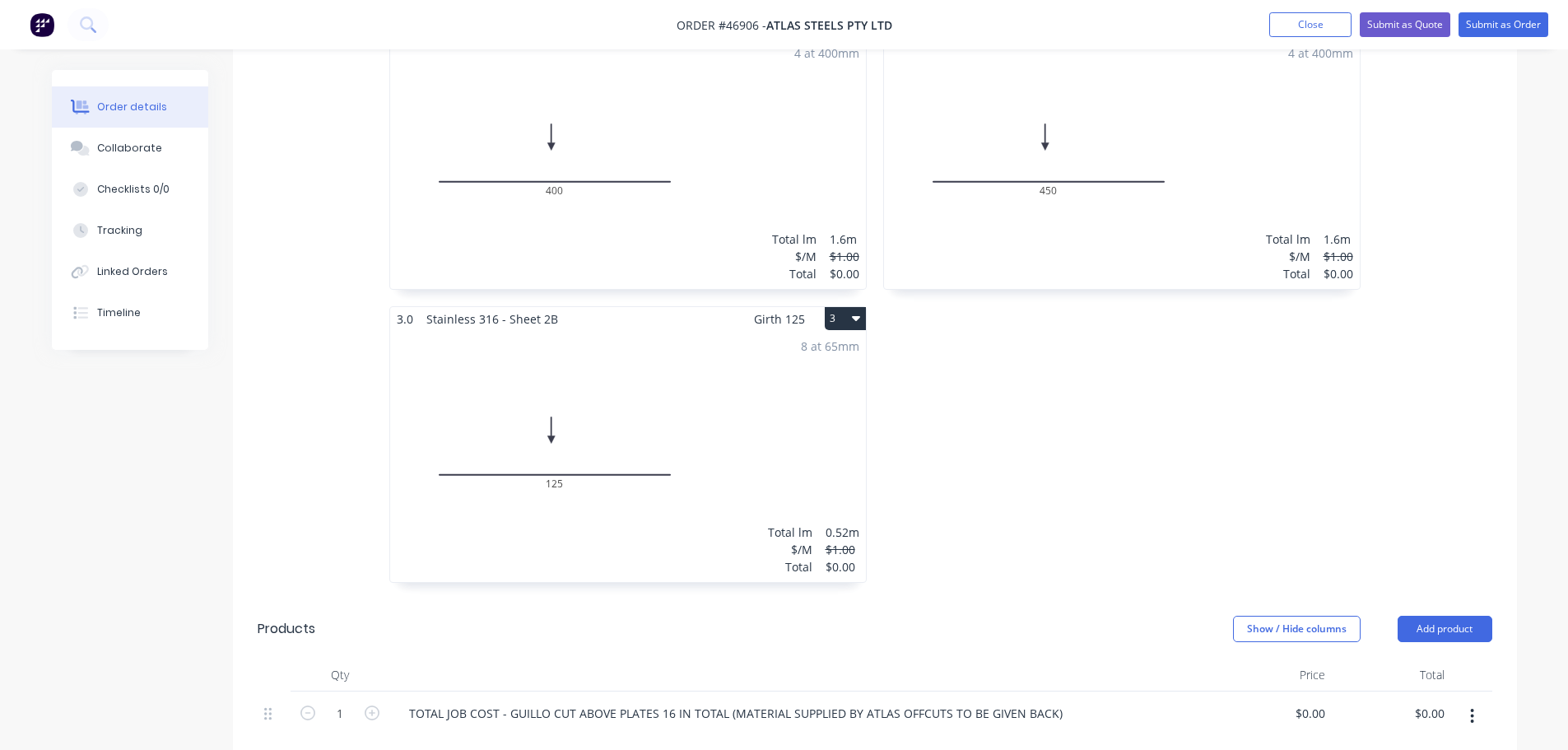
click at [1083, 702] on div "TOTAL JOB COST - GUILLO CUT ABOVE PLATES 16 IN TOTAL (MATERIAL SUPPLIED BY ATLA…" at bounding box center [801, 714] width 810 height 24
click at [1334, 692] on div "$0.00 $0.00" at bounding box center [1391, 729] width 119 height 75
click at [1325, 702] on input "0" at bounding box center [1313, 714] width 38 height 24
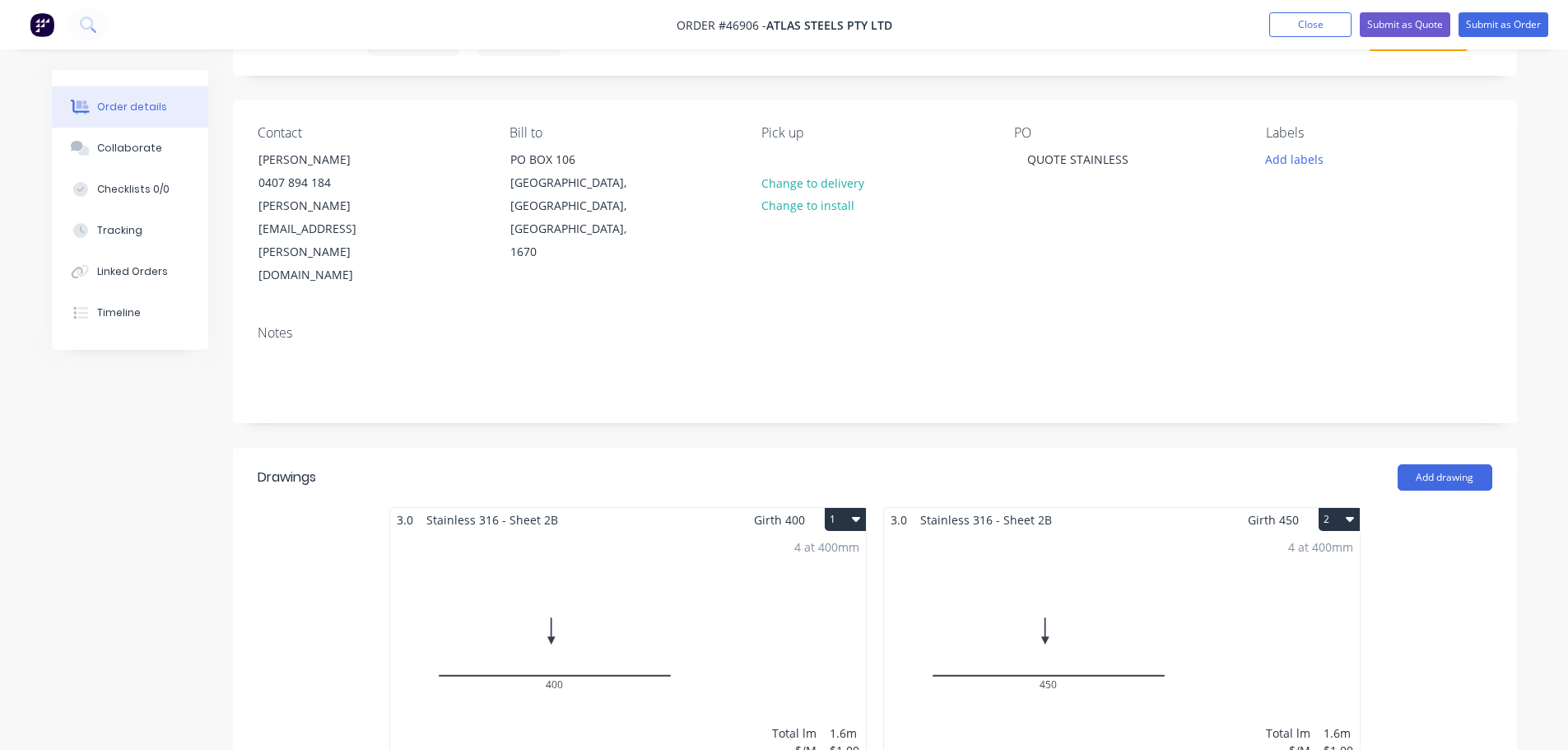
type input "$0.00"
click at [589, 532] on div "4 at 400mm Total lm $/M Total 1.6m $1.00 $0.00" at bounding box center [629, 658] width 476 height 251
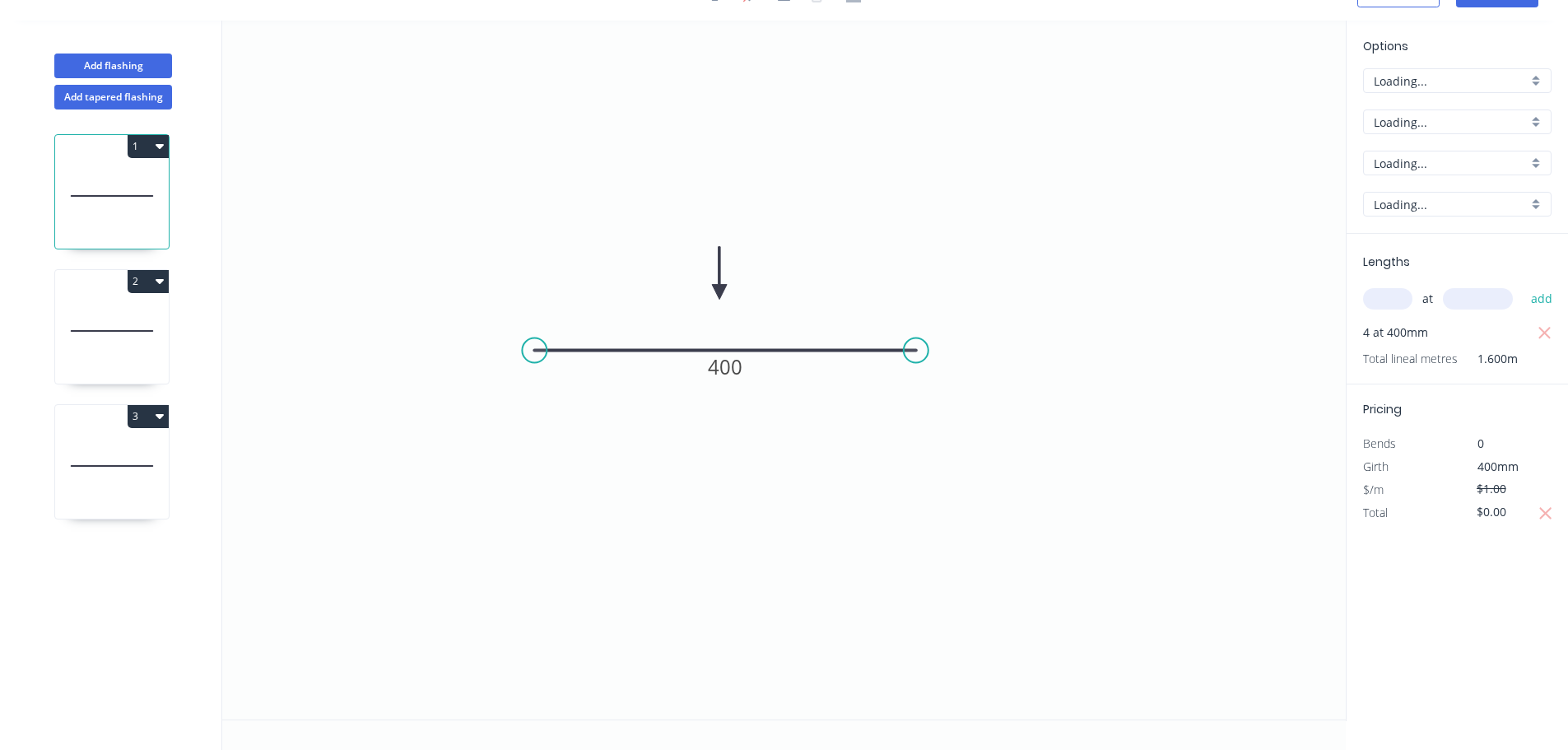
scroll to position [31, 0]
click at [1411, 125] on input "Stainless 316 - Sheet" at bounding box center [1451, 122] width 154 height 17
click at [1411, 204] on div "COWMAT" at bounding box center [1457, 211] width 187 height 29
type input "COWMAT"
type input "Colour"
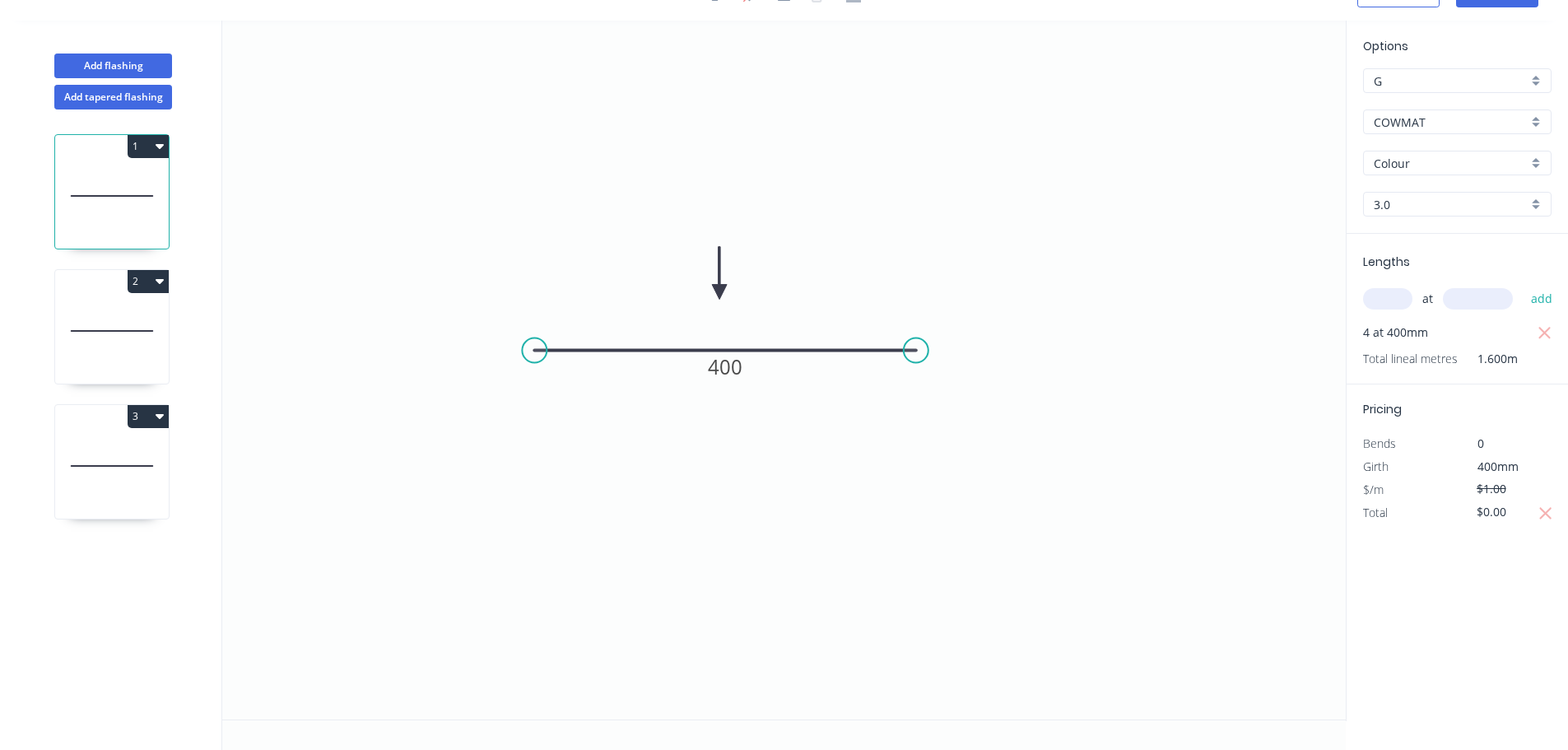
click at [1406, 166] on input "Colour" at bounding box center [1451, 164] width 154 height 17
click at [1406, 212] on div "Special Price" at bounding box center [1457, 224] width 187 height 29
type input "Special Price"
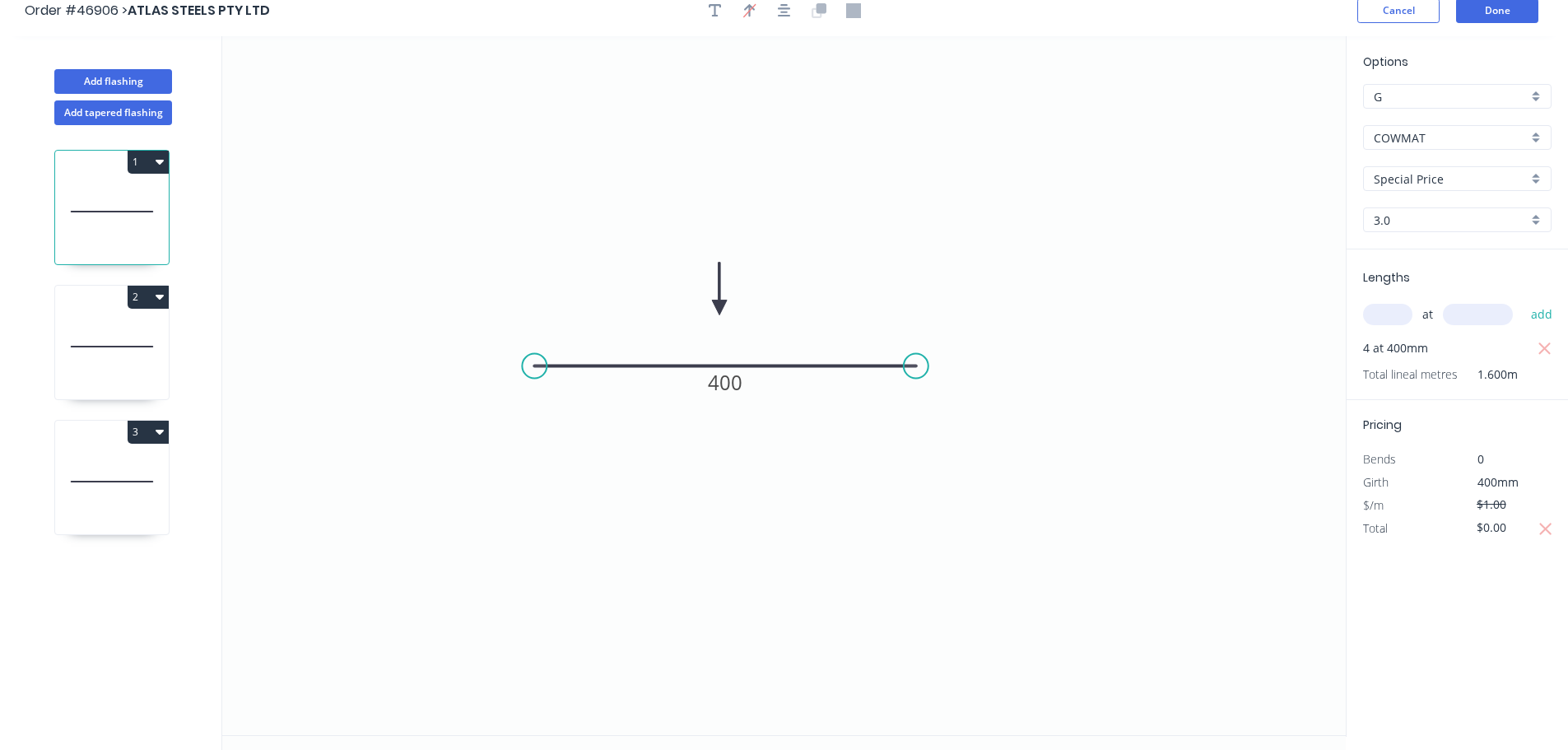
scroll to position [0, 0]
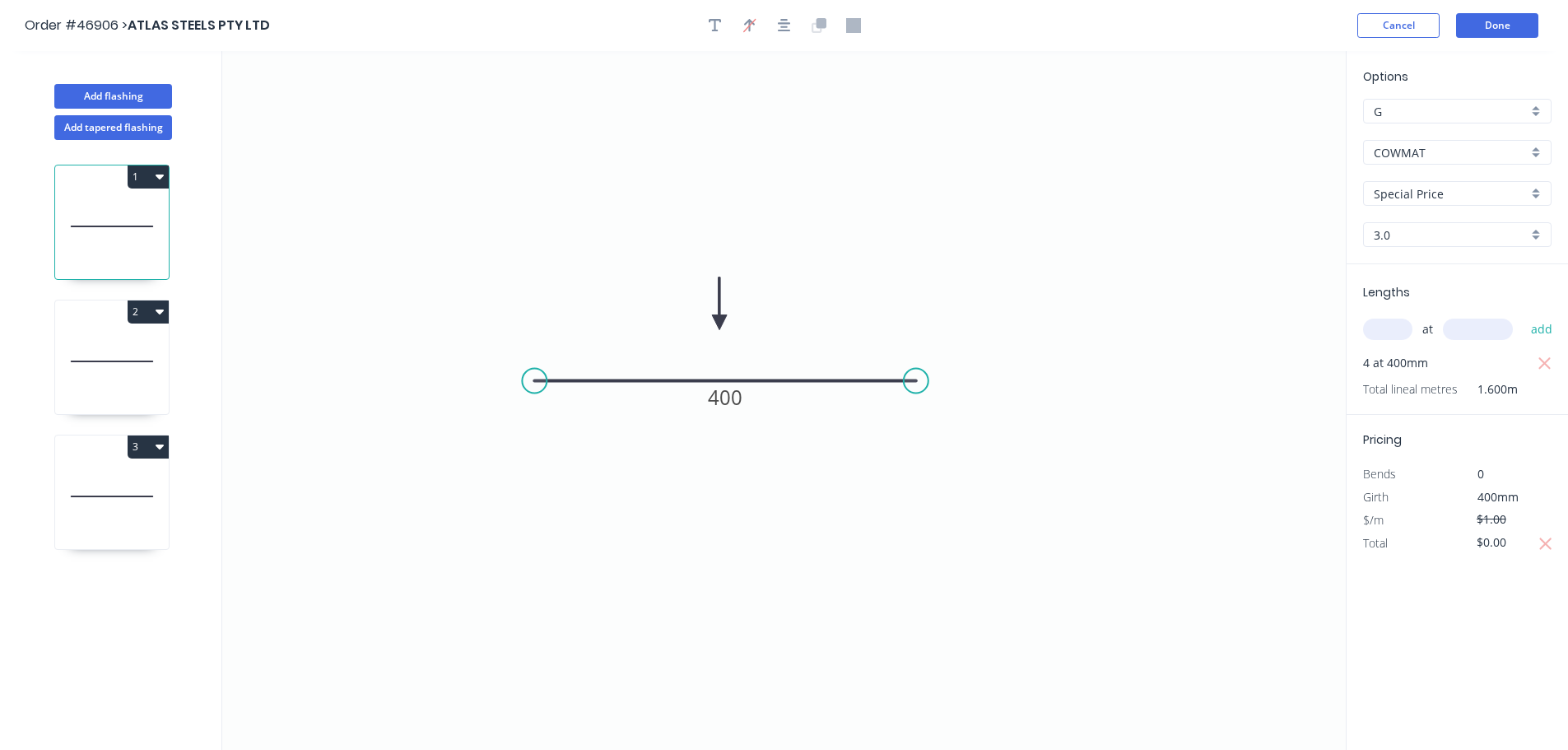
click at [121, 347] on icon at bounding box center [112, 361] width 114 height 105
click at [1393, 141] on div "Stainless 316 - Sheet" at bounding box center [1457, 152] width 189 height 25
click at [1434, 239] on div "COWMAT" at bounding box center [1457, 242] width 187 height 29
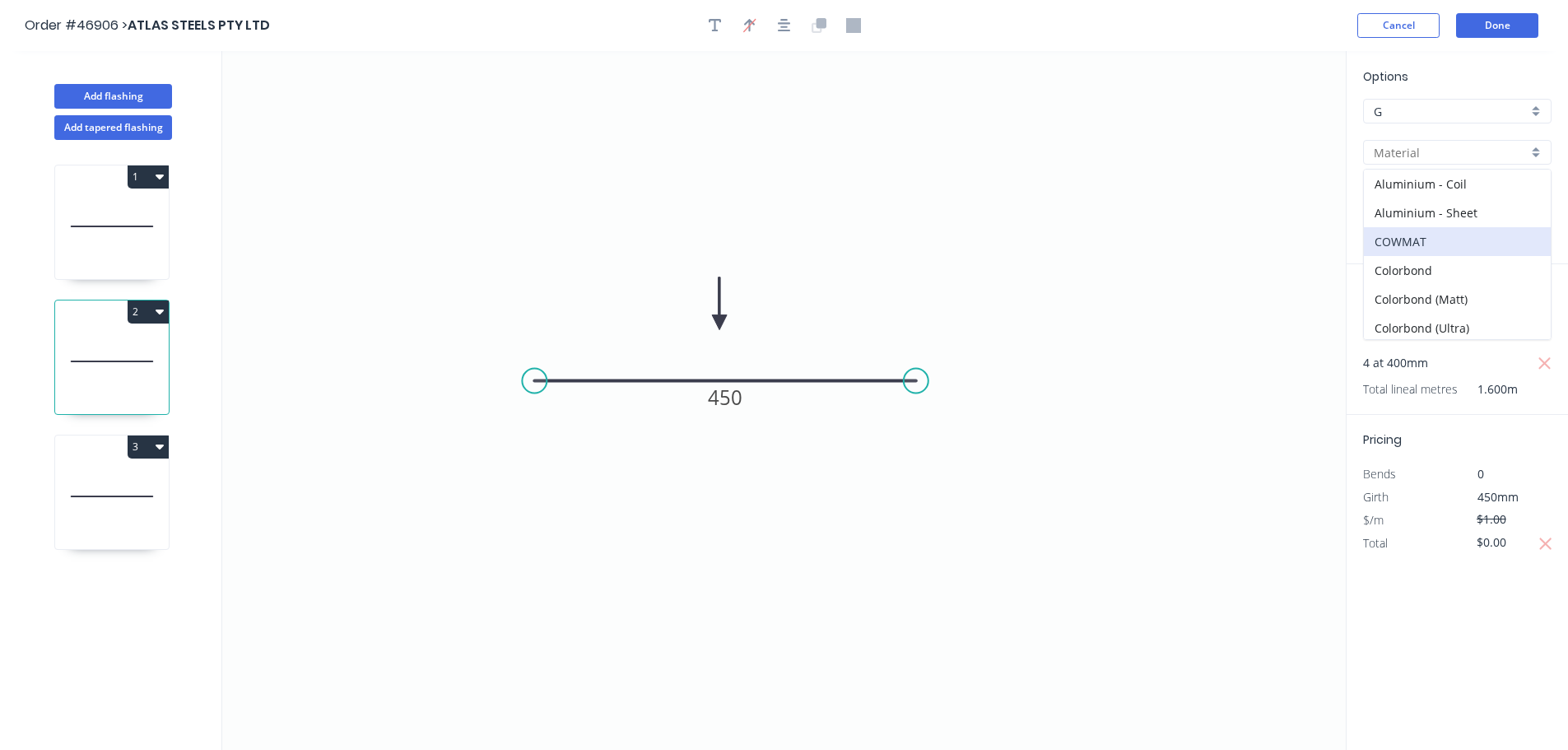
type input "COWMAT"
type input "Colour"
click at [1400, 197] on input "Colour" at bounding box center [1451, 194] width 154 height 17
click at [1399, 246] on div "Special Price" at bounding box center [1457, 254] width 187 height 29
type input "Special Price"
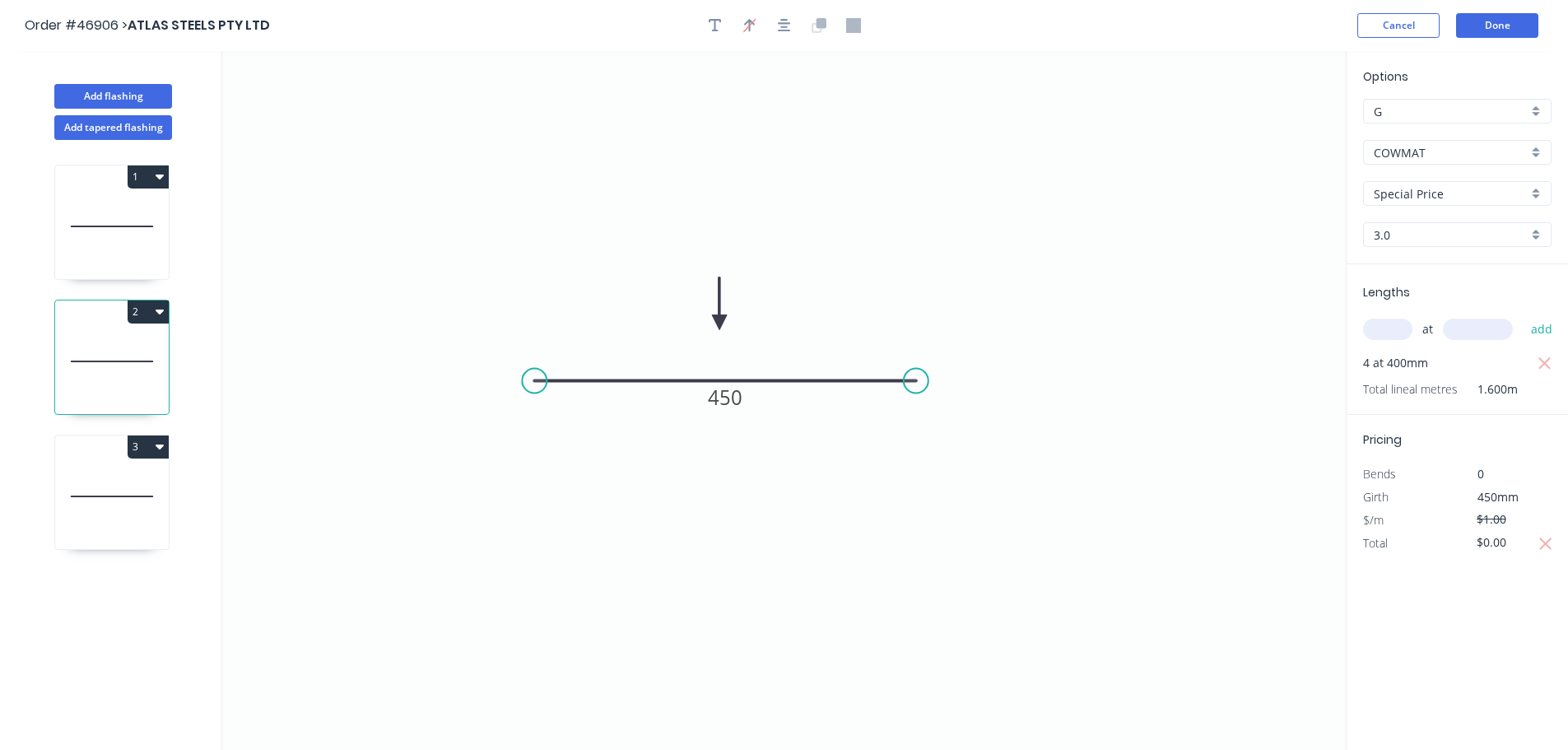
click at [113, 488] on icon at bounding box center [112, 497] width 114 height 105
click at [1396, 148] on input "Stainless 316 - Sheet" at bounding box center [1451, 153] width 154 height 17
click at [1410, 241] on div "COWMAT" at bounding box center [1457, 242] width 187 height 29
type input "COWMAT"
type input "Colour"
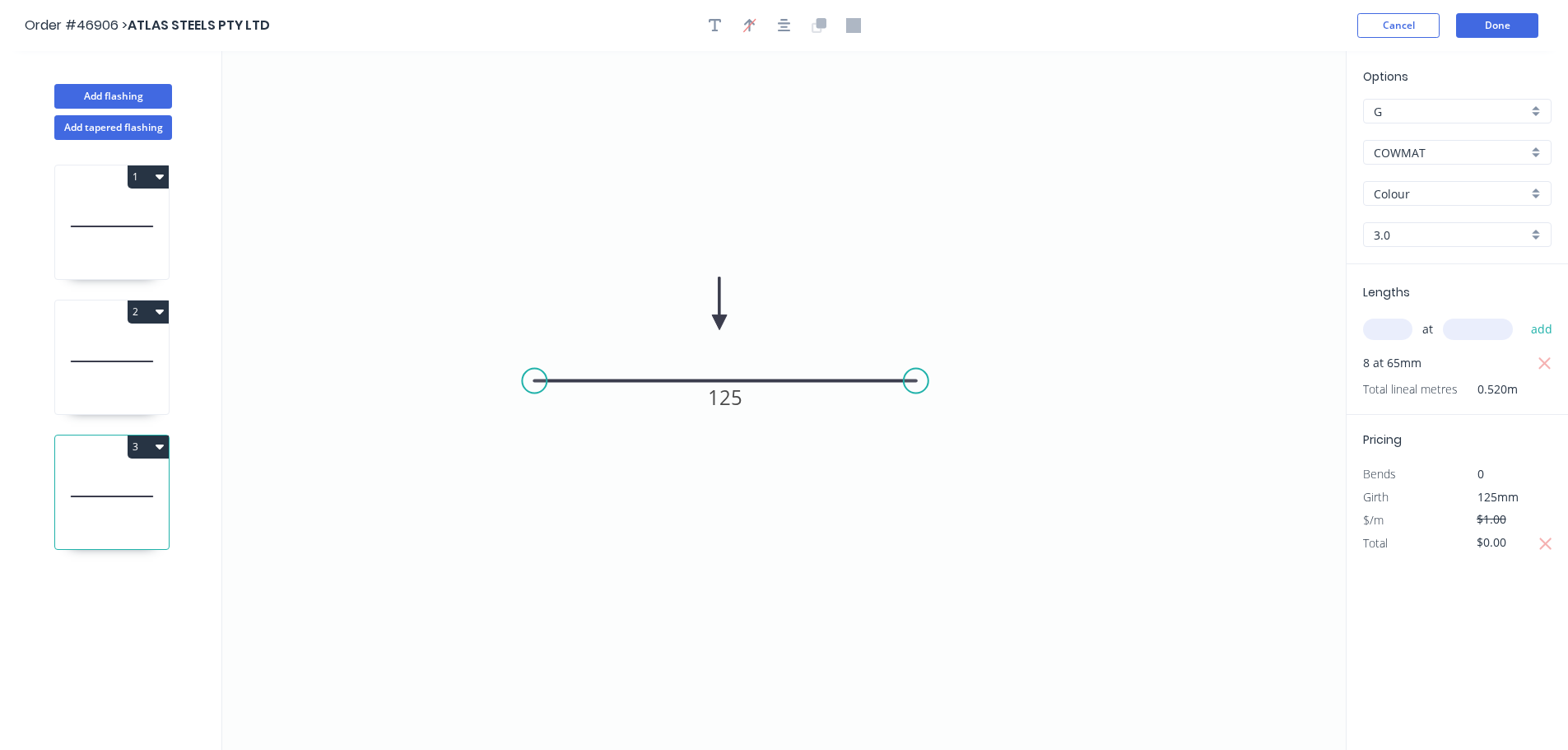
click at [1399, 198] on input "Colour" at bounding box center [1451, 194] width 154 height 17
click at [1399, 247] on div "Special Price" at bounding box center [1457, 254] width 187 height 29
type input "Special Price"
click at [1492, 25] on button "Done" at bounding box center [1497, 25] width 82 height 25
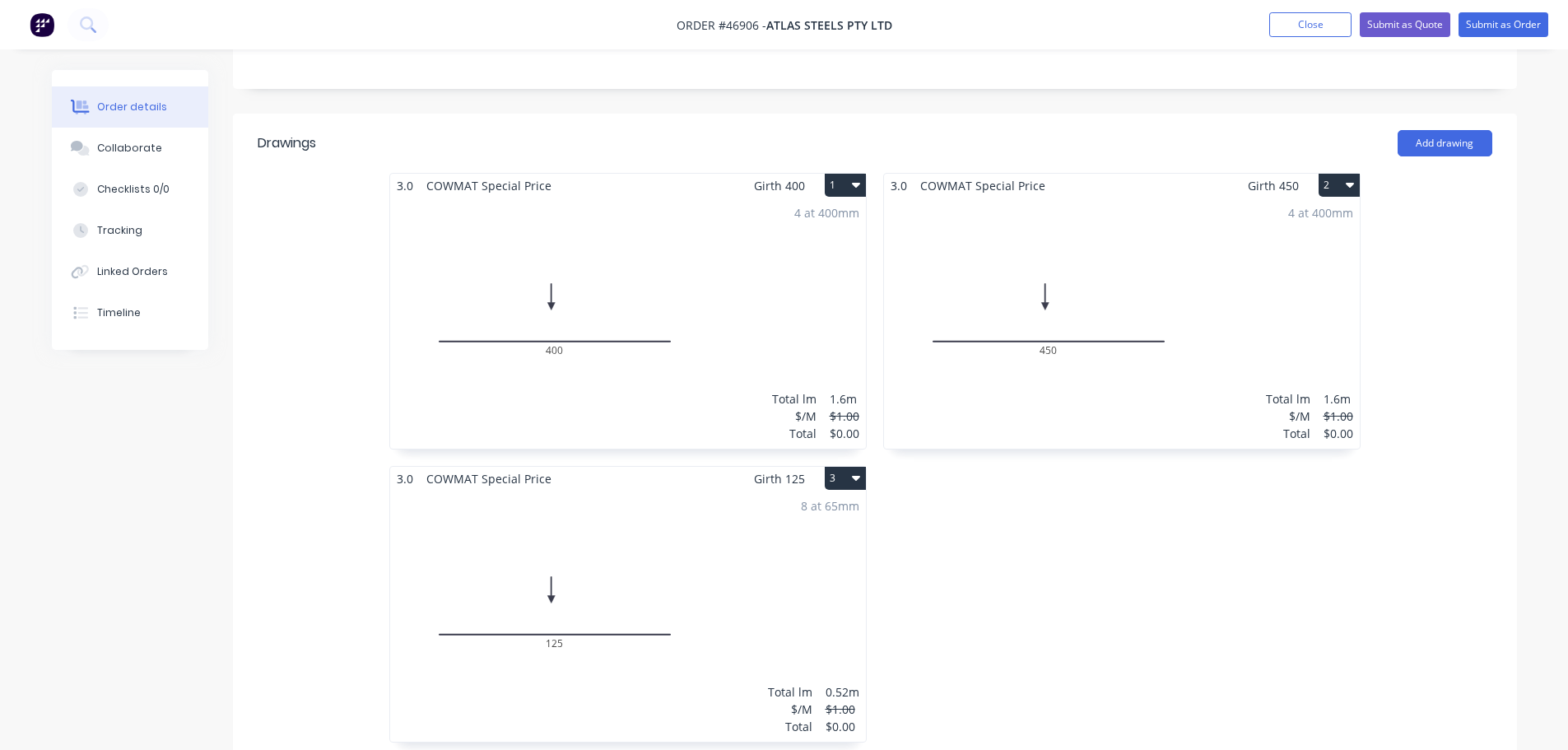
scroll to position [824, 0]
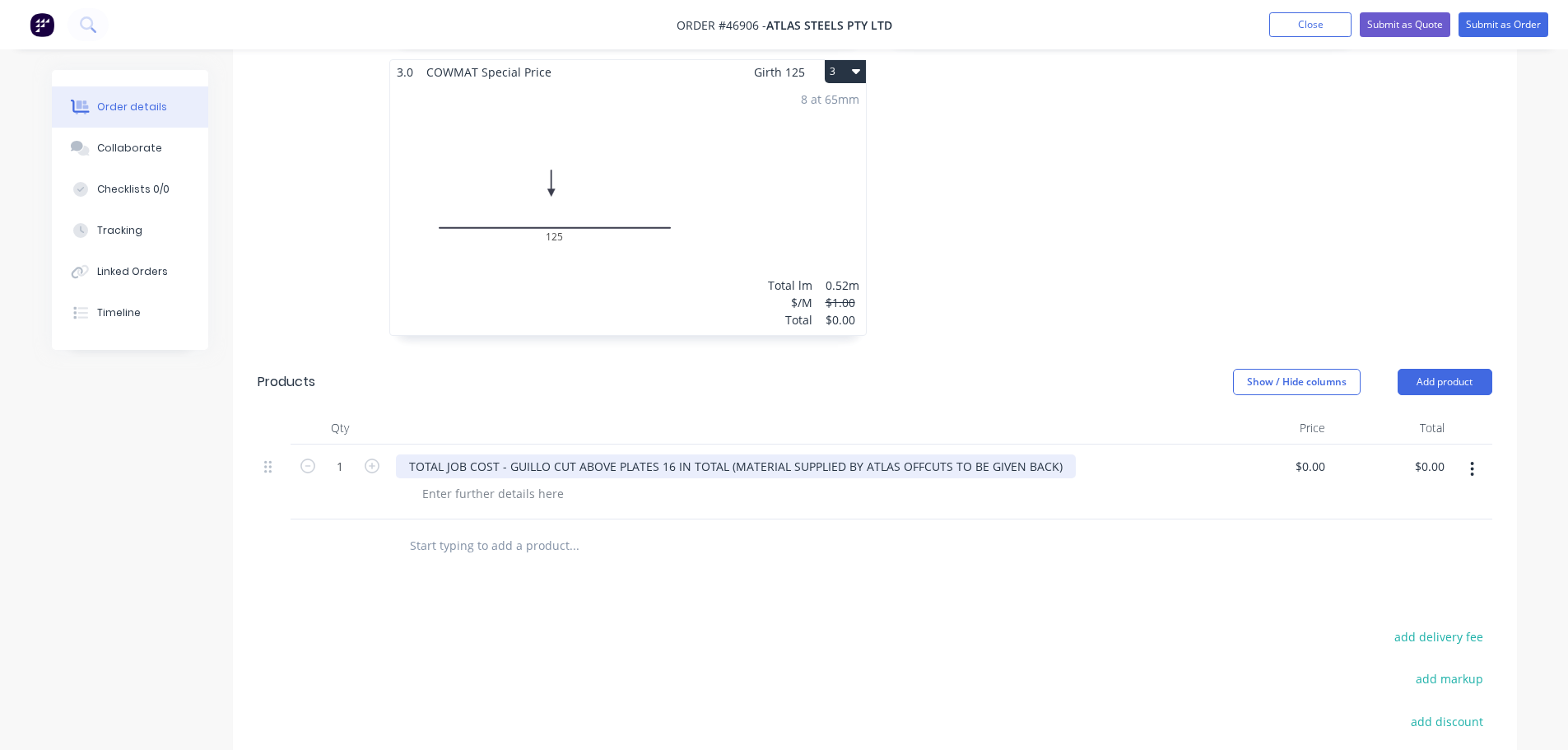
click at [727, 454] on div "TOTAL JOB COST - GUILLO CUT ABOVE PLATES 16 IN TOTAL (MATERIAL SUPPLIED BY ATLA…" at bounding box center [735, 466] width 680 height 24
drag, startPoint x: 780, startPoint y: 393, endPoint x: 729, endPoint y: 397, distance: 51.2
click at [729, 454] on div "TOTAL JOB COST - GUILLO CUT ABOVE PLATES 16 IN TOTAL (MATERIAL SUPPLIED BY ATLA…" at bounding box center [735, 466] width 680 height 24
click at [1139, 454] on div "TOTAL JOB COST - GUILLO CUT ABOVE PLATES 16 IN TOTAL (S/S 316 2B 3MM SHEET SUPP…" at bounding box center [801, 466] width 810 height 24
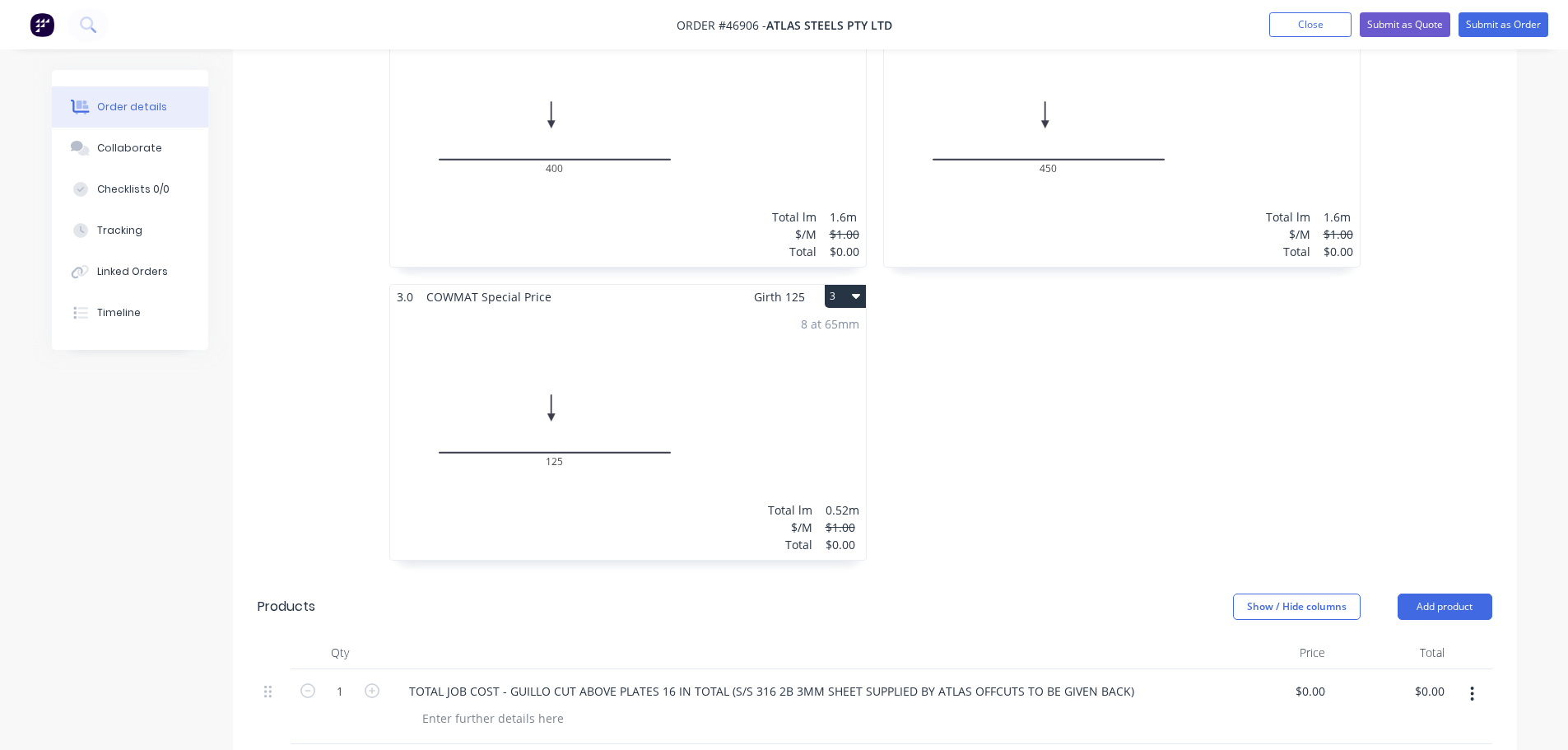
scroll to position [576, 0]
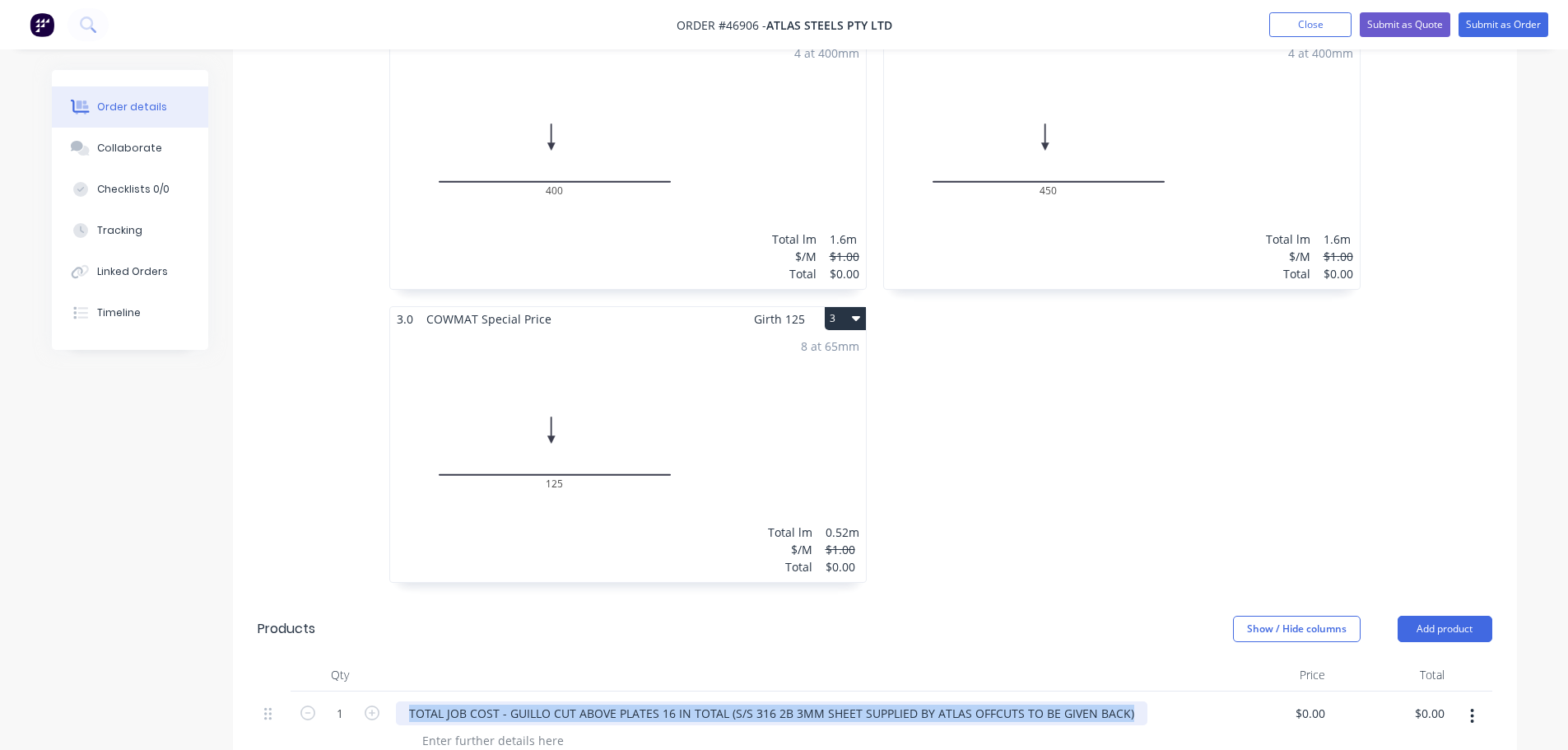
drag, startPoint x: 1122, startPoint y: 648, endPoint x: 407, endPoint y: 631, distance: 715.2
click at [407, 702] on div "TOTAL JOB COST - GUILLO CUT ABOVE PLATES 16 IN TOTAL (S/S 316 2B 3MM SHEET SUPP…" at bounding box center [771, 714] width 751 height 24
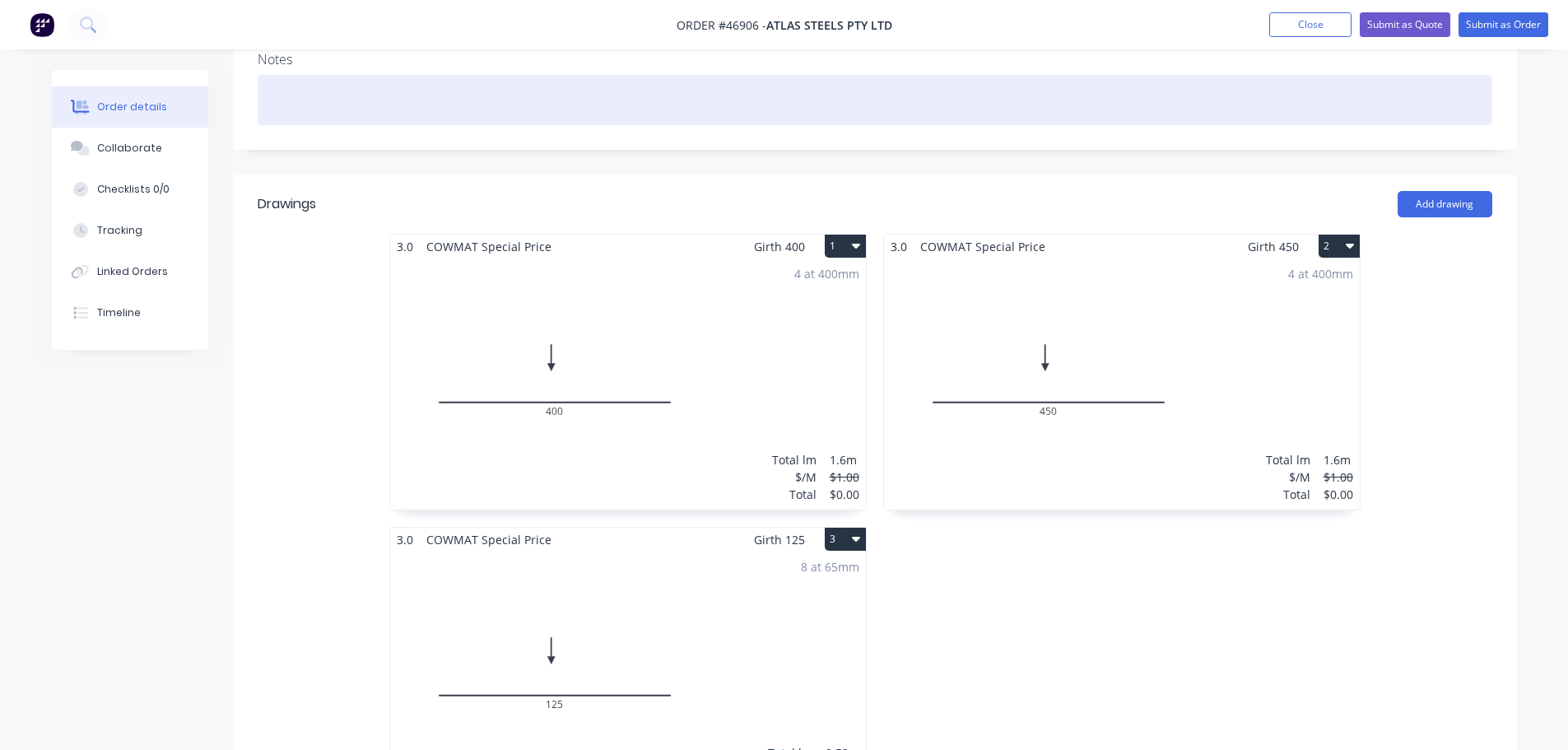
scroll to position [164, 0]
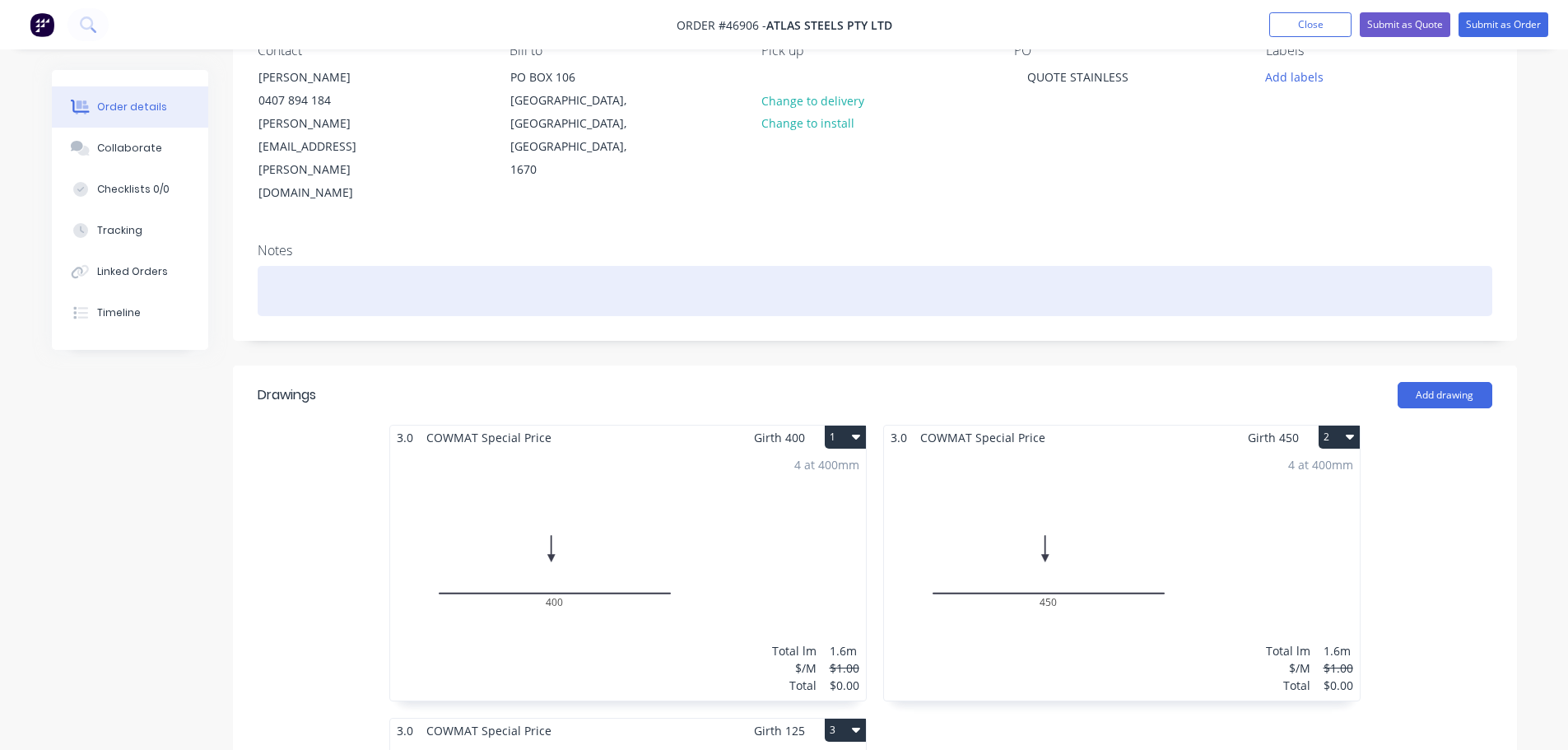
click at [353, 266] on div at bounding box center [875, 291] width 1235 height 50
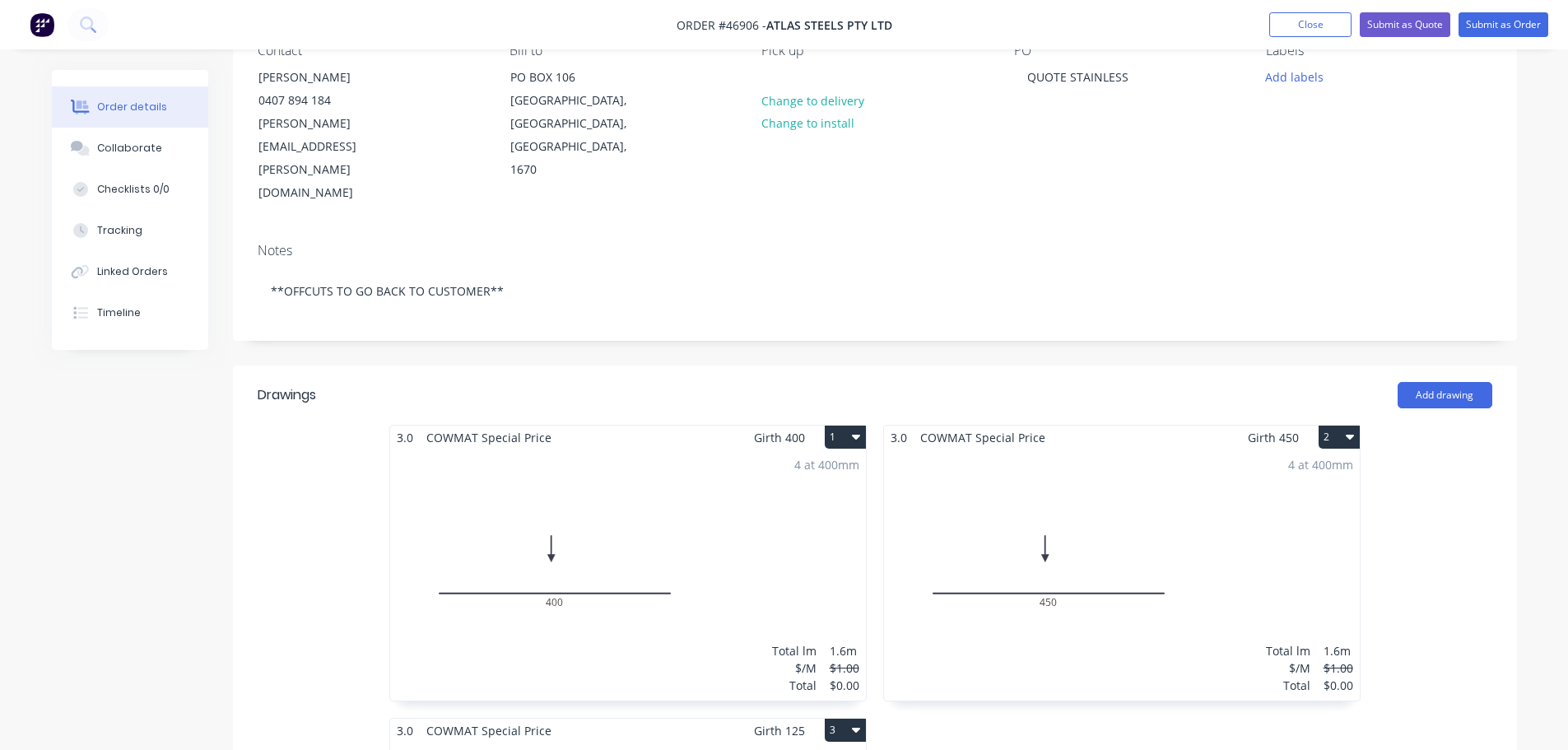
click at [790, 230] on div "Notes **OFFCUTS TO GO BACK TO CUSTOMER**" at bounding box center [875, 285] width 1284 height 110
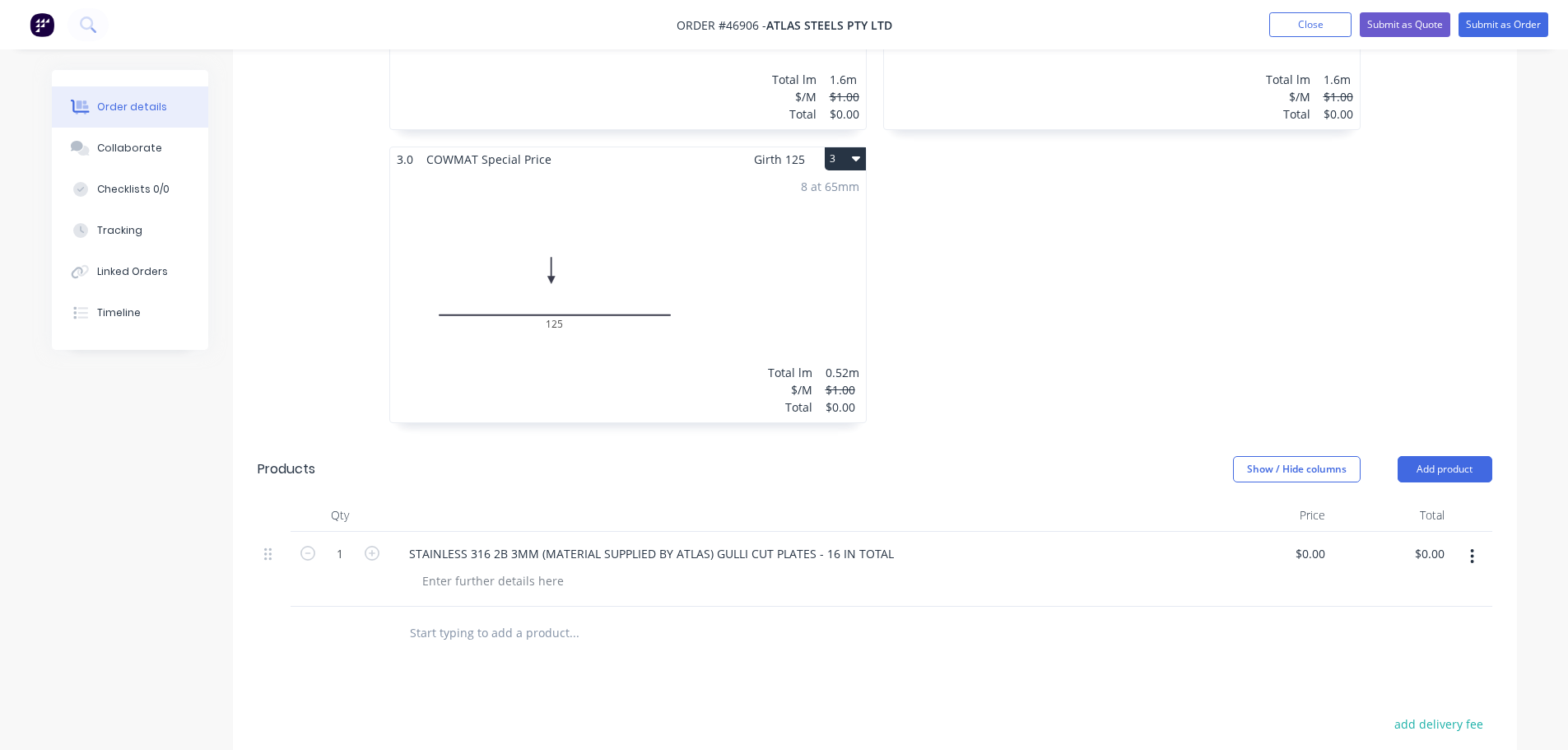
scroll to position [742, 0]
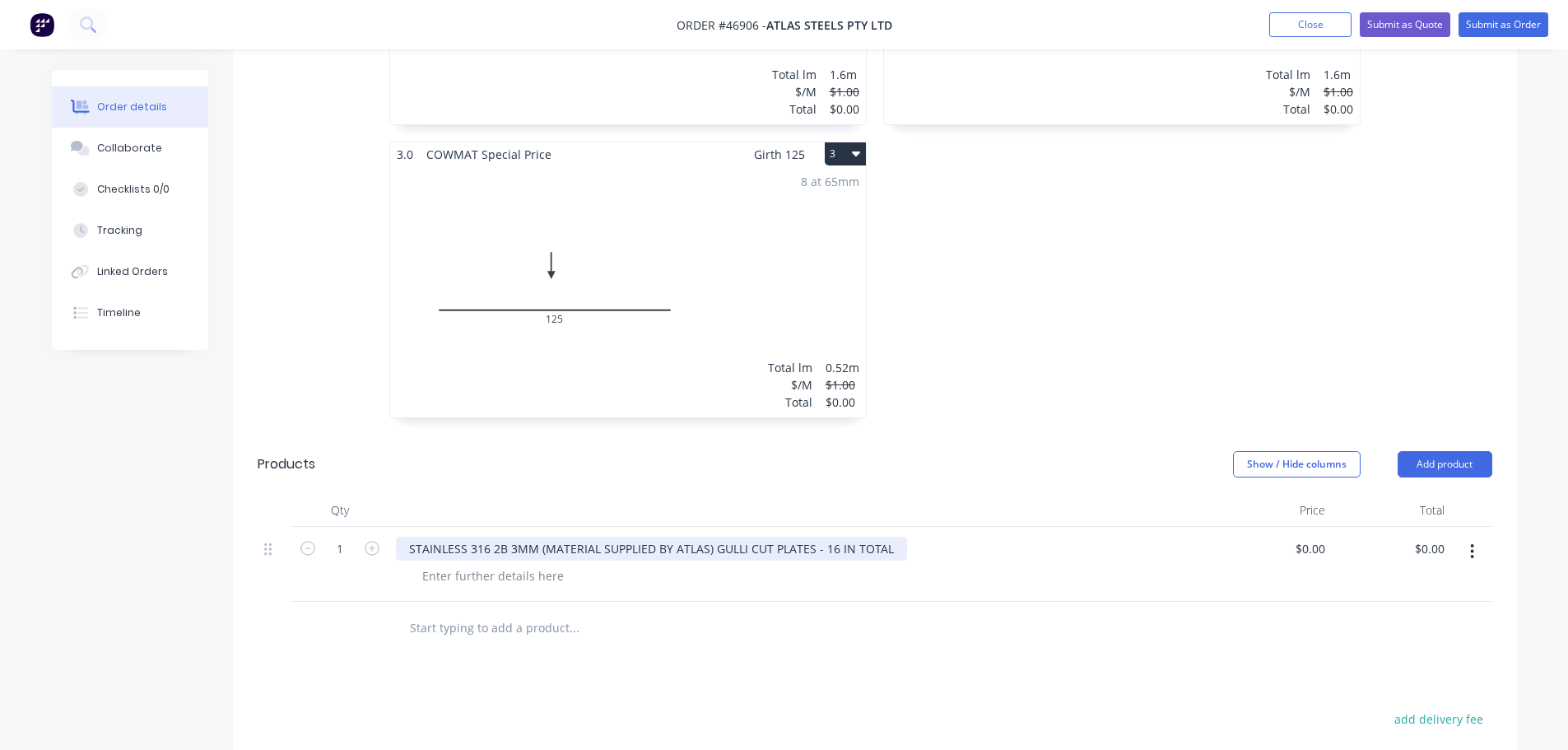
click at [743, 537] on div "STAINLESS 316 2B 3MM (MATERIAL SUPPLIED BY ATLAS) GULLI CUT PLATES - 16 IN TOTAL" at bounding box center [651, 549] width 511 height 24
click at [917, 537] on div "STAINLESS 316 2B 3MM (MATERIAL SUPPLIED BY ATLAS) GUILLO CUT PLATES - 16 IN TOT…" at bounding box center [801, 549] width 810 height 24
click at [1319, 537] on input "0" at bounding box center [1313, 549] width 38 height 24
click at [1326, 537] on input "0" at bounding box center [1313, 549] width 38 height 24
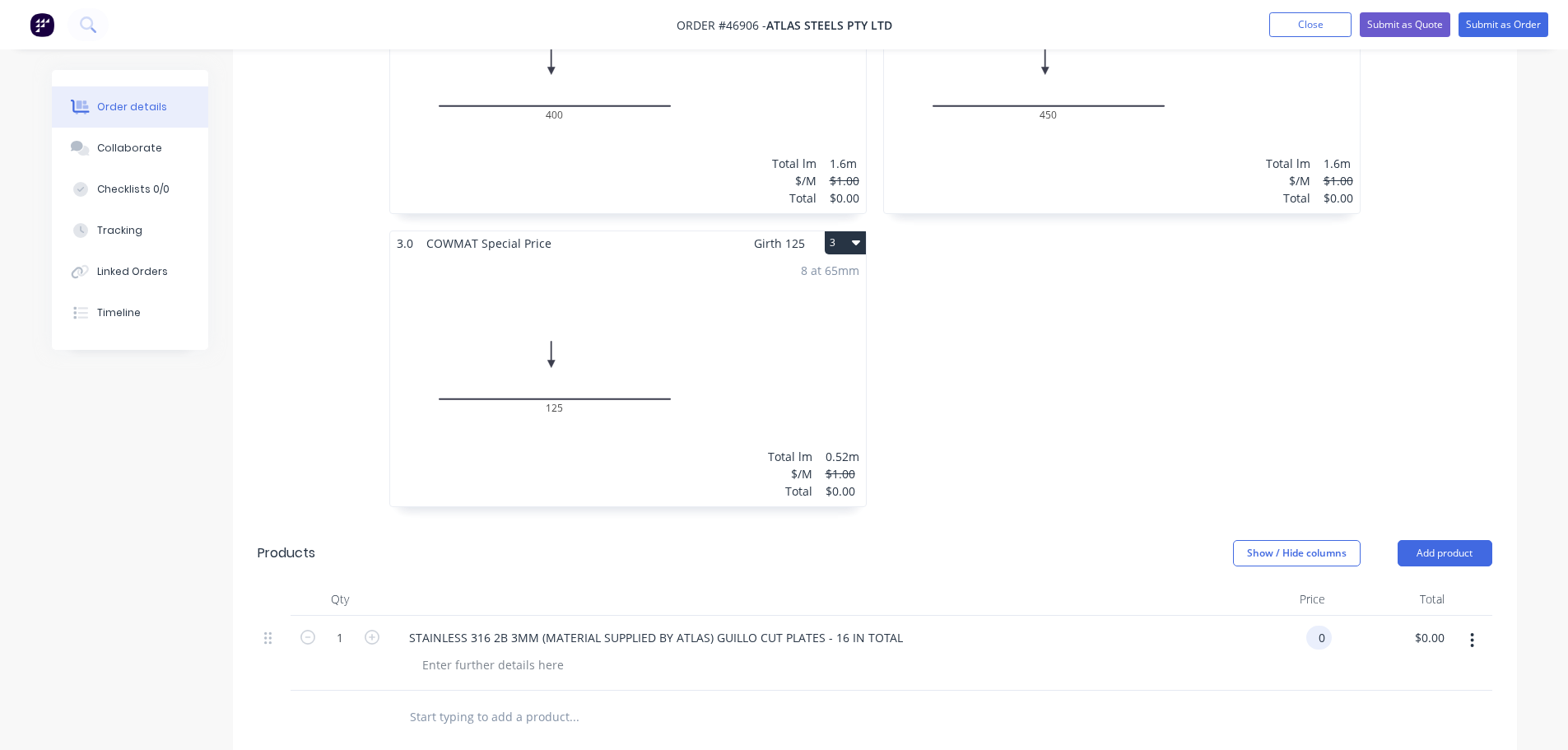
scroll to position [658, 0]
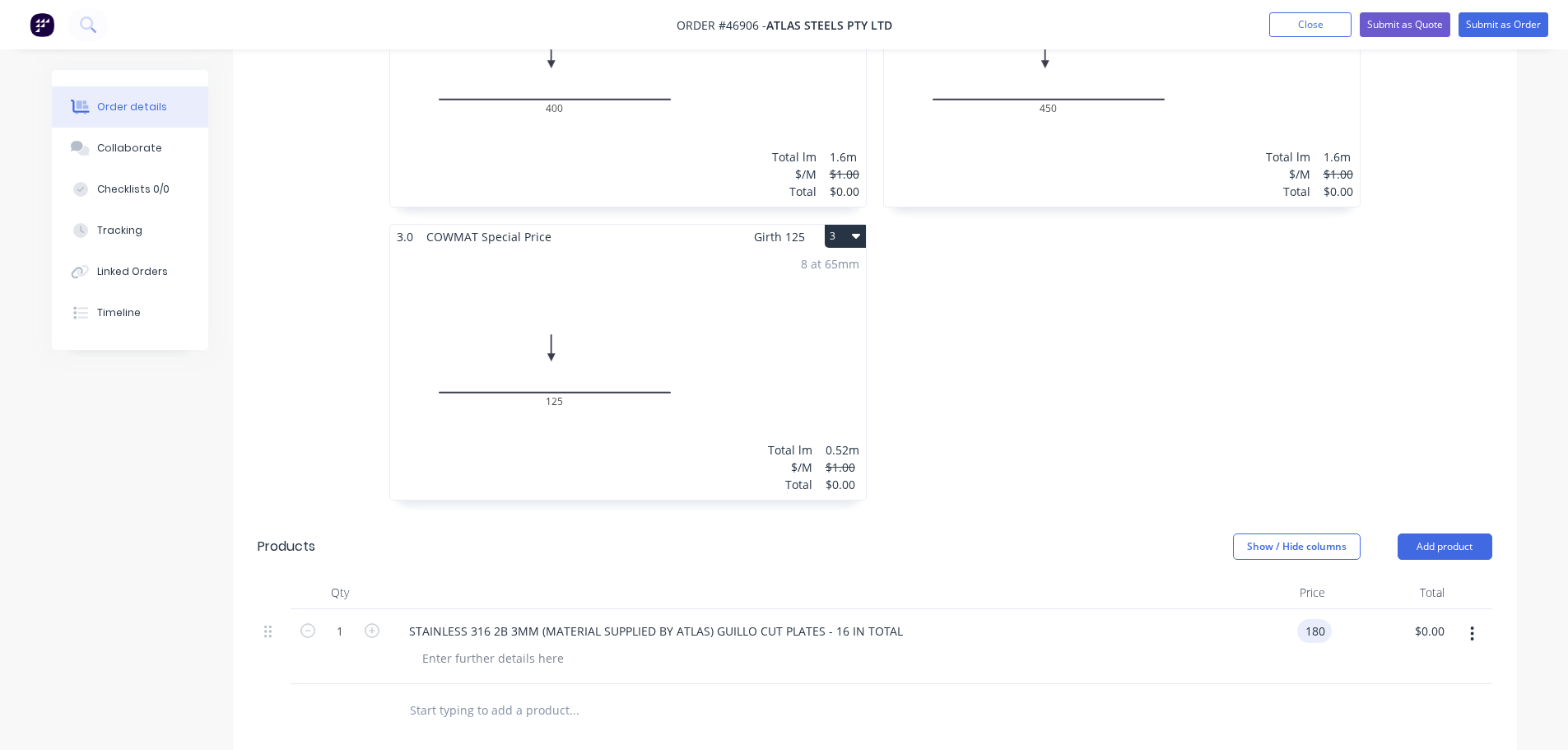
type input "$180.00"
click at [1059, 534] on div "Show / Hide columns Add product" at bounding box center [1006, 547] width 972 height 26
click at [1044, 534] on div "Show / Hide columns Add product" at bounding box center [1006, 547] width 972 height 26
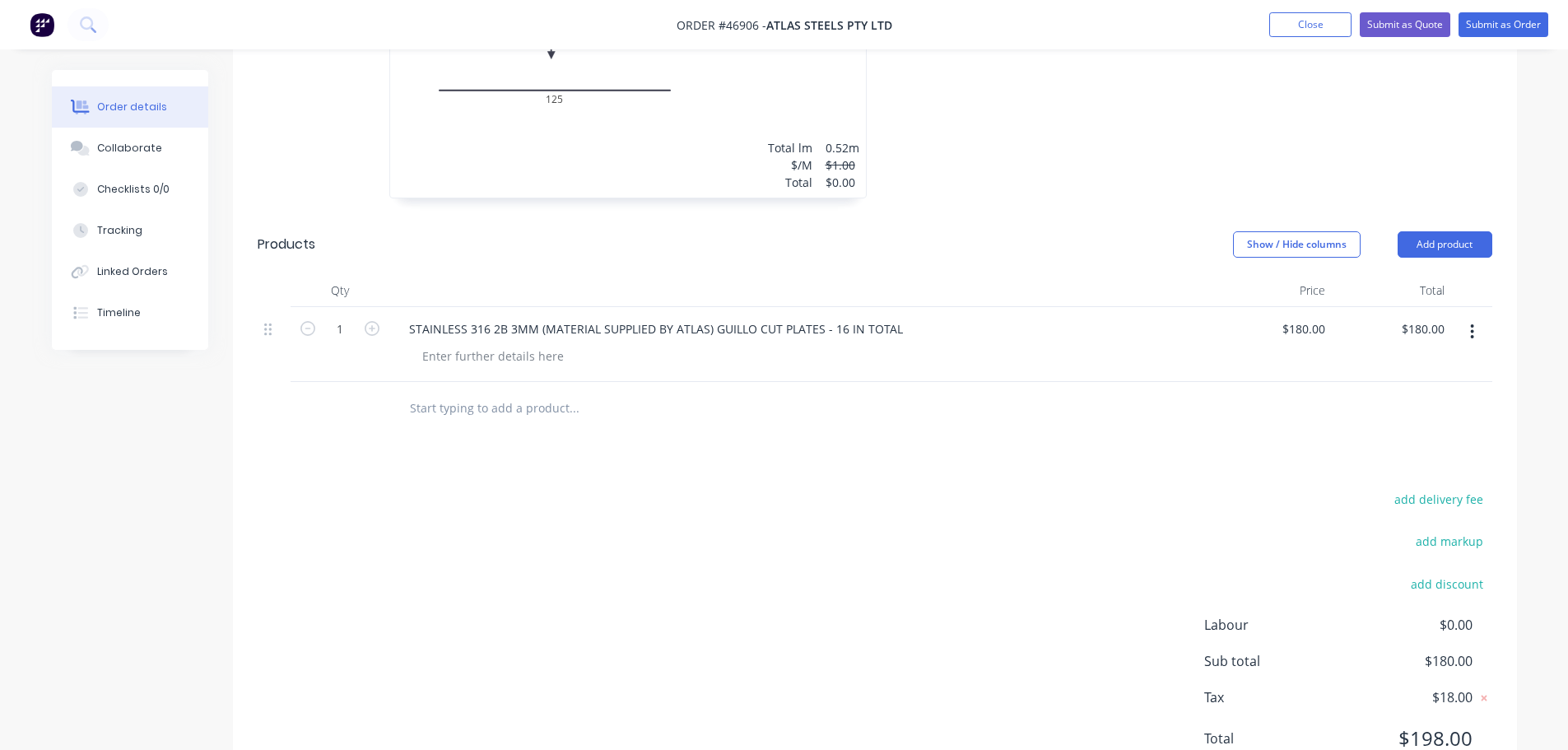
scroll to position [385, 0]
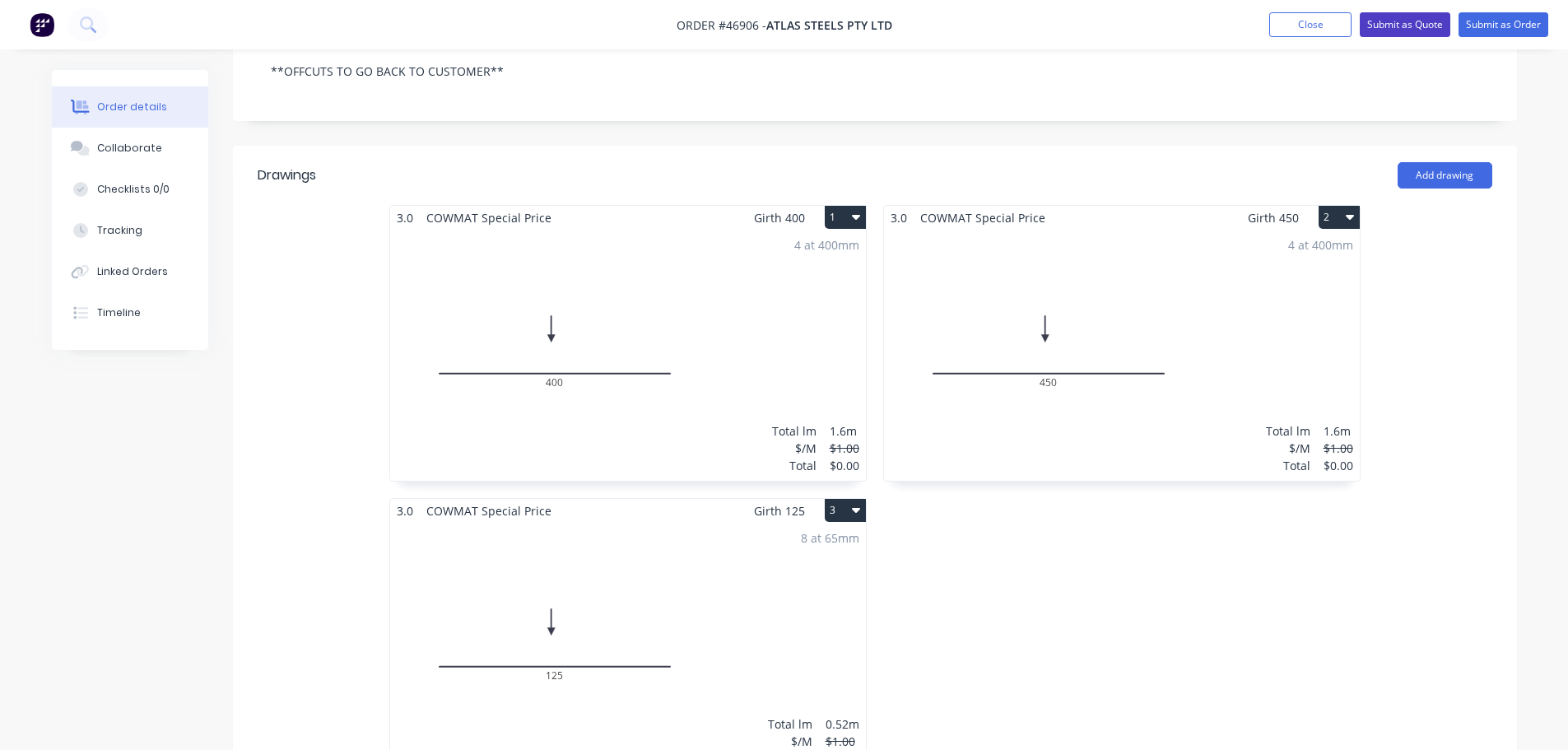
click at [1411, 15] on button "Submit as Quote" at bounding box center [1405, 25] width 91 height 25
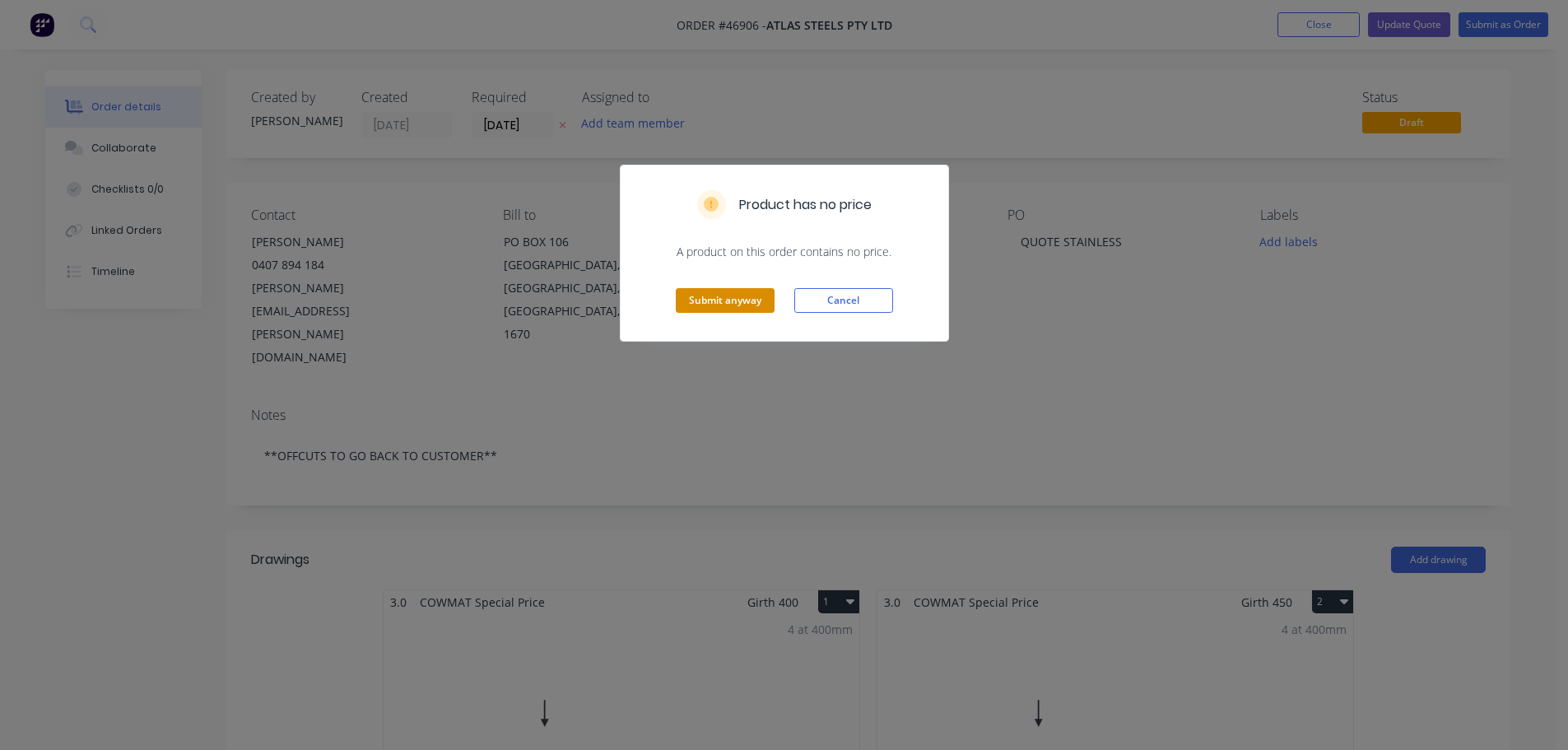
click at [710, 300] on button "Submit anyway" at bounding box center [725, 300] width 99 height 25
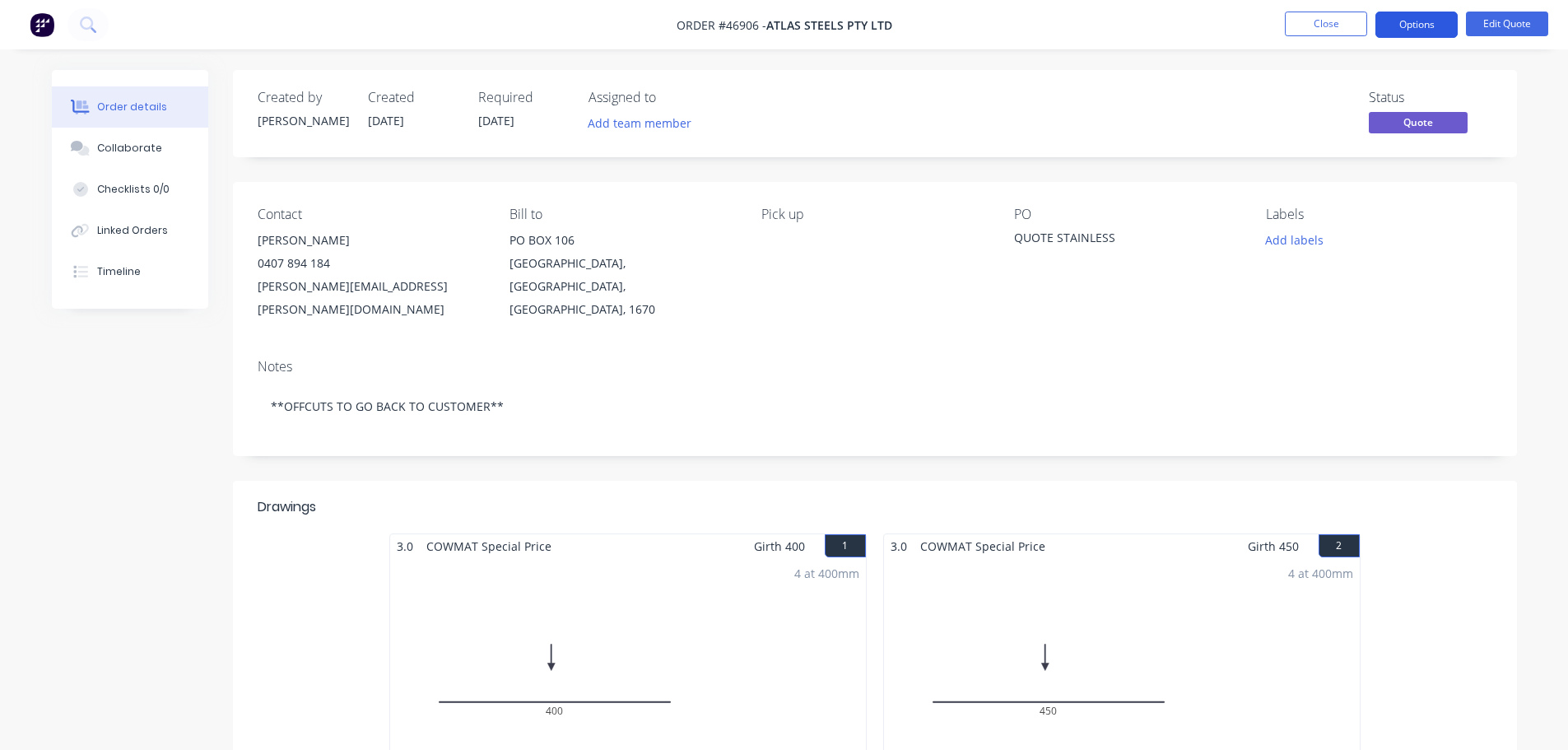
drag, startPoint x: 1400, startPoint y: 20, endPoint x: 1392, endPoint y: 33, distance: 15.3
click at [1400, 20] on button "Options" at bounding box center [1416, 25] width 82 height 26
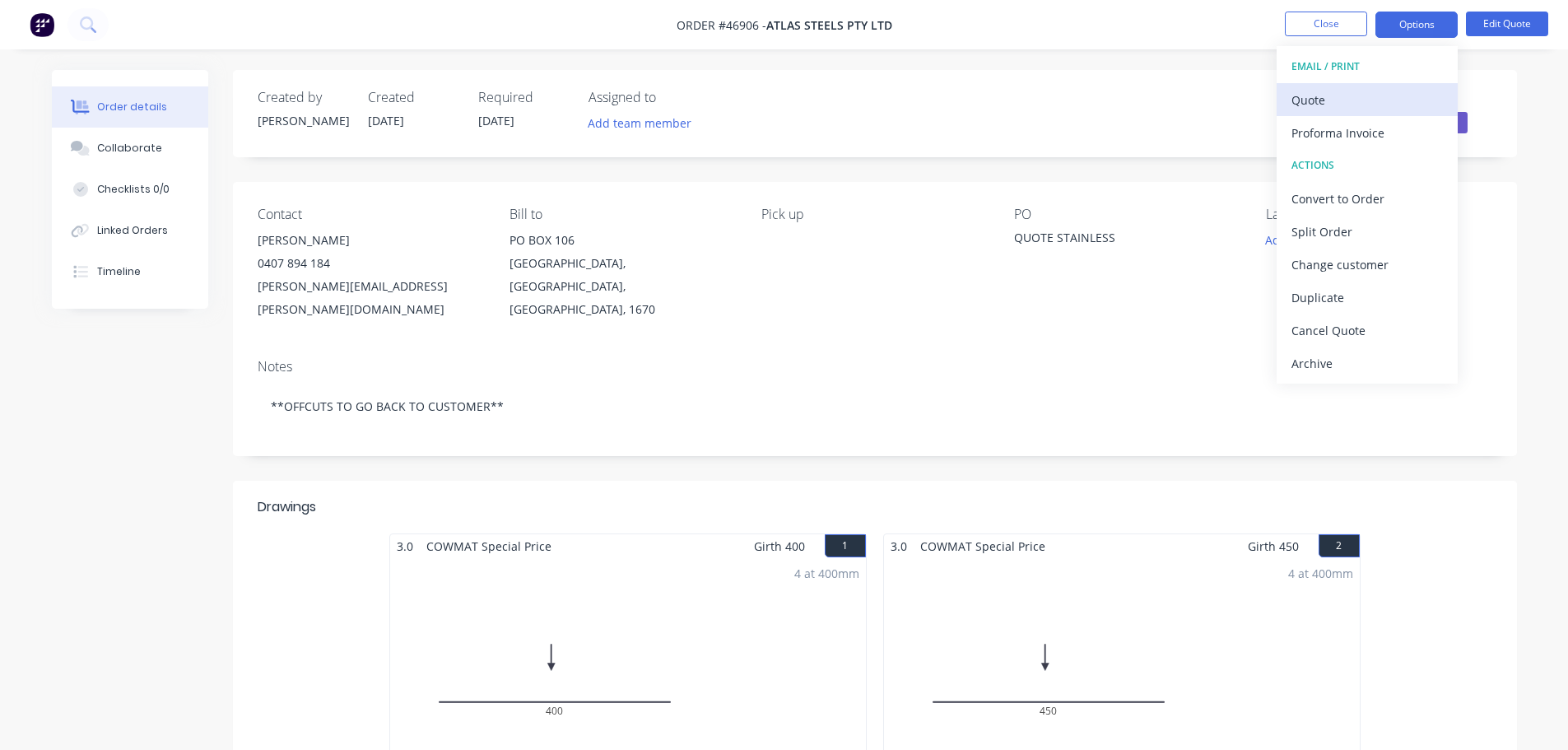
click at [1343, 95] on div "Quote" at bounding box center [1367, 100] width 152 height 24
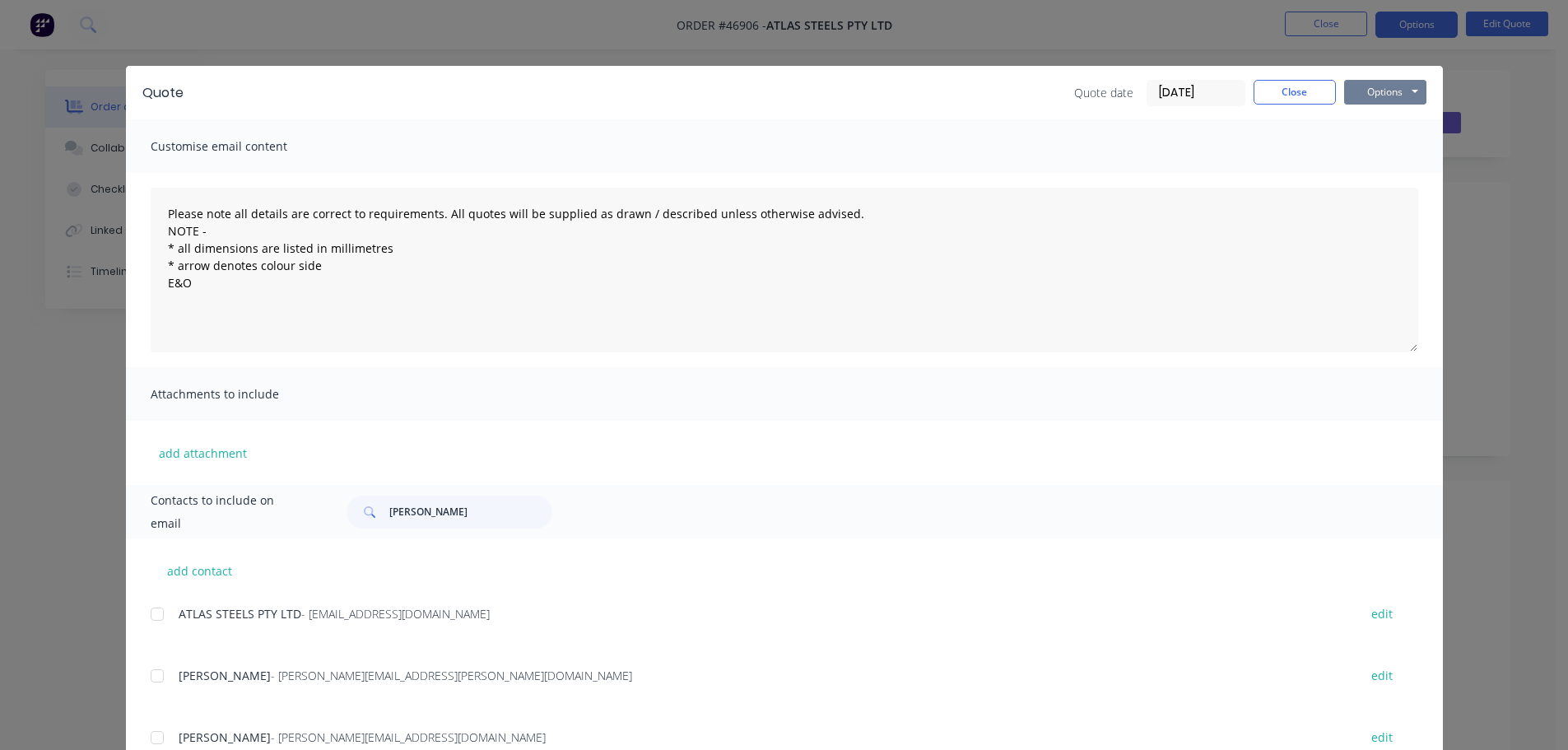
click at [1374, 97] on button "Options" at bounding box center [1385, 92] width 82 height 25
click at [1390, 153] on button "Print" at bounding box center [1397, 148] width 105 height 27
click at [1291, 97] on button "Close" at bounding box center [1294, 92] width 82 height 25
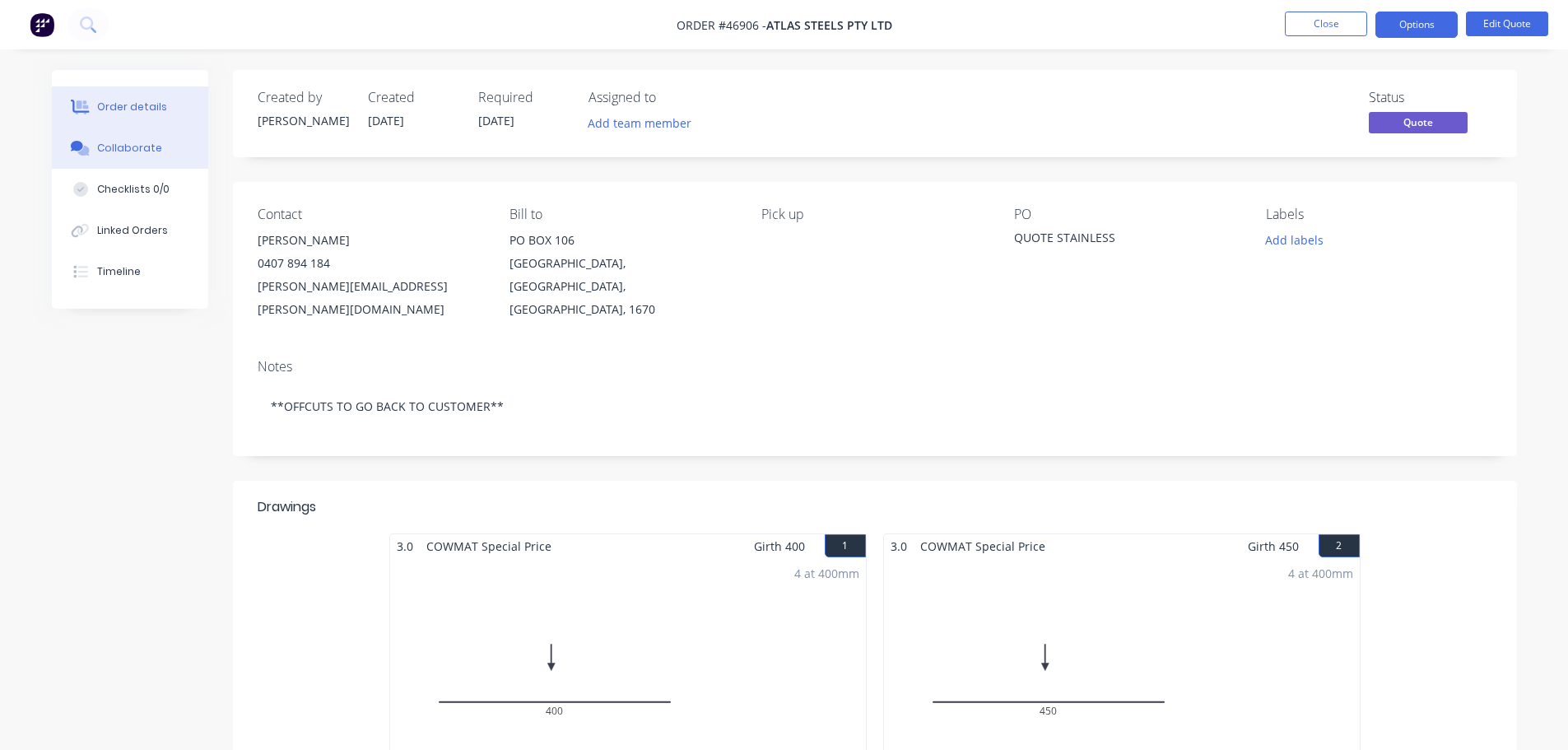
click at [136, 151] on div "Collaborate" at bounding box center [130, 147] width 65 height 14
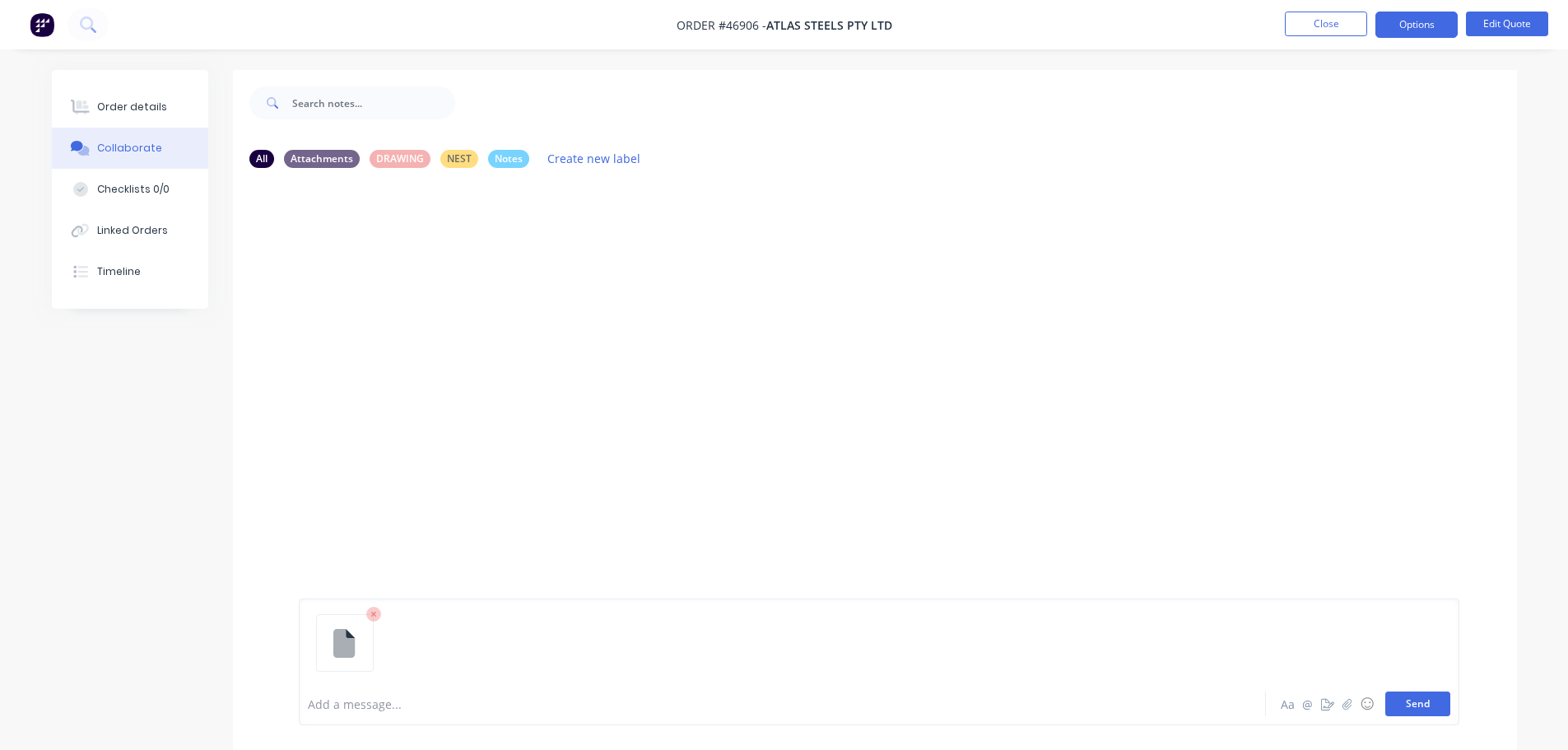
click at [1404, 703] on button "Send" at bounding box center [1417, 703] width 65 height 25
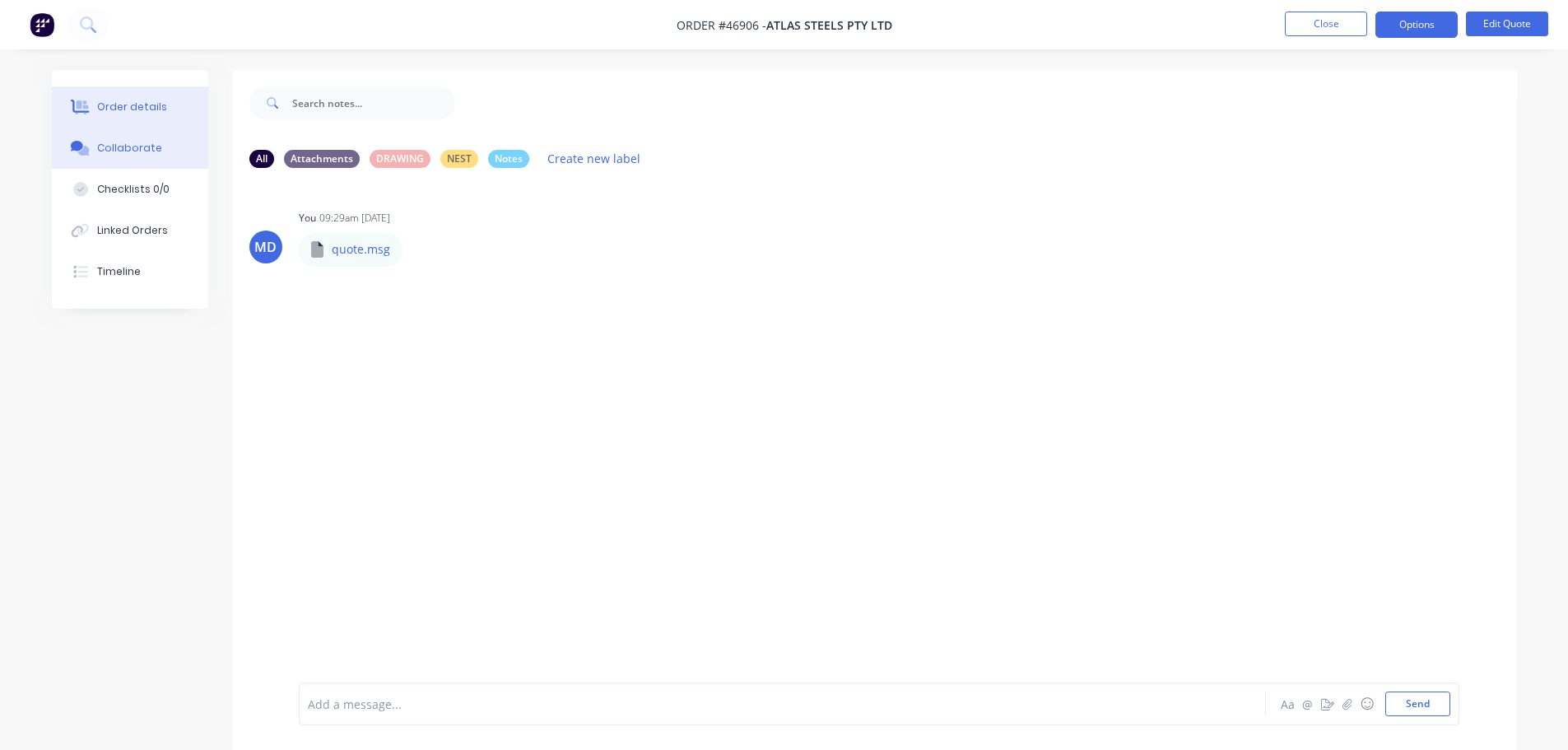
click at [136, 92] on button "Order details" at bounding box center [130, 107] width 157 height 42
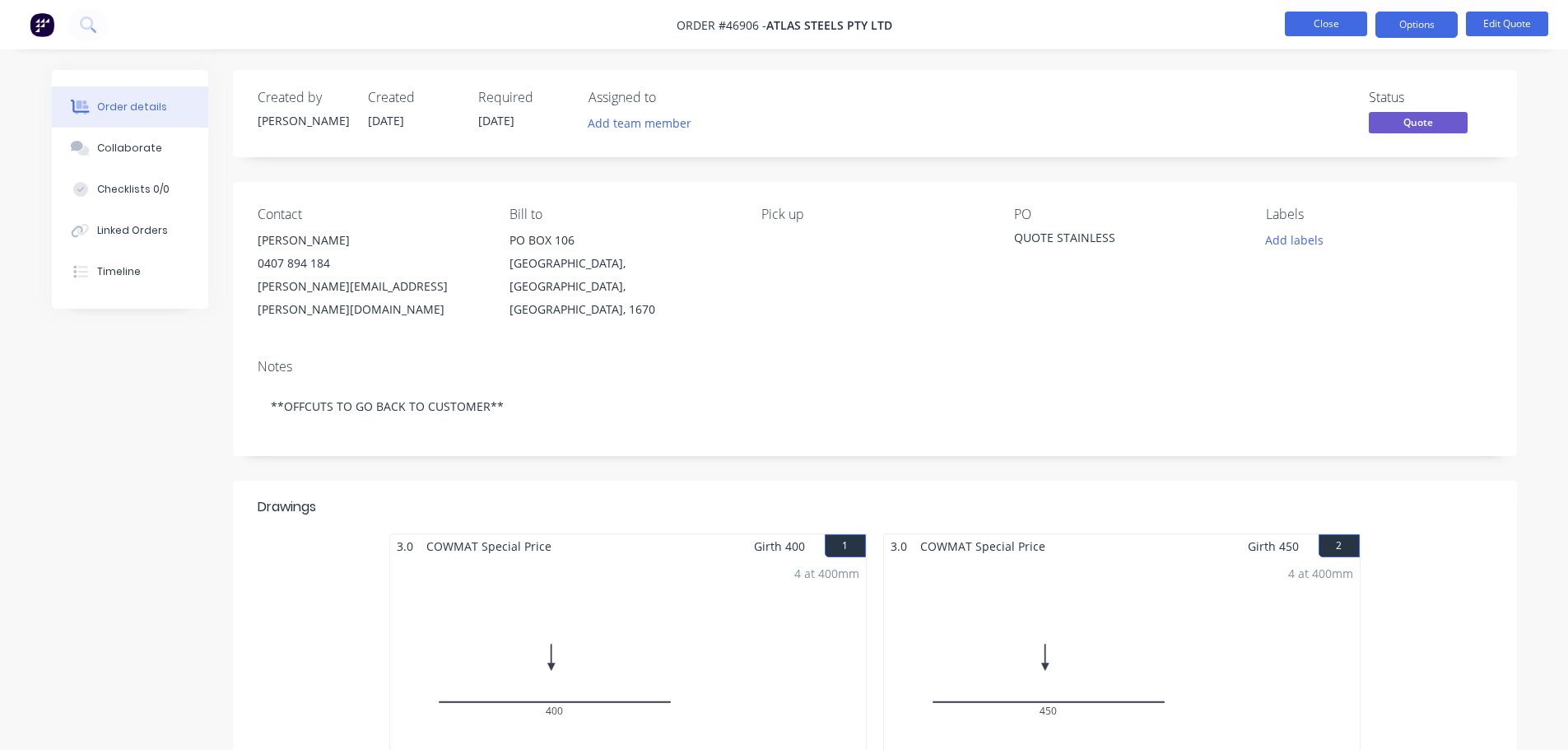
click at [1297, 24] on button "Close" at bounding box center [1326, 24] width 82 height 25
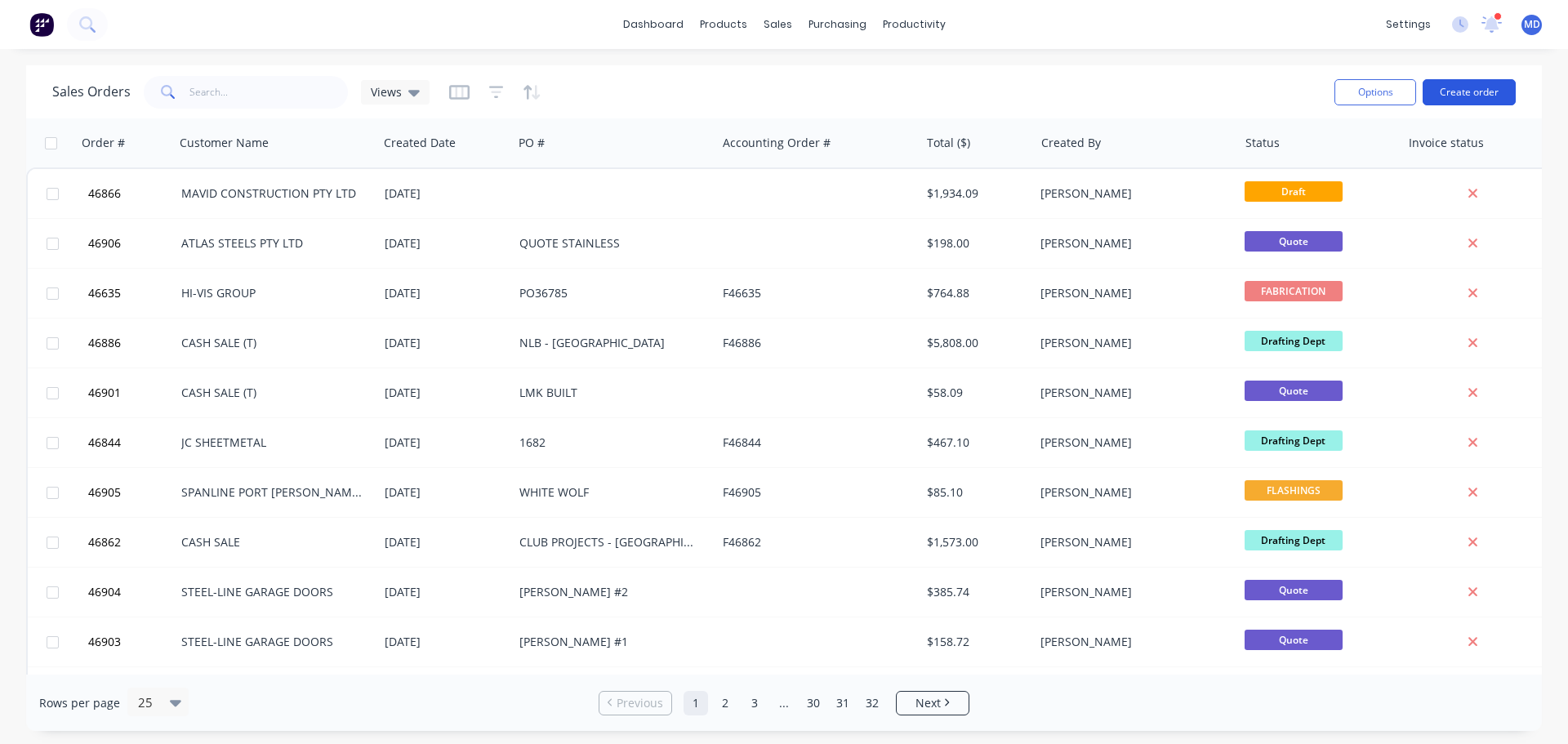
click at [1483, 91] on button "Create order" at bounding box center [1469, 92] width 93 height 26
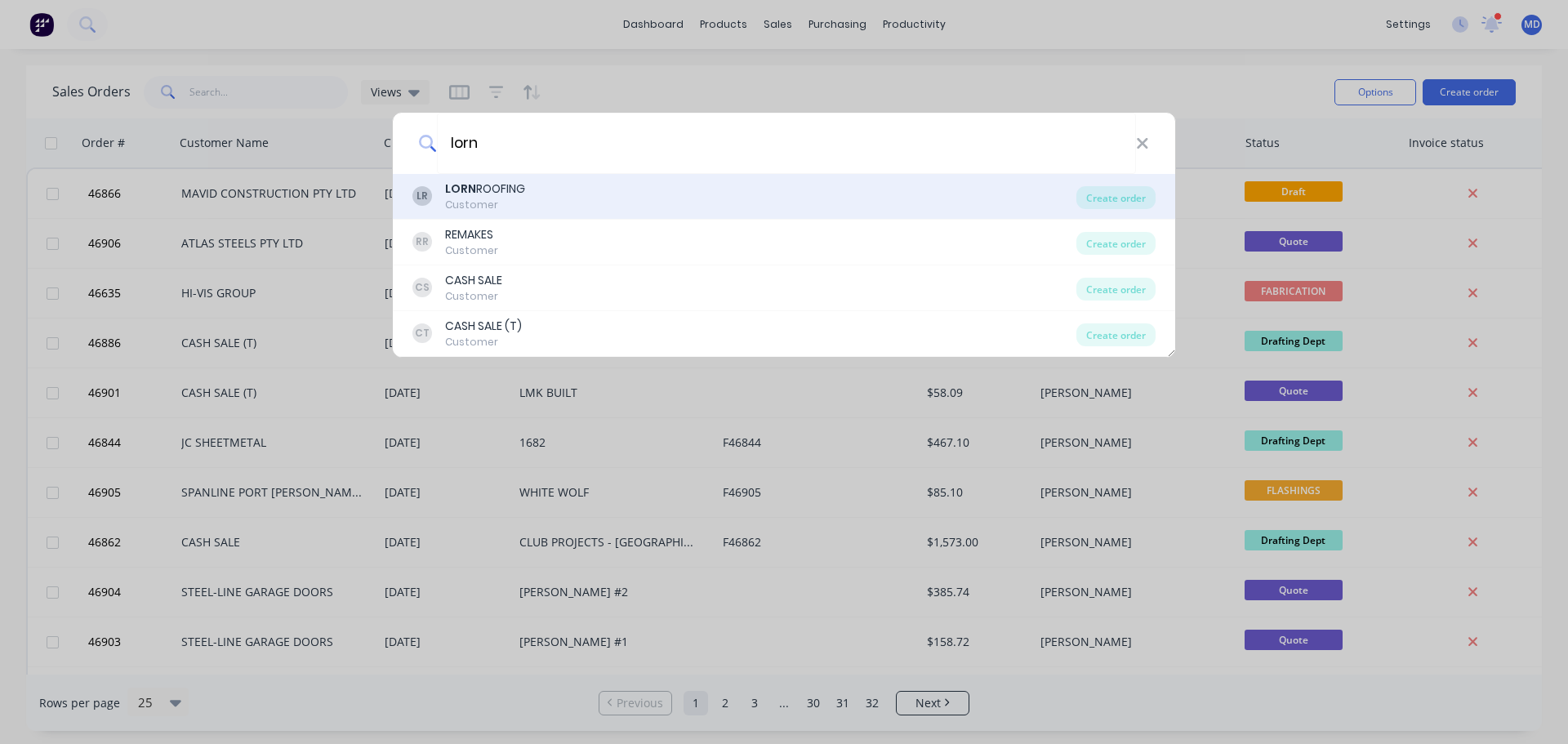
type input "lorn"
click at [545, 186] on div "[PERSON_NAME] ROOFING Customer" at bounding box center [745, 197] width 664 height 32
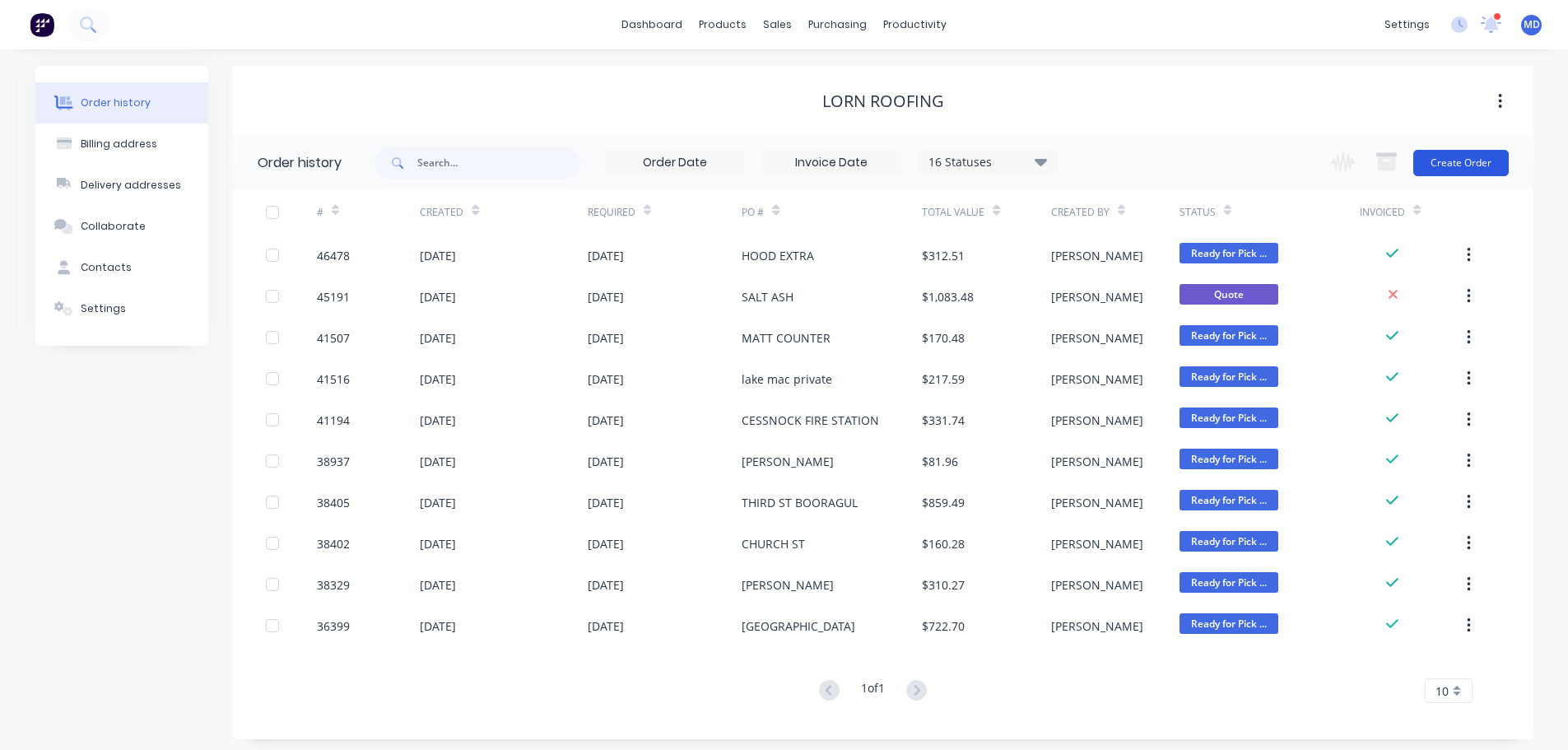
click at [1459, 162] on button "Create Order" at bounding box center [1461, 163] width 96 height 26
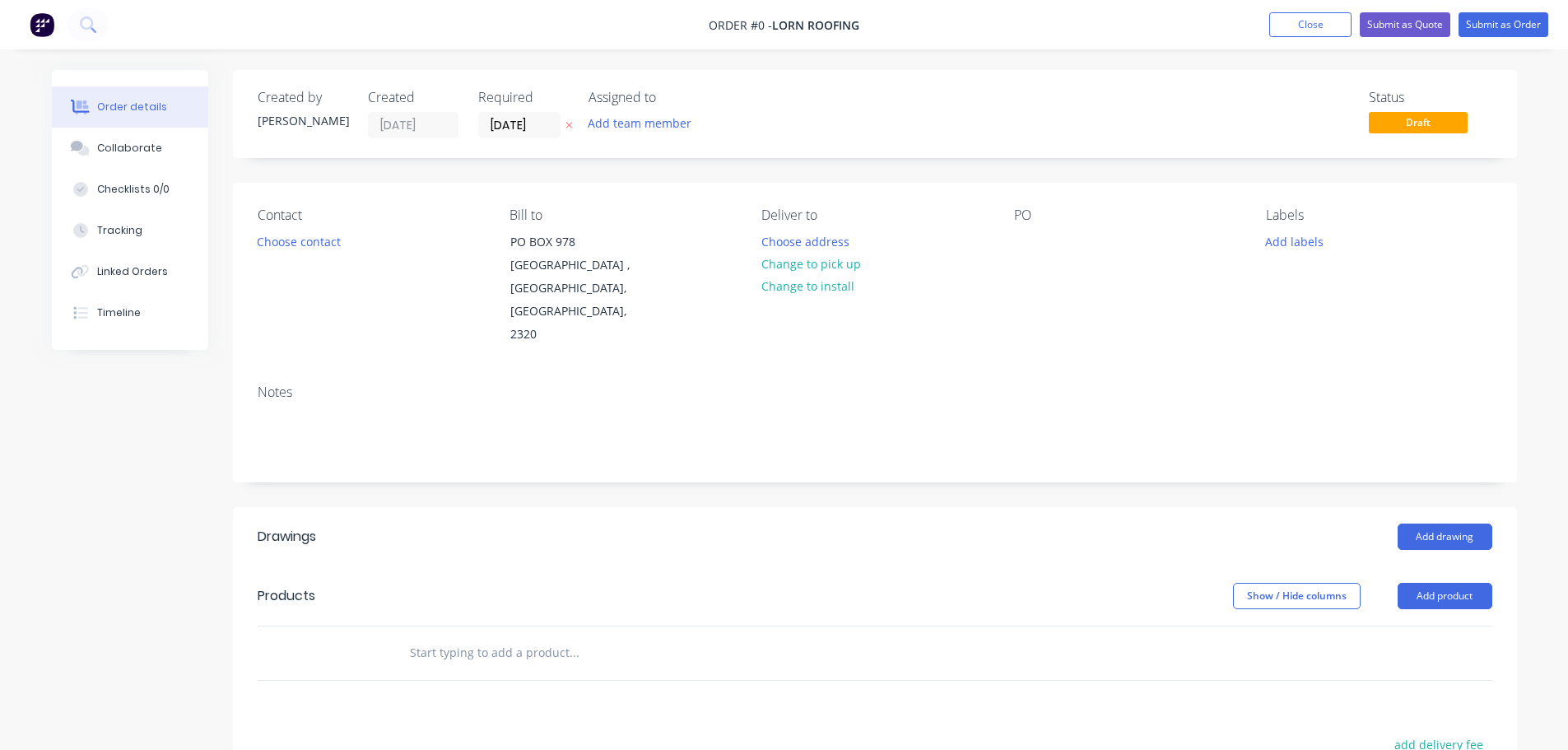
click at [500, 130] on input "[DATE]" at bounding box center [519, 125] width 80 height 25
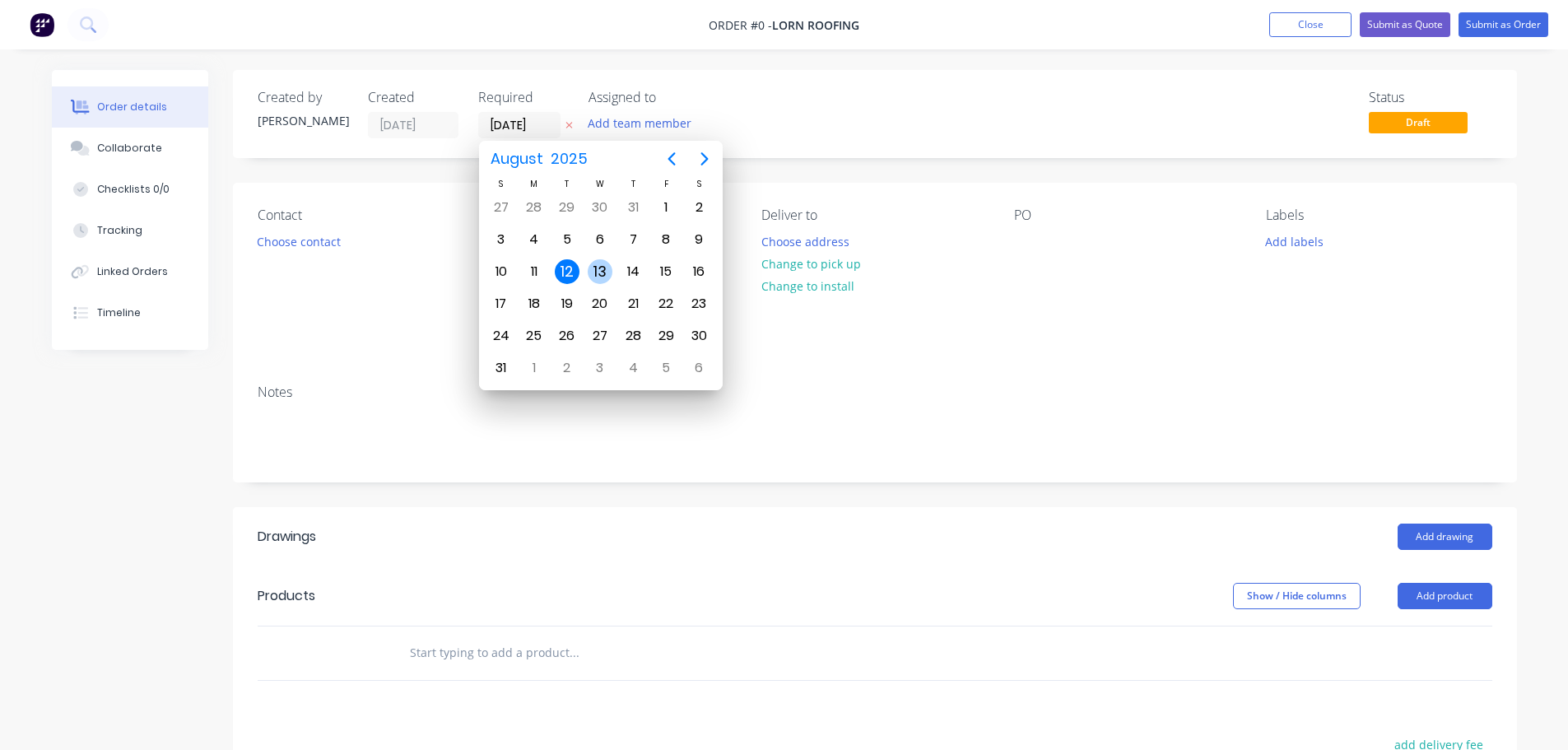
drag, startPoint x: 595, startPoint y: 265, endPoint x: 611, endPoint y: 265, distance: 16.0
click at [596, 265] on div "13" at bounding box center [600, 271] width 25 height 25
type input "[DATE]"
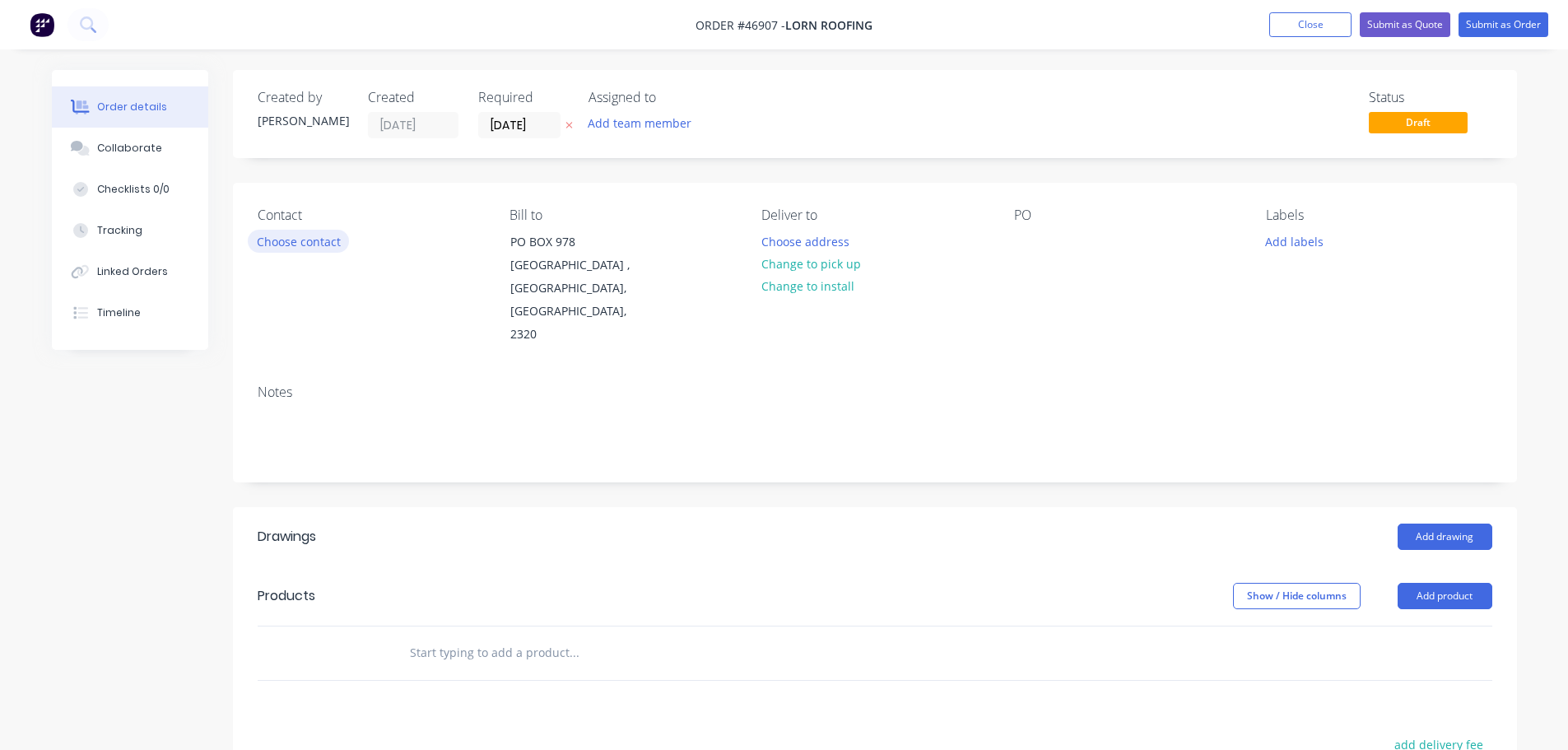
click at [313, 240] on button "Choose contact" at bounding box center [298, 241] width 102 height 22
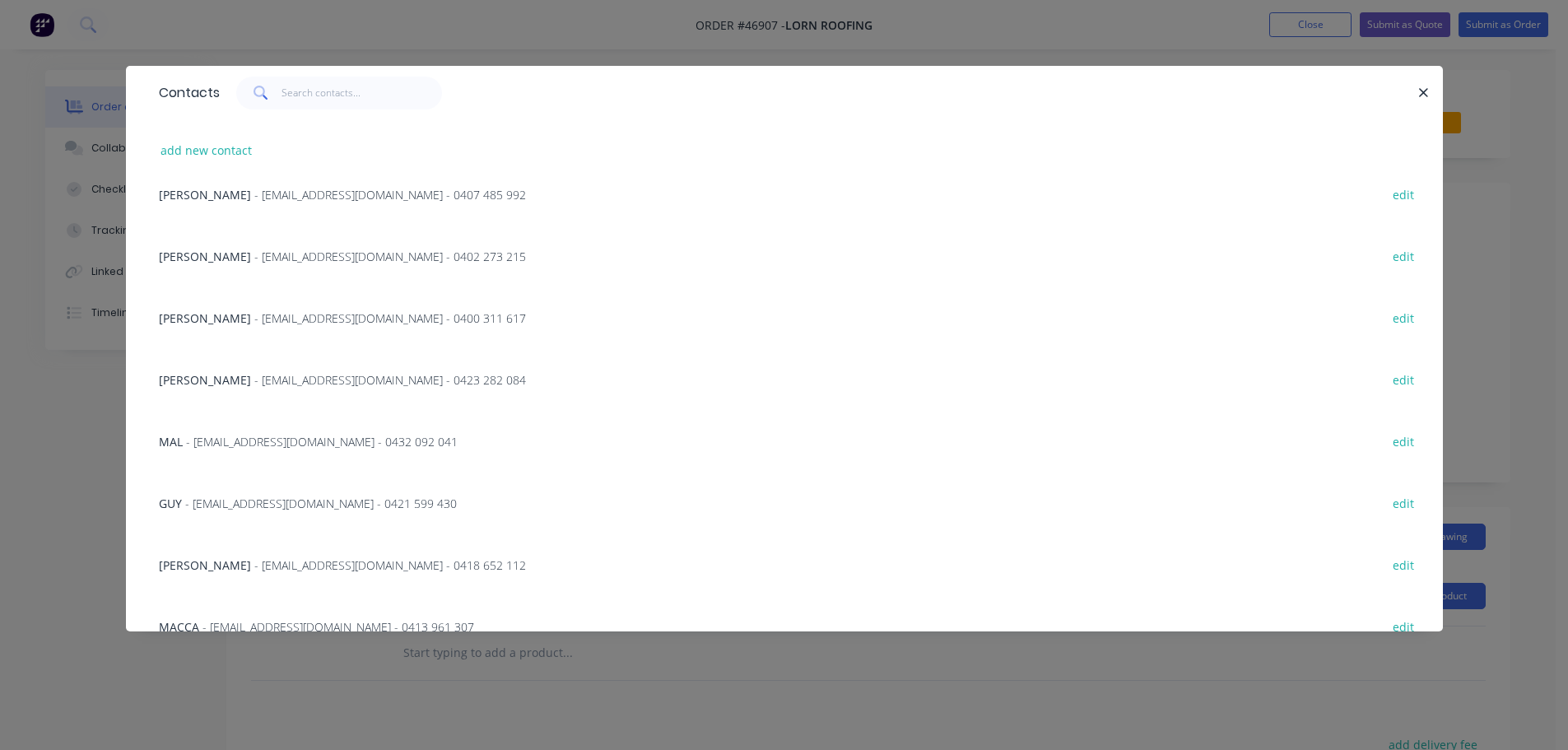
scroll to position [785, 0]
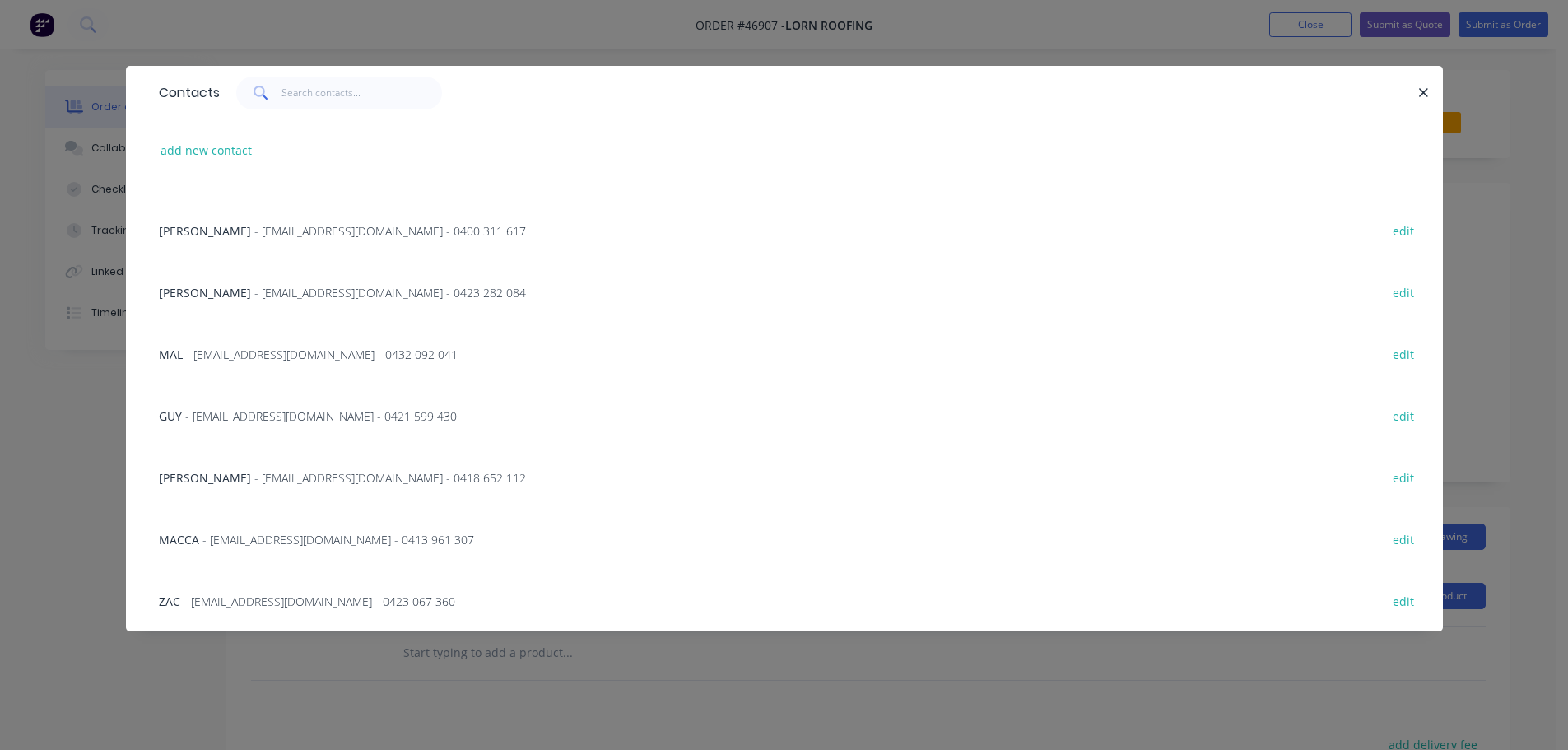
click at [234, 594] on span "- [EMAIL_ADDRESS][DOMAIN_NAME] - 0423 067 360" at bounding box center [319, 602] width 272 height 15
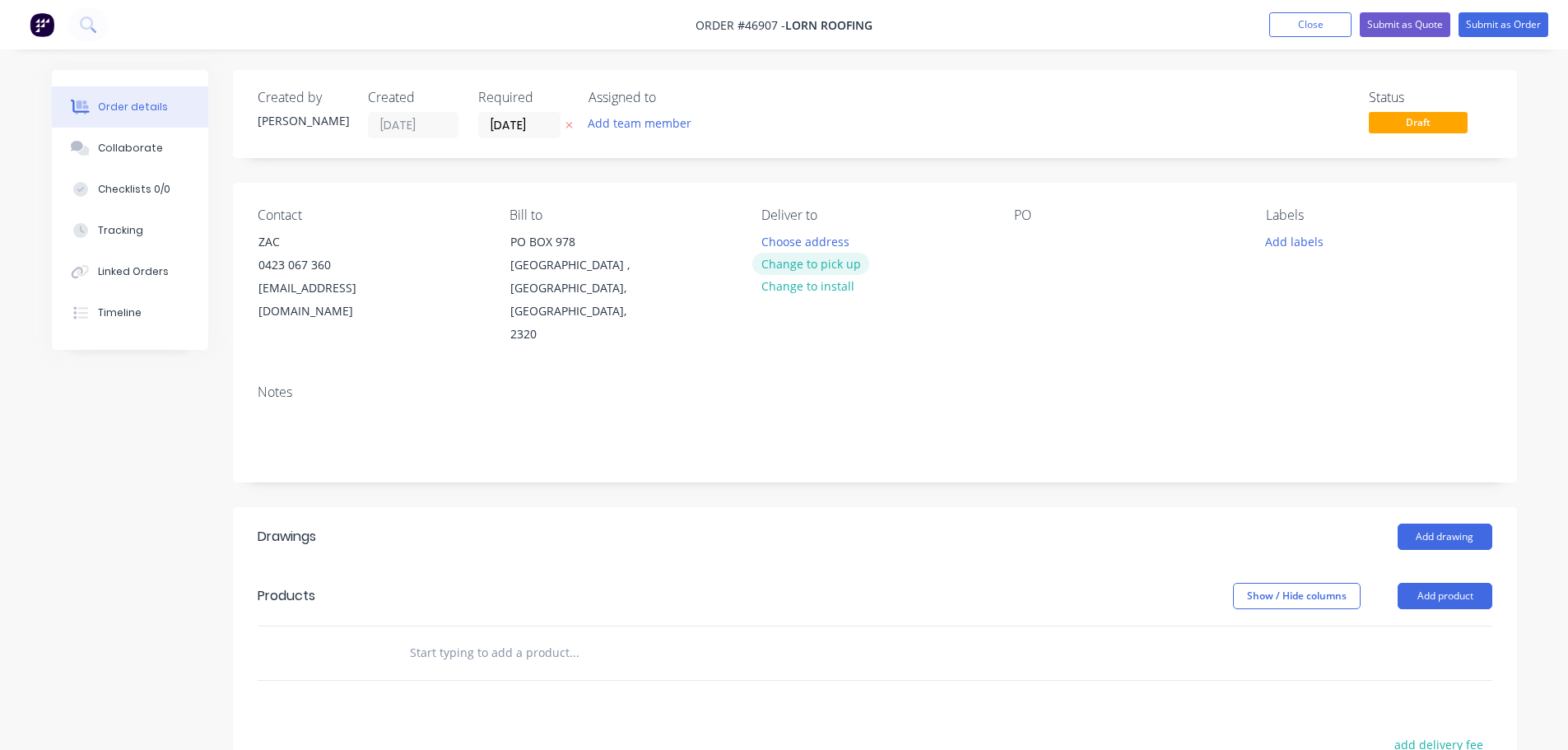
drag, startPoint x: 803, startPoint y: 261, endPoint x: 803, endPoint y: 242, distance: 19.0
click at [803, 260] on button "Change to pick up" at bounding box center [811, 264] width 117 height 22
click at [775, 239] on div at bounding box center [774, 242] width 26 height 24
click at [1022, 234] on div at bounding box center [1027, 242] width 26 height 24
click at [1026, 252] on div at bounding box center [1027, 242] width 26 height 24
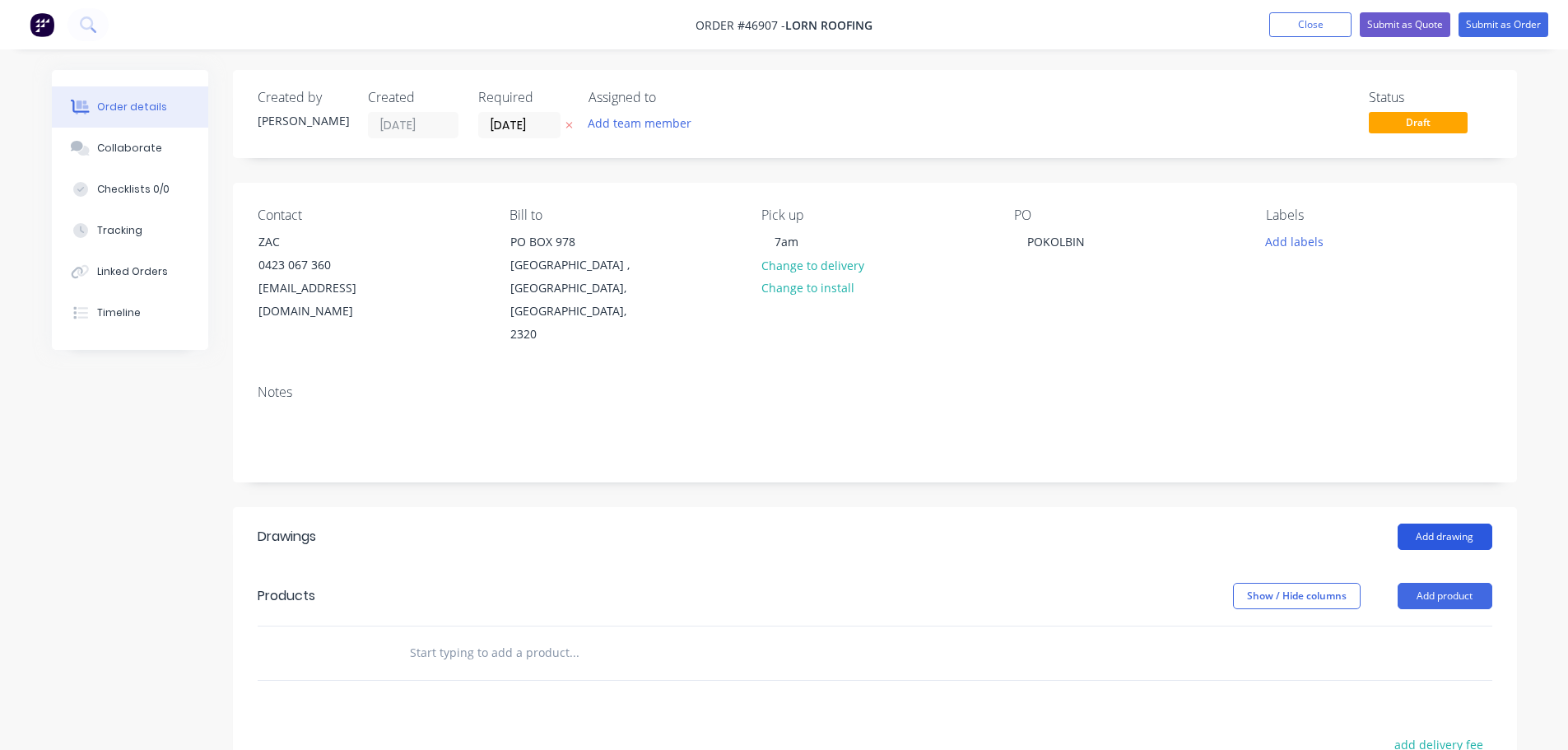
click at [1432, 524] on button "Add drawing" at bounding box center [1445, 536] width 95 height 26
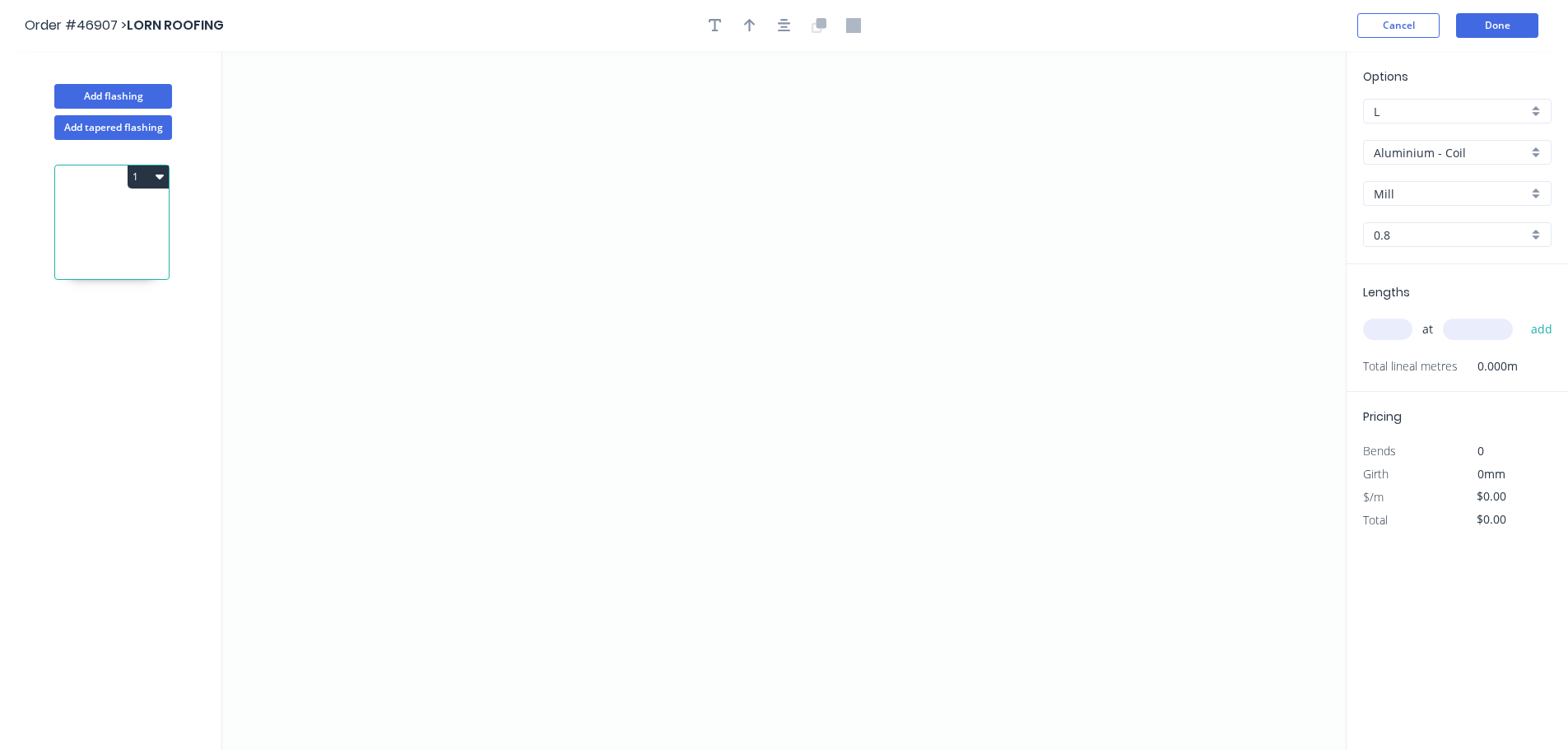
click at [1440, 155] on input "Aluminium - Coil" at bounding box center [1451, 153] width 154 height 17
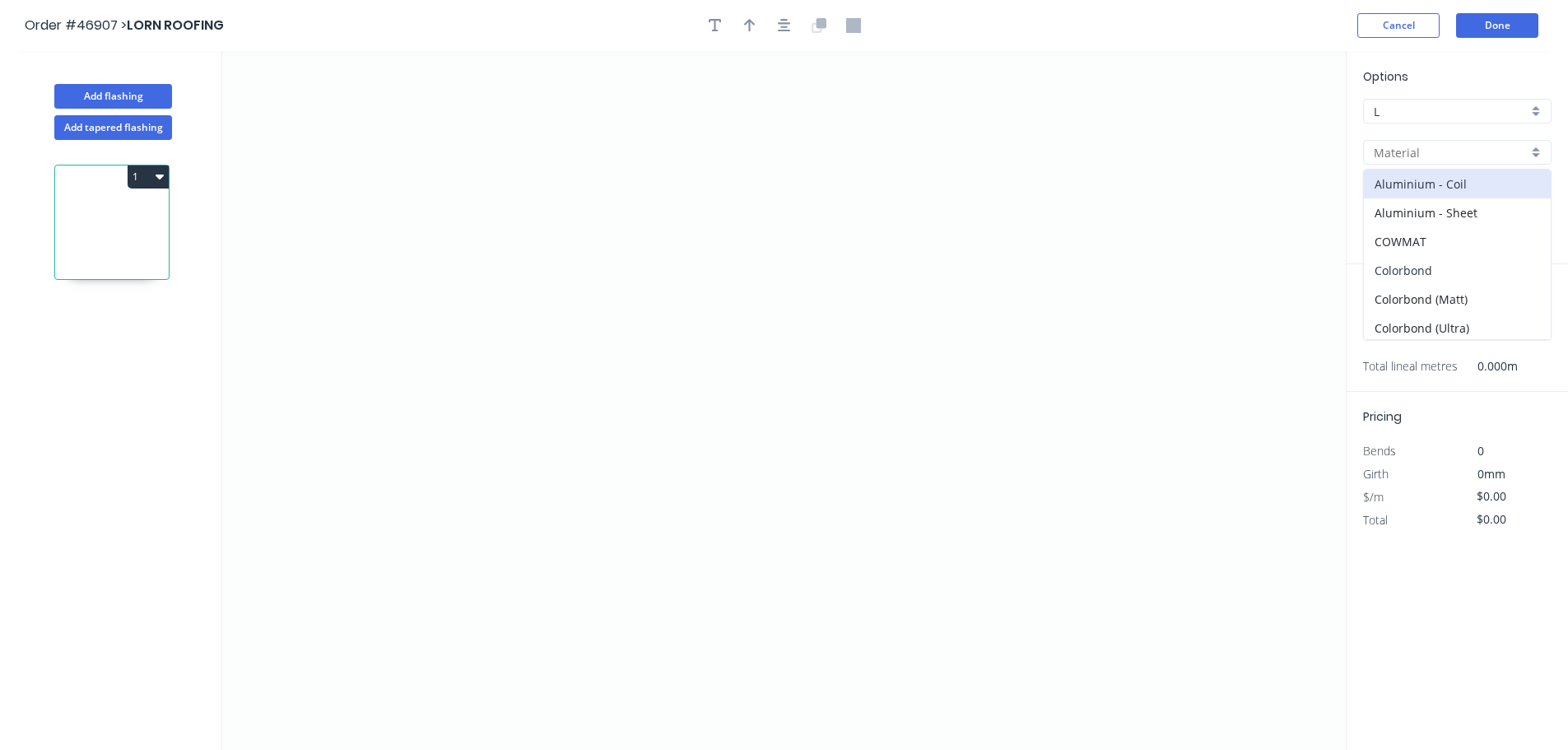
click at [1423, 269] on div "Colorbond" at bounding box center [1457, 270] width 187 height 29
type input "Colorbond"
type input "Basalt"
type input "0.55"
click at [1414, 192] on input "Basalt" at bounding box center [1451, 194] width 154 height 17
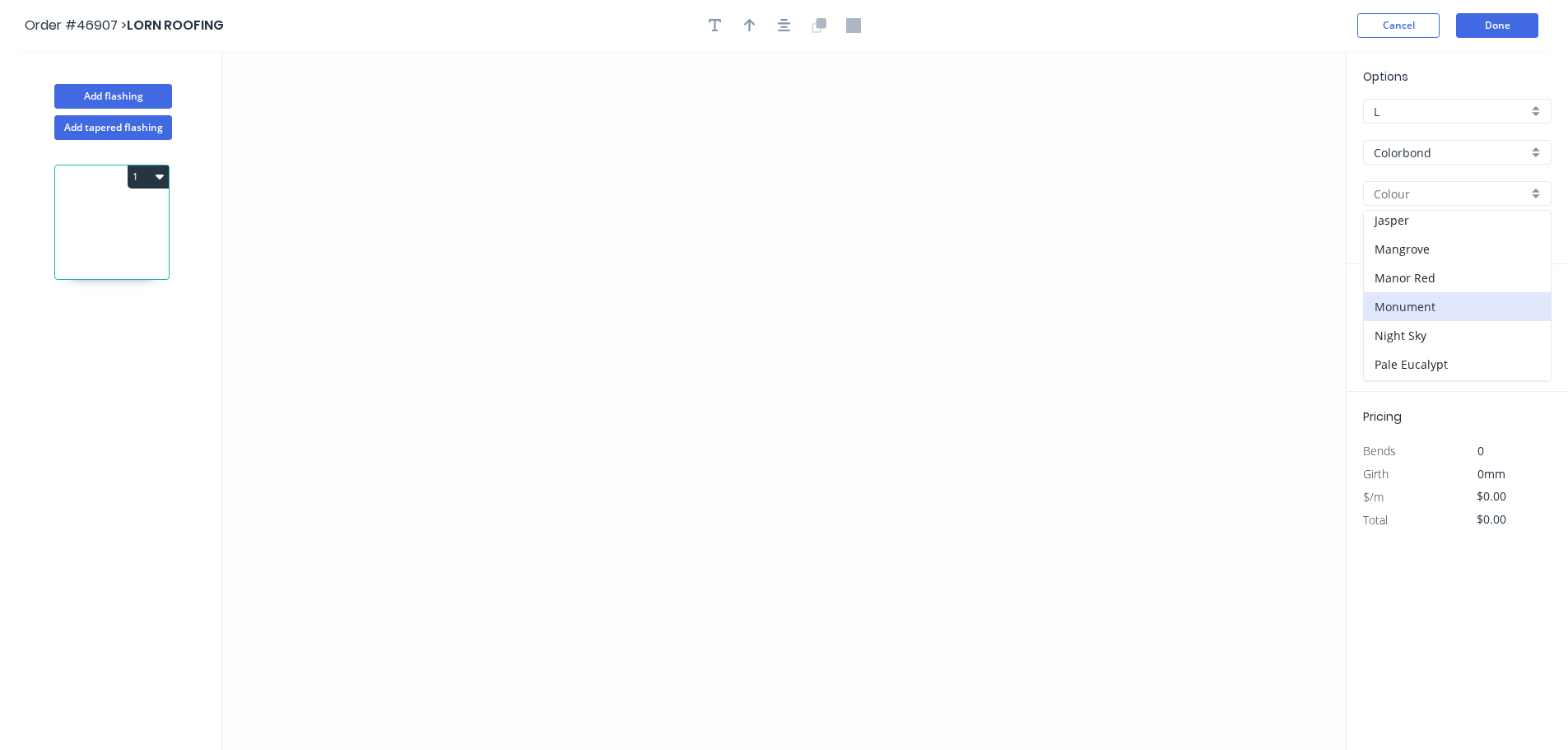
scroll to position [330, 0]
click at [1400, 301] on div "Monument" at bounding box center [1457, 299] width 187 height 29
type input "Monument"
click at [507, 498] on icon "0" at bounding box center [784, 400] width 1123 height 699
click at [440, 557] on icon "0" at bounding box center [784, 400] width 1123 height 699
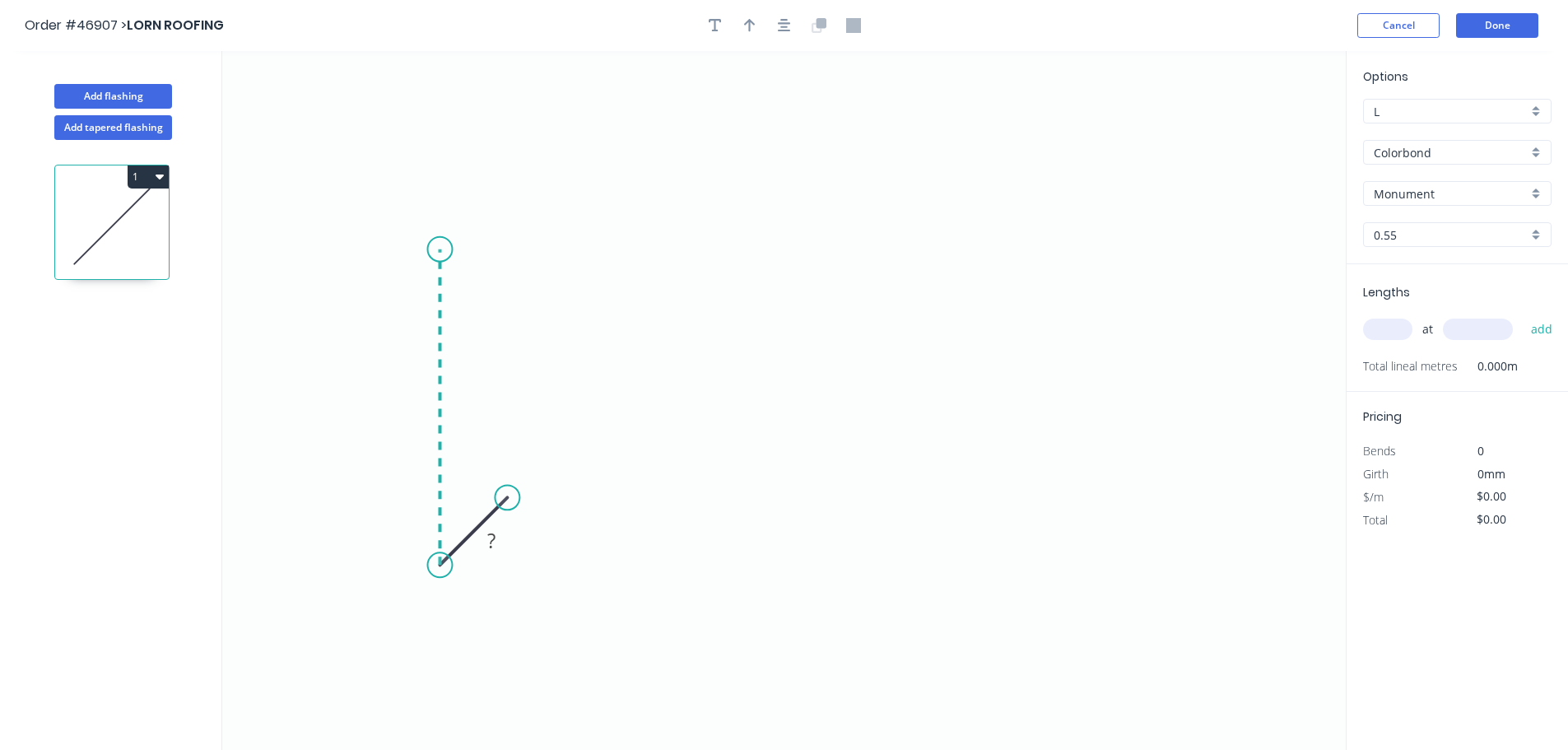
click at [449, 243] on icon "0 ?" at bounding box center [784, 400] width 1123 height 699
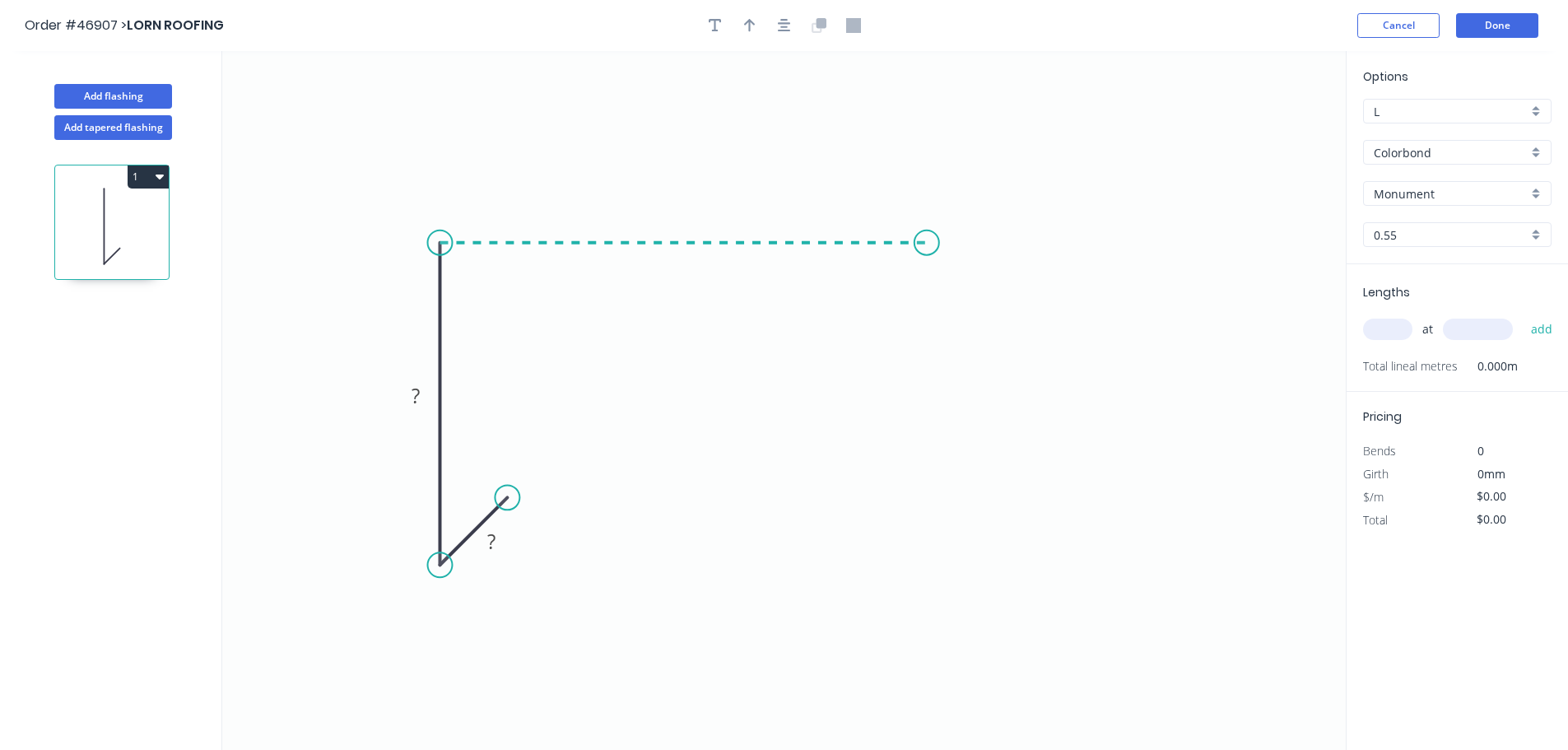
click at [927, 258] on icon "0 ? ?" at bounding box center [784, 400] width 1123 height 699
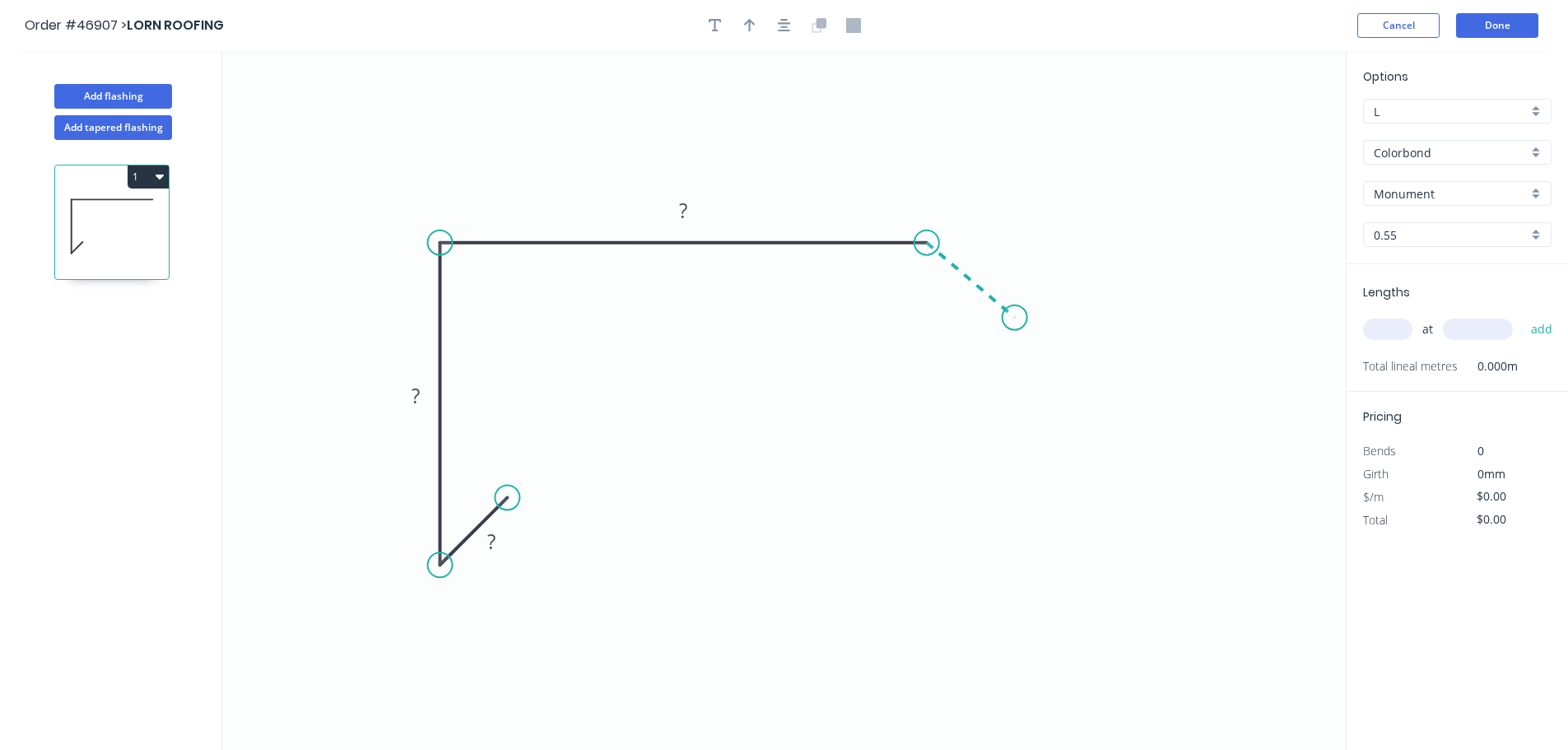
click at [1015, 318] on icon "0 ? ? ?" at bounding box center [784, 400] width 1123 height 699
drag, startPoint x: 1017, startPoint y: 320, endPoint x: 1006, endPoint y: 325, distance: 12.1
click at [1006, 325] on circle at bounding box center [1007, 323] width 25 height 25
click at [488, 540] on tspan "?" at bounding box center [491, 542] width 8 height 27
click at [749, 22] on icon "button" at bounding box center [750, 25] width 12 height 14
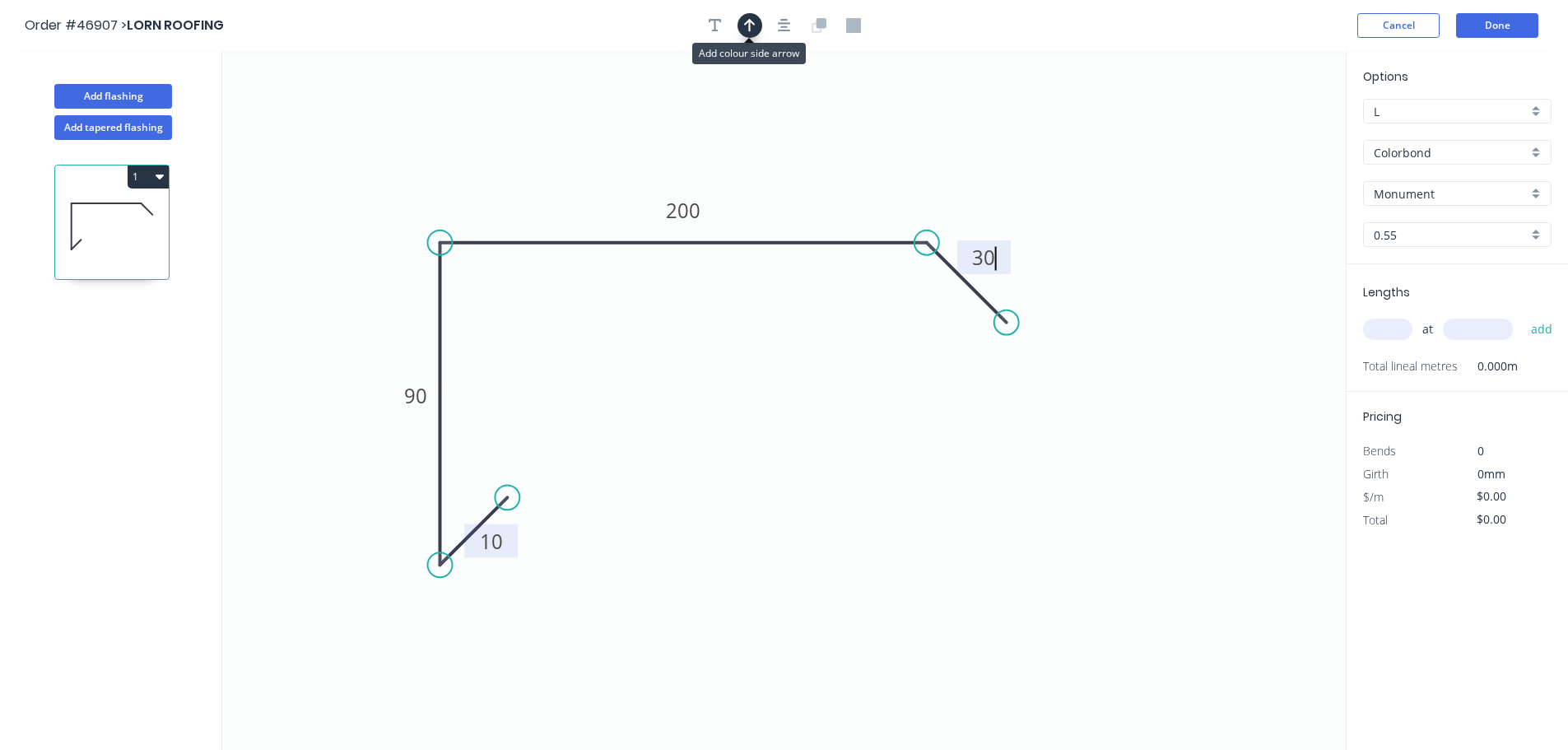
type input "$14.45"
drag, startPoint x: 1262, startPoint y: 130, endPoint x: 800, endPoint y: 221, distance: 470.9
click at [800, 221] on icon at bounding box center [799, 203] width 14 height 53
click at [1385, 325] on input "text" at bounding box center [1388, 329] width 49 height 21
type input "1"
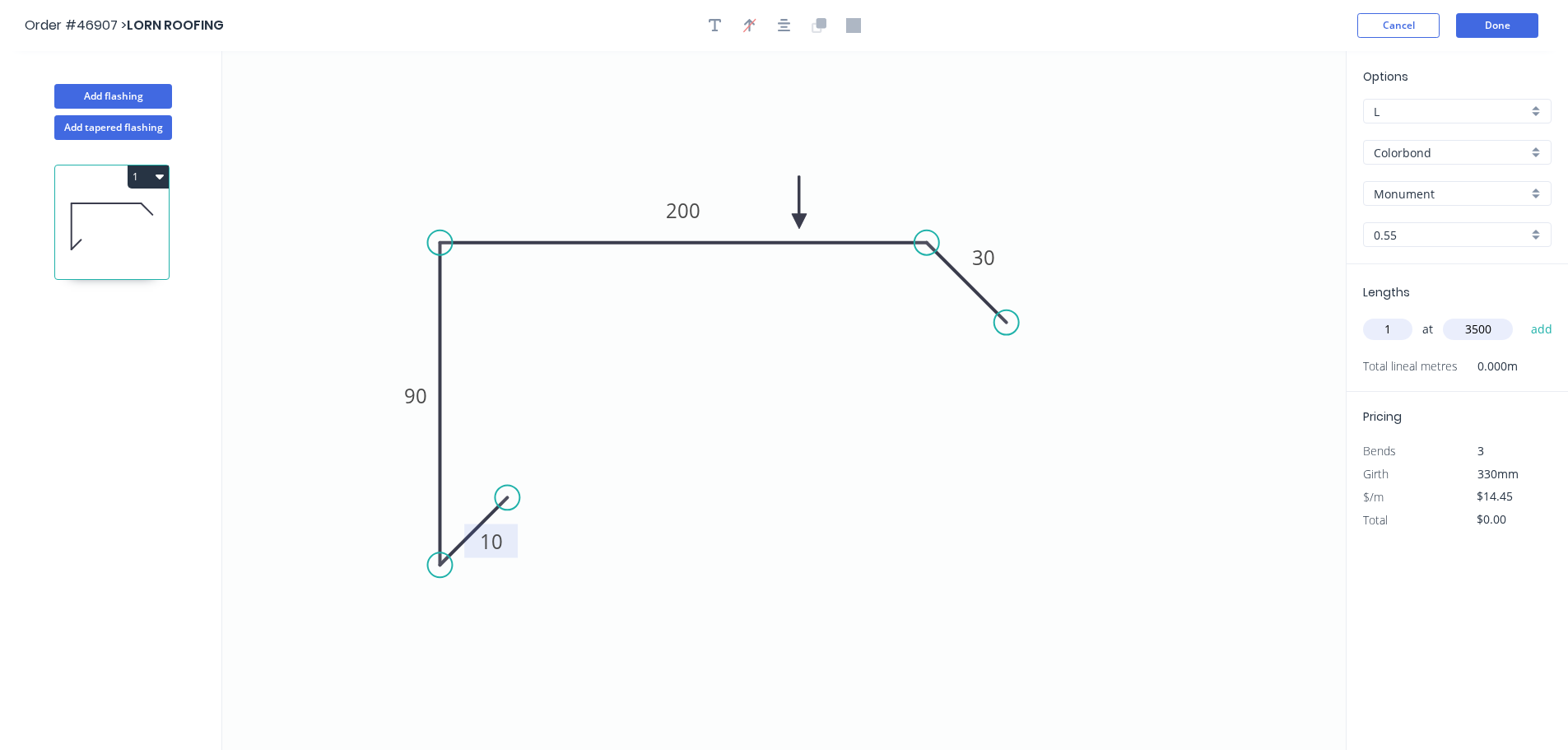
type input "3500"
click at [1523, 315] on button "add" at bounding box center [1543, 329] width 39 height 28
click at [1505, 21] on button "Done" at bounding box center [1497, 25] width 82 height 25
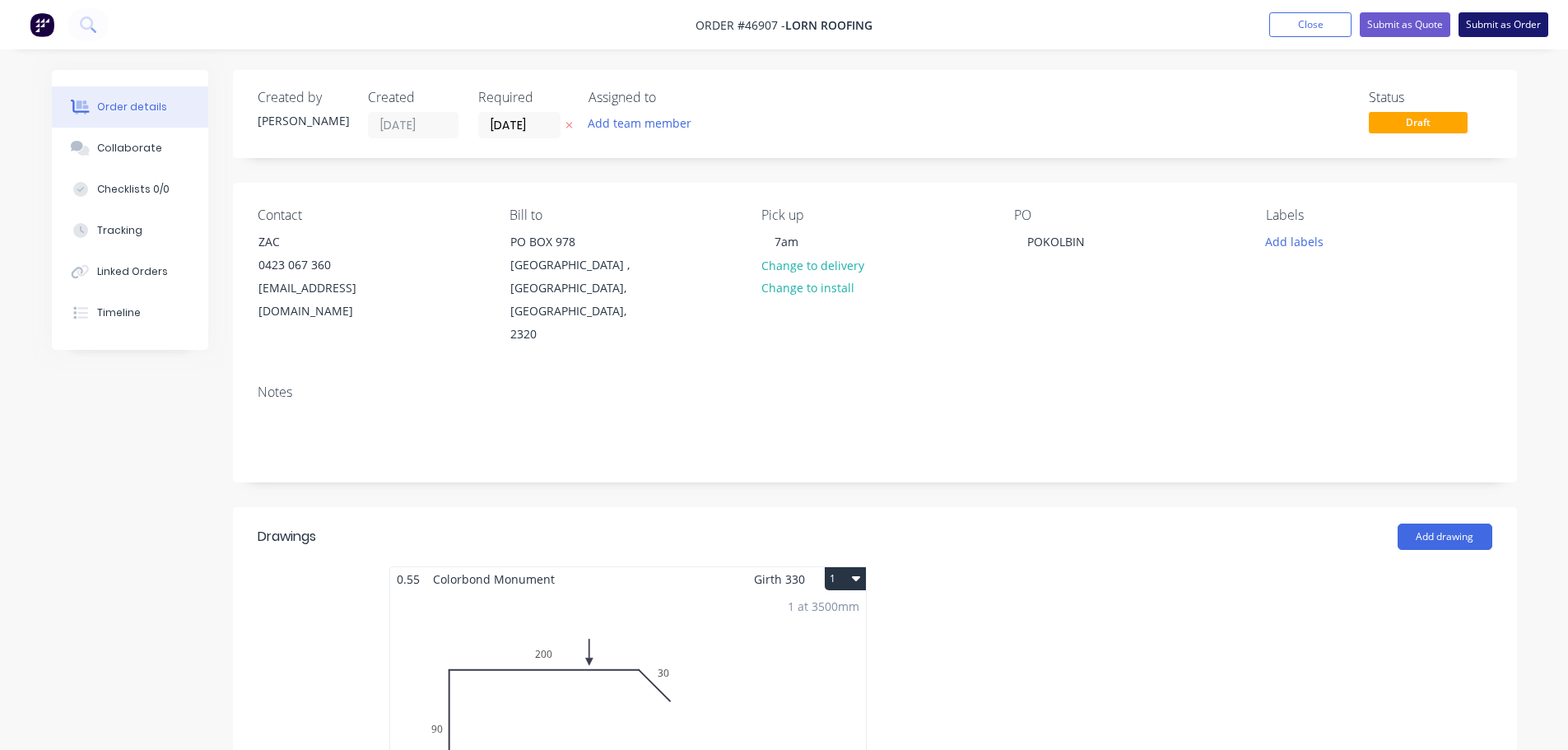
click at [1516, 32] on button "Submit as Order" at bounding box center [1504, 25] width 90 height 25
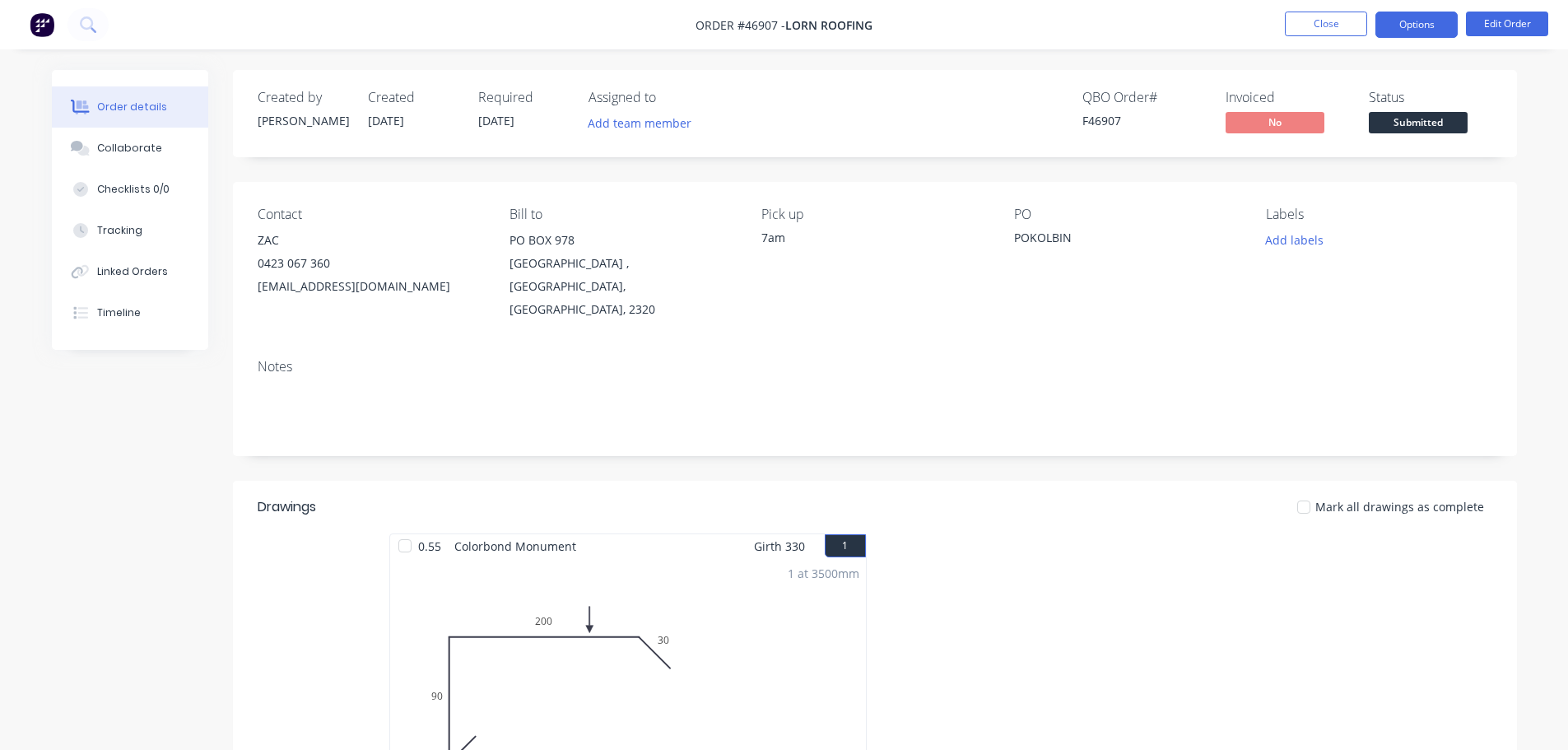
click at [1409, 27] on button "Options" at bounding box center [1416, 25] width 82 height 26
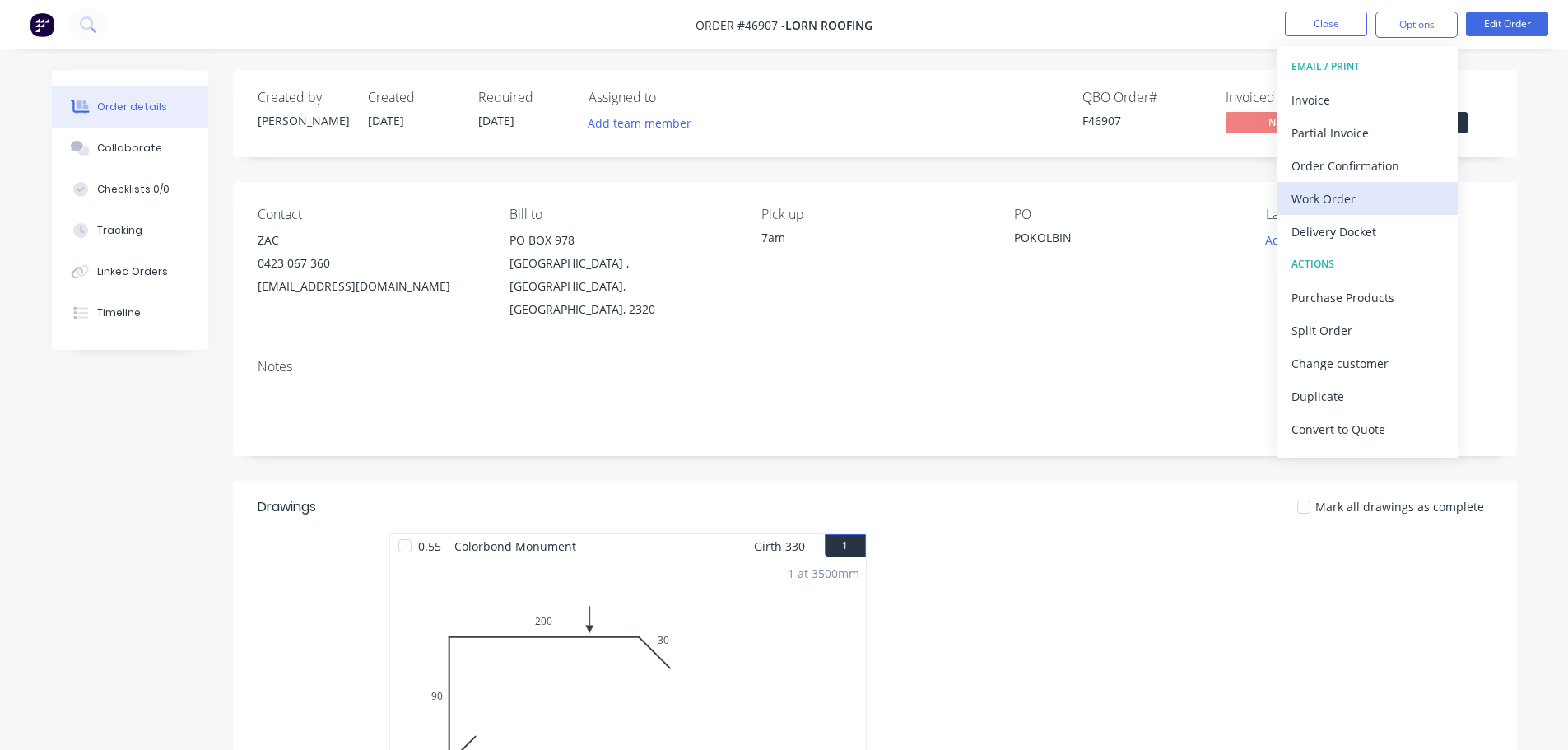
click at [1343, 192] on div "Work Order" at bounding box center [1367, 199] width 152 height 24
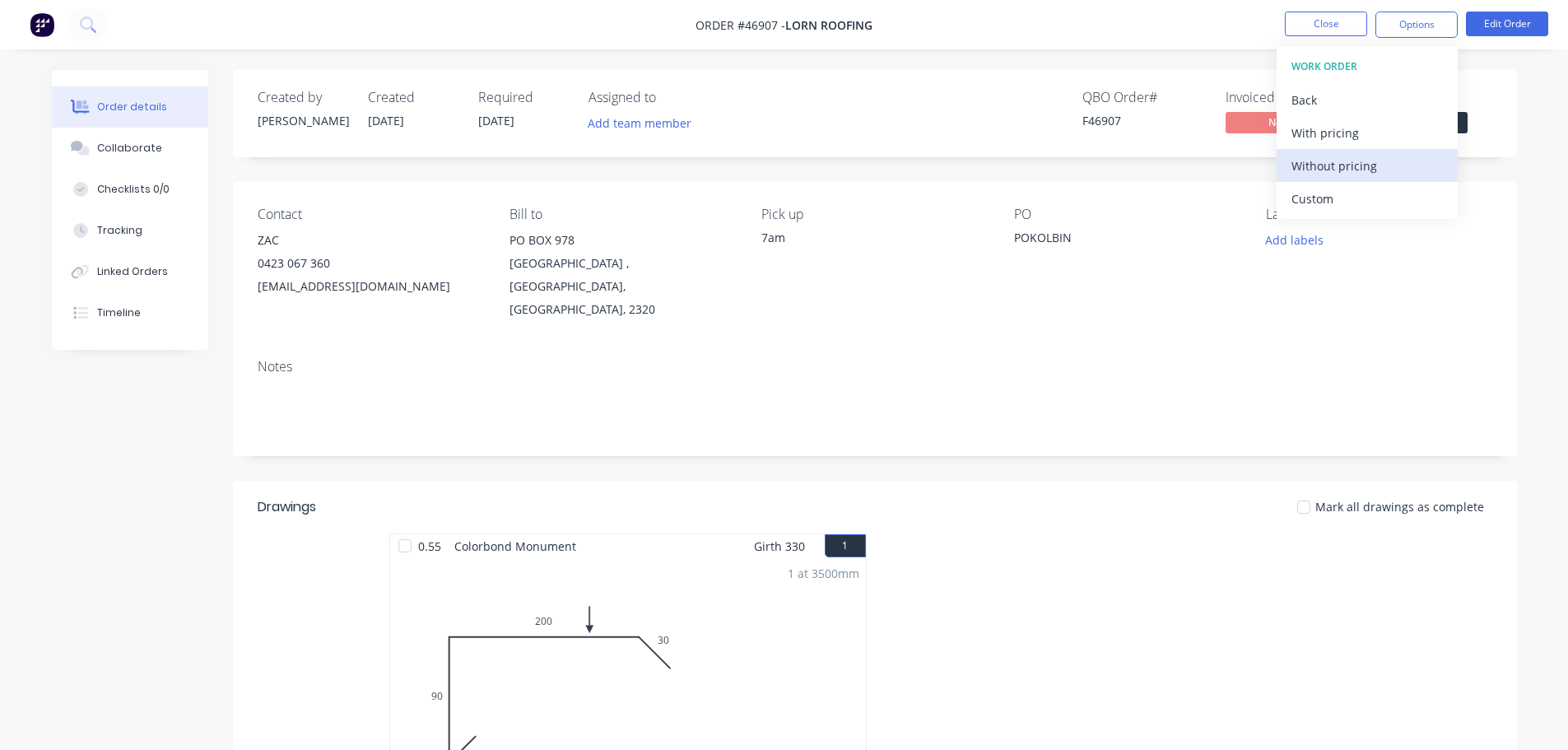
click at [1351, 173] on div "Without pricing" at bounding box center [1367, 166] width 152 height 24
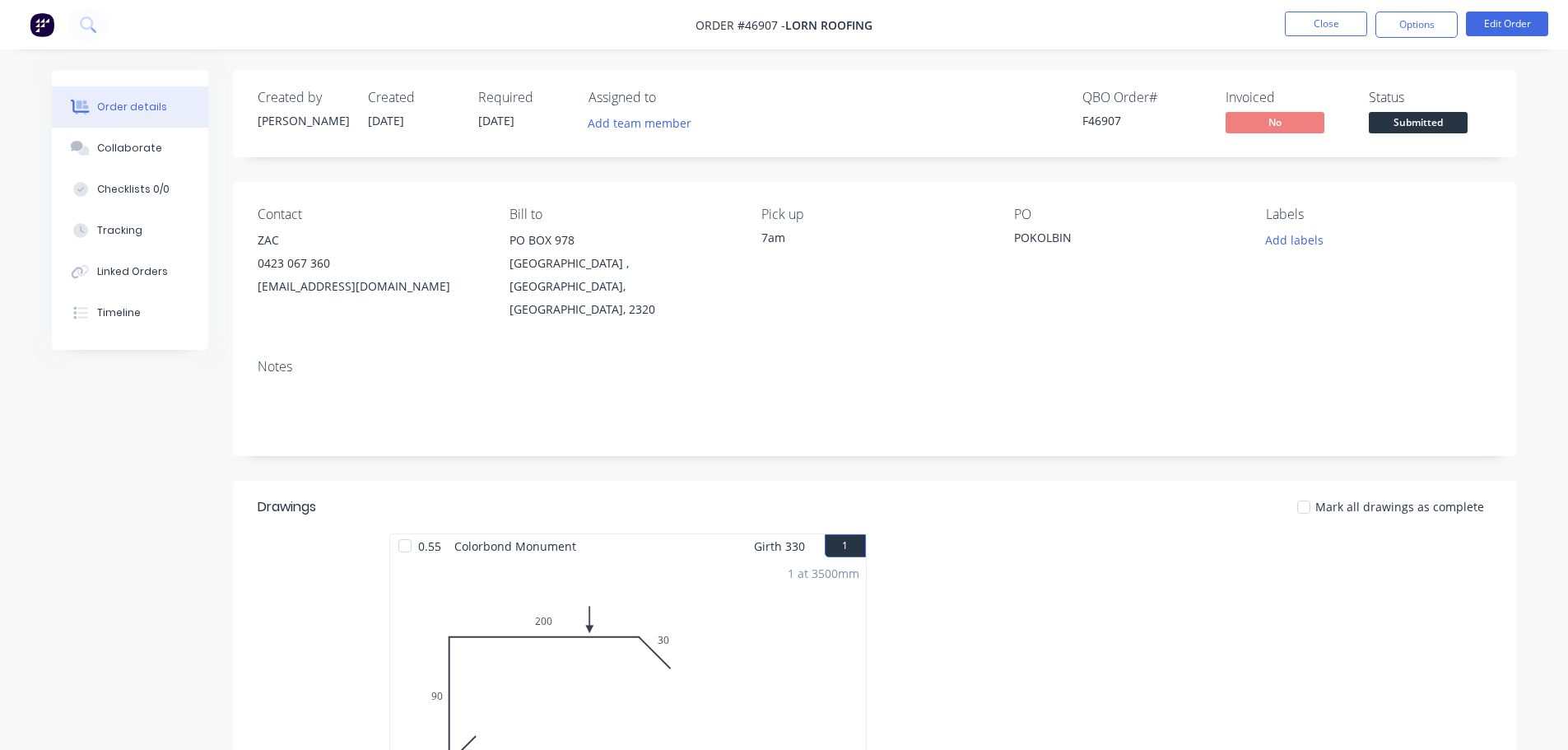
click at [1526, 110] on div "Order details Collaborate Checklists 0/0 Tracking Linked Orders Timeline Order …" at bounding box center [784, 577] width 1499 height 1014
click at [1440, 125] on span "Submitted" at bounding box center [1418, 122] width 99 height 20
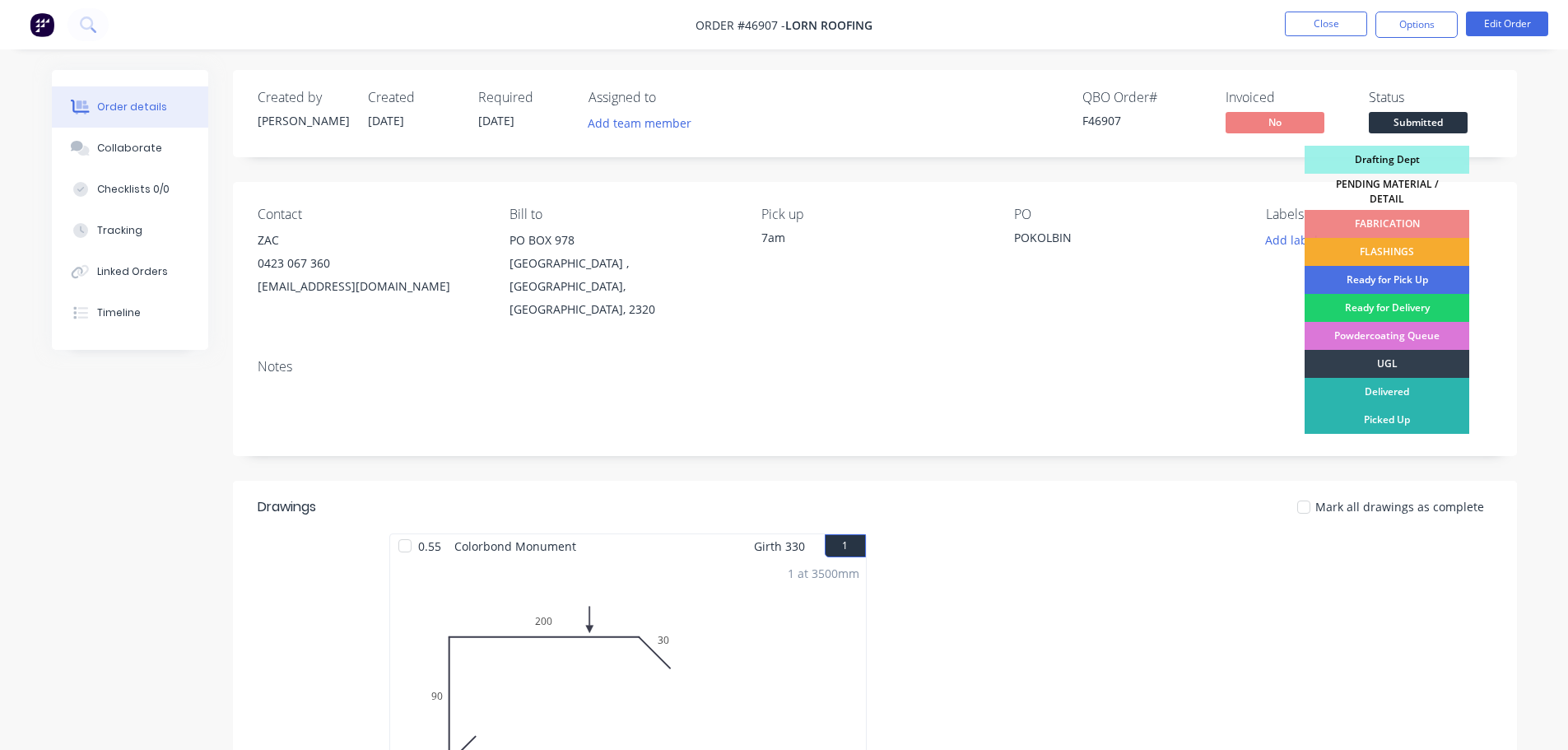
click at [1412, 238] on div "FLASHINGS" at bounding box center [1387, 252] width 164 height 28
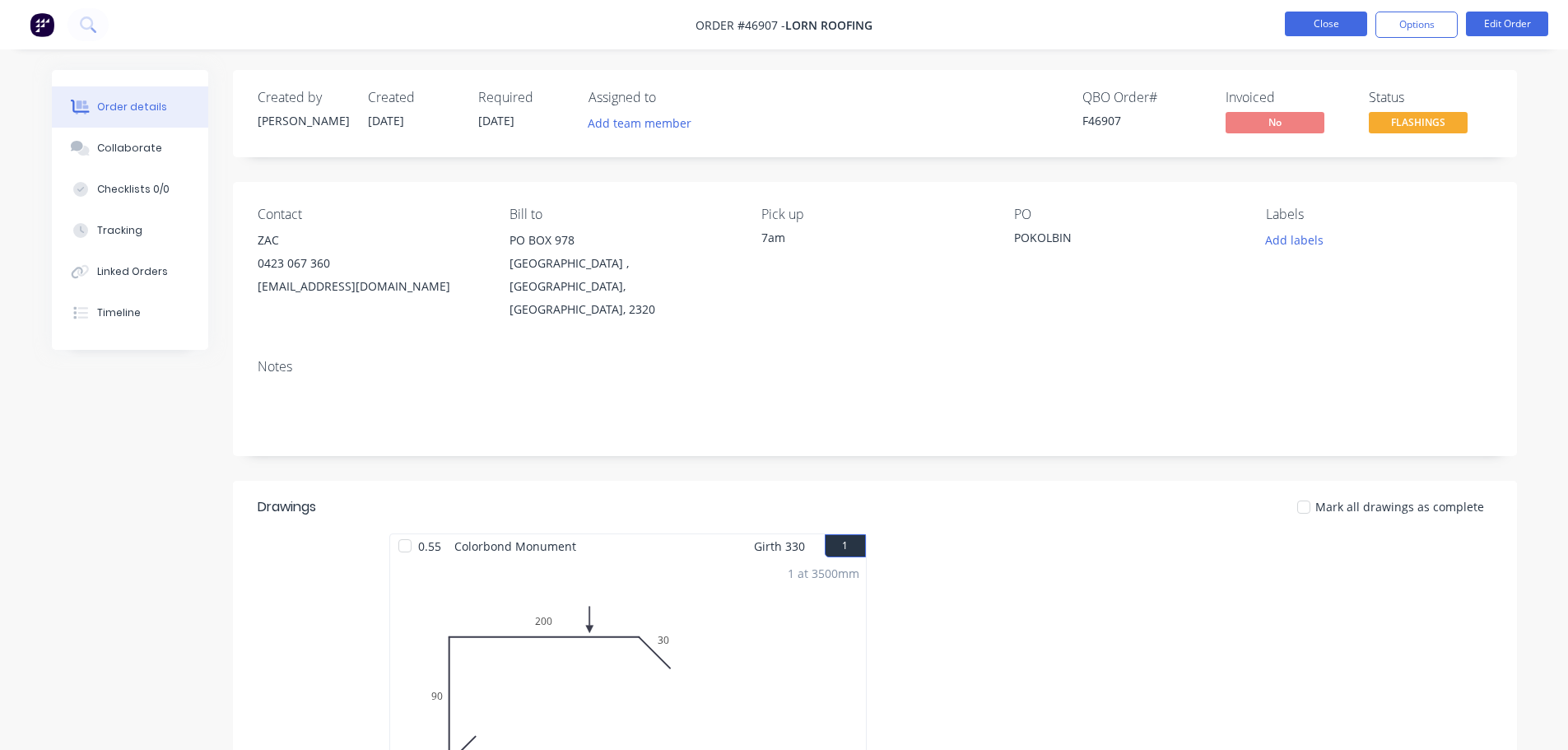
click at [1324, 26] on button "Close" at bounding box center [1326, 24] width 82 height 25
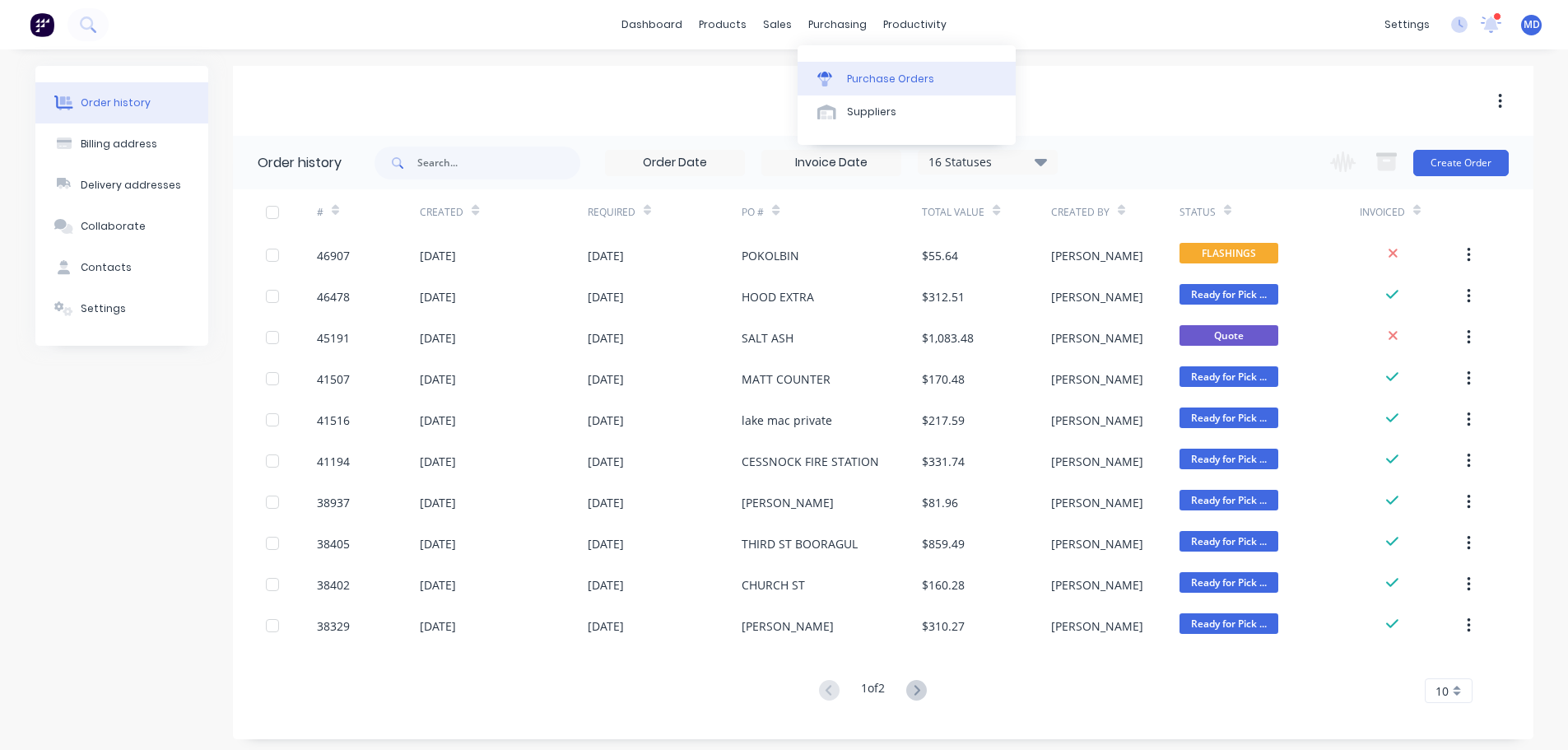
click at [860, 66] on link "Purchase Orders" at bounding box center [907, 78] width 219 height 33
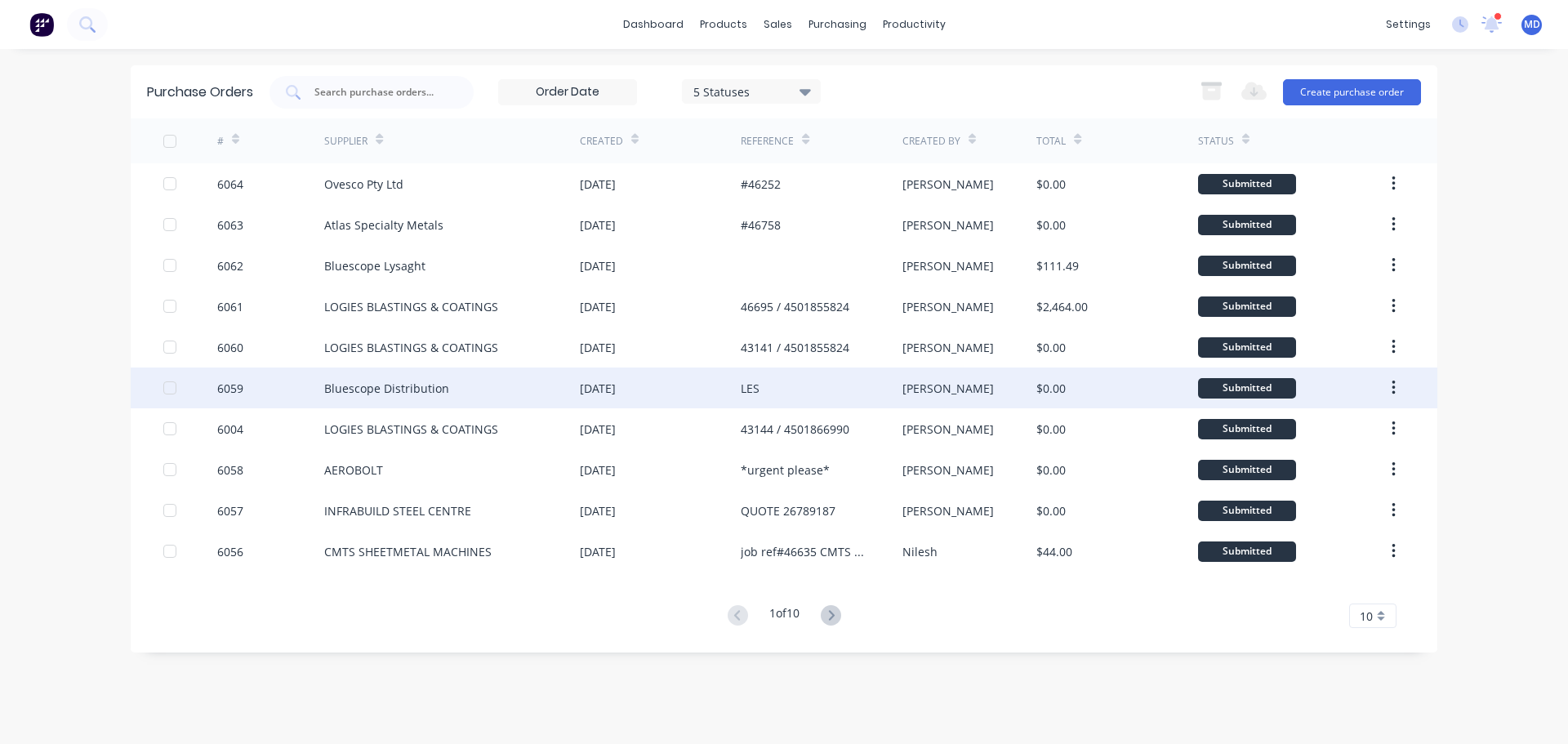
click at [220, 391] on div "6059" at bounding box center [229, 388] width 26 height 17
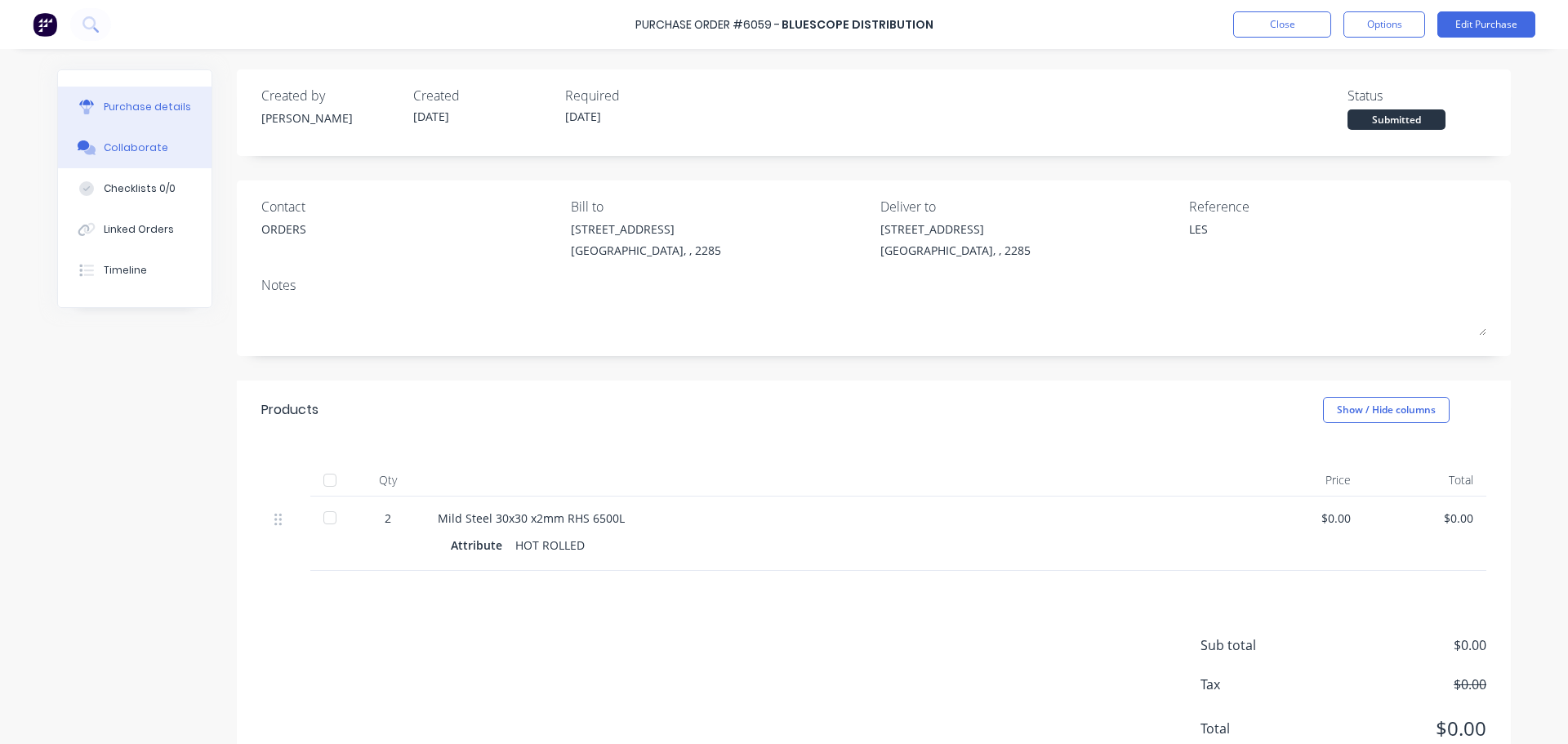
click at [134, 161] on button "Collaborate" at bounding box center [134, 148] width 154 height 41
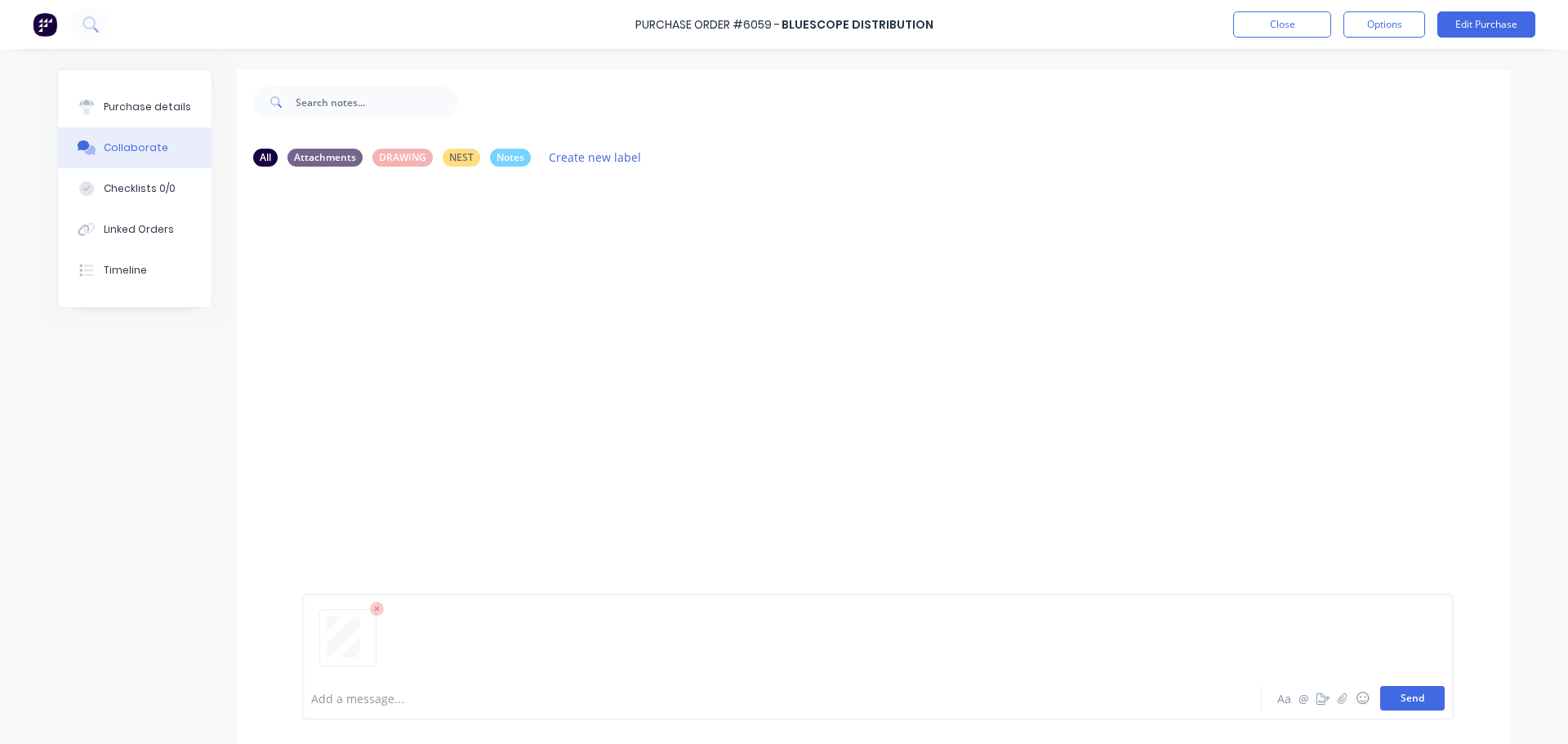
click at [1426, 704] on button "Send" at bounding box center [1412, 698] width 65 height 24
click at [158, 103] on div "Purchase details" at bounding box center [147, 107] width 87 height 14
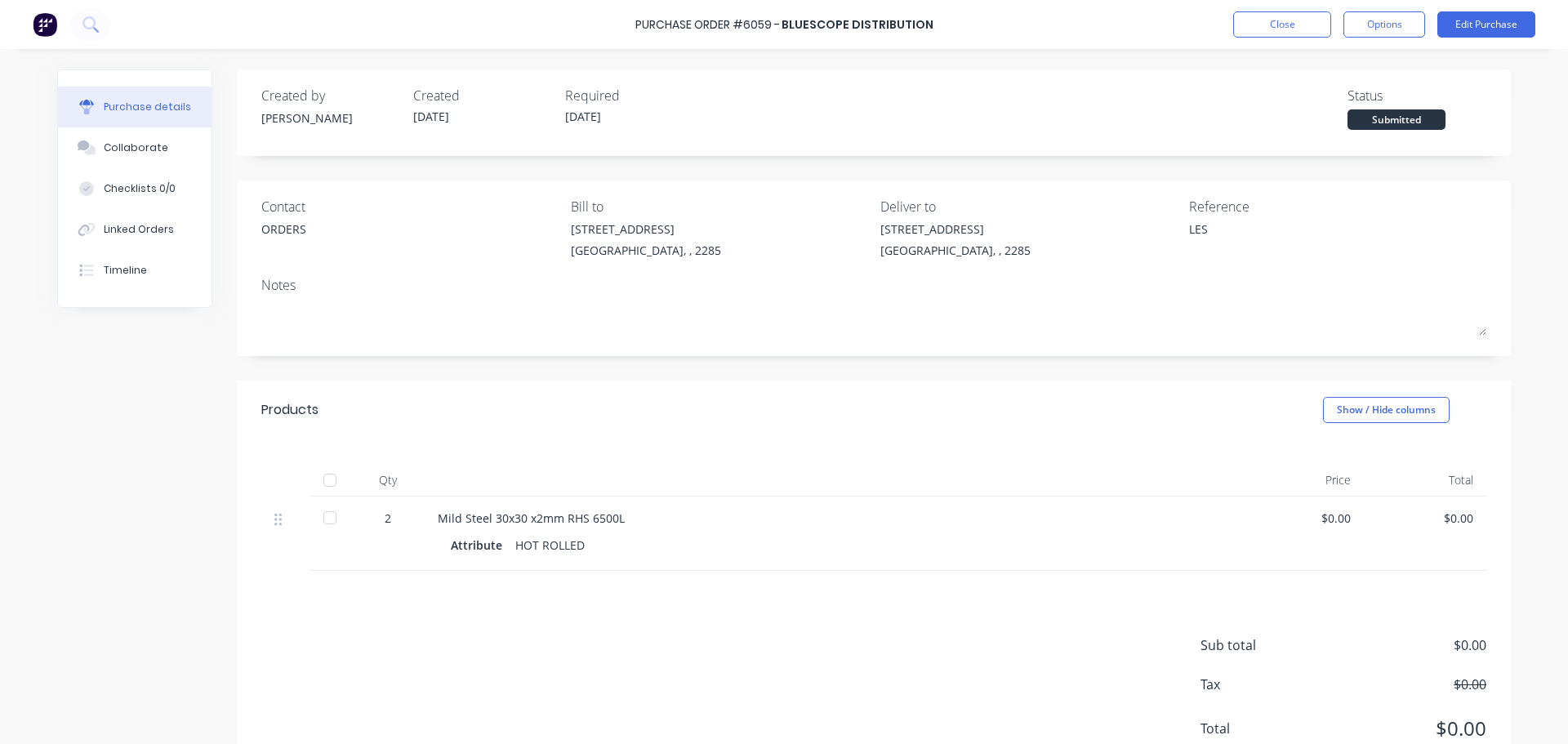
click at [1273, 8] on div "Purchase Order #6059 - Bluescope Distribution Close Options Edit Purchase" at bounding box center [784, 24] width 1568 height 49
click at [1278, 24] on button "Close" at bounding box center [1281, 24] width 98 height 26
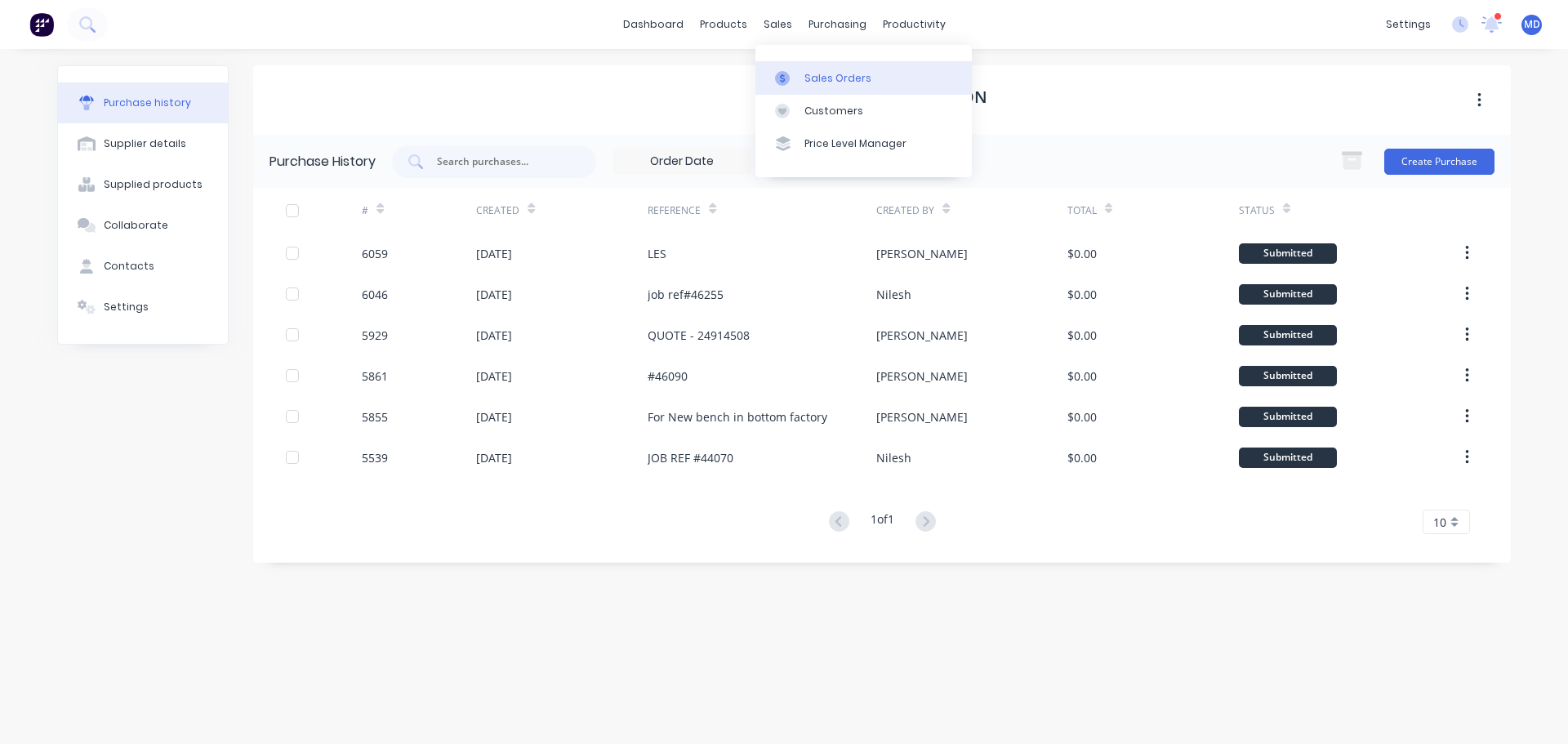
click at [802, 77] on link "Sales Orders" at bounding box center [864, 77] width 217 height 33
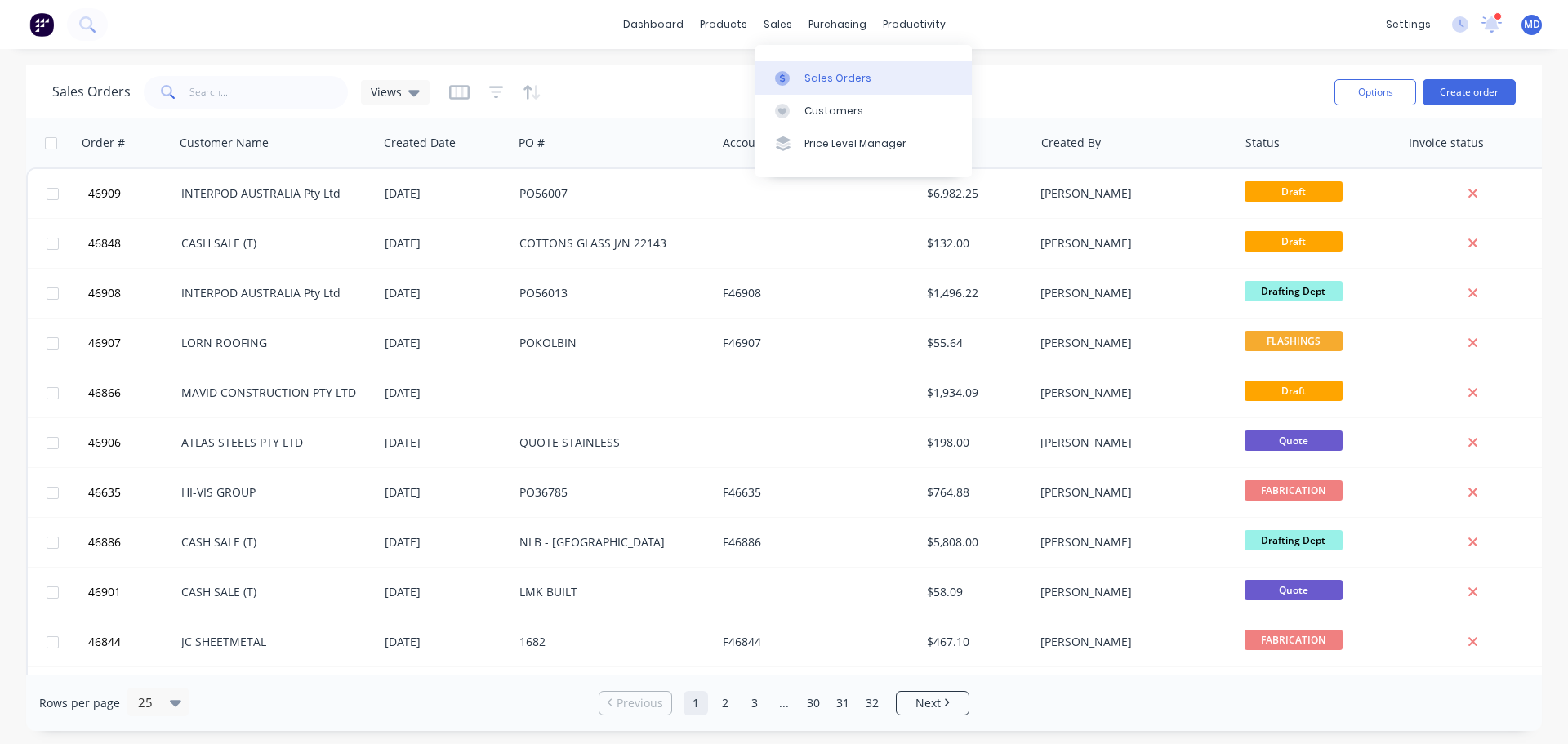
click at [797, 69] on link "Sales Orders" at bounding box center [864, 77] width 217 height 33
click at [794, 66] on link "Sales Orders" at bounding box center [864, 77] width 217 height 33
click at [876, 76] on div "Purchase Orders" at bounding box center [890, 78] width 87 height 14
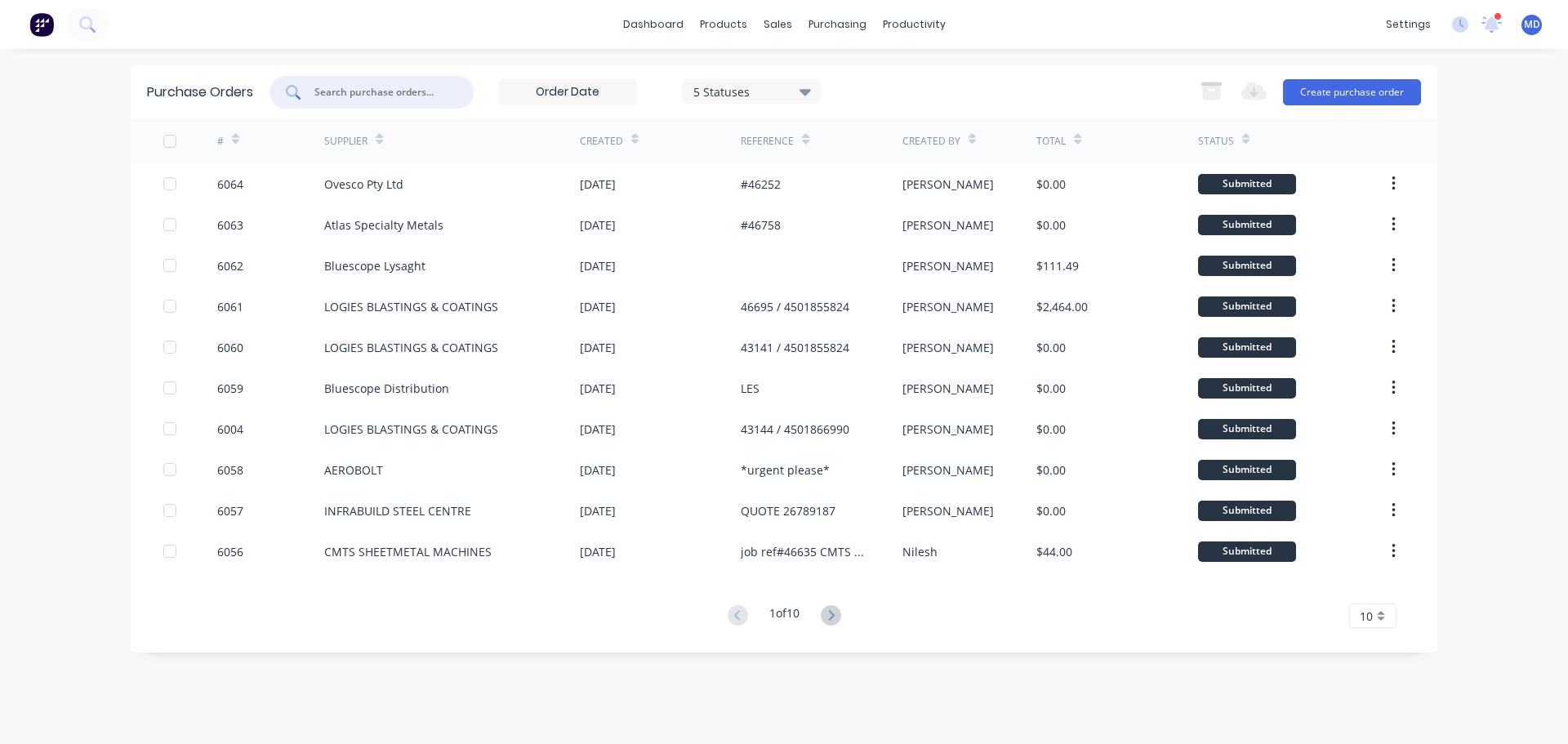
click at [360, 95] on input "text" at bounding box center [380, 92] width 135 height 16
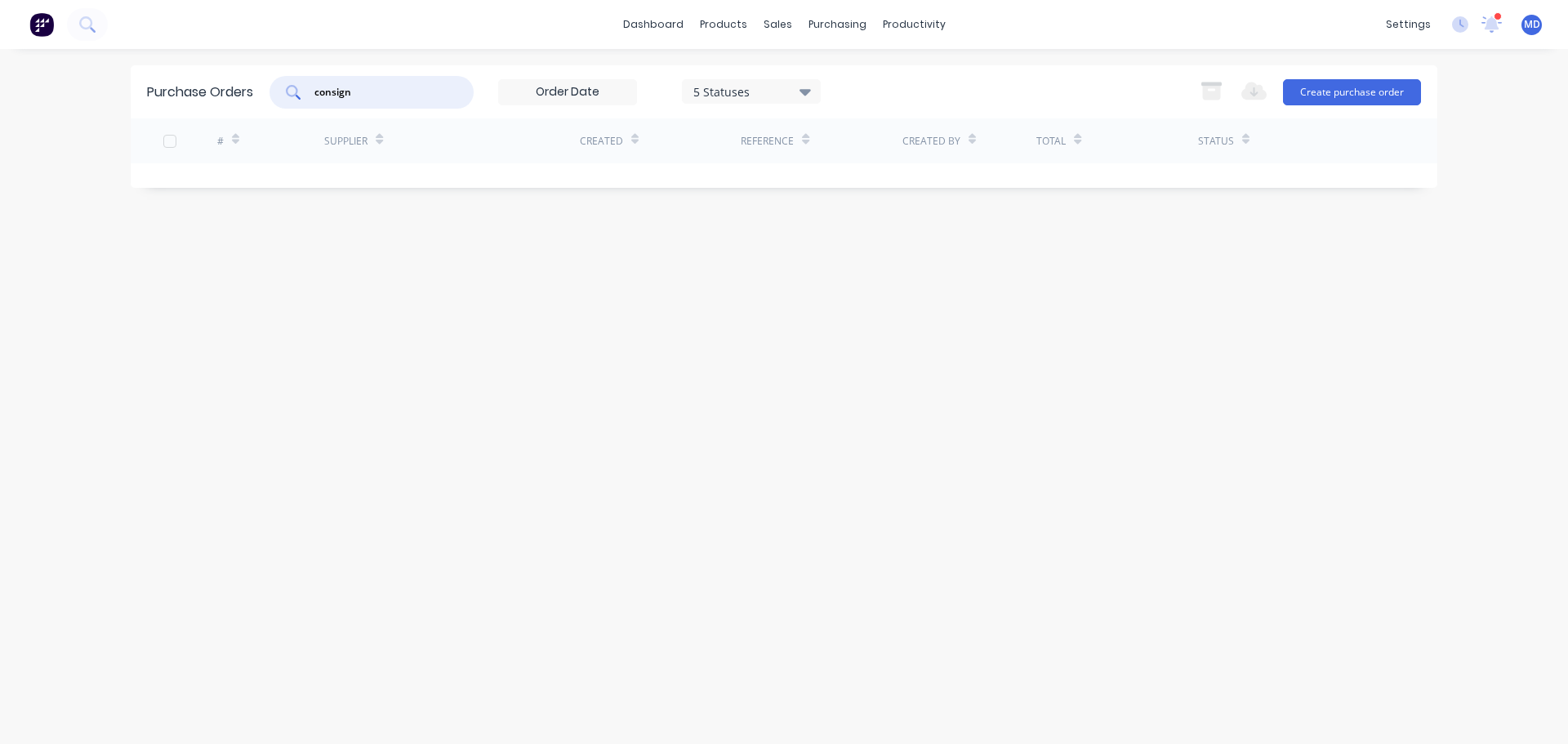
click at [771, 92] on div "5 Statuses" at bounding box center [751, 91] width 117 height 17
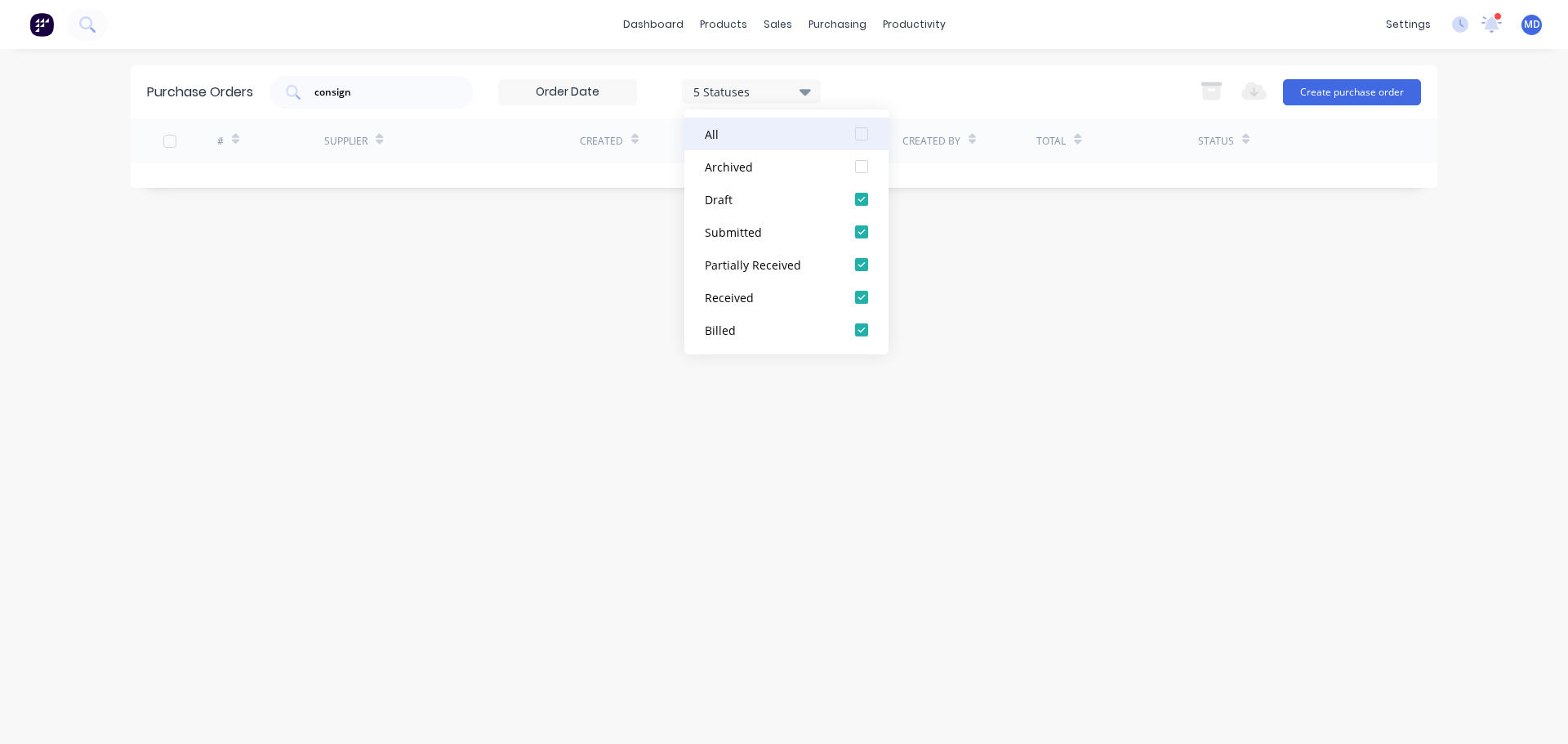
click at [860, 132] on div at bounding box center [861, 134] width 33 height 33
click at [960, 96] on div "consign 7 Statuses 7 Statuses Export to Excel (XLSX) Create purchase order" at bounding box center [845, 92] width 1151 height 33
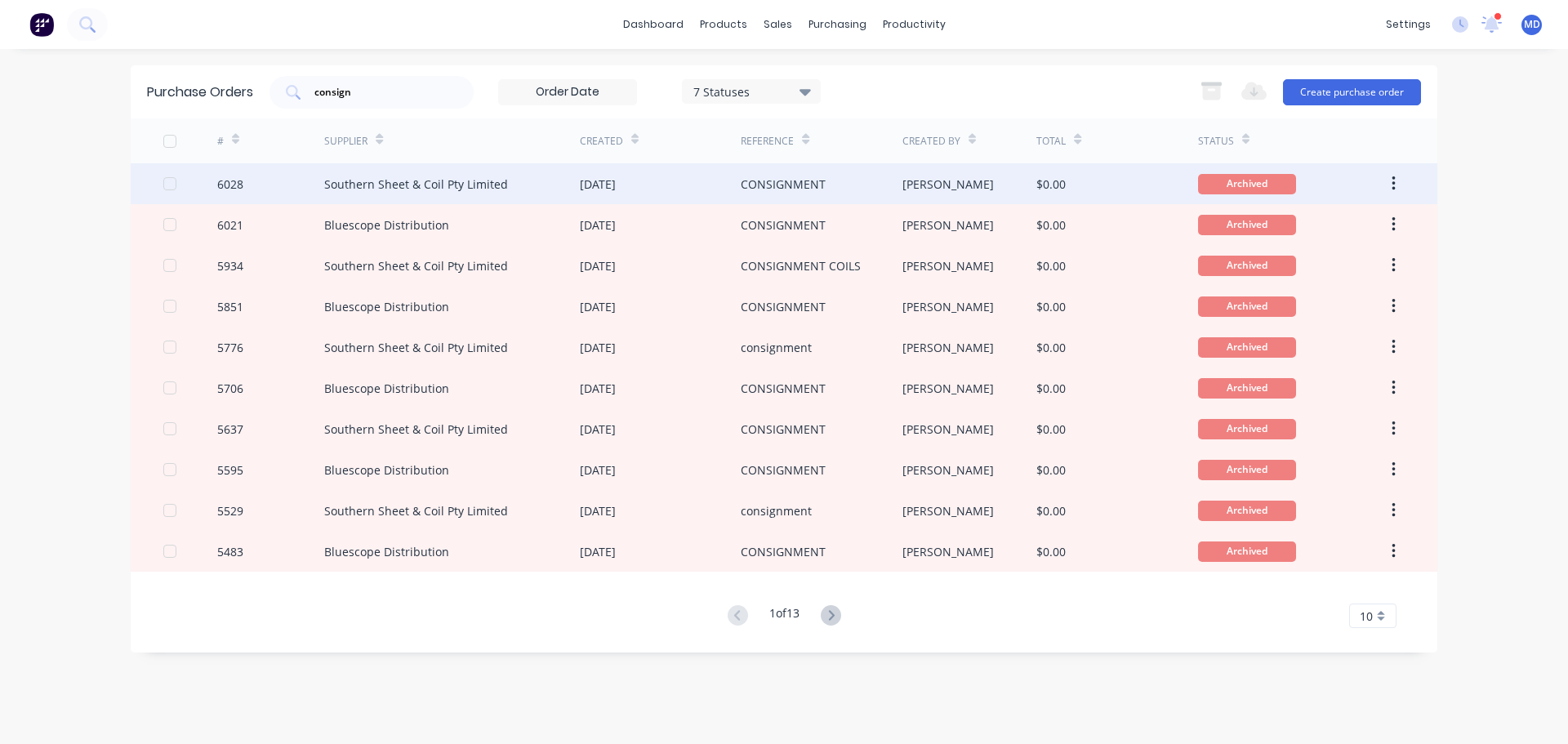
click at [403, 185] on div "Southern Sheet & Coil Pty Limited" at bounding box center [416, 184] width 184 height 17
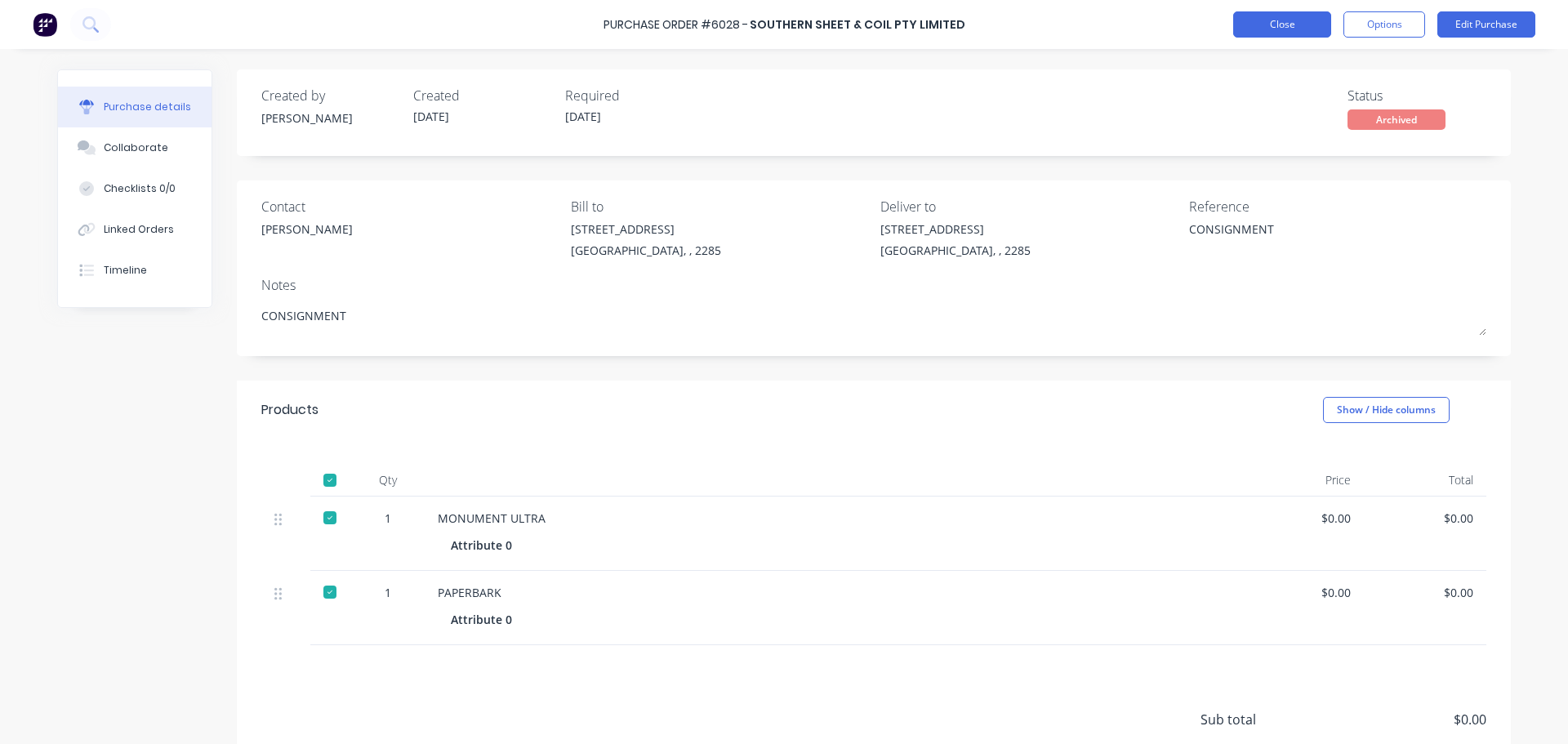
click at [1287, 23] on button "Close" at bounding box center [1281, 24] width 98 height 26
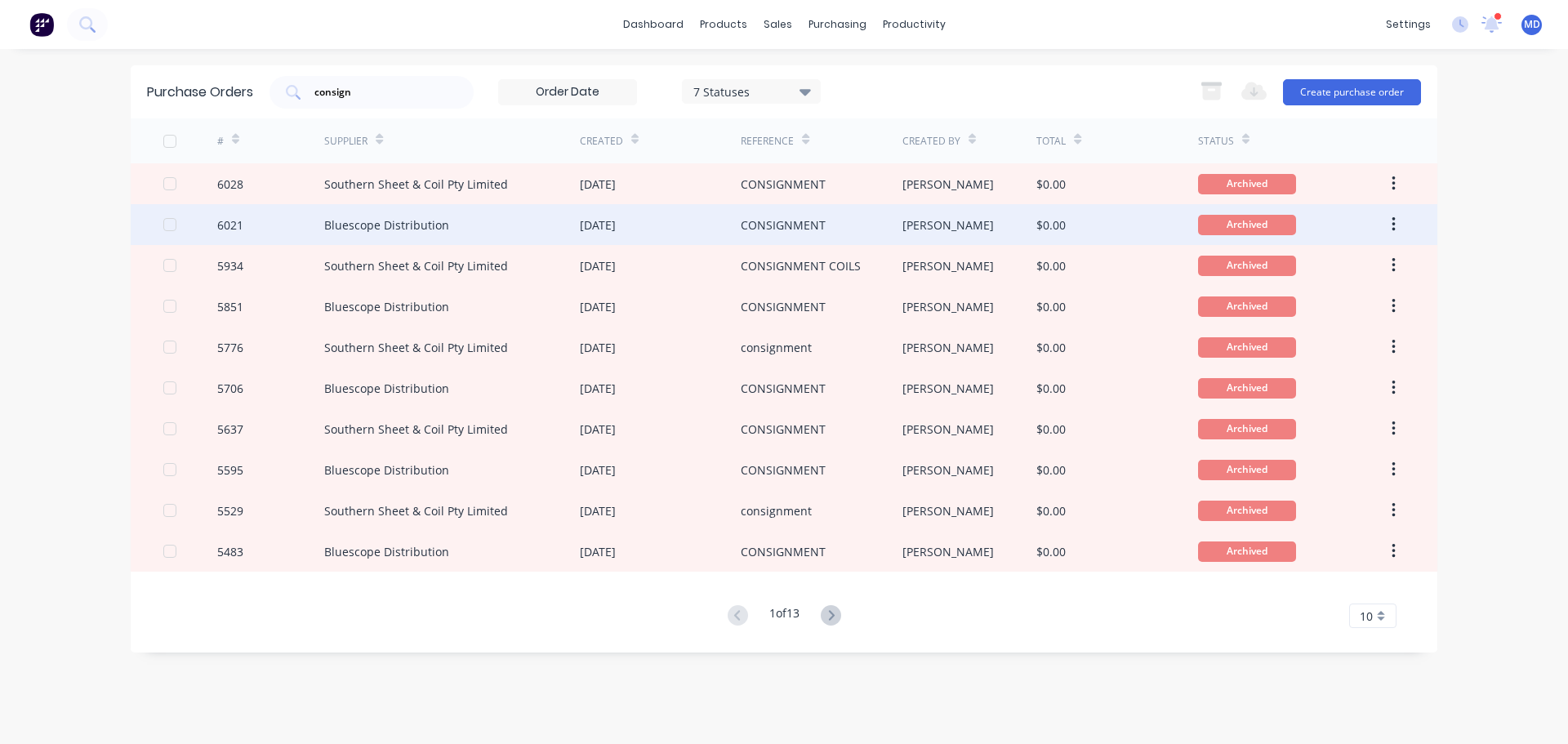
click at [380, 222] on div "Bluescope Distribution" at bounding box center [387, 225] width 125 height 17
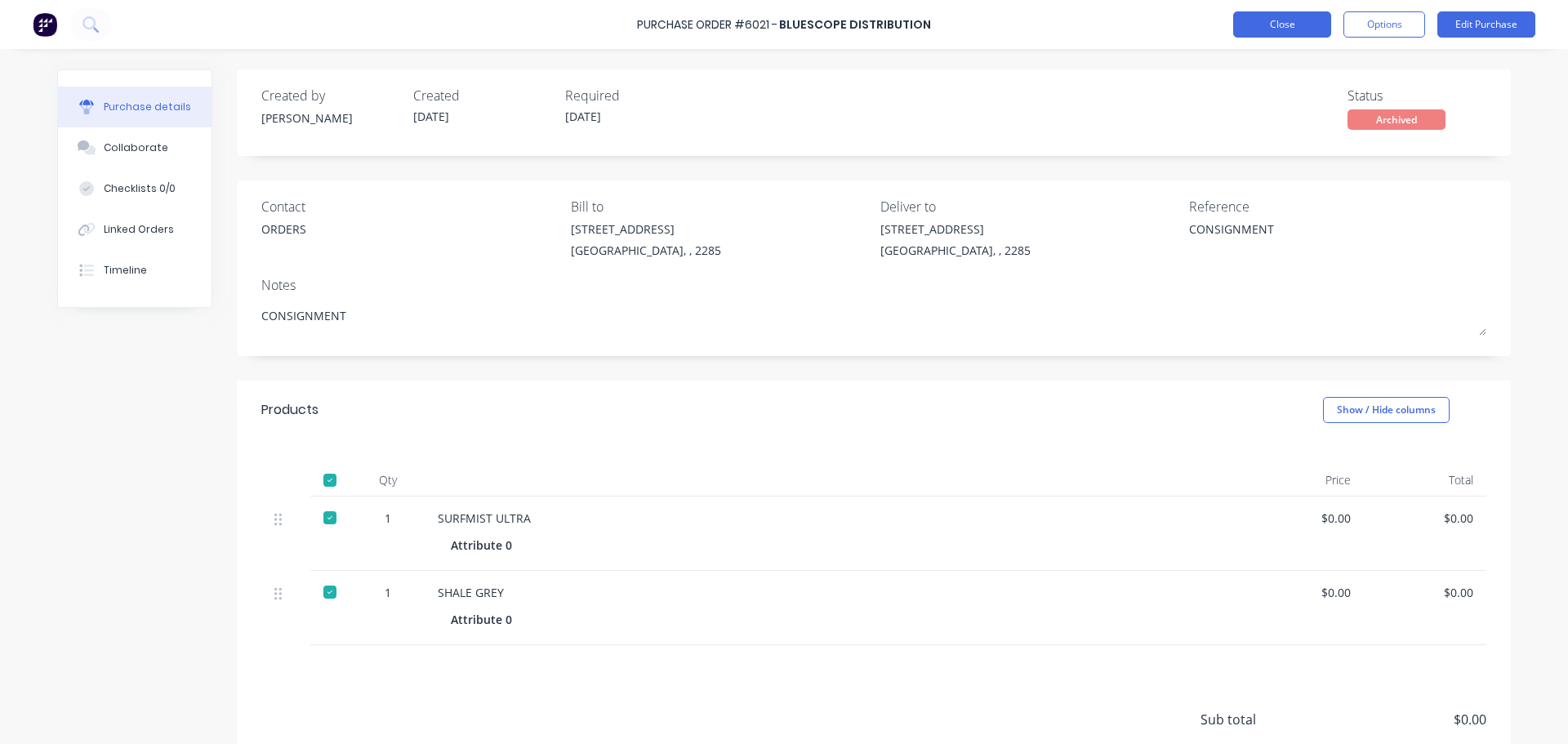
click at [1293, 36] on button "Close" at bounding box center [1281, 24] width 98 height 26
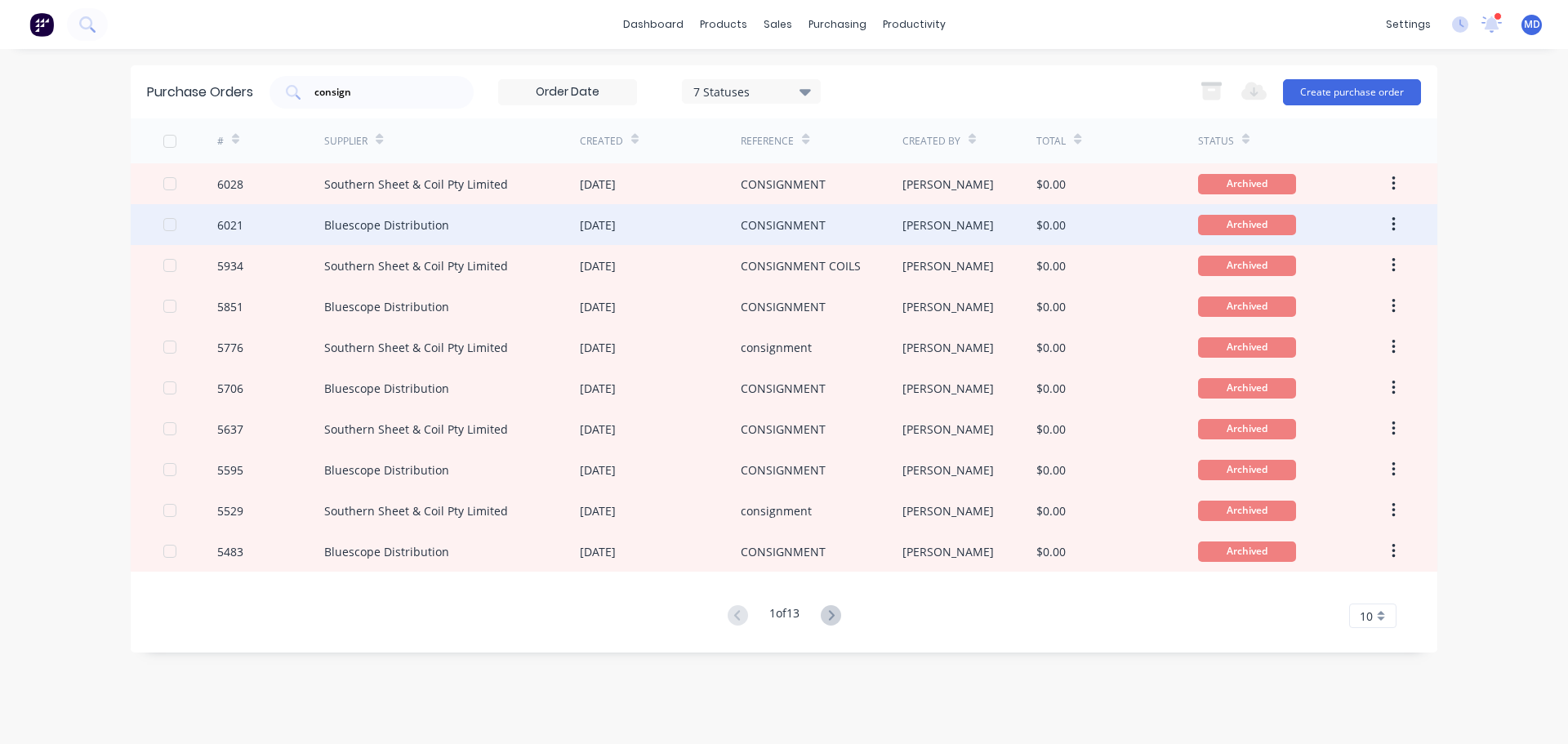
click at [242, 223] on div "6021" at bounding box center [229, 225] width 26 height 17
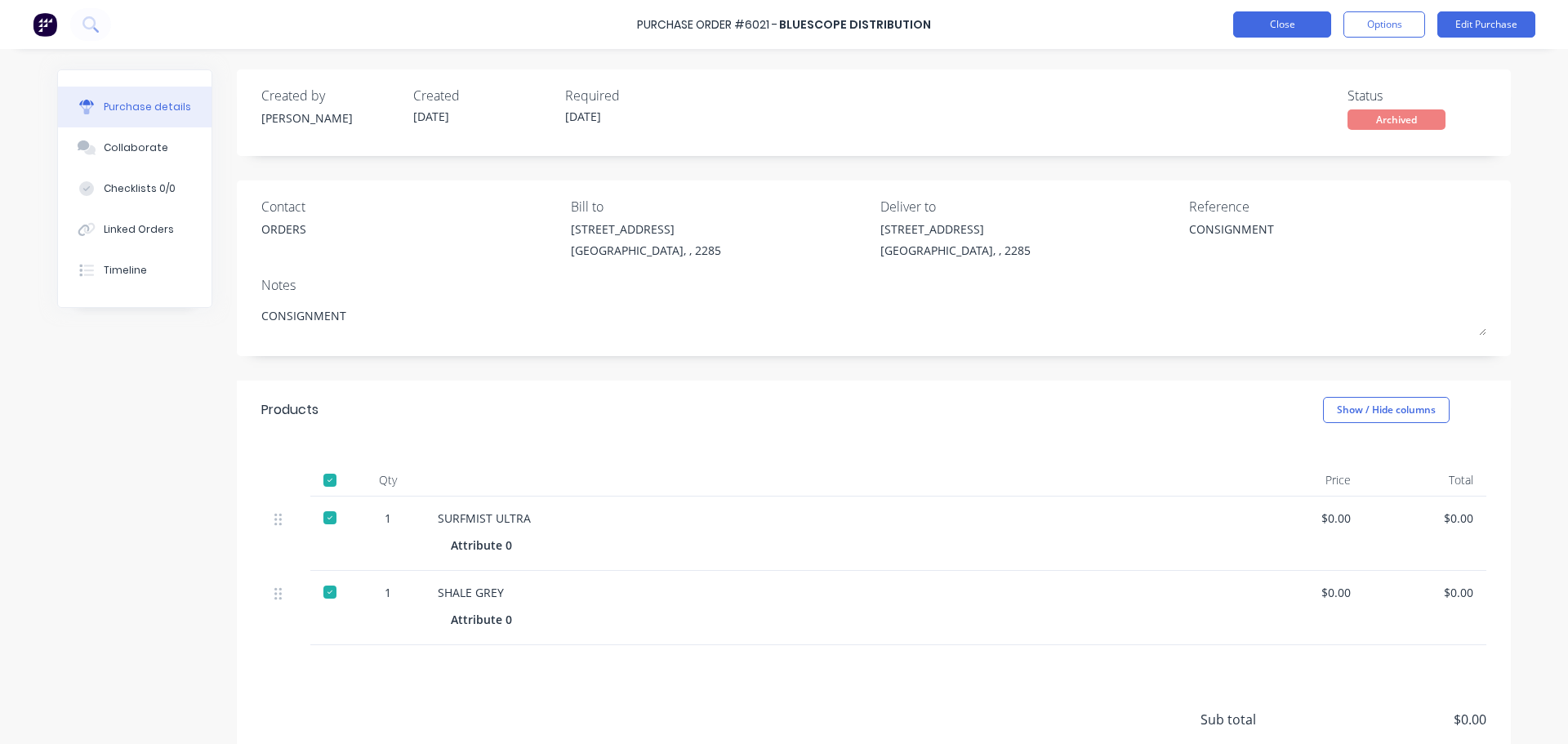
click at [1286, 28] on button "Close" at bounding box center [1281, 24] width 98 height 26
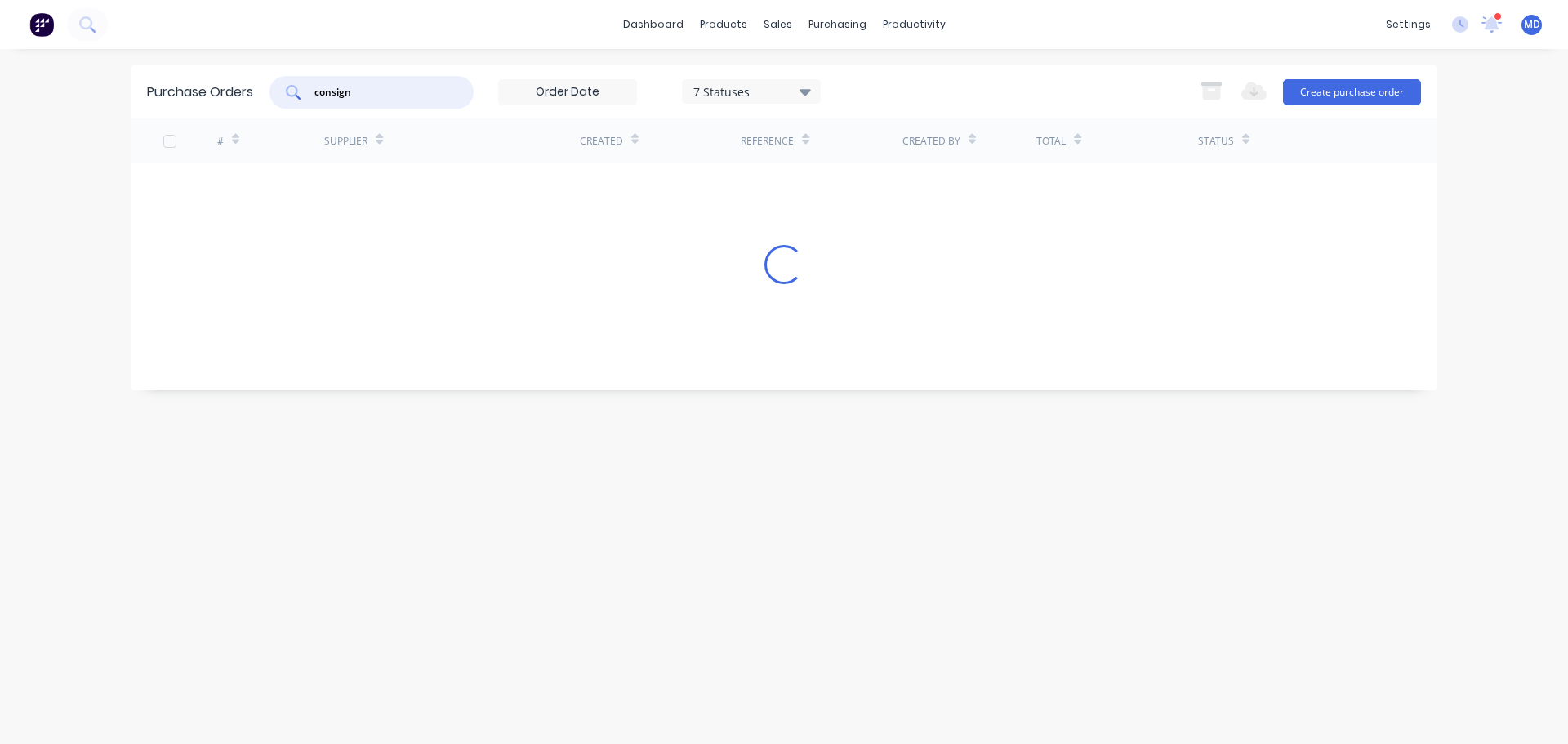
drag, startPoint x: 357, startPoint y: 93, endPoint x: 256, endPoint y: 82, distance: 101.6
click at [256, 83] on div "Purchase Orders consign 7 Statuses 7 Statuses Export to Excel (XLSX) Create pur…" at bounding box center [783, 92] width 1307 height 53
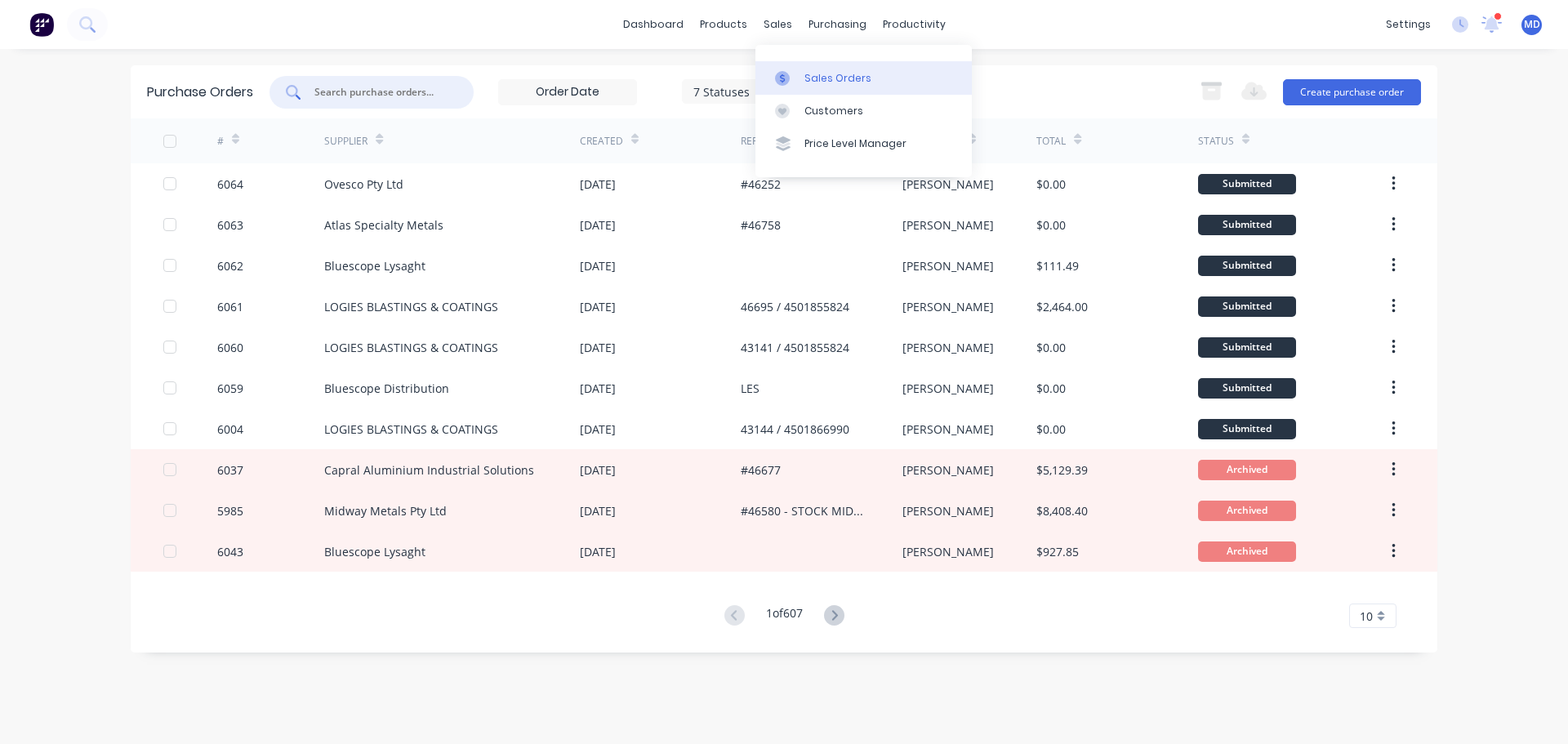
click at [806, 82] on div "Sales Orders" at bounding box center [838, 78] width 67 height 14
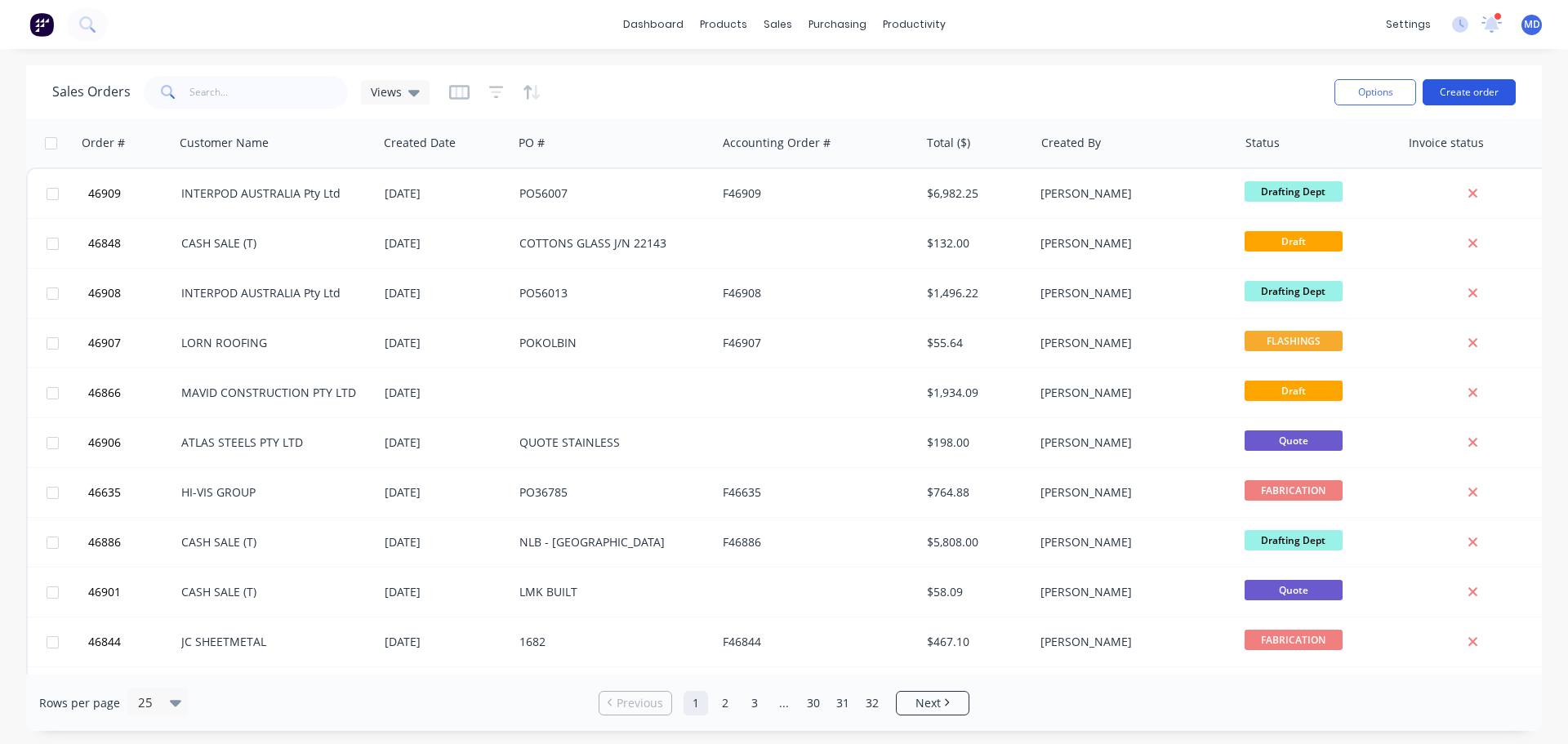
click at [1446, 93] on button "Create order" at bounding box center [1469, 92] width 93 height 26
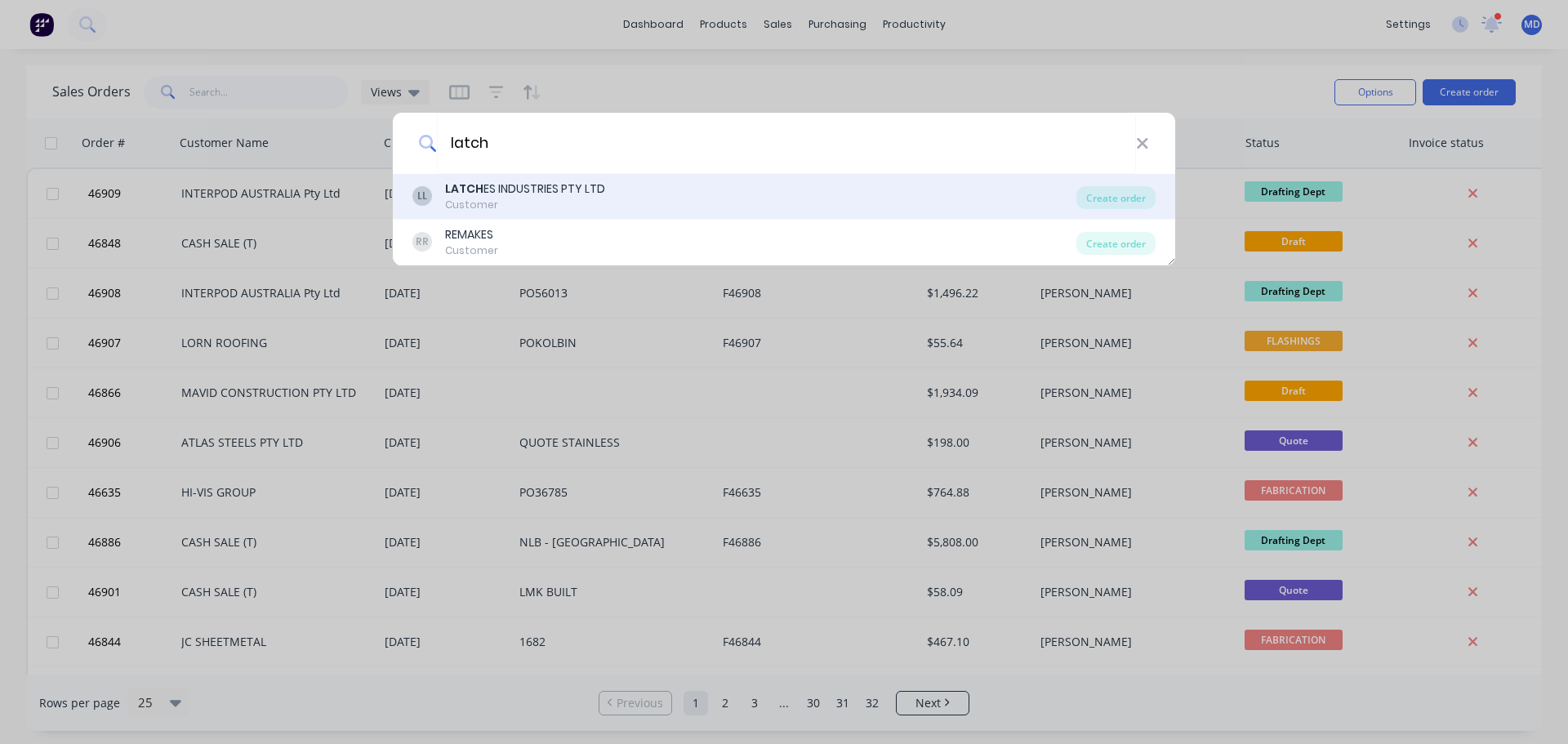
click at [476, 190] on b "LATCH" at bounding box center [465, 188] width 39 height 16
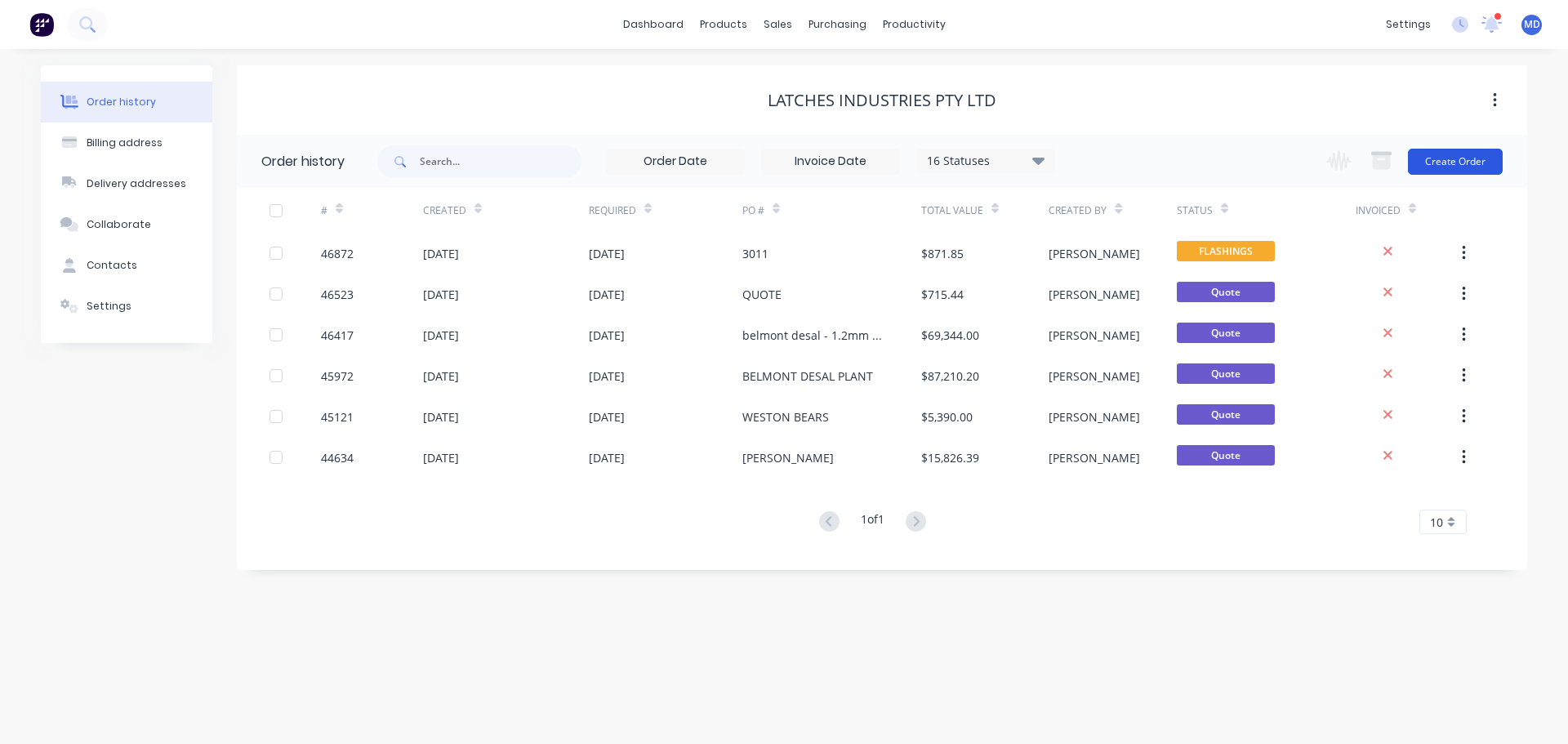
click at [1474, 160] on button "Create Order" at bounding box center [1455, 161] width 95 height 26
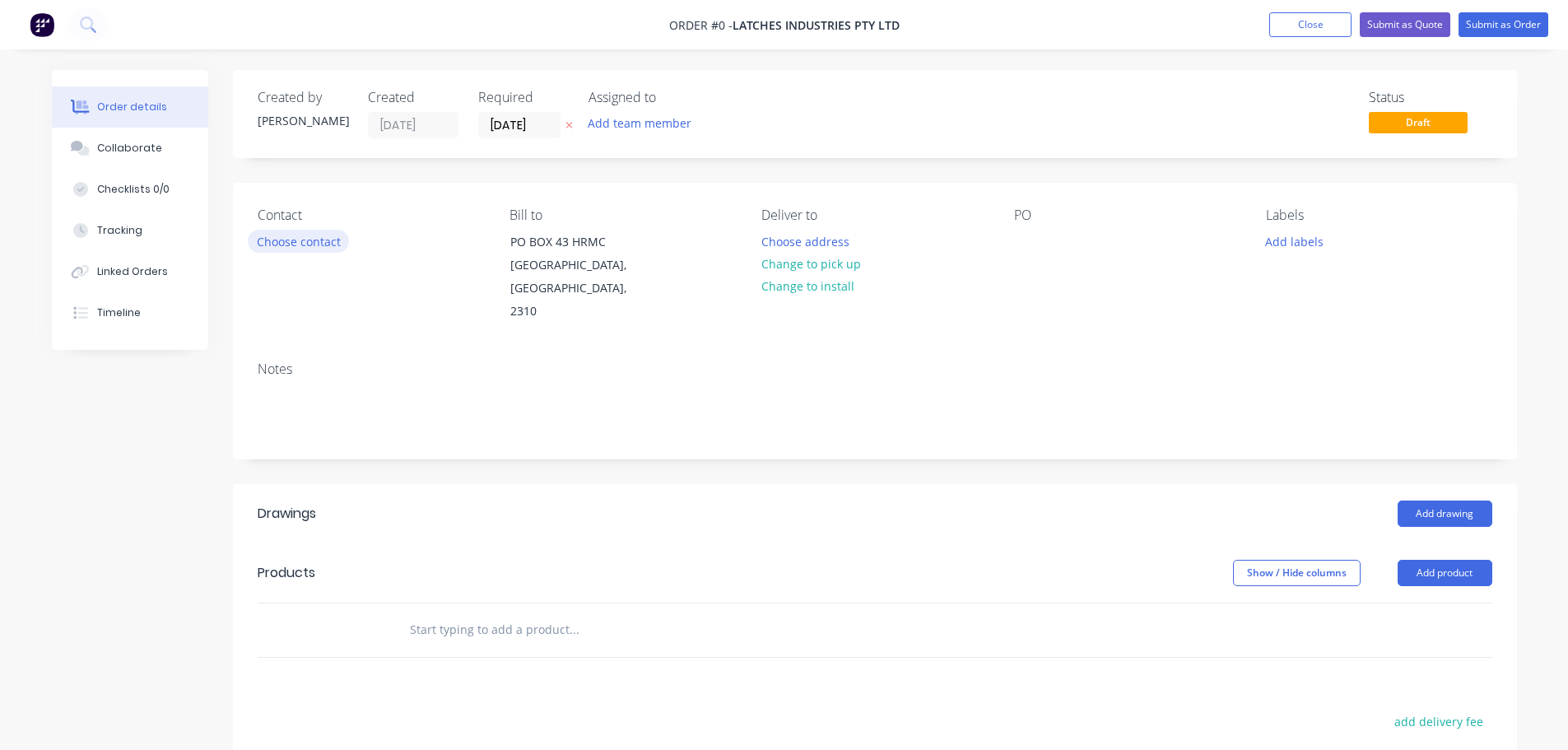
click at [302, 239] on button "Choose contact" at bounding box center [298, 241] width 102 height 22
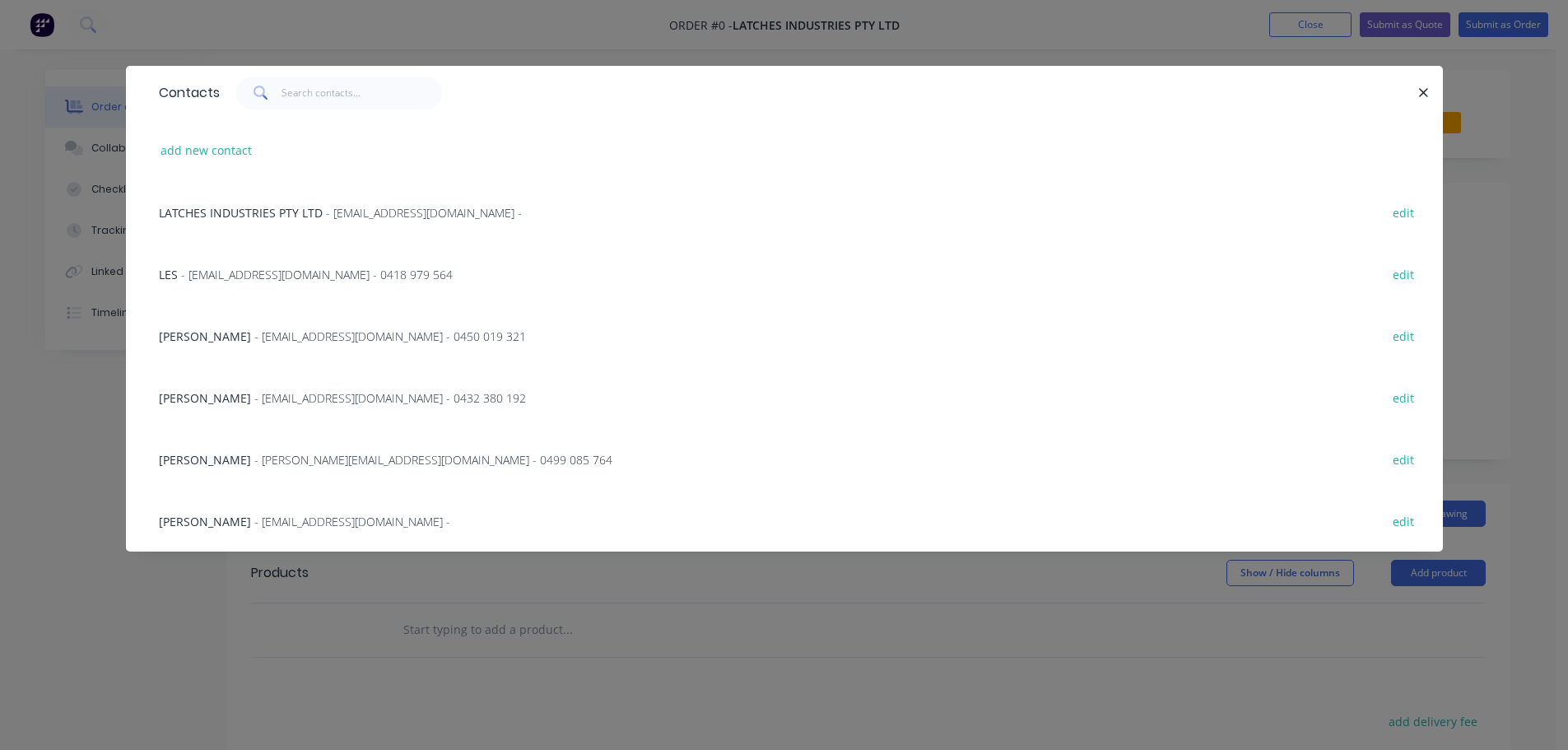
click at [256, 452] on span "- [PERSON_NAME][EMAIL_ADDRESS][DOMAIN_NAME] - 0499 085 764" at bounding box center [433, 459] width 358 height 15
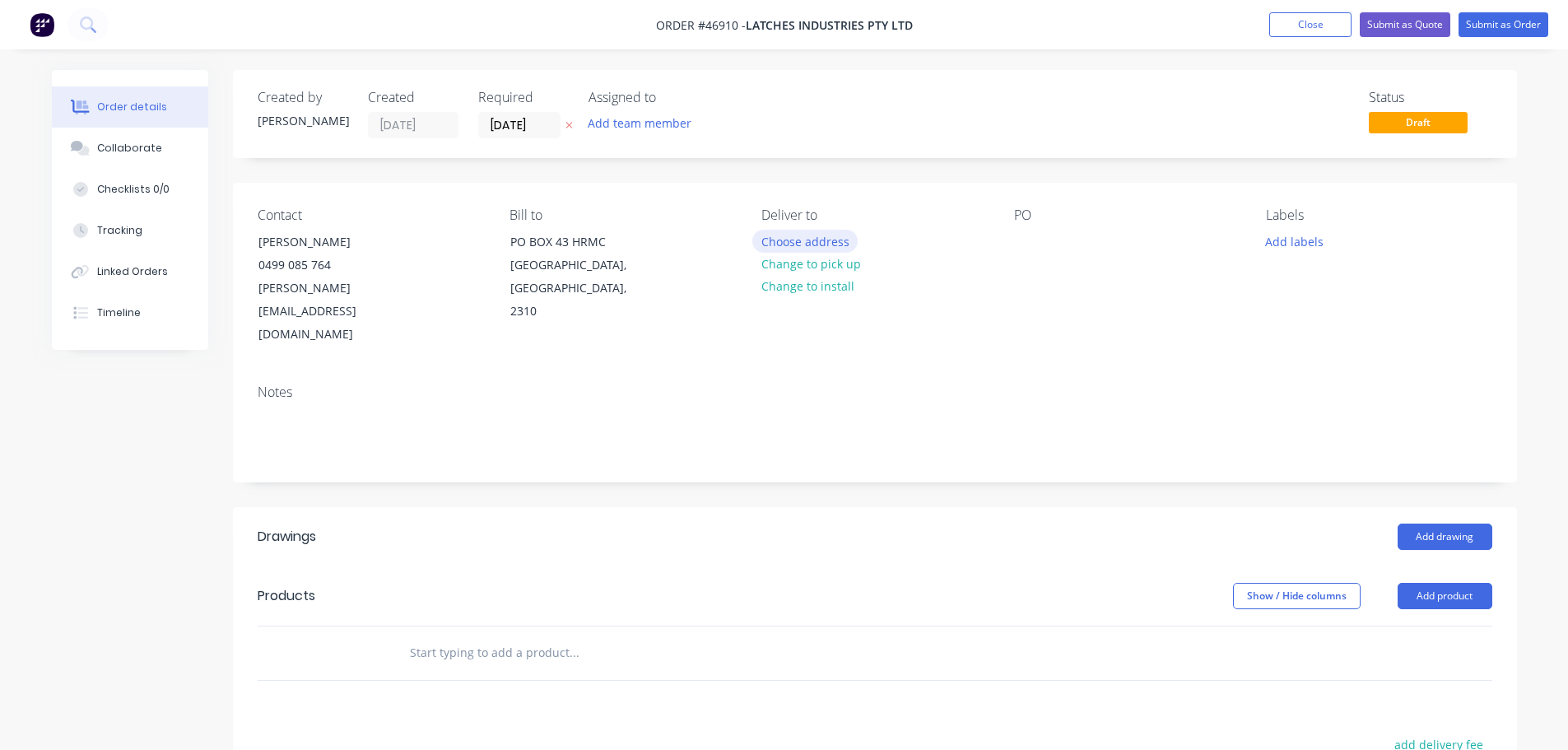
click at [820, 238] on button "Choose address" at bounding box center [805, 241] width 105 height 22
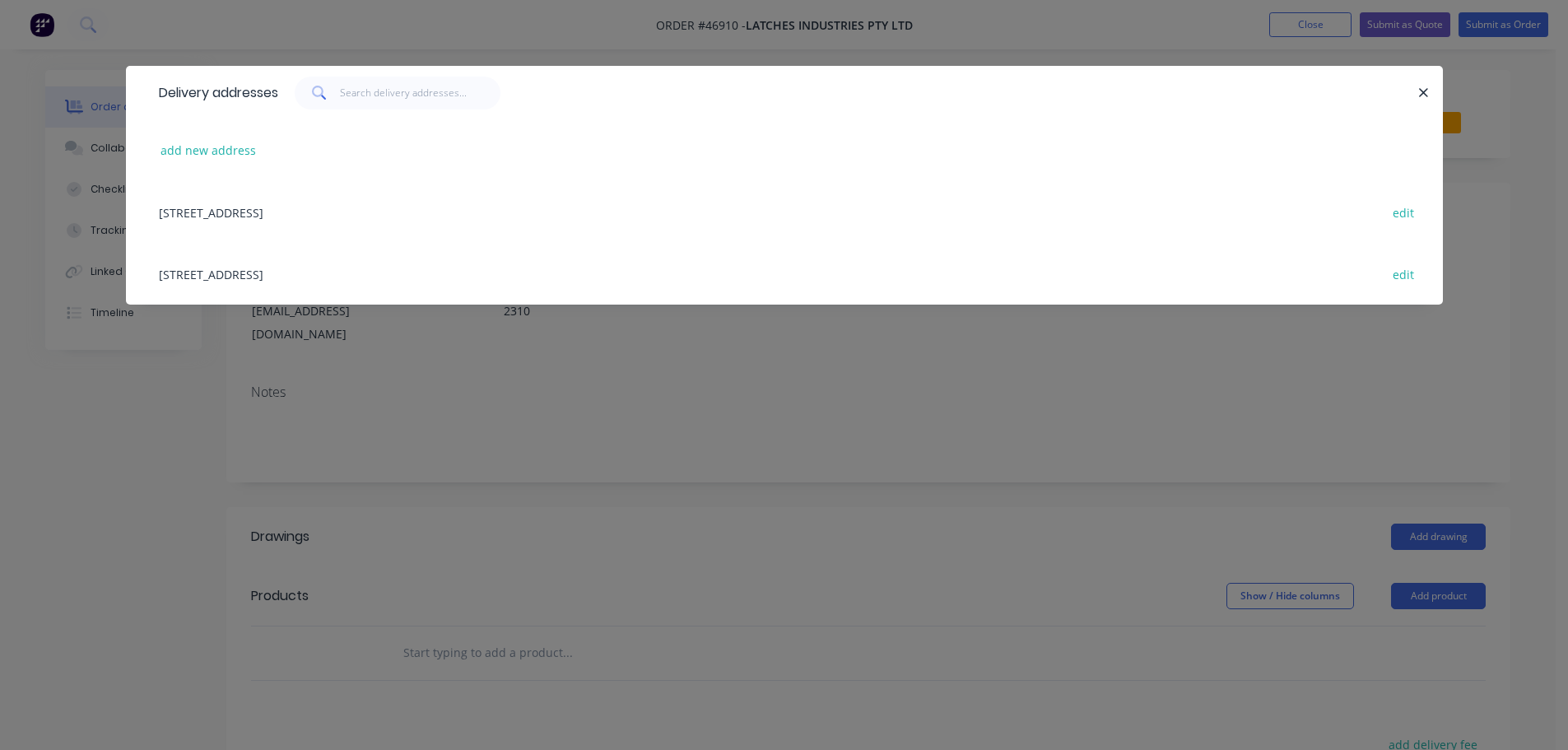
click at [333, 284] on div "[STREET_ADDRESS] edit" at bounding box center [784, 274] width 1268 height 62
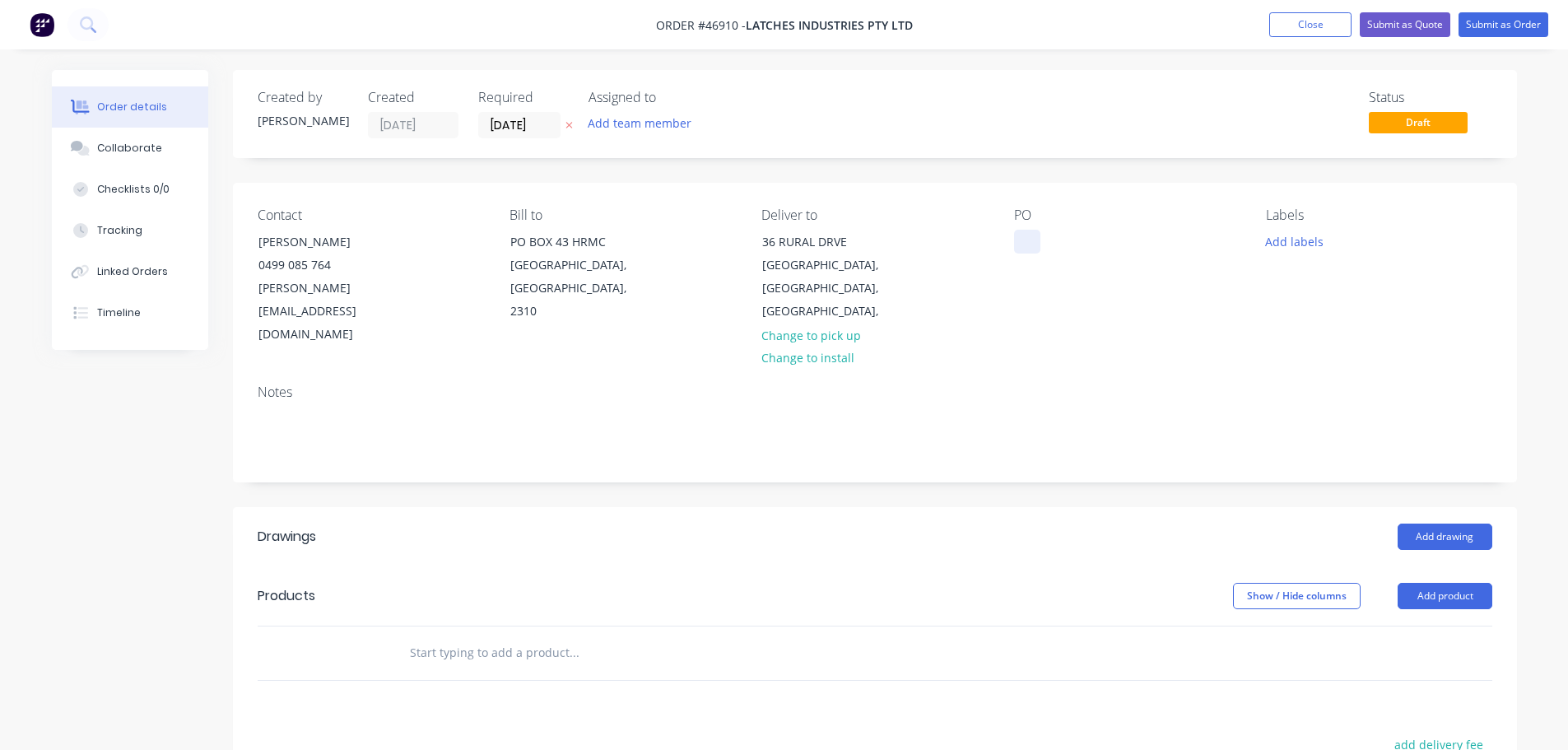
click at [1029, 242] on div at bounding box center [1027, 242] width 26 height 24
drag, startPoint x: 1122, startPoint y: 235, endPoint x: 997, endPoint y: 221, distance: 125.8
click at [993, 233] on div "Contact [PERSON_NAME] [PHONE_NUMBER] [PERSON_NAME][EMAIL_ADDRESS][DOMAIN_NAME] …" at bounding box center [875, 277] width 1284 height 189
click at [1177, 227] on div "PO QUOTE C CHANNELS" at bounding box center [1127, 277] width 225 height 139
click at [1434, 524] on button "Add drawing" at bounding box center [1445, 536] width 95 height 26
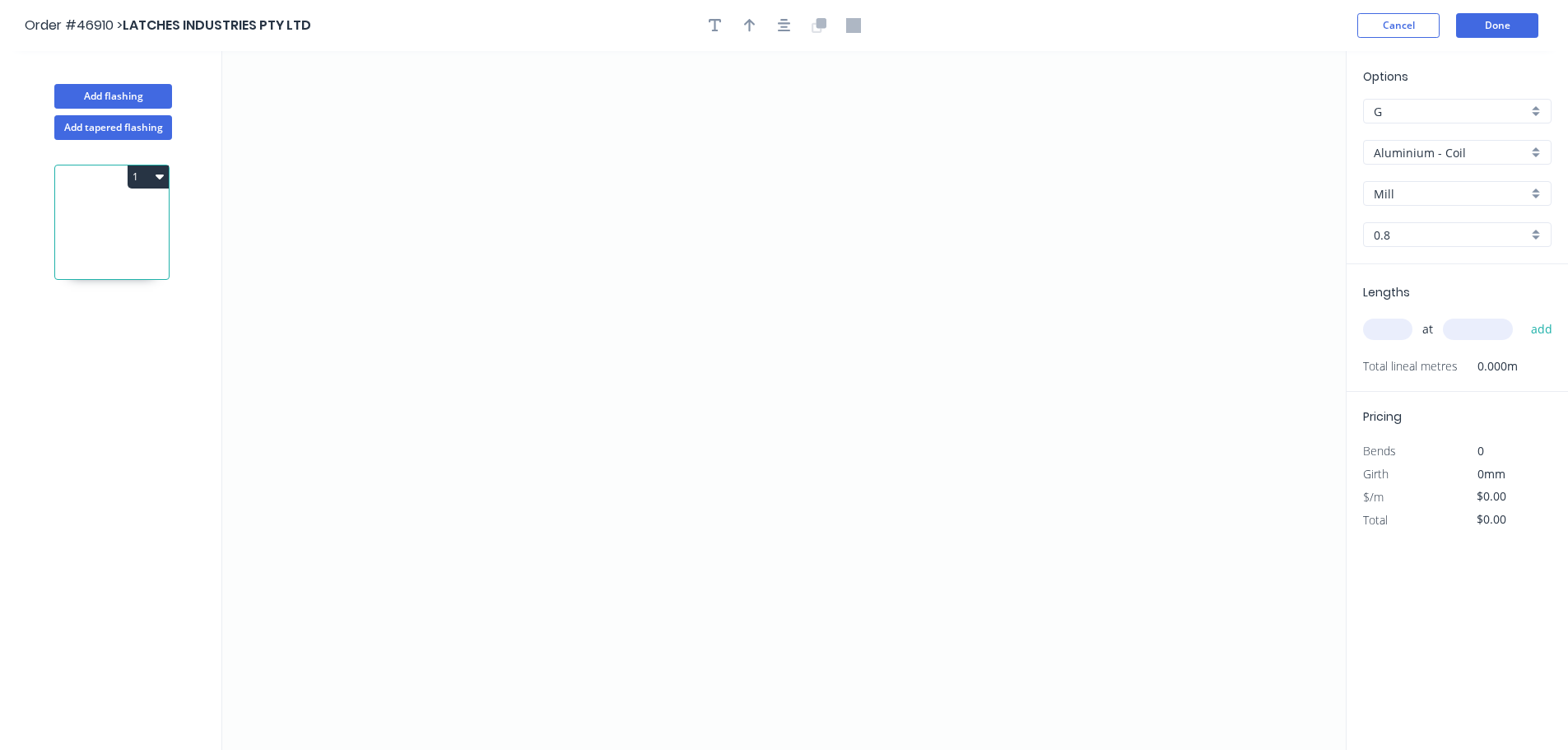
click at [1394, 158] on input "Aluminium - Coil" at bounding box center [1451, 153] width 154 height 17
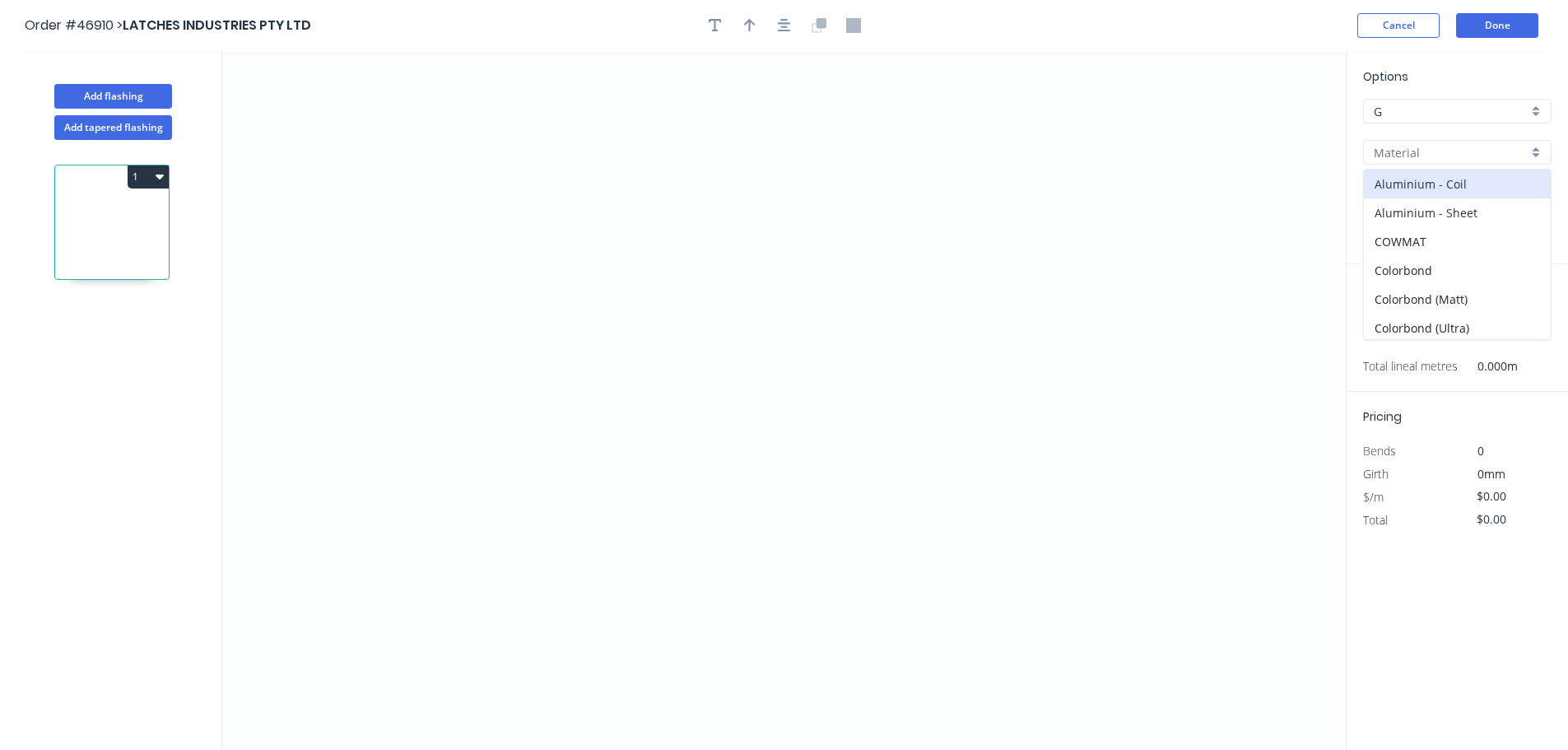
click at [1403, 214] on div "Aluminium - Sheet" at bounding box center [1457, 213] width 187 height 29
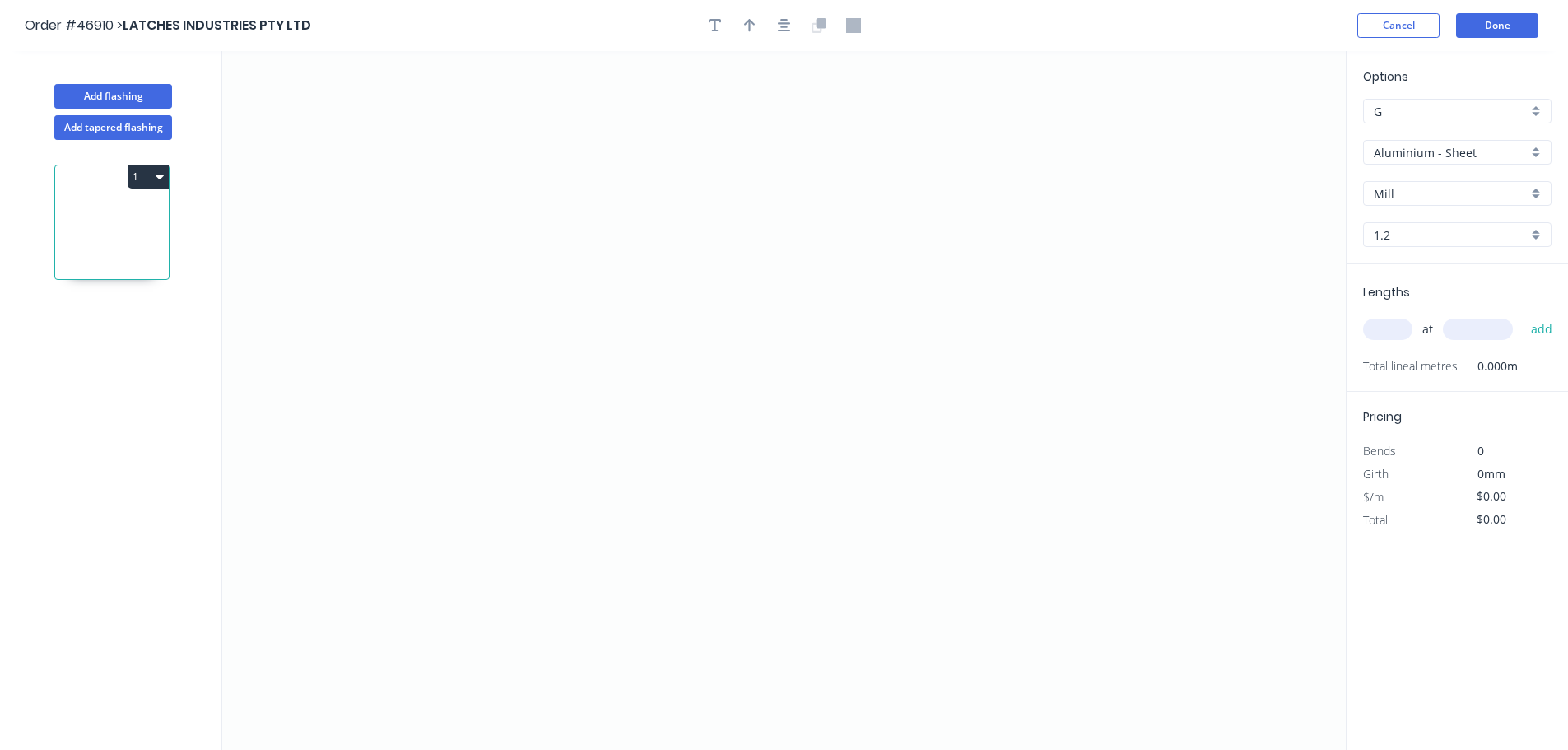
click at [1392, 233] on input "1.2" at bounding box center [1451, 235] width 154 height 17
click at [1400, 296] on div "1.6" at bounding box center [1457, 295] width 187 height 29
click at [1437, 160] on input "Aluminium - Sheet" at bounding box center [1451, 153] width 154 height 17
click at [1398, 300] on div "Zincalume" at bounding box center [1457, 296] width 187 height 29
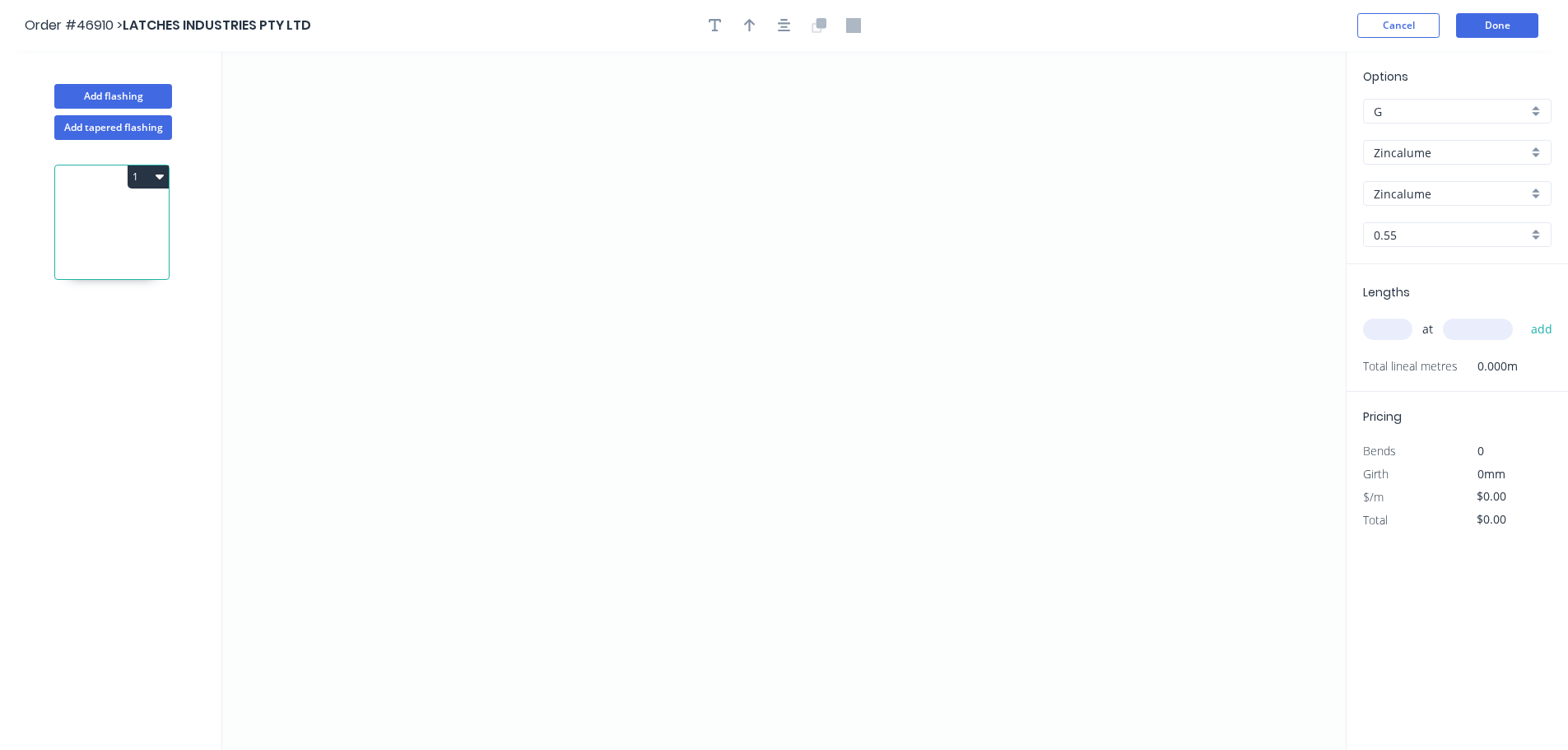
click at [1406, 240] on input "0.55" at bounding box center [1451, 235] width 154 height 17
click at [1410, 161] on div "Zincalume" at bounding box center [1457, 152] width 189 height 25
click at [1418, 320] on div "Zincanneal" at bounding box center [1457, 325] width 187 height 29
click at [1411, 204] on div "ELECTROGAL" at bounding box center [1457, 193] width 189 height 25
drag, startPoint x: 1399, startPoint y: 247, endPoint x: 1399, endPoint y: 207, distance: 40.0
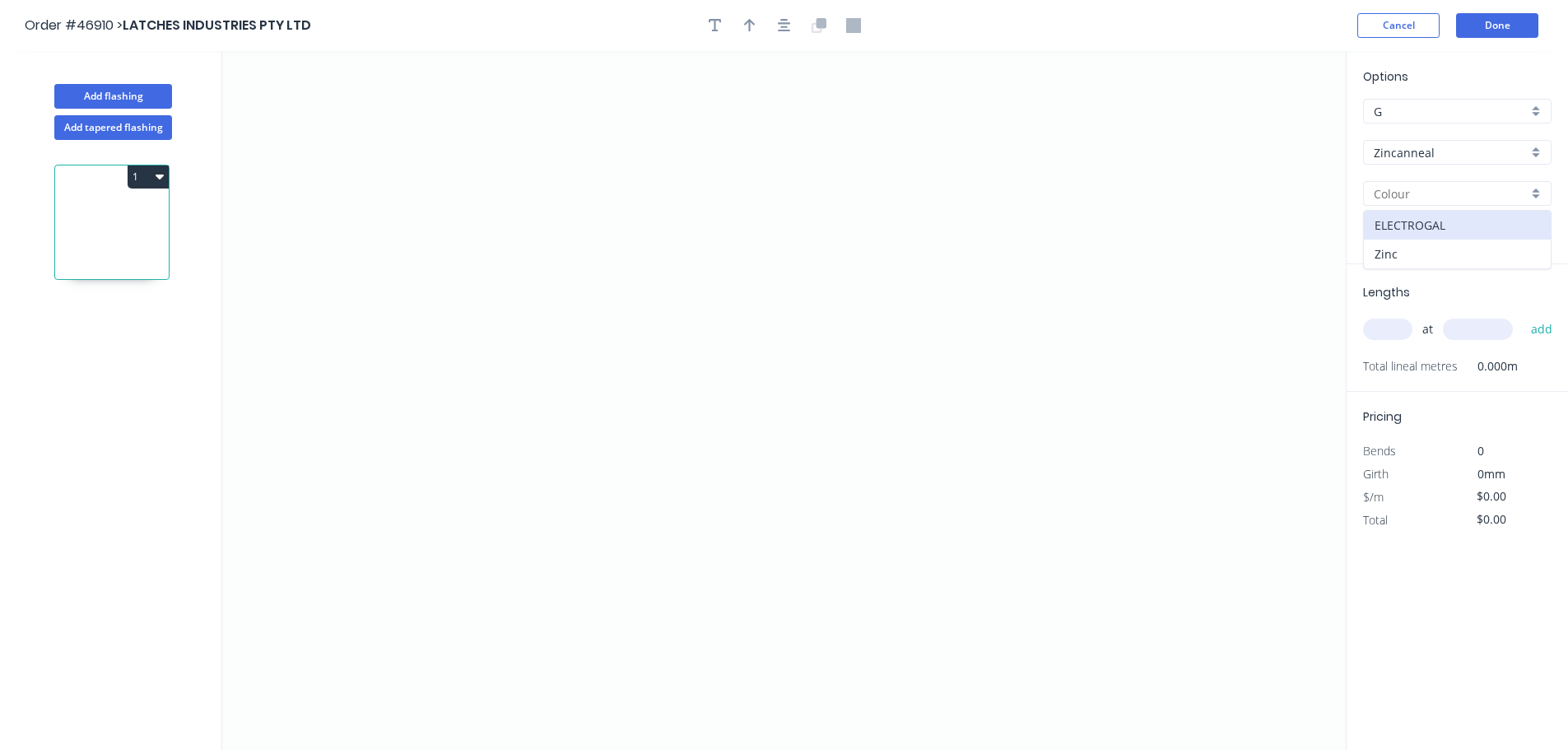
click at [1398, 247] on div "Zinc" at bounding box center [1457, 254] width 187 height 29
click at [1400, 233] on input "0.9" at bounding box center [1451, 235] width 154 height 17
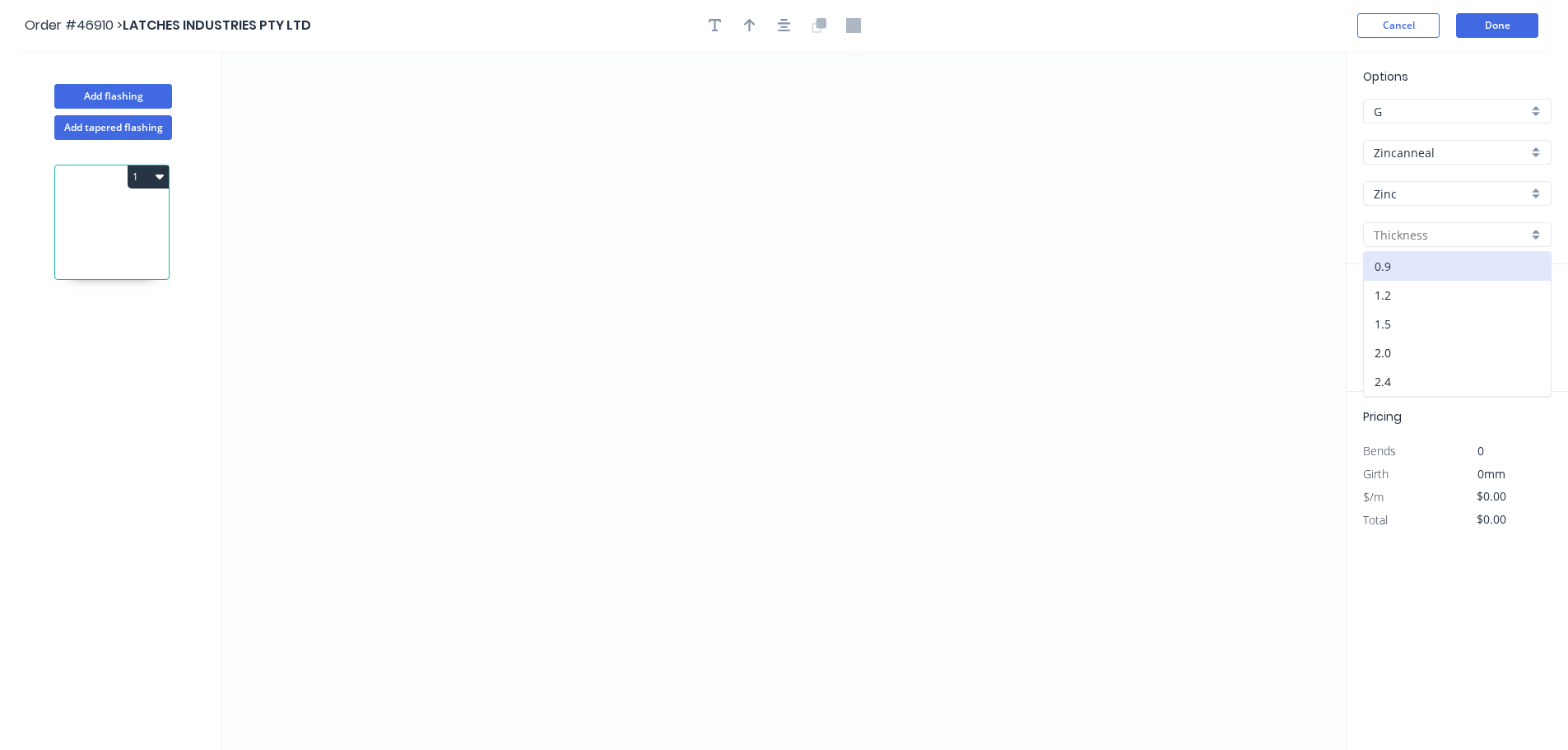
click at [1398, 314] on div "1.5" at bounding box center [1457, 324] width 187 height 29
click at [560, 254] on icon "0" at bounding box center [784, 400] width 1123 height 699
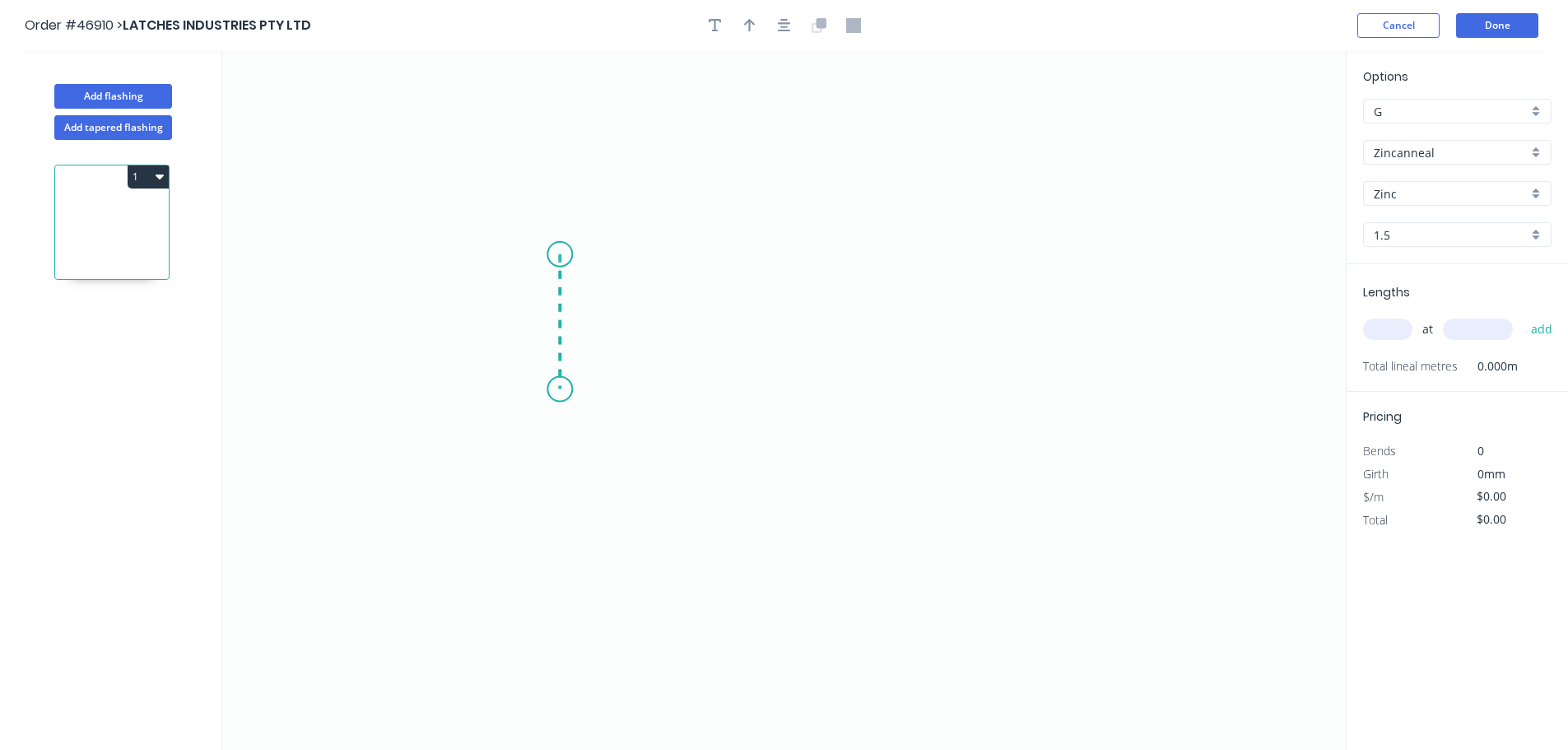
click at [560, 390] on icon "0" at bounding box center [784, 400] width 1123 height 699
click at [934, 375] on icon "0 ?" at bounding box center [784, 400] width 1123 height 699
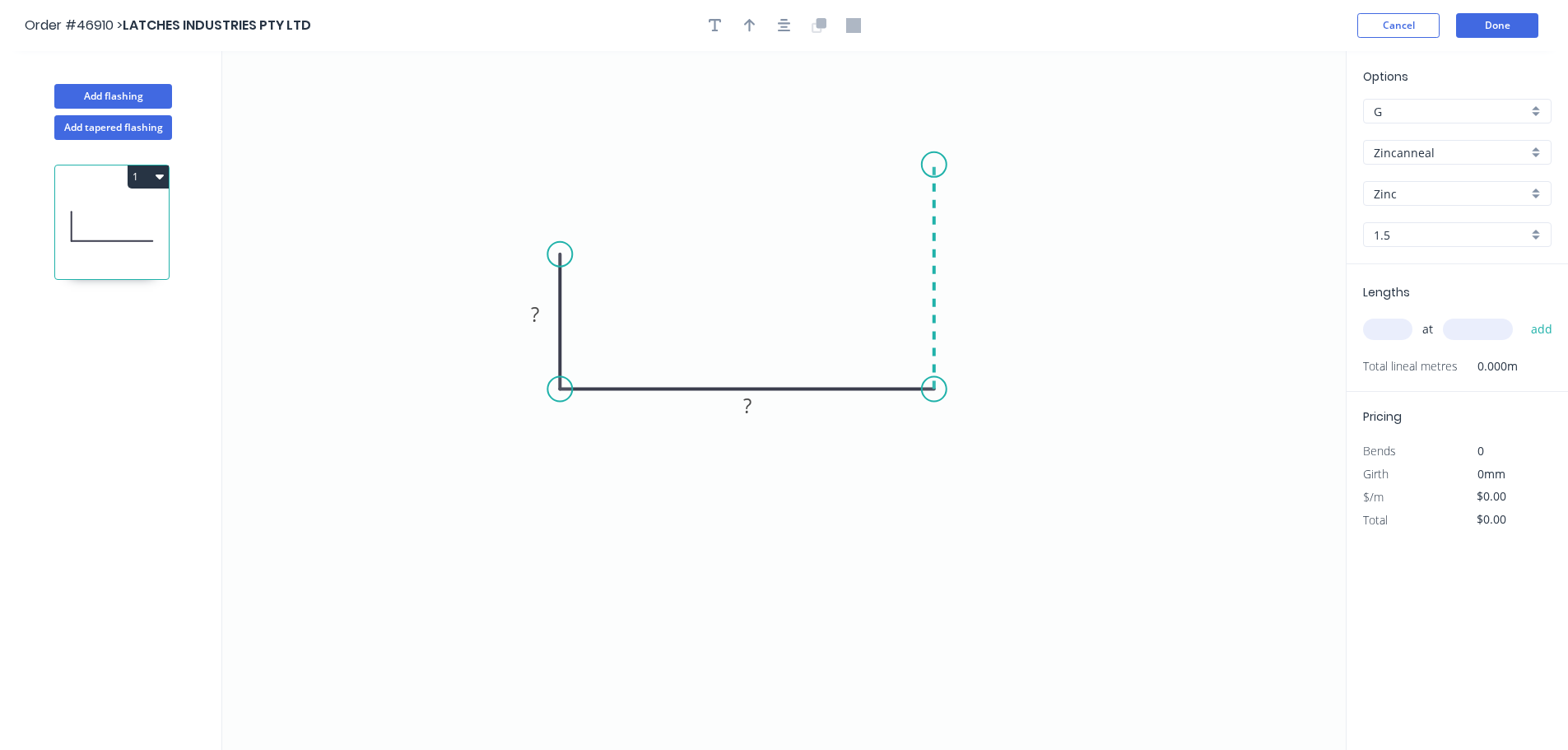
click at [938, 164] on icon "0 ? ?" at bounding box center [784, 400] width 1123 height 699
click at [541, 310] on rect at bounding box center [535, 315] width 33 height 23
click at [1385, 336] on input "text" at bounding box center [1388, 329] width 49 height 21
click at [1523, 315] on button "add" at bounding box center [1543, 329] width 39 height 28
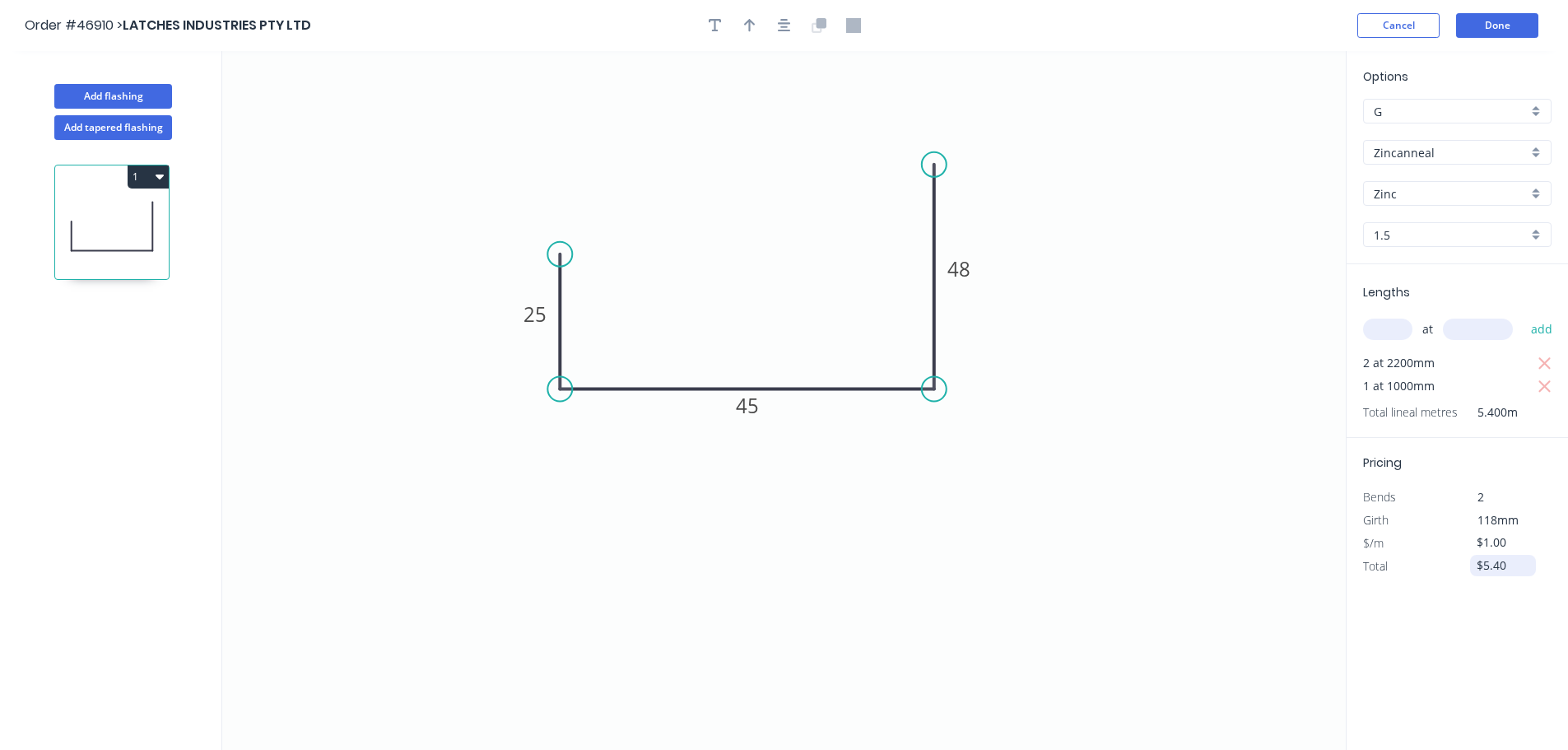
drag, startPoint x: 1509, startPoint y: 572, endPoint x: 1483, endPoint y: 572, distance: 26.0
click at [1483, 572] on input "$5.40" at bounding box center [1504, 565] width 56 height 23
click at [1492, 19] on button "Done" at bounding box center [1497, 25] width 82 height 25
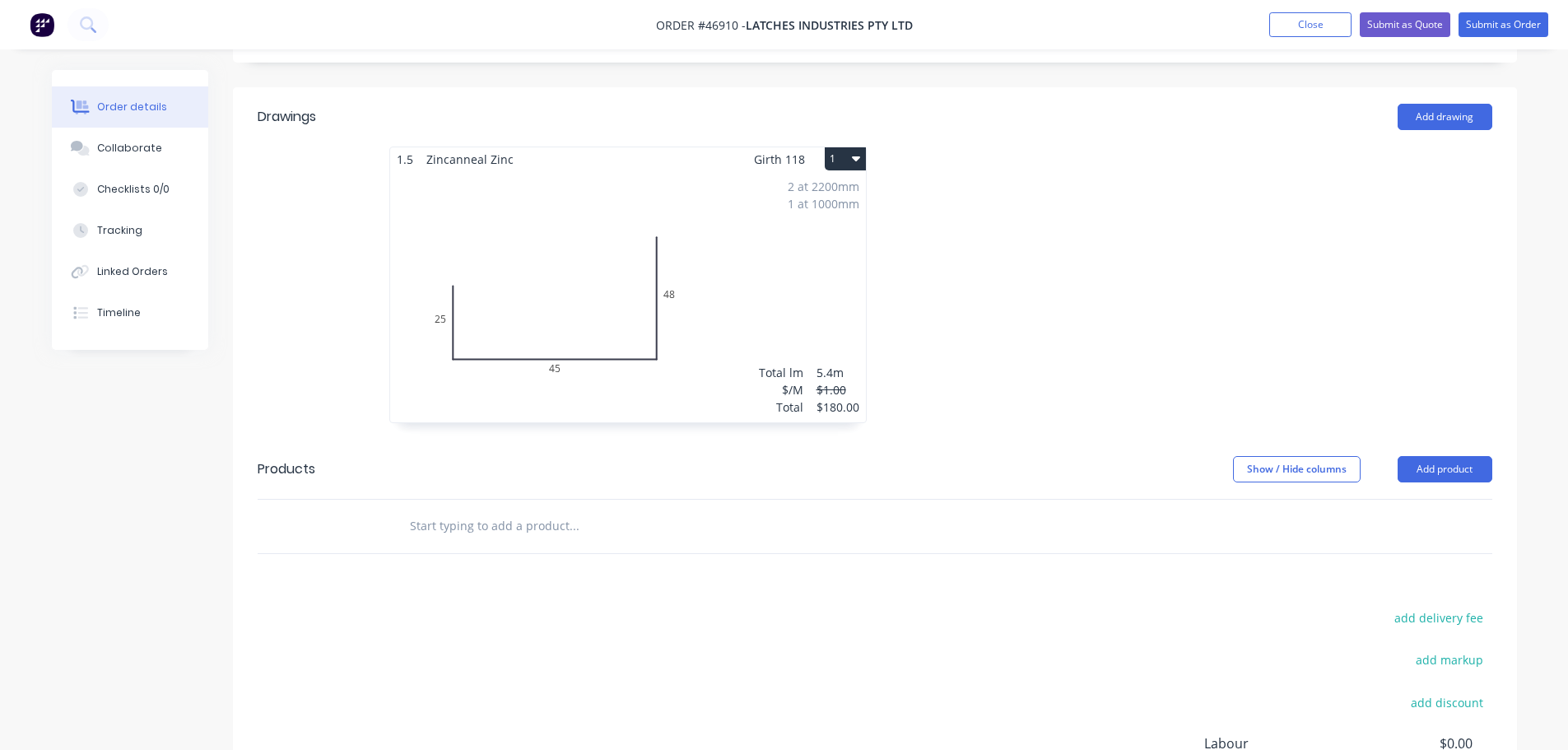
scroll to position [150, 0]
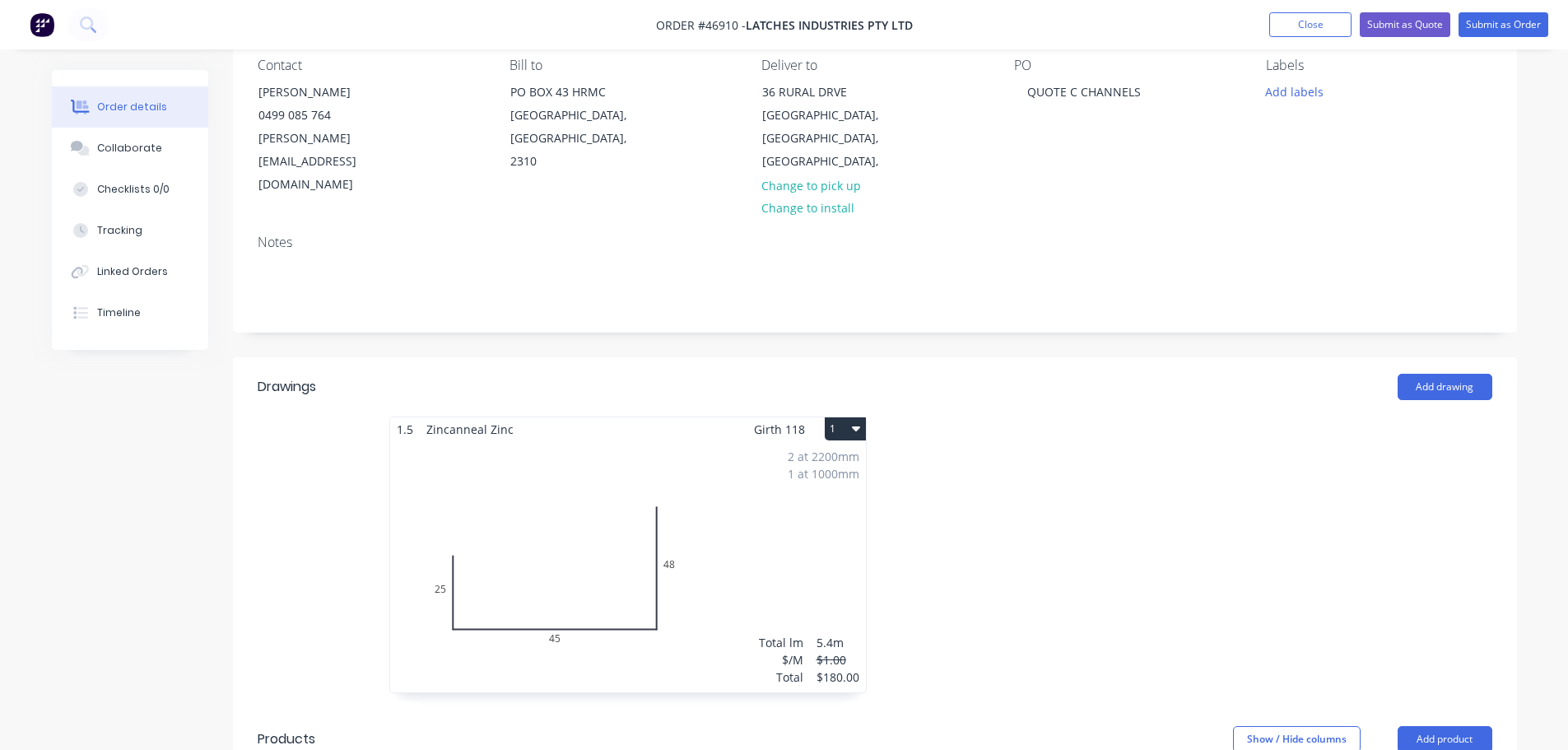
drag, startPoint x: 1366, startPoint y: 79, endPoint x: 1369, endPoint y: 69, distance: 10.4
click at [1369, 72] on div "Labels Add labels" at bounding box center [1379, 127] width 225 height 139
click at [1381, 32] on button "Submit as Quote" at bounding box center [1405, 25] width 91 height 25
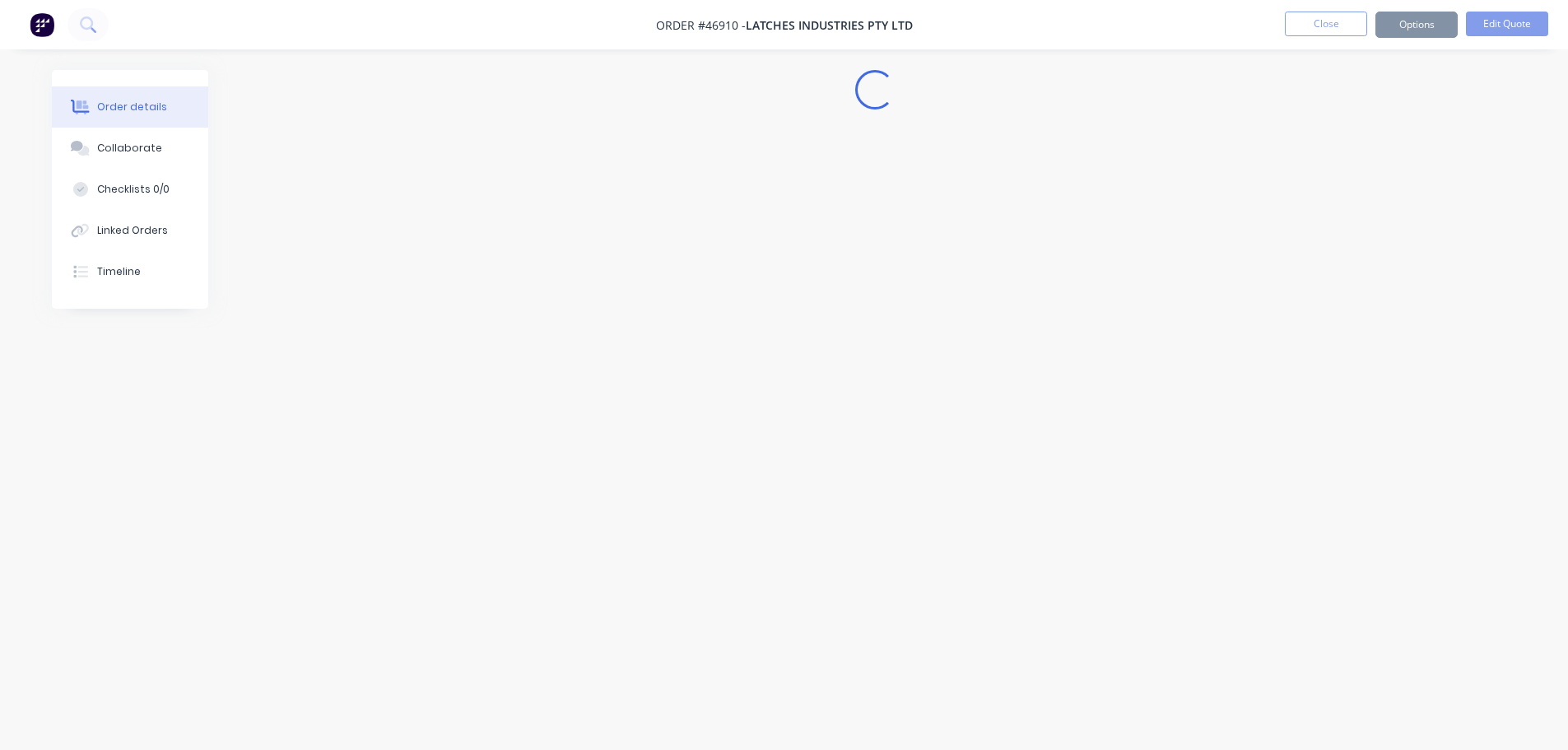
scroll to position [0, 0]
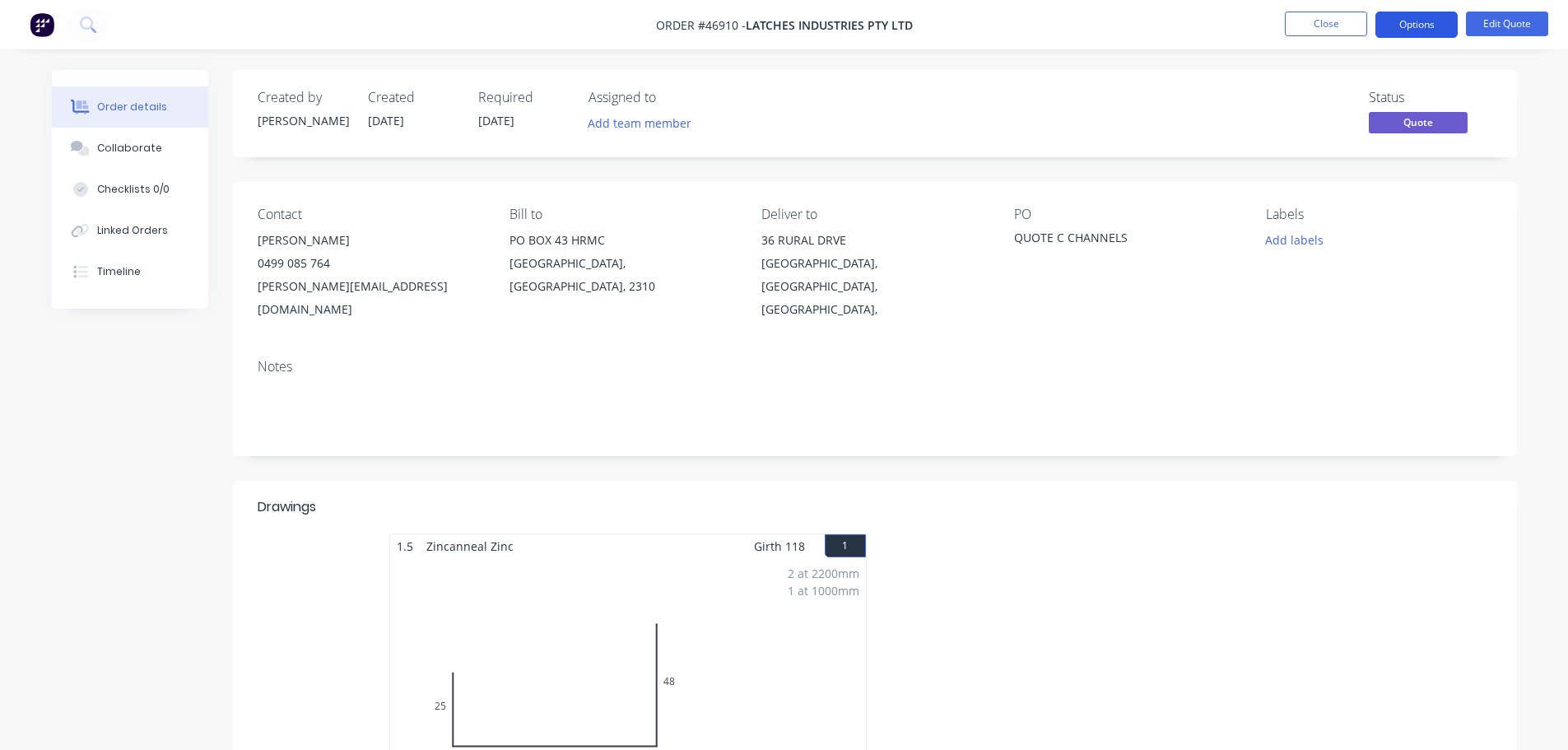
click at [1430, 19] on button "Options" at bounding box center [1416, 25] width 82 height 26
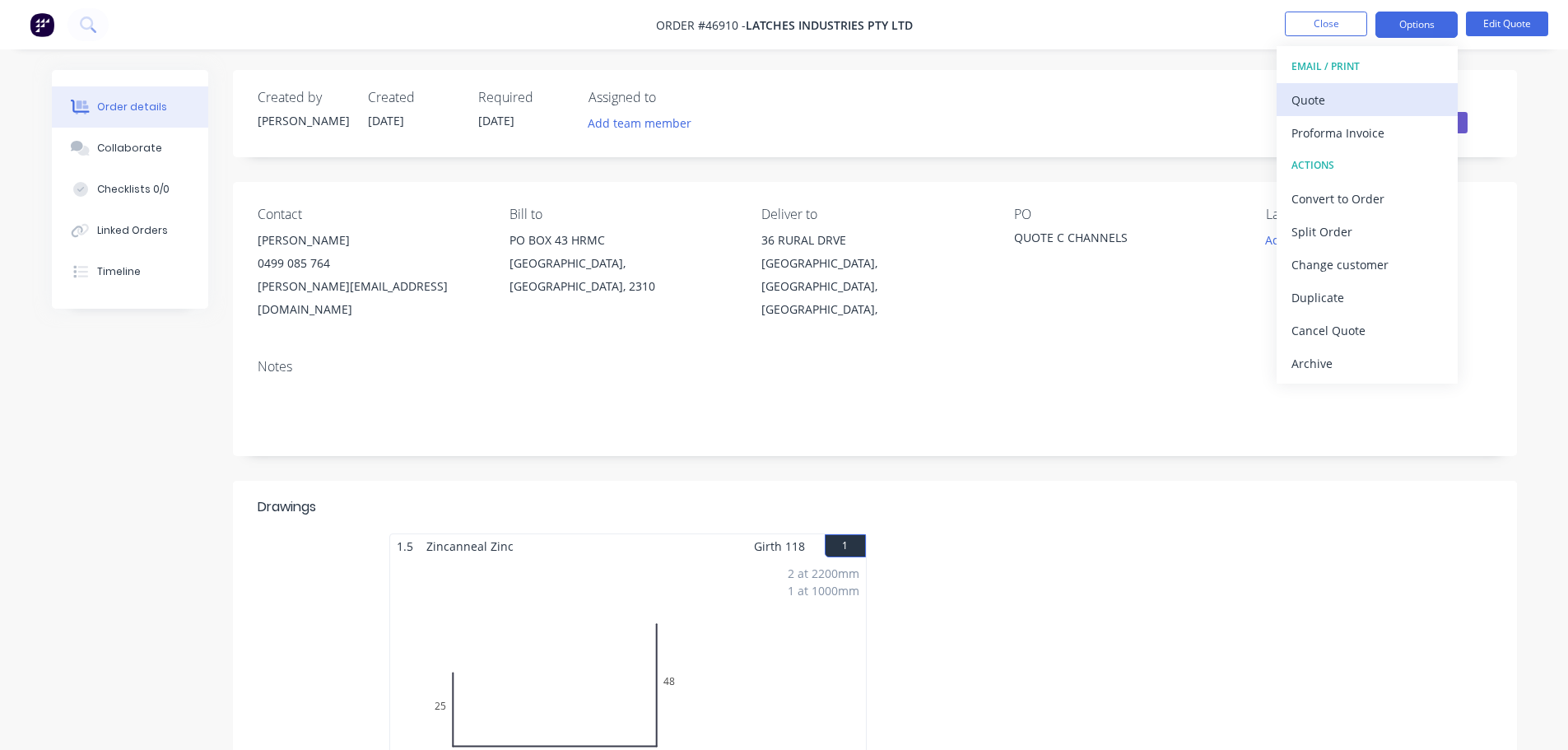
click at [1340, 95] on div "Quote" at bounding box center [1367, 100] width 152 height 24
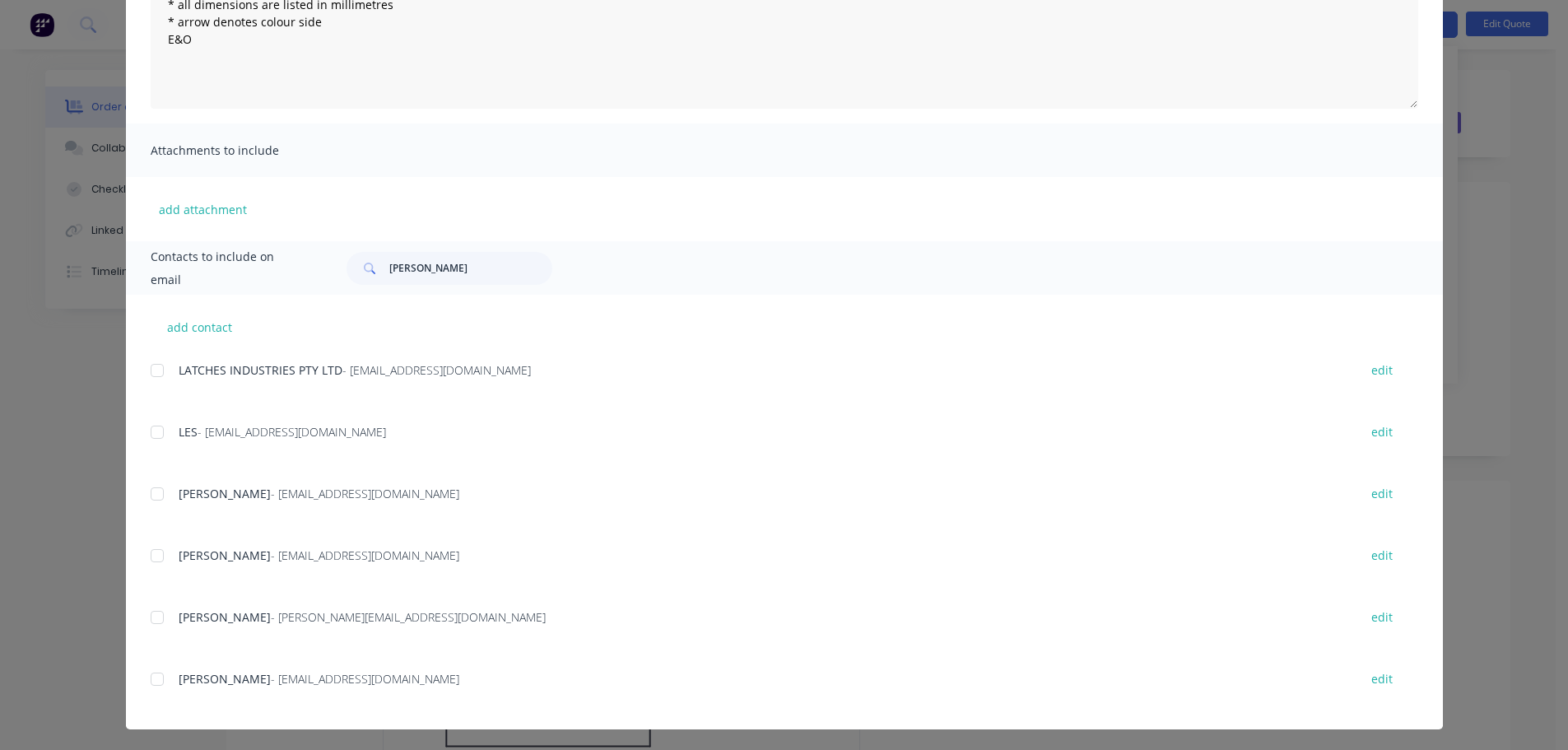
scroll to position [247, 0]
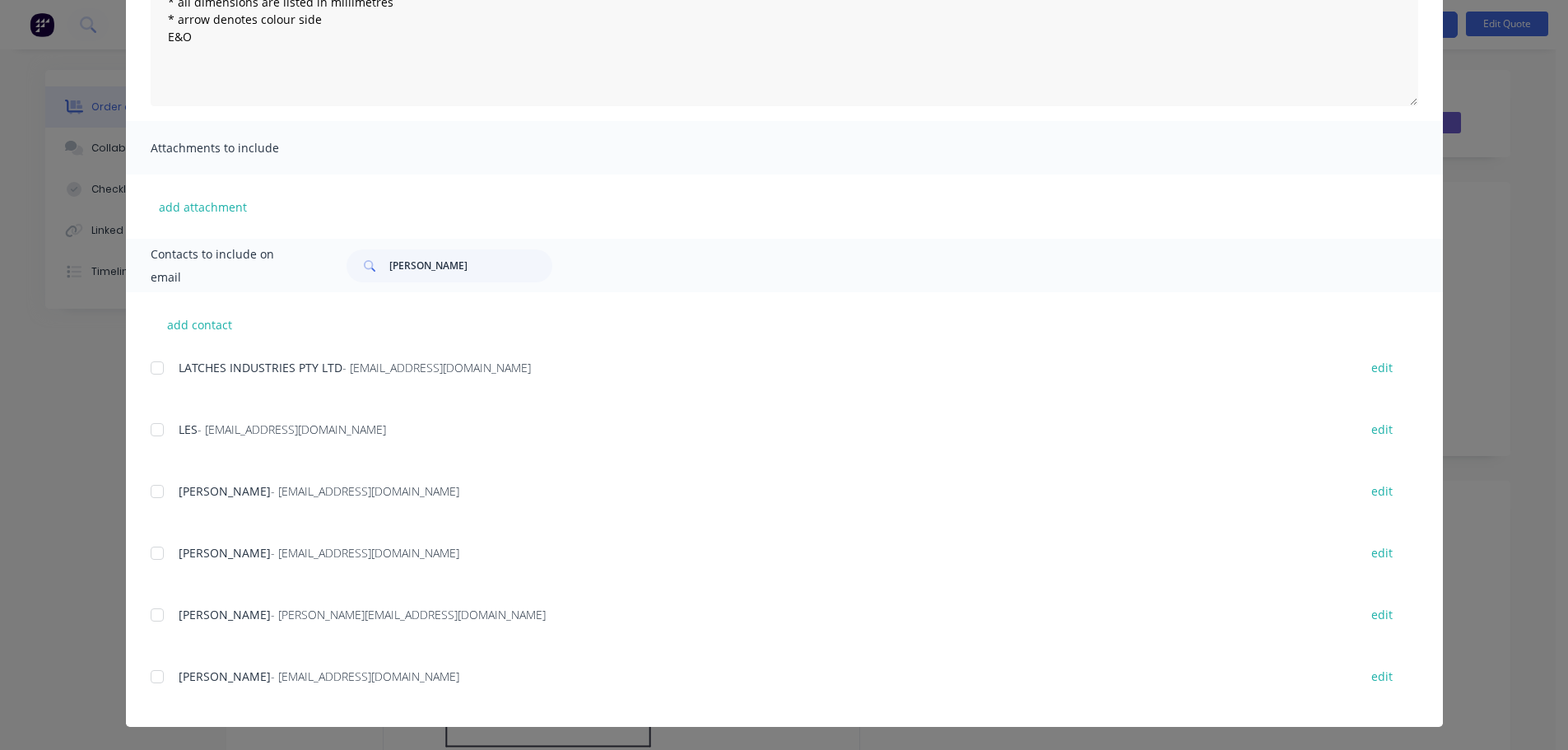
click at [152, 621] on div at bounding box center [157, 614] width 33 height 33
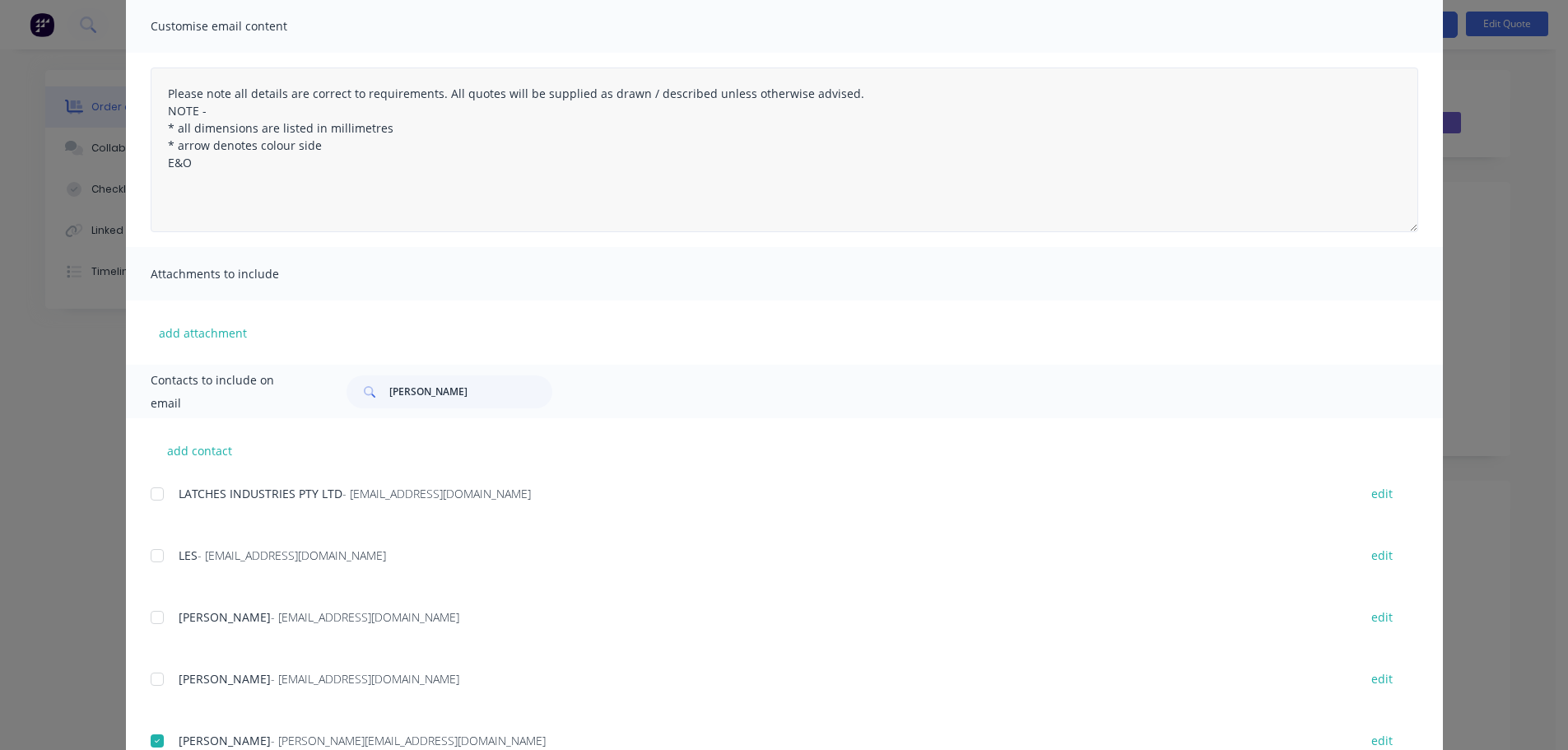
scroll to position [0, 0]
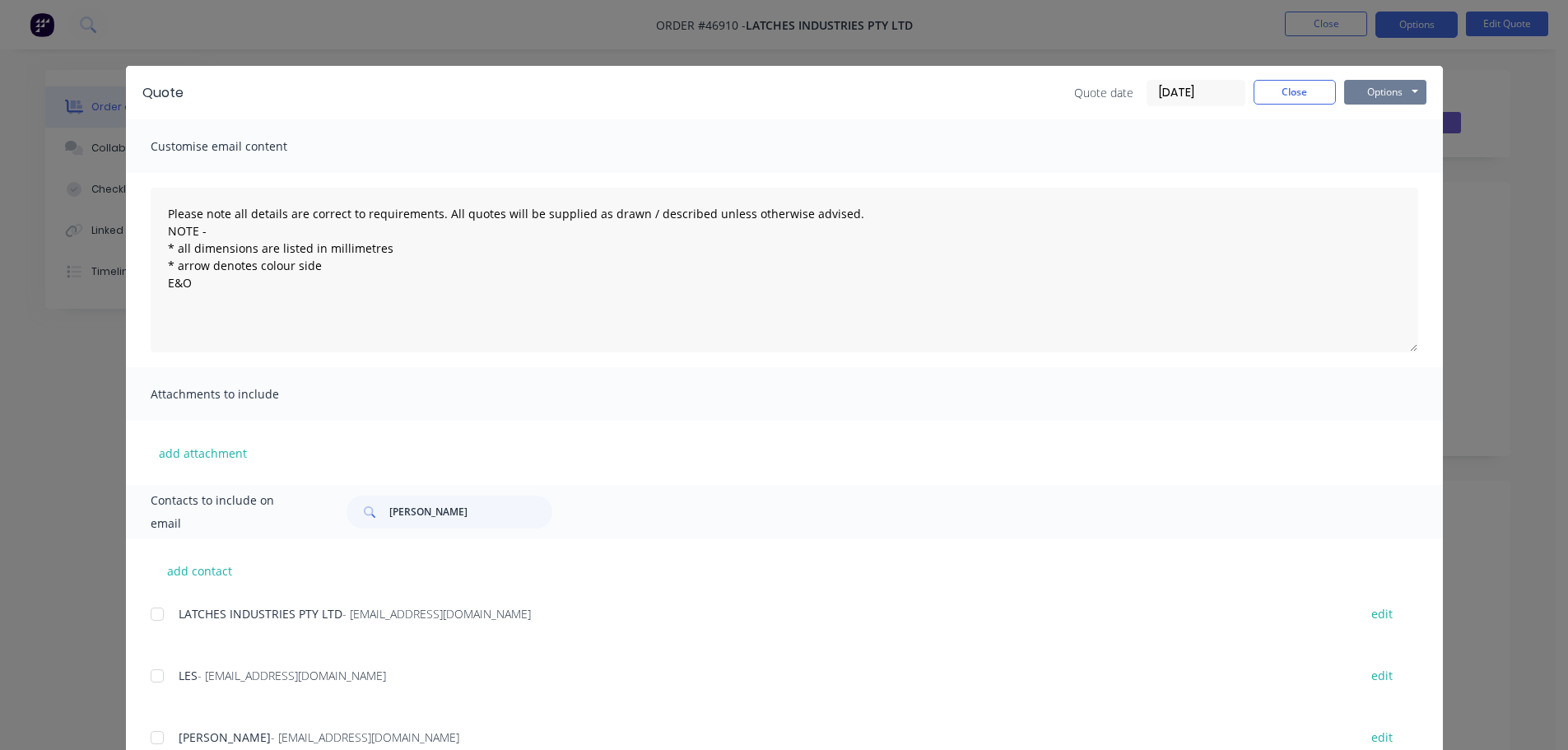
click at [1396, 98] on button "Options" at bounding box center [1385, 92] width 82 height 25
click at [1375, 180] on button "Email" at bounding box center [1397, 175] width 105 height 27
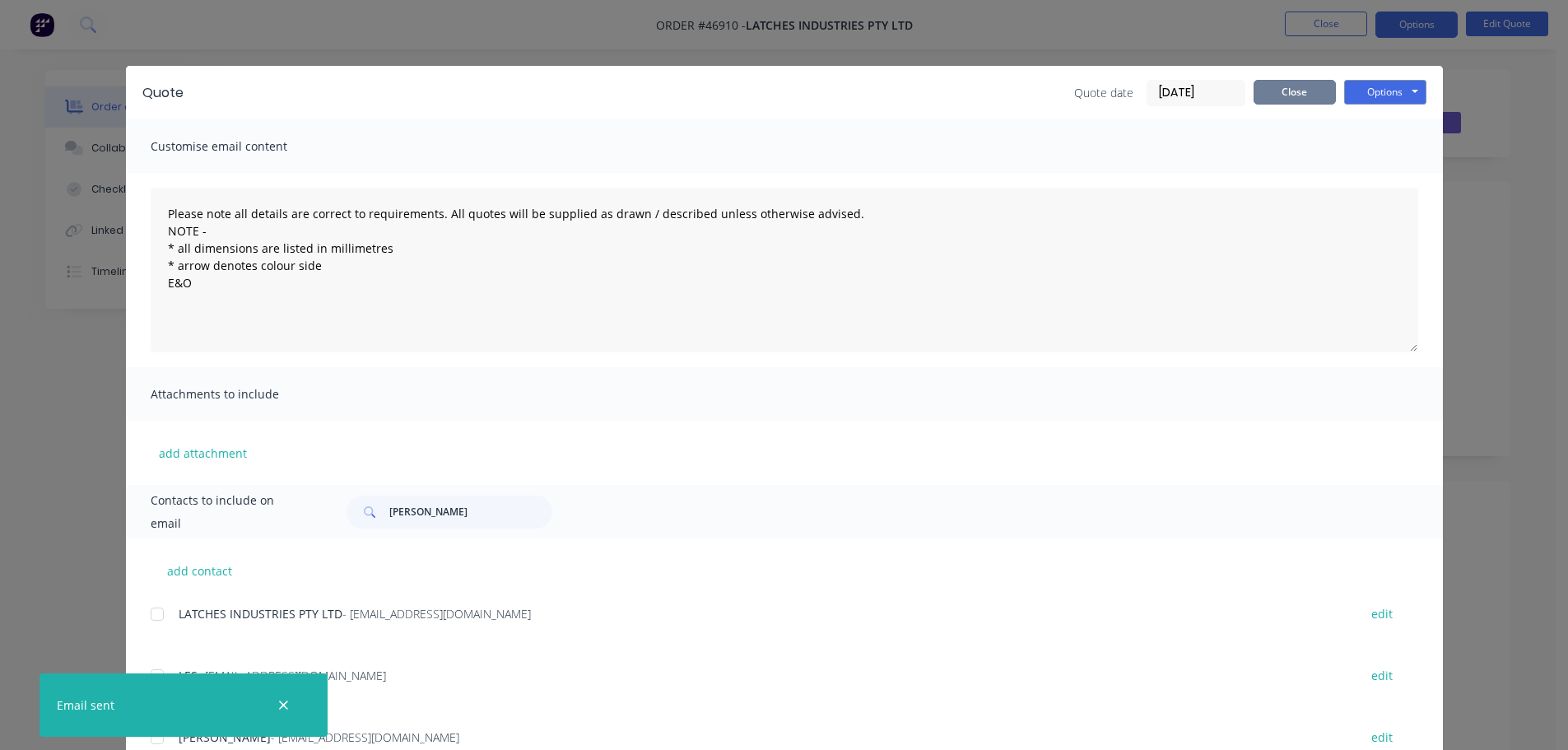
click at [1280, 84] on button "Close" at bounding box center [1294, 92] width 82 height 25
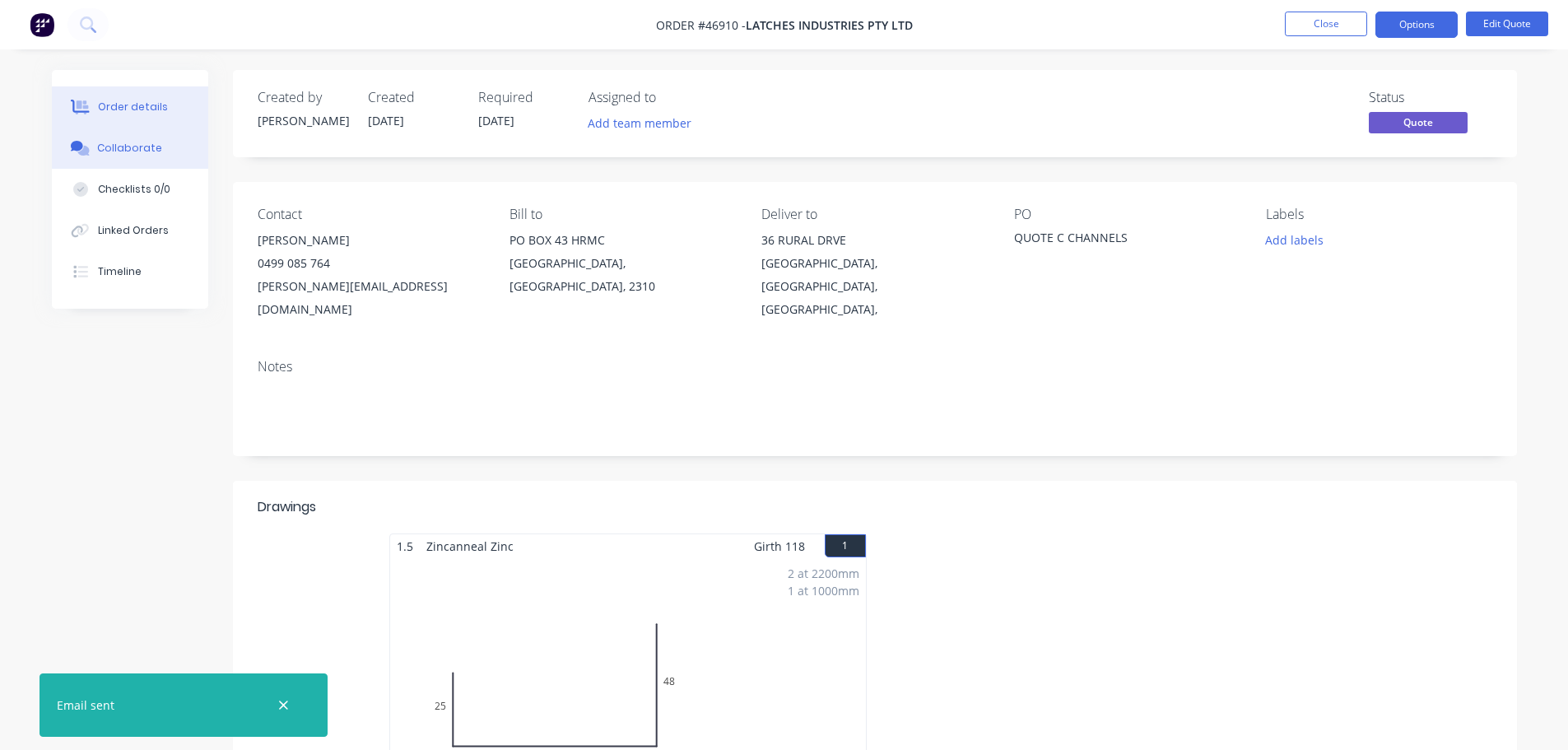
click at [165, 144] on button "Collaborate" at bounding box center [130, 148] width 157 height 42
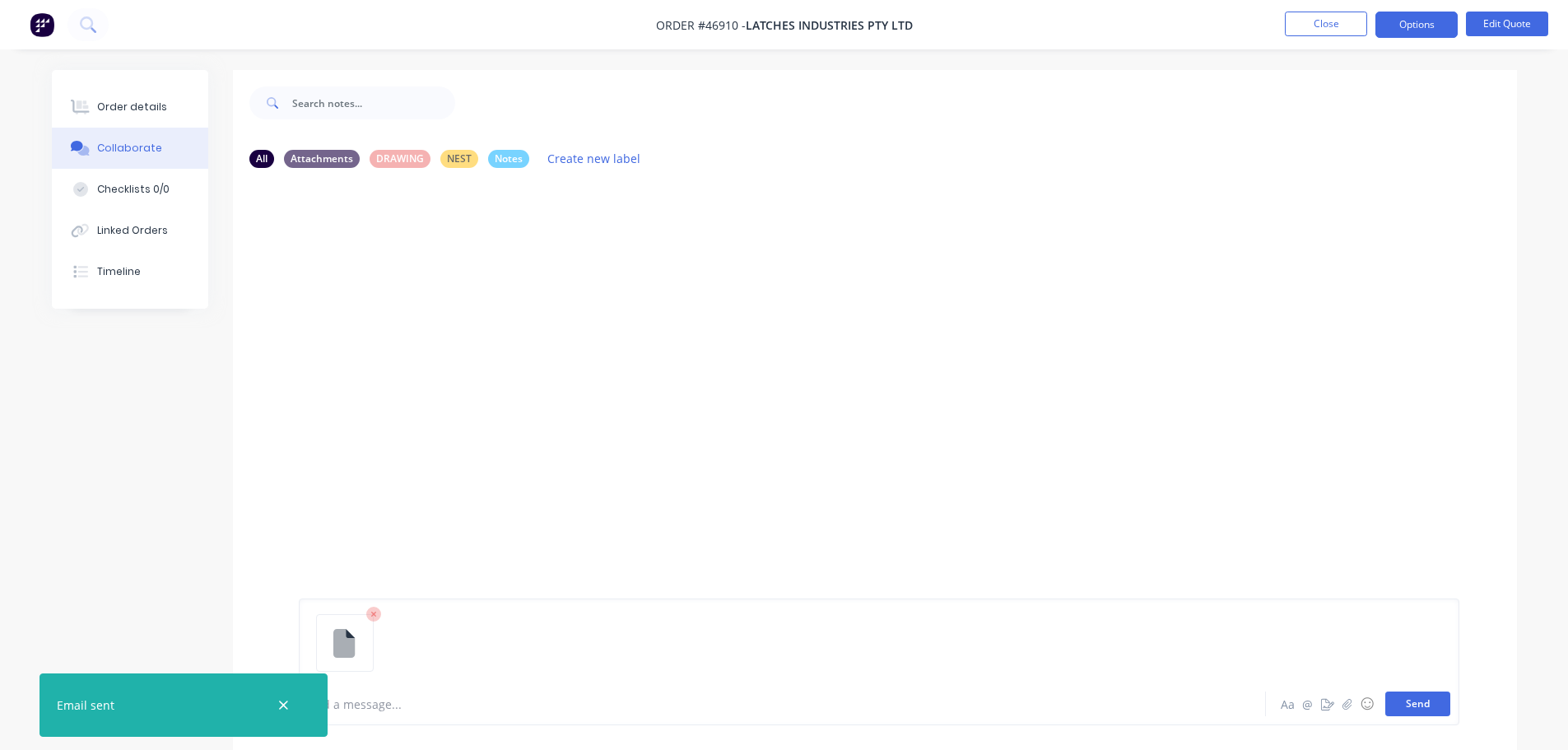
click at [1432, 699] on button "Send" at bounding box center [1417, 703] width 65 height 25
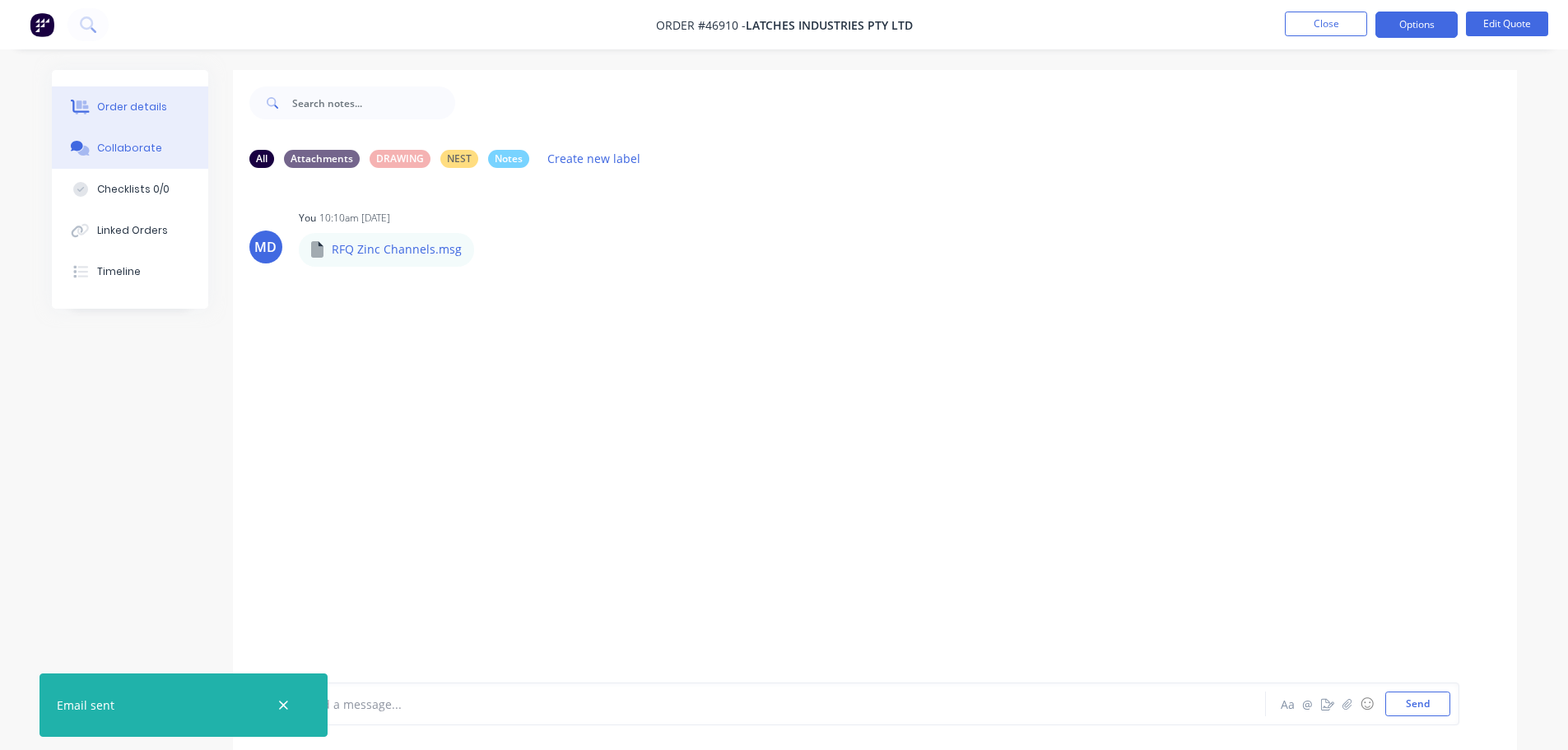
click at [163, 119] on button "Order details" at bounding box center [130, 107] width 157 height 42
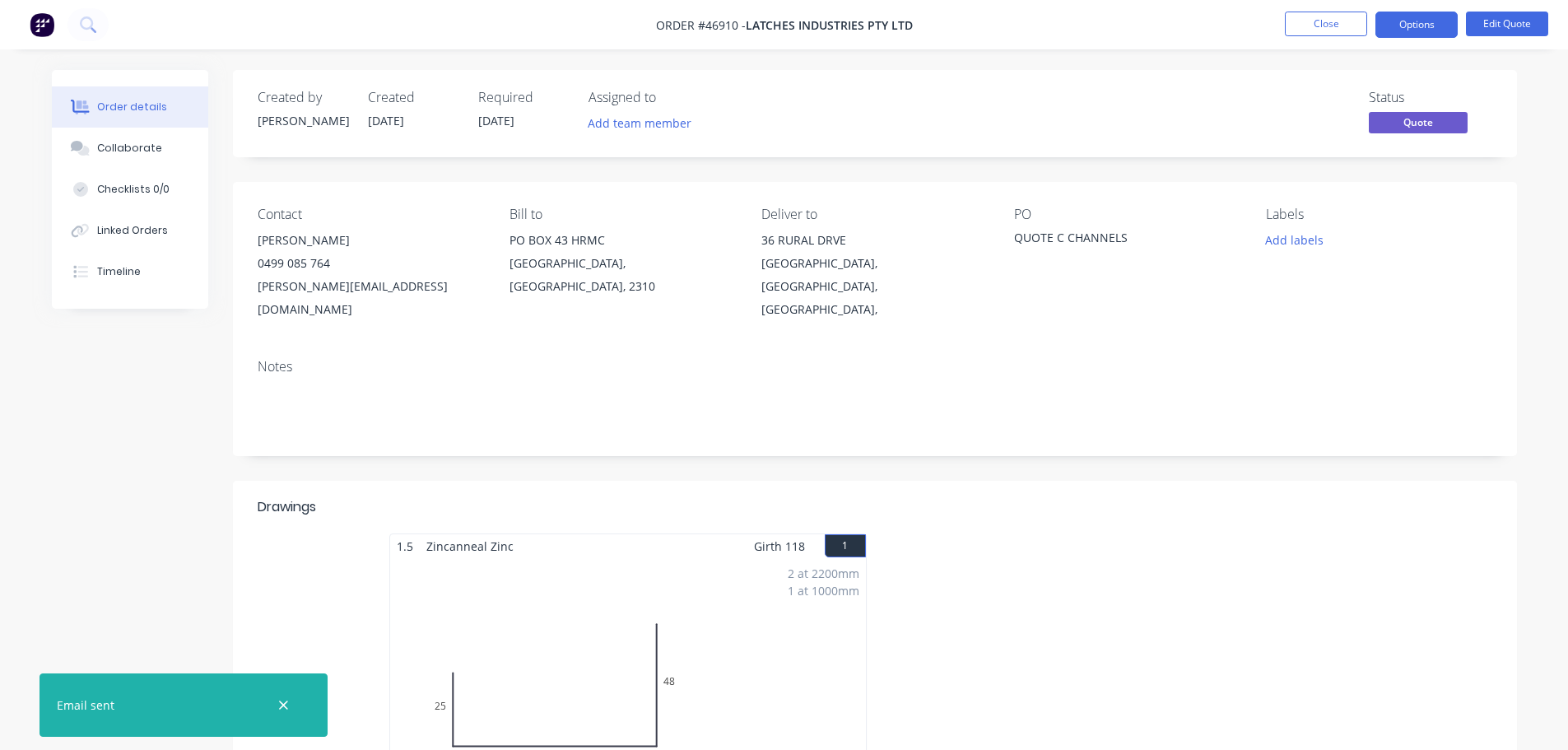
click at [1317, 8] on nav "Order #46910 - LATCHES INDUSTRIES PTY LTD Close Options Edit Quote" at bounding box center [784, 25] width 1568 height 49
click at [1317, 14] on button "Close" at bounding box center [1326, 24] width 82 height 25
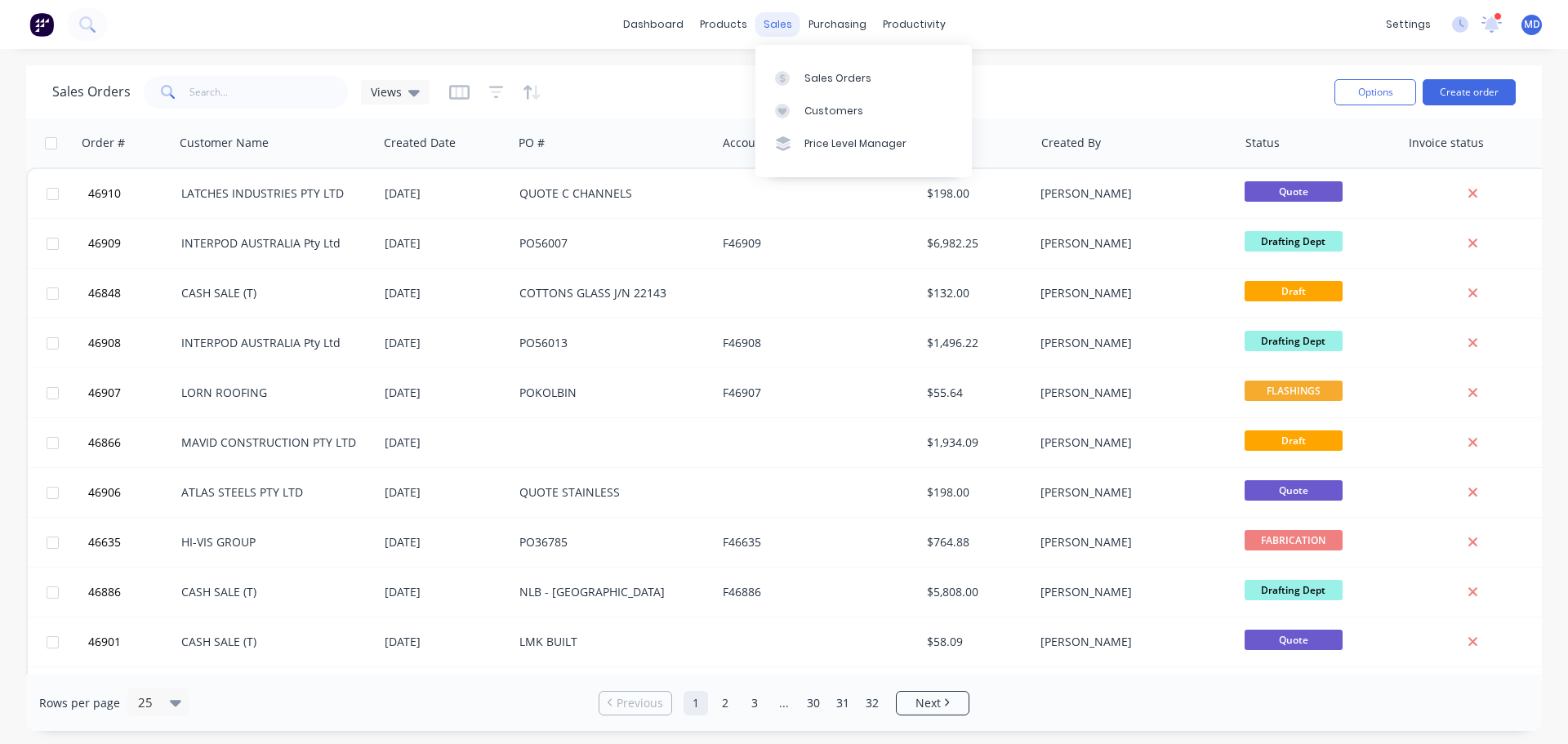
click at [776, 13] on div "sales" at bounding box center [777, 24] width 45 height 24
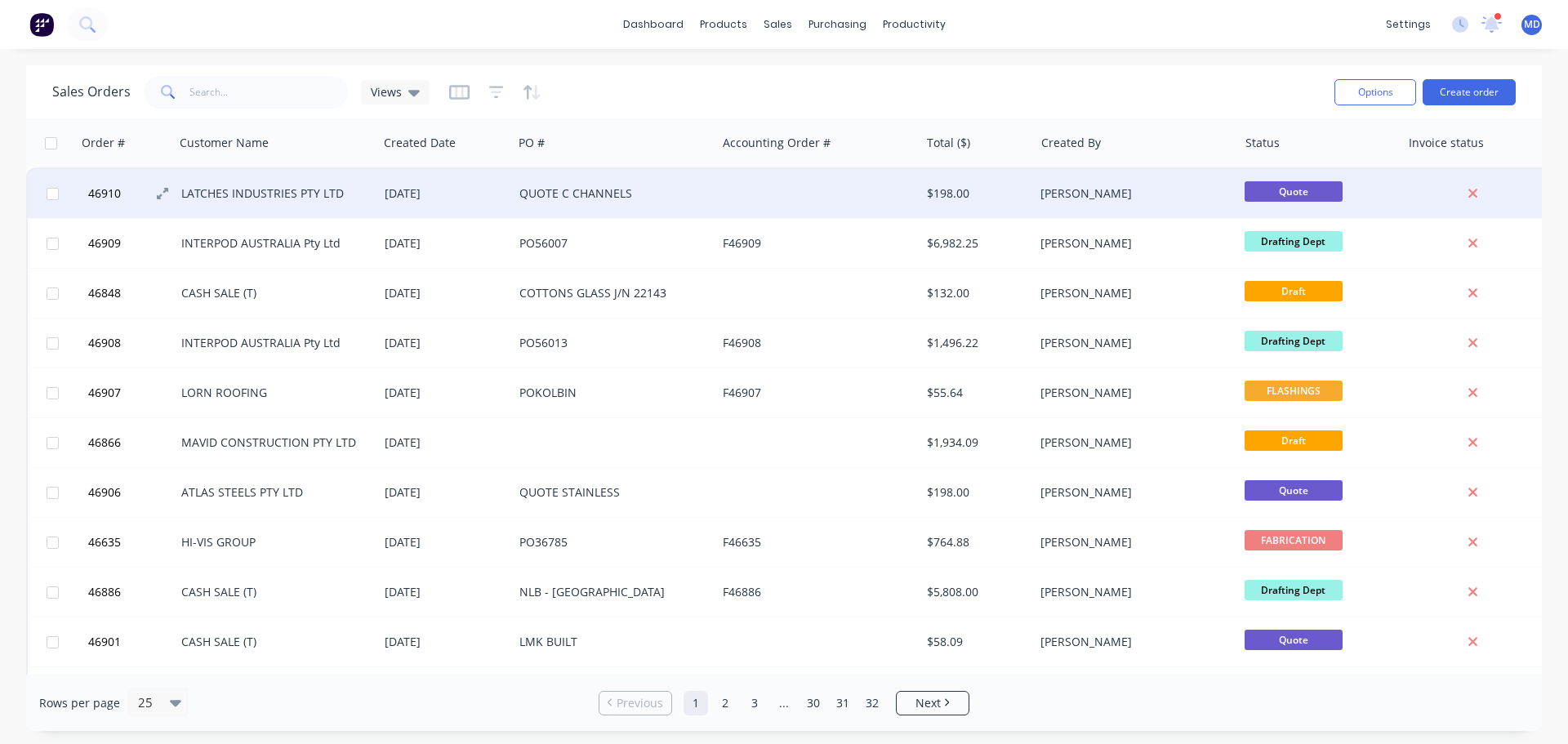
click at [93, 186] on span "46910" at bounding box center [104, 193] width 33 height 16
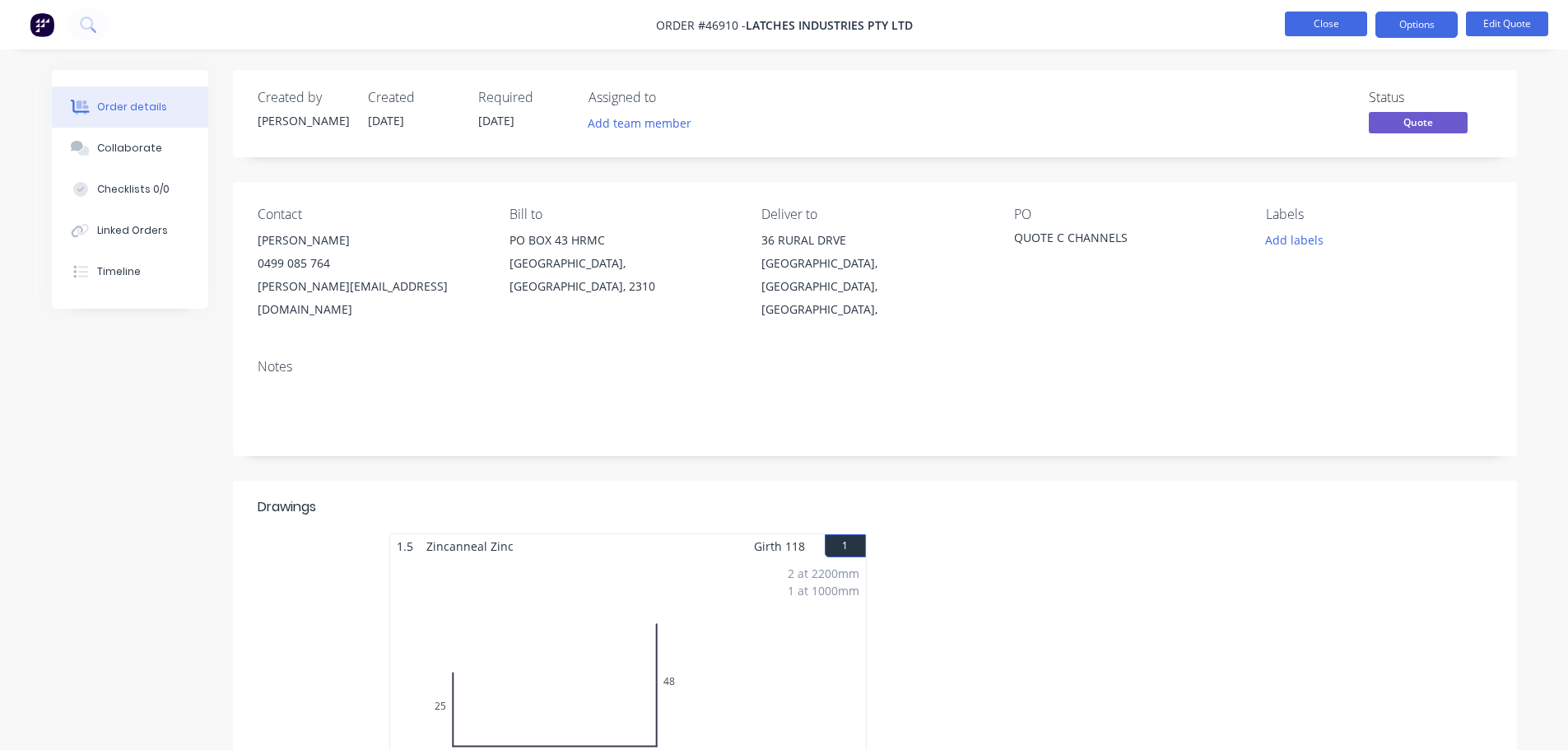
click at [1331, 26] on button "Close" at bounding box center [1326, 24] width 82 height 25
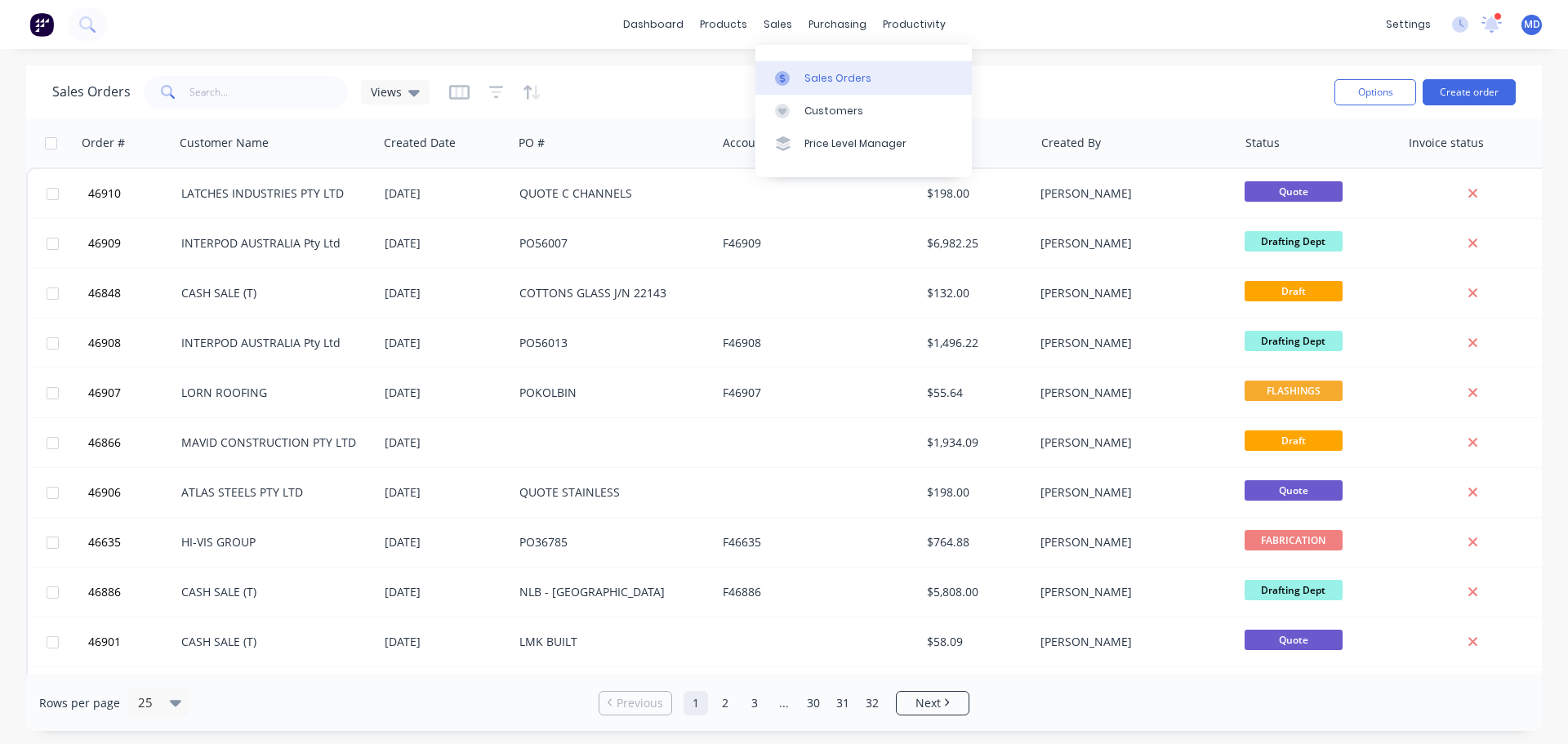
click at [795, 86] on link "Sales Orders" at bounding box center [864, 77] width 217 height 33
click at [797, 77] on div at bounding box center [787, 78] width 24 height 14
click at [810, 63] on link "Sales Orders" at bounding box center [864, 77] width 217 height 33
drag, startPoint x: 813, startPoint y: 81, endPoint x: 806, endPoint y: 70, distance: 13.0
click at [813, 80] on div "Sales Orders" at bounding box center [838, 78] width 67 height 14
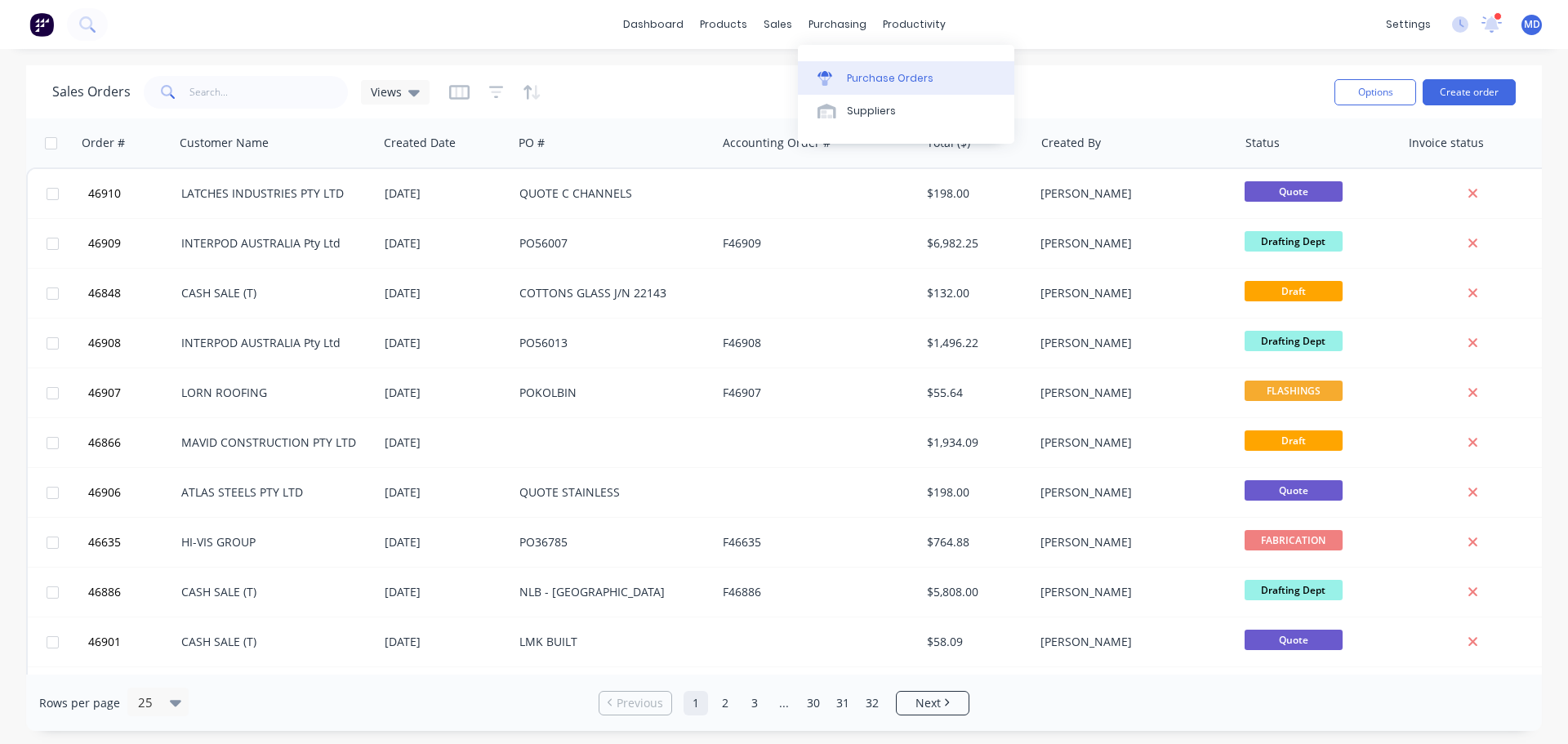
click at [856, 78] on div "Purchase Orders" at bounding box center [890, 78] width 87 height 14
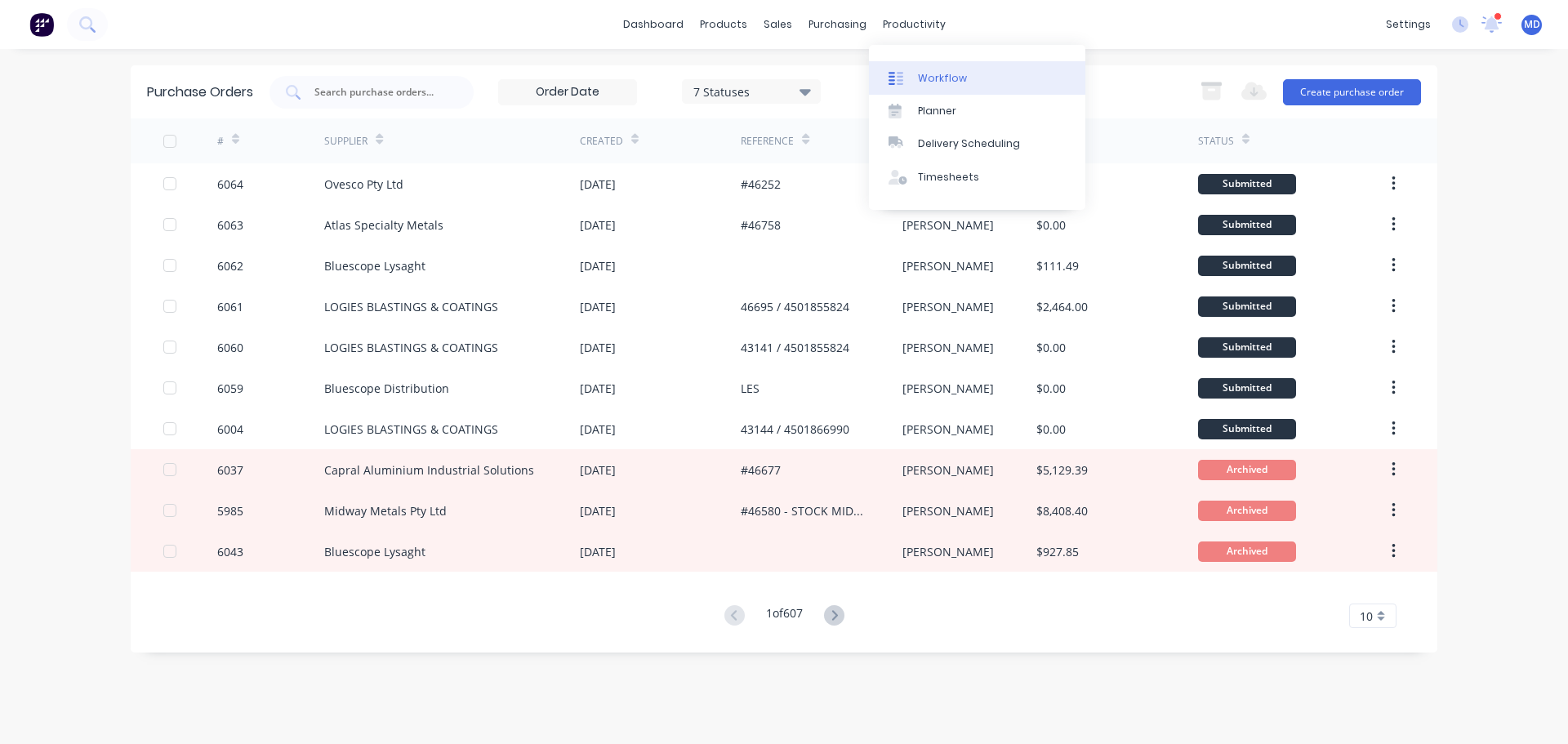
click at [941, 73] on div "Workflow" at bounding box center [942, 78] width 49 height 14
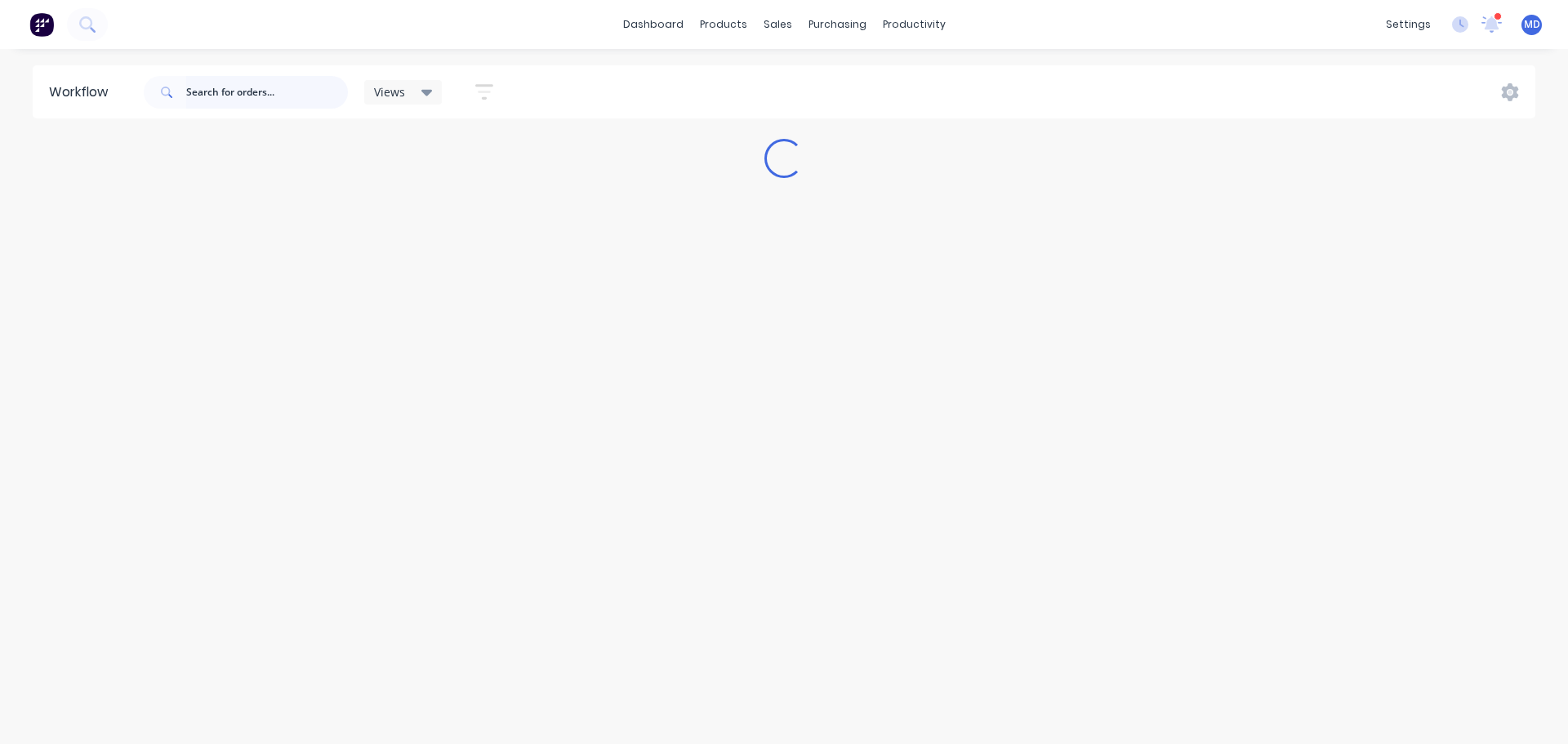
click at [292, 92] on input "text" at bounding box center [267, 92] width 161 height 33
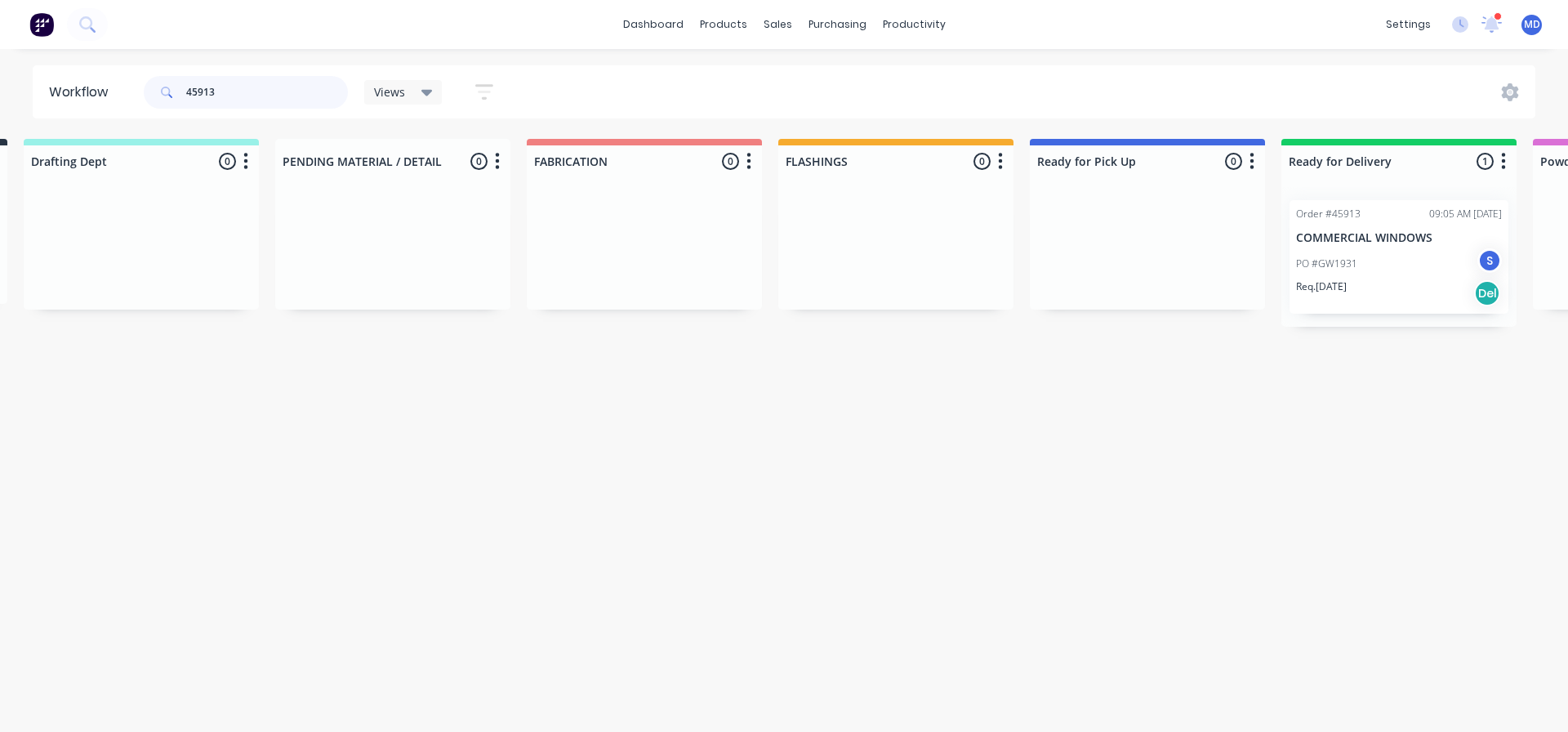
scroll to position [0, 265]
click at [1423, 409] on div "Mark as Delivered" at bounding box center [1437, 413] width 164 height 34
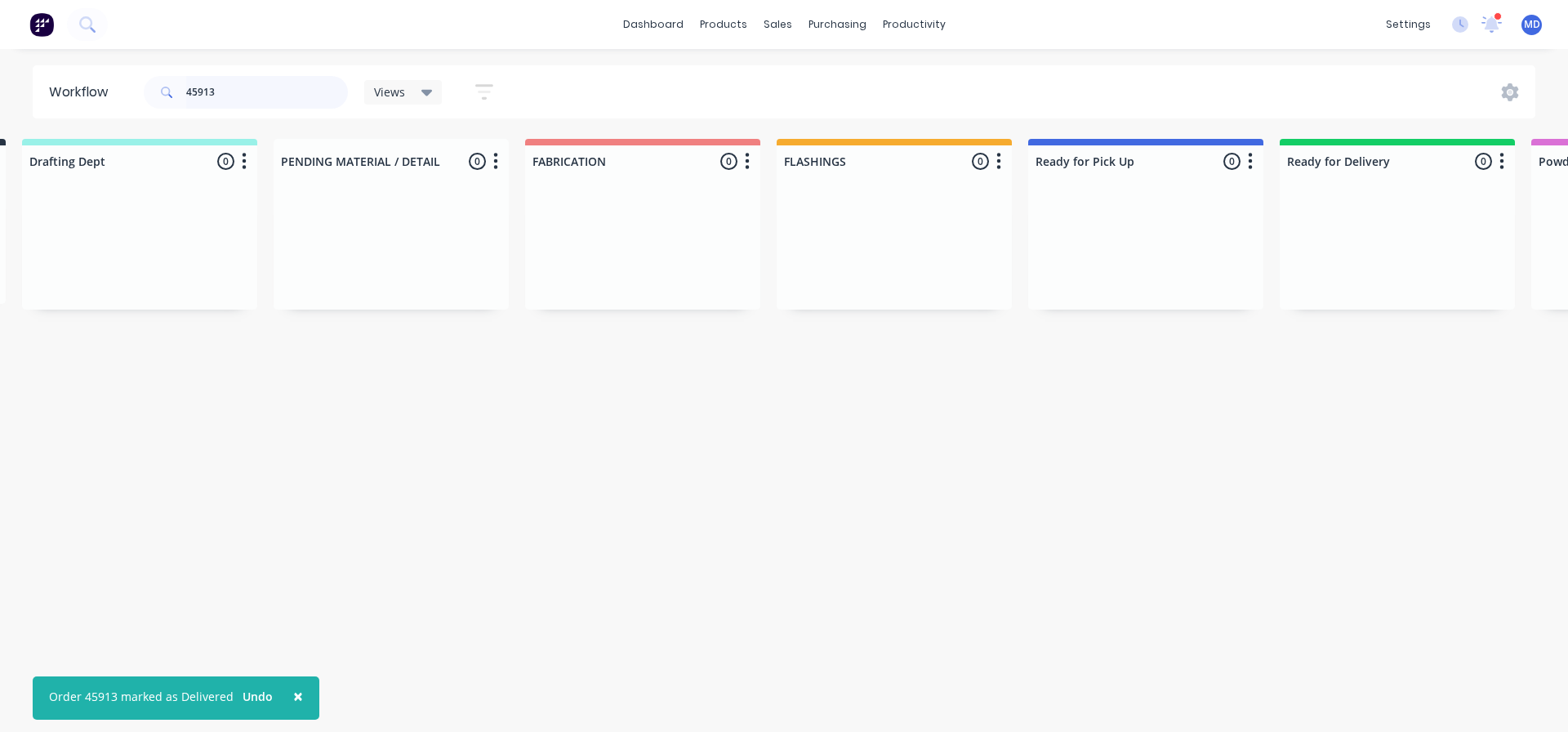
click at [265, 86] on input "45913" at bounding box center [267, 92] width 161 height 33
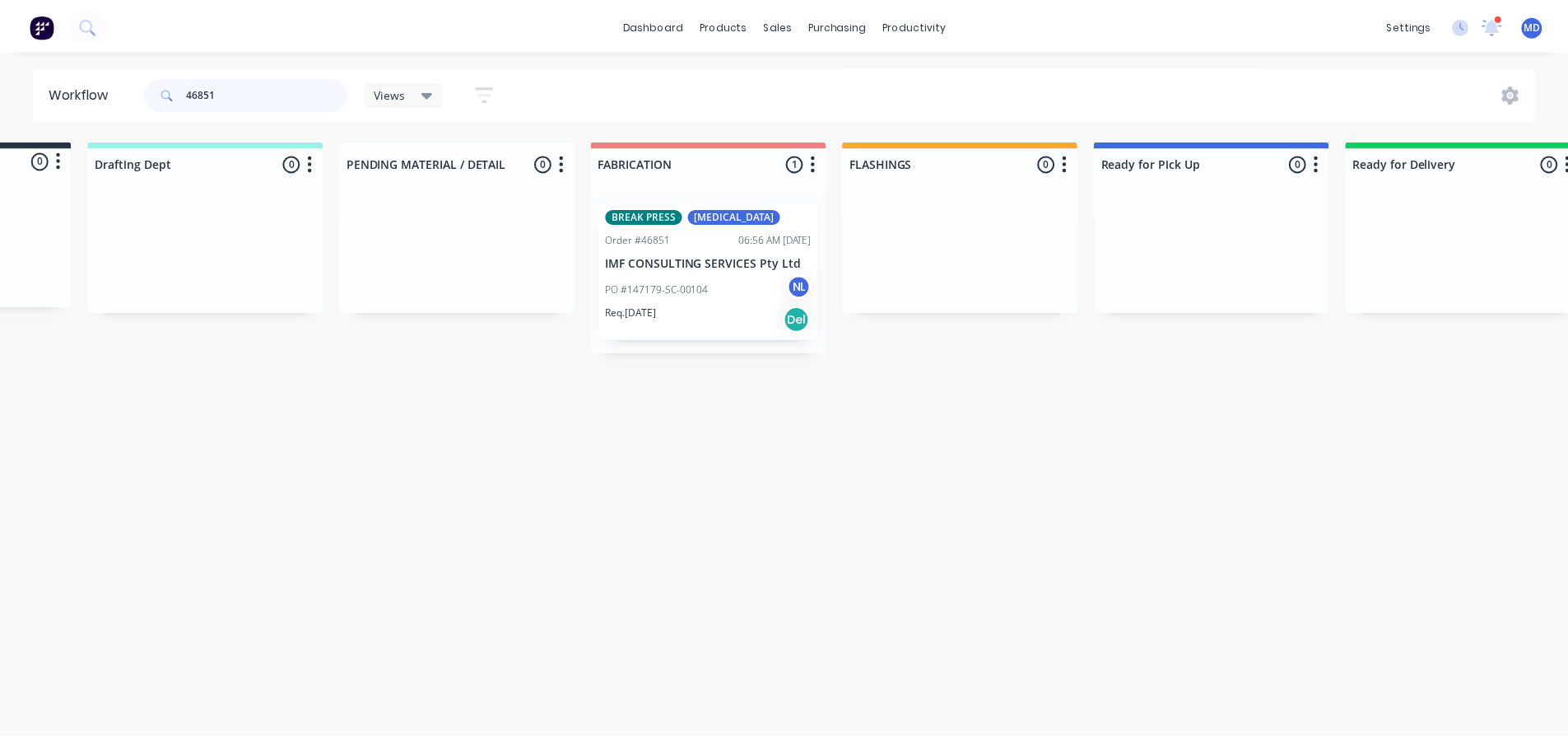
scroll to position [0, 0]
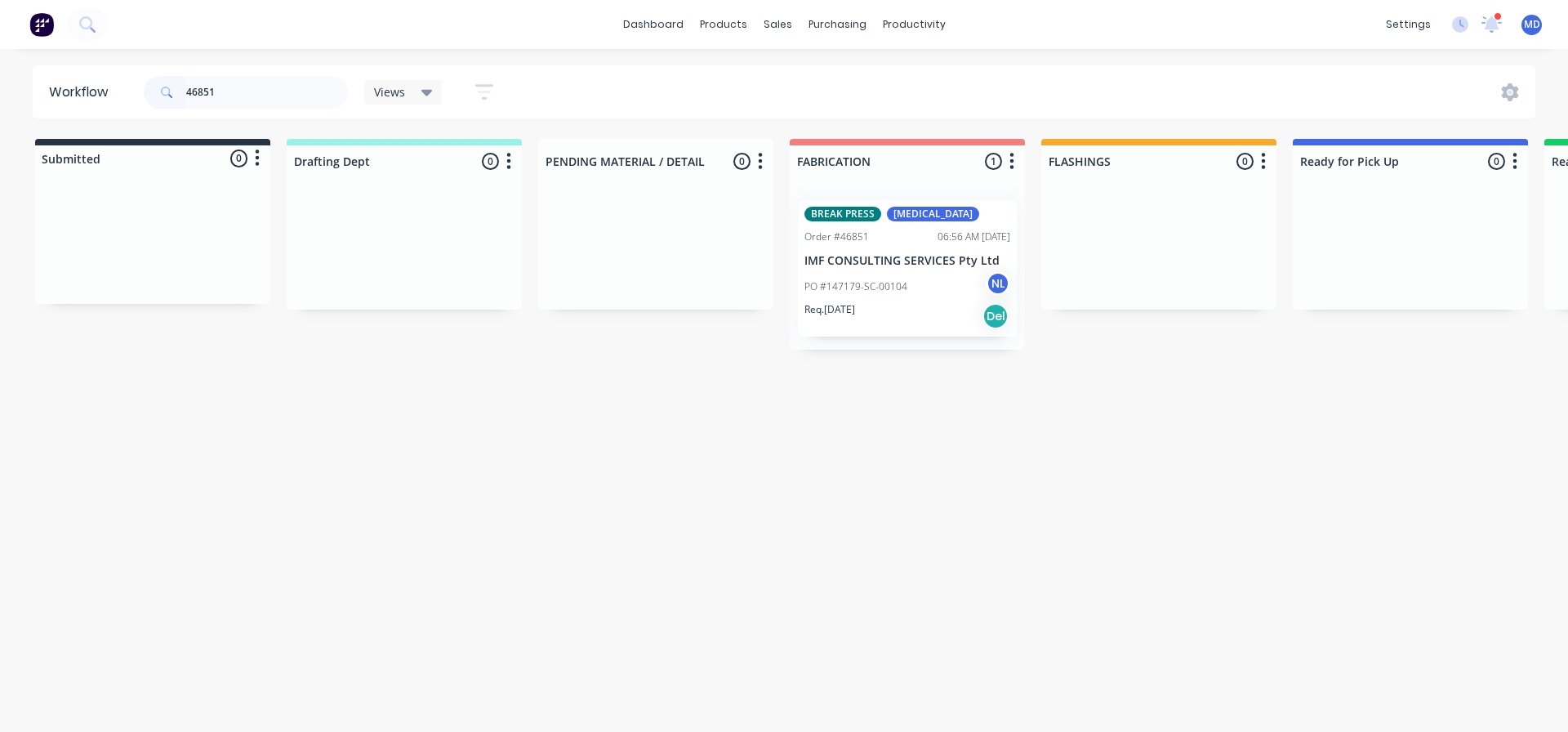
click at [857, 286] on p "PO #147179-SC-00104" at bounding box center [855, 286] width 103 height 14
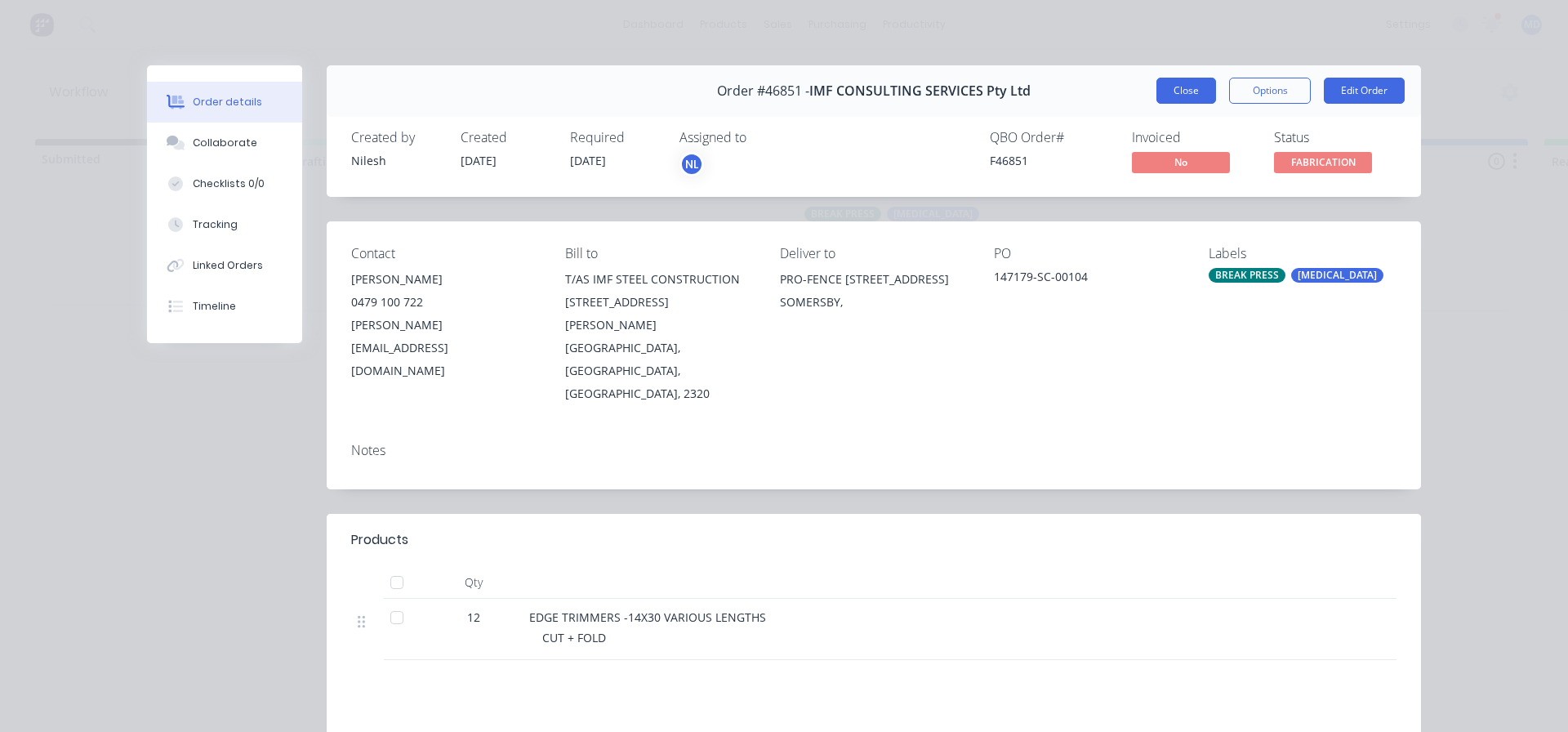
click at [1183, 90] on button "Close" at bounding box center [1186, 90] width 60 height 26
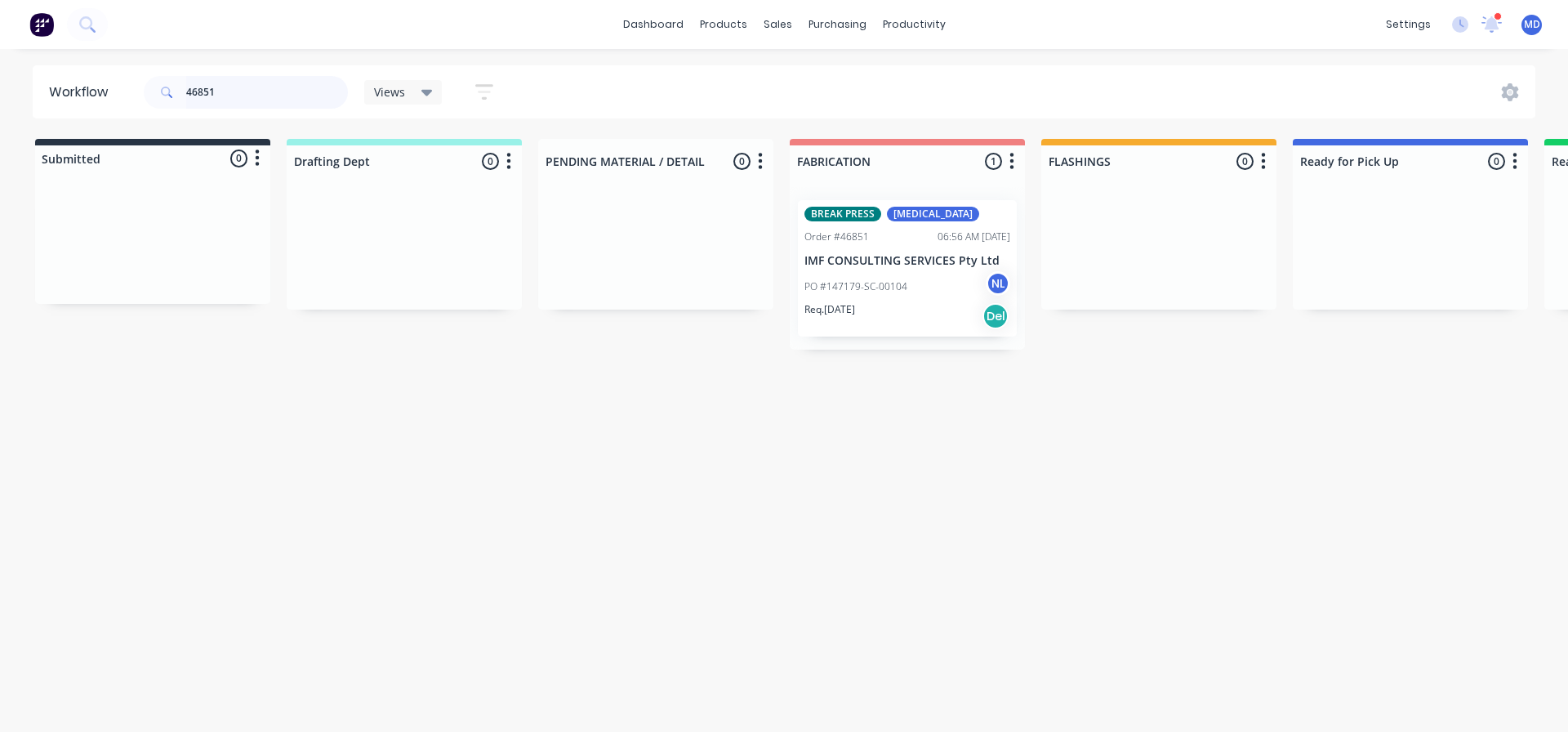
click at [303, 97] on input "46851" at bounding box center [267, 92] width 161 height 33
